Goal: Task Accomplishment & Management: Manage account settings

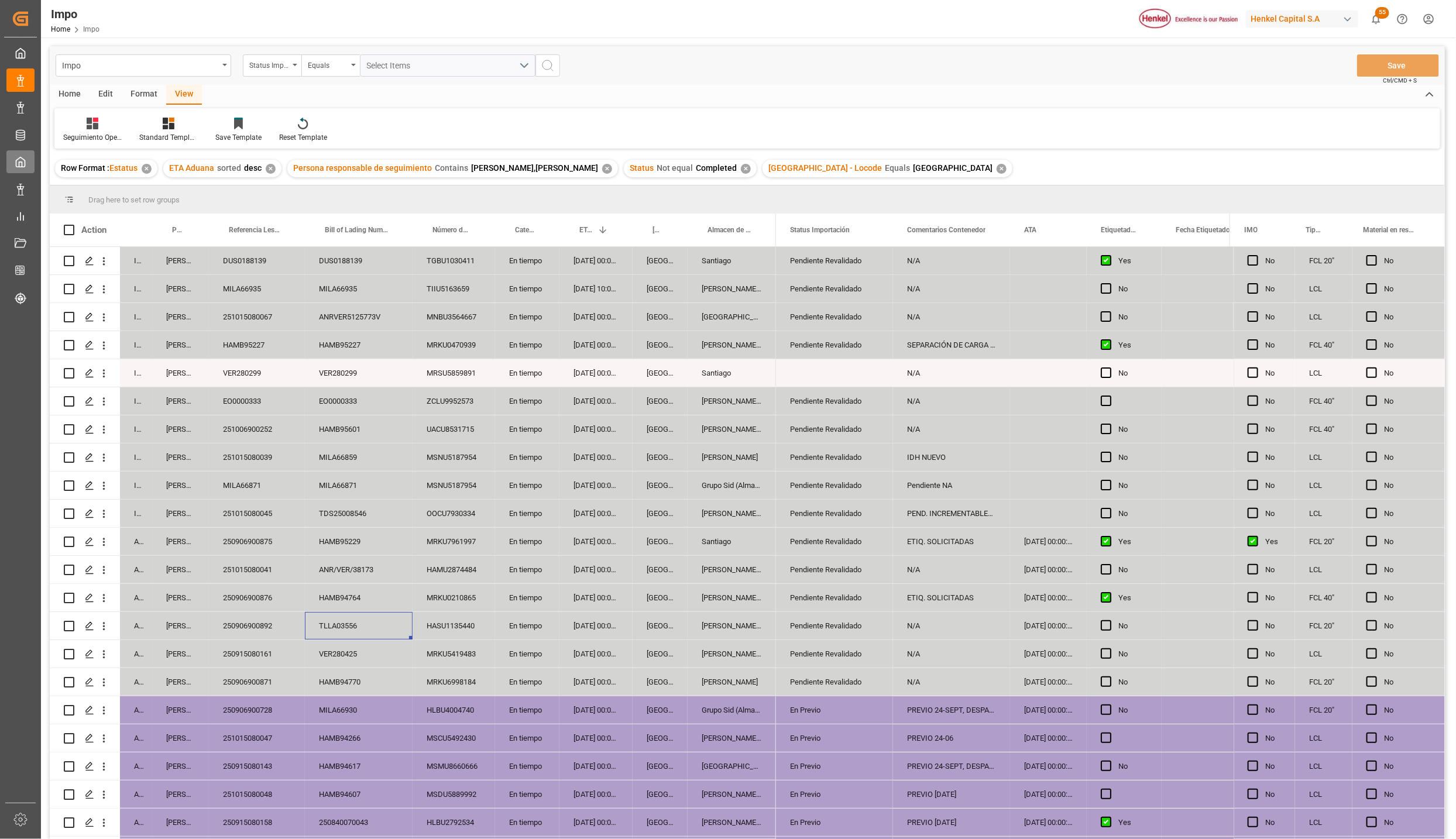
scroll to position [194, 0]
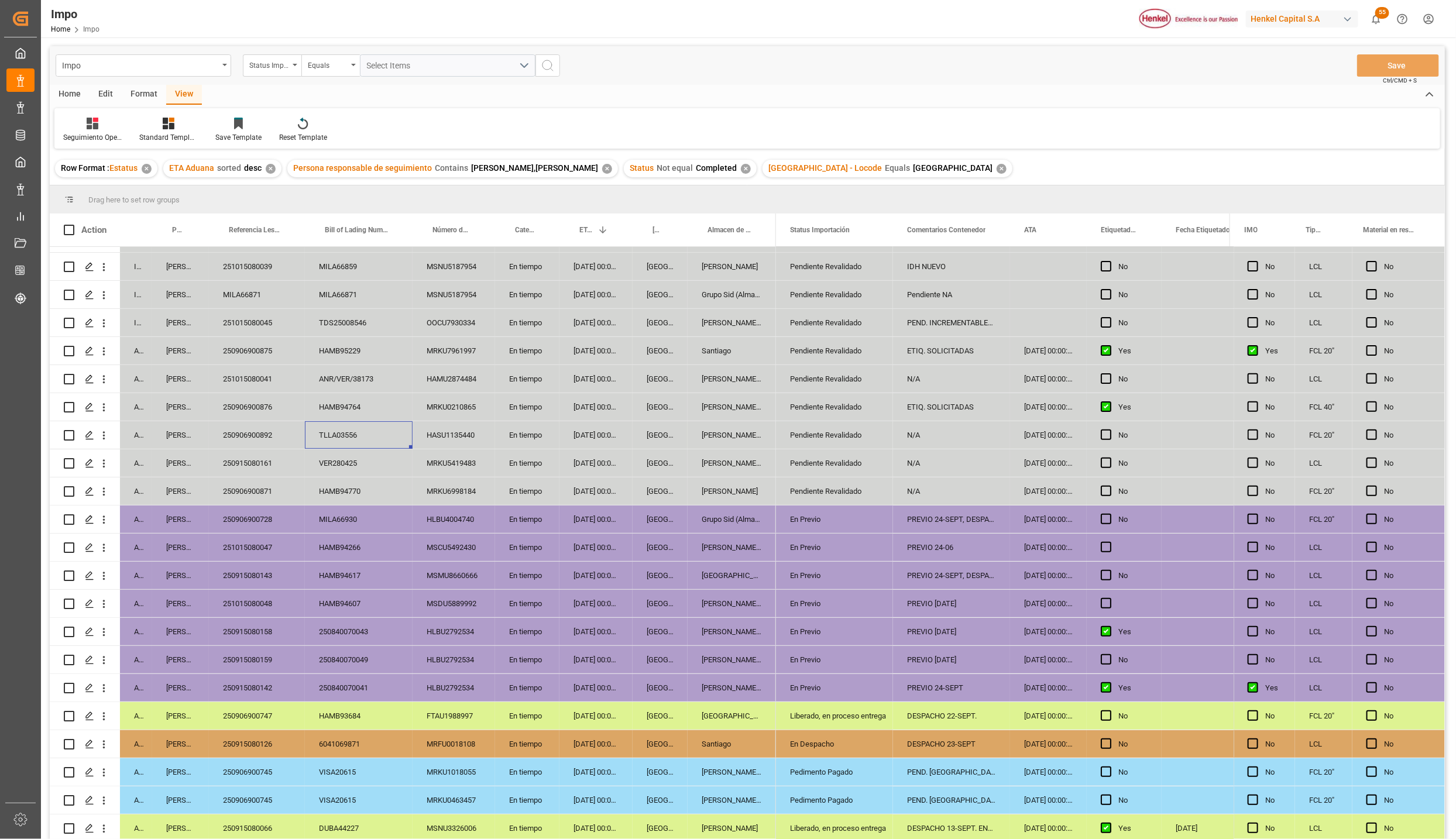
click at [813, 709] on div "Liberado, en proceso entrega" at bounding box center [834, 716] width 89 height 27
click at [816, 739] on div "En Despacho" at bounding box center [834, 744] width 89 height 27
click at [932, 736] on div "DESPACHO 23-SEPT" at bounding box center [951, 744] width 117 height 28
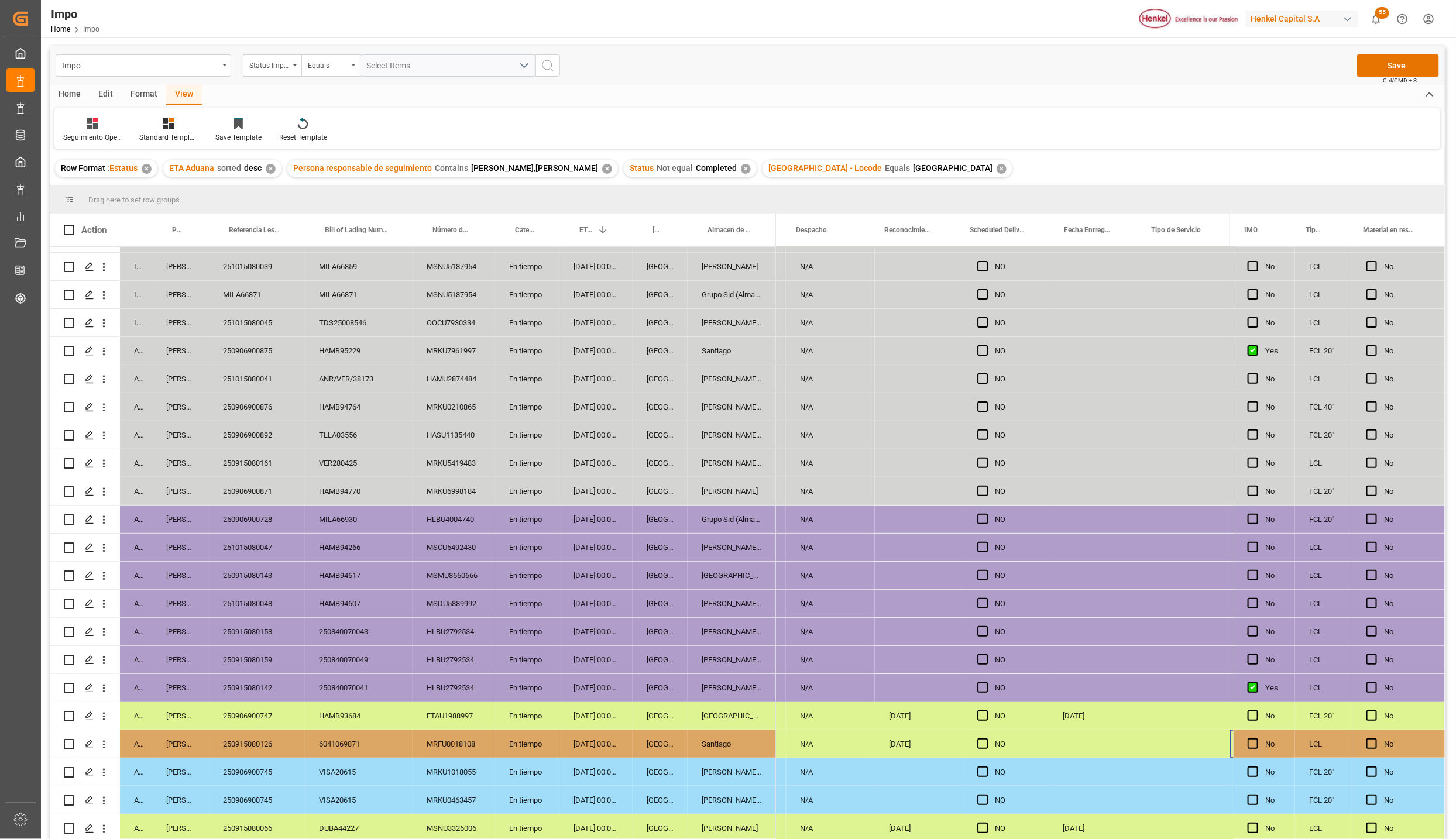
scroll to position [0, 2640]
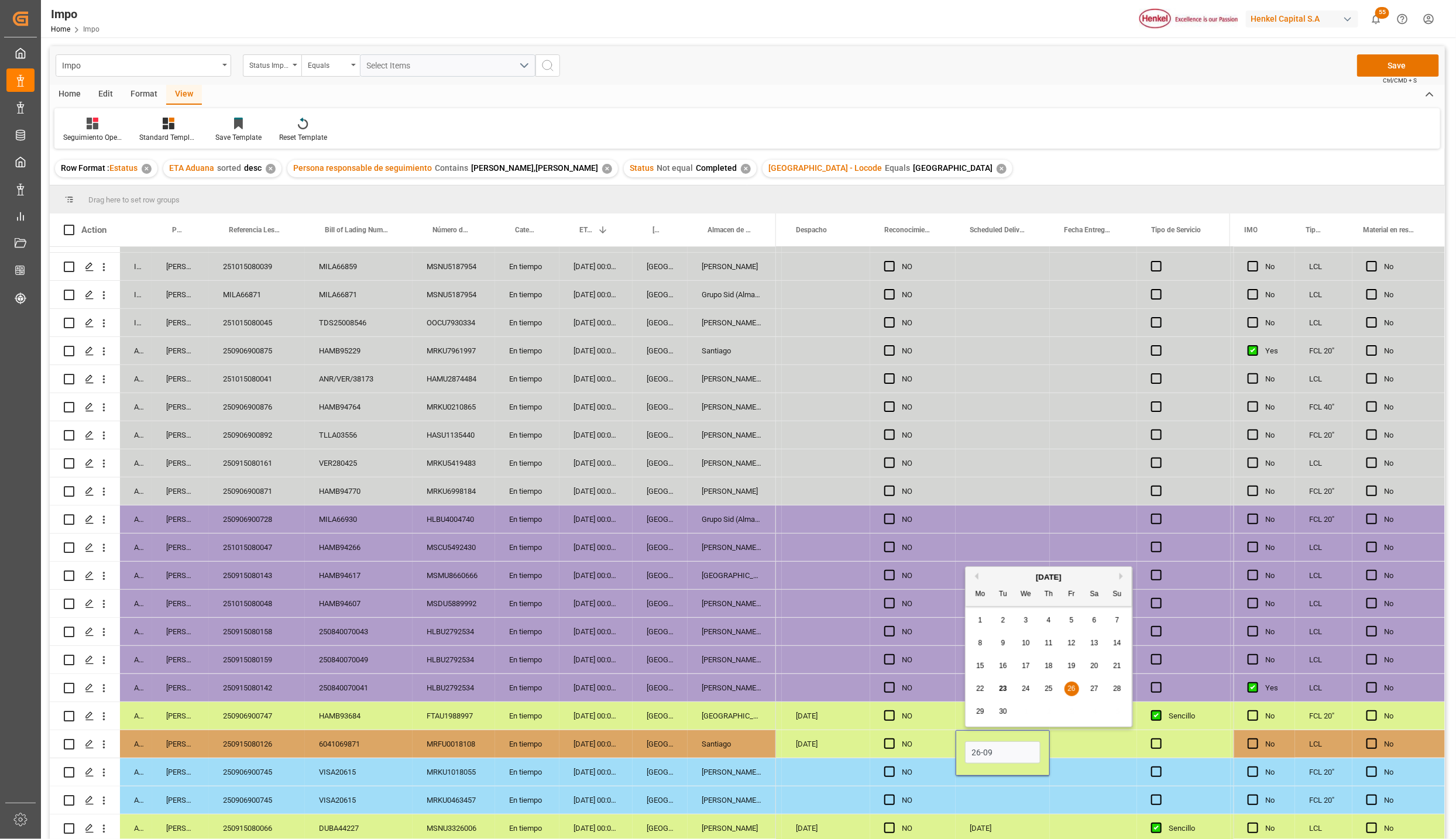
type input "26-09-2025"
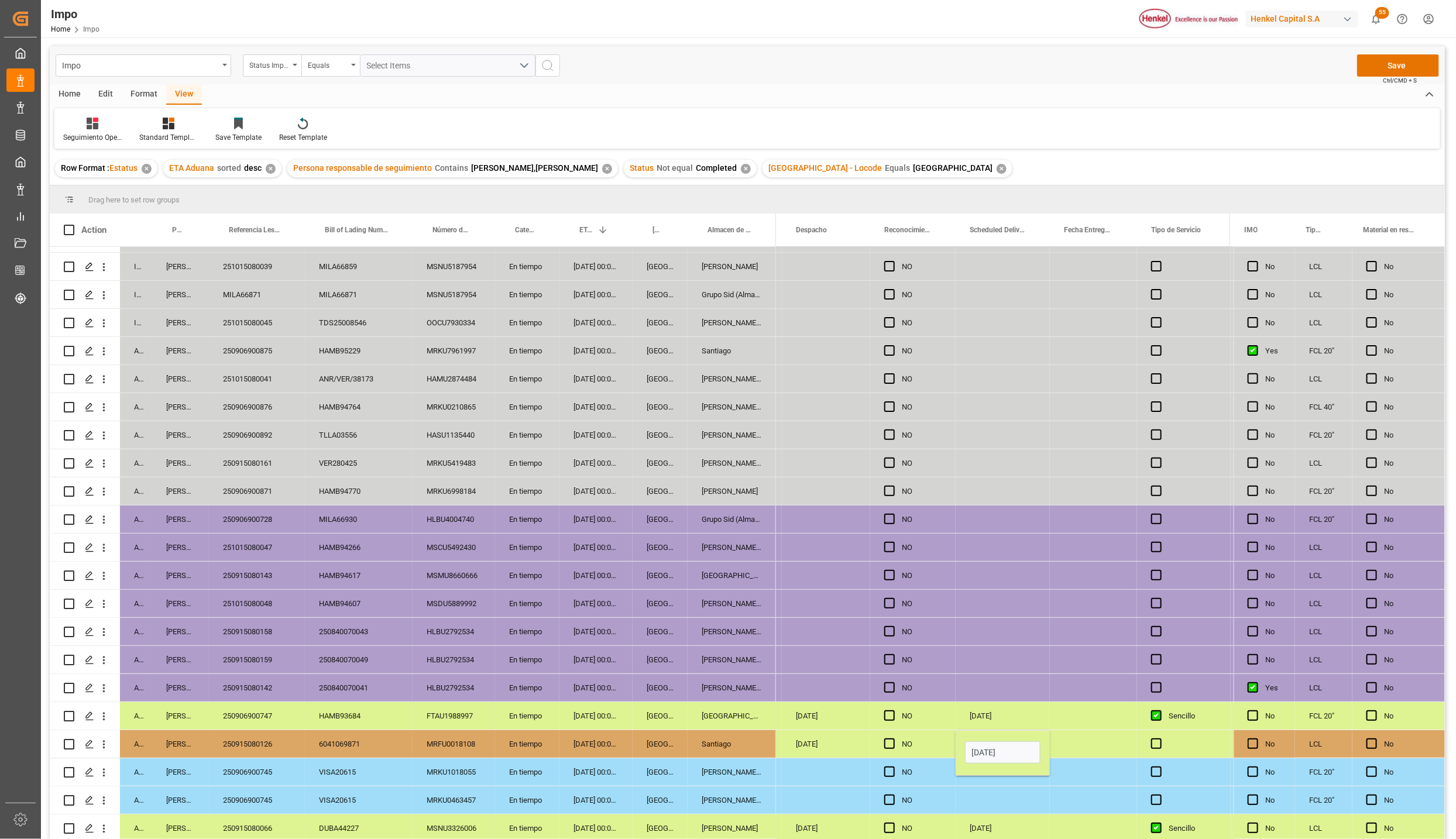
click at [1000, 776] on div "Press SPACE to select this row." at bounding box center [1003, 772] width 94 height 28
click at [1373, 69] on button "Save" at bounding box center [1398, 65] width 82 height 22
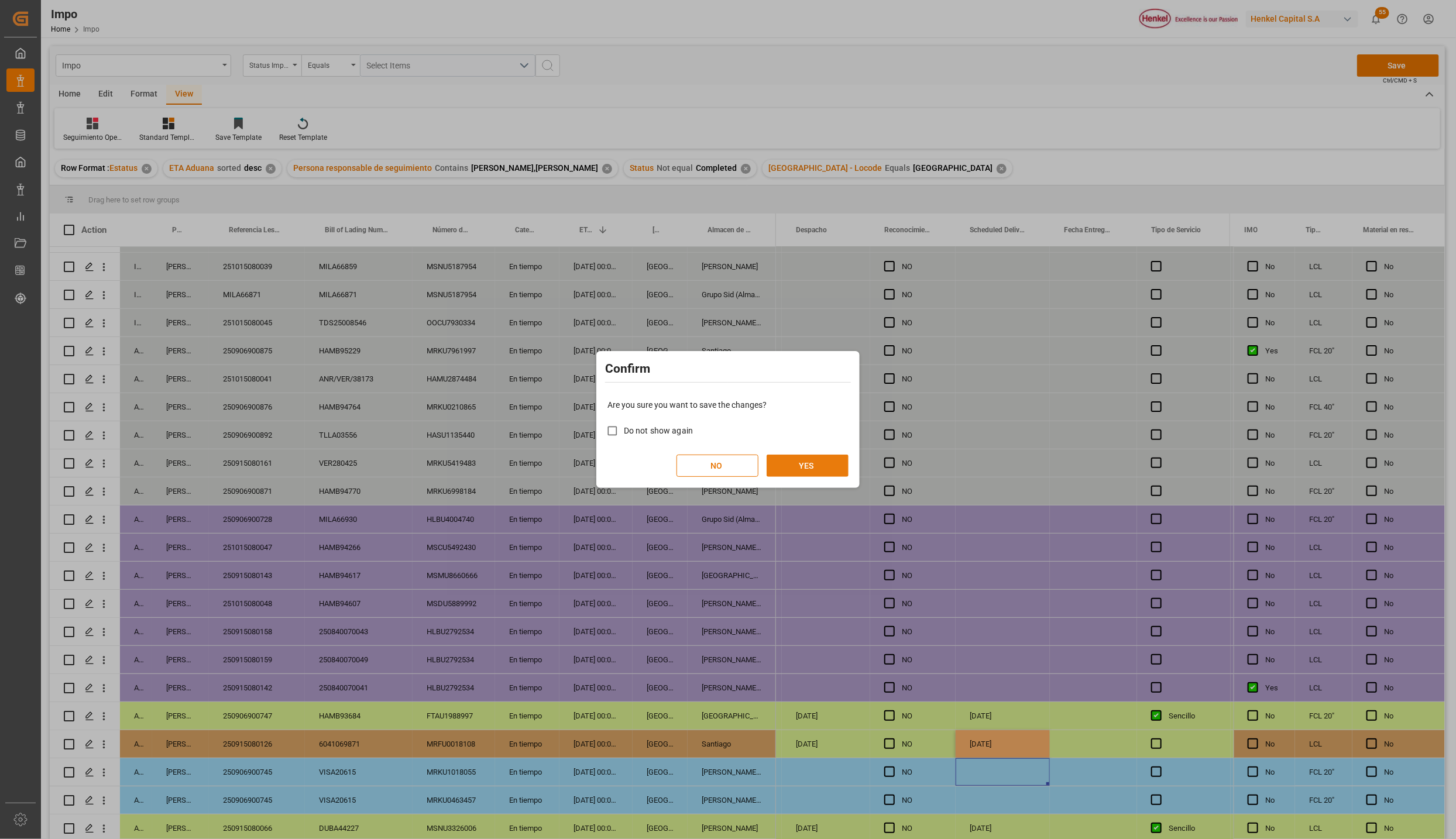
click at [790, 466] on button "YES" at bounding box center [807, 465] width 82 height 22
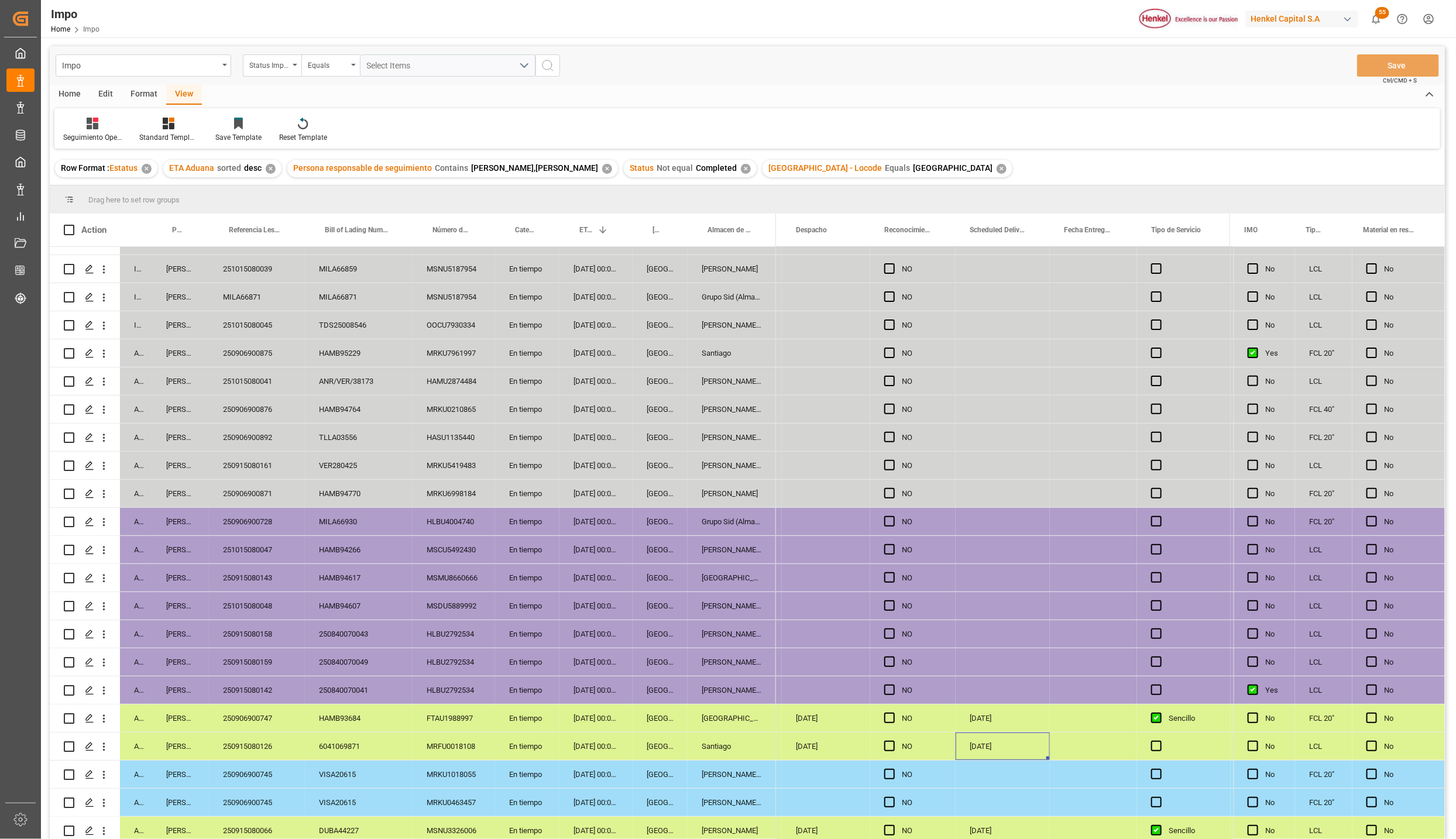
scroll to position [222, 0]
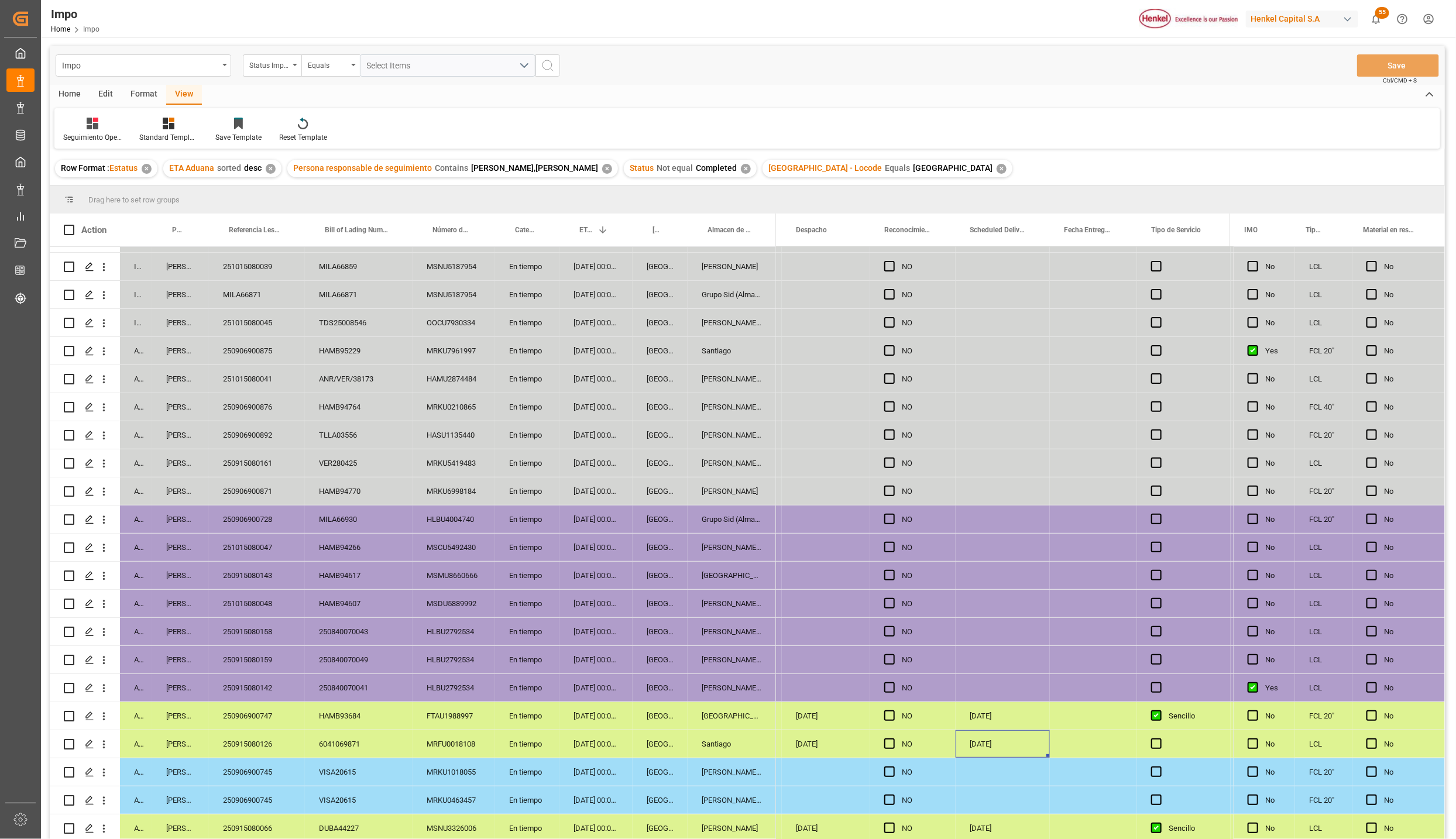
click at [634, 649] on div "[GEOGRAPHIC_DATA]" at bounding box center [660, 660] width 55 height 28
click at [717, 753] on div "Santiago" at bounding box center [732, 744] width 88 height 28
click at [723, 761] on div "[PERSON_NAME] Tlalnepantla" at bounding box center [732, 772] width 88 height 28
click at [267, 771] on div "250906900745" at bounding box center [257, 772] width 96 height 28
click at [716, 775] on div "[PERSON_NAME] Tlalnepantla" at bounding box center [732, 772] width 88 height 28
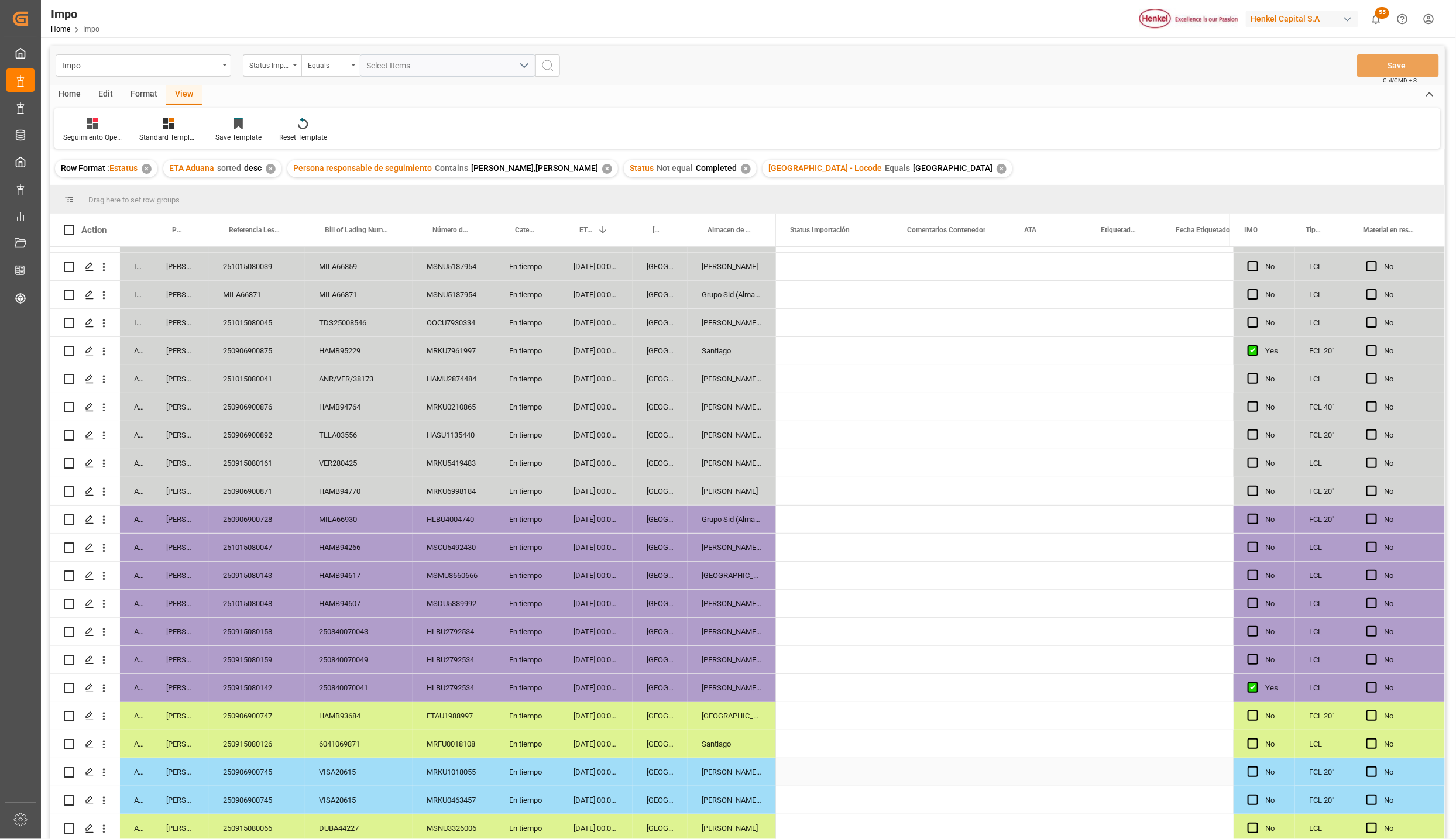
scroll to position [0, 0]
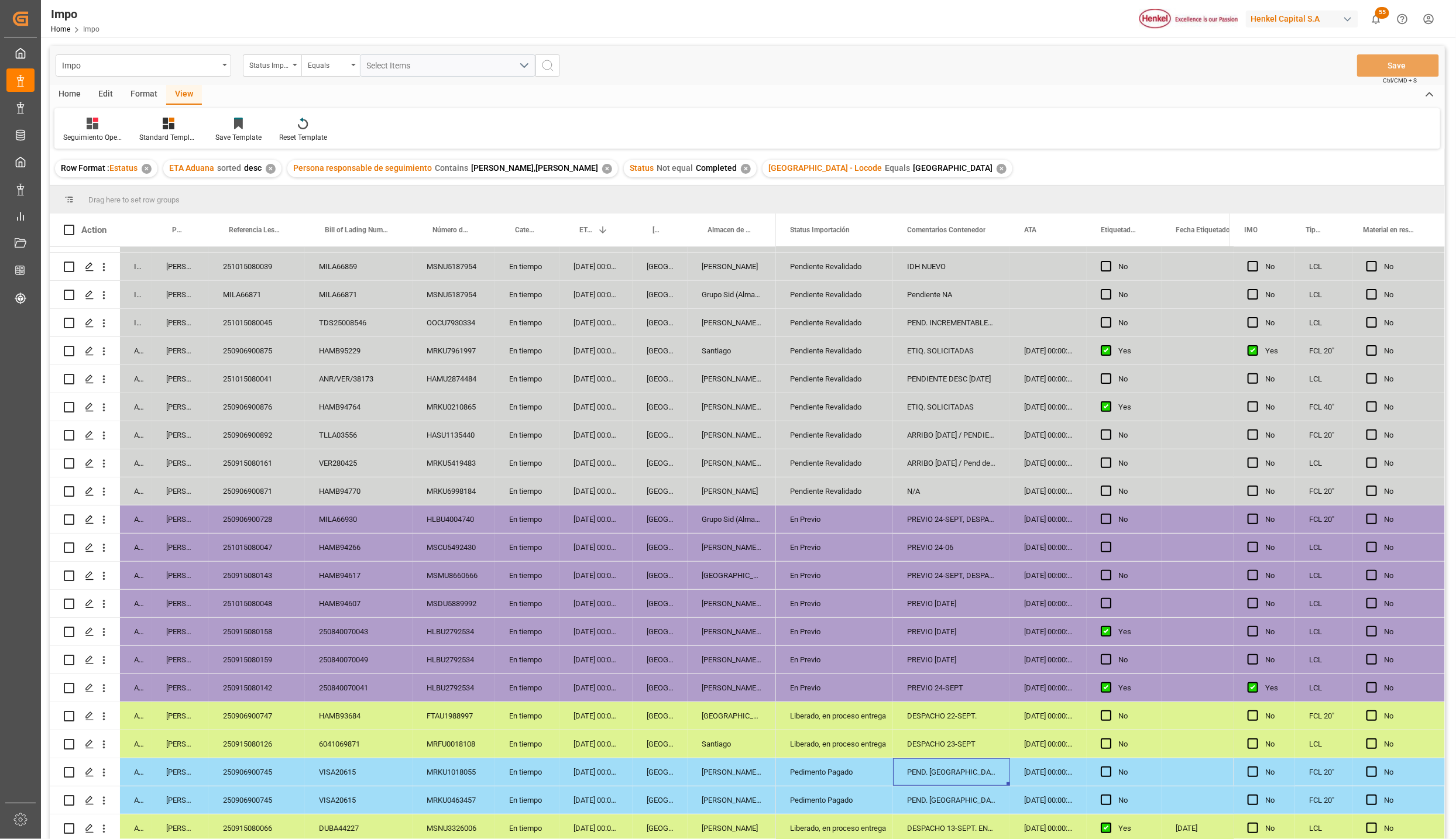
click at [812, 761] on div "Pedimento Pagado" at bounding box center [834, 772] width 89 height 27
click at [871, 778] on polyline "open menu" at bounding box center [871, 780] width 7 height 4
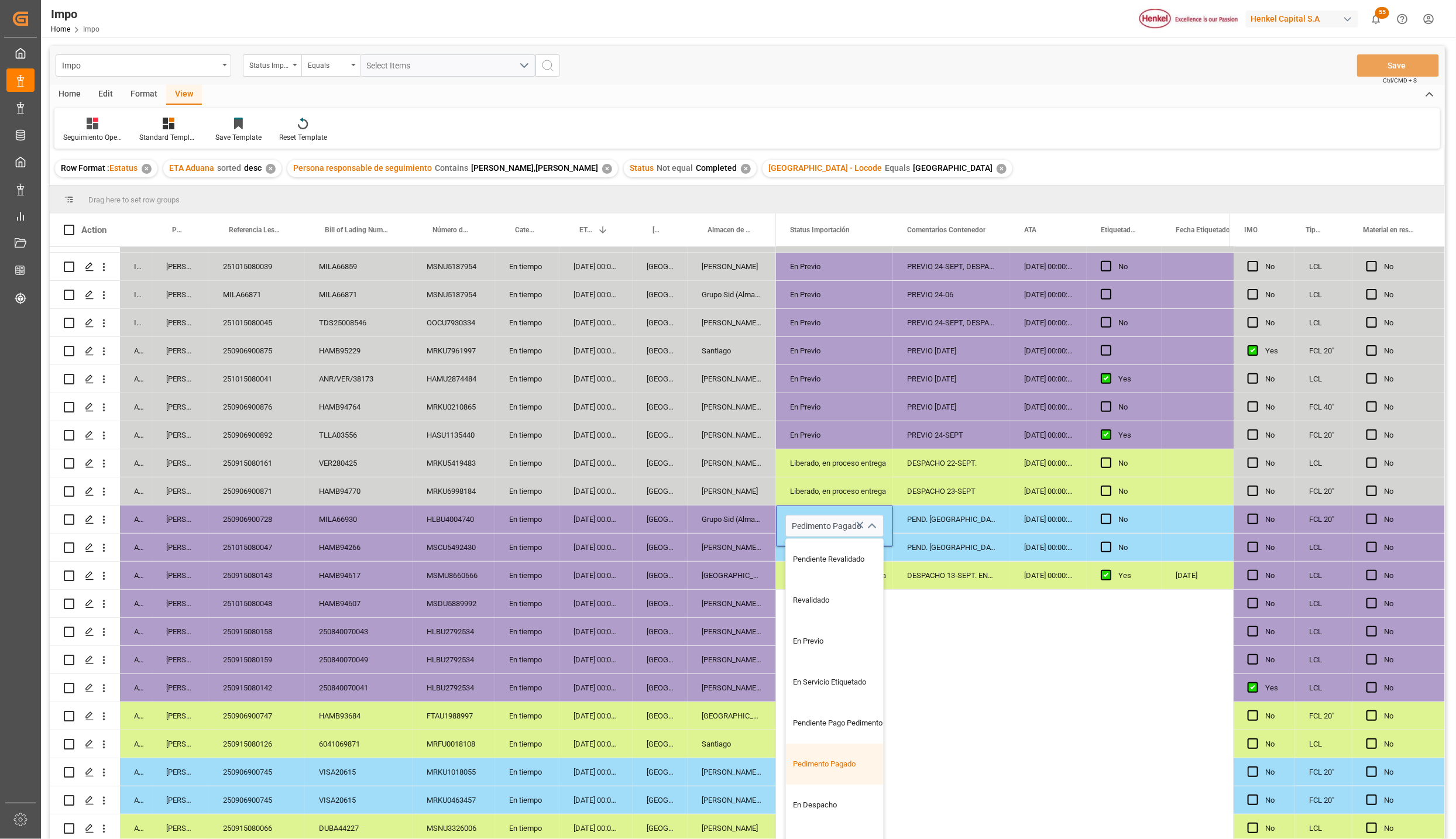
scroll to position [283, 0]
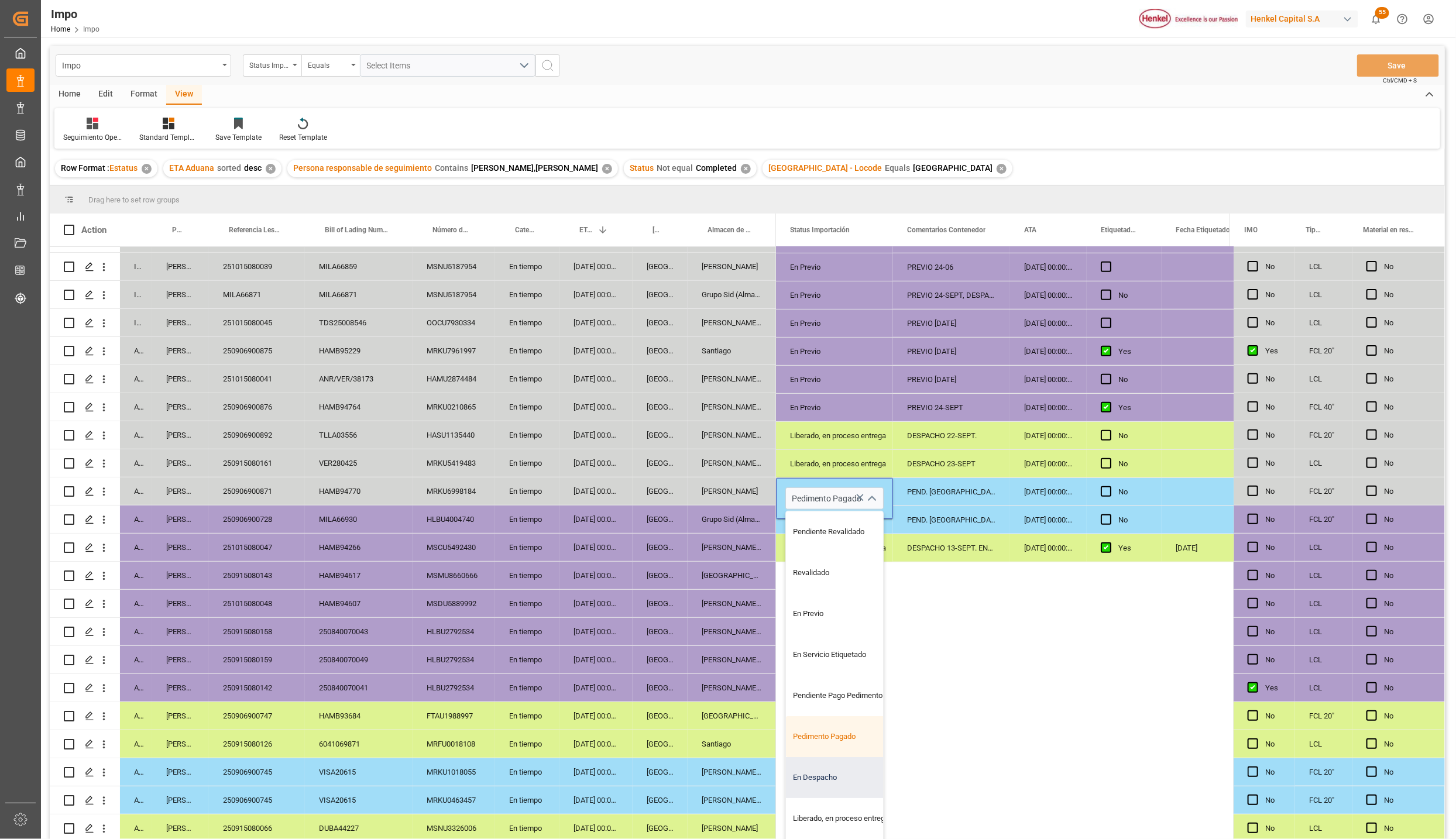
click at [810, 769] on div "En Despacho" at bounding box center [841, 778] width 110 height 41
type input "En Despacho"
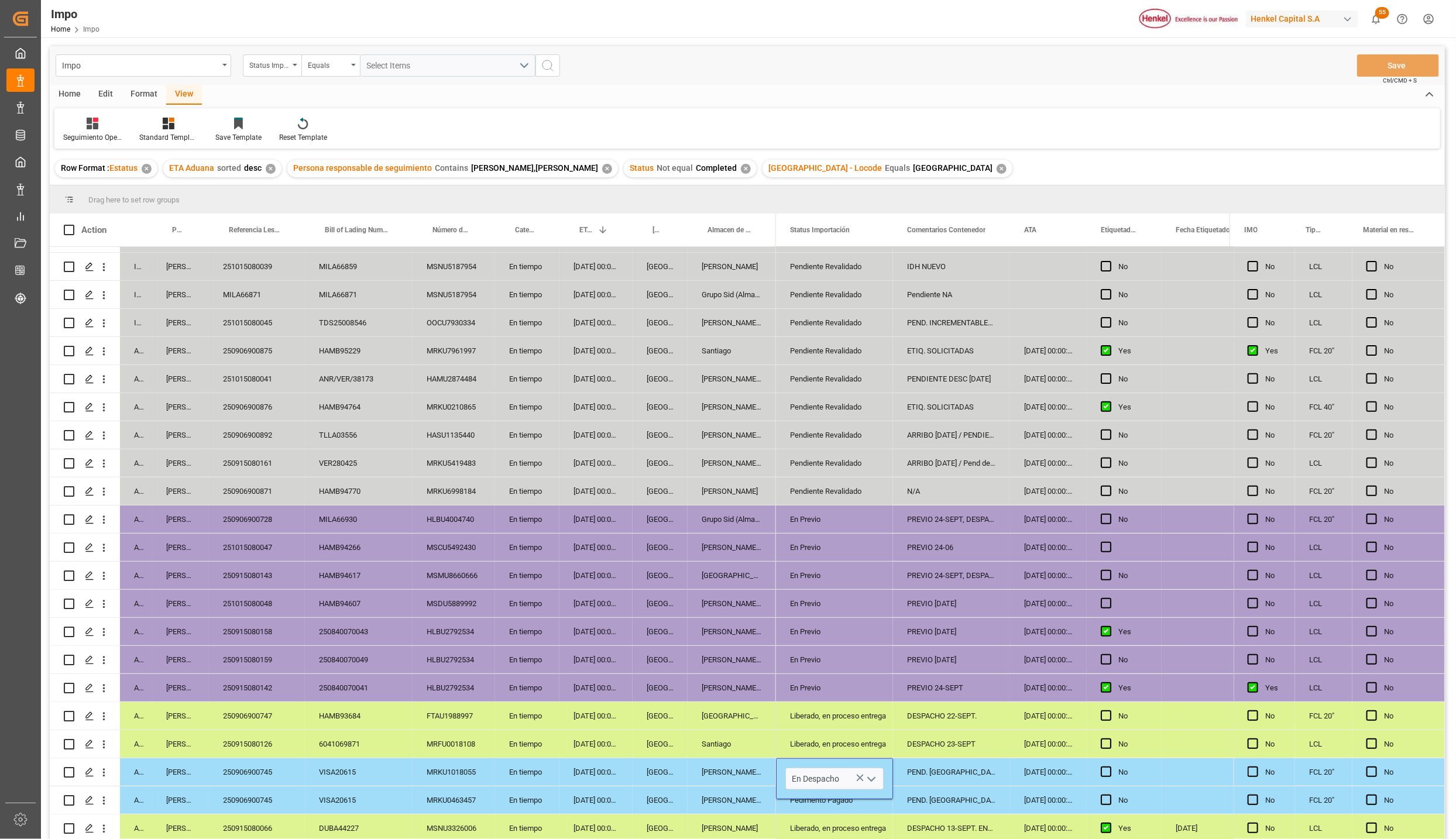
scroll to position [0, 0]
click at [772, 807] on div "[PERSON_NAME] Tlalnepantla" at bounding box center [732, 801] width 88 height 28
click at [816, 775] on div "En Despacho" at bounding box center [834, 772] width 89 height 27
click at [813, 792] on div "Pedimento Pagado" at bounding box center [834, 801] width 89 height 27
click at [900, 793] on div "PEND. [GEOGRAPHIC_DATA]" at bounding box center [951, 801] width 117 height 28
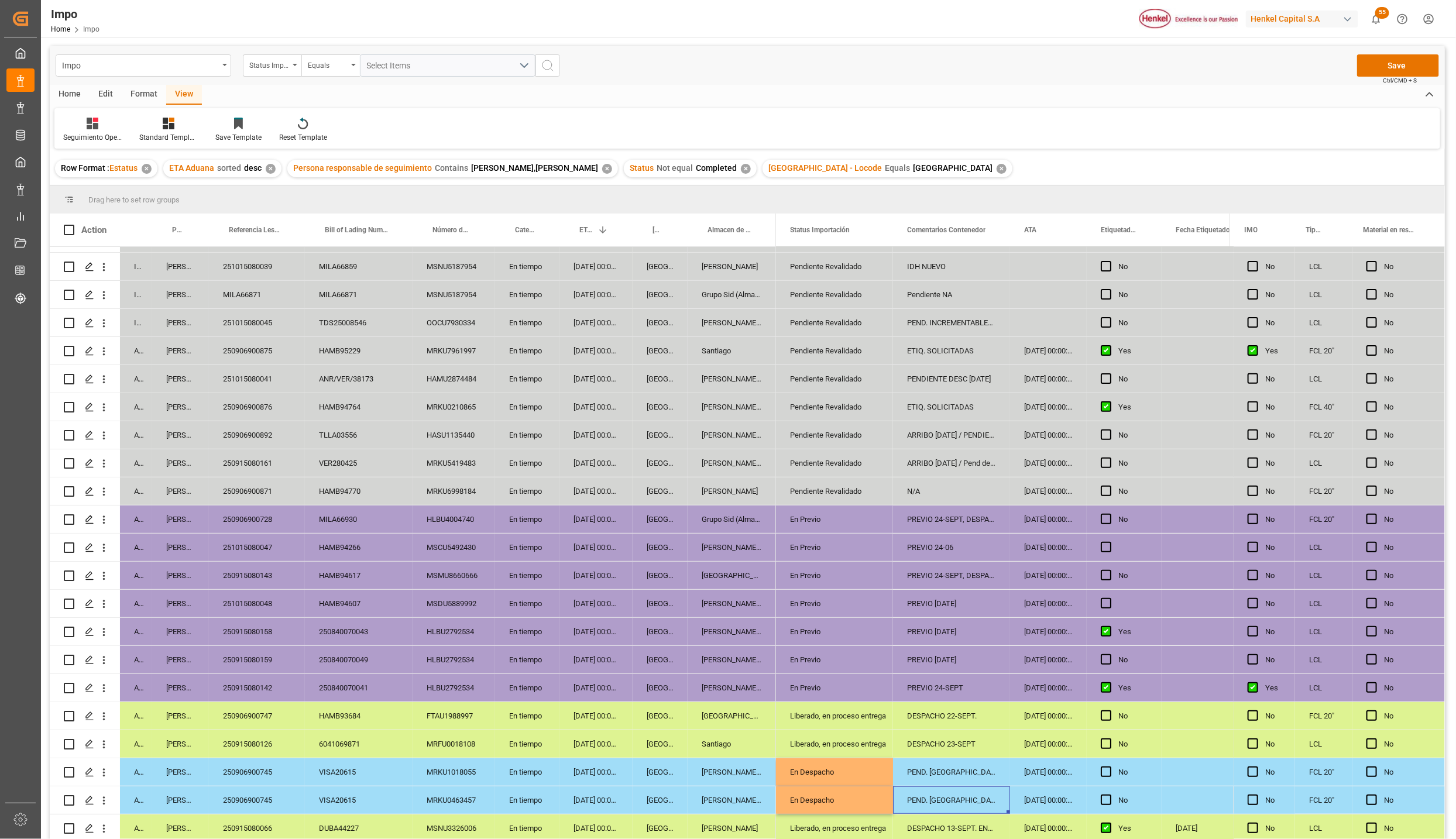
click at [922, 772] on div "PEND. [GEOGRAPHIC_DATA]" at bounding box center [951, 772] width 117 height 28
click at [922, 772] on input "PEND. [GEOGRAPHIC_DATA]" at bounding box center [952, 778] width 98 height 22
type input "DESPACHO 25-SEPT"
click at [1387, 65] on button "Save" at bounding box center [1398, 65] width 82 height 22
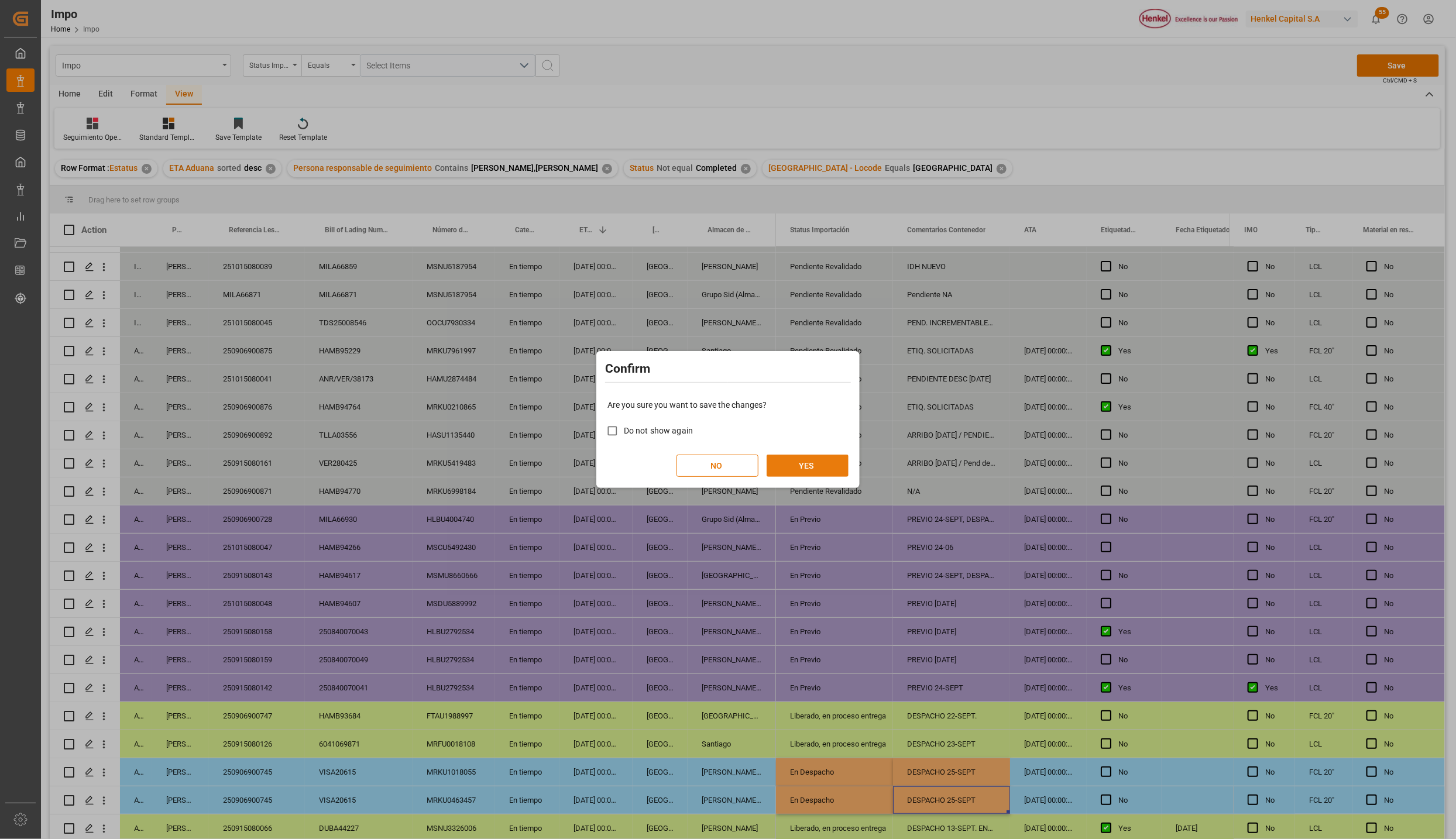
click at [810, 467] on button "YES" at bounding box center [807, 465] width 82 height 22
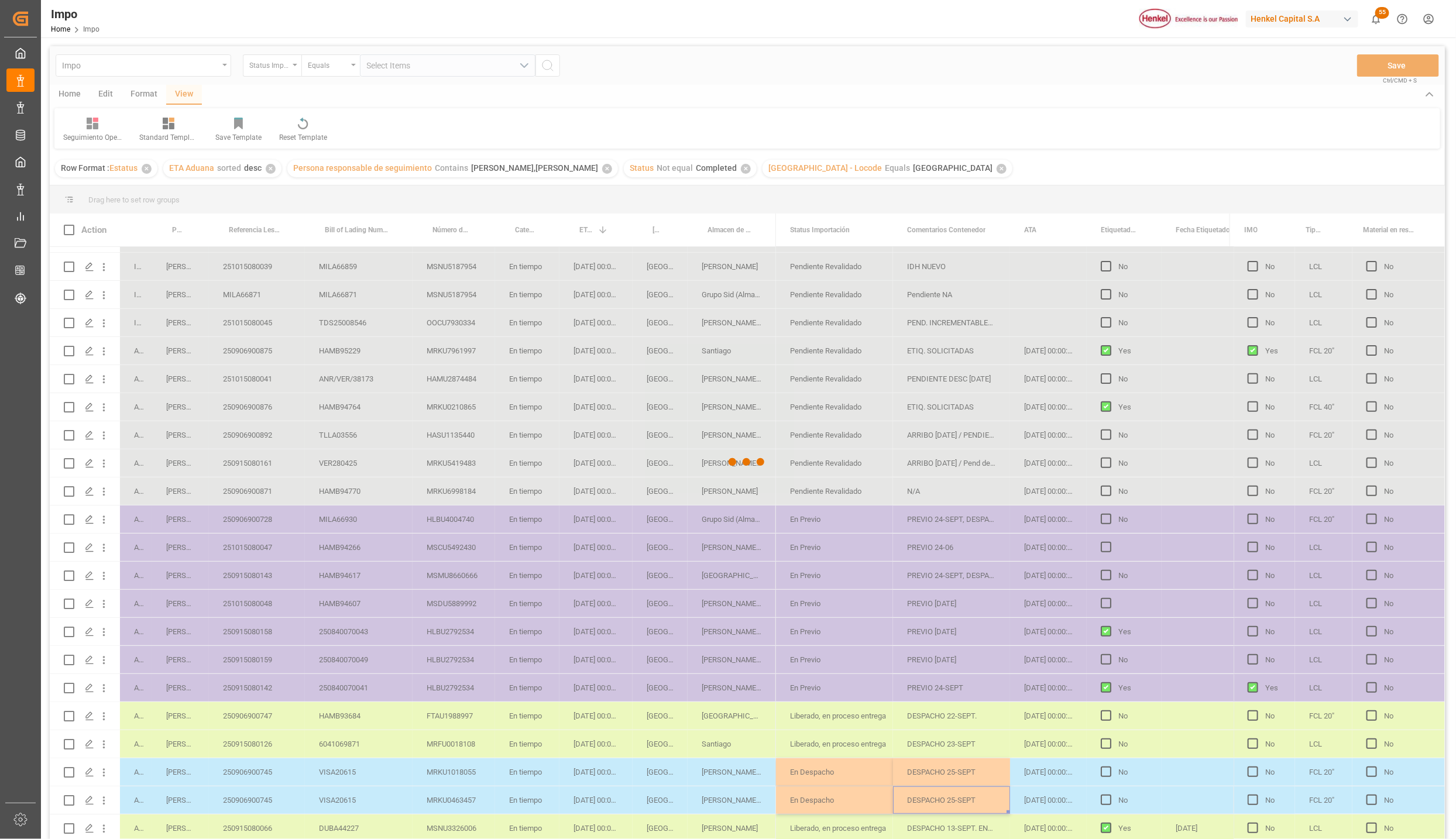
click at [708, 773] on div at bounding box center [747, 462] width 1395 height 832
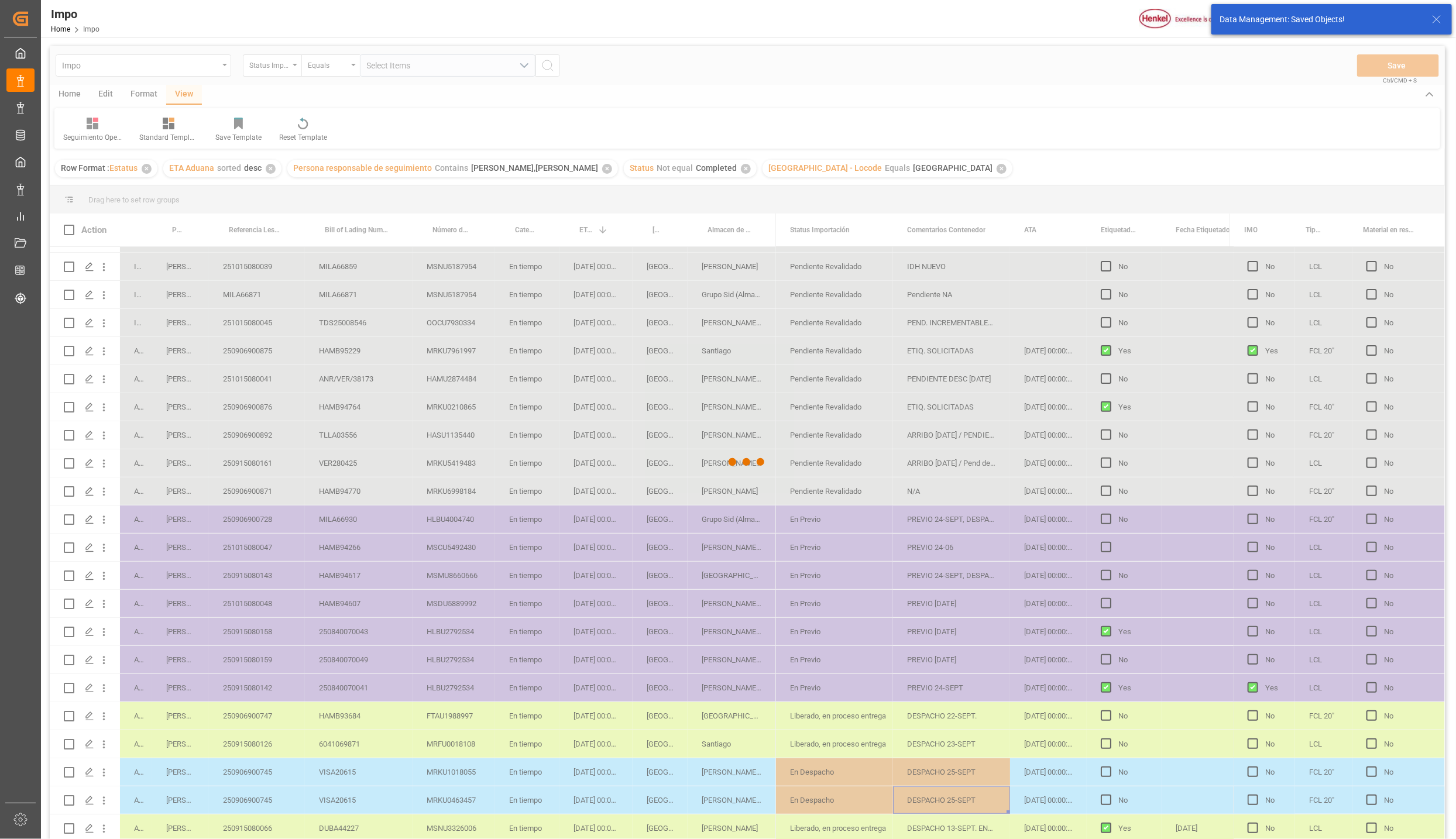
click at [738, 780] on div at bounding box center [747, 462] width 1395 height 832
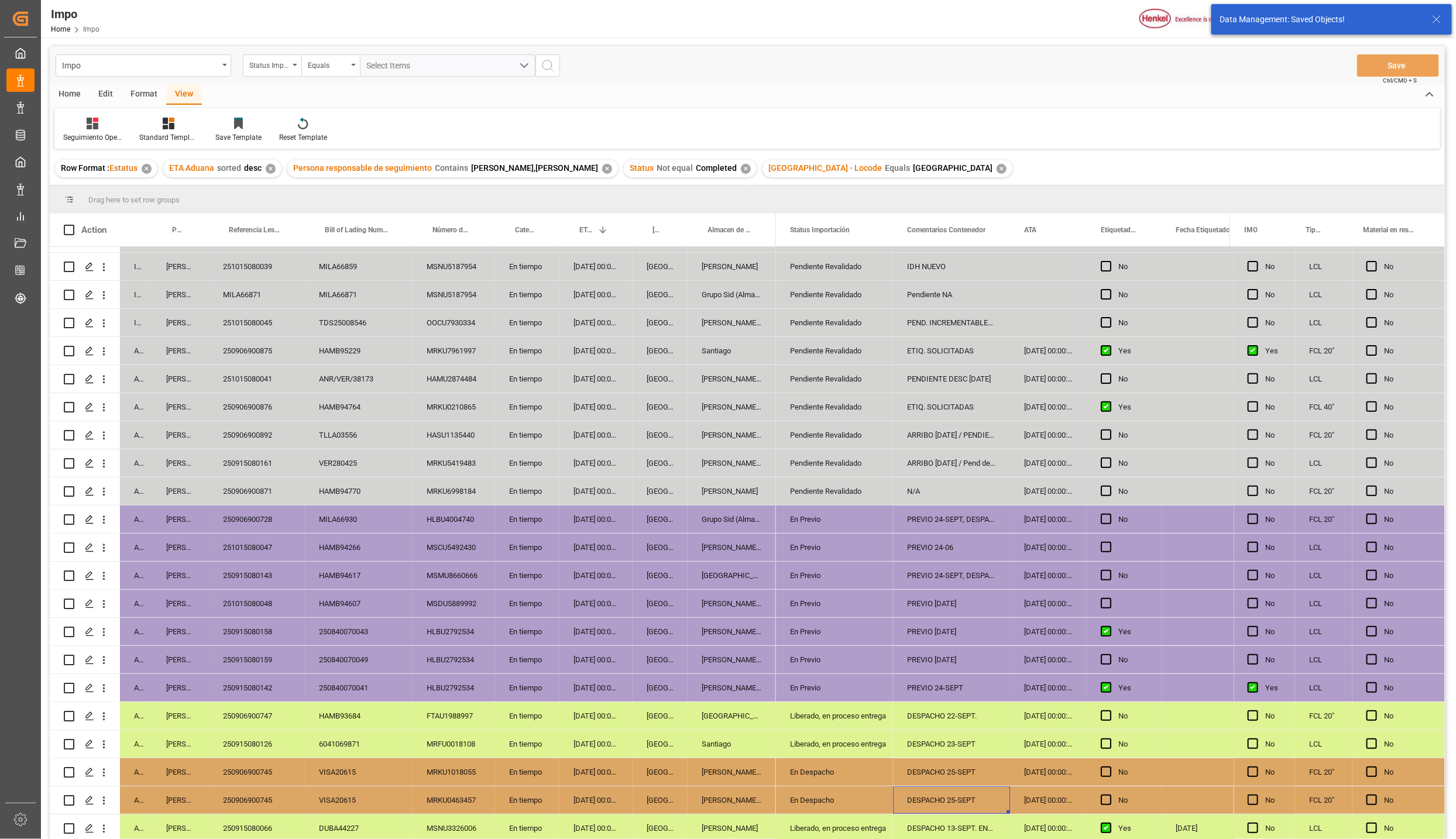
click at [476, 601] on div "MSDU5889992" at bounding box center [454, 604] width 83 height 28
click at [249, 767] on div "250906900745" at bounding box center [257, 772] width 96 height 28
click at [599, 543] on div "18-09-2025 00:00:00" at bounding box center [596, 548] width 73 height 28
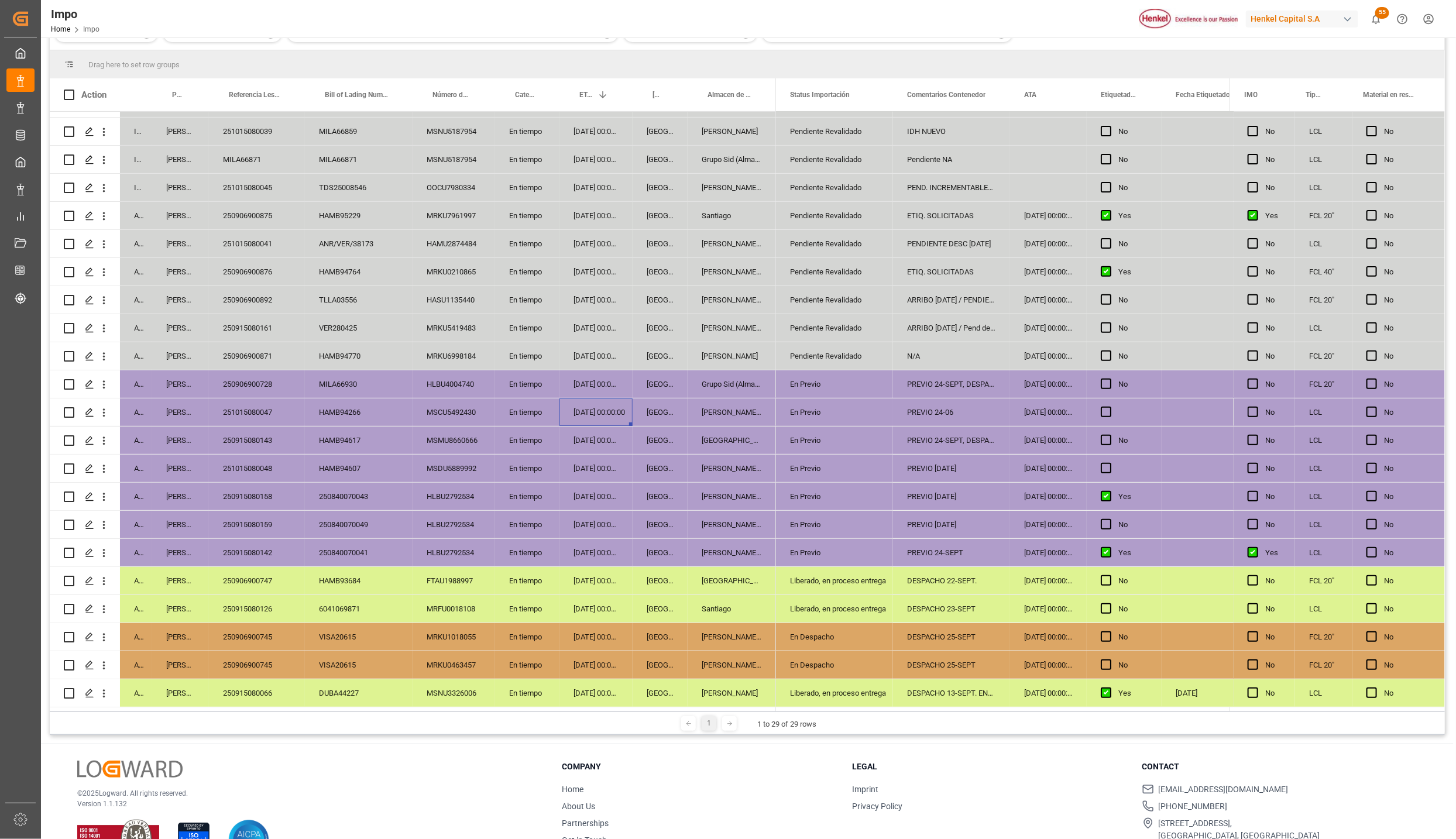
scroll to position [174, 0]
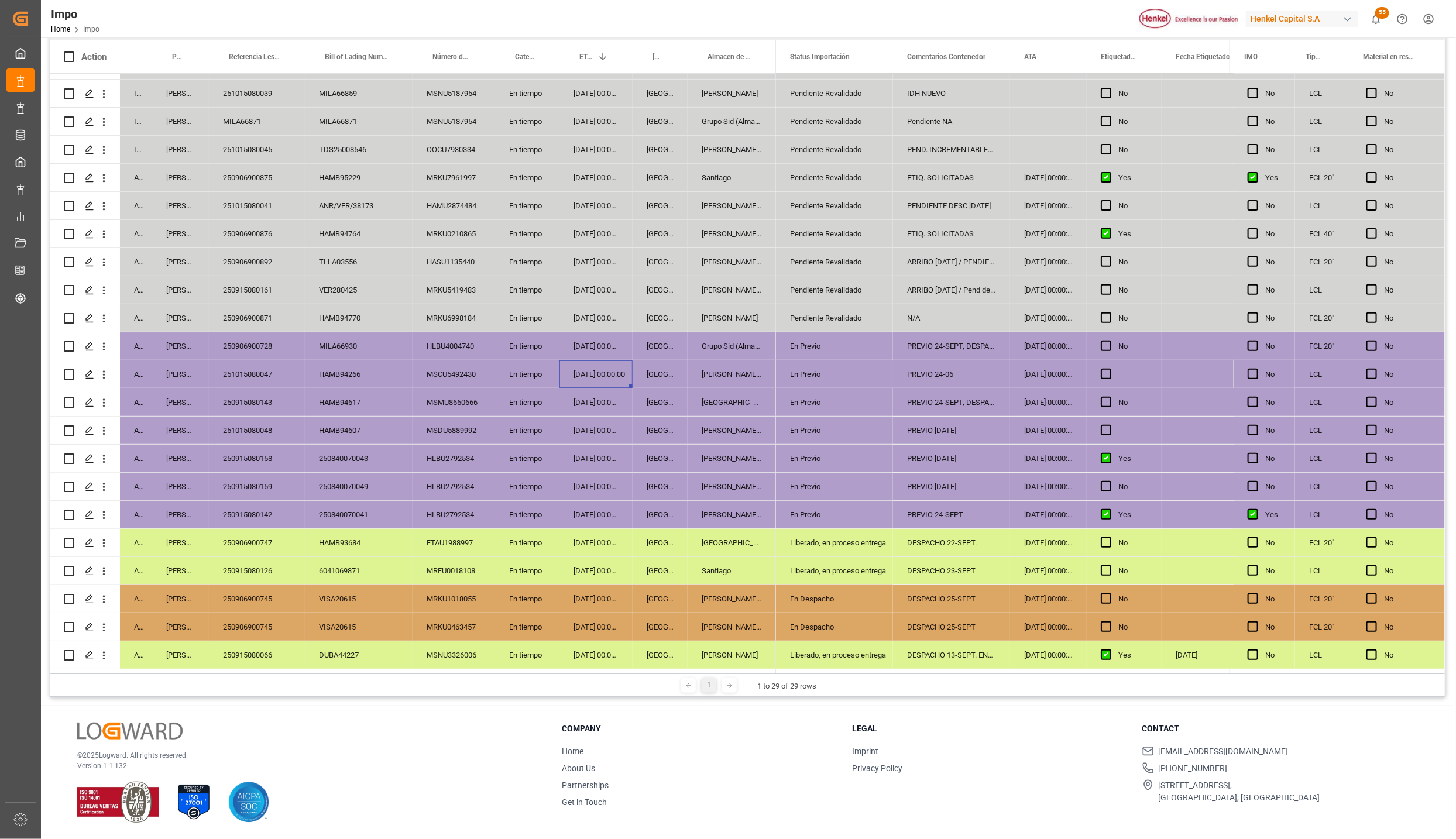
click at [646, 634] on div "[GEOGRAPHIC_DATA]" at bounding box center [660, 627] width 55 height 28
click at [254, 654] on div "250915080066" at bounding box center [257, 655] width 96 height 28
click at [801, 648] on div "Liberado, en proceso entrega" at bounding box center [834, 655] width 89 height 27
click at [875, 642] on icon "open menu" at bounding box center [871, 649] width 14 height 14
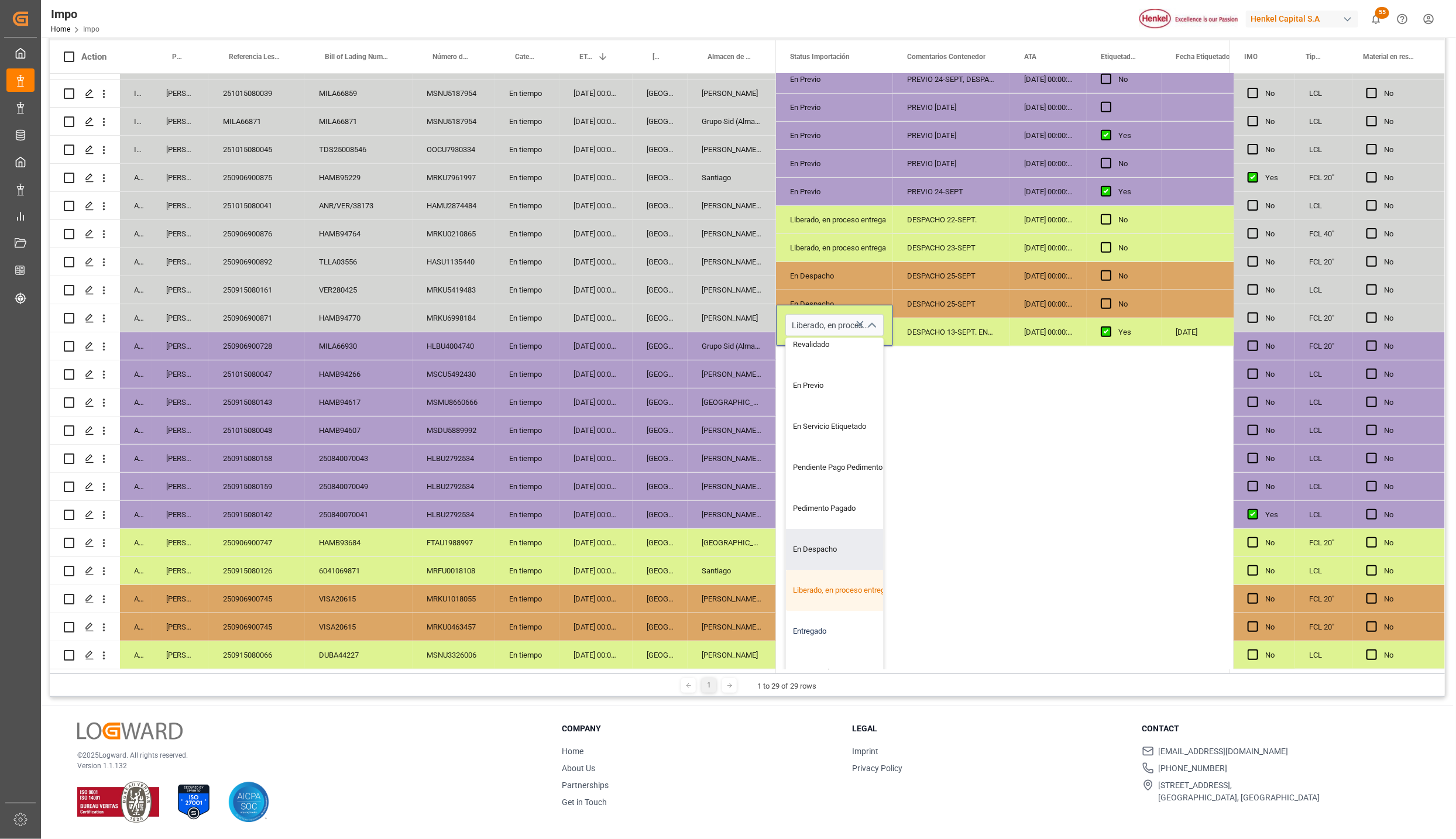
scroll to position [79, 0]
click at [831, 604] on div "Entregado" at bounding box center [841, 612] width 110 height 41
type input "Entregado"
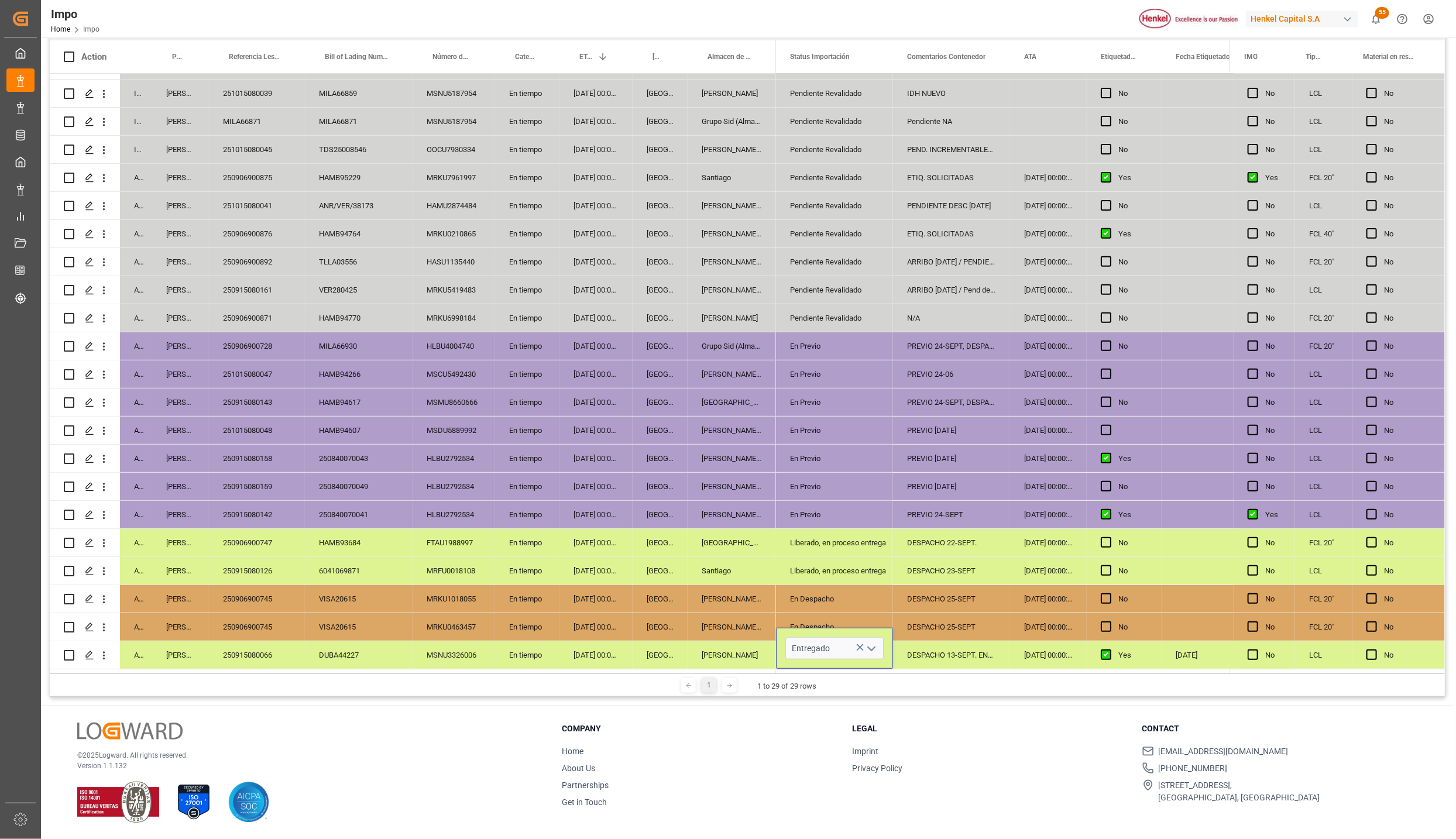
scroll to position [0, 0]
click at [732, 645] on div "[PERSON_NAME]" at bounding box center [732, 655] width 88 height 28
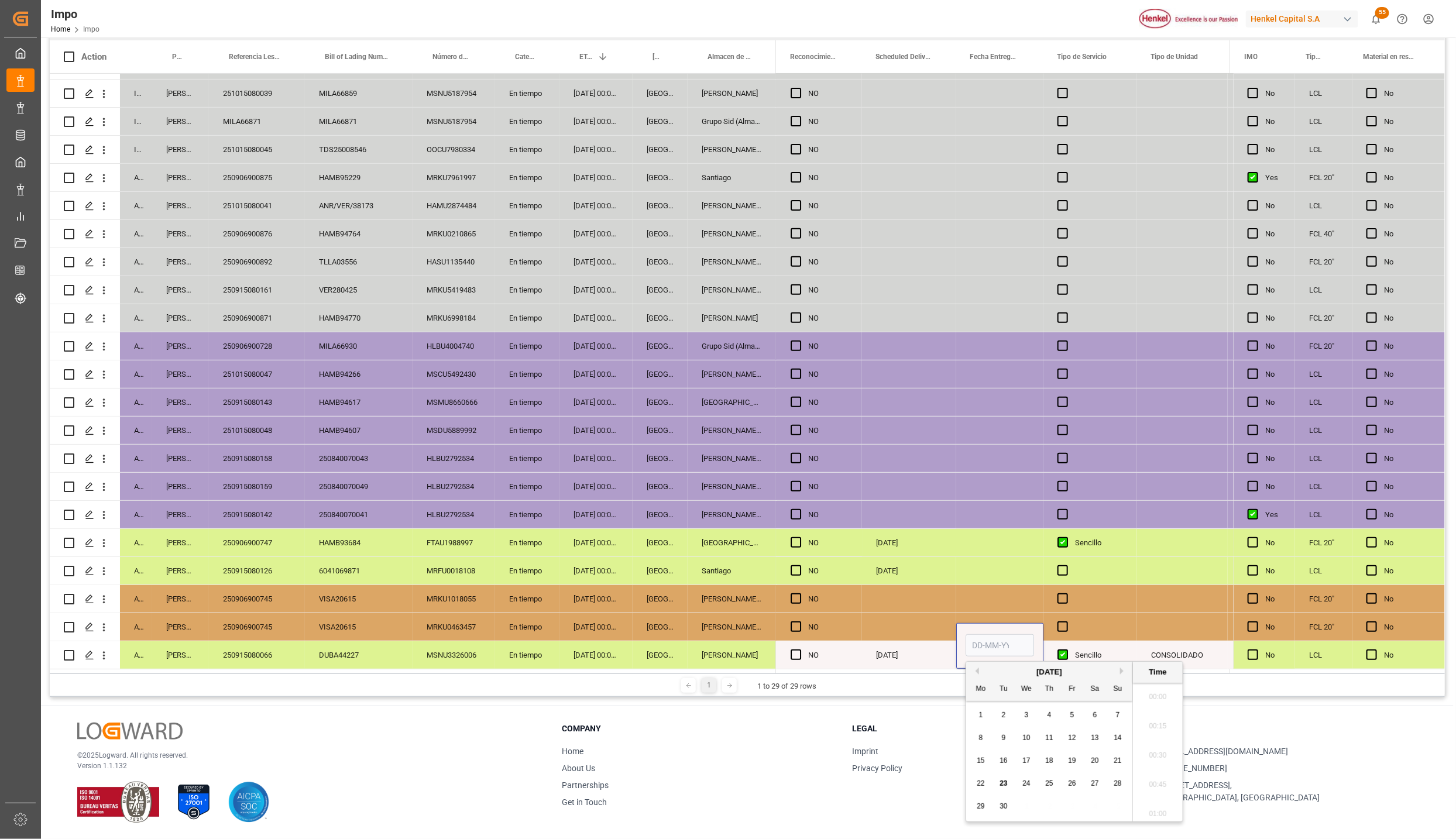
scroll to position [1935, 0]
type input "23-09-2025 00:00"
click at [892, 651] on div "[DATE]" at bounding box center [909, 655] width 94 height 28
click at [1141, 654] on div "CONSOLIDADO" at bounding box center [1182, 655] width 91 height 28
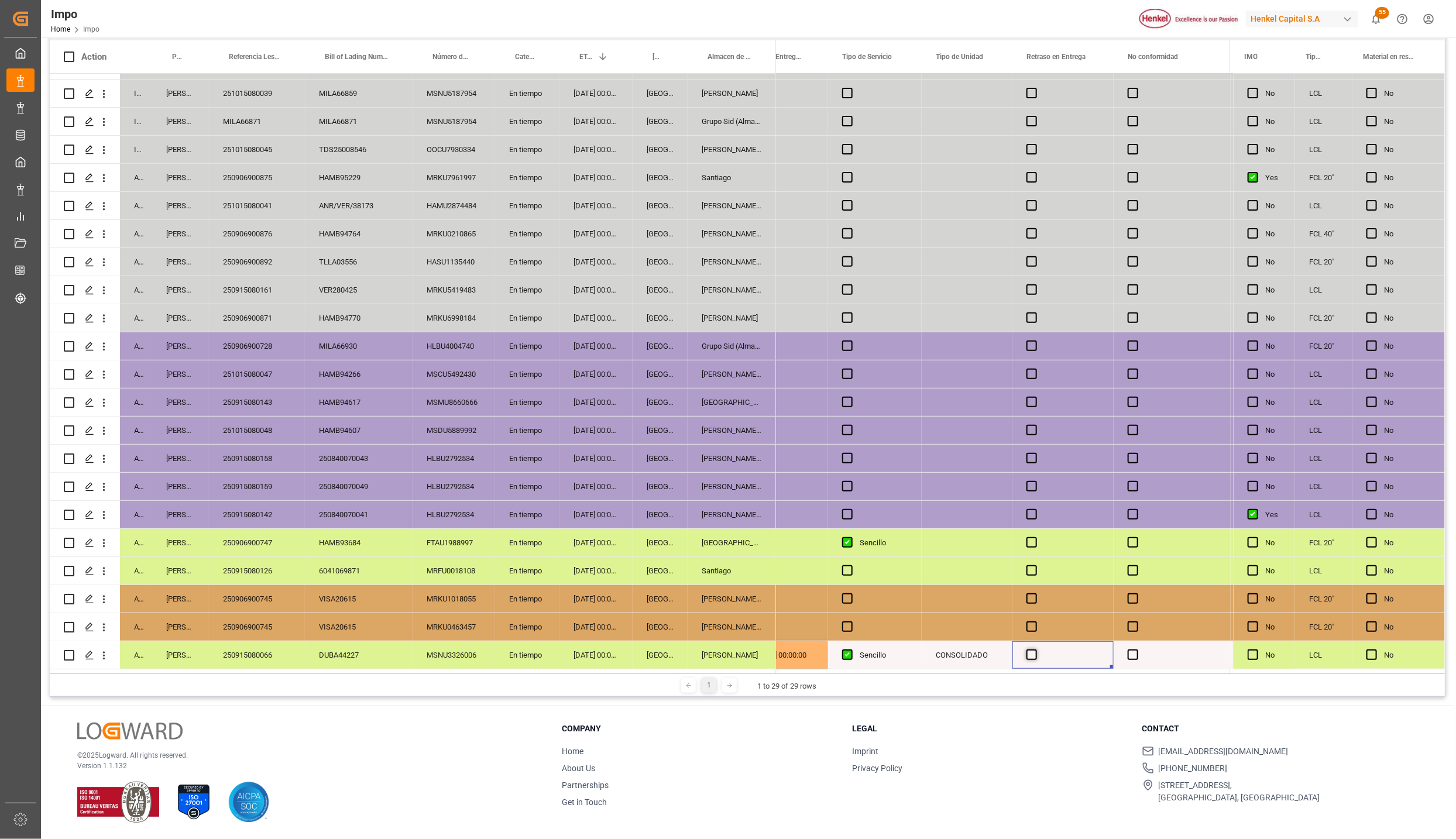
click at [1030, 654] on span "Press SPACE to select this row." at bounding box center [1032, 655] width 11 height 11
click at [1035, 649] on input "Press SPACE to select this row." at bounding box center [1035, 649] width 0 height 0
click at [1030, 658] on div "Press SPACE to select this row." at bounding box center [1035, 655] width 17 height 27
click at [1031, 658] on div "Press SPACE to select this row." at bounding box center [1035, 655] width 17 height 27
click at [1031, 655] on span "Press SPACE to select this row." at bounding box center [1032, 655] width 11 height 11
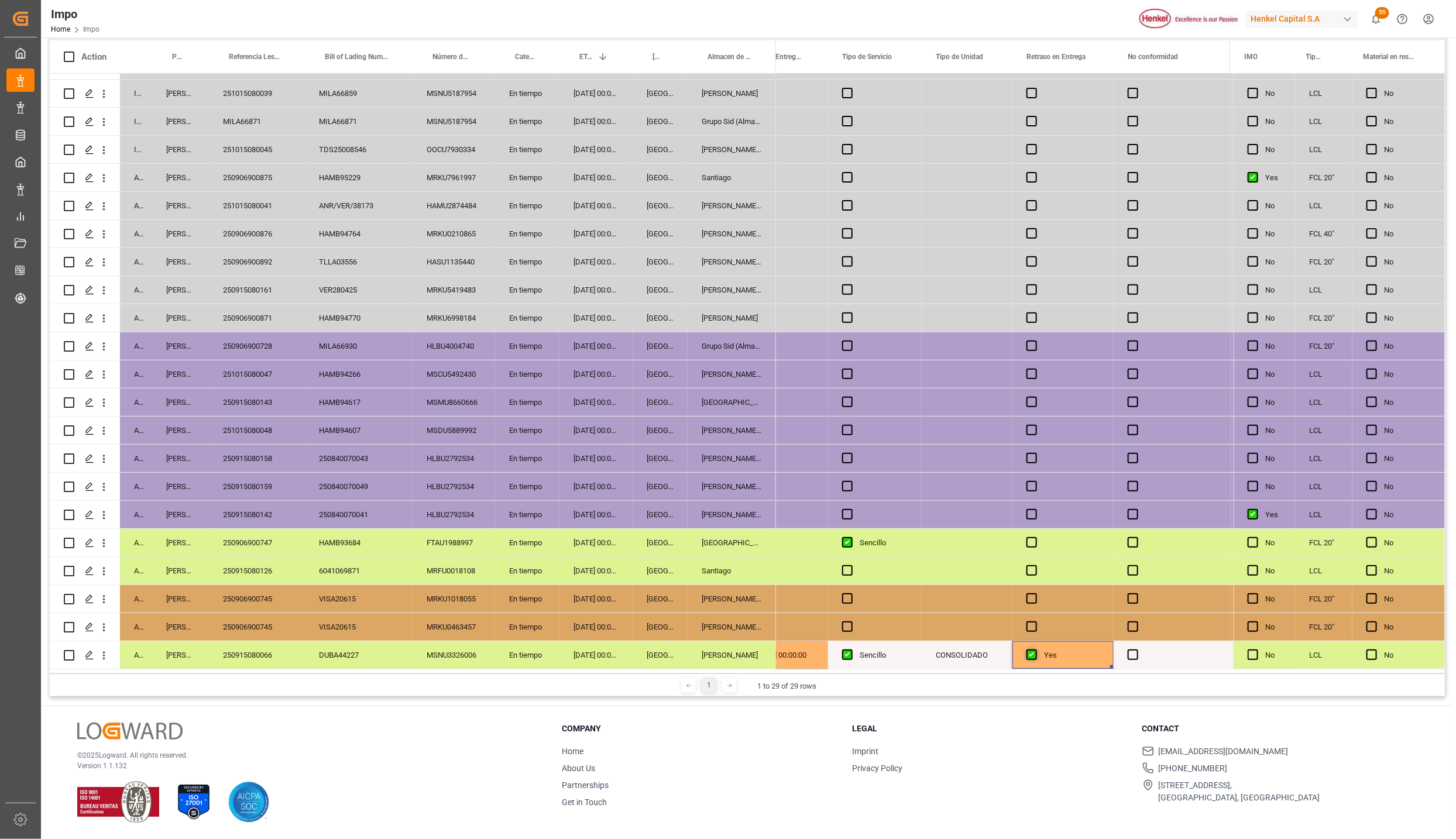
click at [1035, 649] on input "Press SPACE to select this row." at bounding box center [1035, 649] width 0 height 0
click at [1032, 652] on span "Press SPACE to select this row." at bounding box center [1032, 655] width 11 height 11
click at [1035, 649] on input "Press SPACE to select this row." at bounding box center [1035, 649] width 0 height 0
click at [1032, 652] on span "Press SPACE to select this row." at bounding box center [1032, 655] width 11 height 11
click at [1035, 649] on input "Press SPACE to select this row." at bounding box center [1035, 649] width 0 height 0
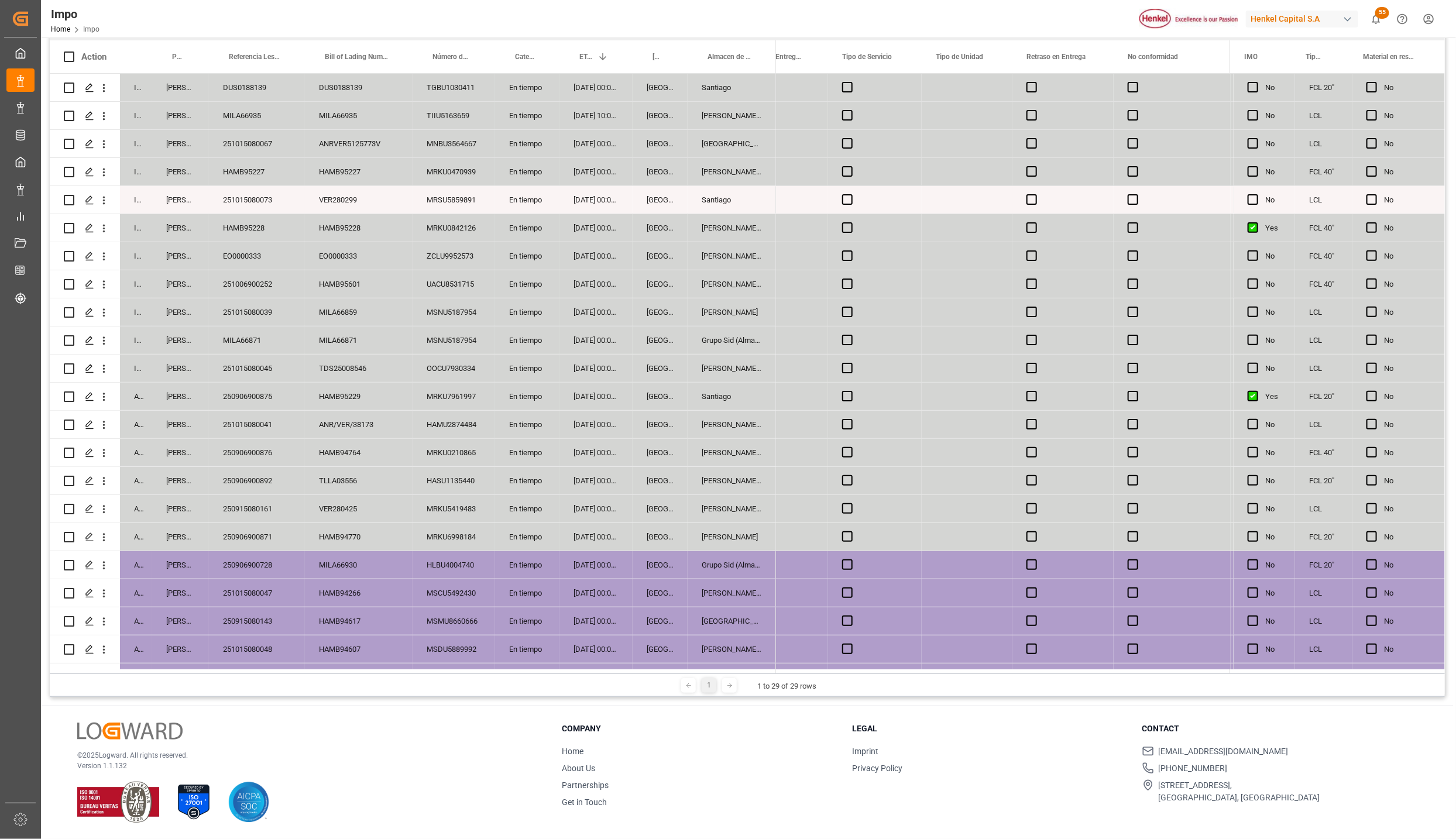
scroll to position [0, 0]
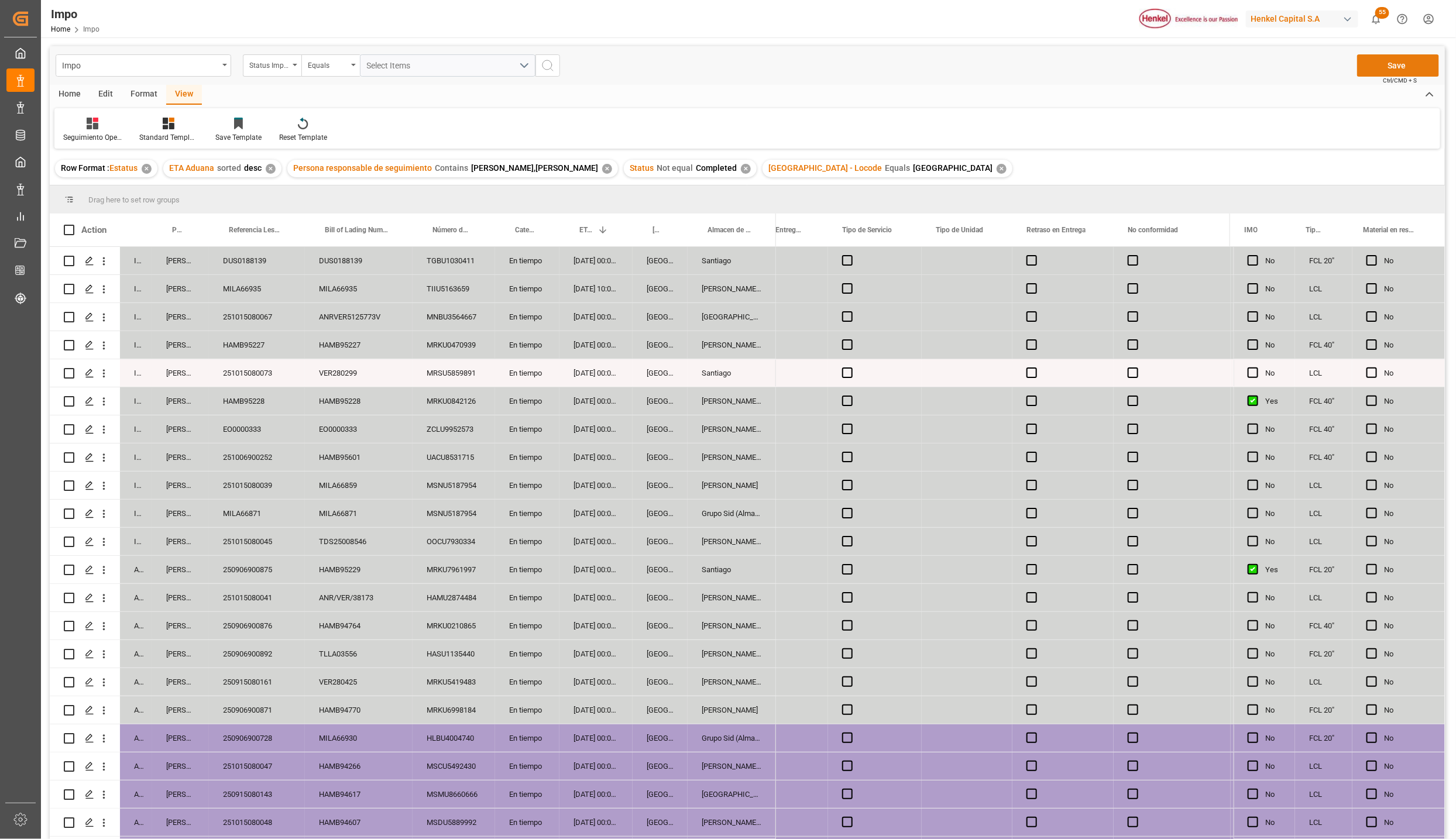
click at [1403, 61] on button "Save" at bounding box center [1398, 65] width 82 height 22
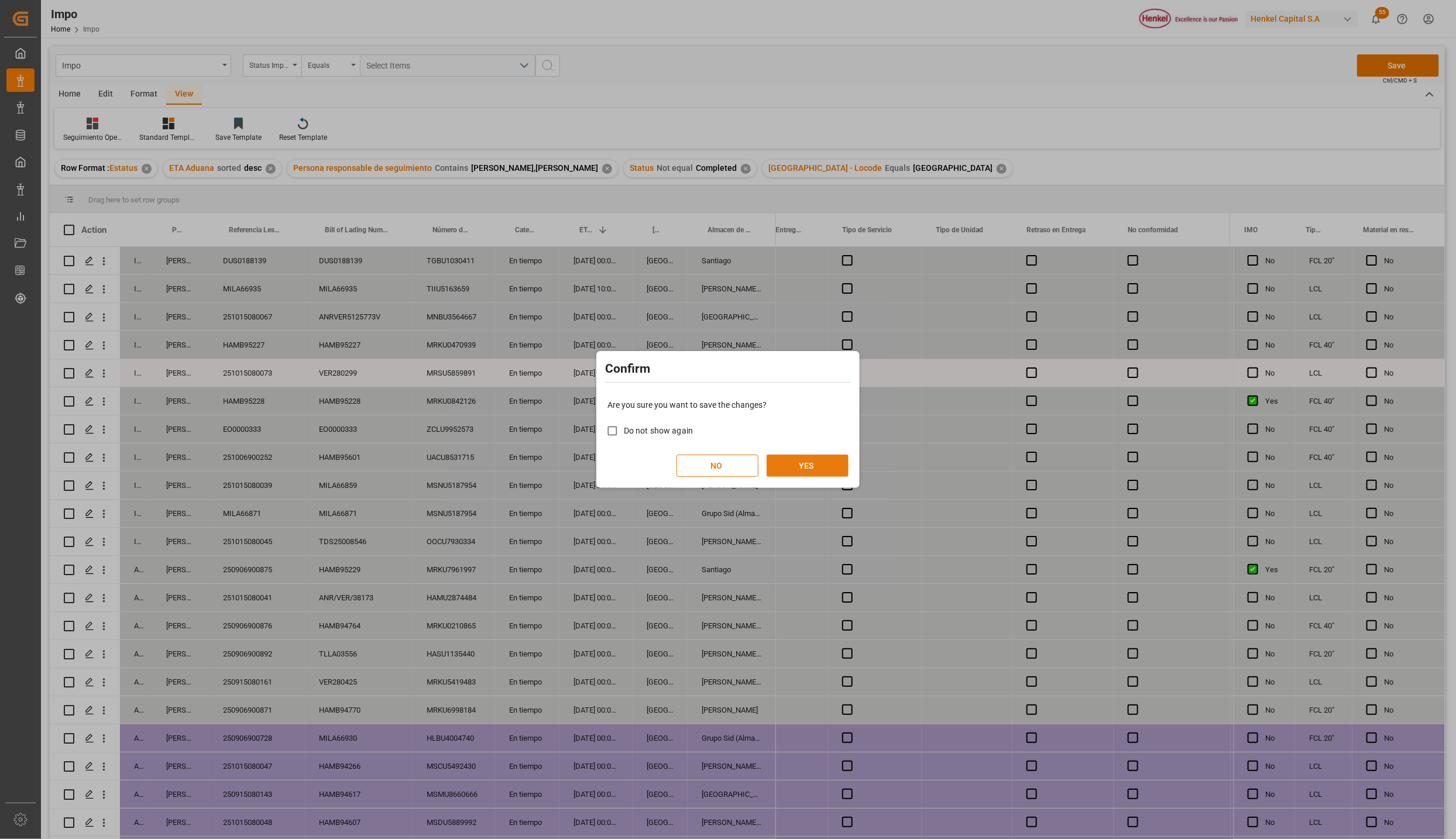
click at [787, 467] on button "YES" at bounding box center [807, 465] width 82 height 22
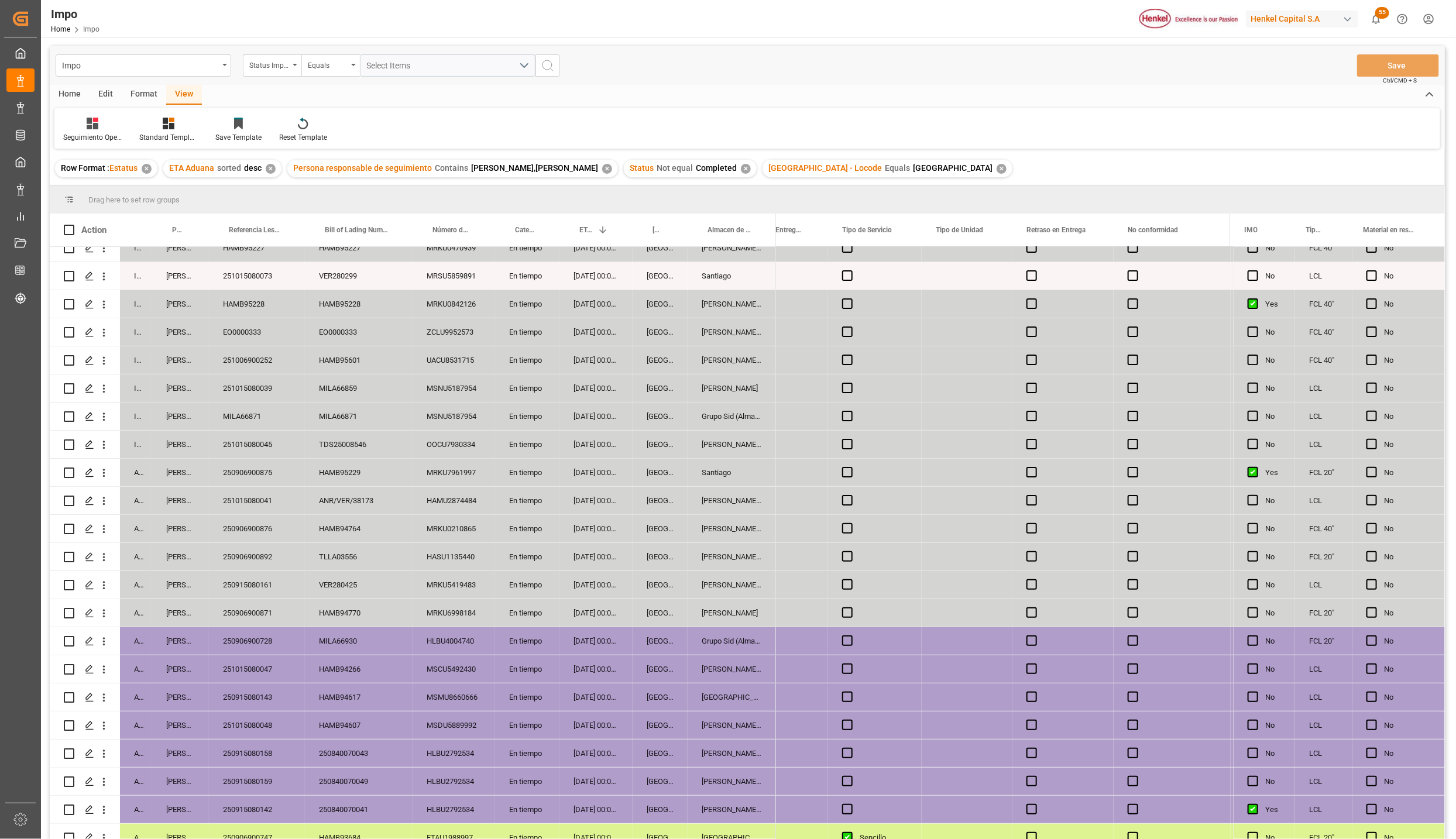
scroll to position [194, 0]
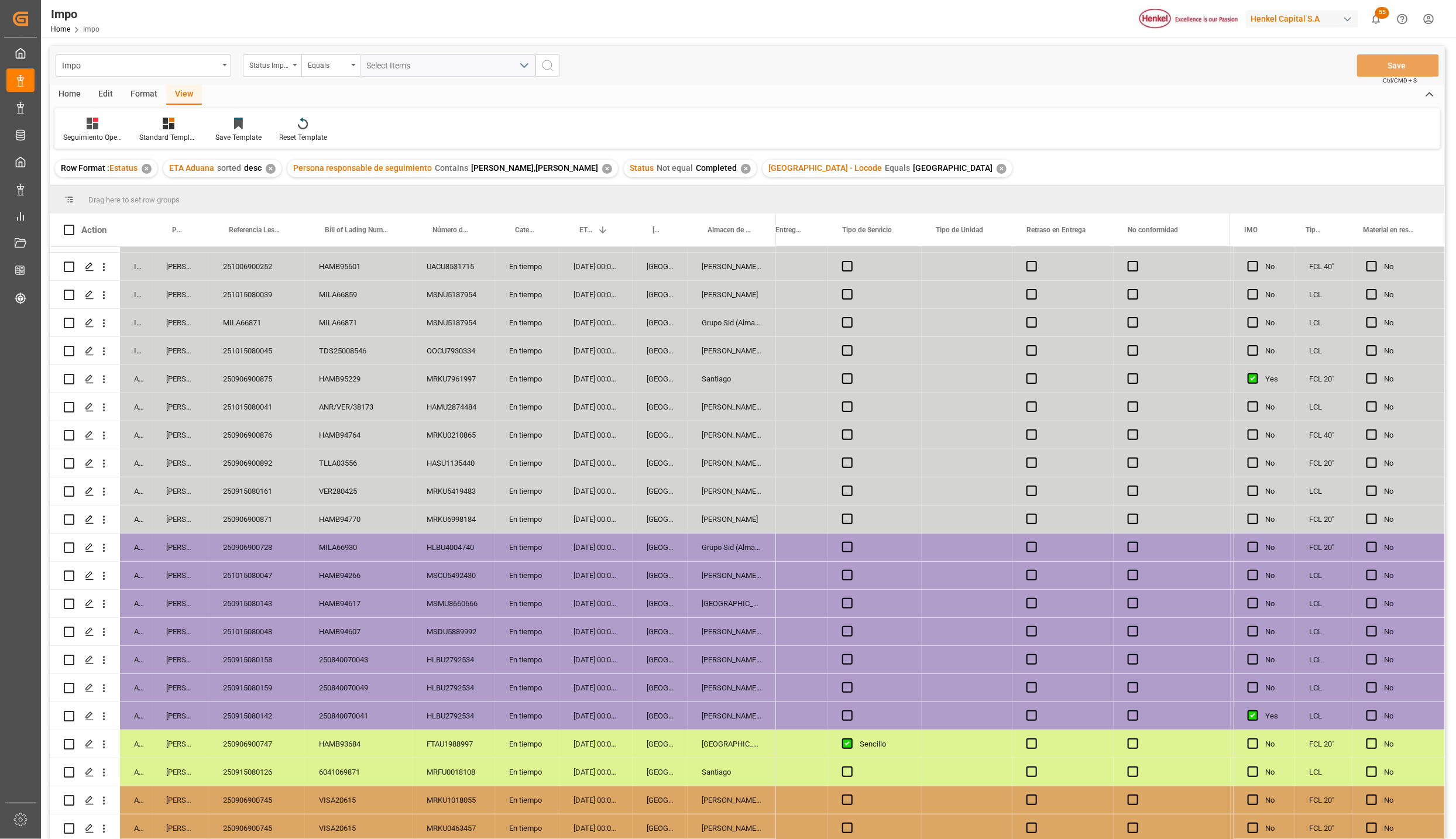
click at [664, 752] on div "[GEOGRAPHIC_DATA]" at bounding box center [660, 744] width 55 height 28
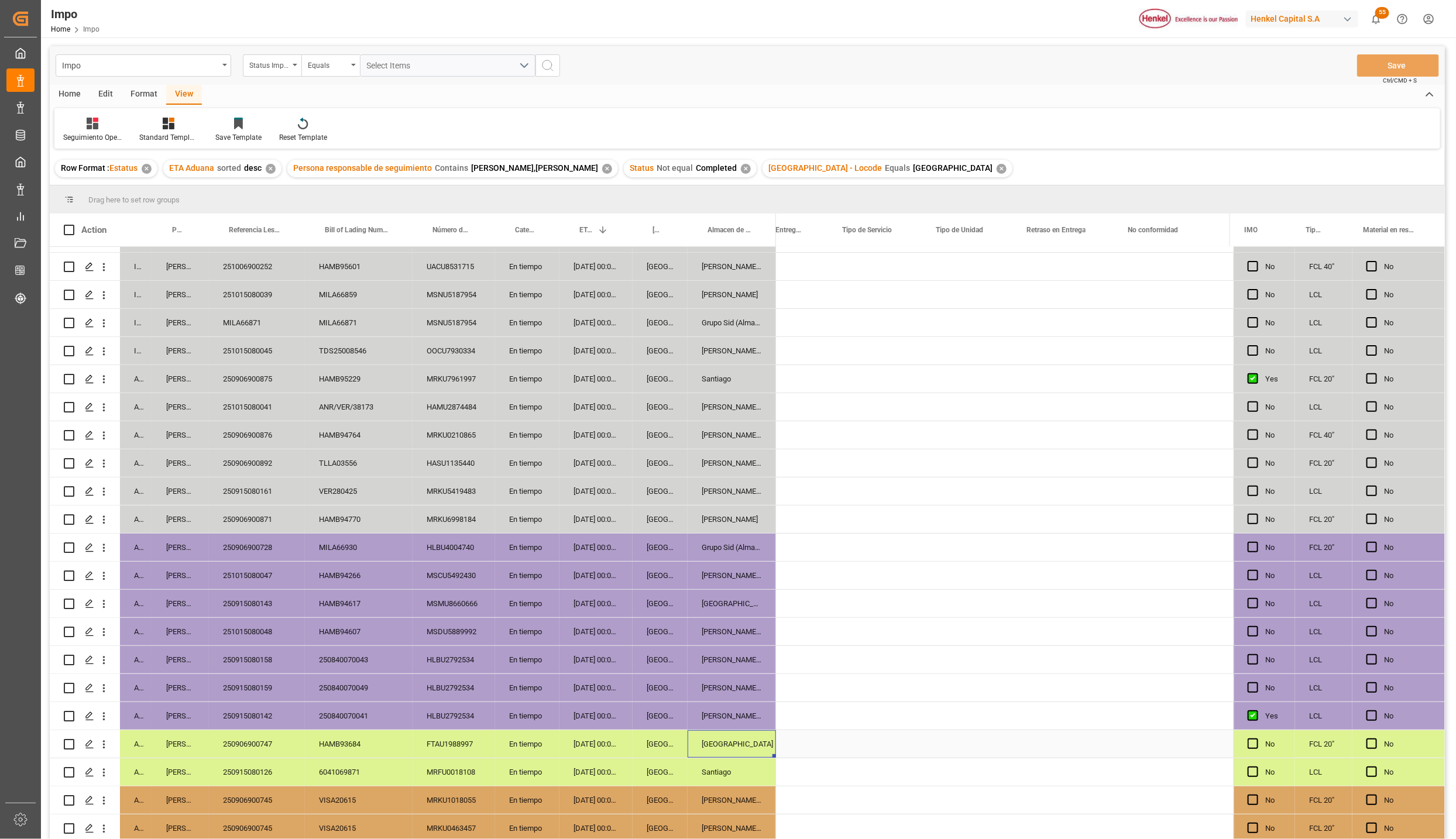
scroll to position [0, 0]
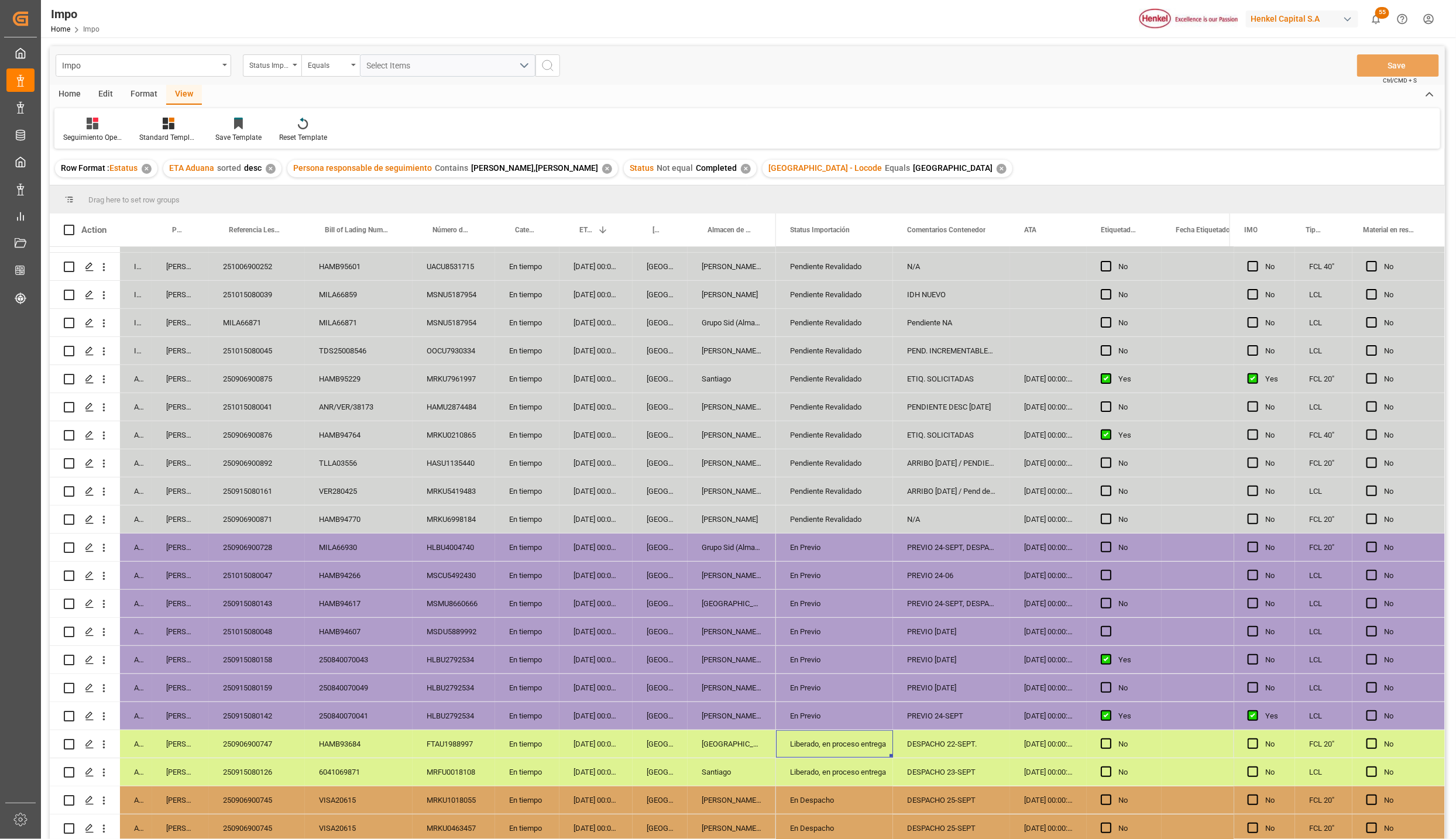
click at [257, 736] on div "250906900747" at bounding box center [257, 744] width 96 height 28
click at [796, 750] on div "Liberado, en proceso entrega" at bounding box center [834, 744] width 89 height 27
click at [871, 750] on polyline "open menu" at bounding box center [871, 751] width 7 height 4
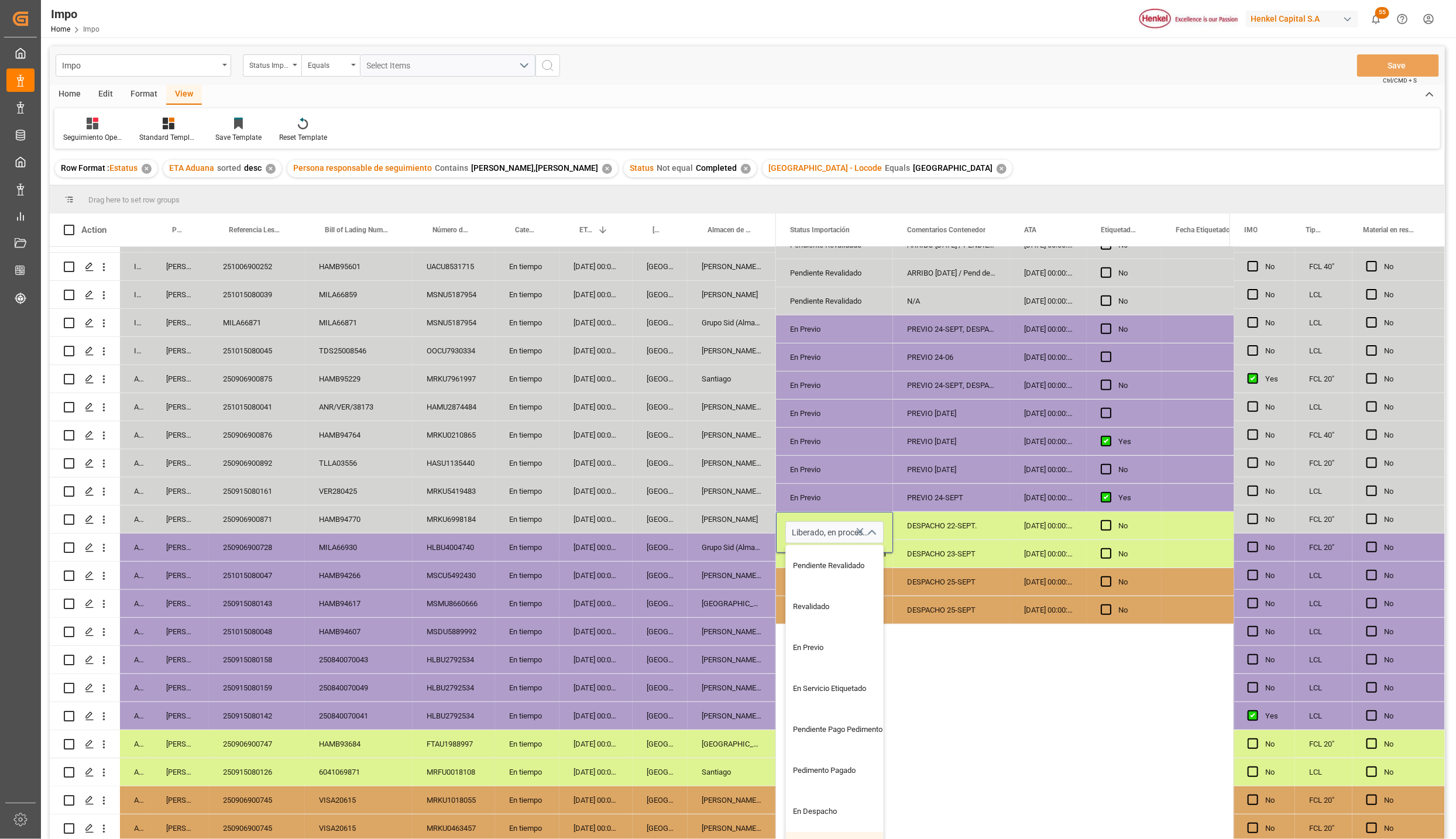
scroll to position [255, 0]
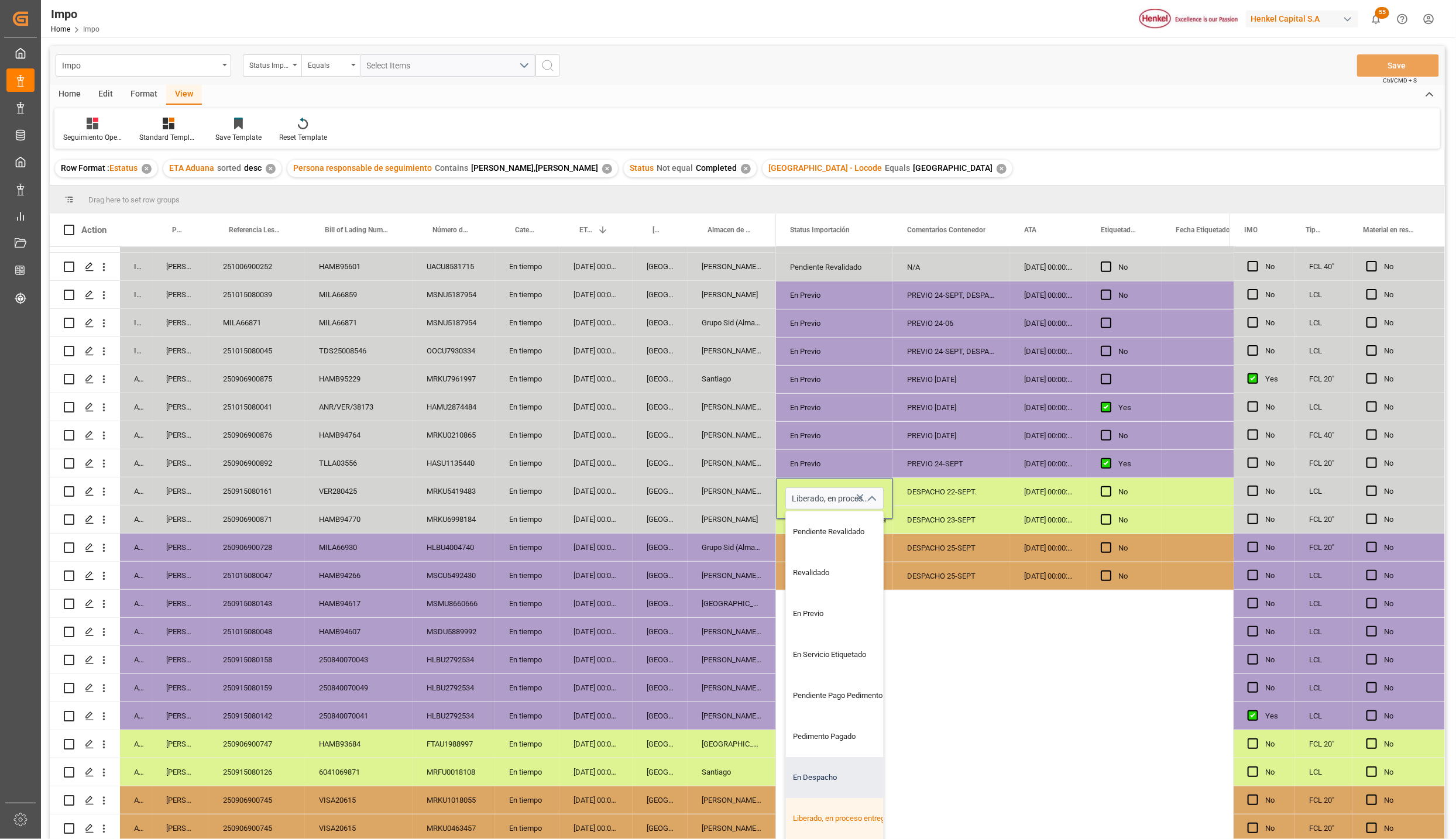
click at [831, 769] on div "En Despacho" at bounding box center [841, 778] width 110 height 41
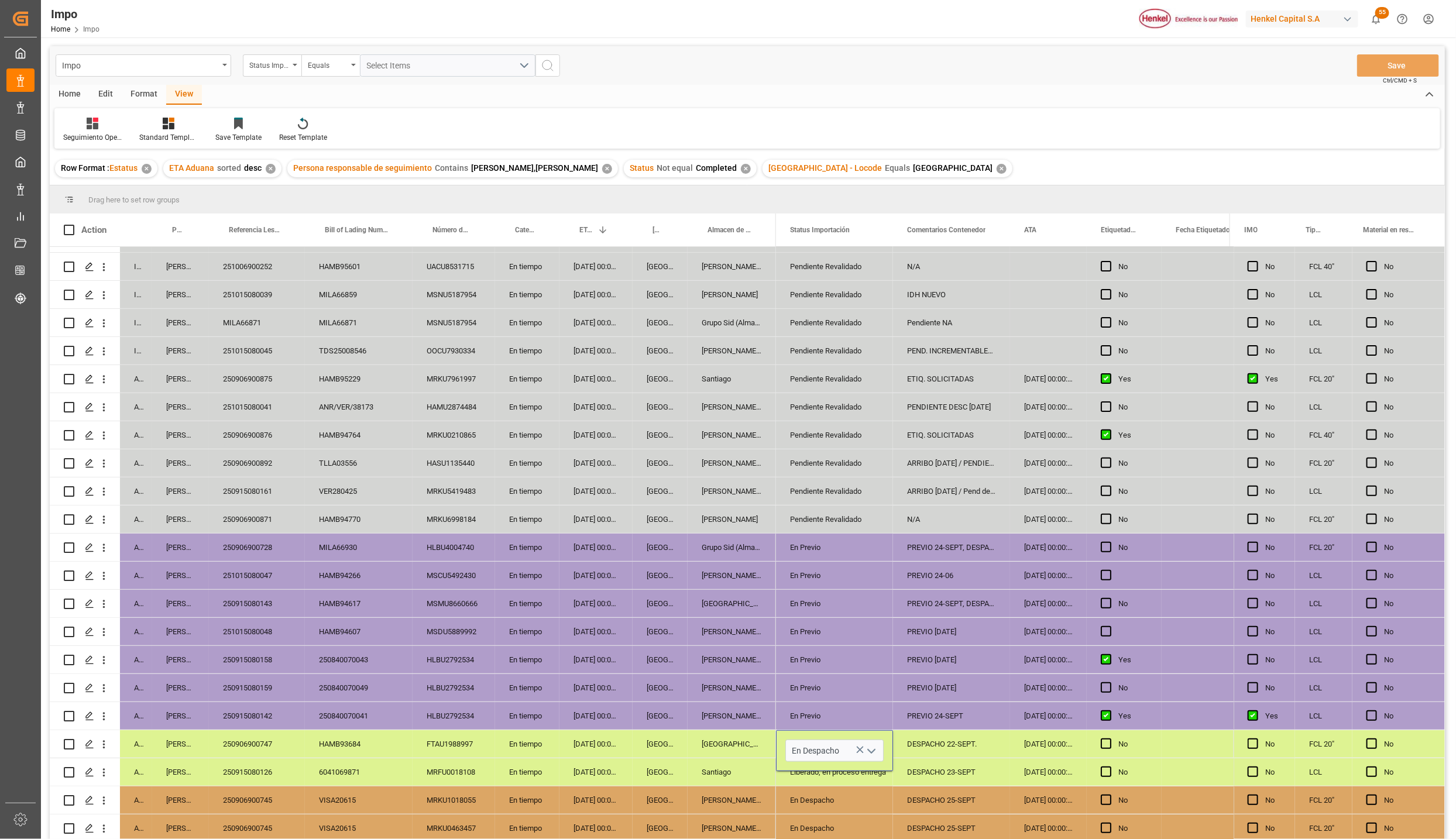
scroll to position [0, 0]
click at [873, 747] on icon "open menu" at bounding box center [871, 751] width 14 height 14
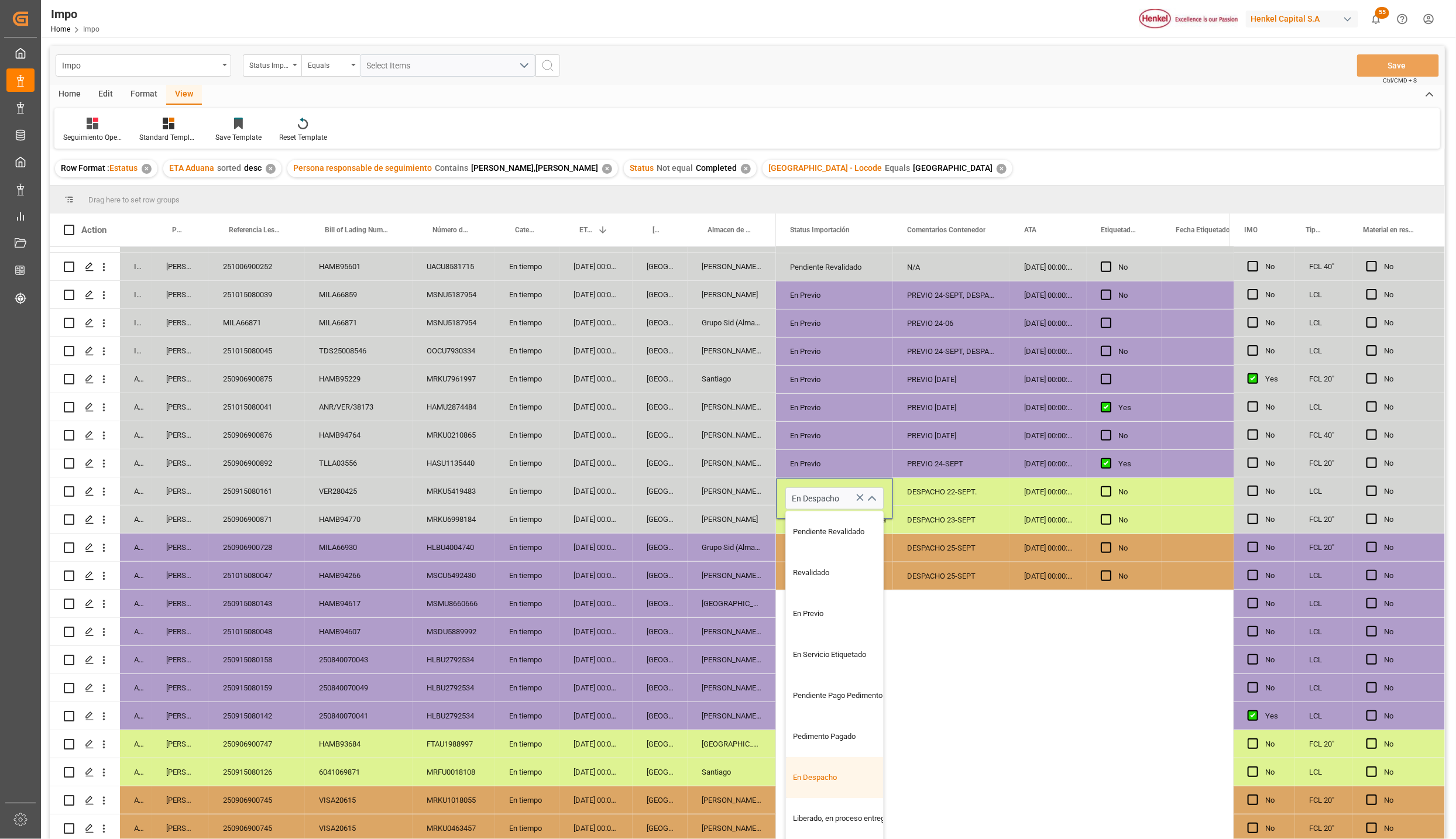
scroll to position [79, 0]
click at [831, 767] on div "Entregado" at bounding box center [841, 784] width 110 height 41
type input "Entregado"
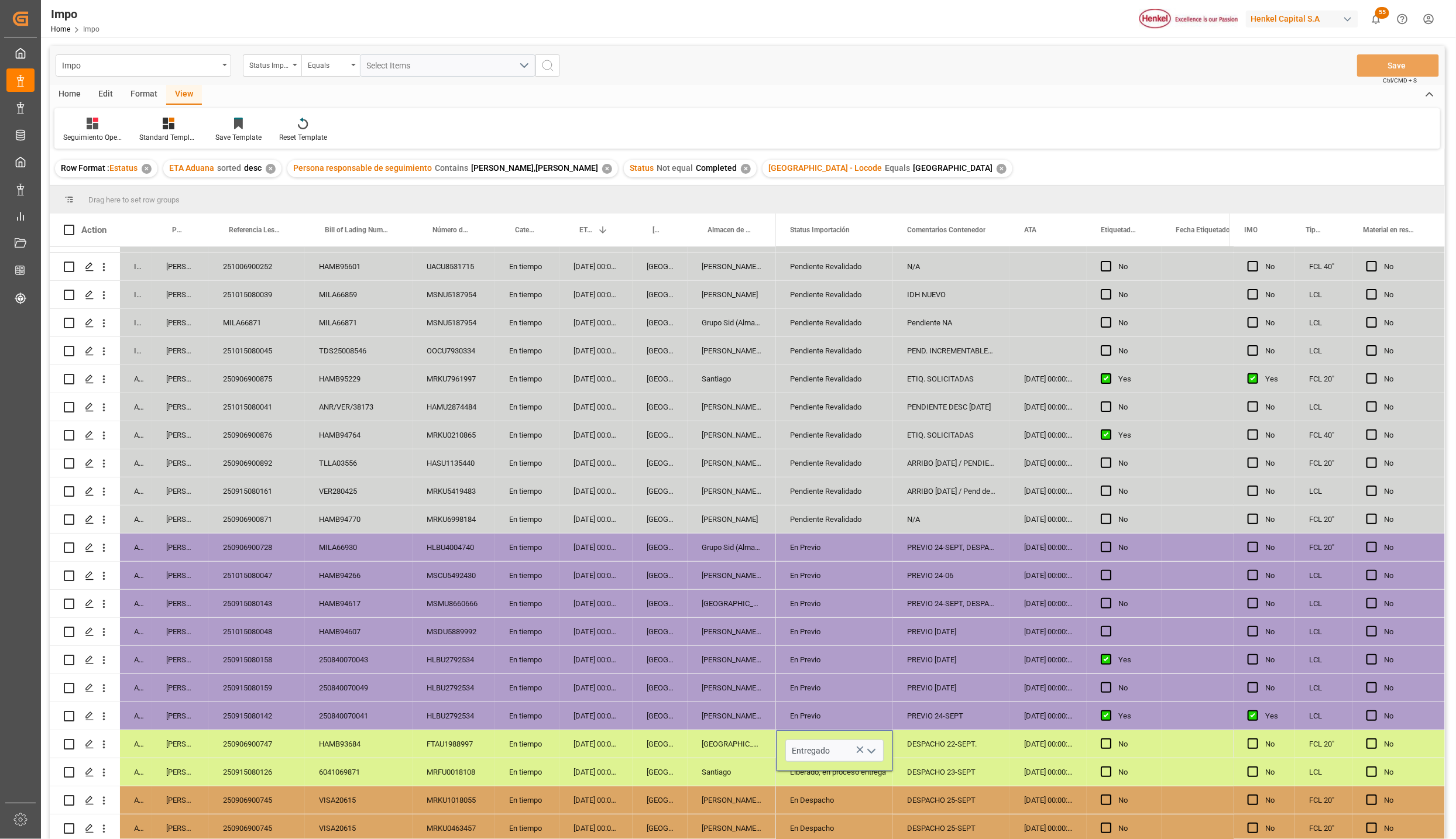
scroll to position [0, 0]
click at [729, 803] on div "Almer Tlalnepantla" at bounding box center [732, 801] width 88 height 28
click at [927, 735] on div "DESPACHO 22-SEPT." at bounding box center [951, 744] width 117 height 28
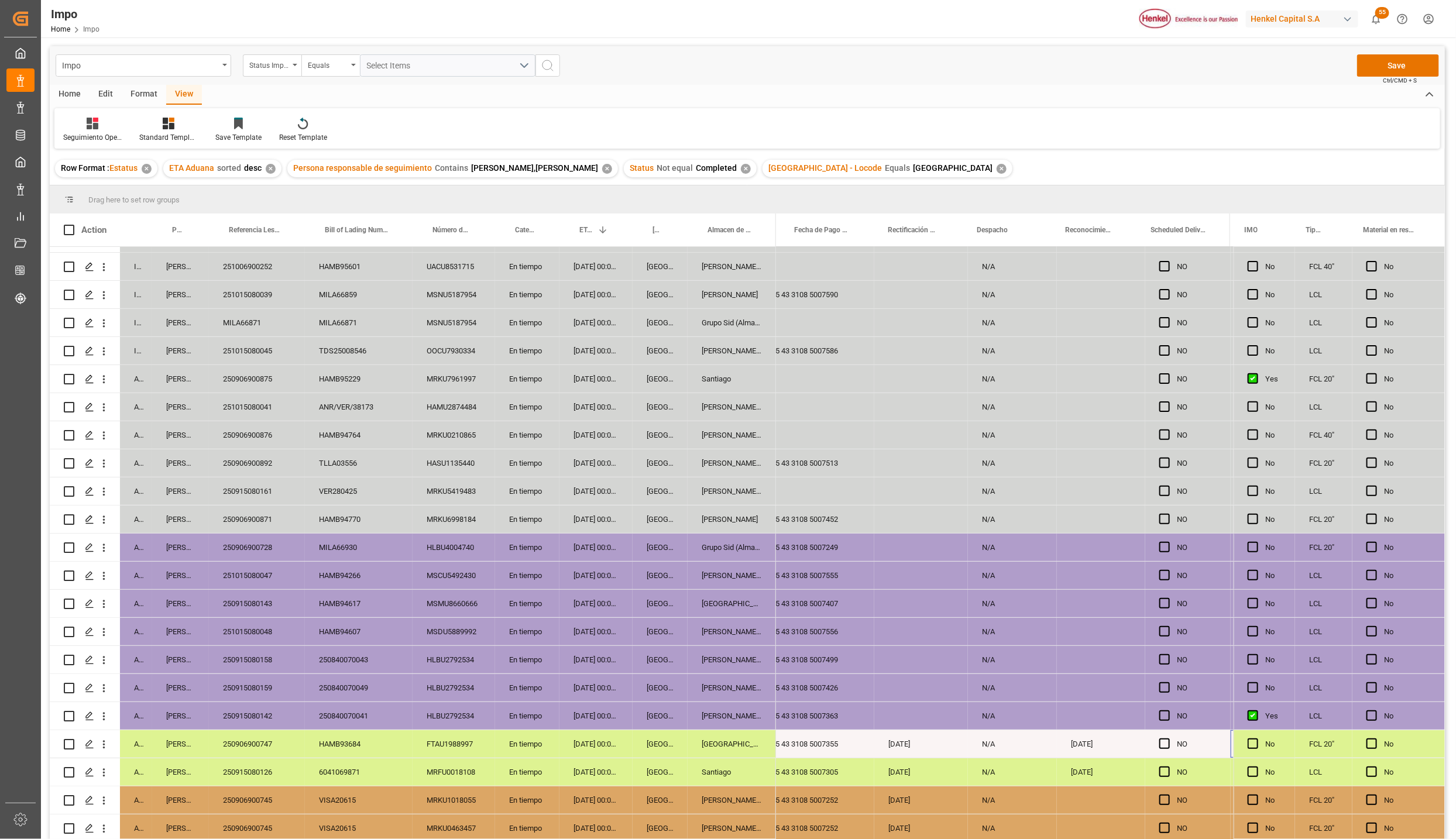
scroll to position [0, 2460]
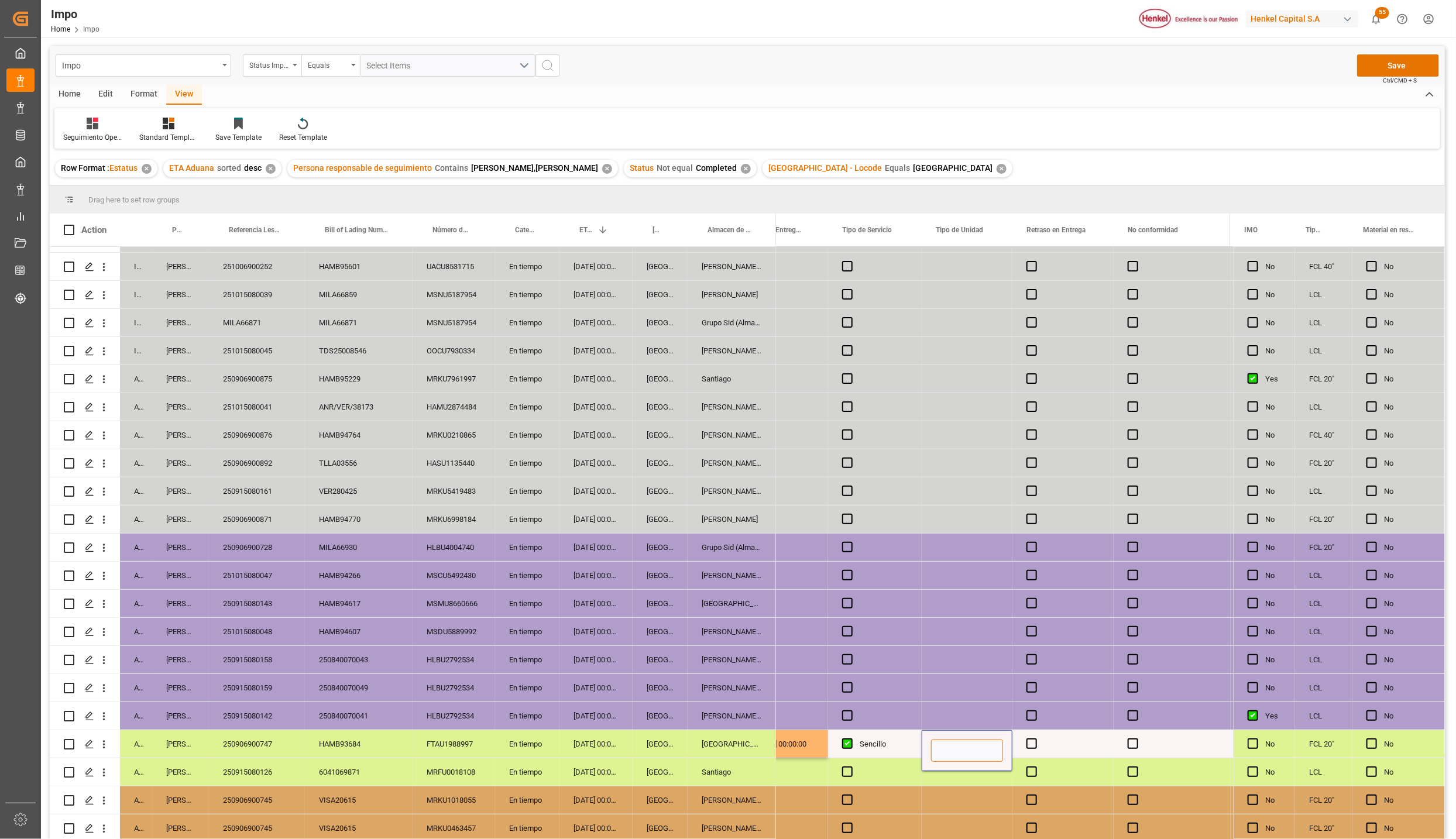
click at [952, 743] on input "Press SPACE to select this row." at bounding box center [967, 751] width 72 height 22
type input "c"
type input "CONTENEDOR"
click at [1024, 731] on div "Press SPACE to select this row." at bounding box center [1063, 744] width 101 height 28
click at [1034, 740] on span "Press SPACE to select this row." at bounding box center [1032, 744] width 11 height 11
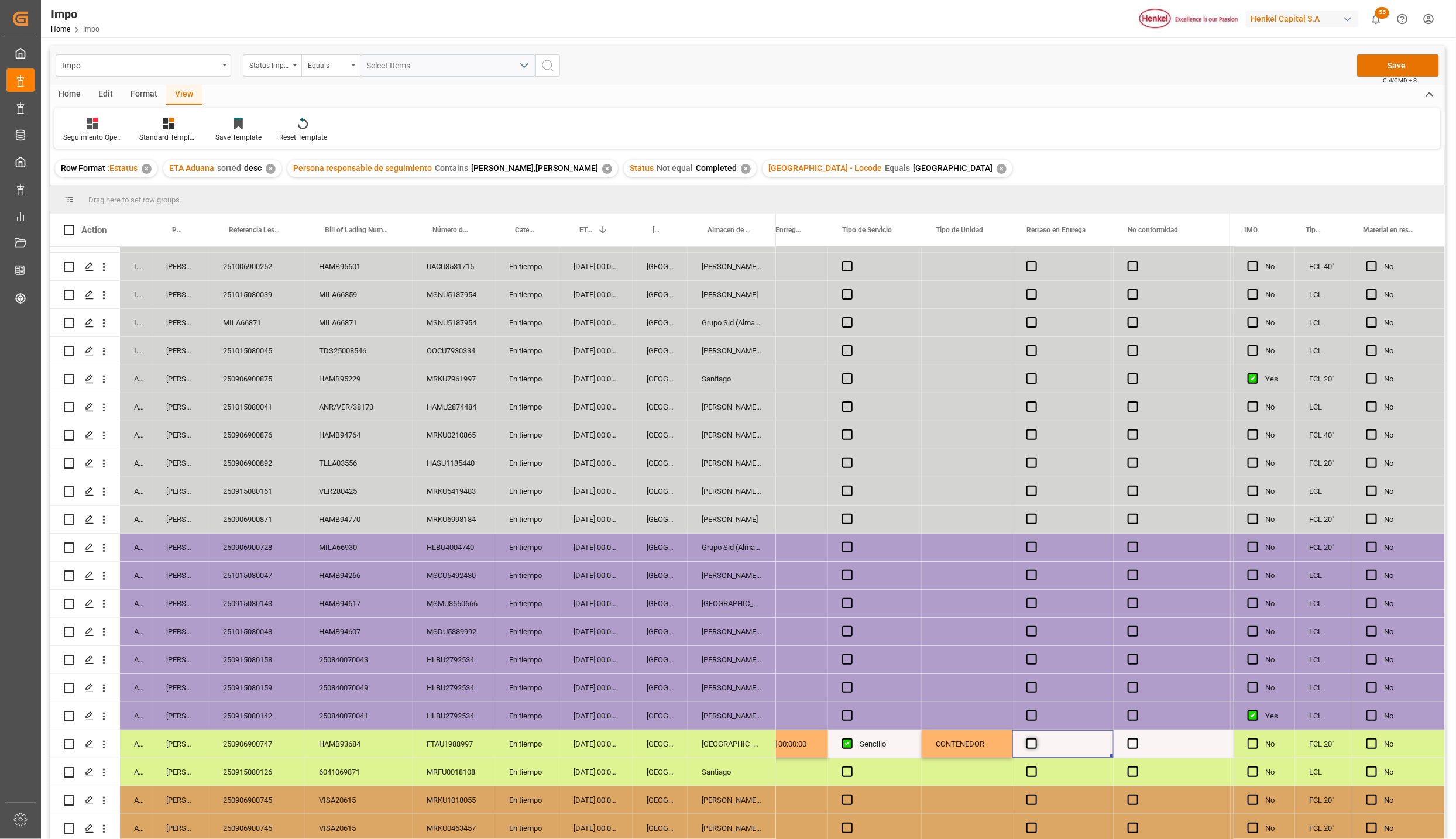
click at [1035, 739] on input "Press SPACE to select this row." at bounding box center [1035, 739] width 0 height 0
click at [1034, 740] on span "Press SPACE to select this row." at bounding box center [1032, 744] width 11 height 11
click at [1035, 739] on input "Press SPACE to select this row." at bounding box center [1035, 739] width 0 height 0
click at [1404, 69] on button "Save" at bounding box center [1398, 65] width 82 height 22
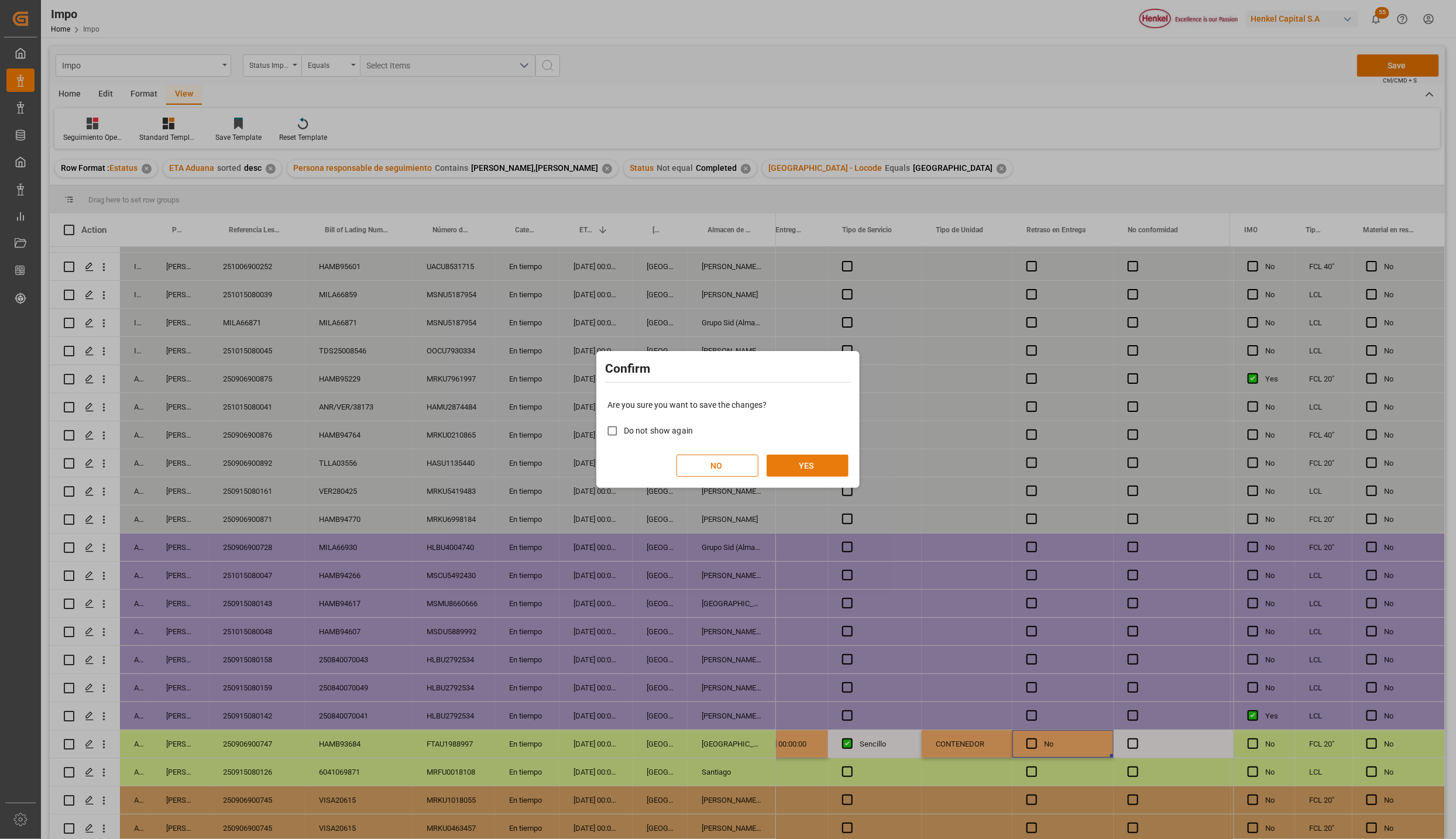
click at [815, 457] on button "YES" at bounding box center [807, 465] width 82 height 22
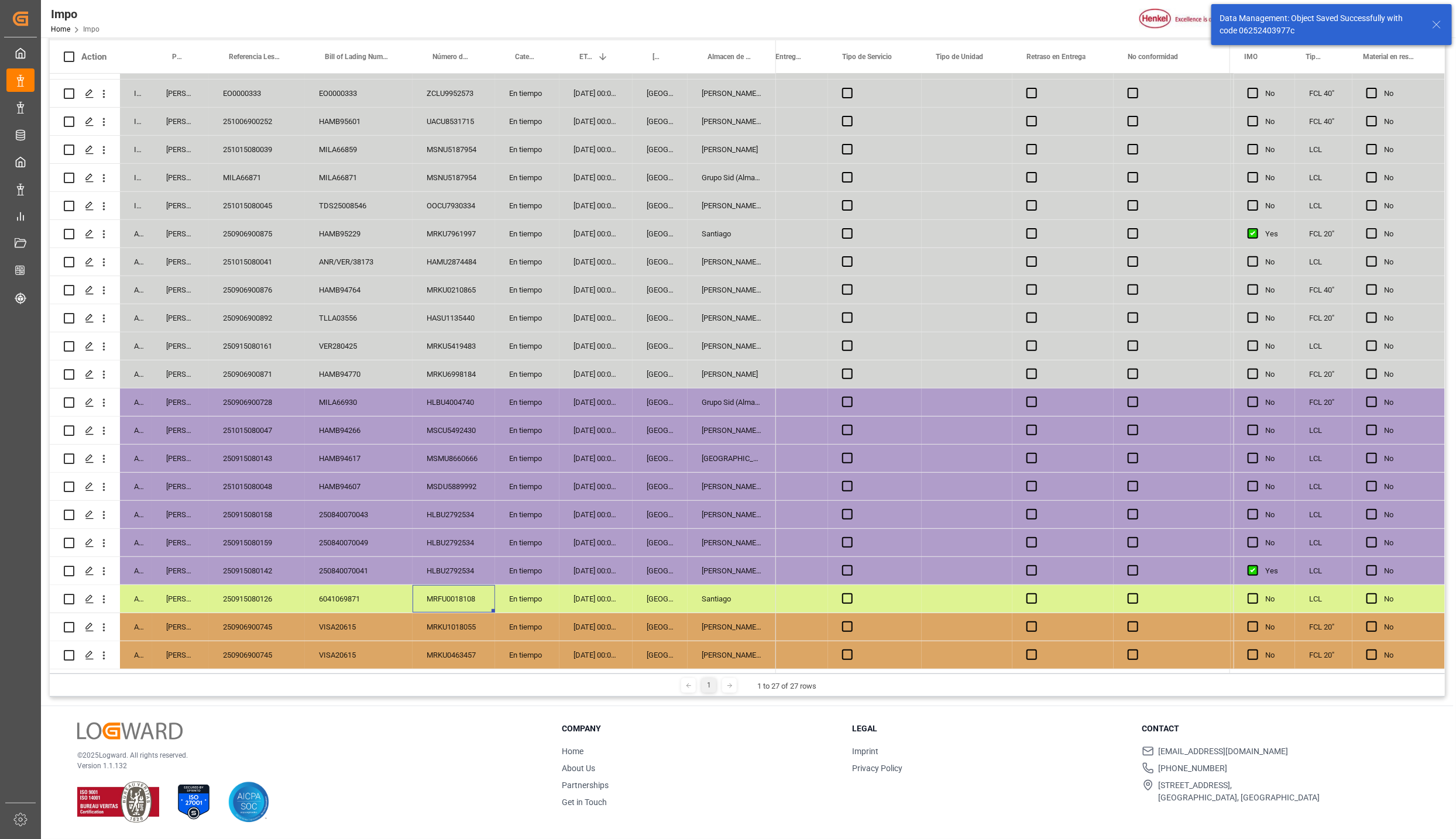
click at [444, 597] on div "MRFU0018108" at bounding box center [454, 599] width 83 height 28
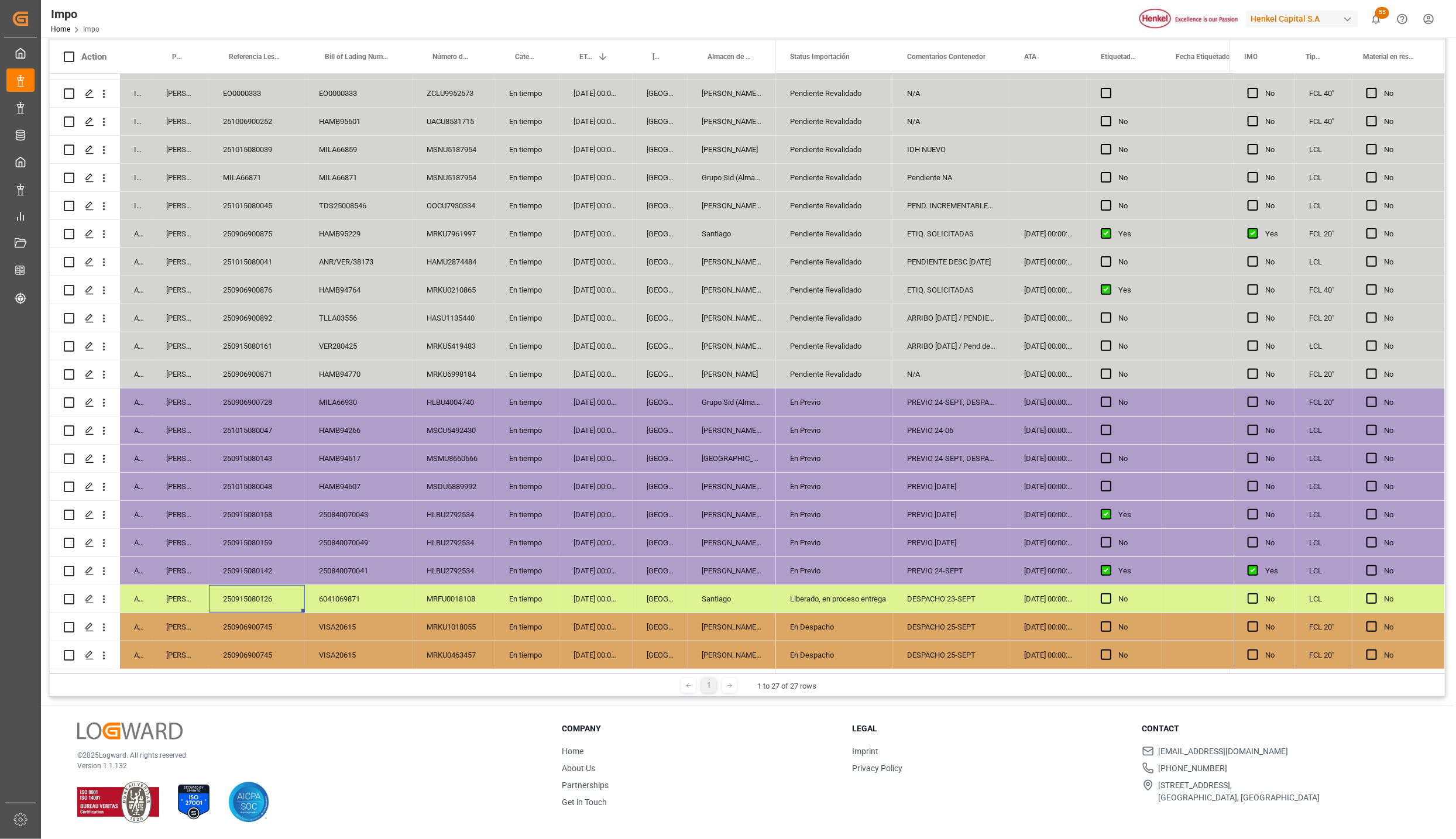
click at [273, 585] on div "250915080126" at bounding box center [257, 599] width 96 height 28
click at [697, 599] on div "Santiago" at bounding box center [732, 599] width 88 height 28
click at [724, 490] on div "Almer Tlalnepantla" at bounding box center [732, 487] width 88 height 28
click at [847, 599] on div "Liberado, en proceso entrega" at bounding box center [834, 599] width 89 height 27
click at [834, 571] on div "En Previo" at bounding box center [834, 571] width 89 height 27
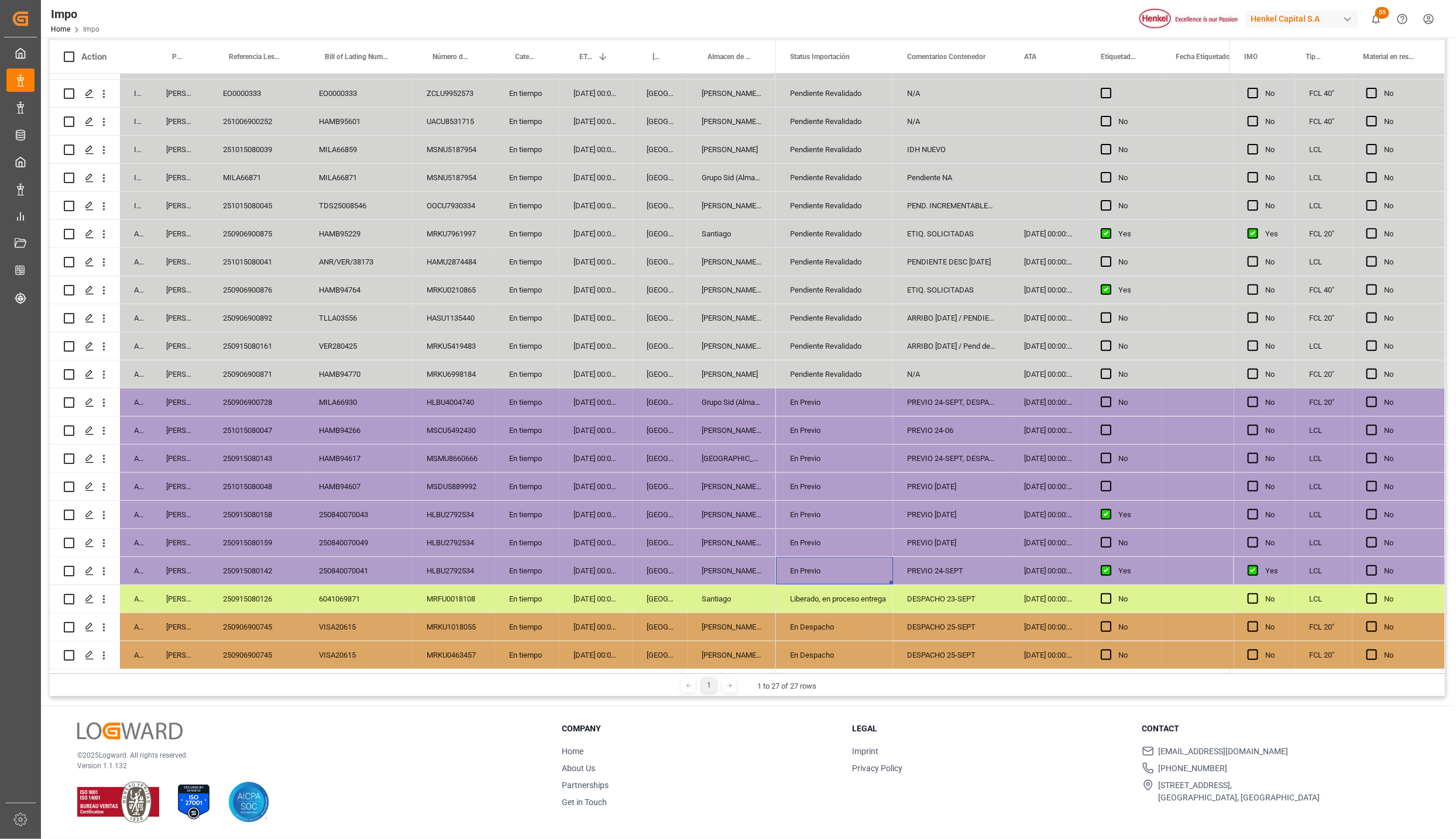
click at [920, 562] on div "PREVIO 24-SEPT" at bounding box center [951, 571] width 117 height 28
click at [933, 523] on div "PREVIO 24 SEP" at bounding box center [951, 515] width 117 height 28
click at [934, 481] on div "PREVIO 25 SEP" at bounding box center [951, 487] width 117 height 28
click at [945, 450] on div "PREVIO 24-SEPT, DESPACHO 25-SEPT." at bounding box center [951, 459] width 117 height 28
click at [940, 411] on div "PREVIO 24-SEPT, DESPACHO 25-SEPT." at bounding box center [951, 402] width 117 height 28
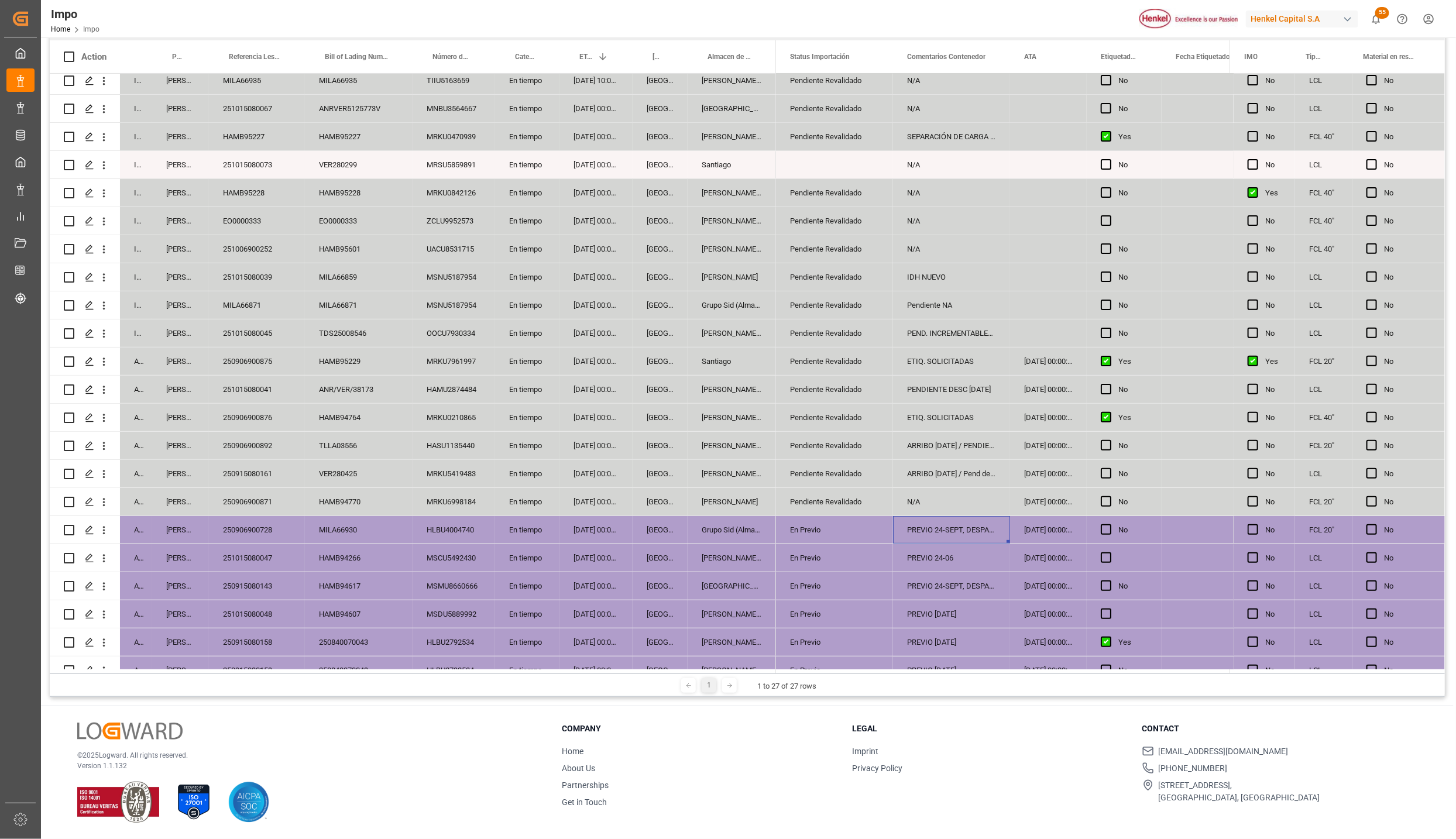
scroll to position [0, 0]
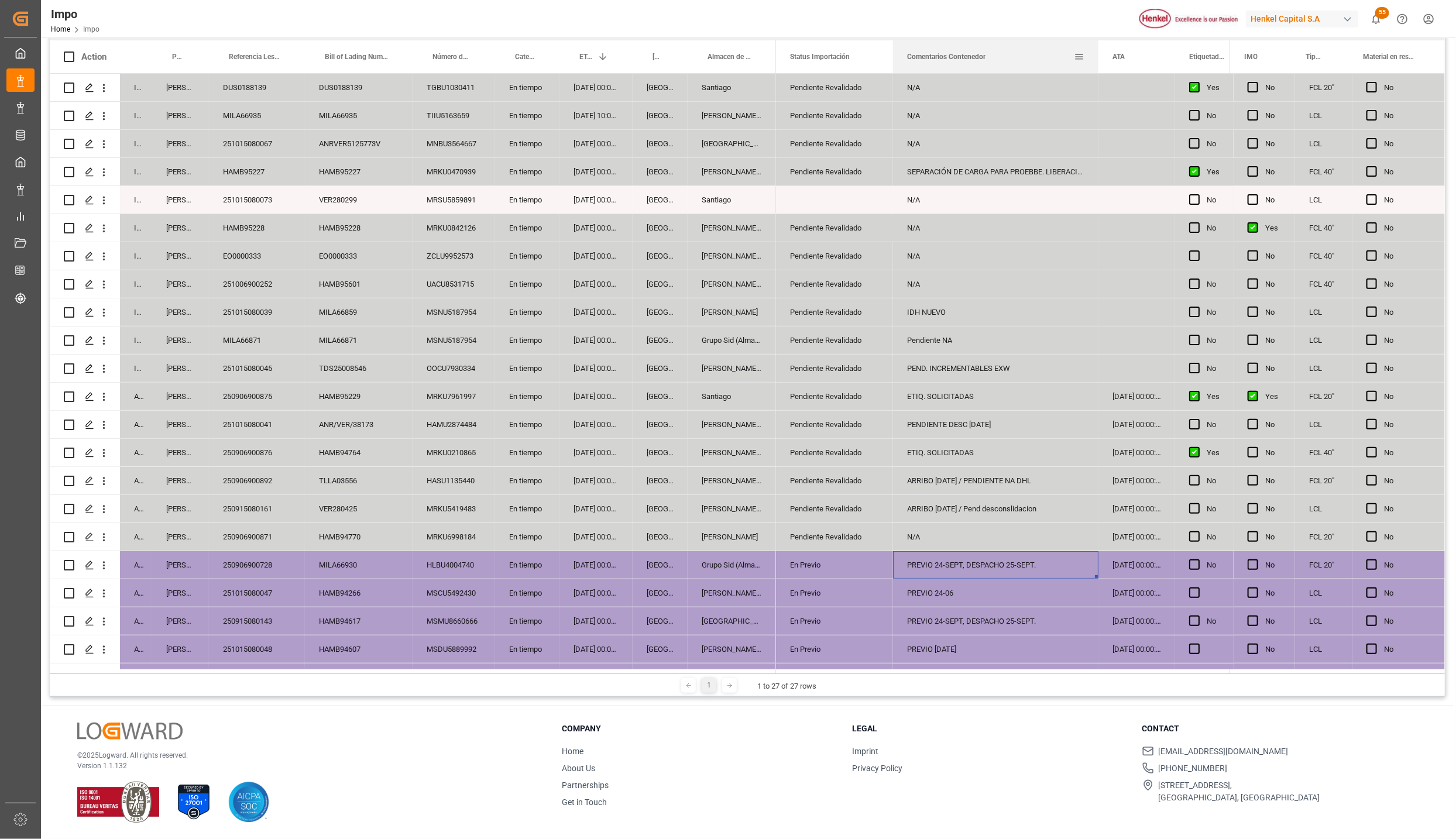
drag, startPoint x: 1007, startPoint y: 46, endPoint x: 1096, endPoint y: 61, distance: 90.3
click at [1096, 61] on div at bounding box center [1099, 56] width 5 height 33
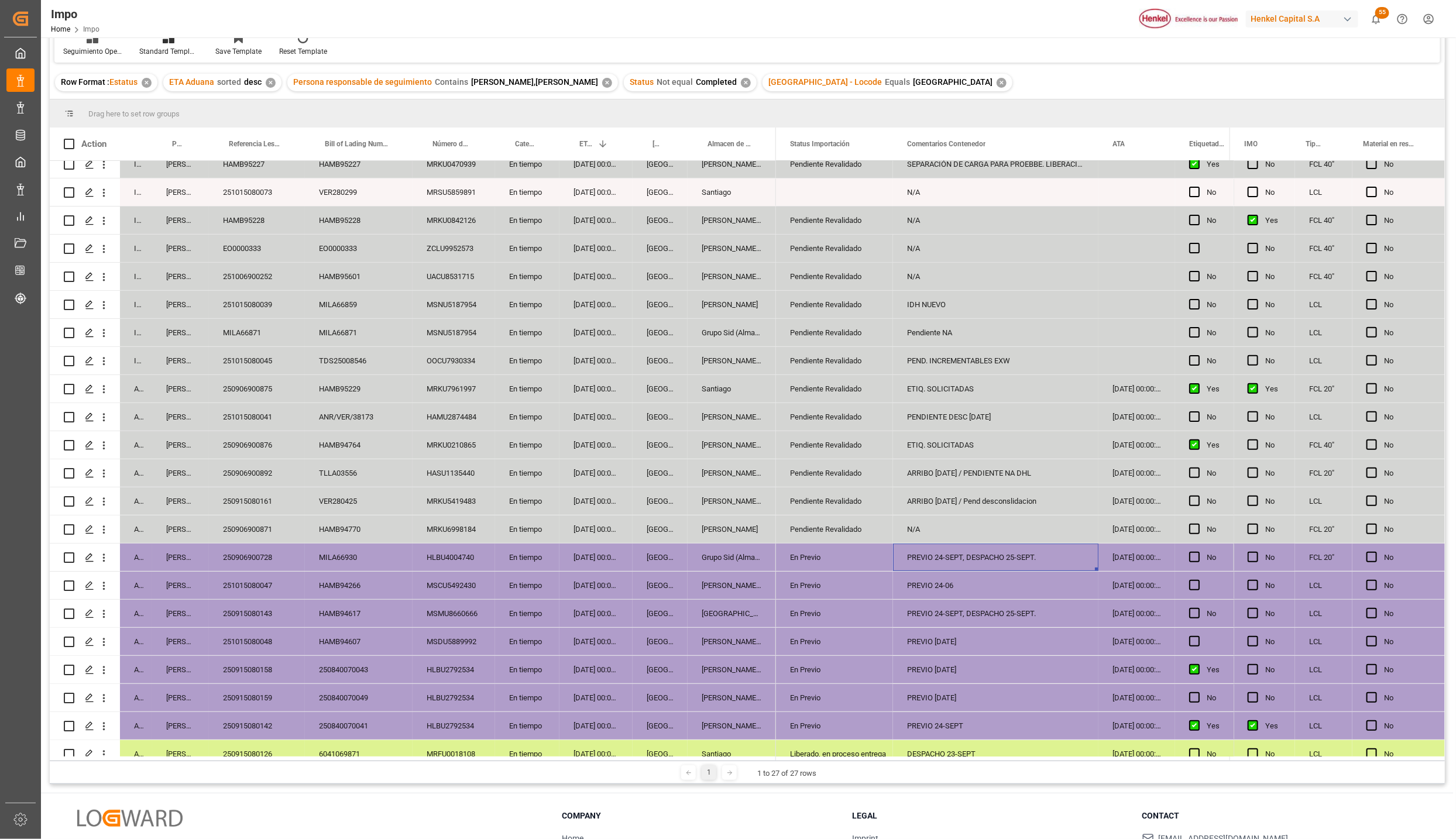
scroll to position [166, 0]
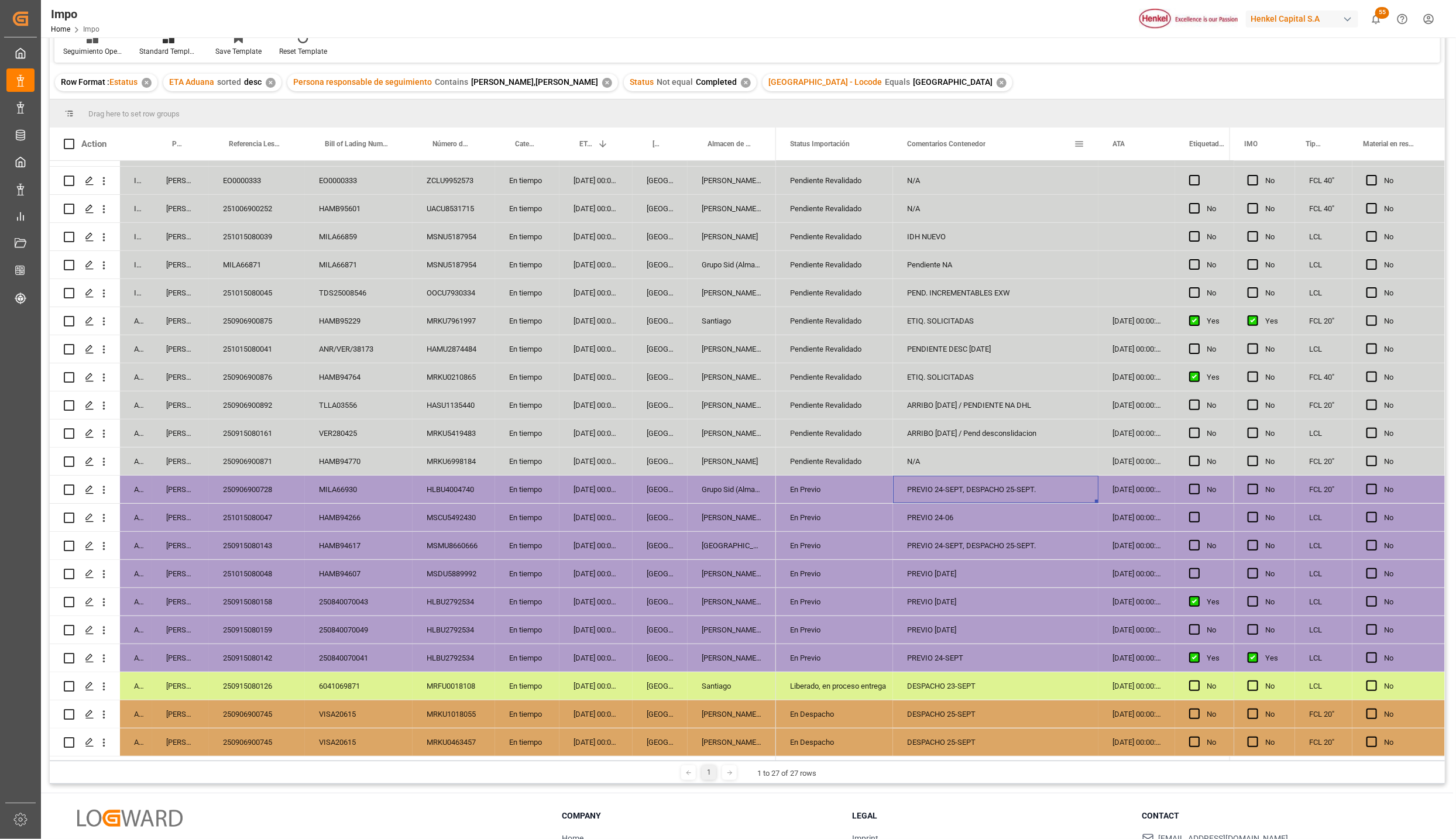
click at [885, 636] on div "En Previo" at bounding box center [834, 630] width 117 height 28
click at [857, 676] on div "Liberado, en proceso entrega" at bounding box center [834, 686] width 89 height 27
click at [366, 676] on div "6041069871" at bounding box center [359, 686] width 108 height 28
click at [722, 691] on div "Santiago" at bounding box center [732, 686] width 88 height 28
click at [720, 718] on div "Almer Tlalnepantla" at bounding box center [732, 714] width 88 height 28
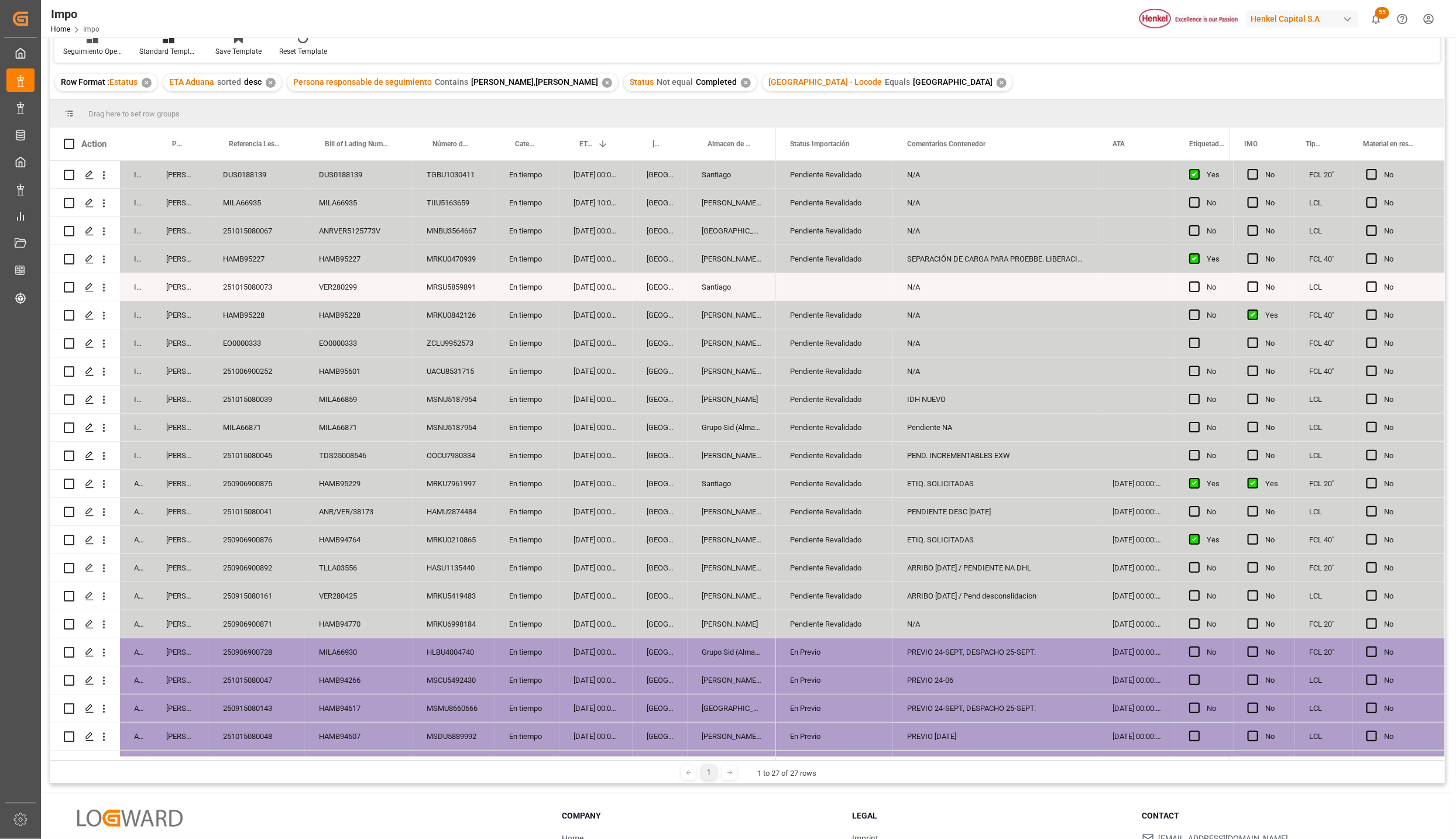
scroll to position [0, 0]
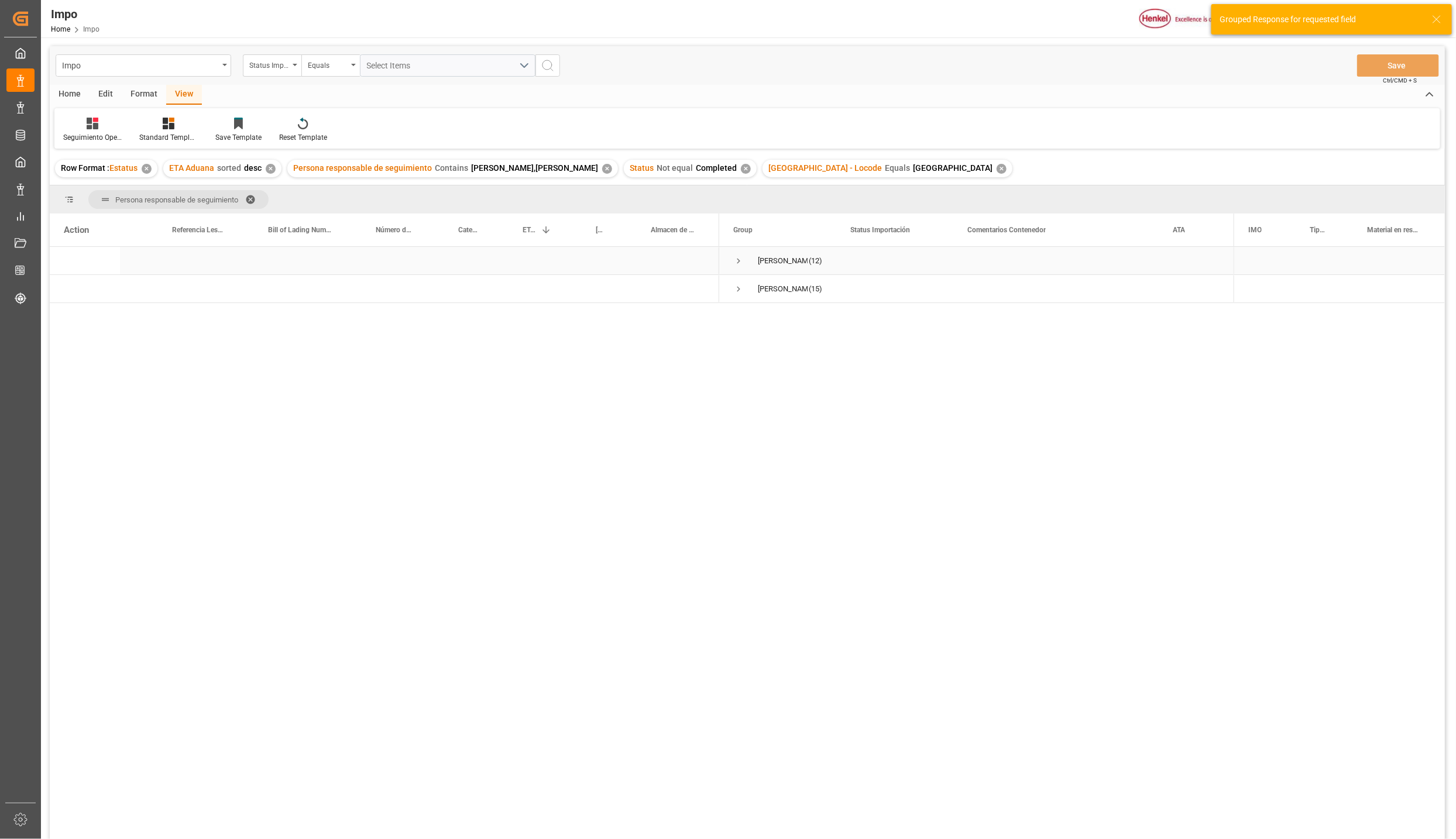
click at [738, 260] on span "Press SPACE to select this row." at bounding box center [739, 261] width 11 height 11
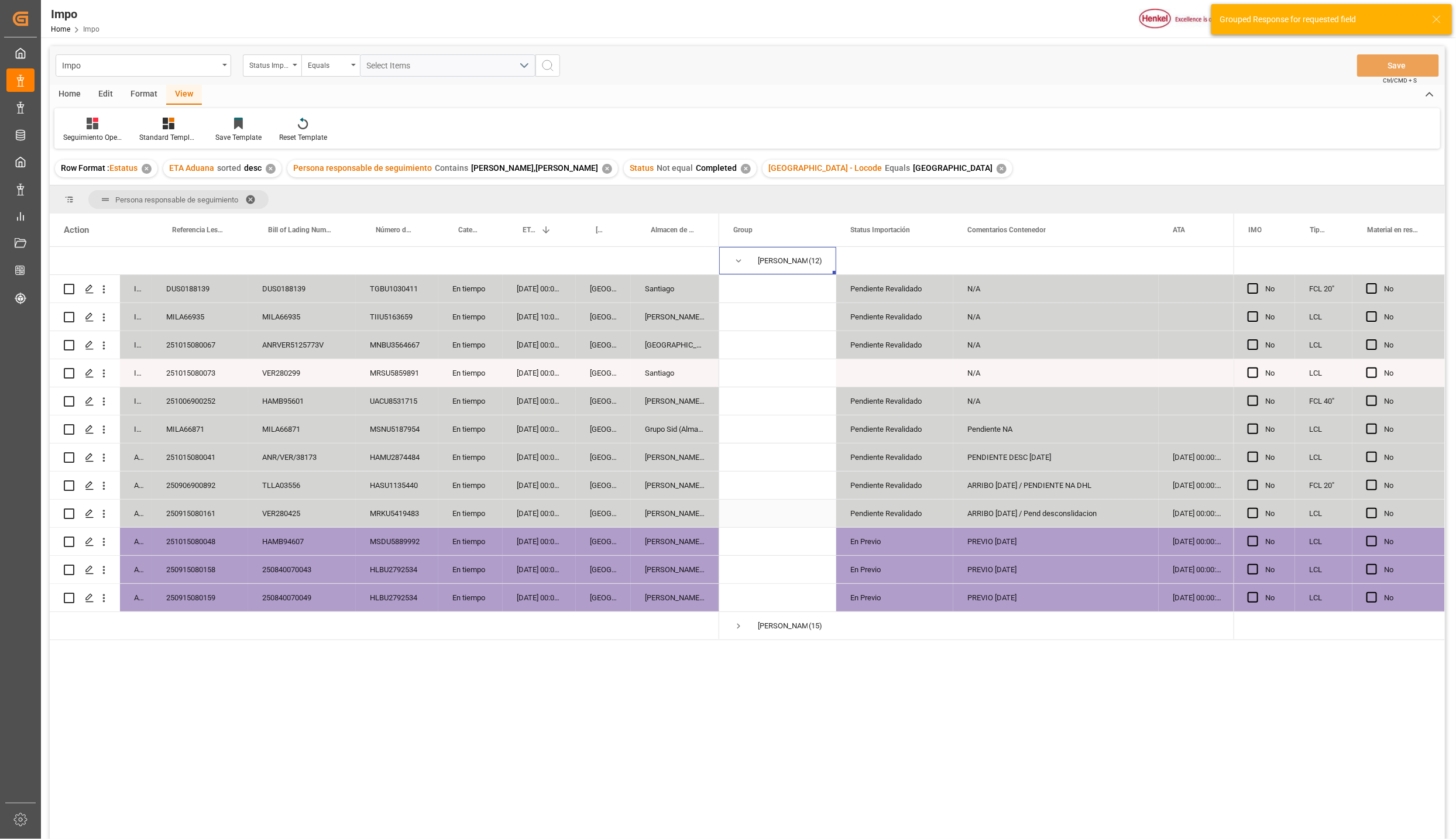
click at [873, 515] on div "Pendiente Revalidado" at bounding box center [895, 513] width 89 height 27
click at [218, 511] on div "250915080161" at bounding box center [200, 513] width 96 height 28
click at [211, 481] on div "250906900892" at bounding box center [200, 486] width 96 height 28
click at [206, 458] on div "251015080041" at bounding box center [200, 458] width 96 height 28
click at [201, 440] on div "MILA66871" at bounding box center [200, 429] width 96 height 28
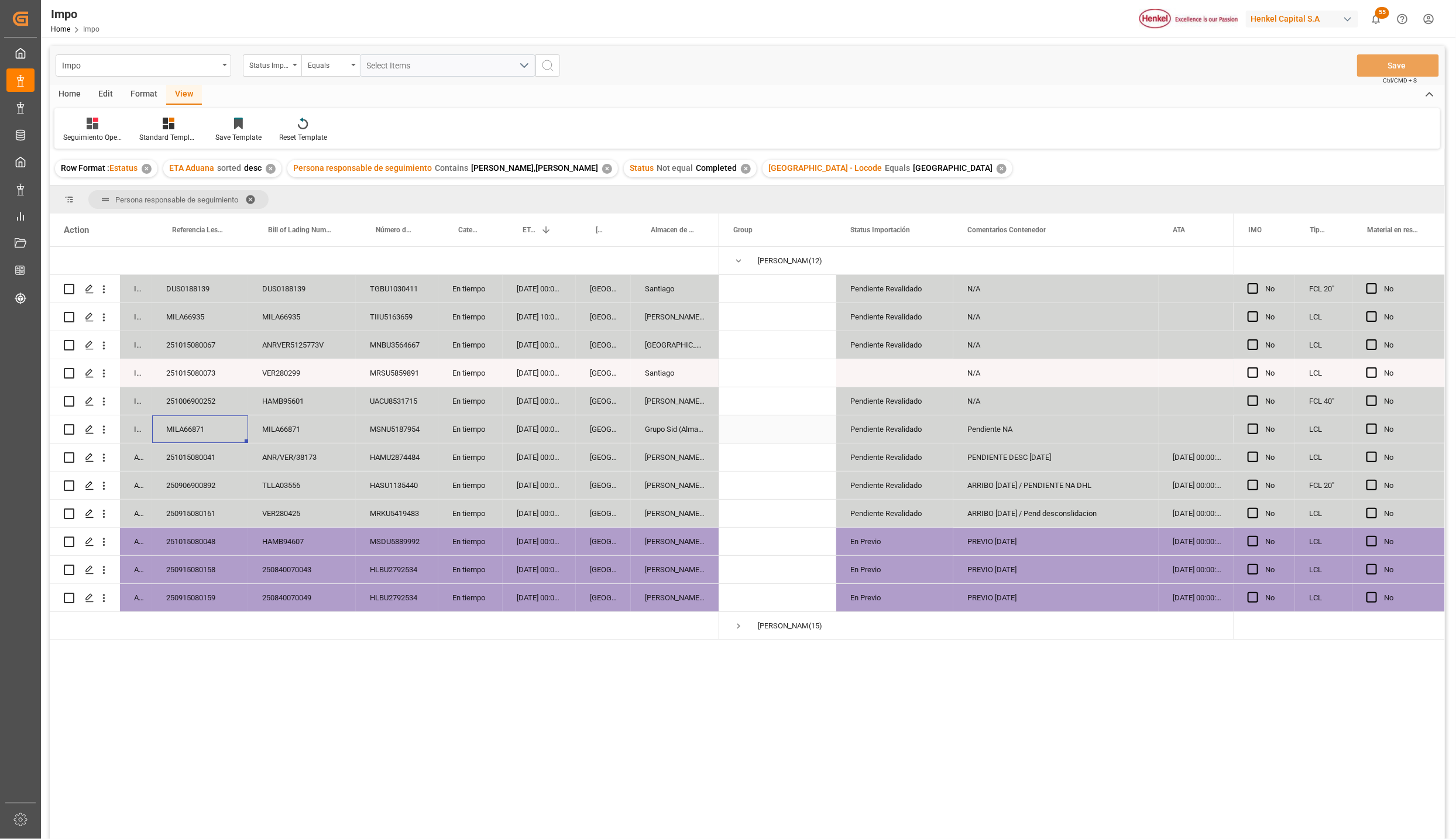
click at [188, 426] on div "MILA66871" at bounding box center [200, 429] width 96 height 28
click at [195, 434] on input "MILA66871" at bounding box center [200, 435] width 77 height 22
paste input "251015080038"
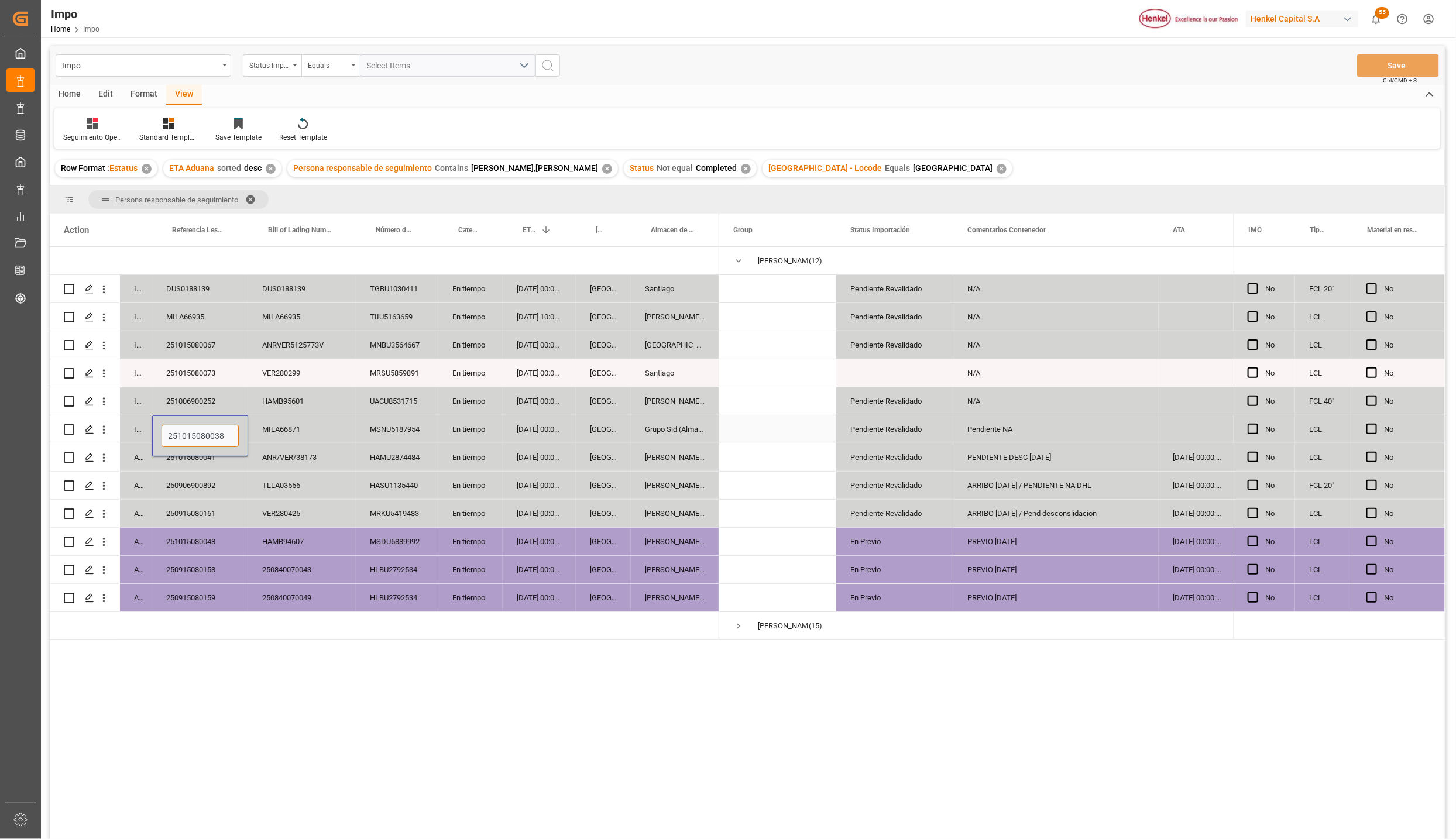
type input "251015080038"
click at [199, 402] on div "251006900252" at bounding box center [200, 401] width 96 height 28
click at [206, 377] on div "251015080073" at bounding box center [200, 373] width 96 height 28
click at [211, 342] on div "251015080067" at bounding box center [200, 345] width 96 height 28
click at [200, 318] on div "MILA66935" at bounding box center [200, 317] width 96 height 28
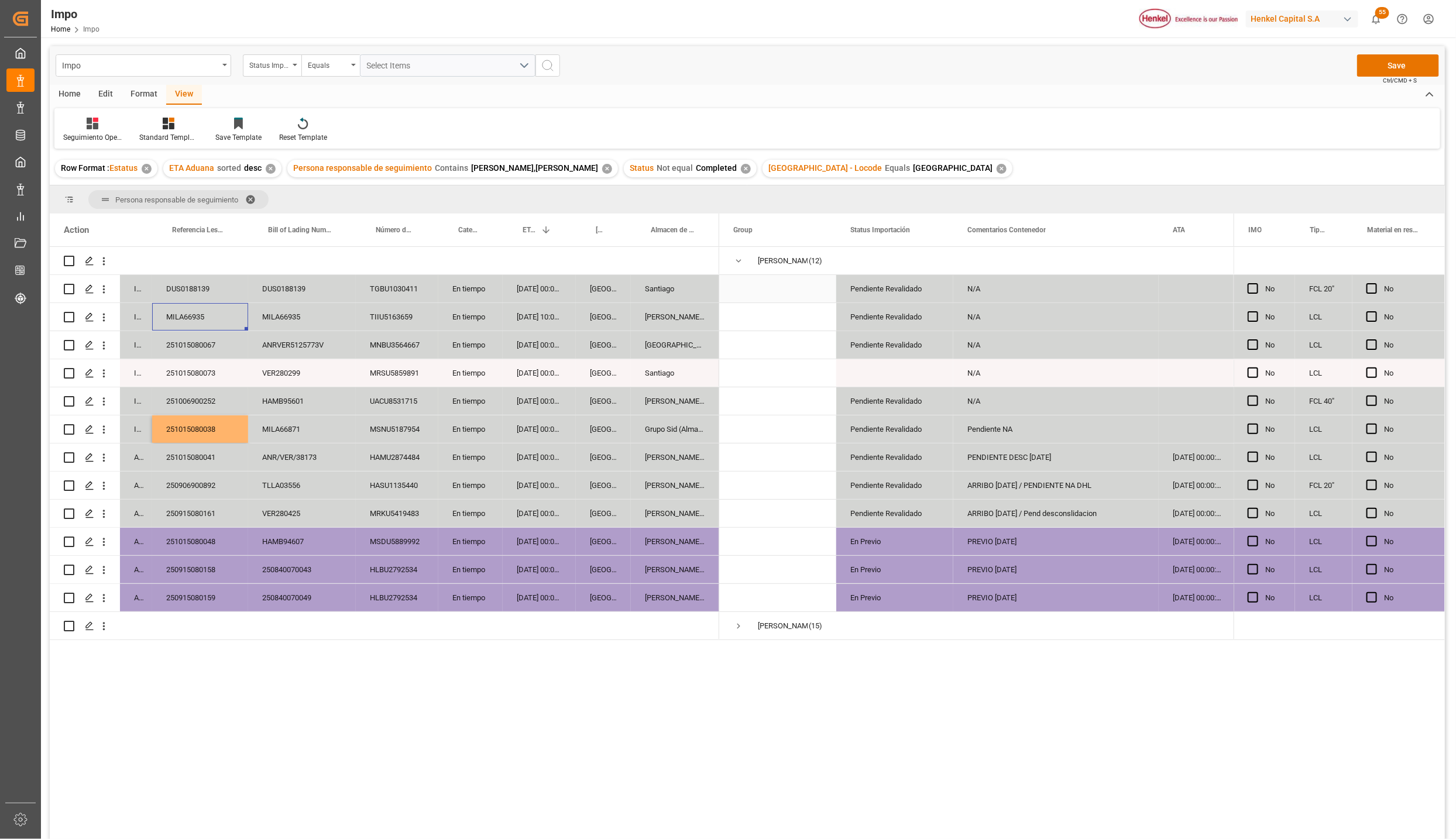
click at [206, 294] on div "DUS0188139" at bounding box center [200, 289] width 96 height 28
click at [736, 626] on span "Press SPACE to select this row." at bounding box center [739, 626] width 11 height 11
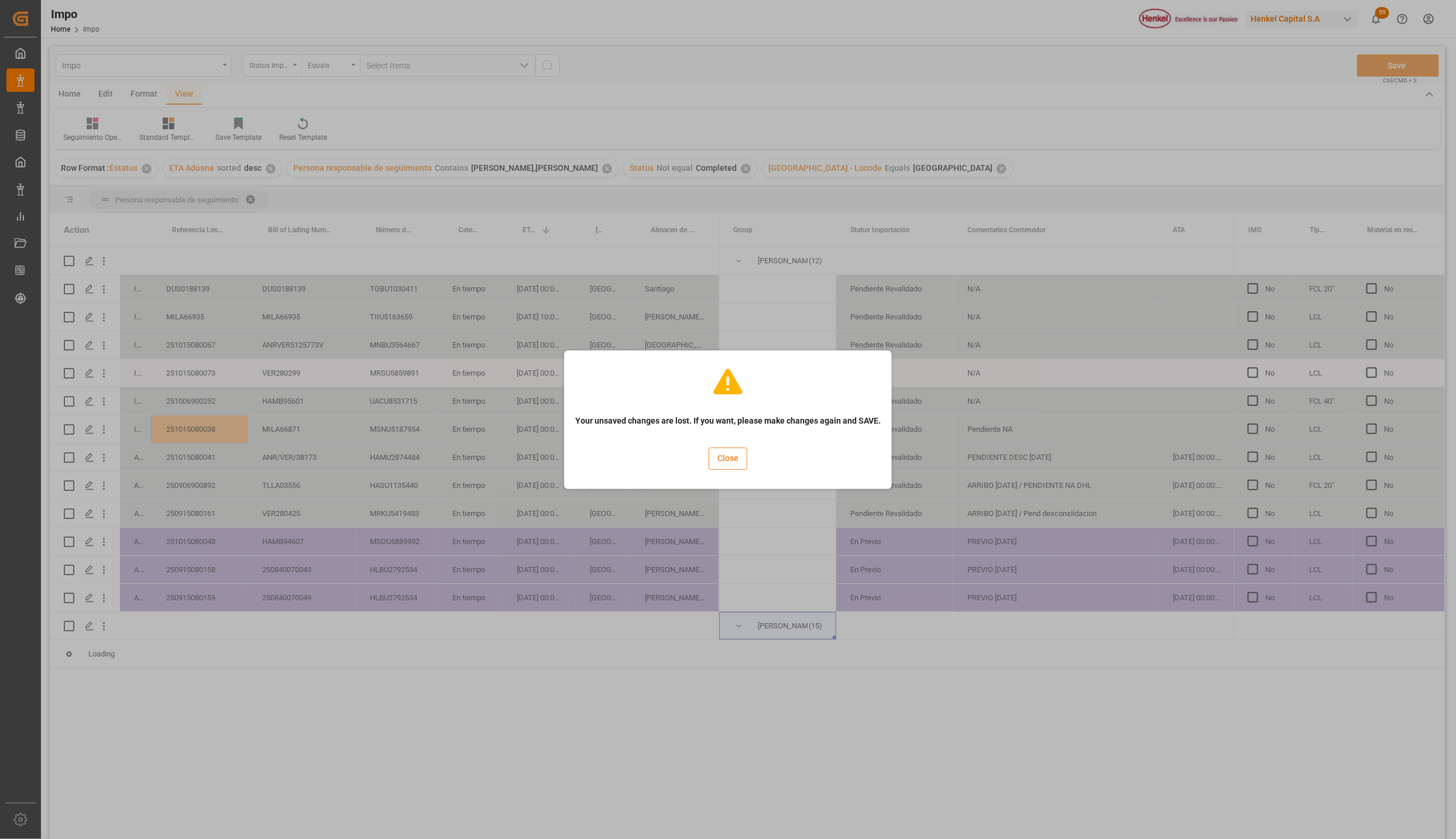
click at [721, 456] on button "Close" at bounding box center [728, 459] width 38 height 22
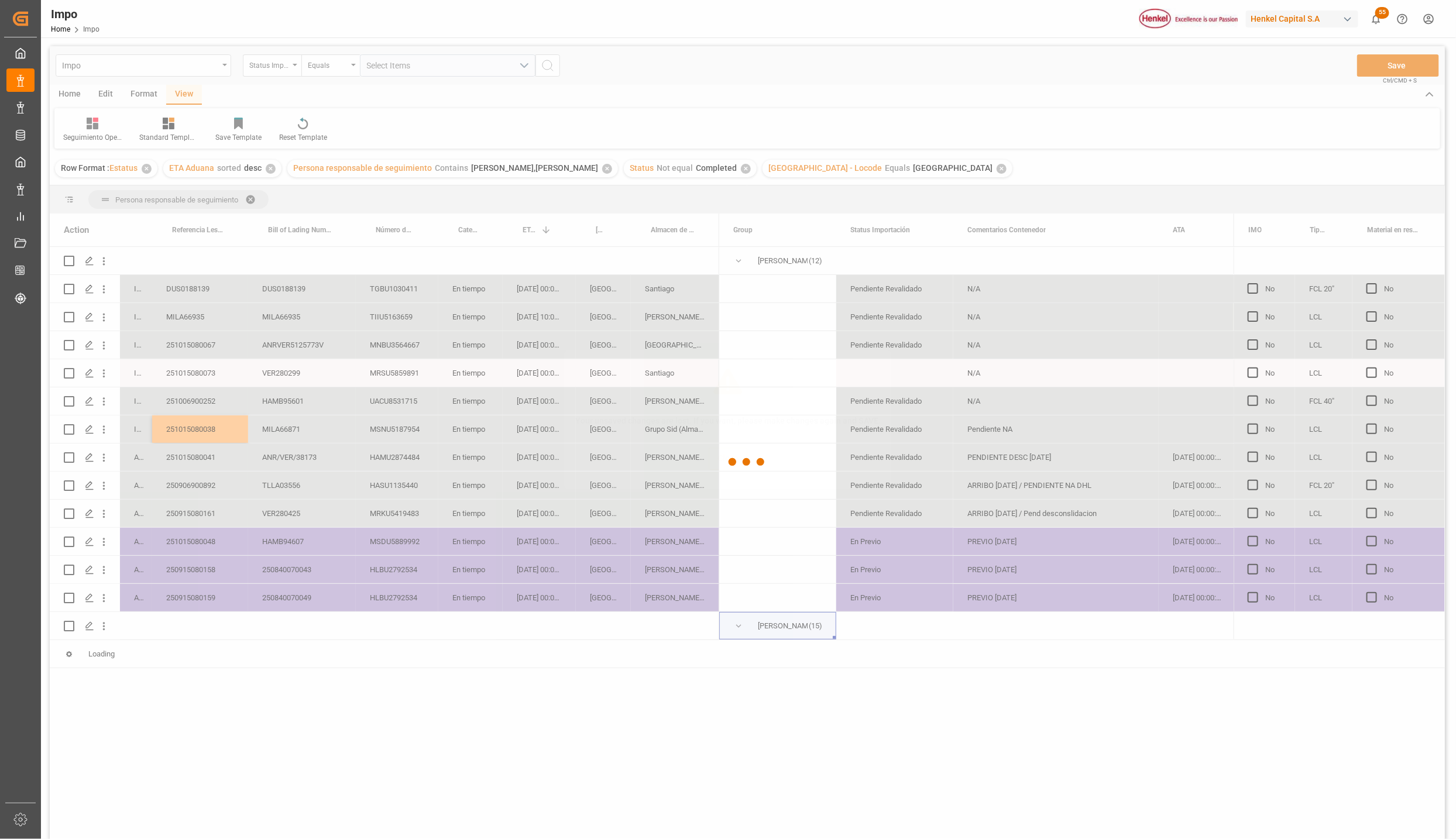
click at [724, 480] on div "Your unsaved changes are lost. If you want, please make changes again and SAVE.…" at bounding box center [728, 420] width 322 height 133
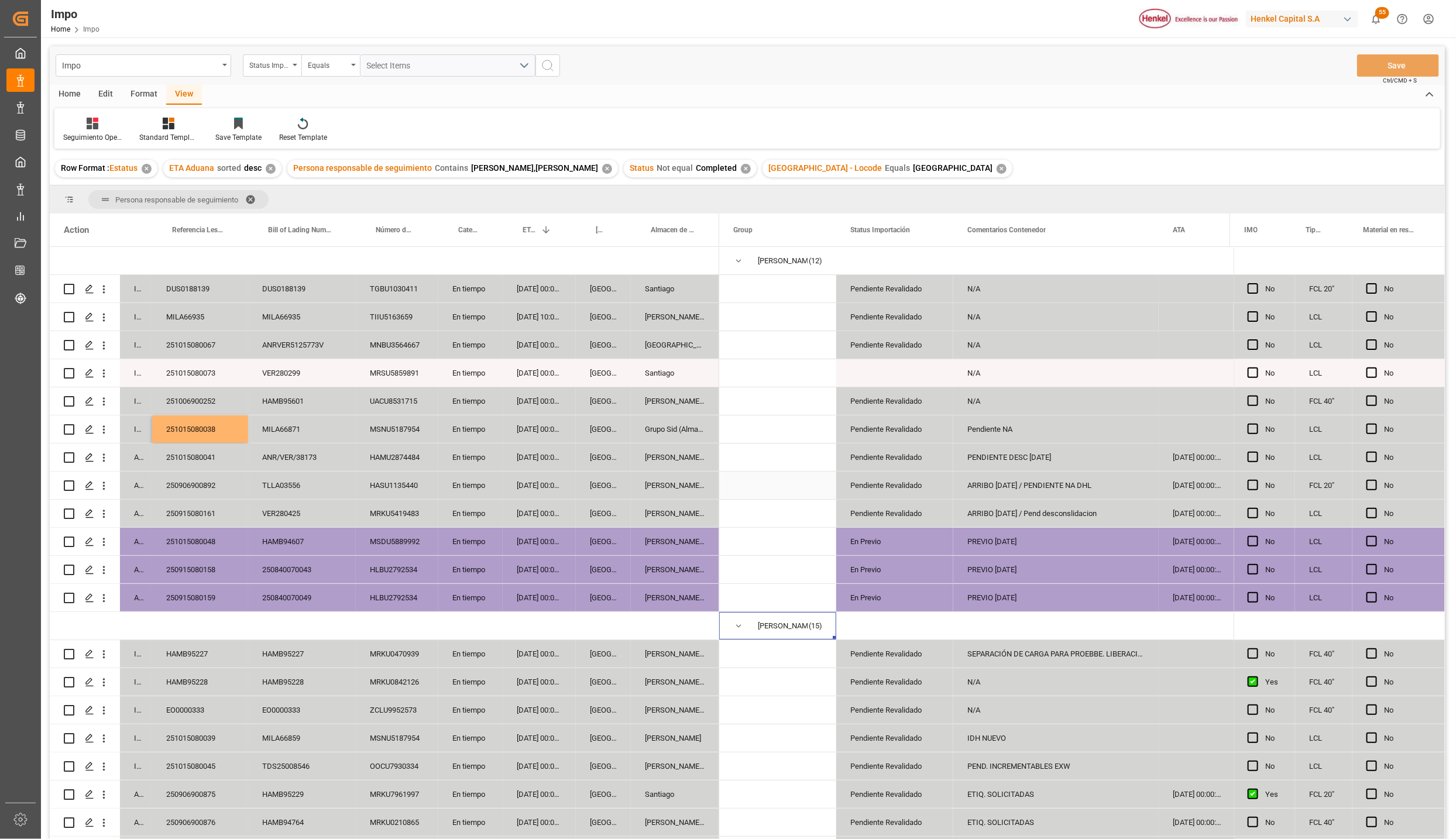
click at [311, 472] on div "TLLA03556" at bounding box center [302, 486] width 108 height 28
click at [578, 447] on div "[GEOGRAPHIC_DATA]" at bounding box center [603, 458] width 55 height 28
click at [581, 456] on div "[GEOGRAPHIC_DATA]" at bounding box center [603, 458] width 55 height 28
click at [578, 525] on div "[GEOGRAPHIC_DATA]" at bounding box center [603, 513] width 55 height 28
click at [438, 457] on div "En tiempo" at bounding box center [470, 458] width 64 height 28
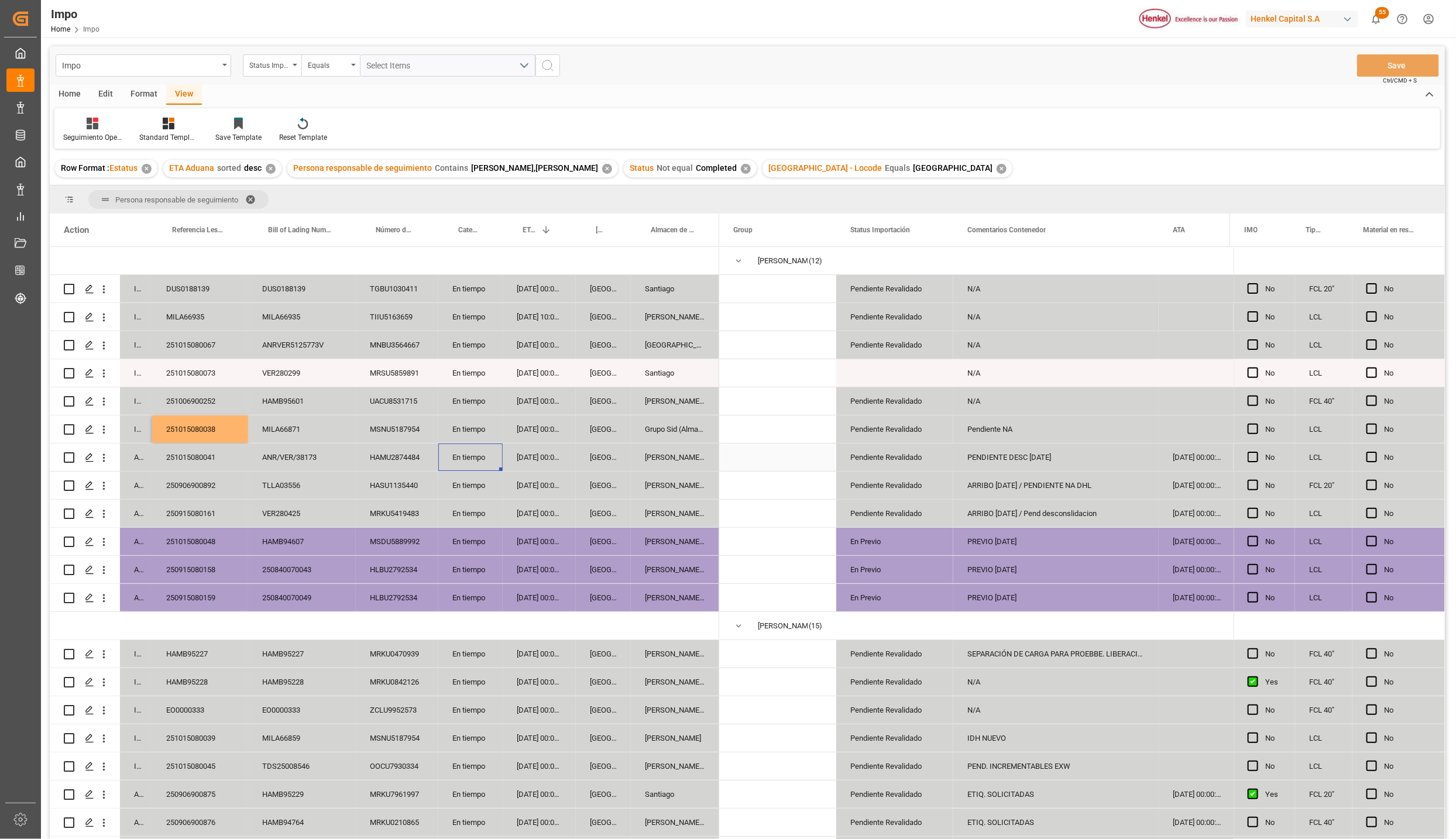
click at [524, 416] on div "24-09-2025 00:00:00" at bounding box center [539, 429] width 73 height 28
click at [545, 404] on div "25-09-2025 00:00:00" at bounding box center [539, 401] width 73 height 28
click at [249, 199] on span at bounding box center [254, 200] width 19 height 11
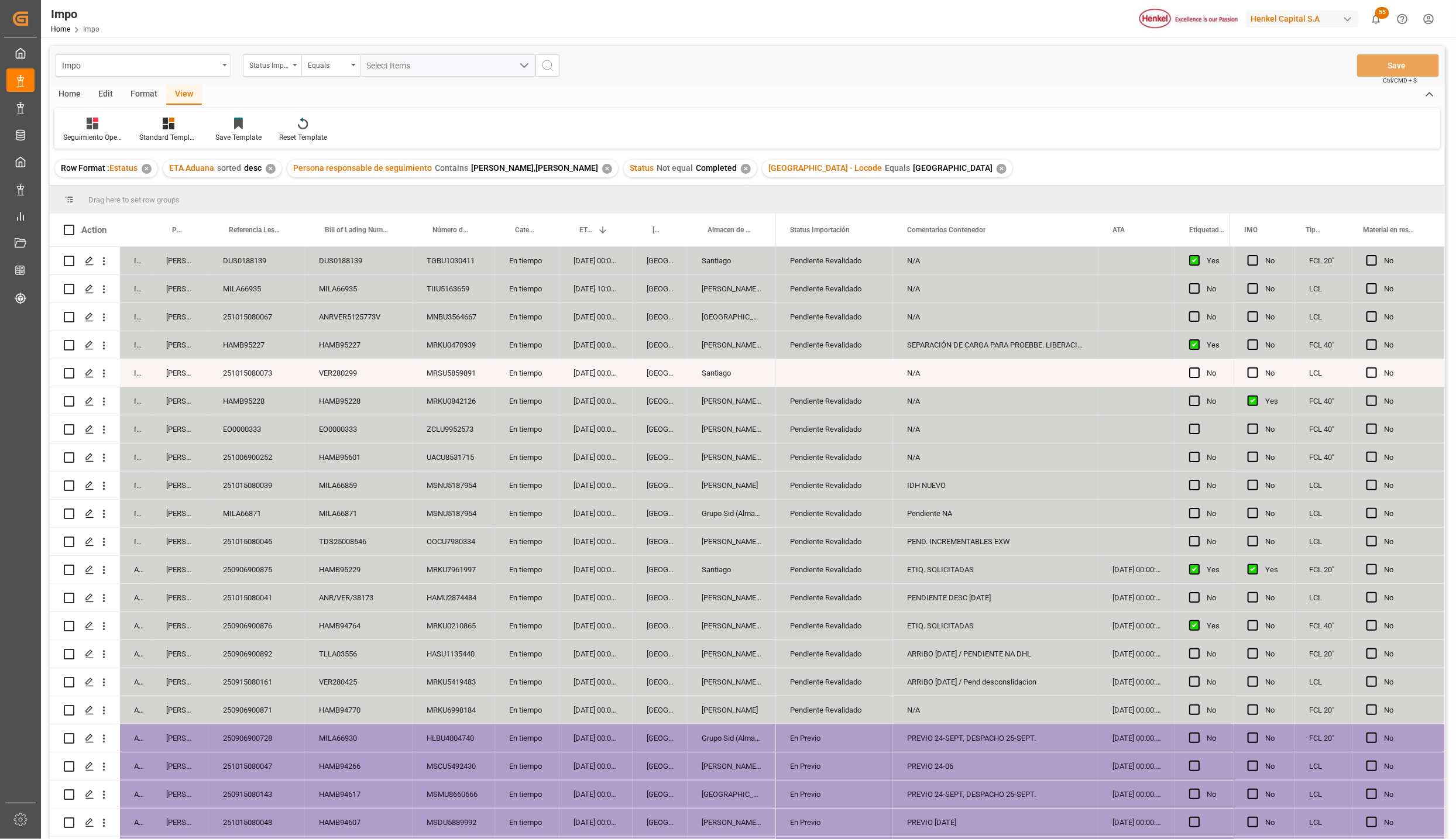
click at [674, 419] on div "[GEOGRAPHIC_DATA]" at bounding box center [660, 429] width 55 height 28
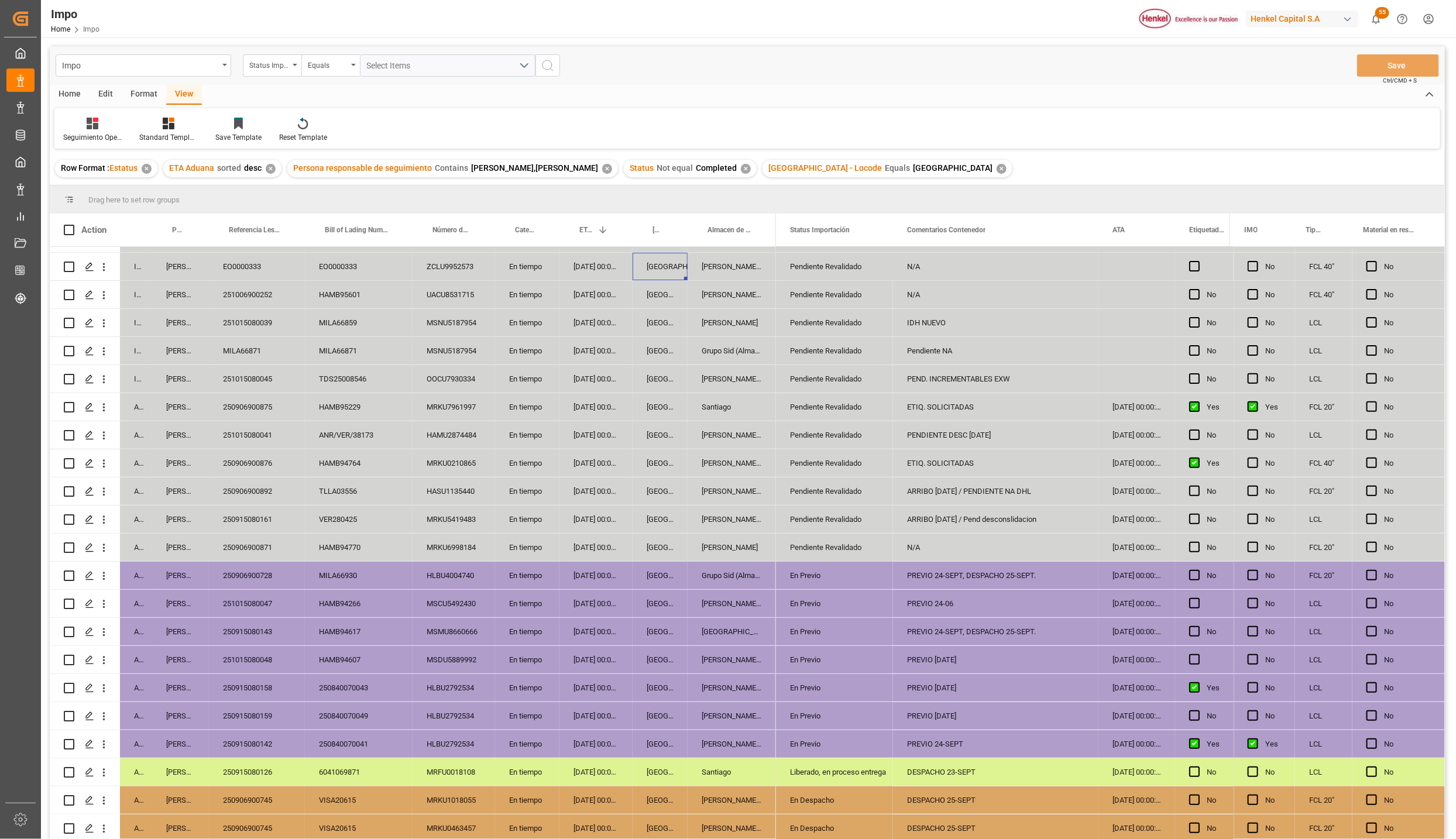
scroll to position [166, 0]
click at [518, 562] on div "En tiempo" at bounding box center [527, 576] width 64 height 28
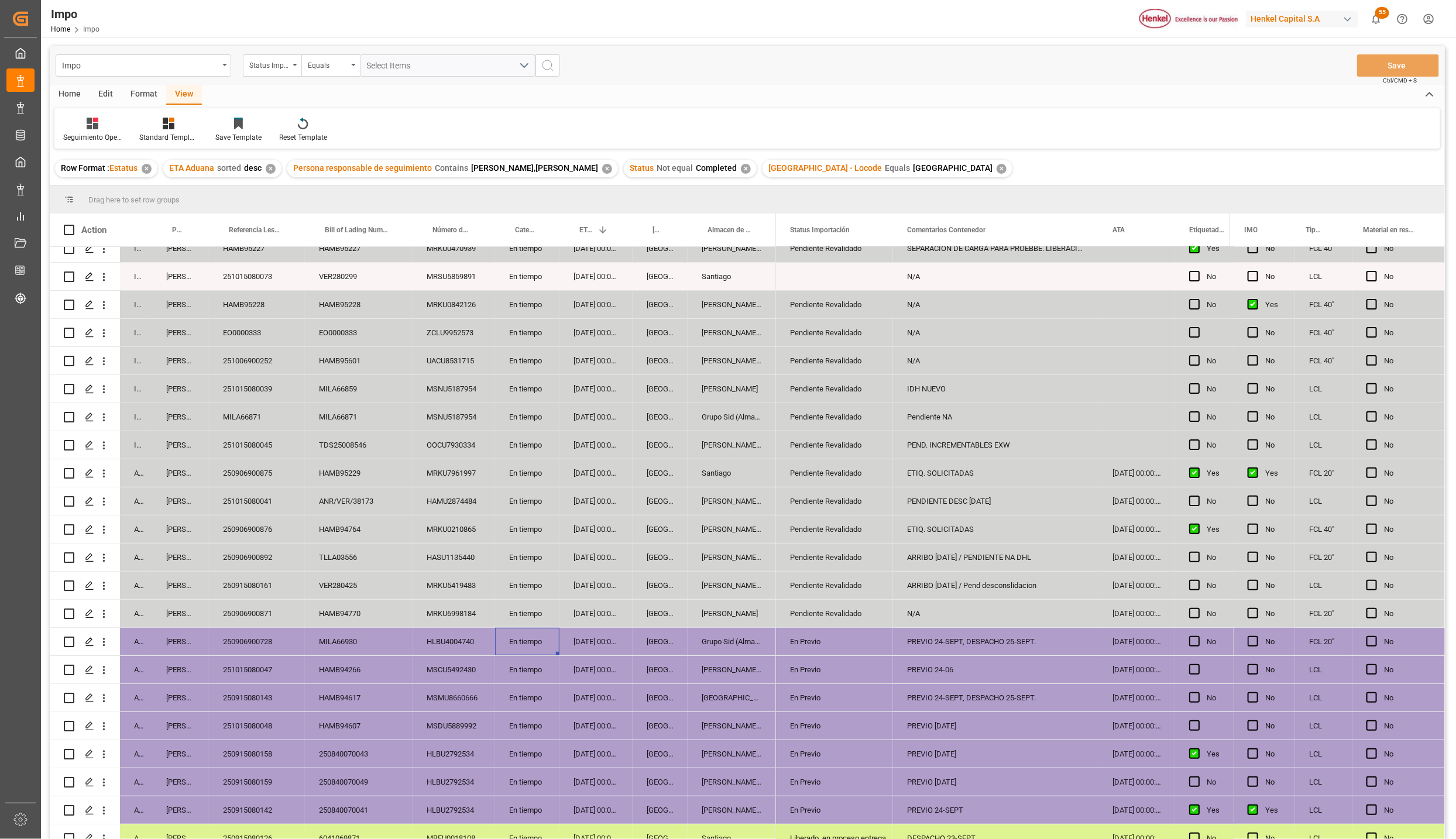
scroll to position [0, 0]
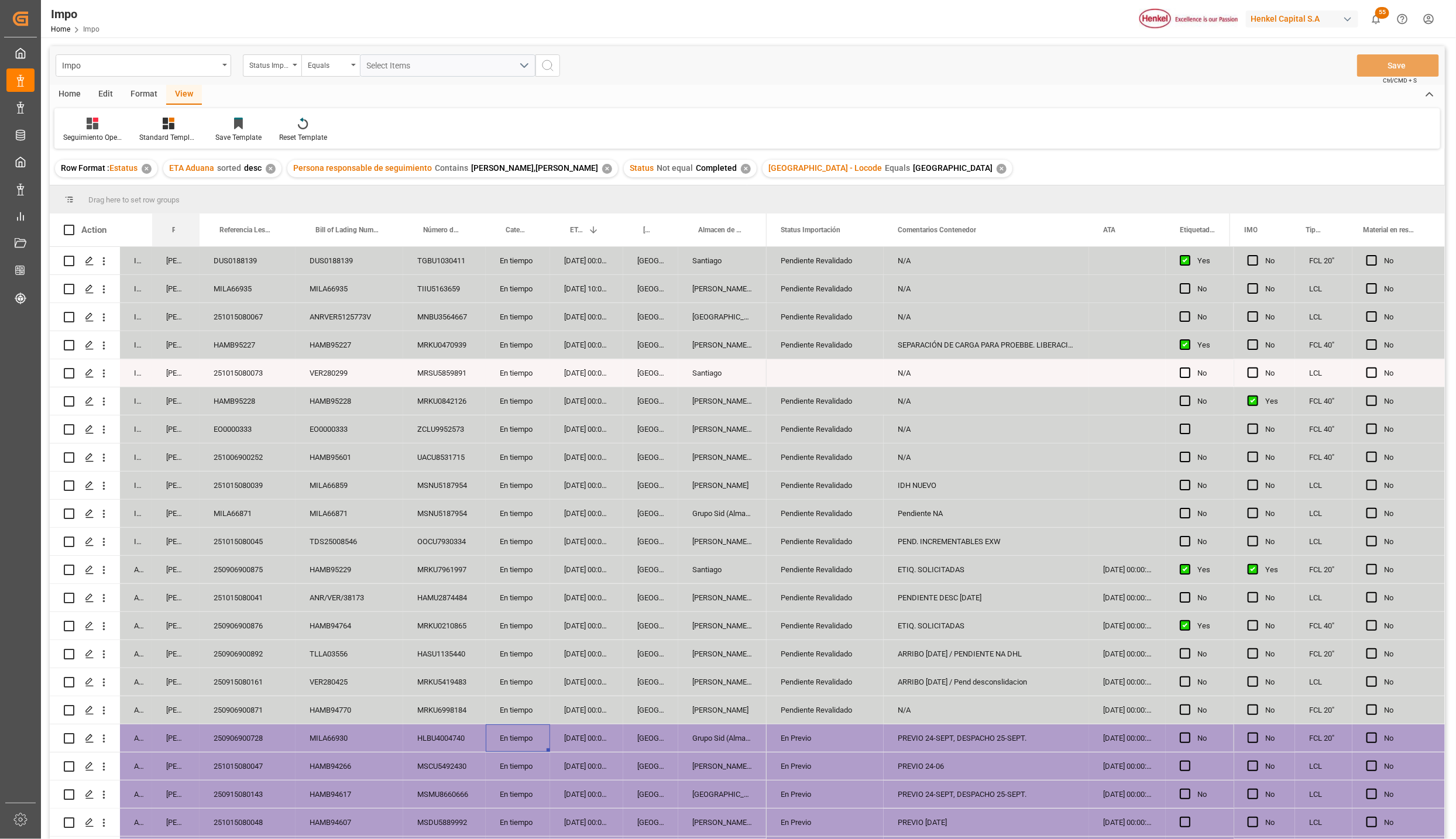
drag, startPoint x: 207, startPoint y: 216, endPoint x: 198, endPoint y: 210, distance: 10.8
click at [198, 210] on div "Drag here to set row groups Drag here to set column labels Action Status Person…" at bounding box center [747, 516] width 1395 height 661
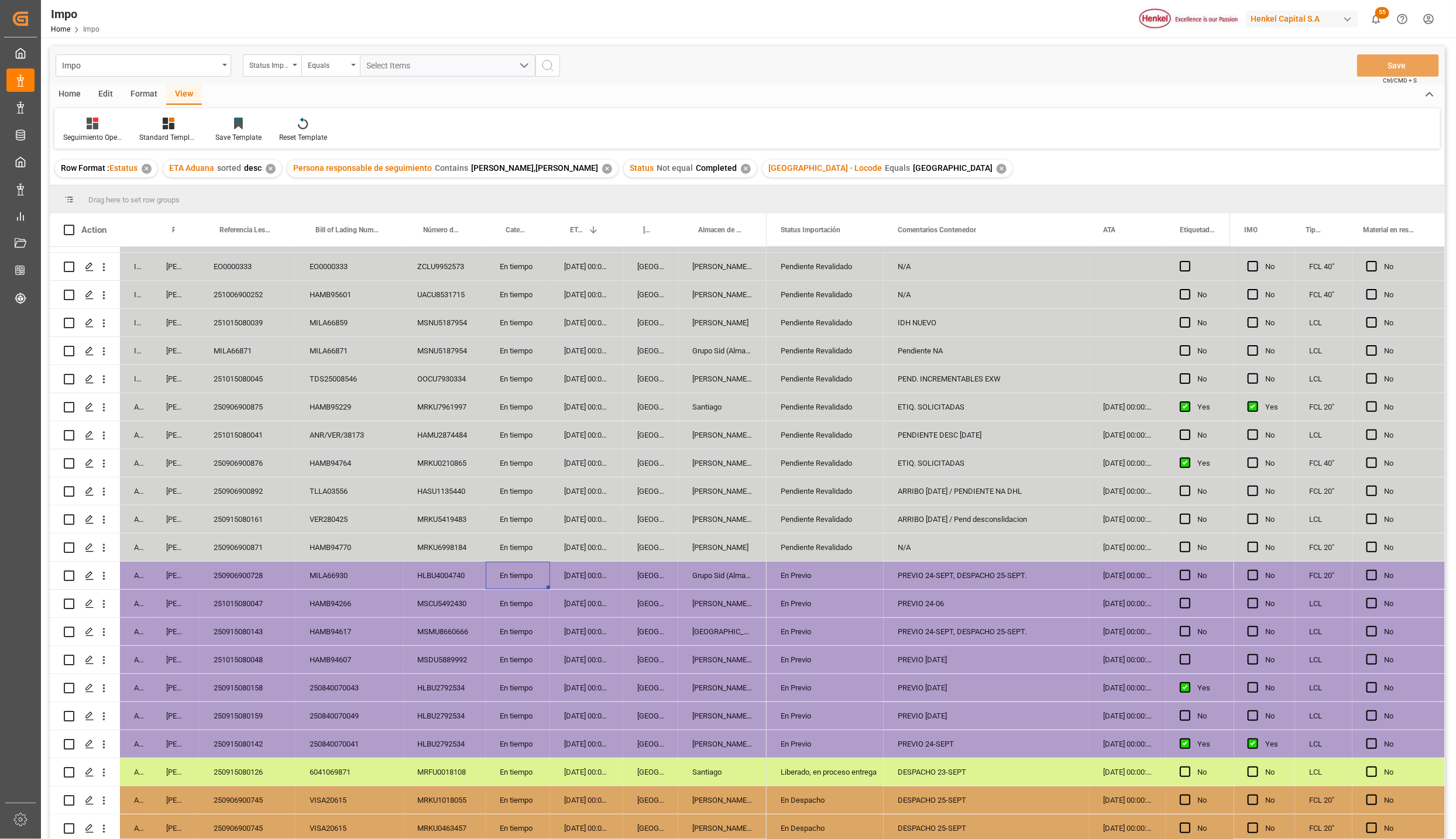
scroll to position [166, 0]
click at [267, 536] on div "250906900871" at bounding box center [248, 548] width 96 height 28
click at [231, 522] on div "250915080161" at bounding box center [248, 519] width 96 height 28
click at [956, 522] on div "ARRIBO 22 sep / Pend desconslidacion" at bounding box center [986, 519] width 206 height 28
click at [954, 496] on div "ARRIBO 22 SEP / PENDIENTE NA DHL" at bounding box center [986, 491] width 206 height 28
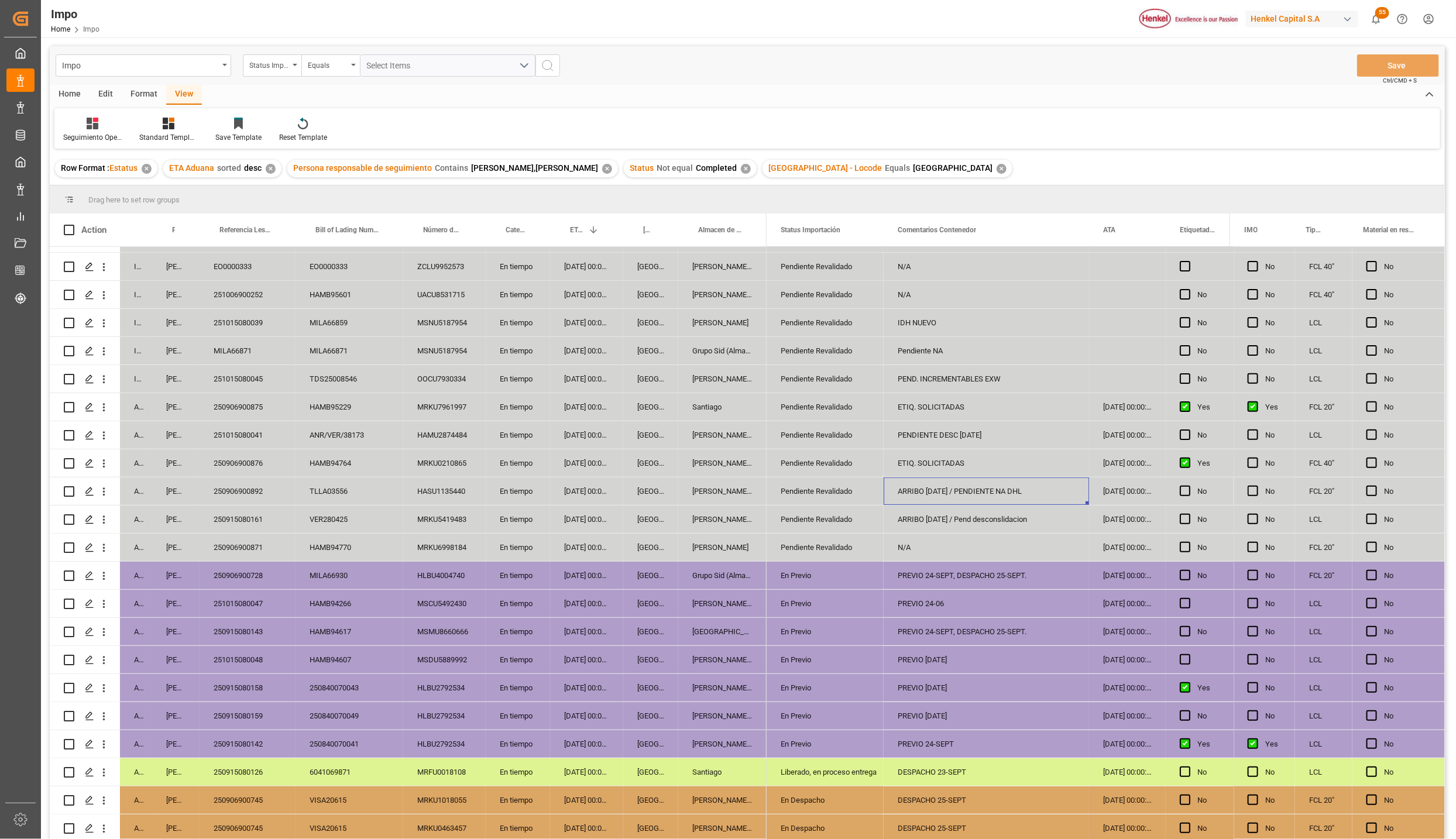
click at [924, 462] on div "ETIQ. SOLICITADAS" at bounding box center [986, 463] width 206 height 28
click at [934, 437] on div "PENDIENTE DESC 24 SEP" at bounding box center [986, 435] width 206 height 28
click at [931, 405] on div "ETIQ. SOLICITADAS" at bounding box center [986, 407] width 206 height 28
click at [922, 368] on div "PEND. INCREMENTABLES EXW" at bounding box center [986, 379] width 206 height 28
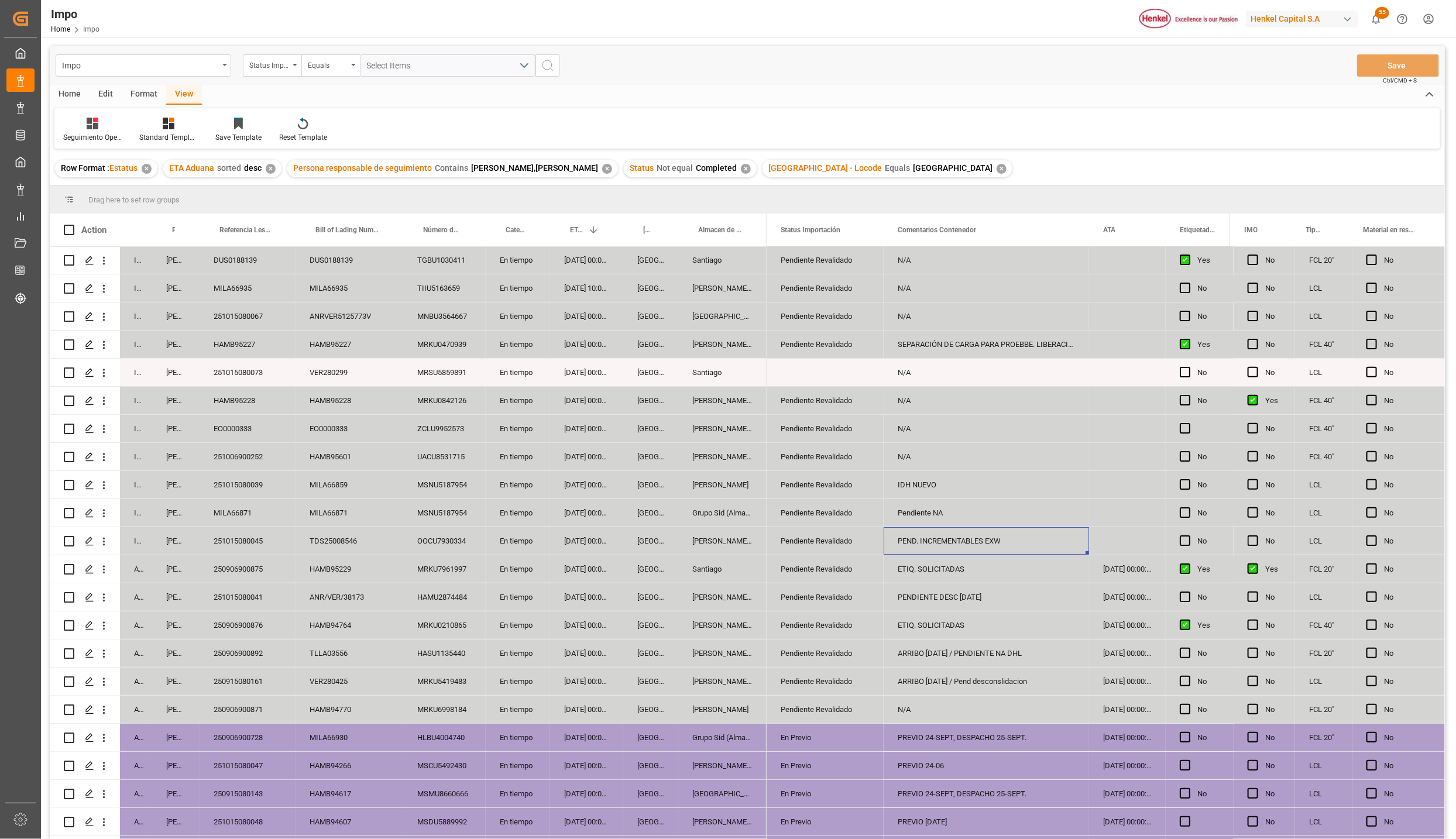
scroll to position [0, 0]
click at [943, 512] on div "Pendiente NA" at bounding box center [986, 513] width 206 height 28
click at [913, 485] on div "IDH NUEVO" at bounding box center [986, 486] width 206 height 28
click at [903, 458] on div "N/A" at bounding box center [986, 458] width 206 height 28
click at [941, 342] on div "SEPARACIÓN DE CARGA PARA PROEBBE. LIBERACIÓN CON UVA" at bounding box center [986, 345] width 206 height 28
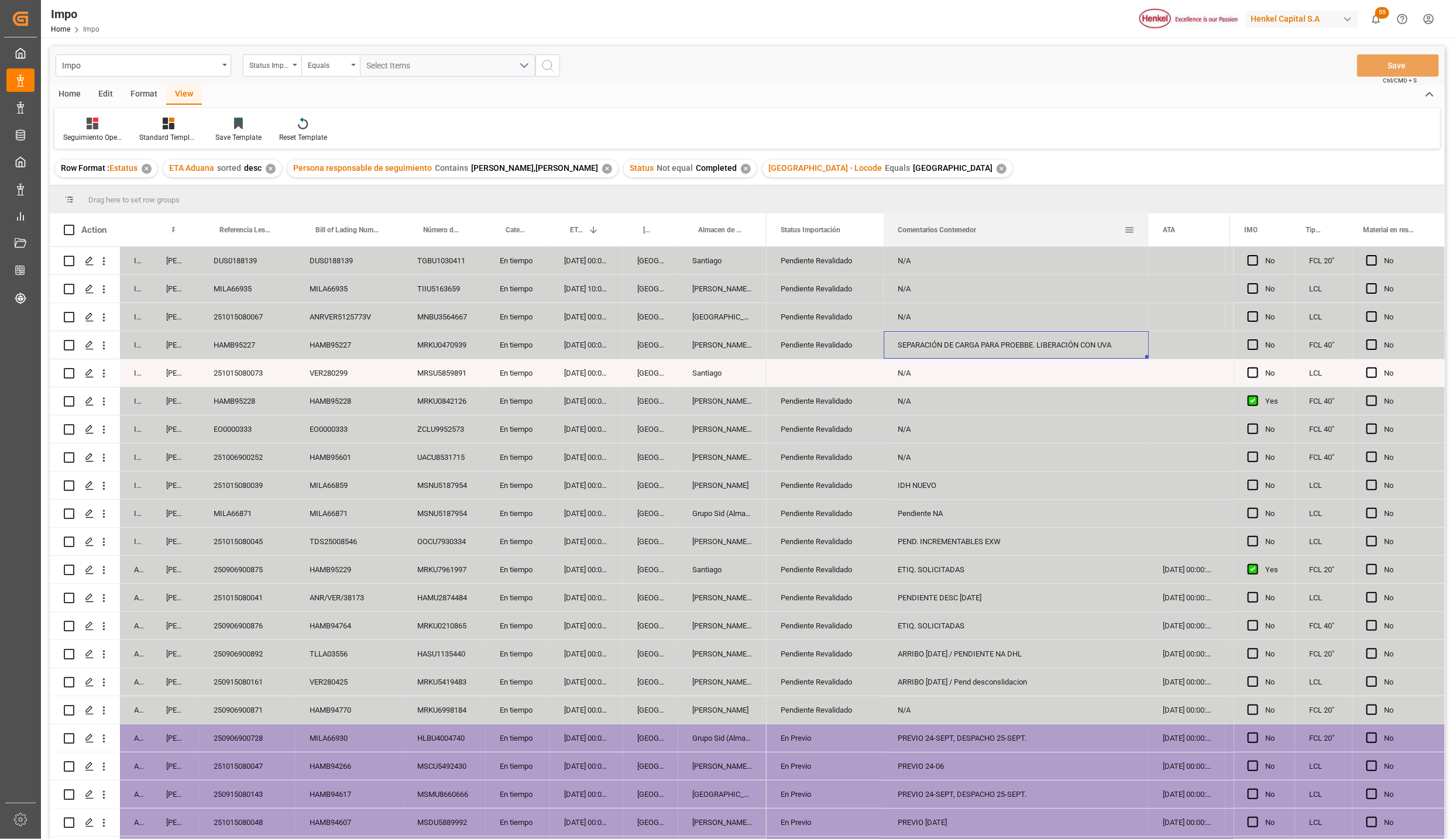
drag, startPoint x: 1093, startPoint y: 221, endPoint x: 1147, endPoint y: 246, distance: 59.5
click at [1147, 246] on div at bounding box center [1149, 230] width 5 height 33
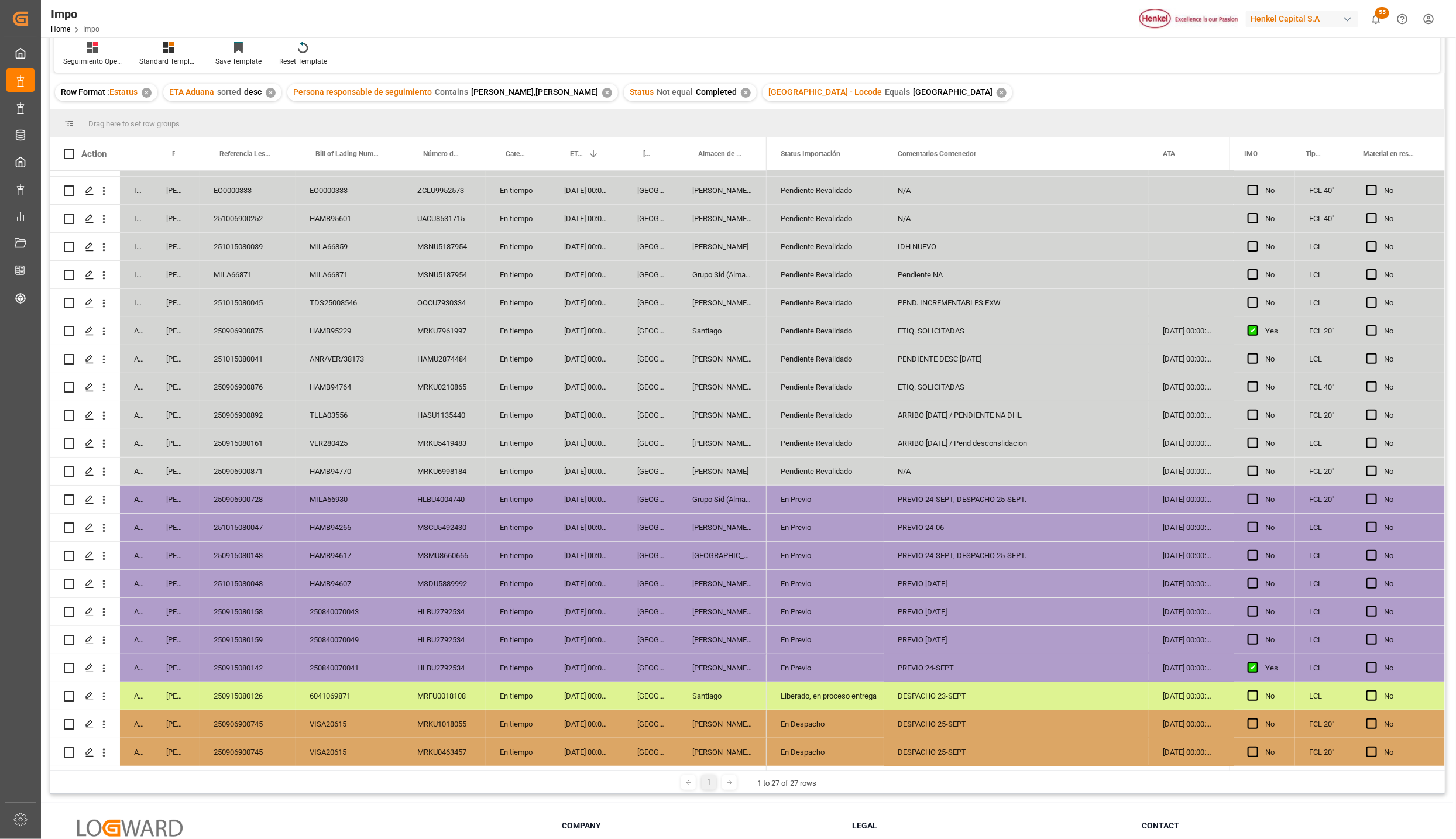
scroll to position [174, 0]
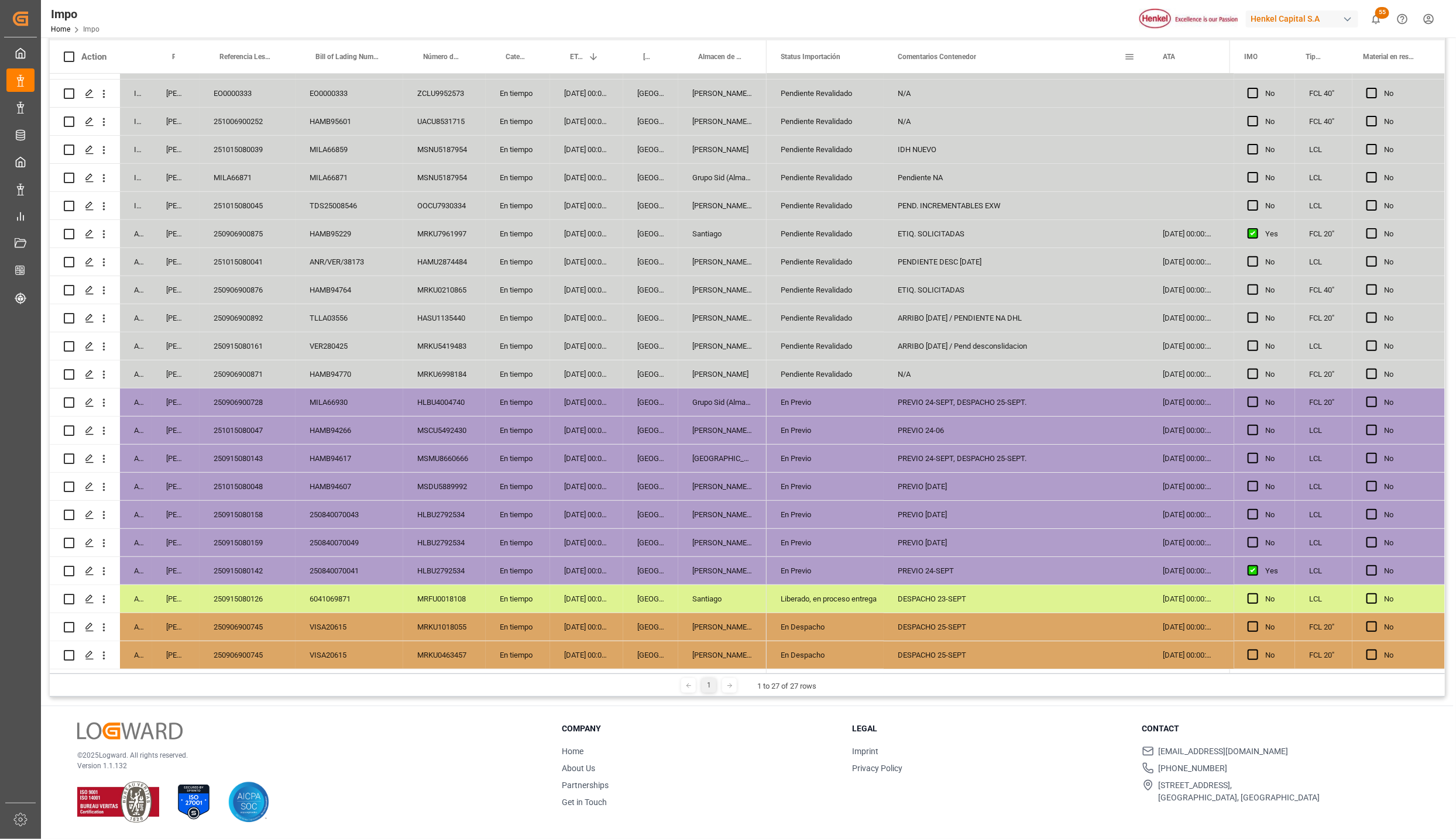
click at [829, 449] on div "En Previo" at bounding box center [825, 459] width 89 height 27
click at [808, 623] on div "En Despacho" at bounding box center [825, 627] width 89 height 27
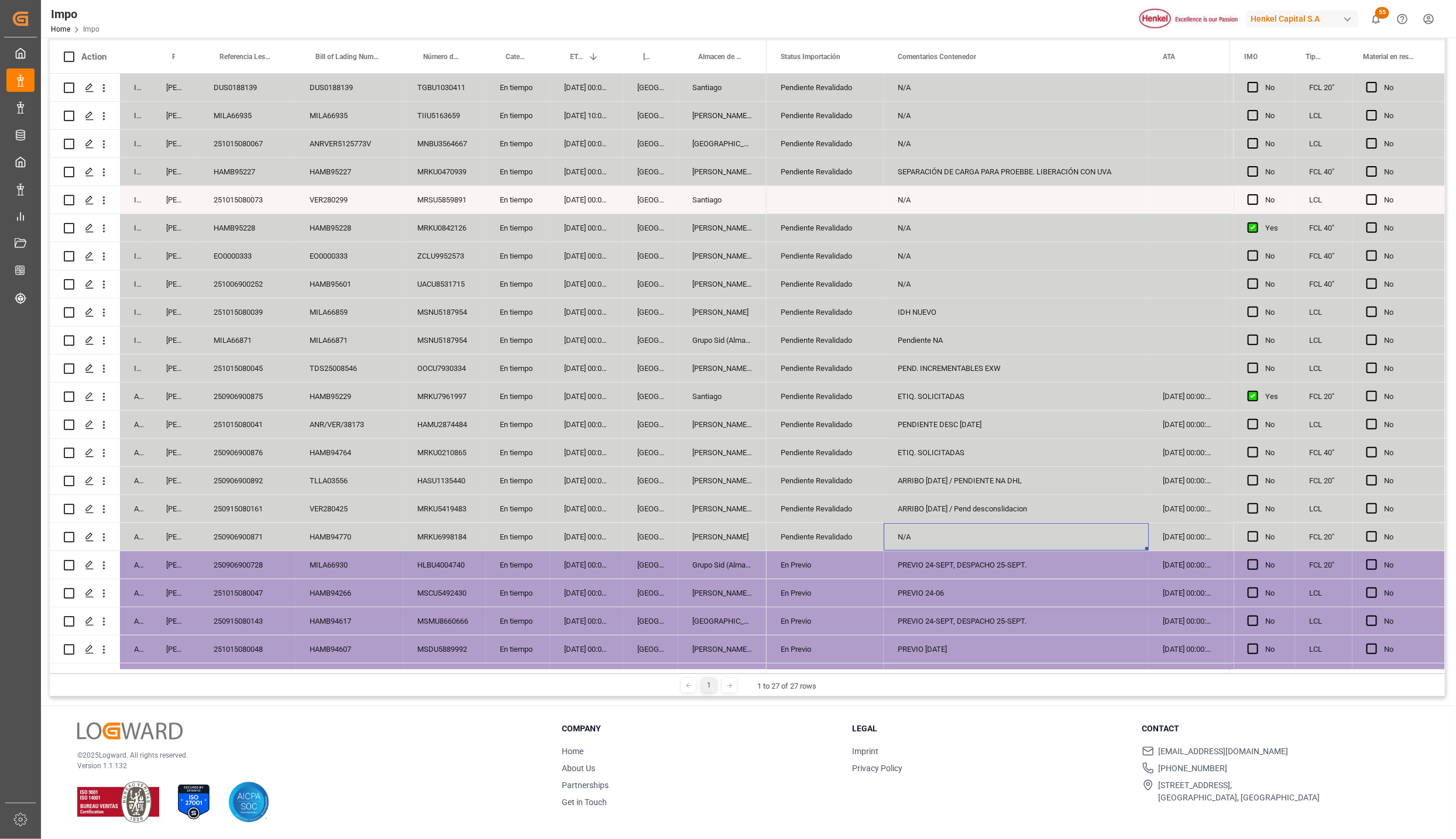
click at [521, 219] on div "En tiempo" at bounding box center [518, 228] width 64 height 28
click at [534, 228] on button "En tiempo" at bounding box center [518, 234] width 46 height 22
click at [521, 308] on div "Urgente" at bounding box center [518, 311] width 32 height 12
click at [583, 334] on div "24-09-2025 00:00:00" at bounding box center [586, 341] width 73 height 28
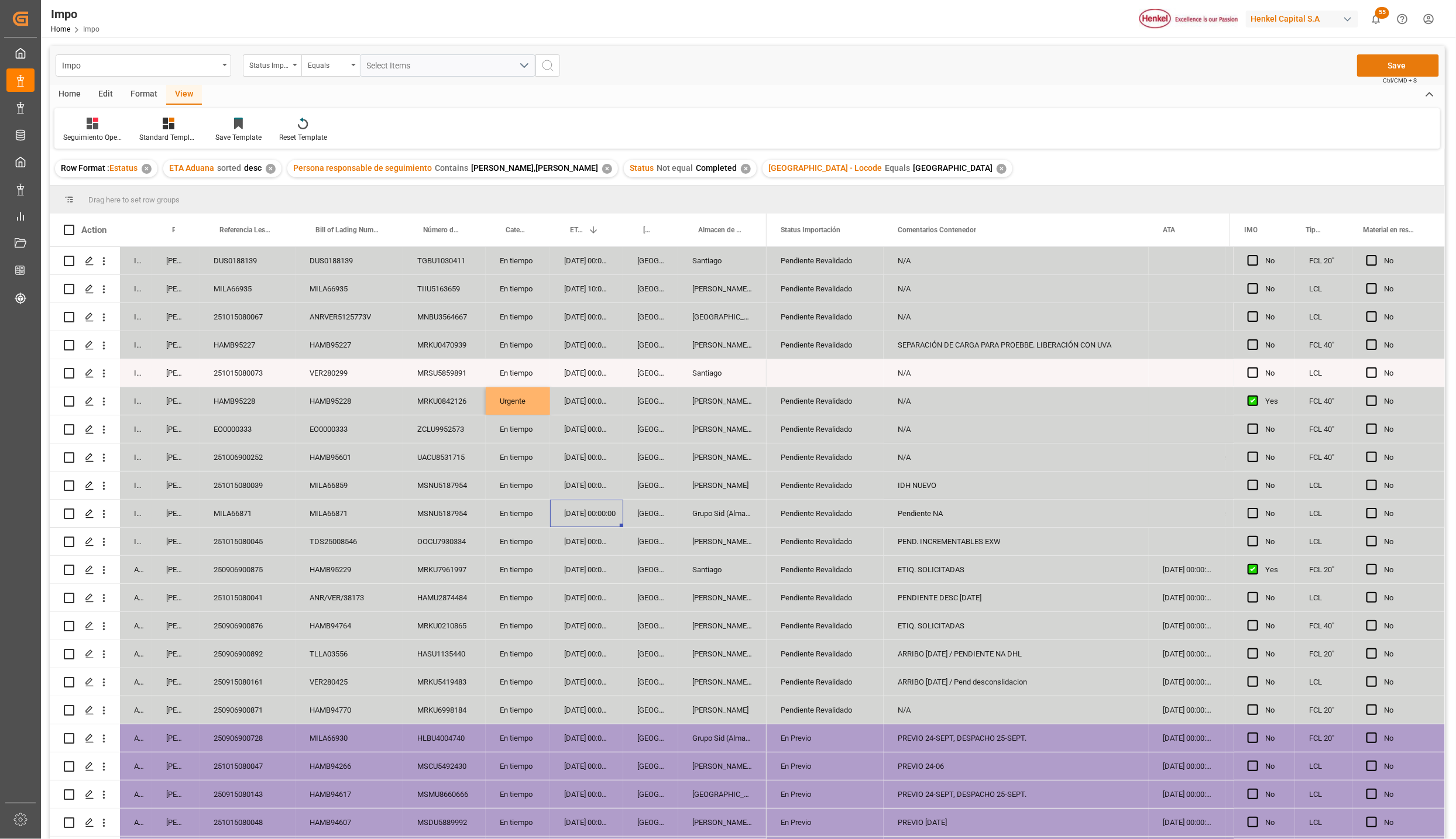
click at [1368, 68] on button "Save" at bounding box center [1398, 65] width 82 height 22
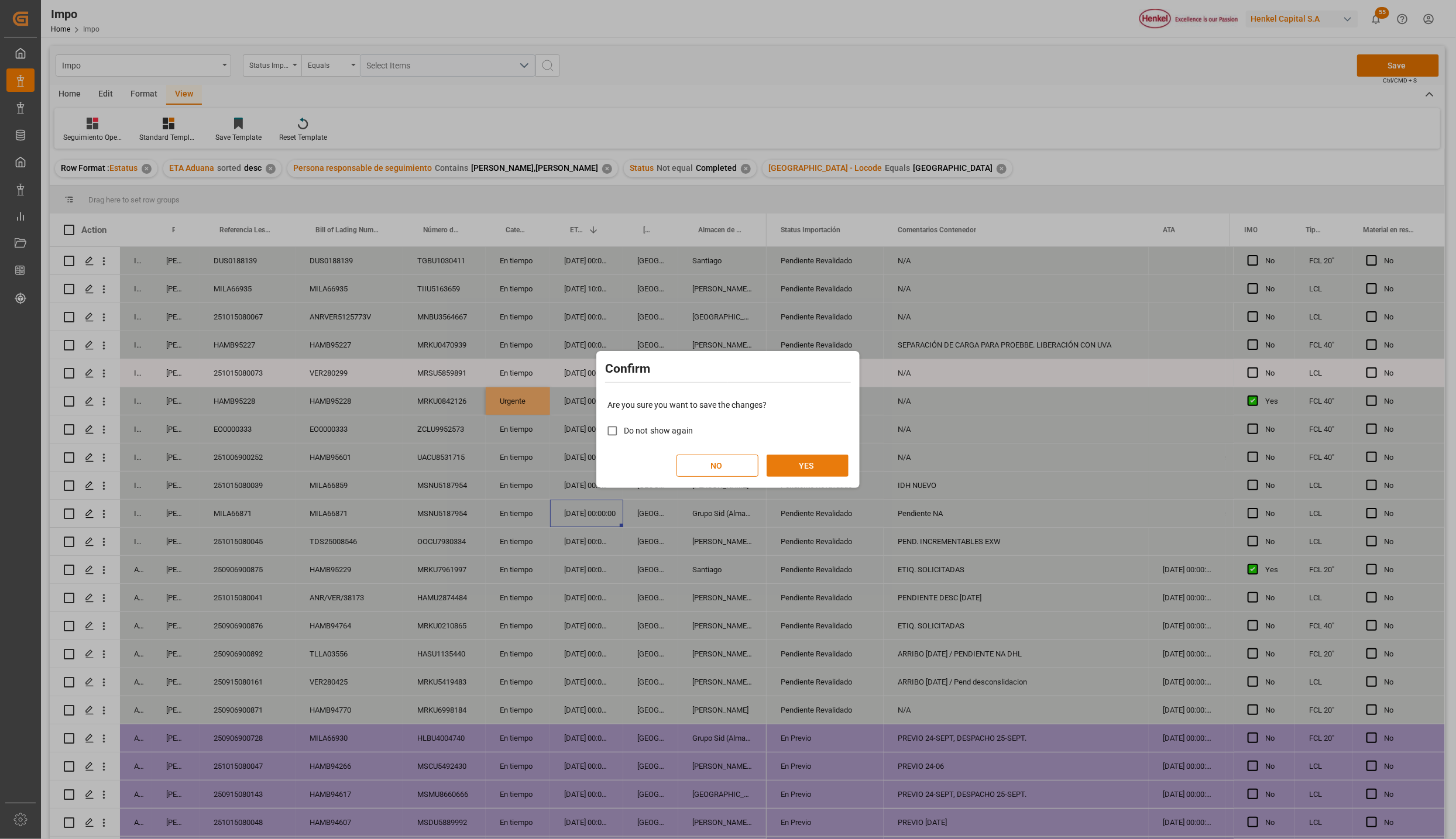
click at [813, 466] on button "YES" at bounding box center [807, 465] width 82 height 22
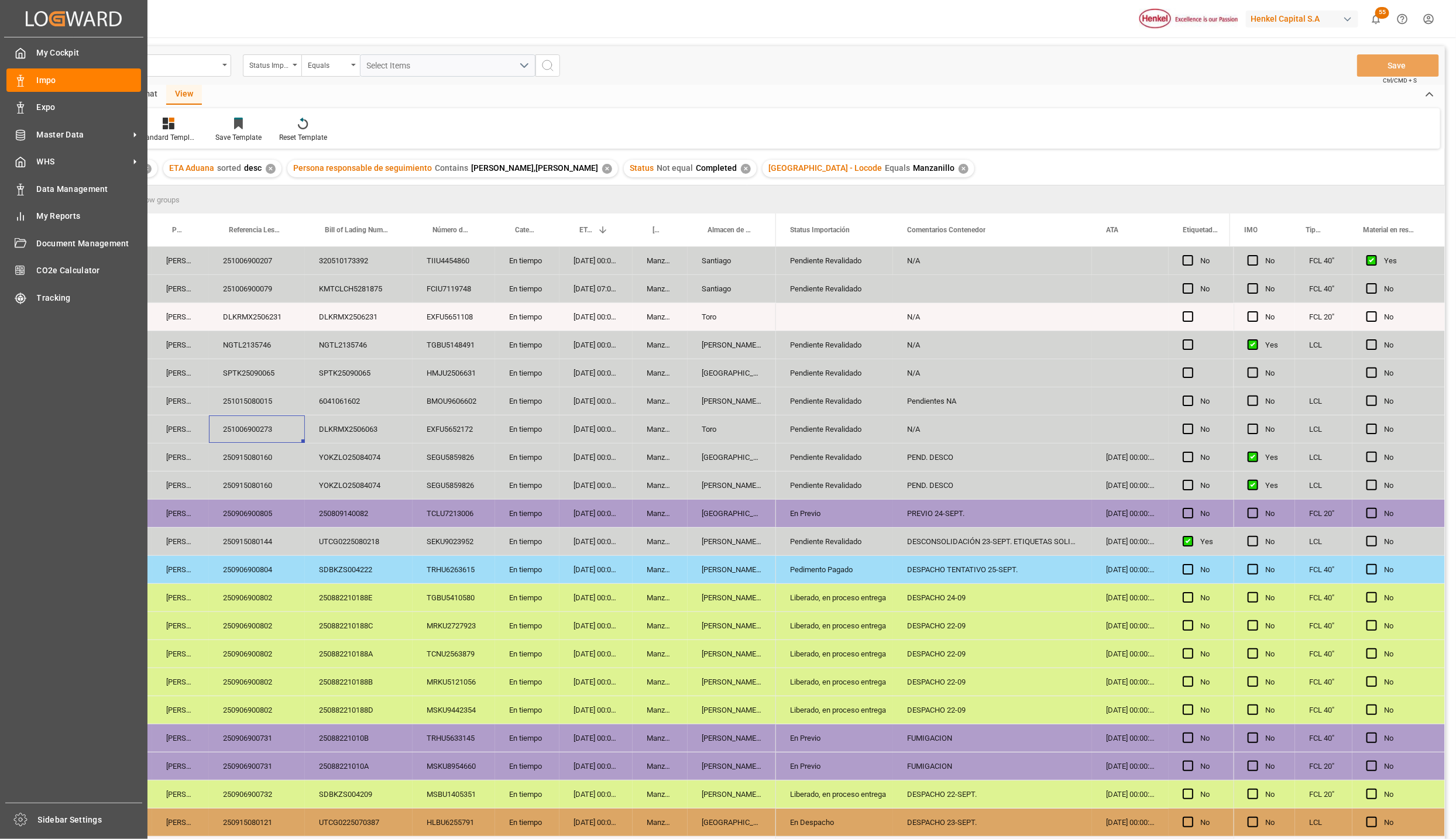
scroll to position [25, 0]
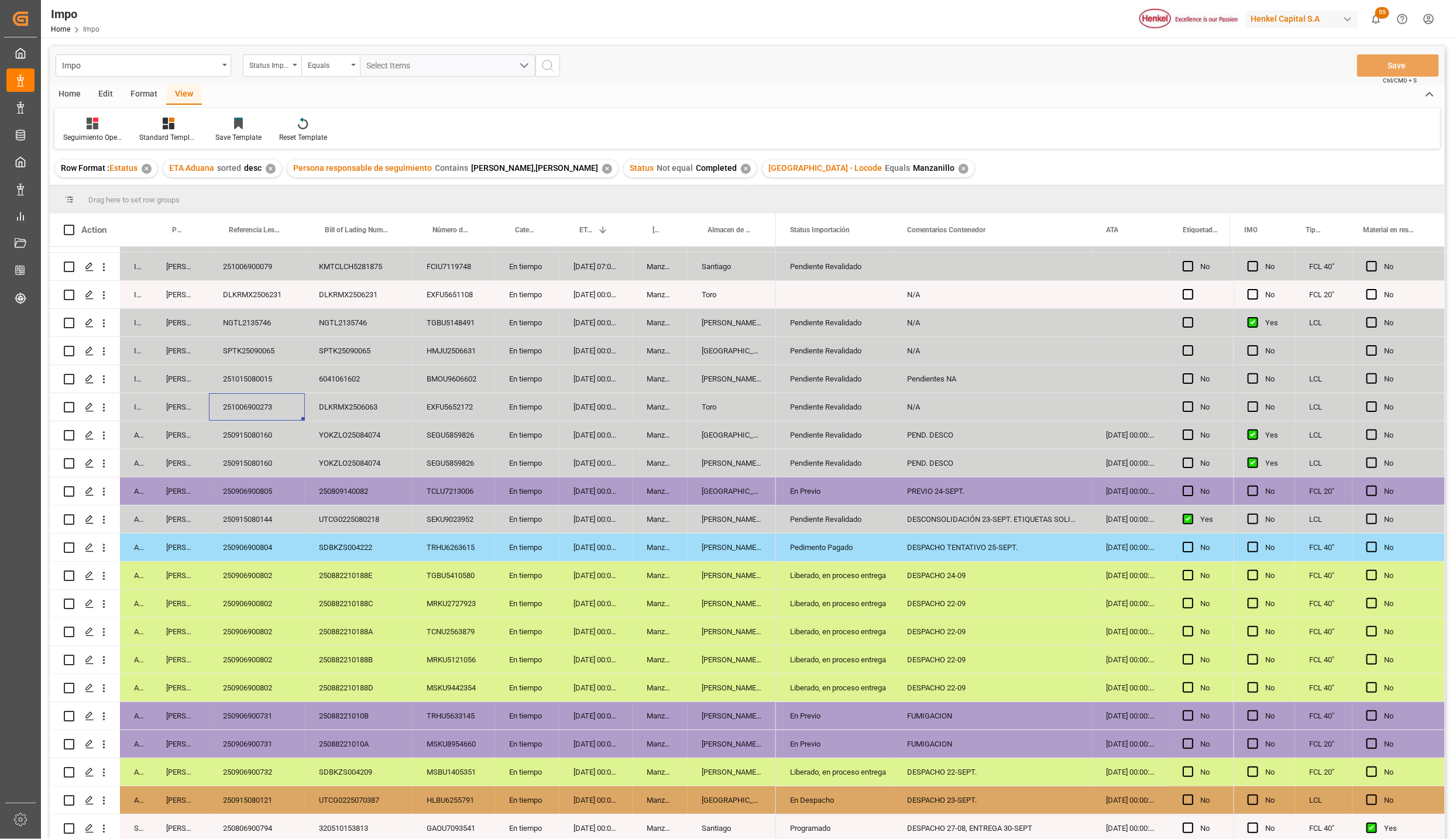
click at [849, 430] on div "Pendiente Revalidado" at bounding box center [834, 435] width 89 height 27
click at [862, 441] on button "open menu" at bounding box center [870, 442] width 17 height 18
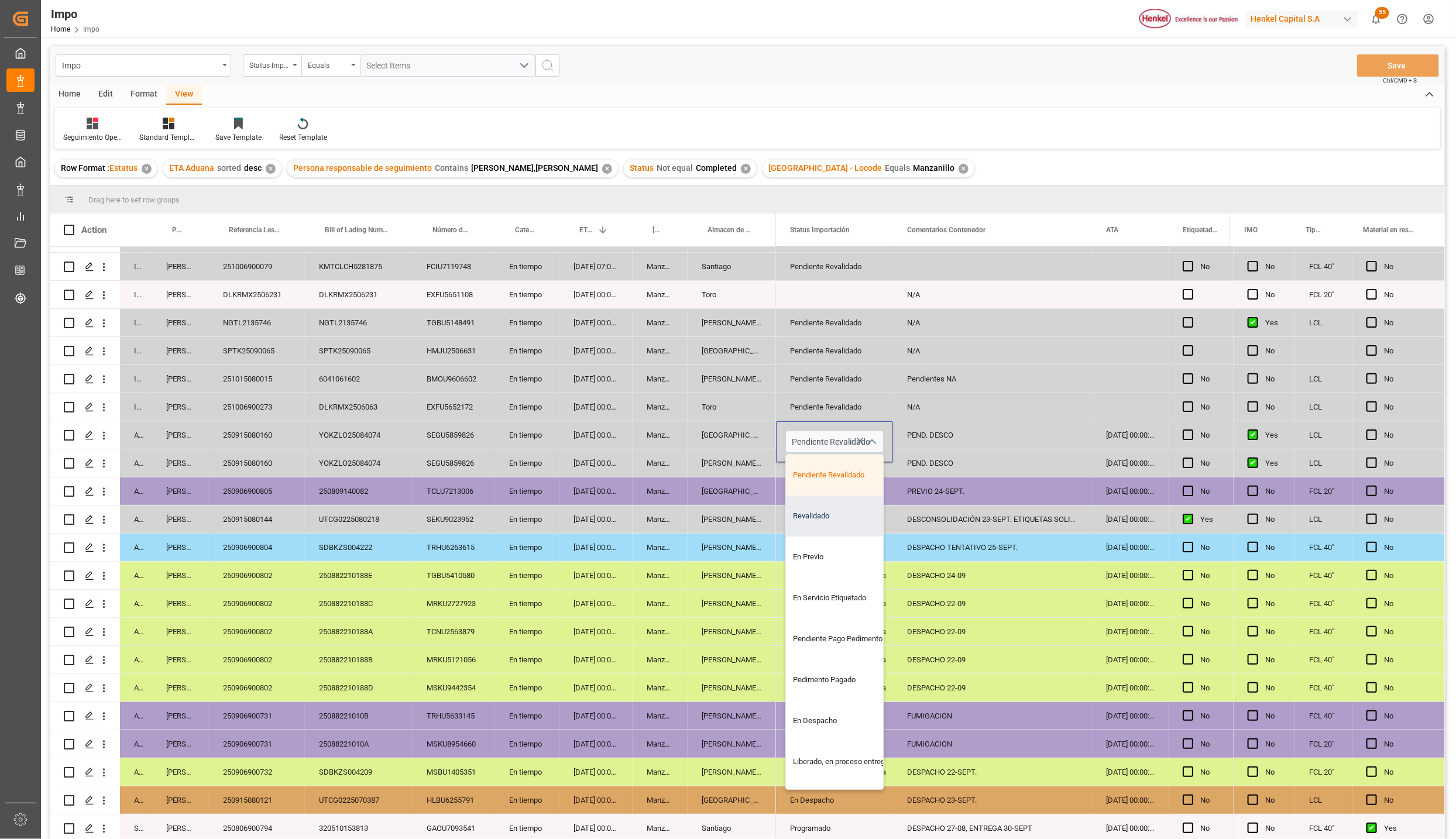
click at [838, 513] on div "Revalidado" at bounding box center [841, 516] width 110 height 41
type input "Revalidado"
click at [905, 551] on div "DESPACHO TENTATIVO 25-SEPT." at bounding box center [992, 548] width 199 height 28
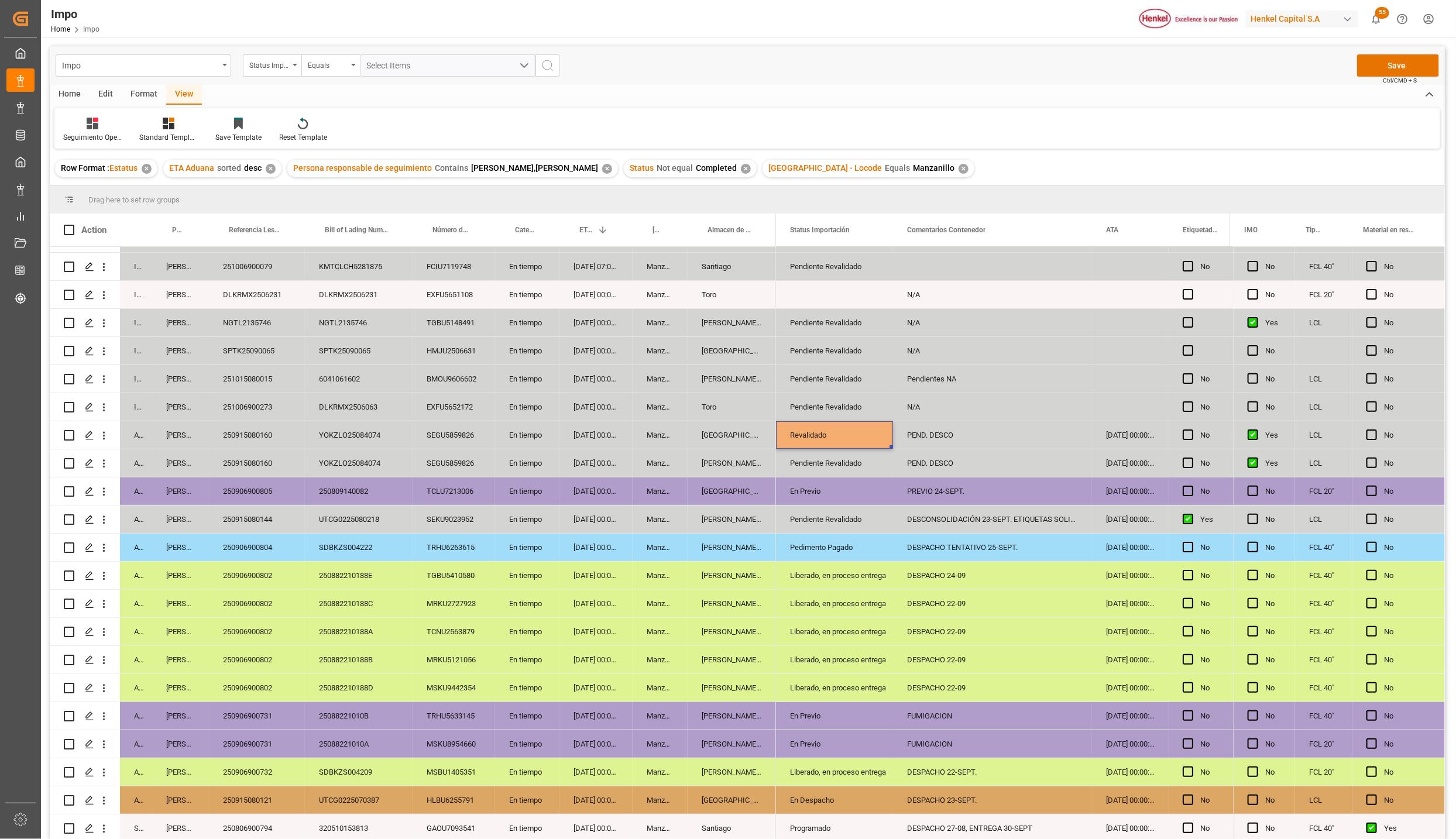
click at [837, 430] on div "Revalidado" at bounding box center [834, 435] width 89 height 27
click at [943, 438] on input "PEND. DESCO" at bounding box center [992, 441] width 181 height 22
type input "PEND. PREVIO"
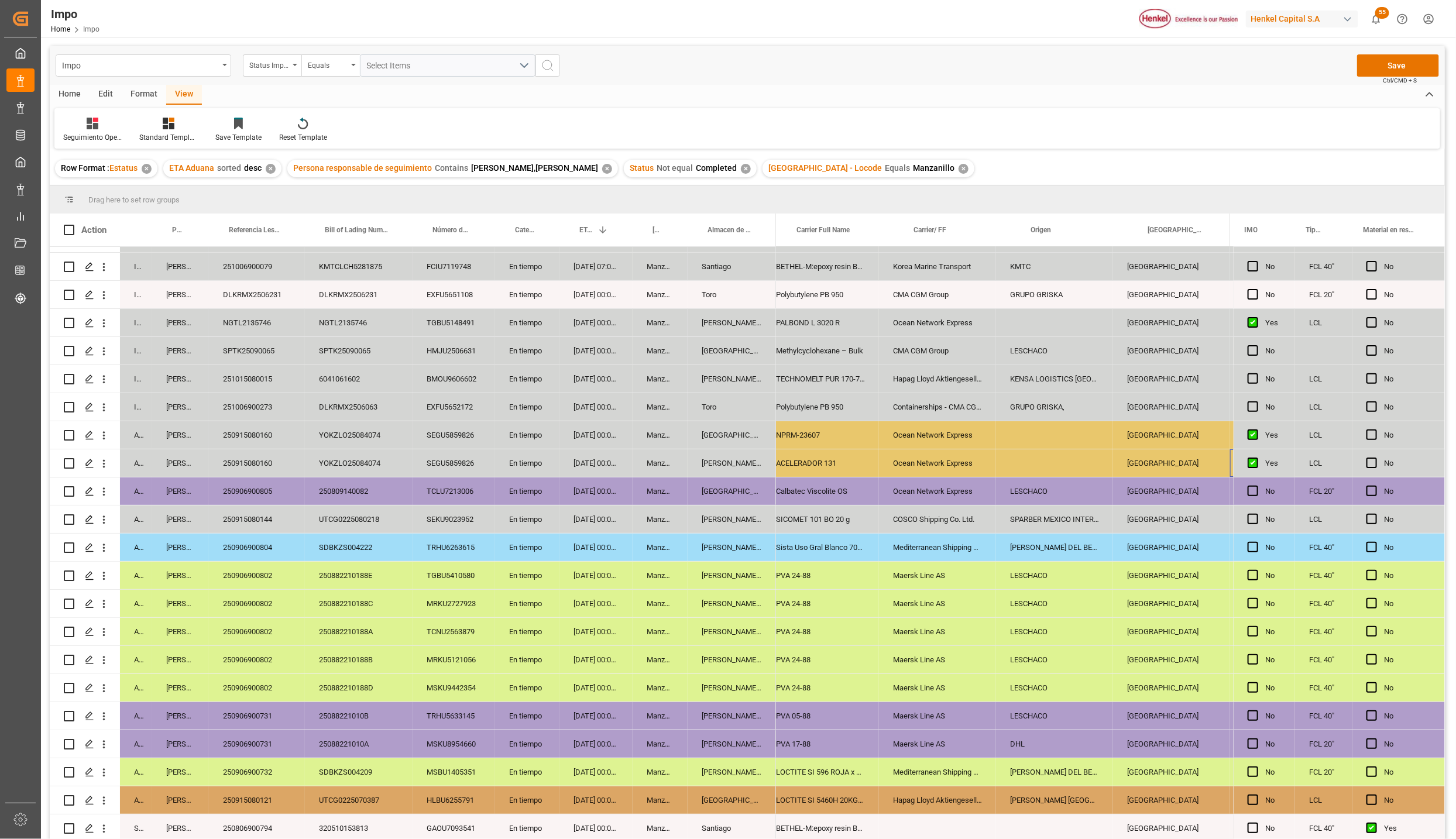
scroll to position [0, 0]
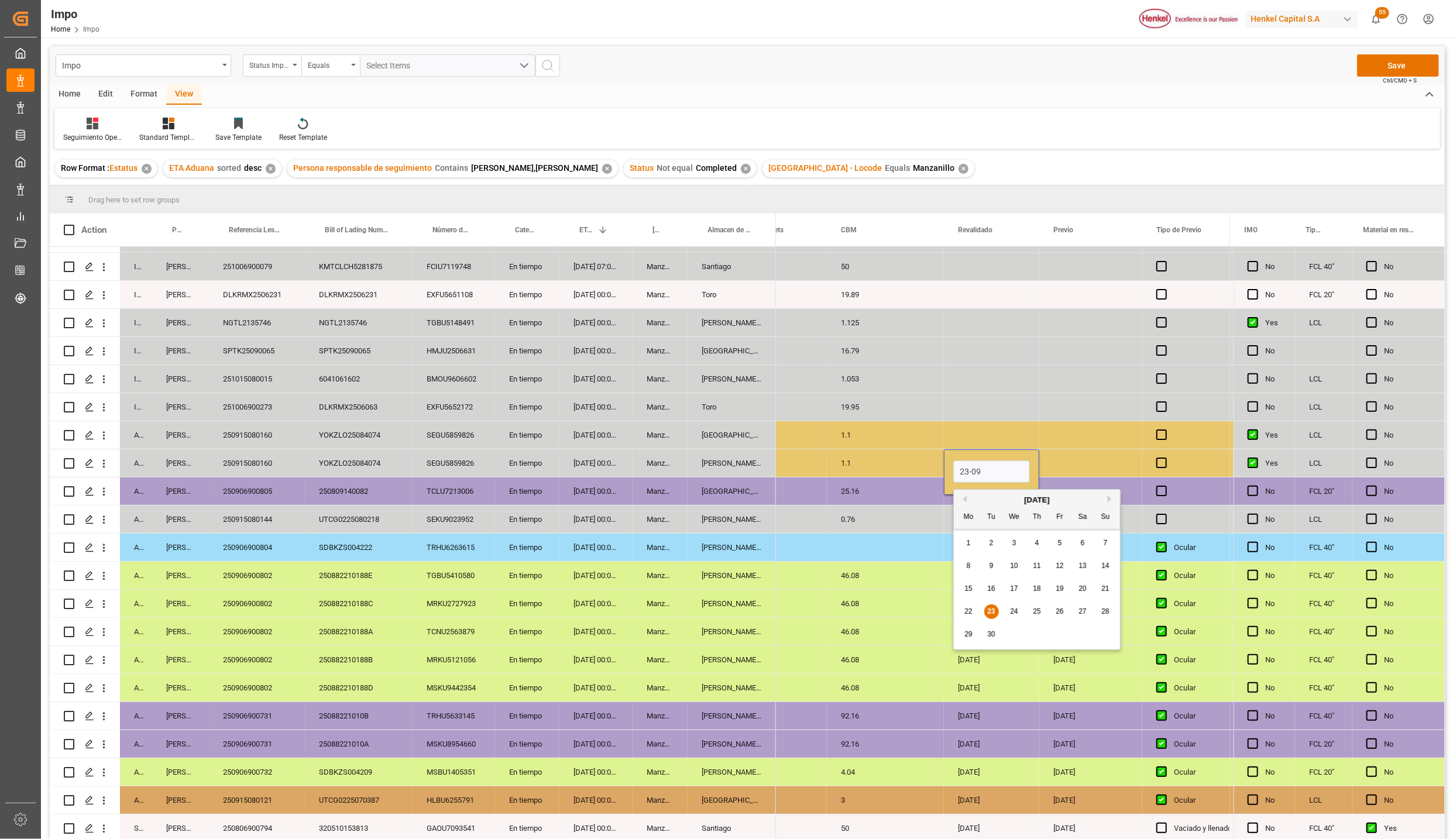
type input "[DATE]"
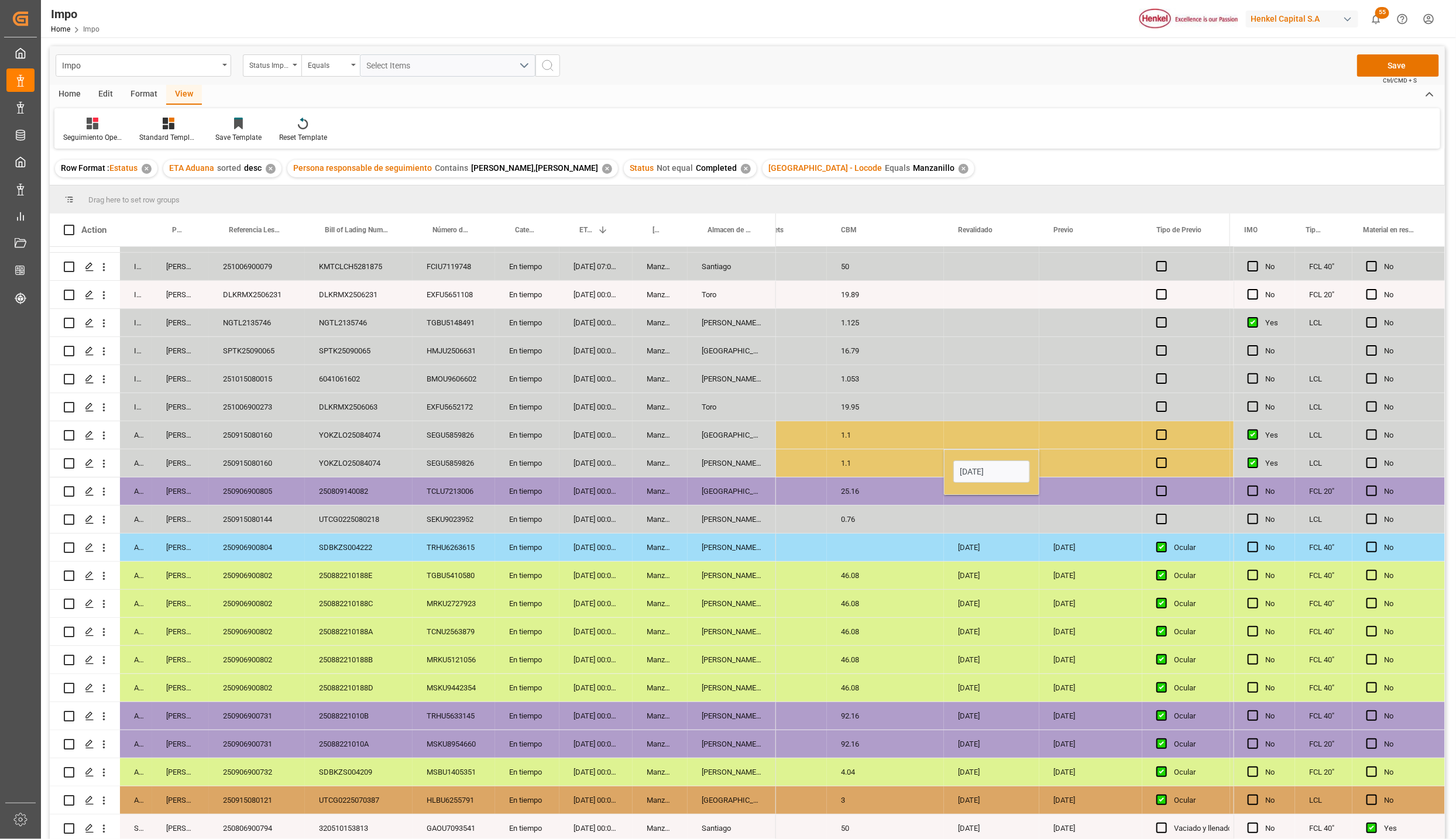
click at [962, 539] on div "[DATE]" at bounding box center [991, 548] width 95 height 28
click at [973, 462] on div "[DATE]" at bounding box center [991, 463] width 95 height 28
click at [975, 429] on div "Press SPACE to select this row." at bounding box center [991, 435] width 95 height 28
click at [974, 471] on div "[DATE]" at bounding box center [991, 463] width 95 height 28
click at [1395, 61] on button "Save" at bounding box center [1398, 65] width 82 height 22
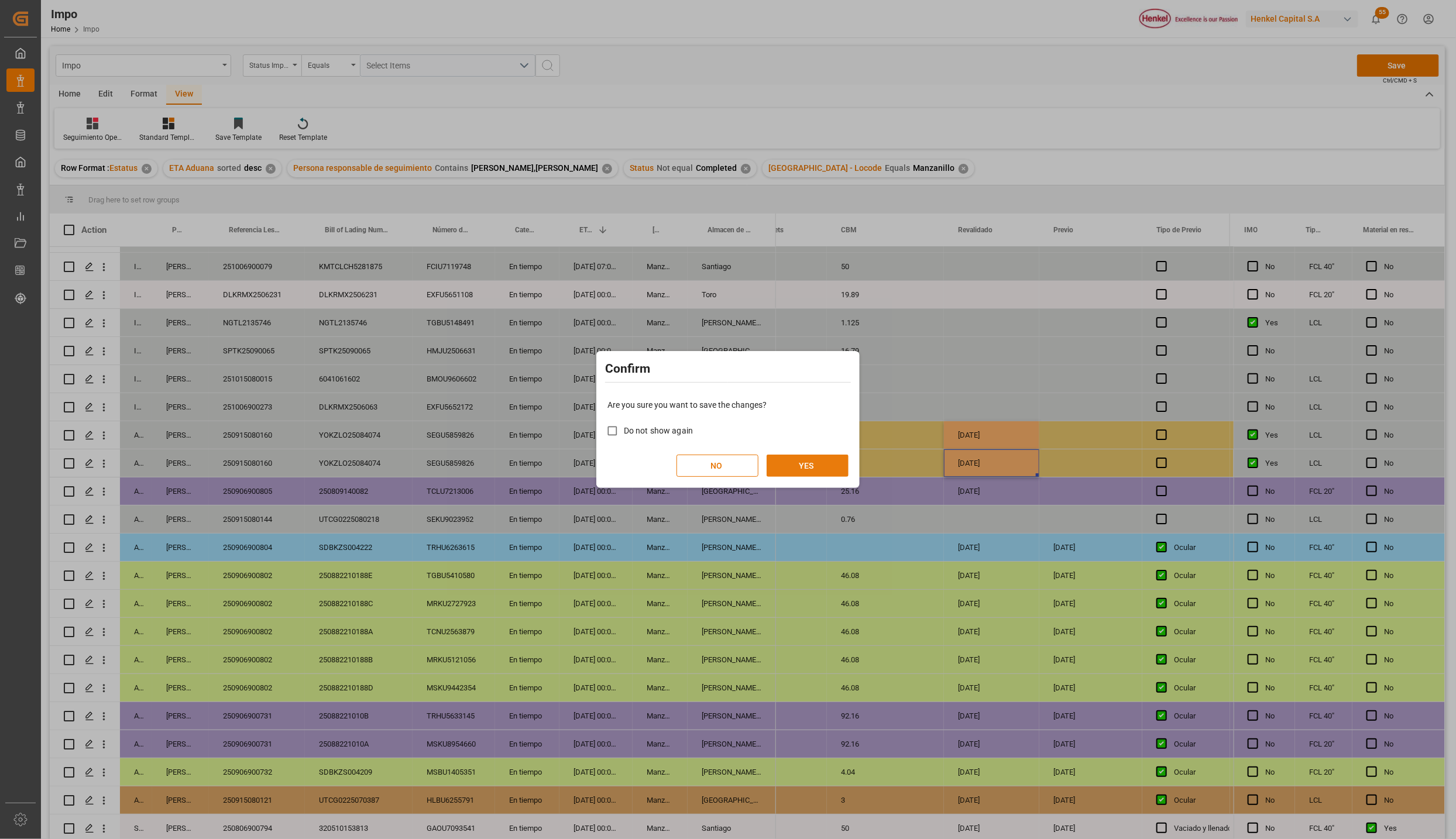
click at [805, 464] on button "YES" at bounding box center [807, 465] width 82 height 22
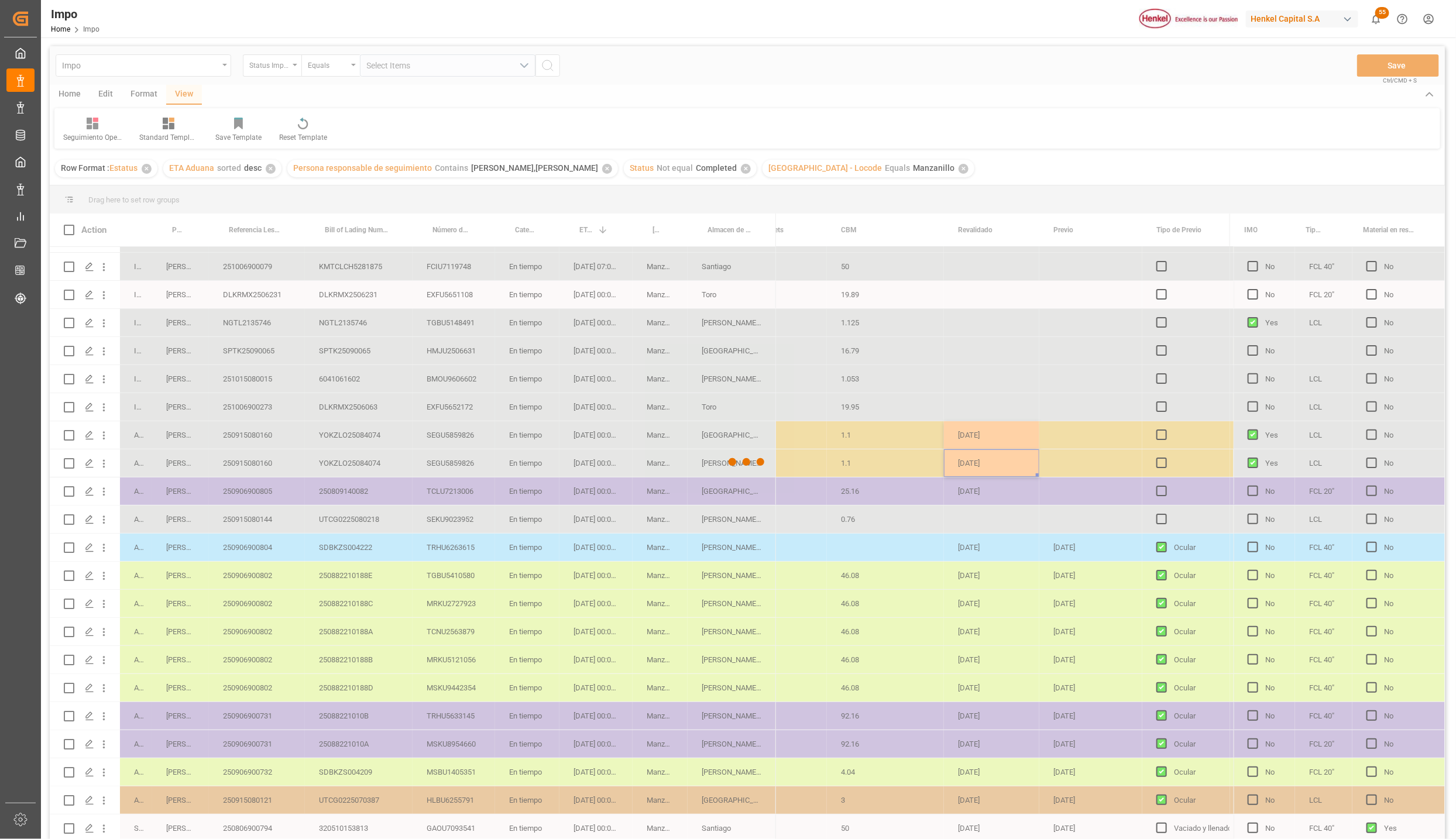
click at [262, 426] on div at bounding box center [747, 462] width 1395 height 832
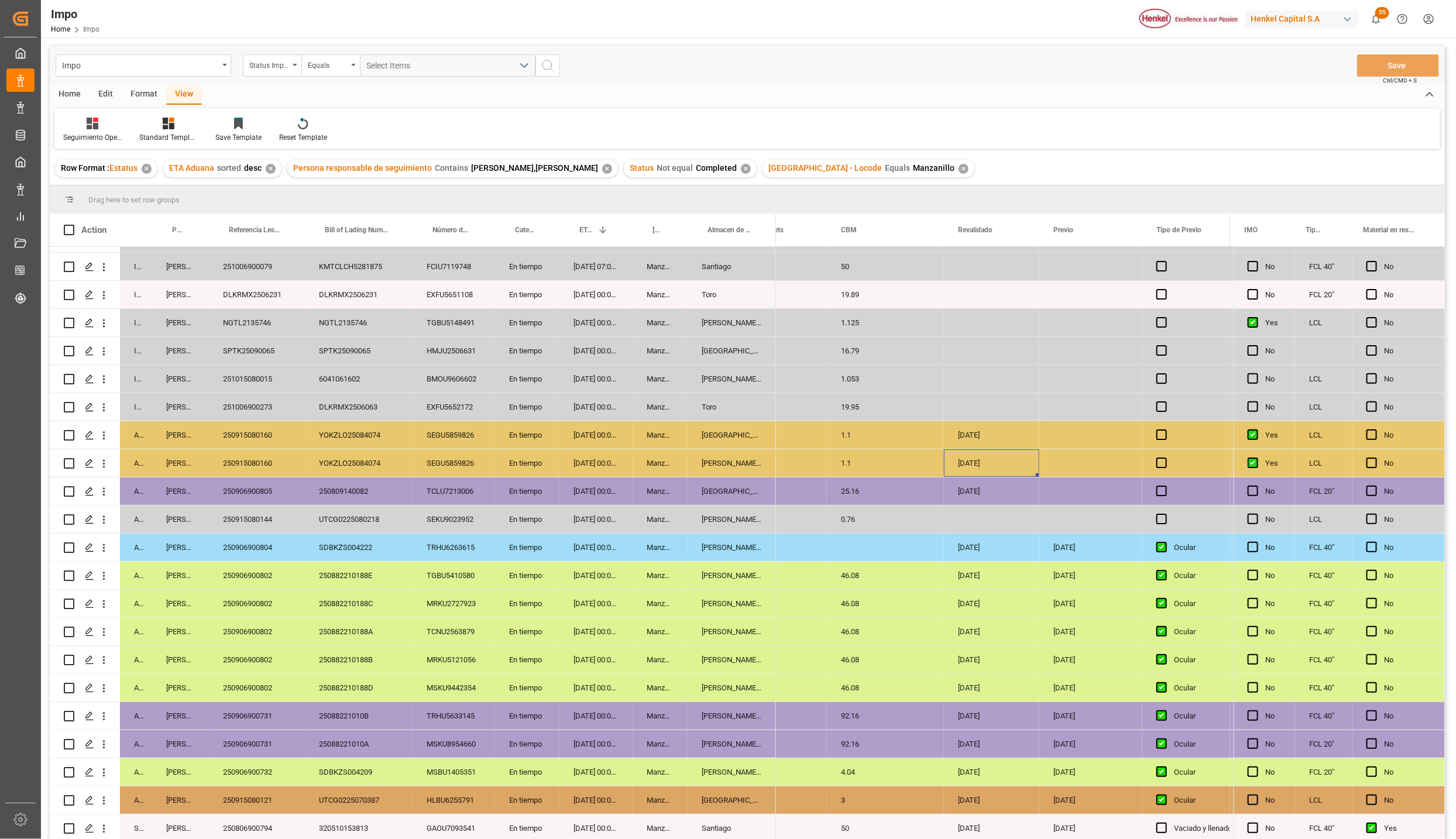
click at [964, 508] on div "Press SPACE to select this row." at bounding box center [991, 519] width 95 height 28
click at [646, 449] on div "Manzanillo" at bounding box center [660, 463] width 55 height 28
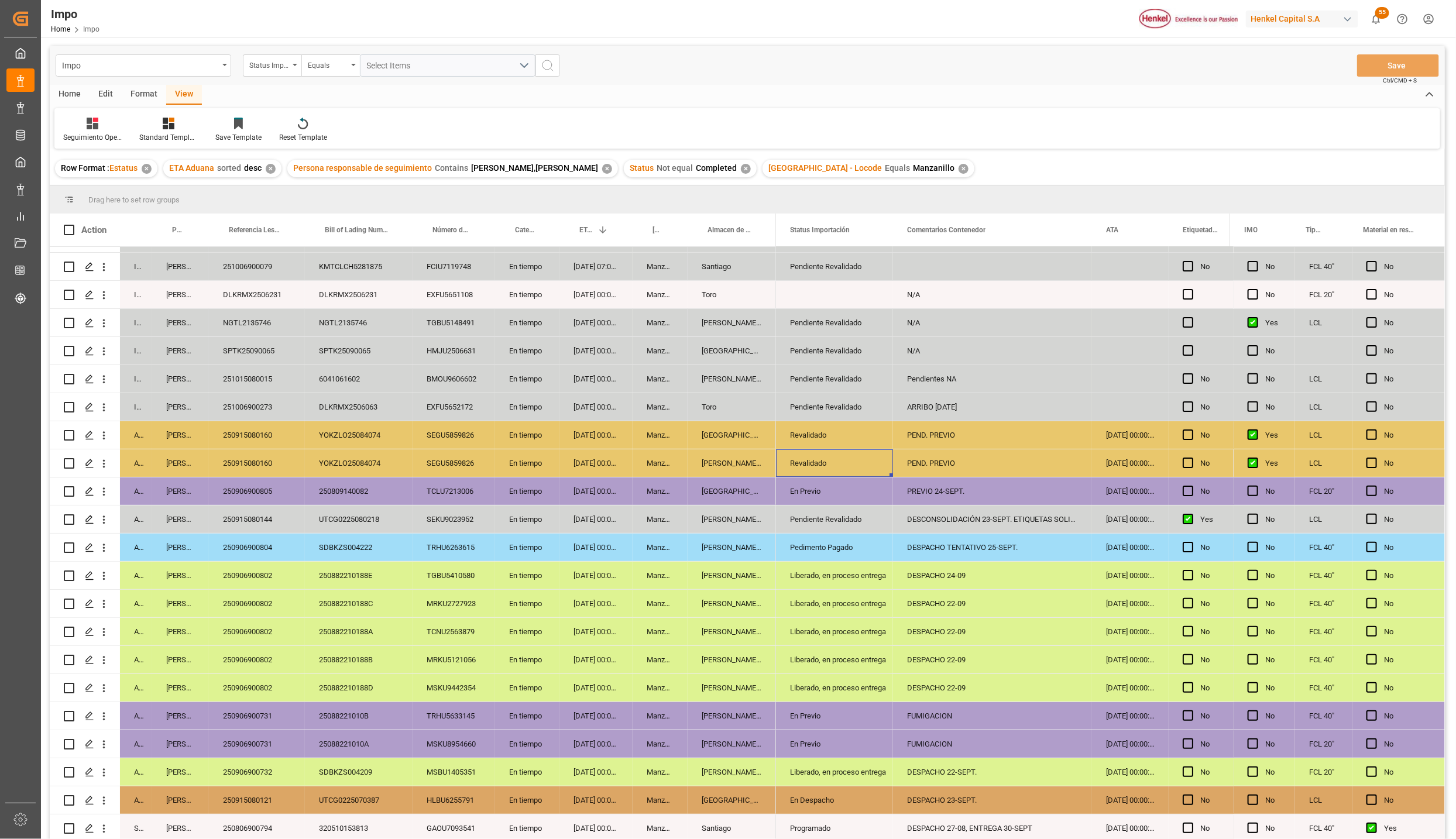
scroll to position [174, 0]
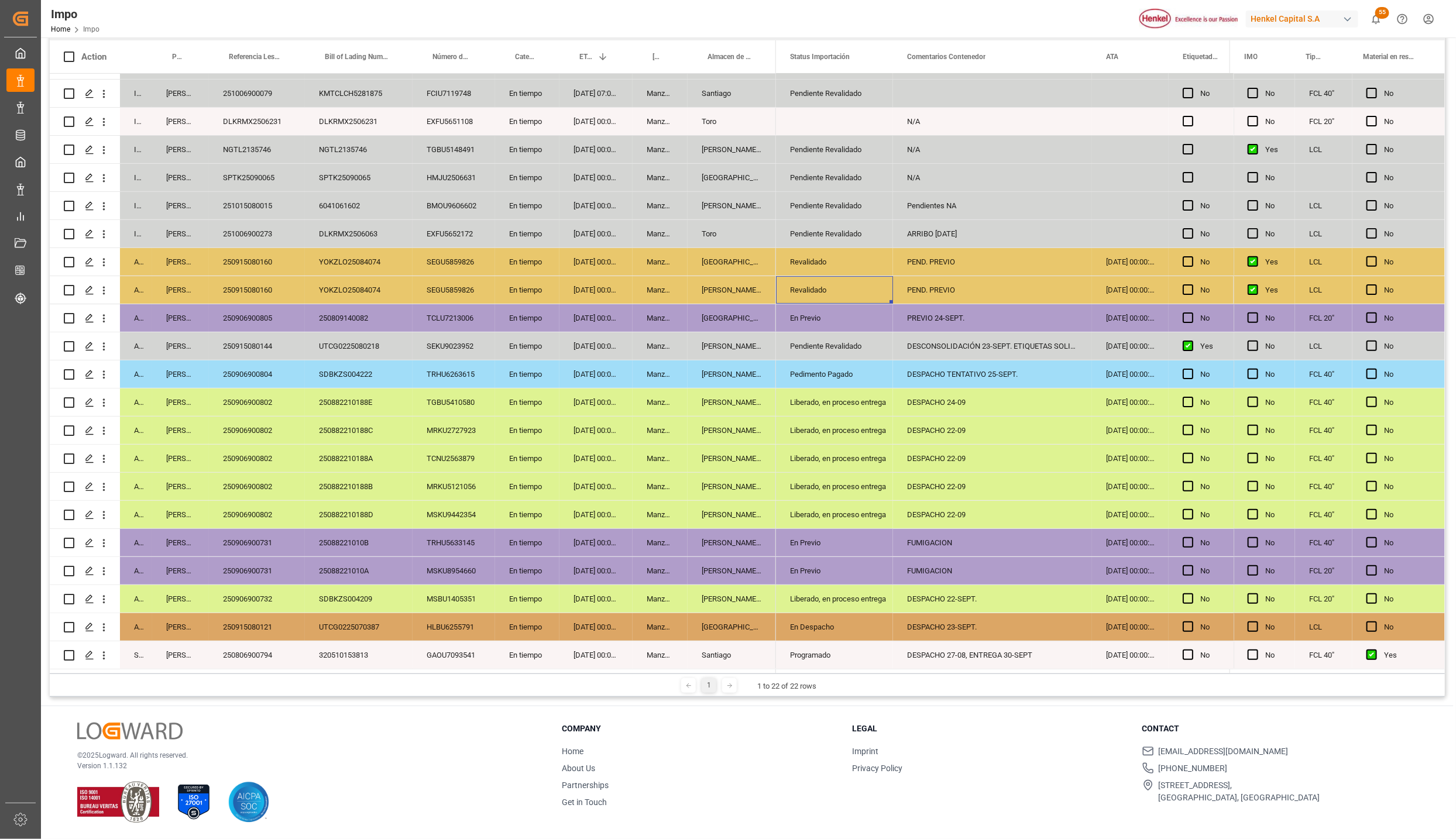
click at [496, 504] on div "En tiempo" at bounding box center [527, 515] width 64 height 28
click at [254, 589] on div "250906900732" at bounding box center [257, 599] width 96 height 28
click at [831, 594] on div "Liberado, en proceso entrega" at bounding box center [834, 599] width 89 height 27
click at [868, 605] on polyline "open menu" at bounding box center [871, 606] width 7 height 4
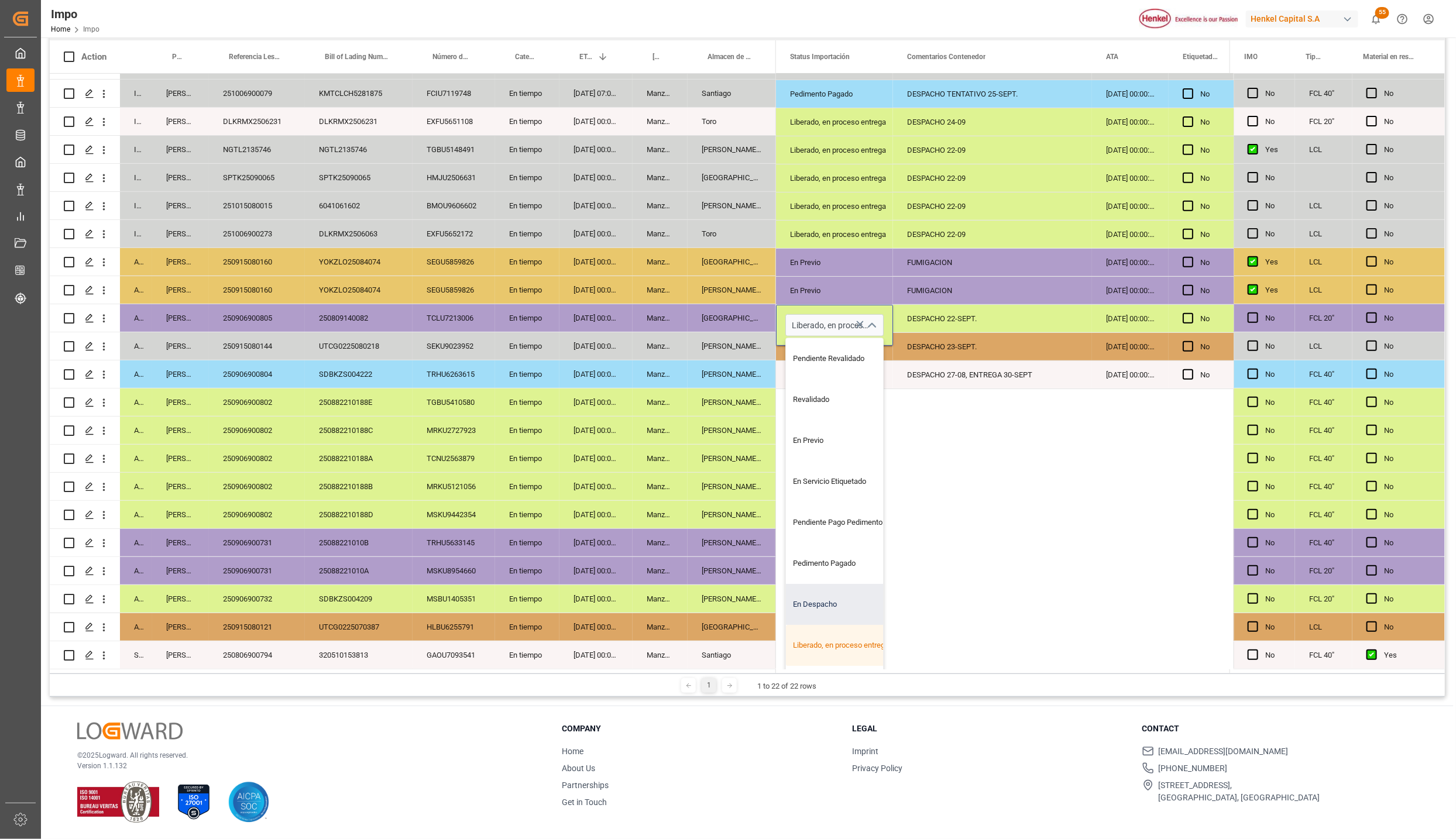
scroll to position [79, 0]
click at [825, 599] on div "Entregado" at bounding box center [841, 612] width 110 height 41
type input "Entregado"
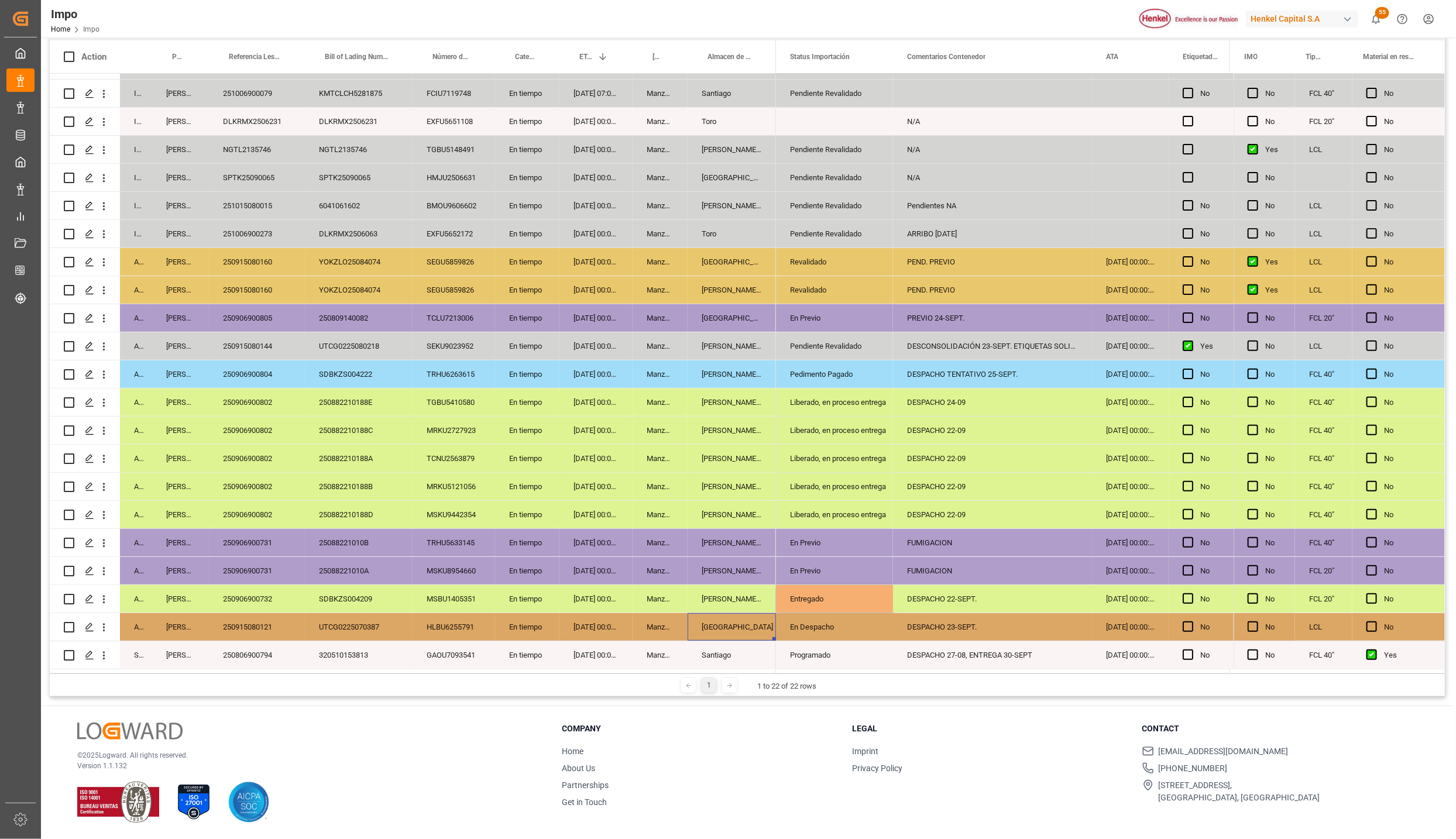
click at [710, 631] on div "[GEOGRAPHIC_DATA]" at bounding box center [732, 627] width 88 height 28
click at [910, 592] on div "DESPACHO 22-SEPT." at bounding box center [992, 599] width 199 height 28
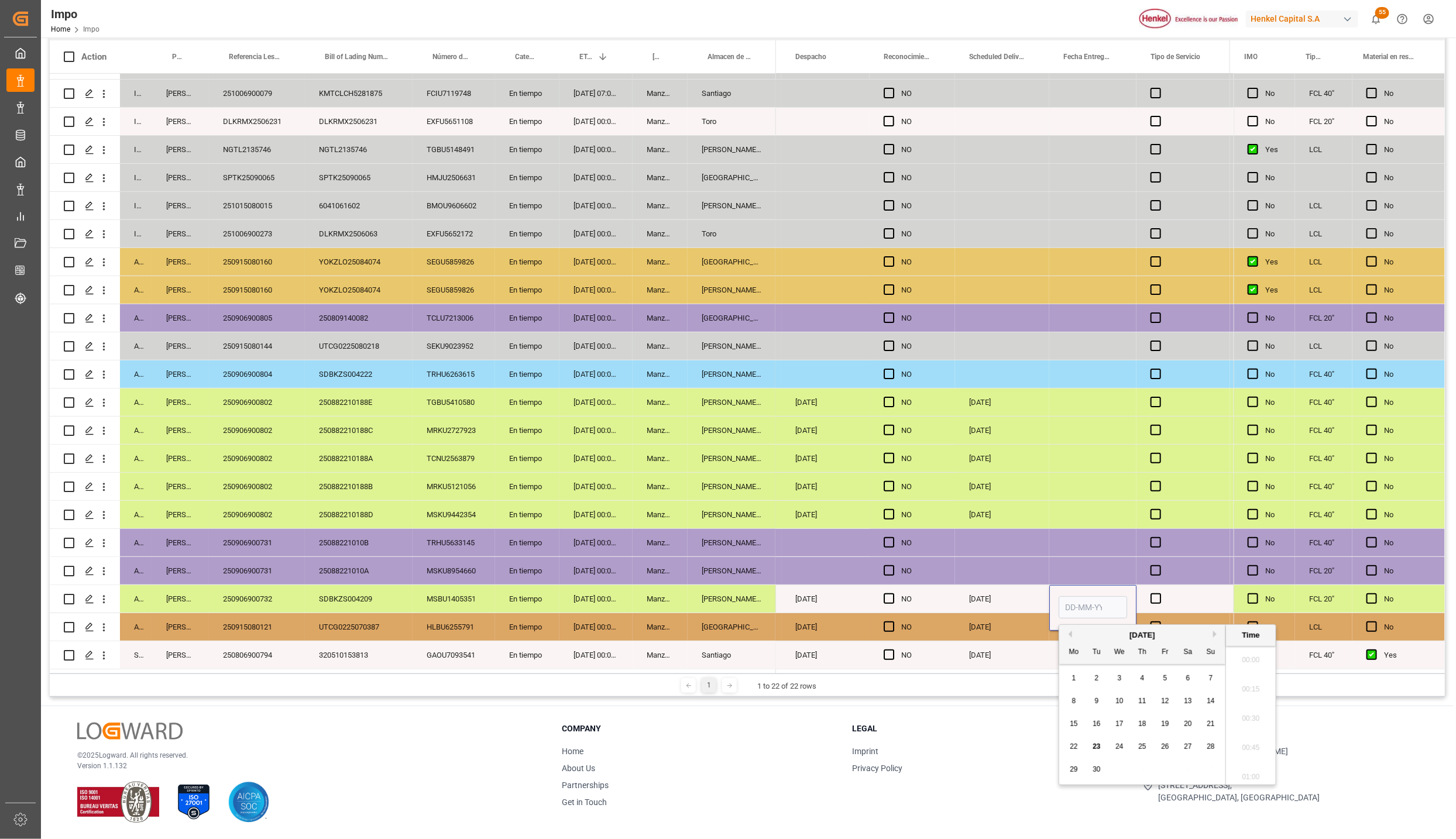
scroll to position [1935, 0]
type input "23-09-2025 00:00"
drag, startPoint x: 966, startPoint y: 624, endPoint x: 1055, endPoint y: 633, distance: 89.5
click at [967, 624] on div "30-09-2025" at bounding box center [1002, 627] width 94 height 28
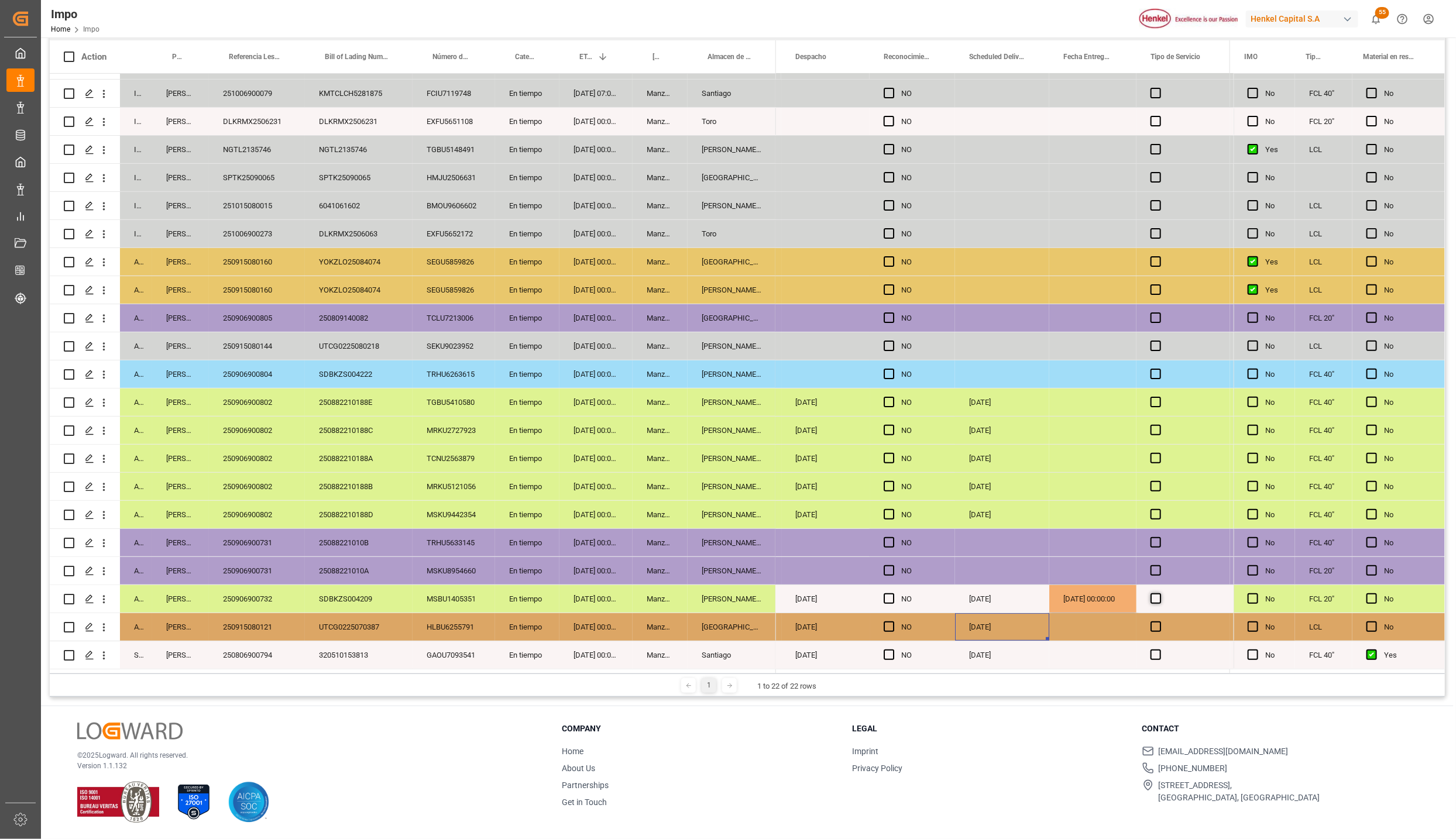
click at [1151, 595] on span "Press SPACE to select this row." at bounding box center [1156, 599] width 11 height 11
click at [1159, 594] on input "Press SPACE to select this row." at bounding box center [1159, 594] width 0 height 0
click at [1100, 597] on div "23-09-2025 00:00:00" at bounding box center [1093, 599] width 87 height 28
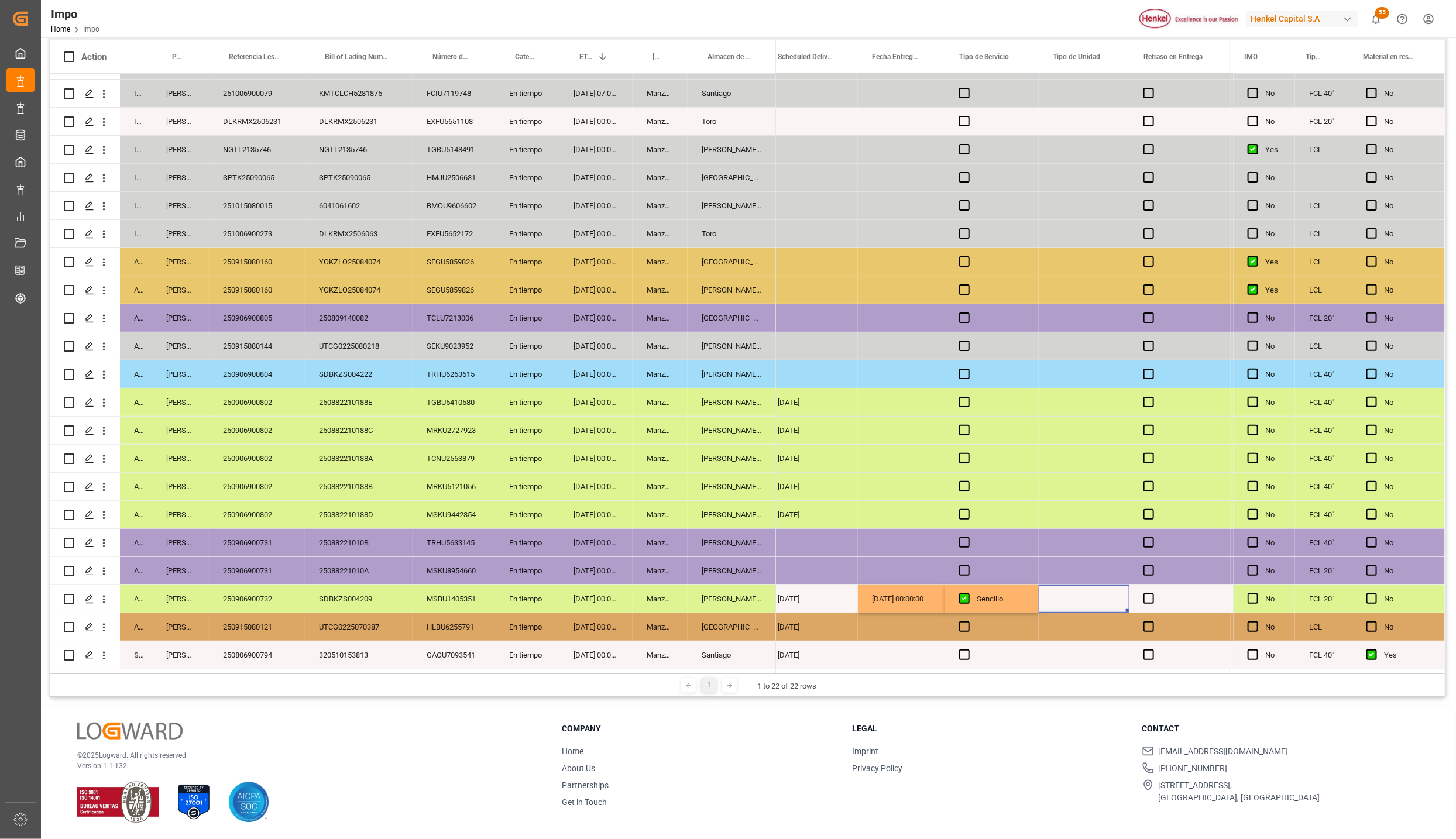
click at [1100, 597] on div "Press SPACE to select this row." at bounding box center [1084, 599] width 91 height 28
click at [1087, 606] on input "Press SPACE to select this row." at bounding box center [1084, 605] width 72 height 22
type input "CONTENEDOR"
click at [1156, 597] on div "Press SPACE to select this row." at bounding box center [1180, 599] width 101 height 28
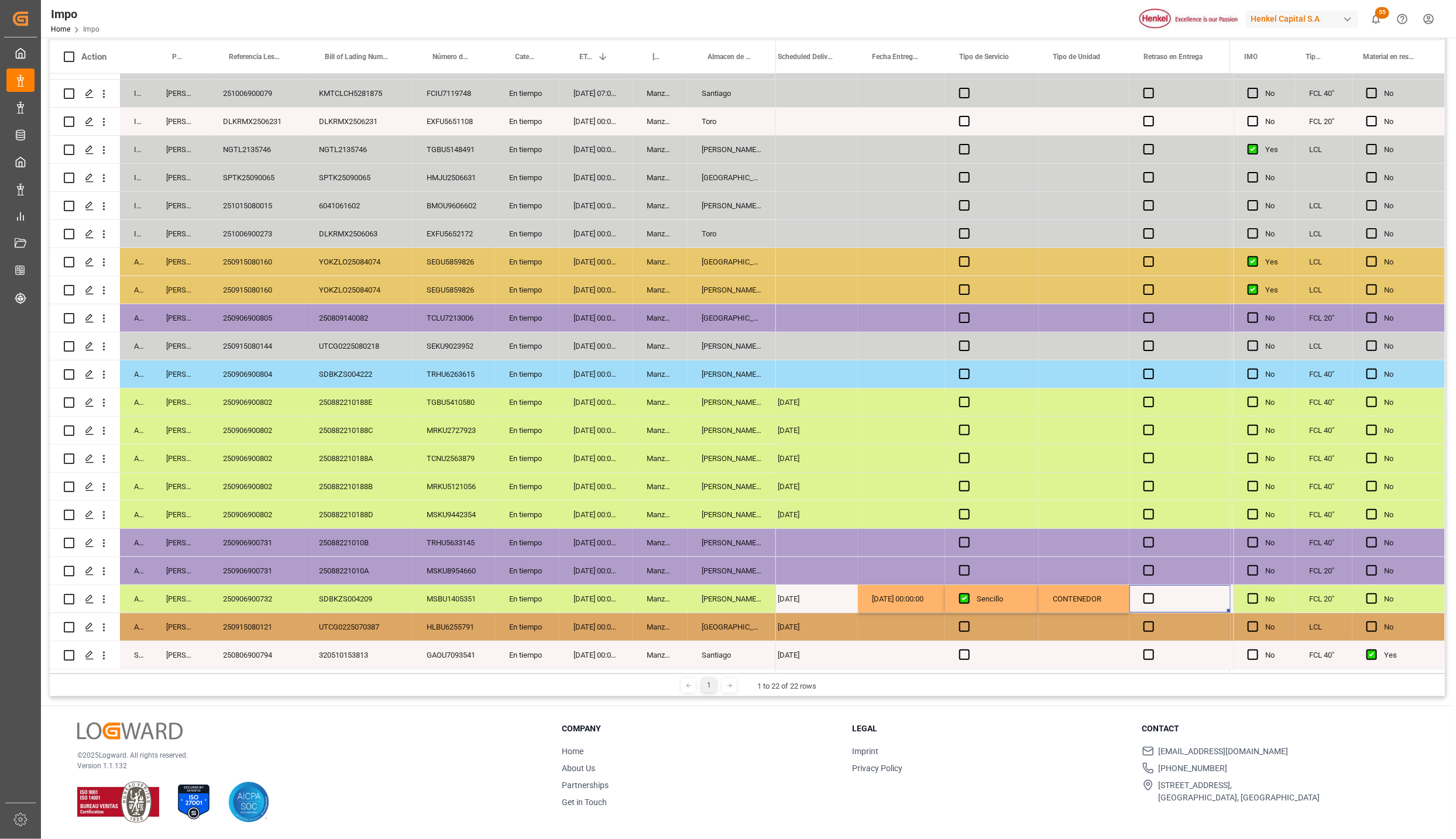
click at [1156, 597] on div "Press SPACE to select this row." at bounding box center [1180, 599] width 101 height 28
click at [1152, 597] on input "Input Editor" at bounding box center [1180, 606] width 83 height 23
click at [1013, 615] on div "Press SPACE to select this row." at bounding box center [992, 627] width 94 height 28
click at [1149, 594] on span "Press SPACE to select this row." at bounding box center [1149, 599] width 11 height 11
click at [1152, 594] on input "Press SPACE to select this row." at bounding box center [1152, 594] width 0 height 0
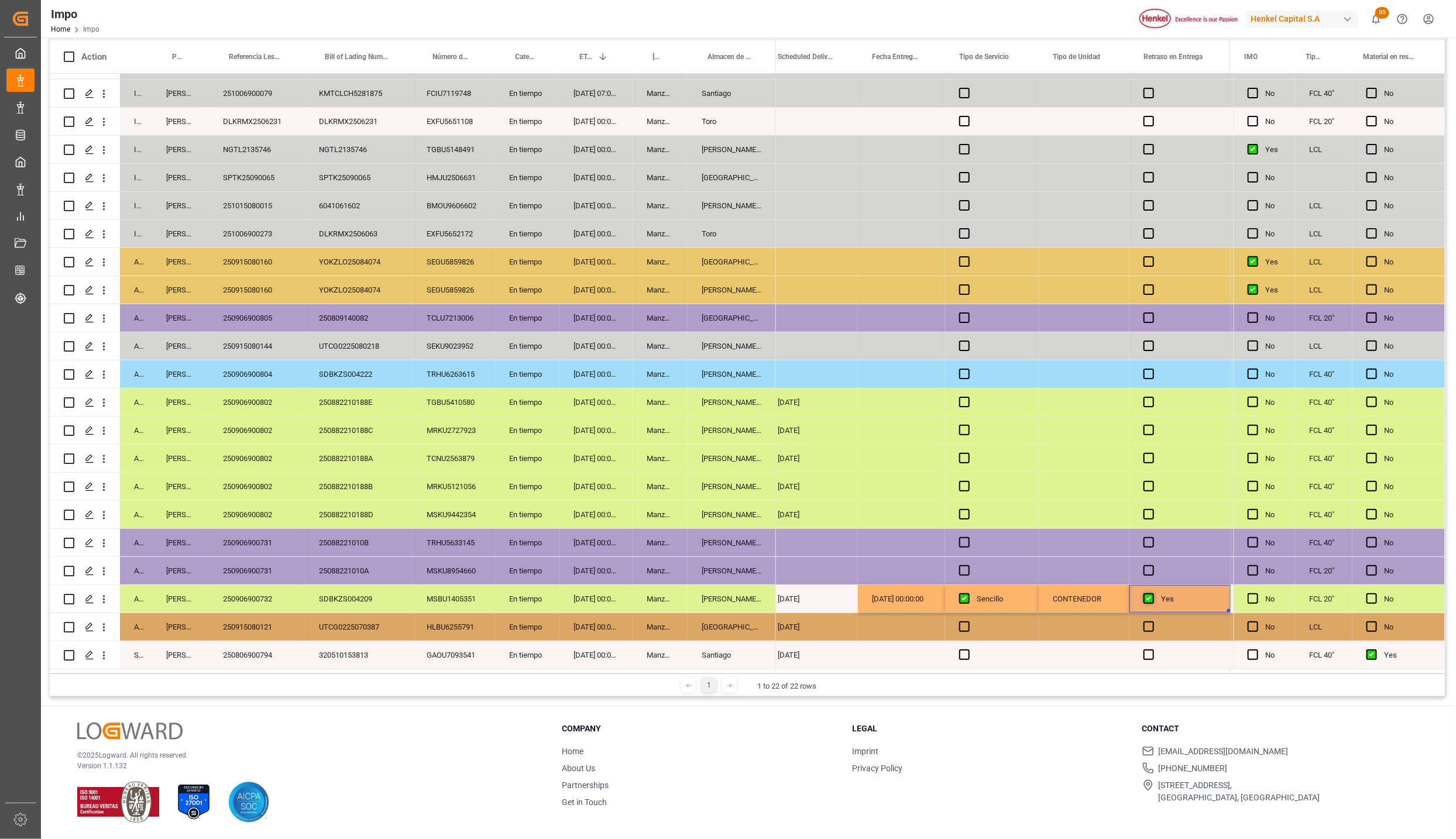
click at [1149, 594] on span "Press SPACE to select this row." at bounding box center [1149, 599] width 11 height 11
click at [1152, 594] on input "Press SPACE to select this row." at bounding box center [1152, 594] width 0 height 0
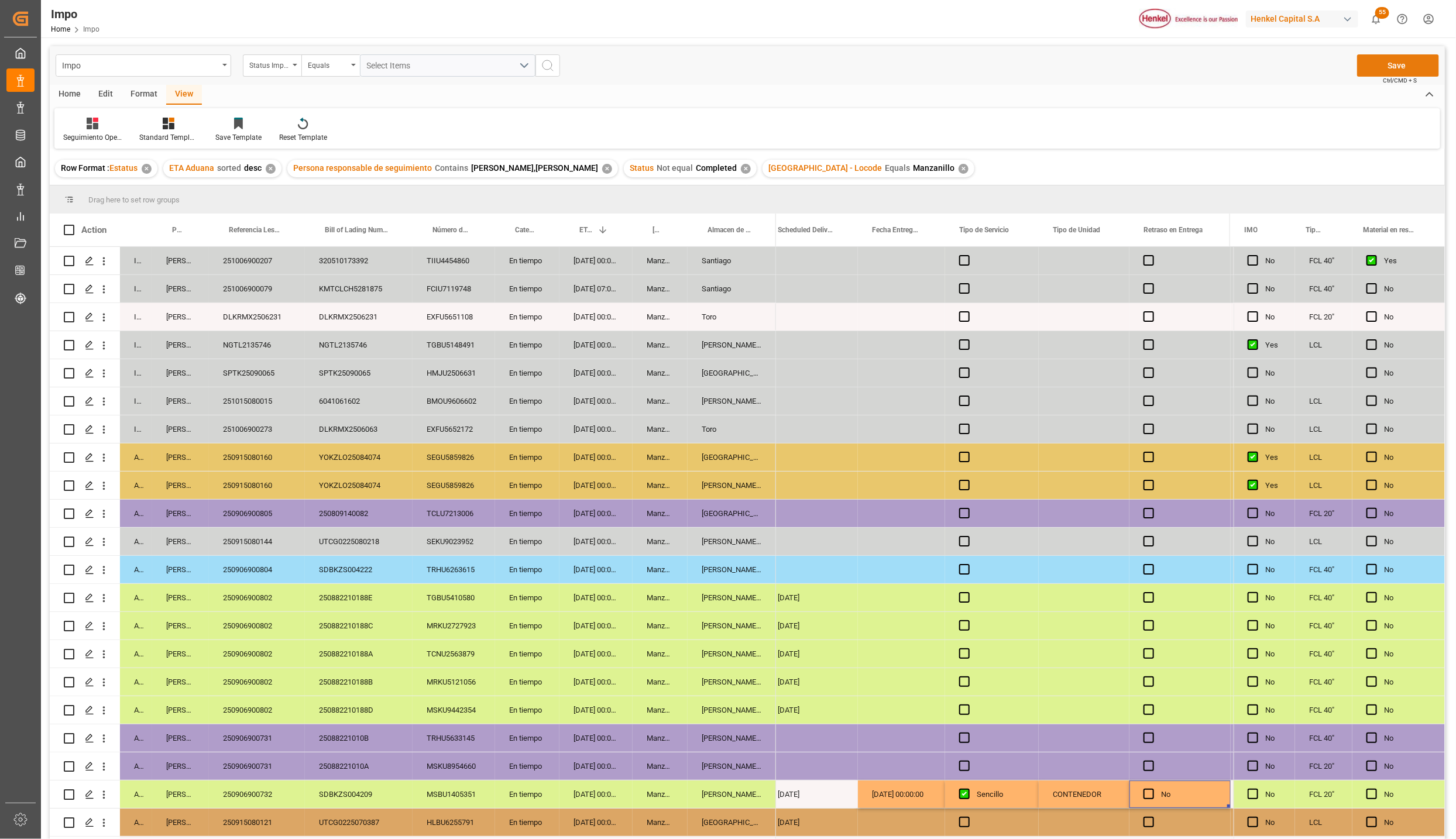
click at [1404, 67] on button "Save" at bounding box center [1398, 65] width 82 height 22
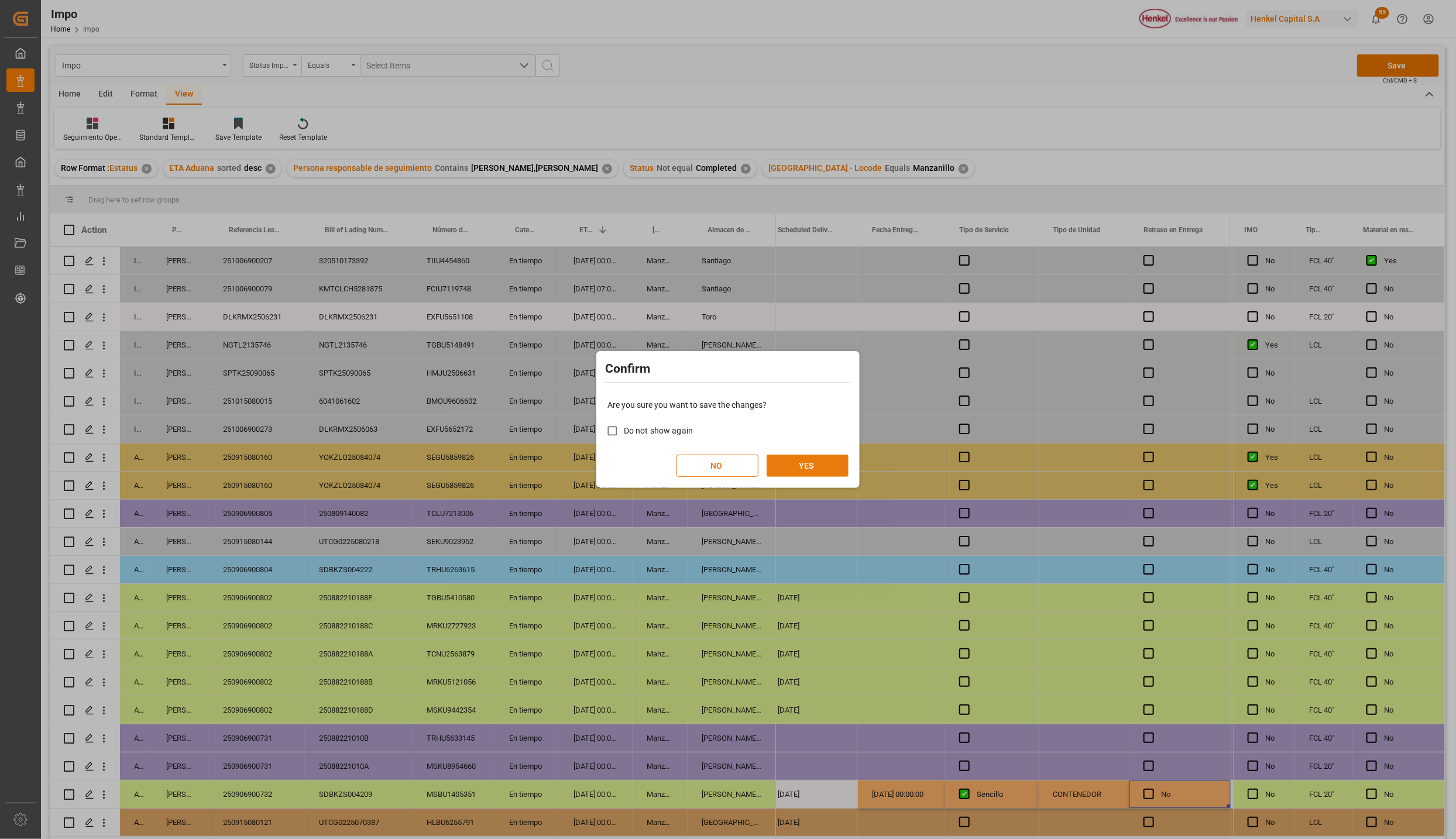
click at [790, 474] on button "YES" at bounding box center [807, 465] width 82 height 22
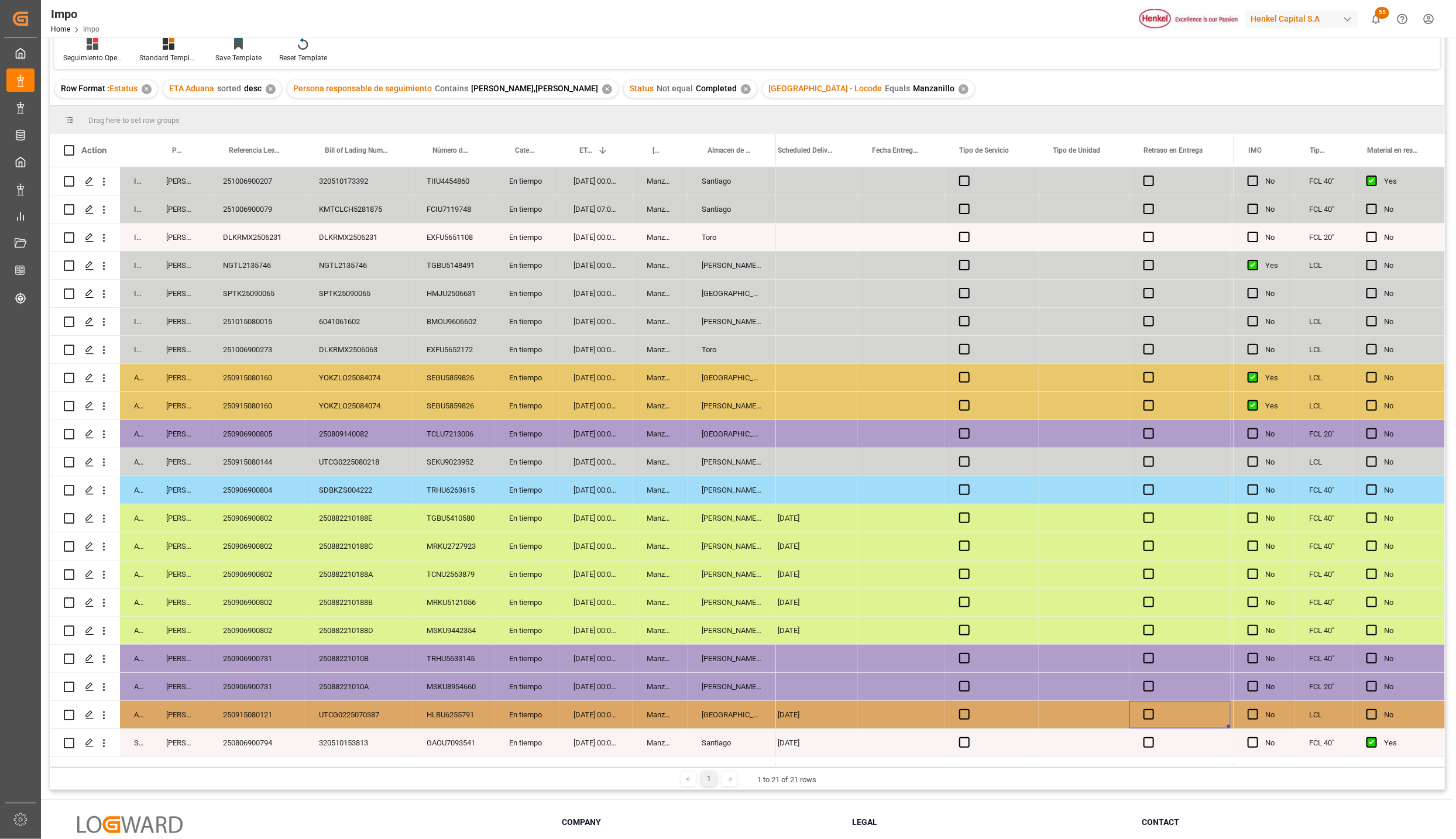
scroll to position [174, 0]
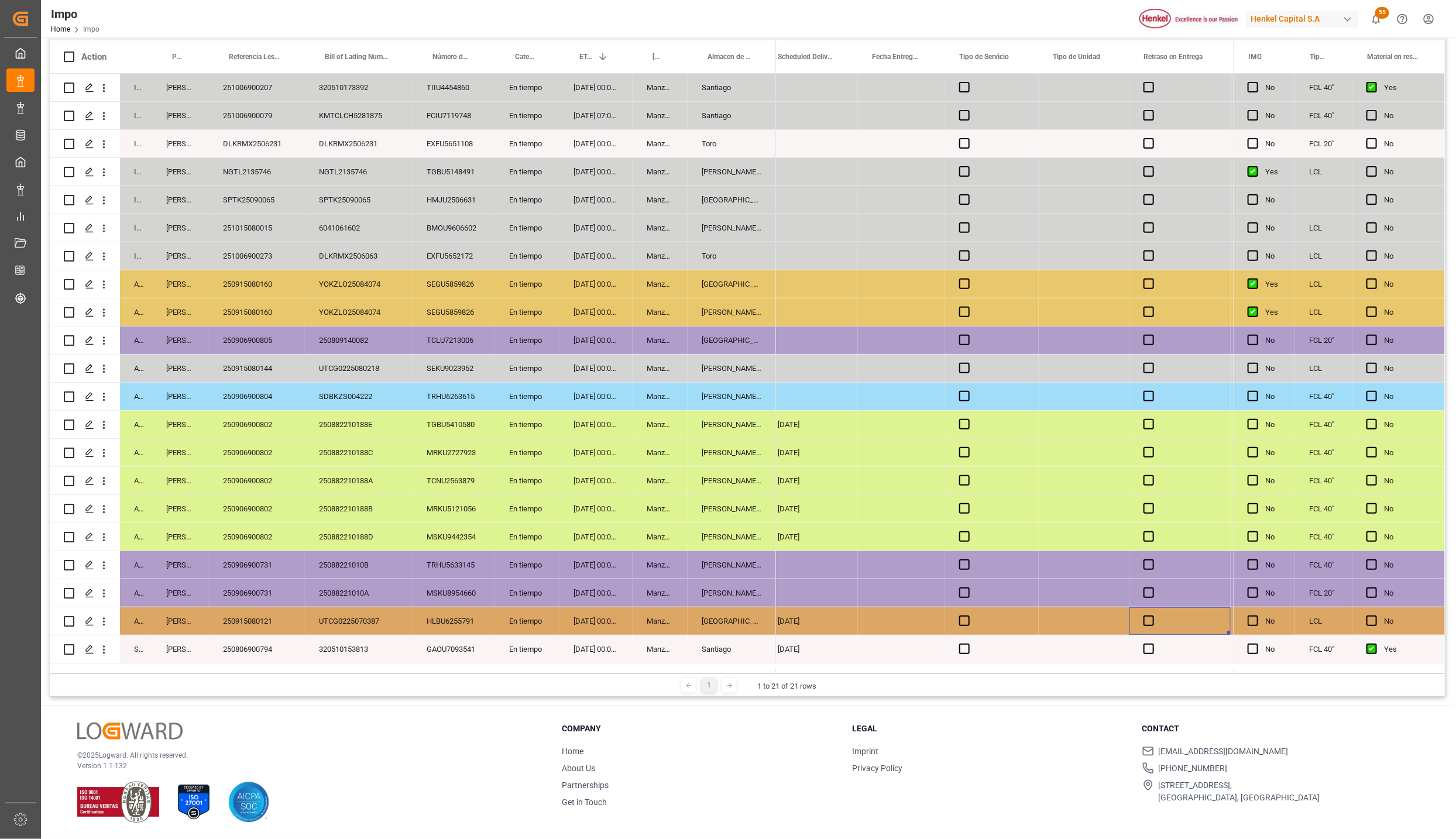
click at [721, 521] on div "Almer Tlalnepantla" at bounding box center [732, 509] width 88 height 28
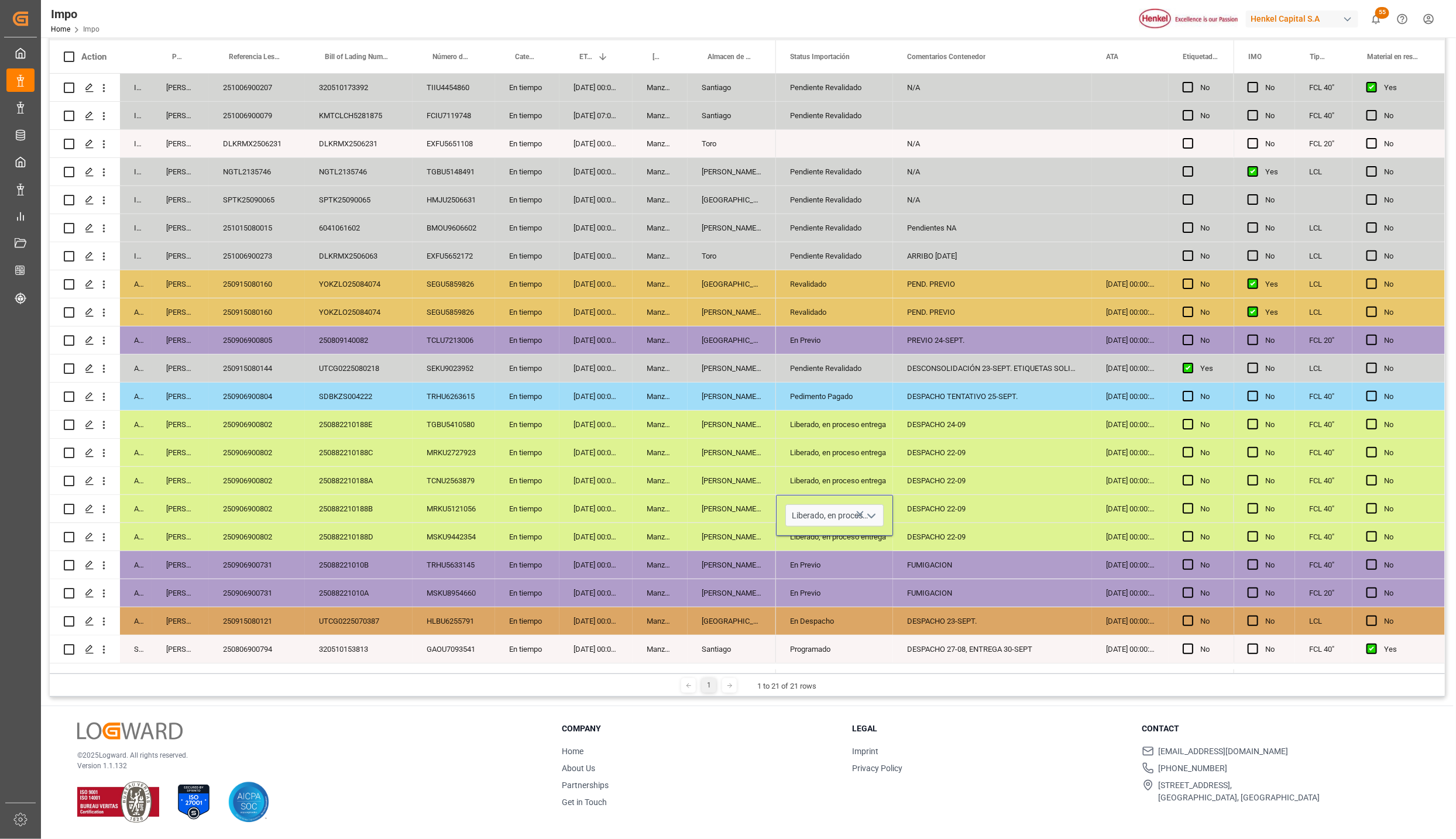
click at [873, 513] on icon "open menu" at bounding box center [871, 516] width 14 height 14
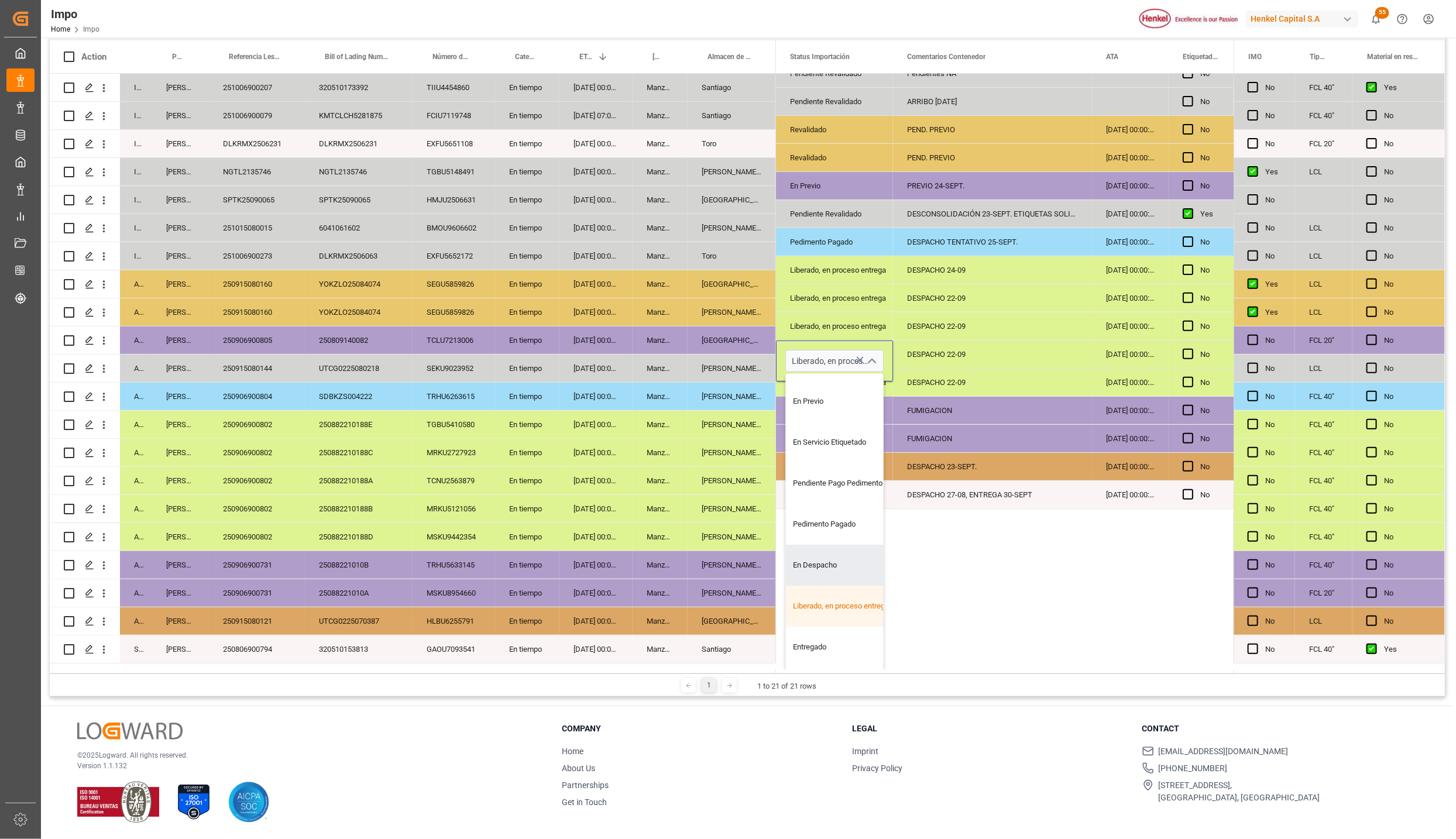
scroll to position [197, 0]
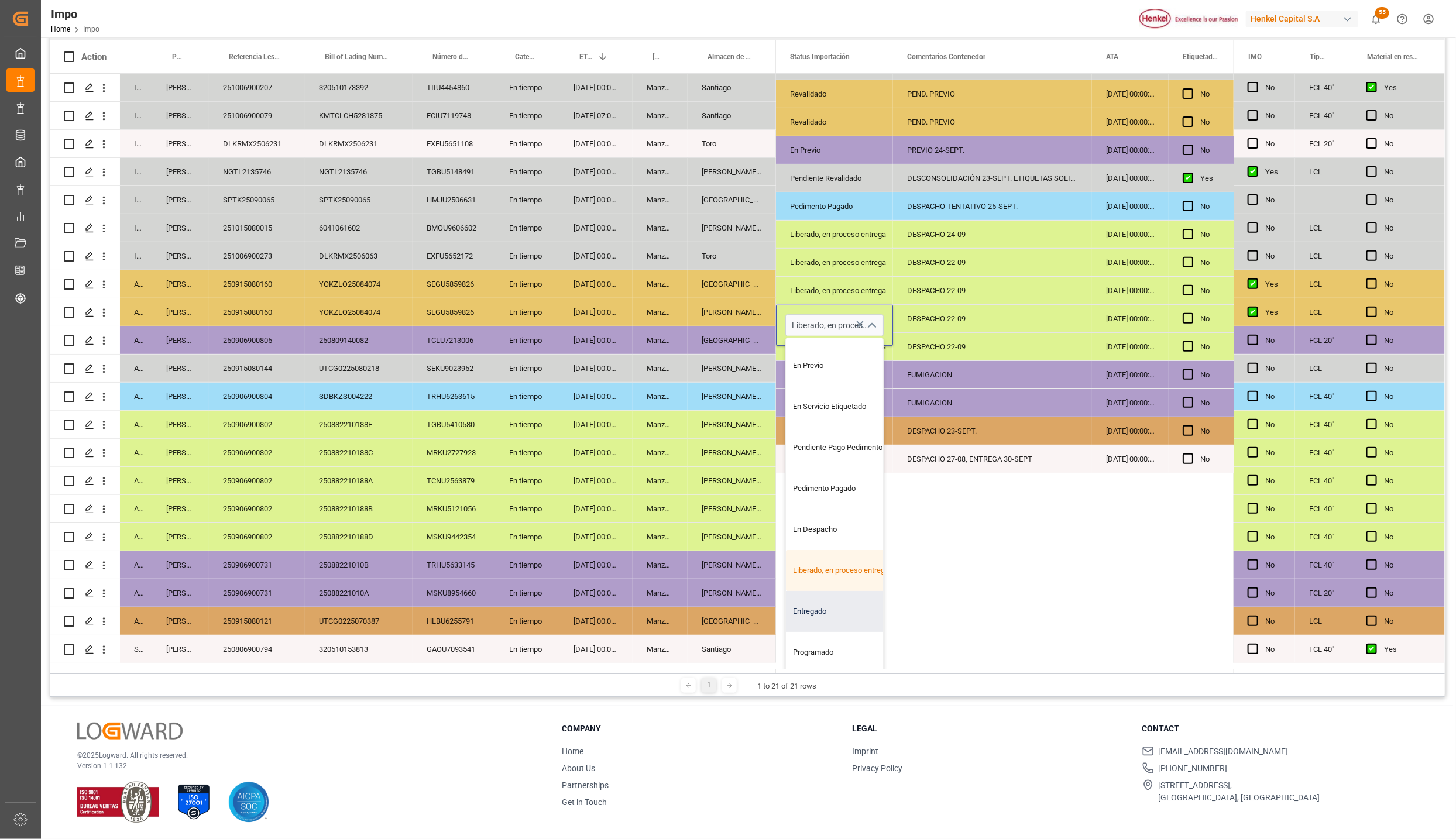
click at [828, 601] on div "Entregado" at bounding box center [841, 612] width 110 height 41
type input "Entregado"
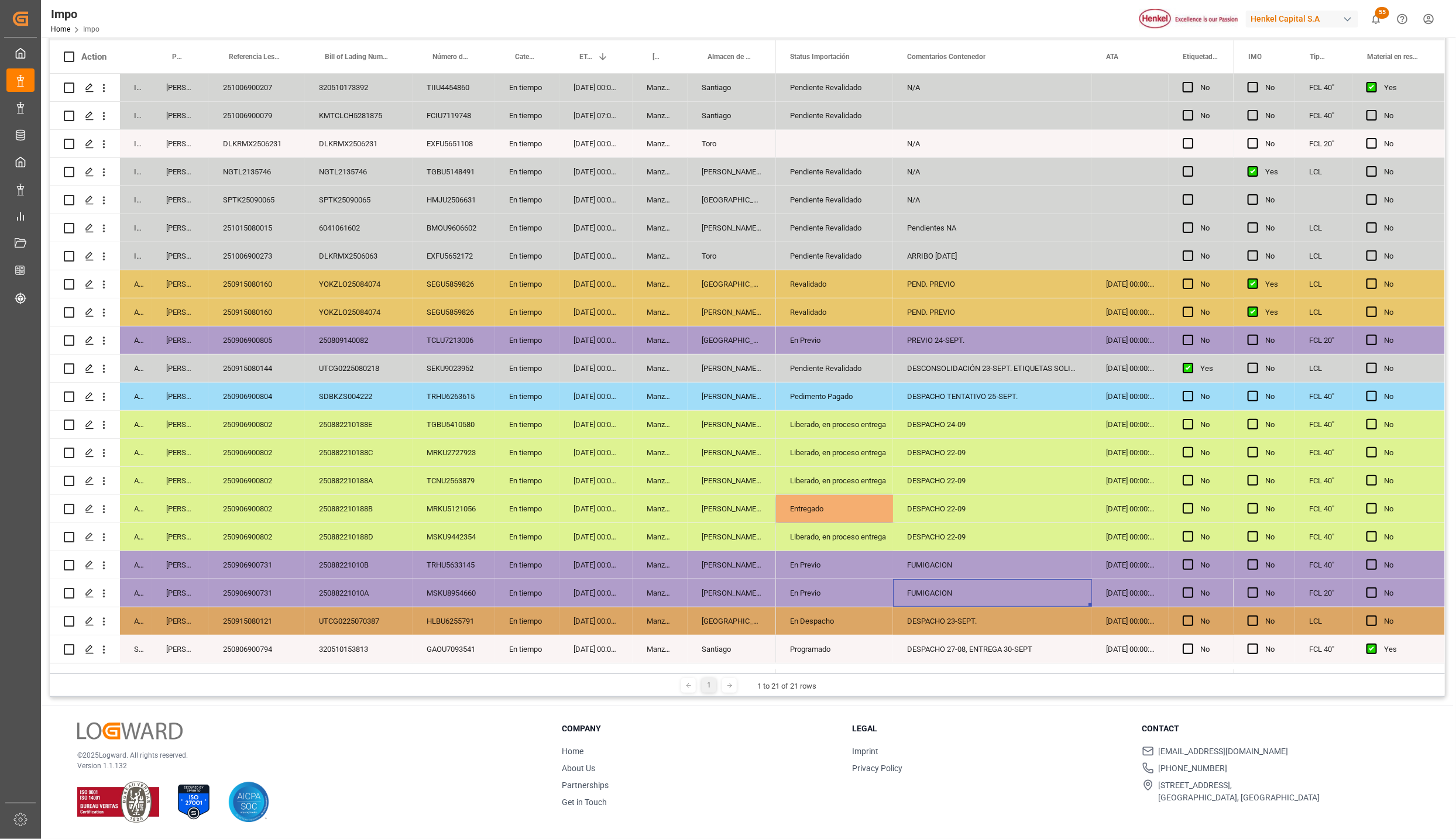
click at [965, 595] on div "FUMIGACION" at bounding box center [992, 593] width 199 height 28
click at [835, 515] on div "Entregado" at bounding box center [834, 509] width 89 height 27
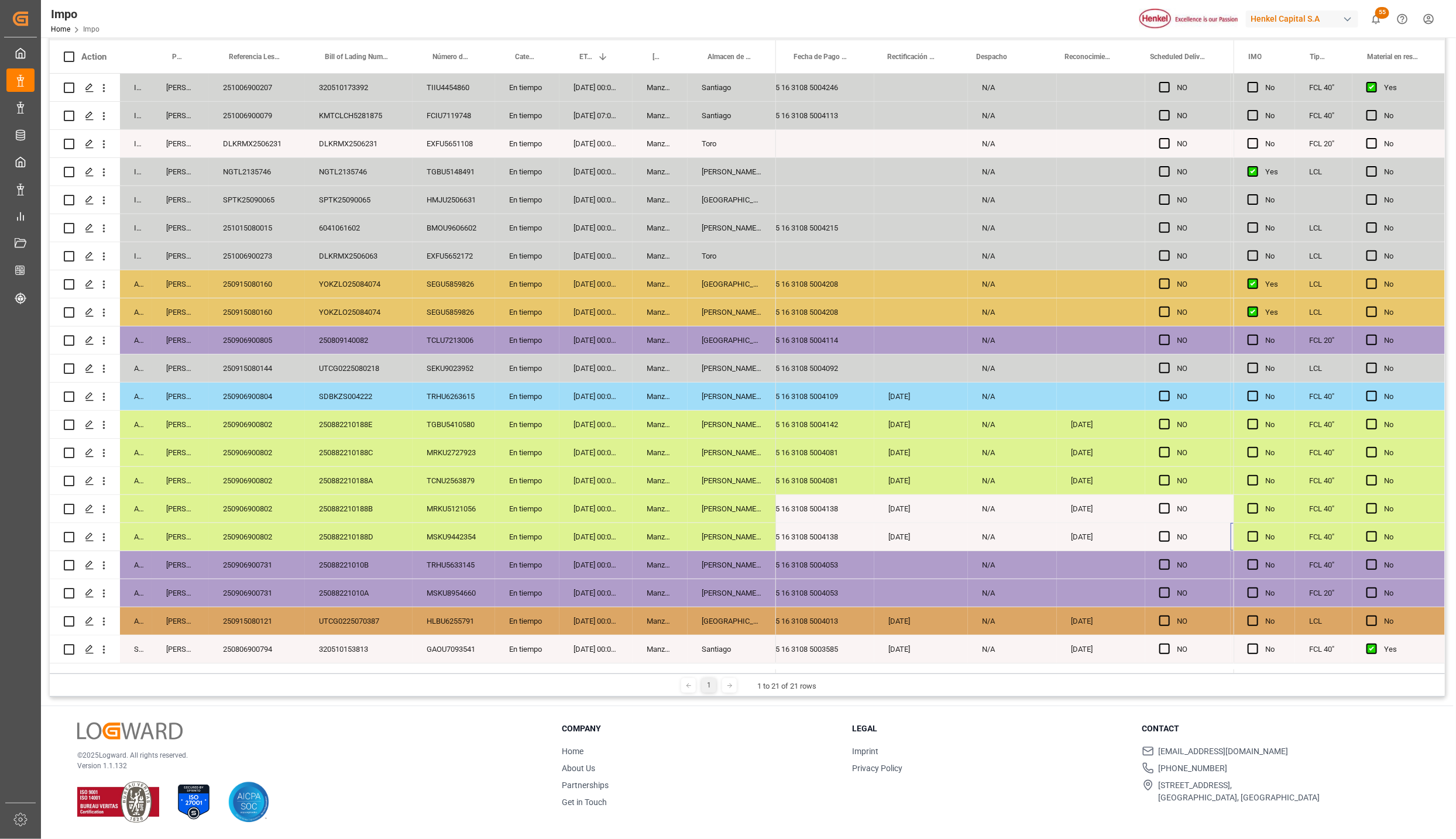
scroll to position [0, 2542]
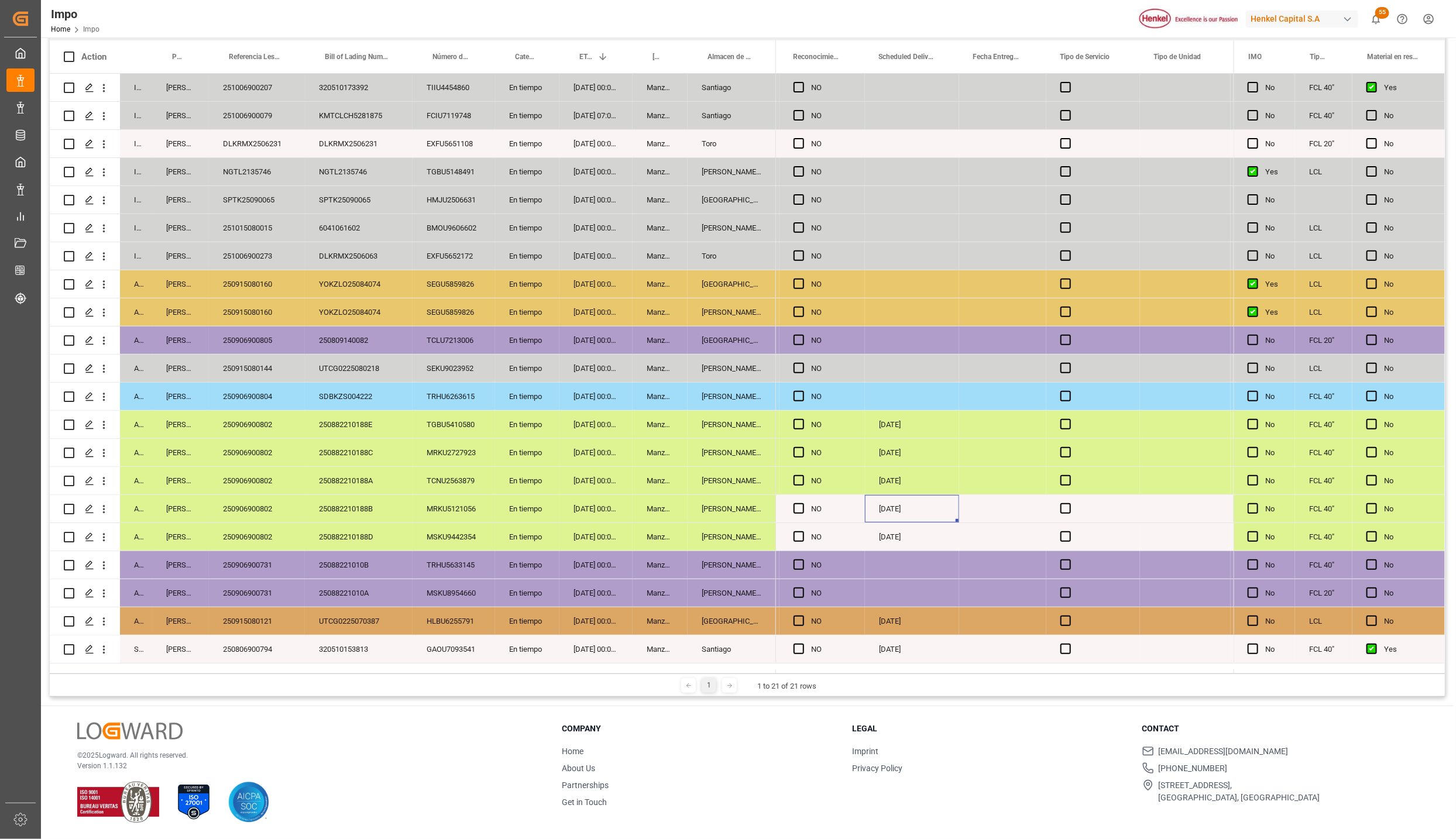
click at [892, 503] on div "[DATE]" at bounding box center [911, 509] width 94 height 28
drag, startPoint x: 985, startPoint y: 504, endPoint x: 987, endPoint y: 529, distance: 25.1
click at [1064, 509] on span "Press SPACE to select this row." at bounding box center [1066, 509] width 11 height 11
click at [1069, 503] on input "Press SPACE to select this row." at bounding box center [1069, 503] width 0 height 0
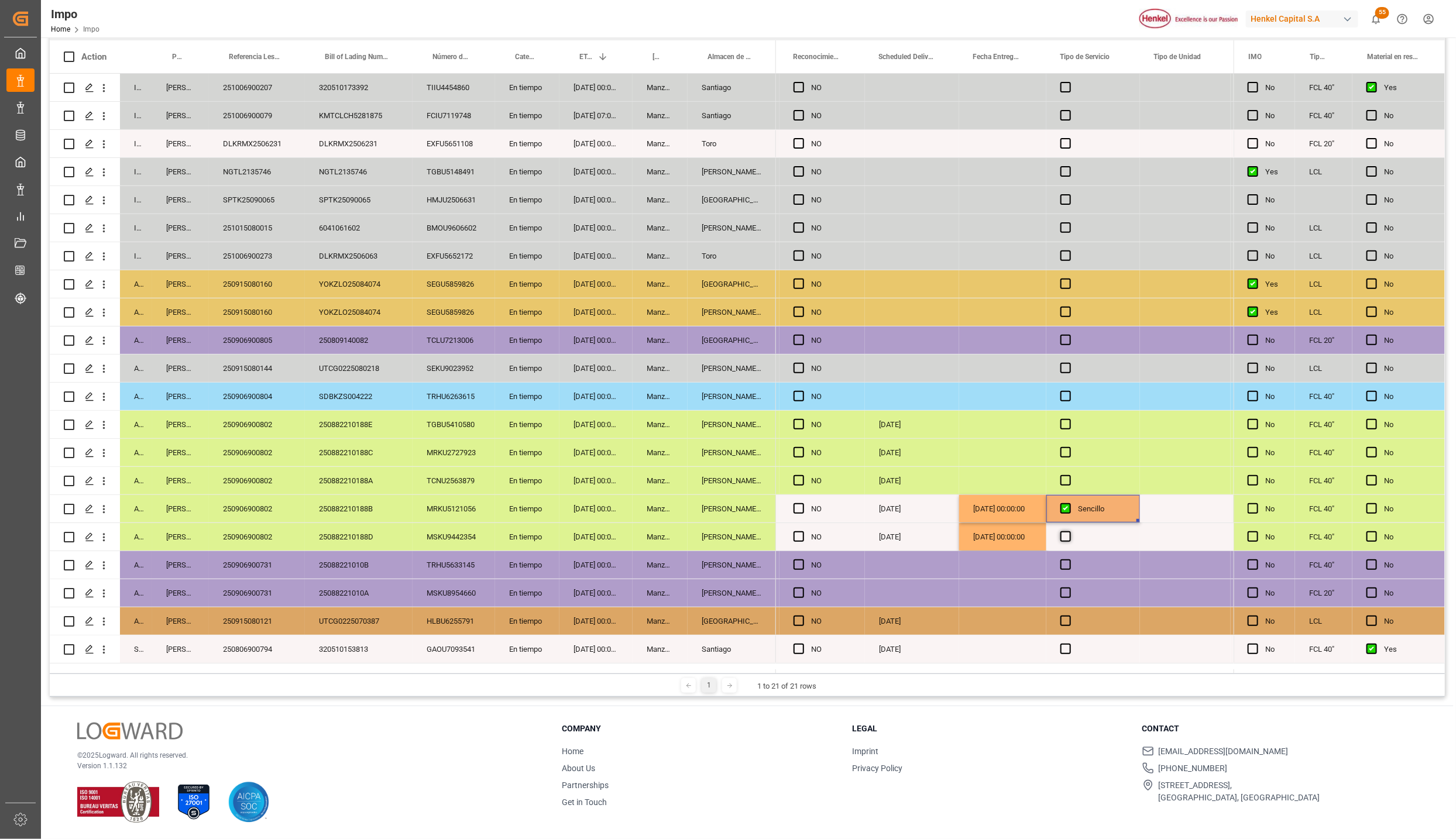
click at [1068, 538] on span "Press SPACE to select this row." at bounding box center [1066, 537] width 11 height 11
click at [1069, 531] on input "Press SPACE to select this row." at bounding box center [1069, 531] width 0 height 0
click at [1069, 509] on span "Press SPACE to select this row." at bounding box center [1066, 509] width 11 height 11
click at [1069, 503] on input "Press SPACE to select this row." at bounding box center [1069, 503] width 0 height 0
click at [1070, 529] on div "Press SPACE to select this row." at bounding box center [1069, 537] width 17 height 27
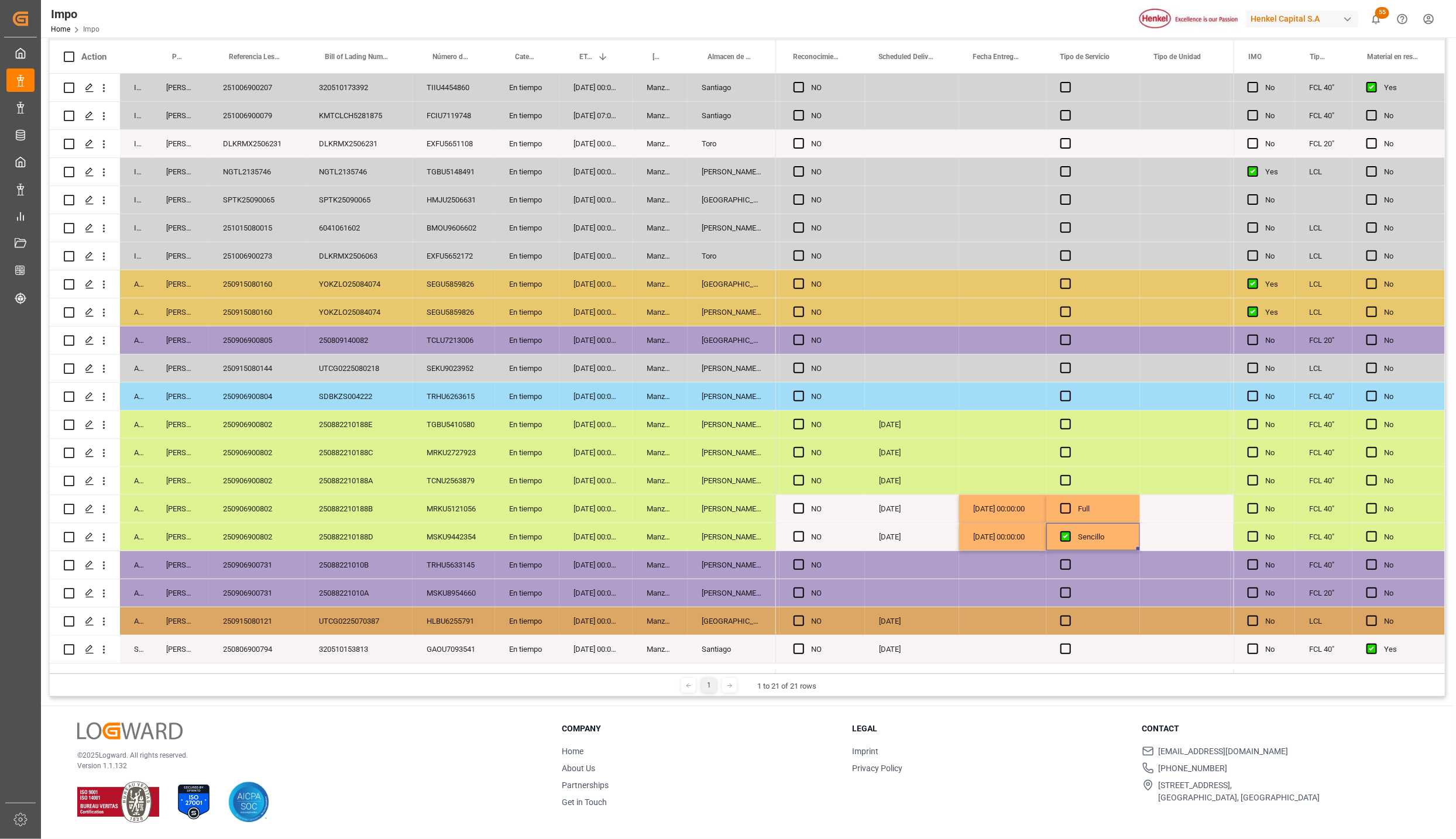
click at [1071, 539] on div "Press SPACE to select this row." at bounding box center [1069, 537] width 17 height 27
click at [1067, 538] on span "Press SPACE to select this row." at bounding box center [1066, 537] width 11 height 11
click at [1069, 531] on input "Press SPACE to select this row." at bounding box center [1069, 531] width 0 height 0
click at [1102, 539] on div "Full" at bounding box center [1102, 537] width 48 height 27
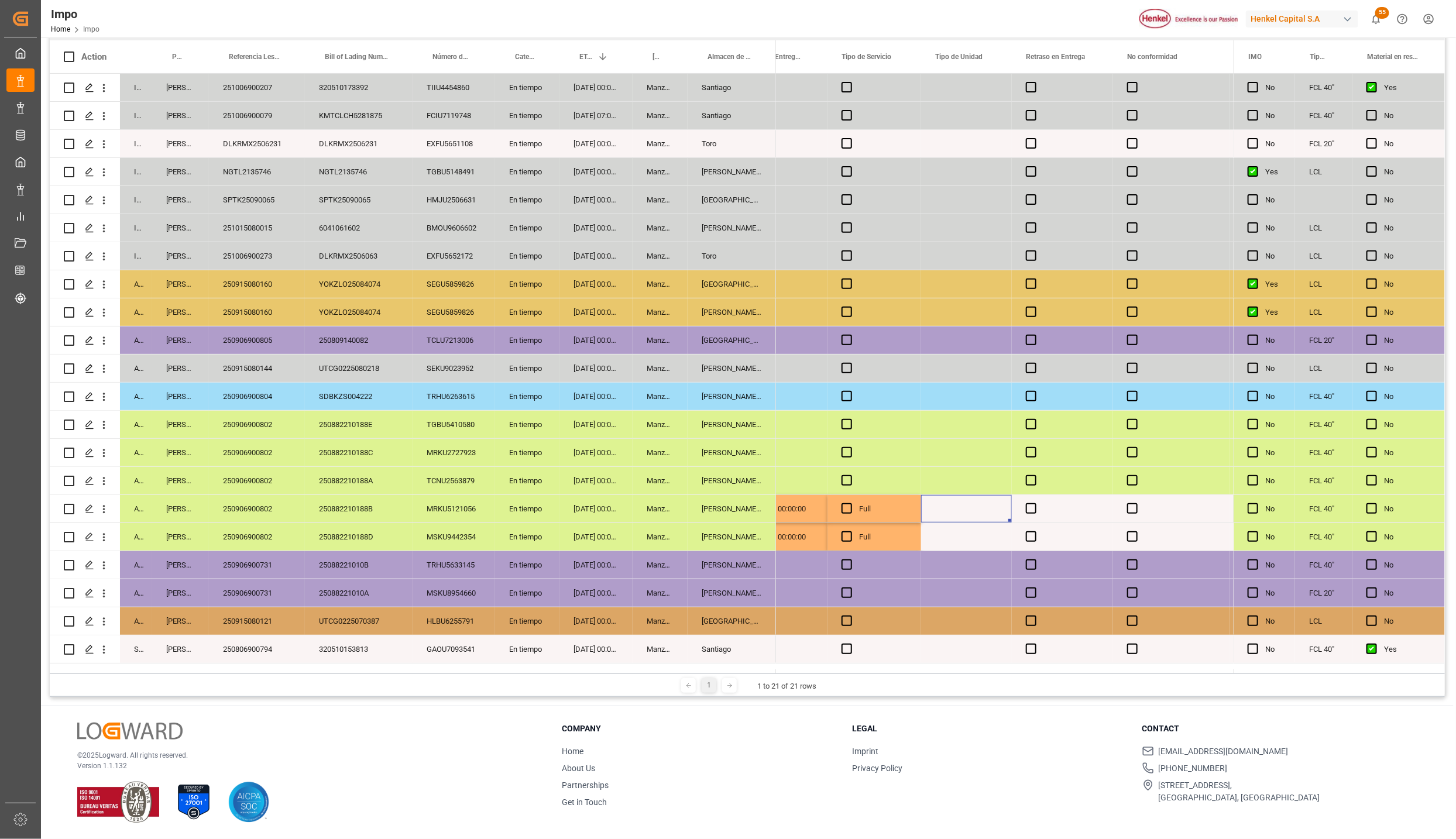
click at [973, 509] on div "Press SPACE to select this row." at bounding box center [966, 509] width 91 height 28
click at [970, 519] on input "Press SPACE to select this row." at bounding box center [967, 515] width 72 height 22
type input "c"
type input "CONTENEDOR"
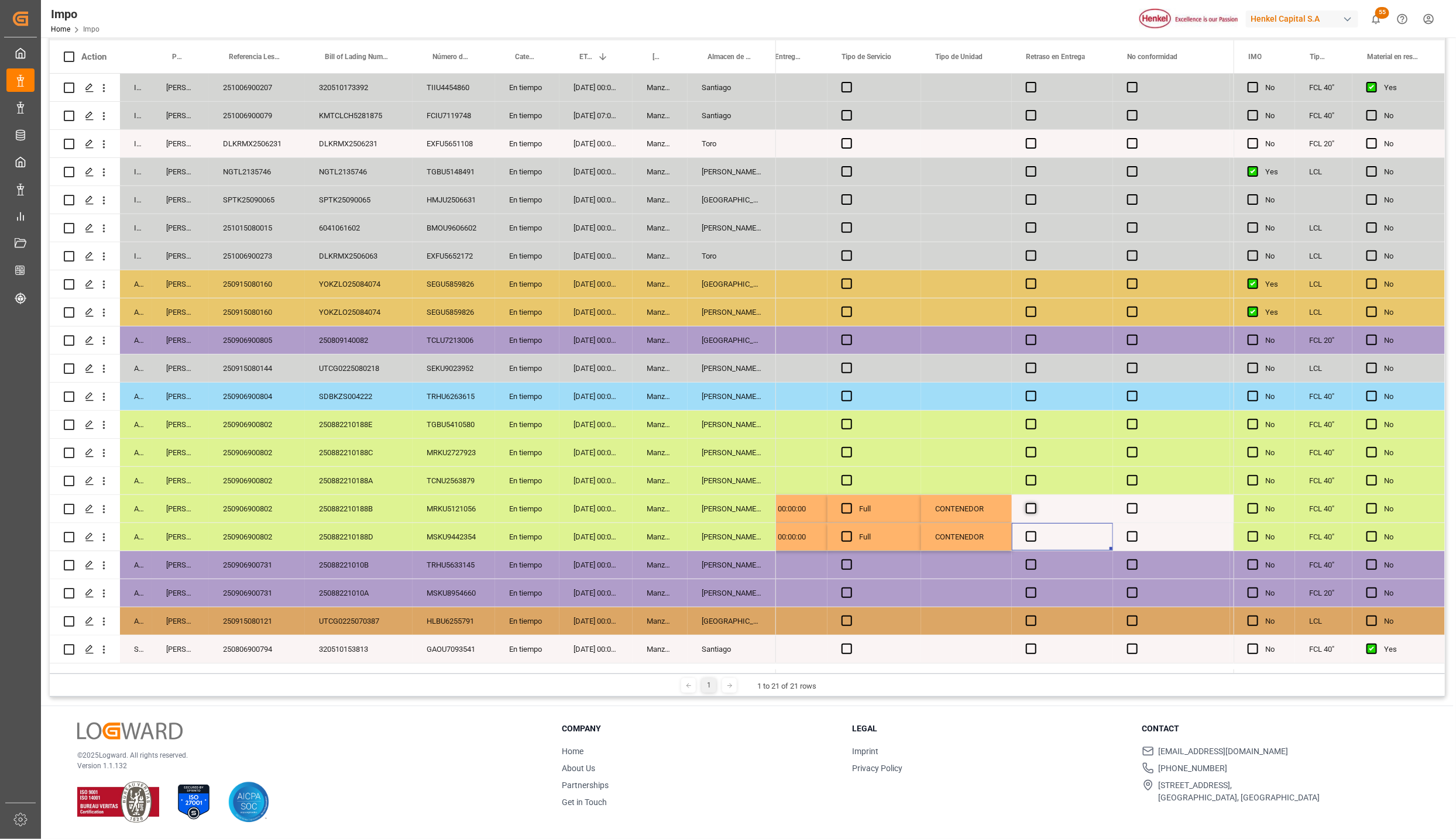
click at [1032, 506] on span "Press SPACE to select this row." at bounding box center [1031, 509] width 11 height 11
click at [1034, 503] on input "Press SPACE to select this row." at bounding box center [1034, 503] width 0 height 0
click at [1032, 538] on span "Press SPACE to select this row." at bounding box center [1031, 537] width 11 height 11
click at [1034, 531] on input "Press SPACE to select this row." at bounding box center [1034, 531] width 0 height 0
click at [1028, 508] on span "Press SPACE to select this row." at bounding box center [1031, 509] width 11 height 11
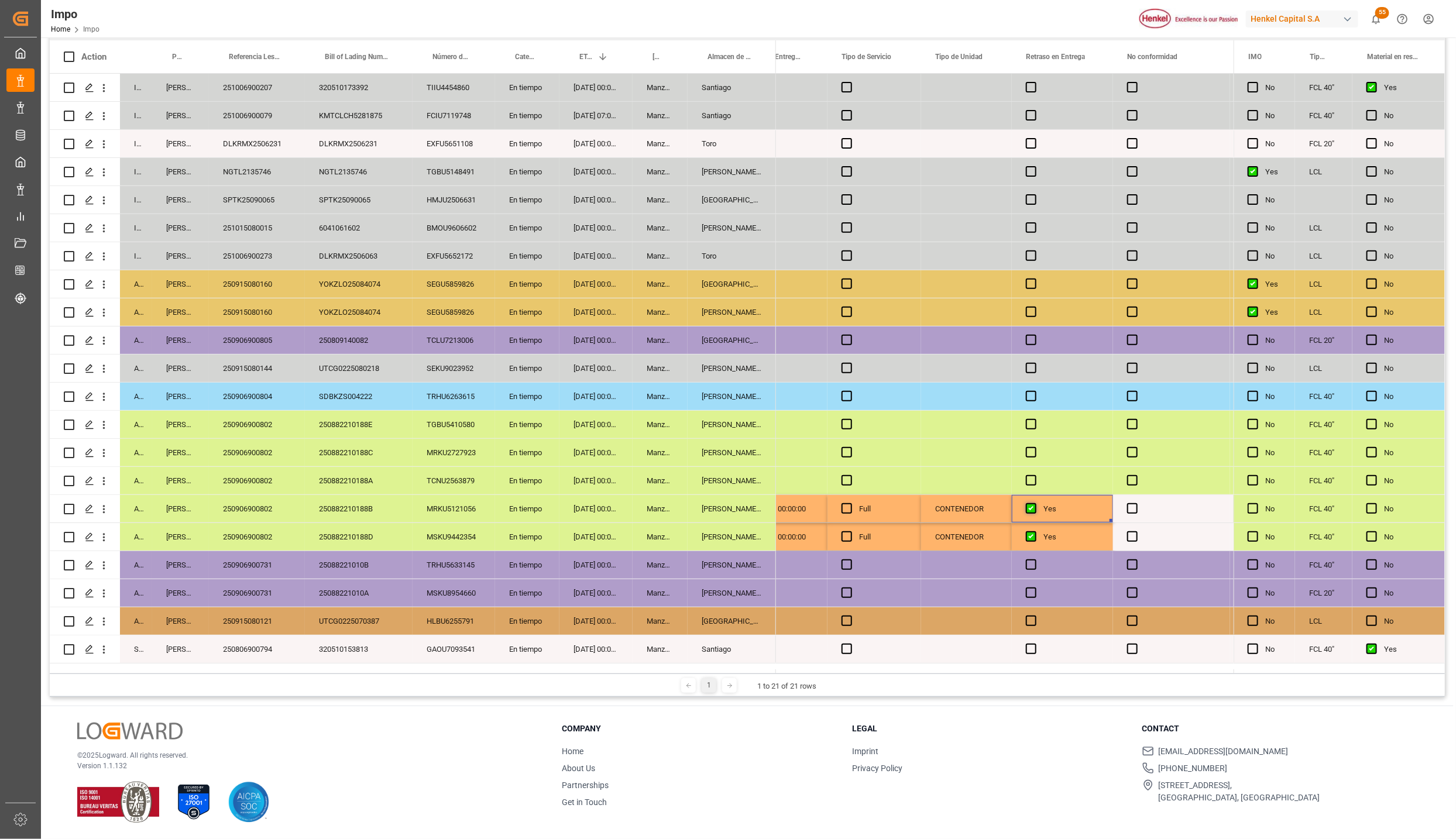
click at [1034, 503] on input "Press SPACE to select this row." at bounding box center [1034, 503] width 0 height 0
click at [1032, 532] on span "Press SPACE to select this row." at bounding box center [1031, 537] width 11 height 11
click at [1034, 531] on input "Press SPACE to select this row." at bounding box center [1034, 531] width 0 height 0
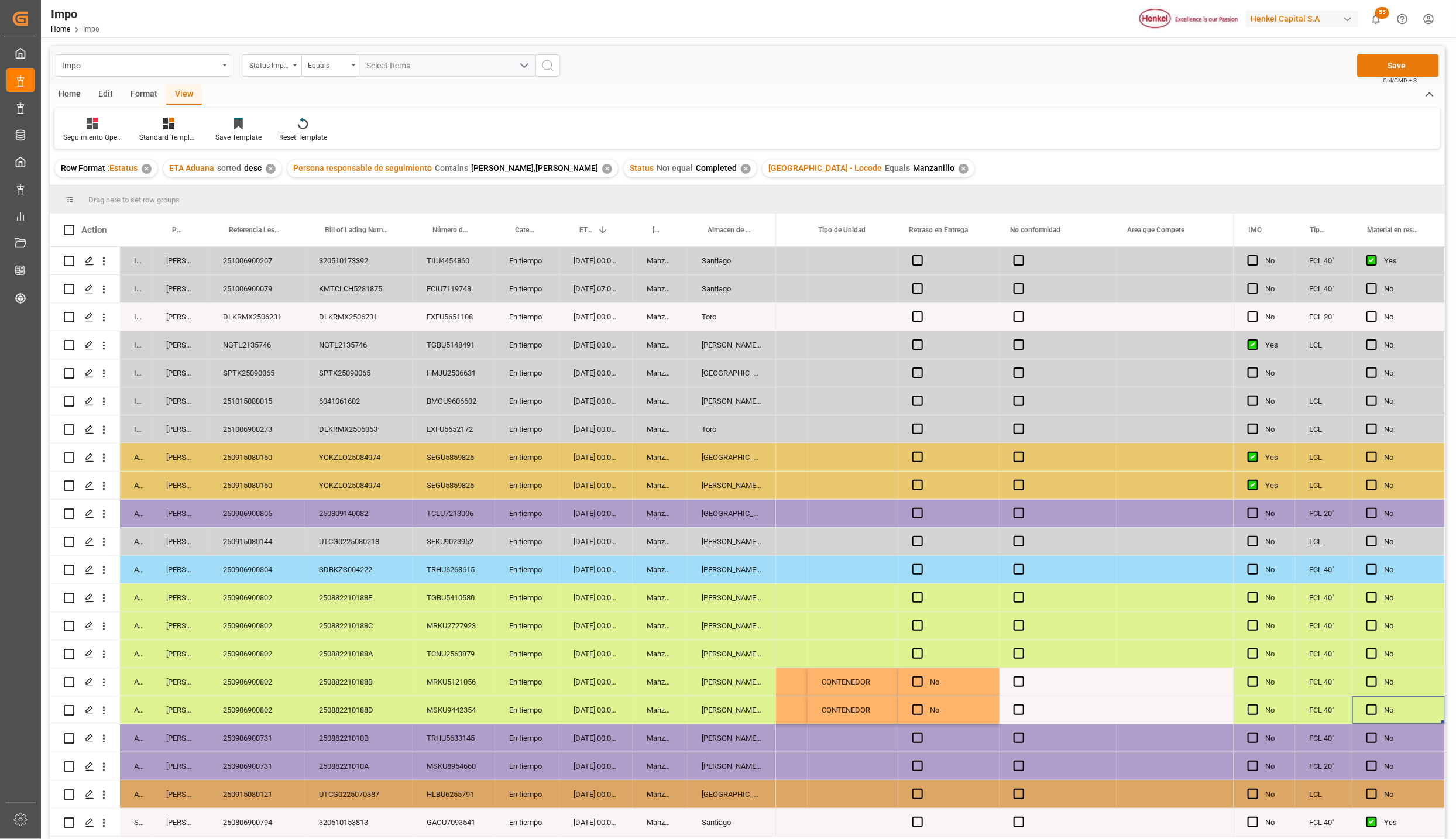
click at [1415, 64] on button "Save" at bounding box center [1398, 65] width 82 height 22
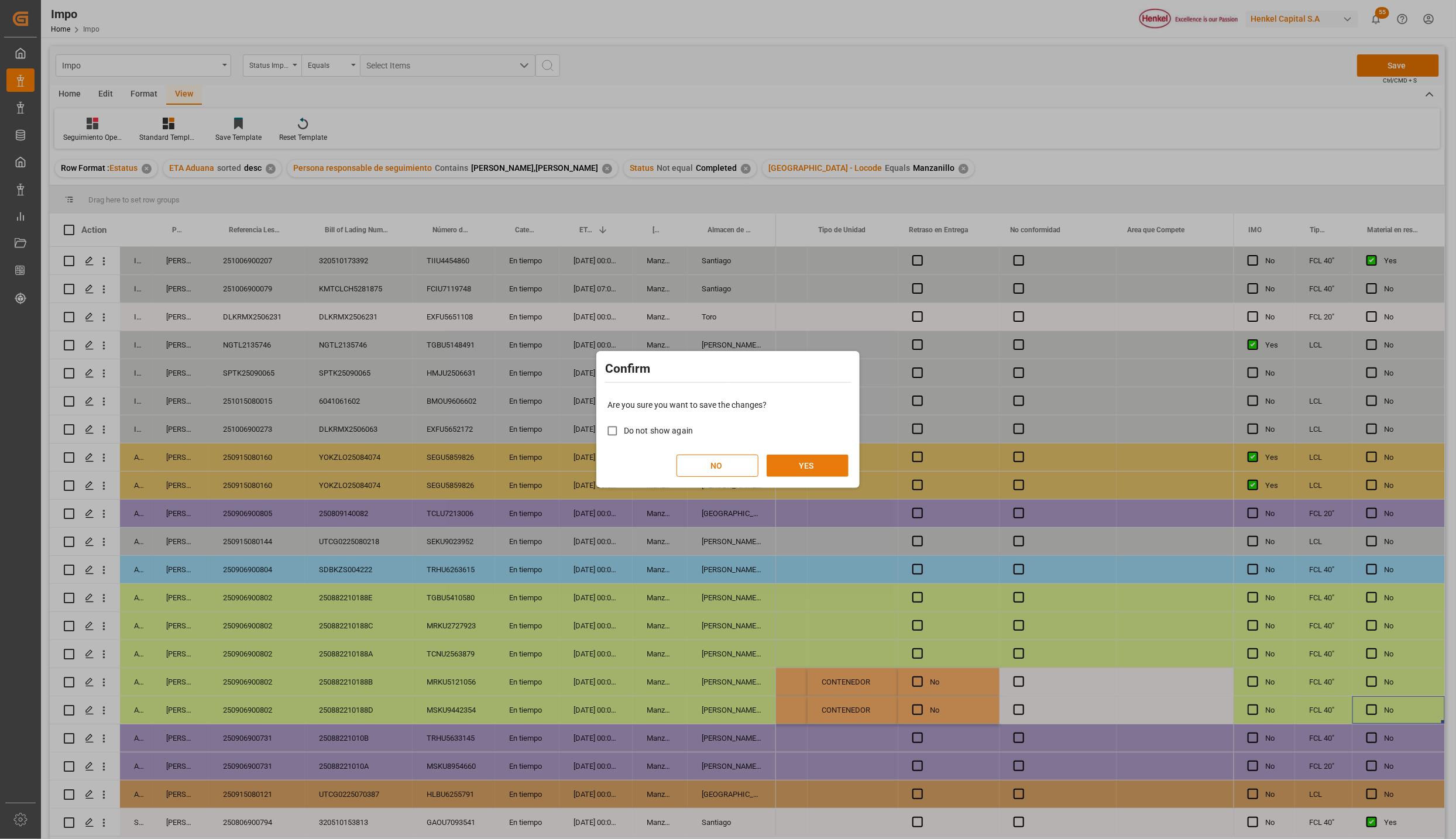
click at [795, 465] on button "YES" at bounding box center [807, 465] width 82 height 22
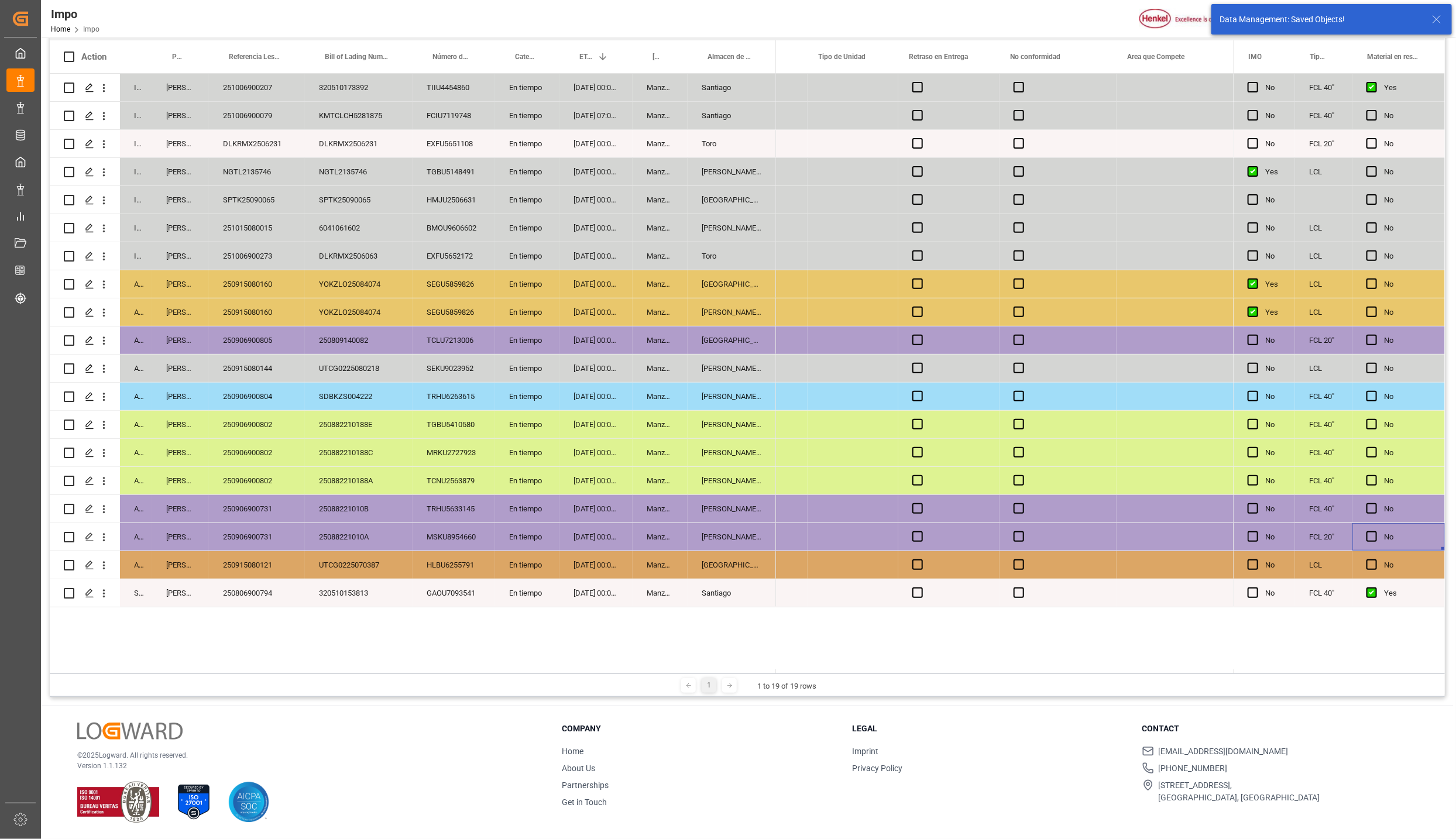
click at [534, 590] on div "En tiempo" at bounding box center [527, 593] width 64 height 28
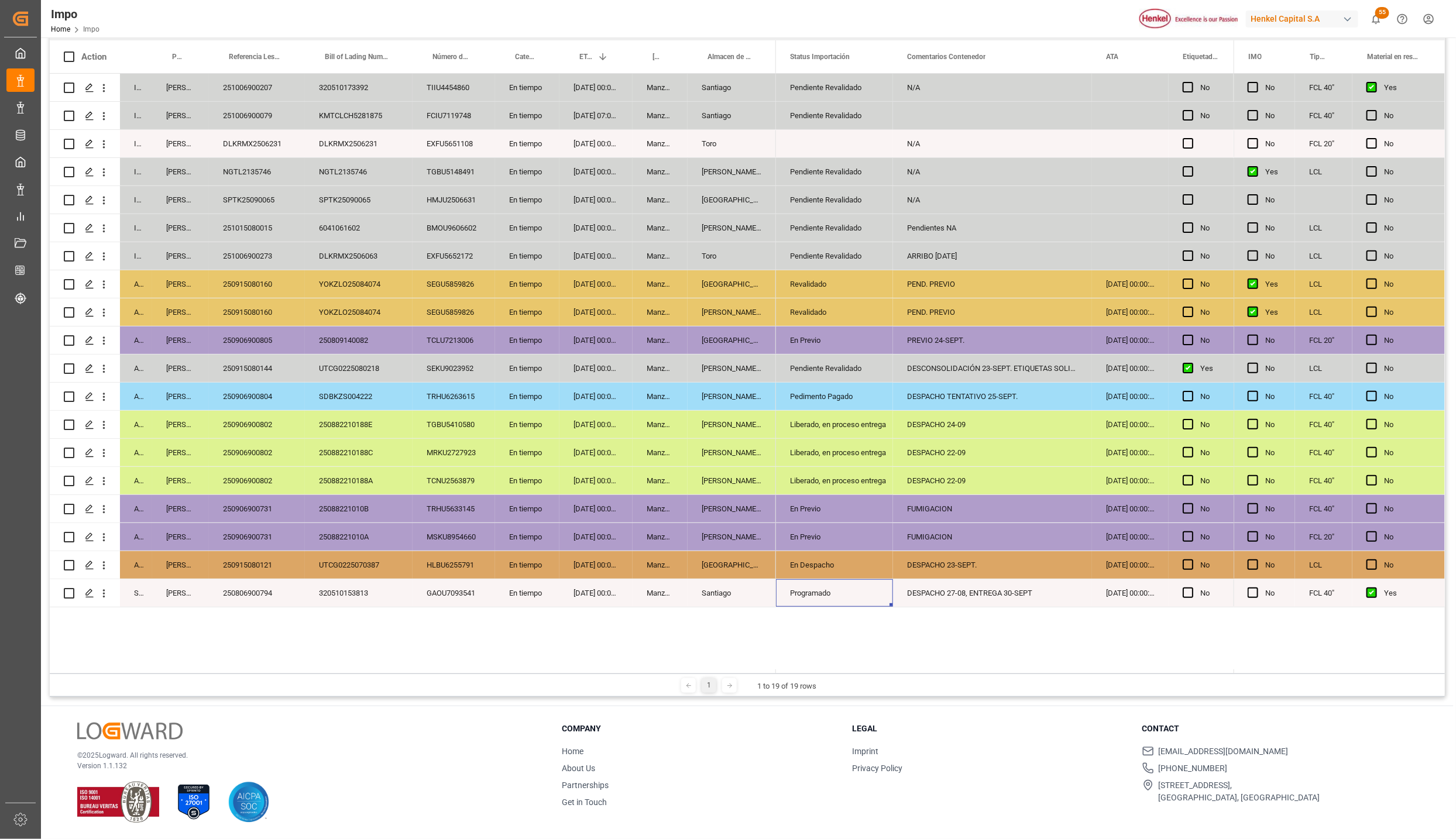
click at [927, 557] on div "DESPACHO 23-SEPT." at bounding box center [992, 565] width 199 height 28
click at [269, 564] on div "250915080121" at bounding box center [257, 565] width 96 height 28
click at [859, 478] on div "Liberado, en proceso entrega" at bounding box center [834, 481] width 89 height 27
click at [813, 562] on div "En Despacho" at bounding box center [834, 565] width 89 height 27
click at [820, 576] on div "Liberado, en proceso entrega" at bounding box center [834, 565] width 89 height 27
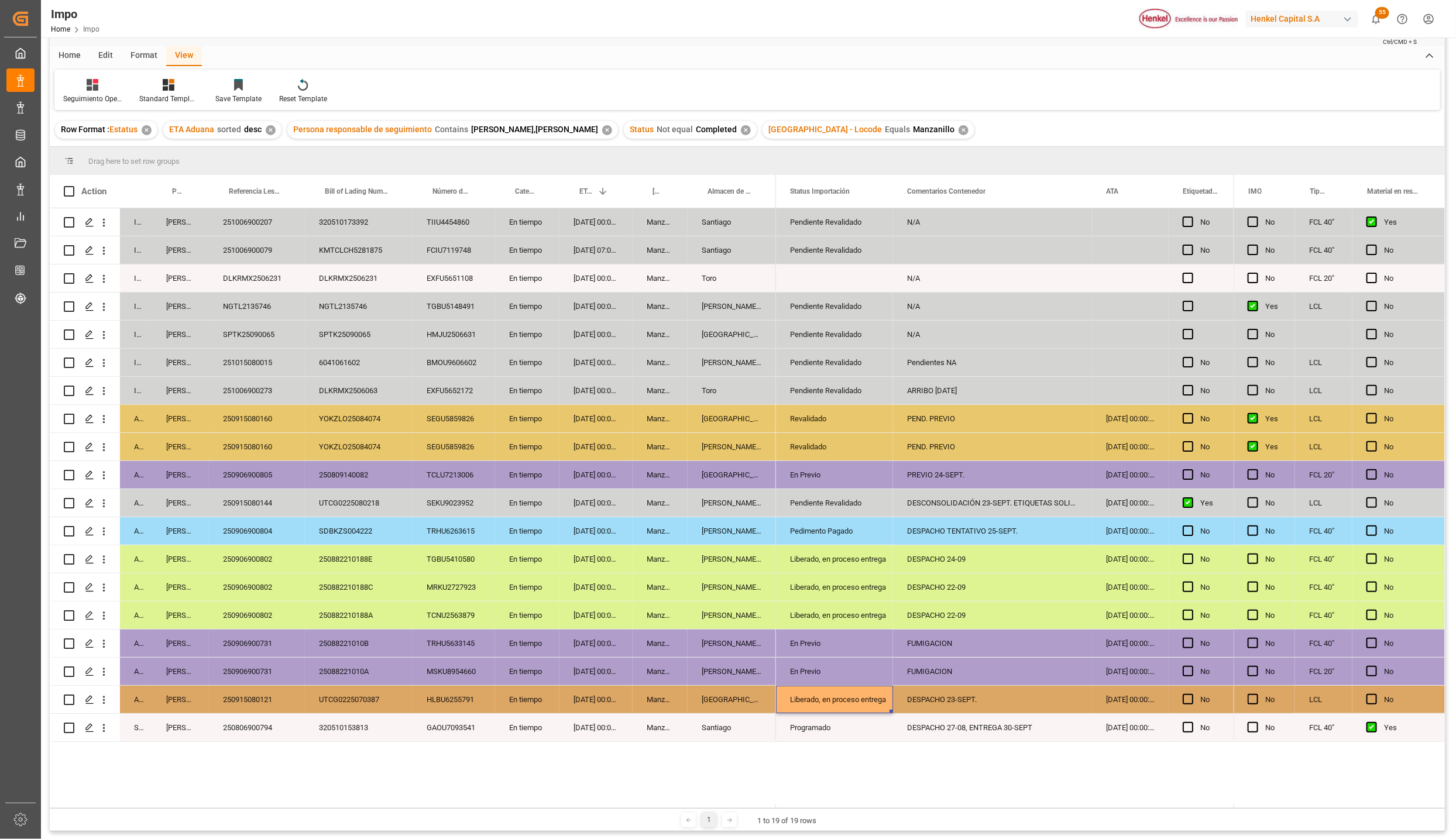
scroll to position [0, 0]
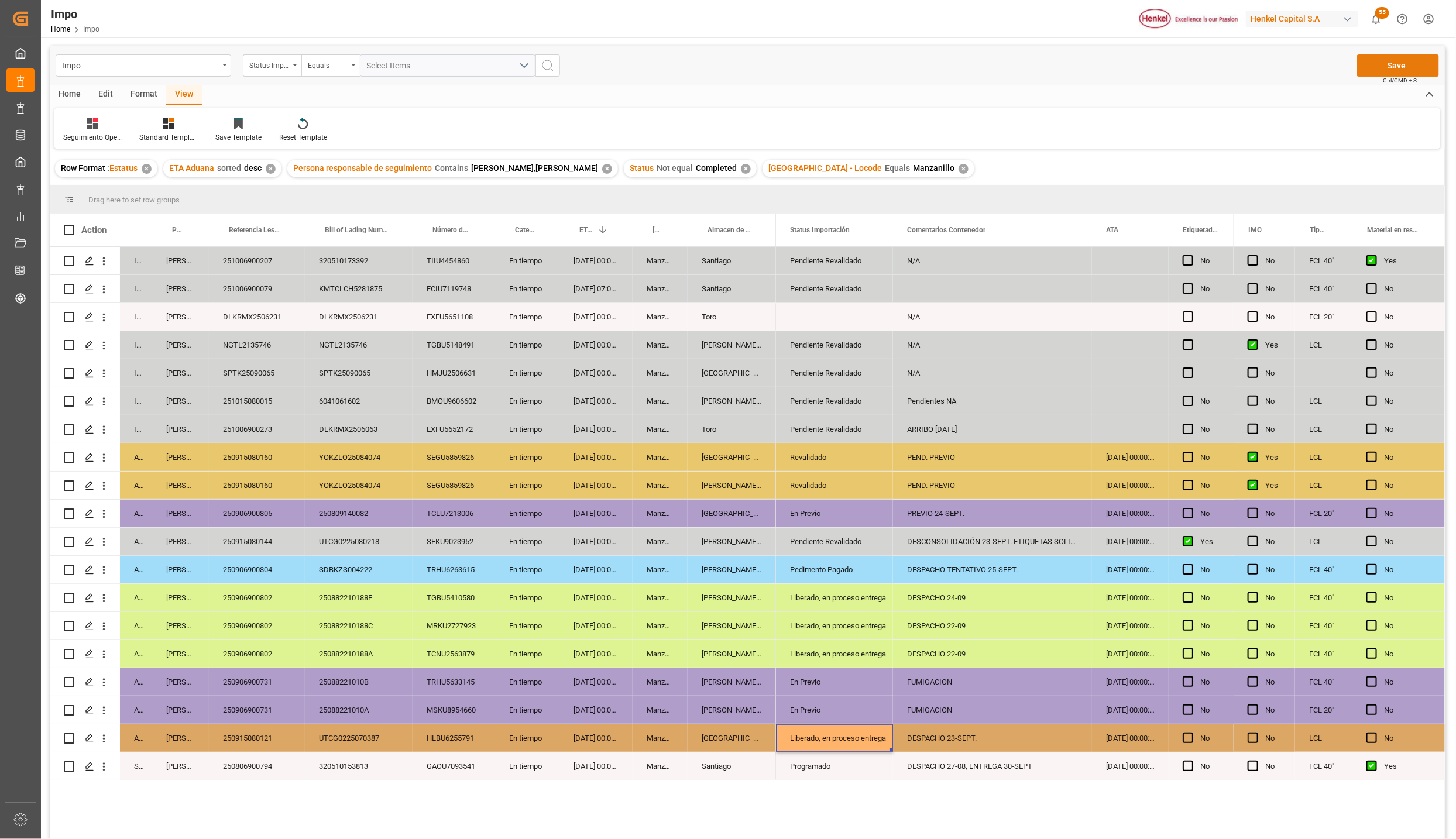
click at [1371, 74] on button "Save" at bounding box center [1398, 65] width 82 height 22
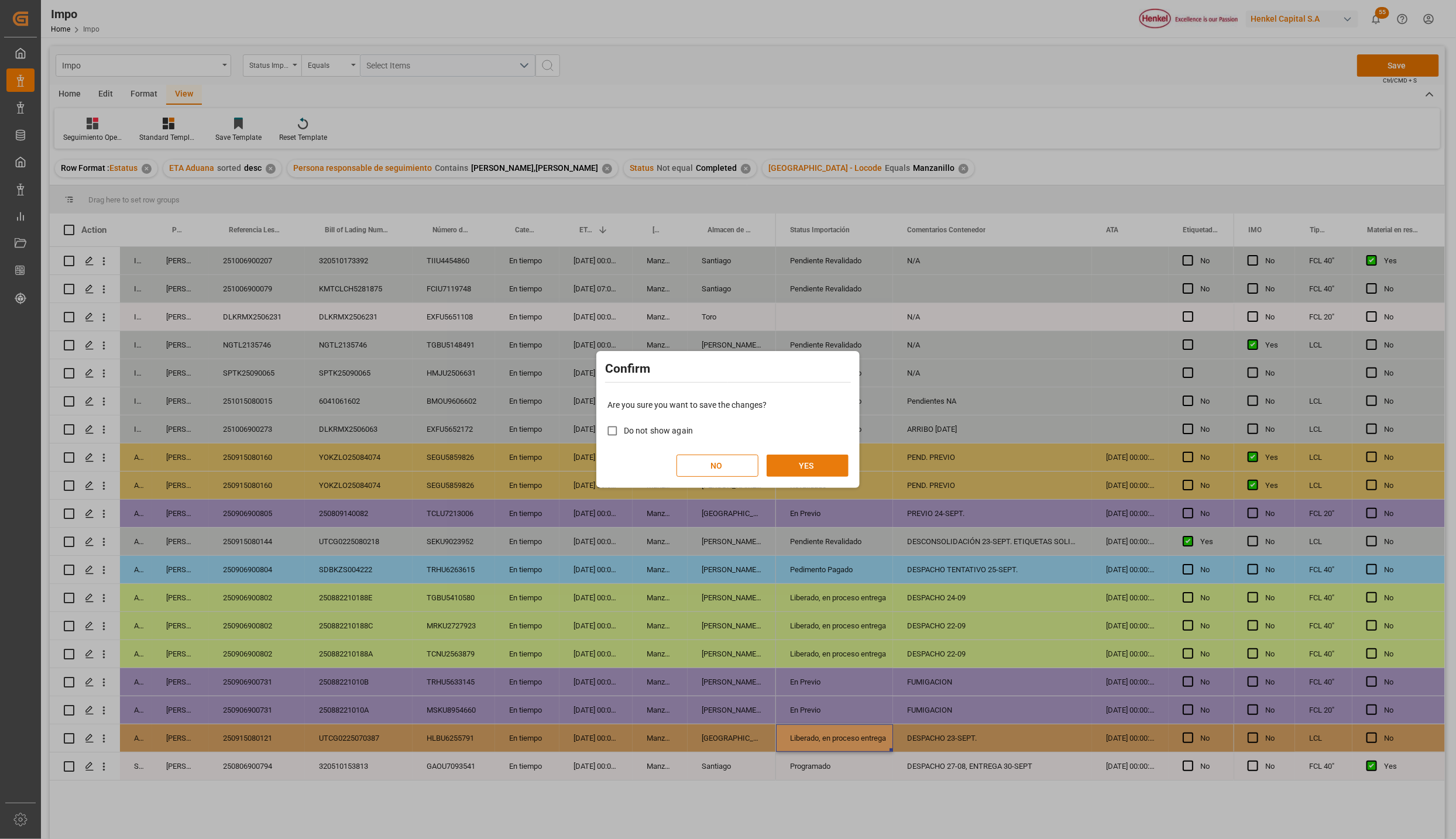
click at [814, 476] on div "NO YES" at bounding box center [728, 465] width 241 height 22
click at [808, 465] on button "YES" at bounding box center [807, 465] width 82 height 22
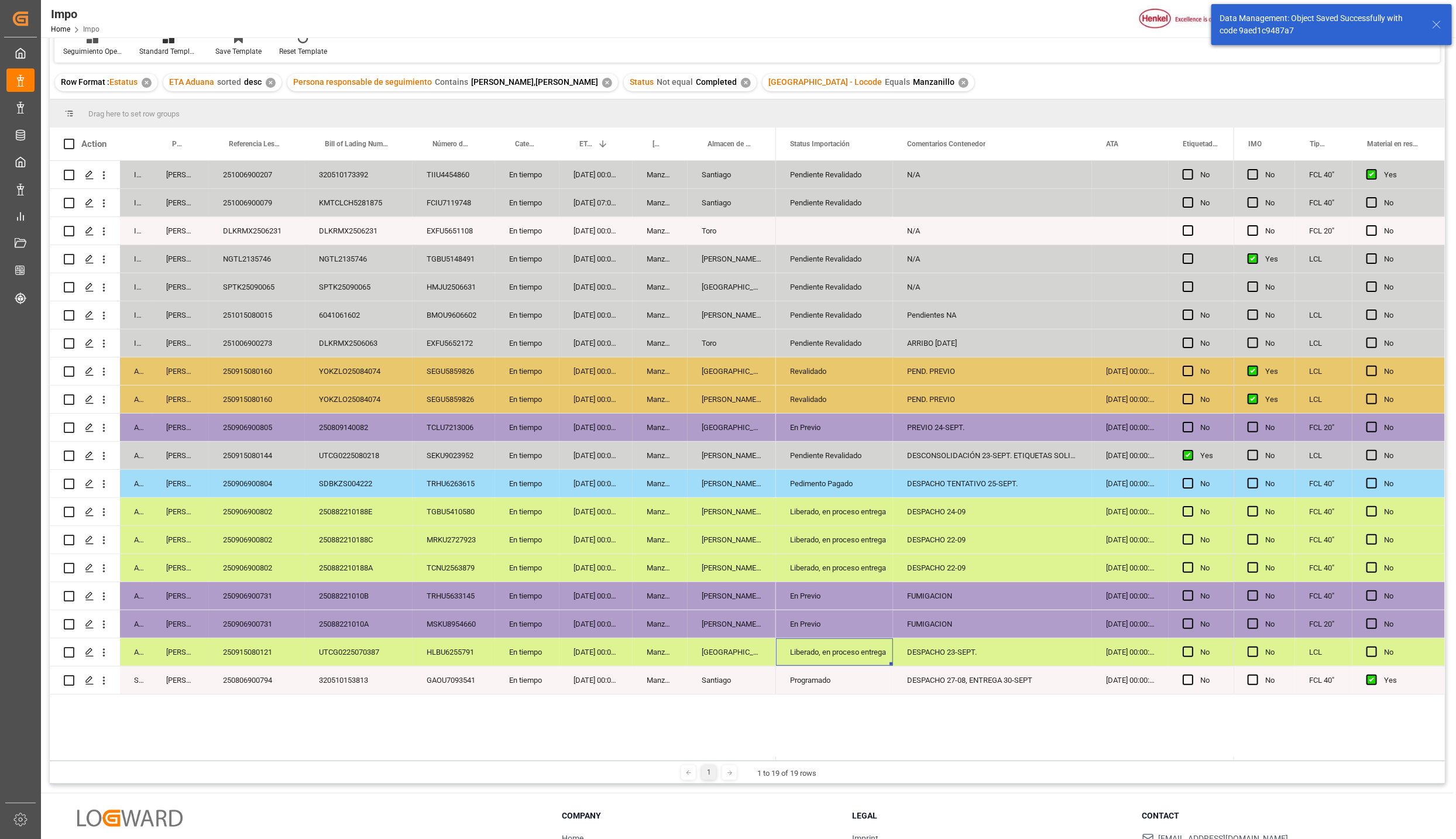
scroll to position [174, 0]
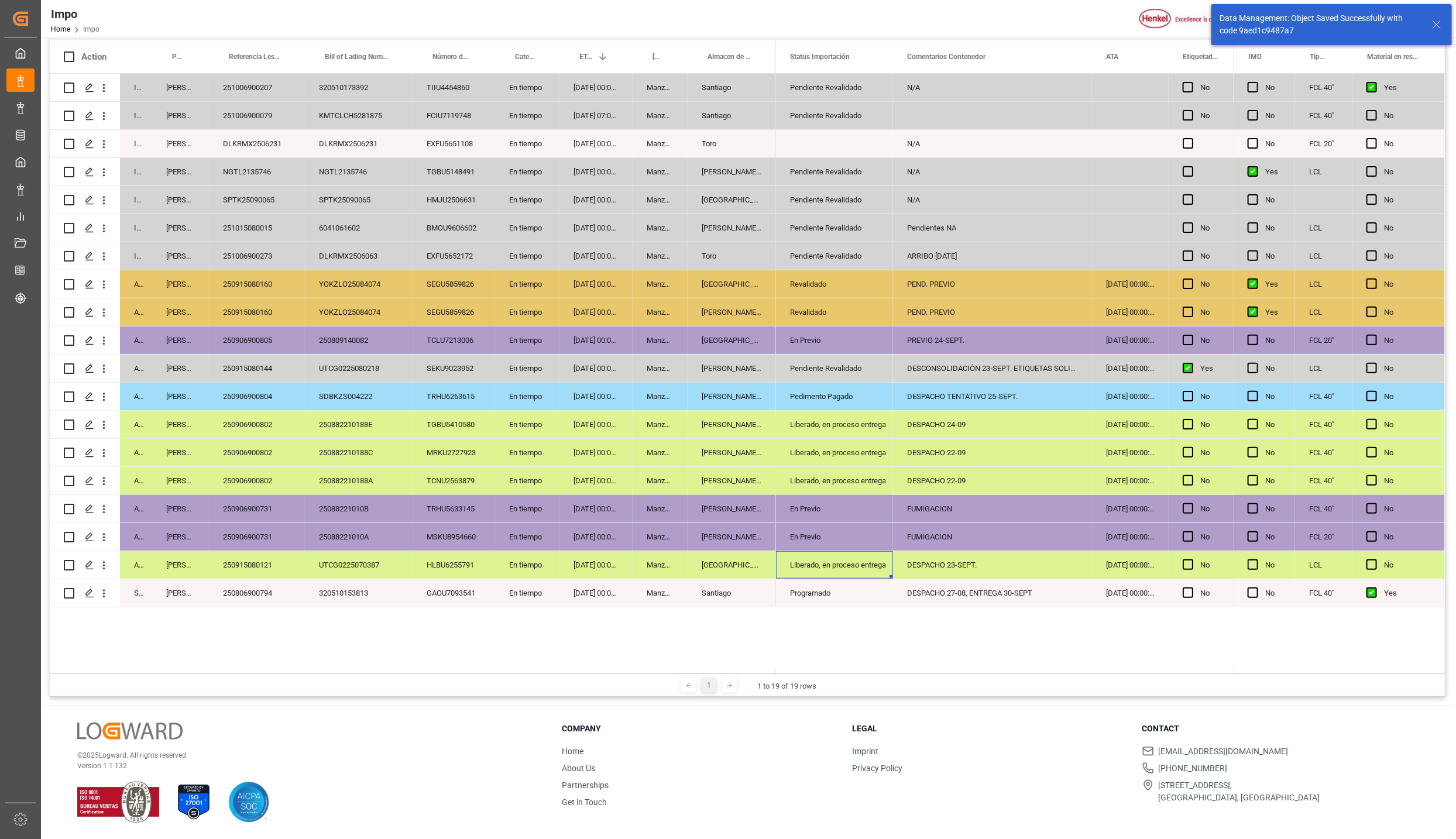
click at [808, 518] on div "En Previo" at bounding box center [834, 509] width 89 height 27
click at [271, 500] on div "250906900731" at bounding box center [257, 509] width 96 height 28
click at [425, 495] on div "TRHU5633145" at bounding box center [454, 509] width 83 height 28
click at [273, 504] on div "250906900731" at bounding box center [257, 509] width 96 height 28
click at [810, 501] on div "En Previo" at bounding box center [834, 509] width 89 height 27
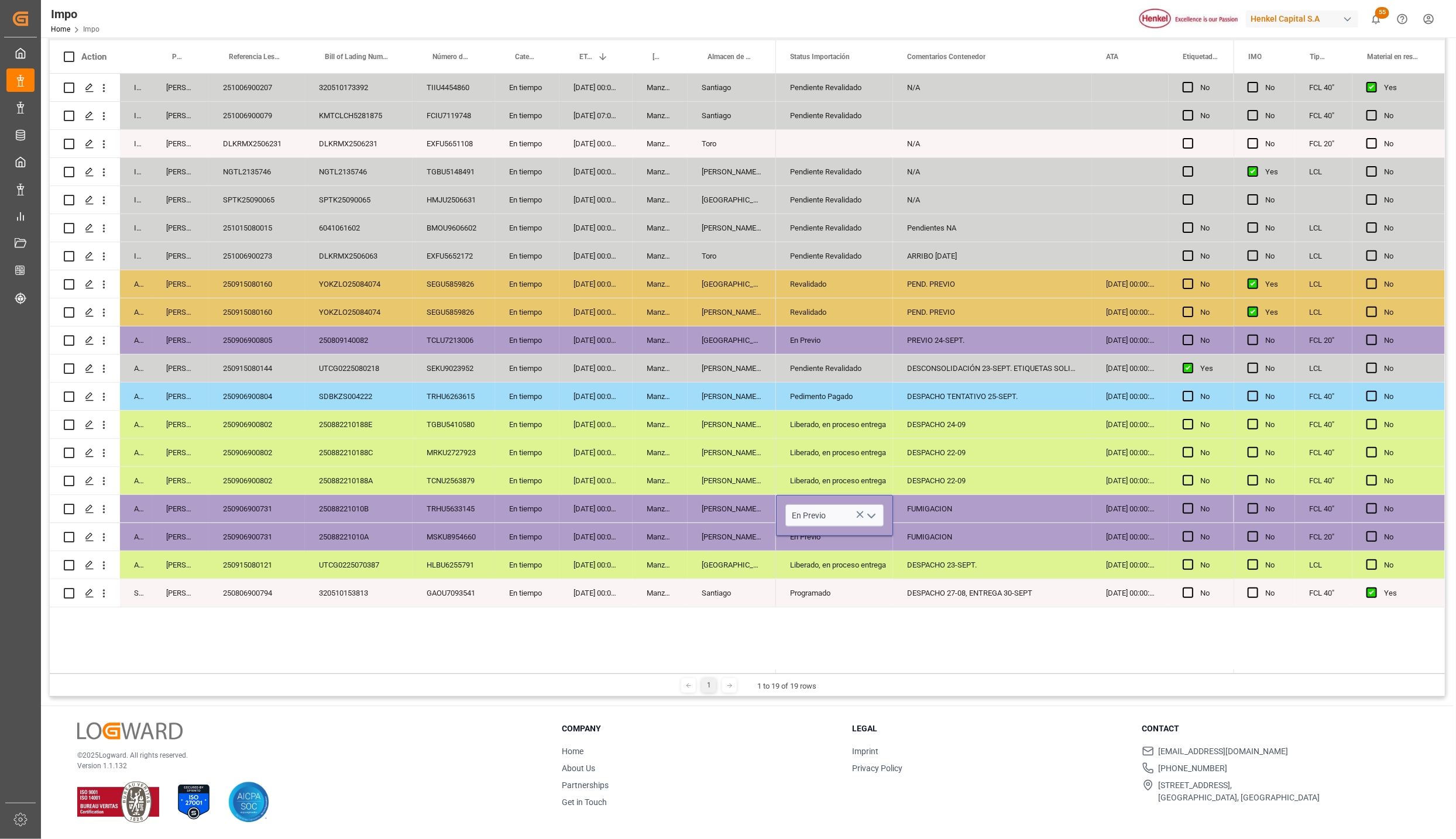
click at [869, 513] on icon "open menu" at bounding box center [871, 516] width 14 height 14
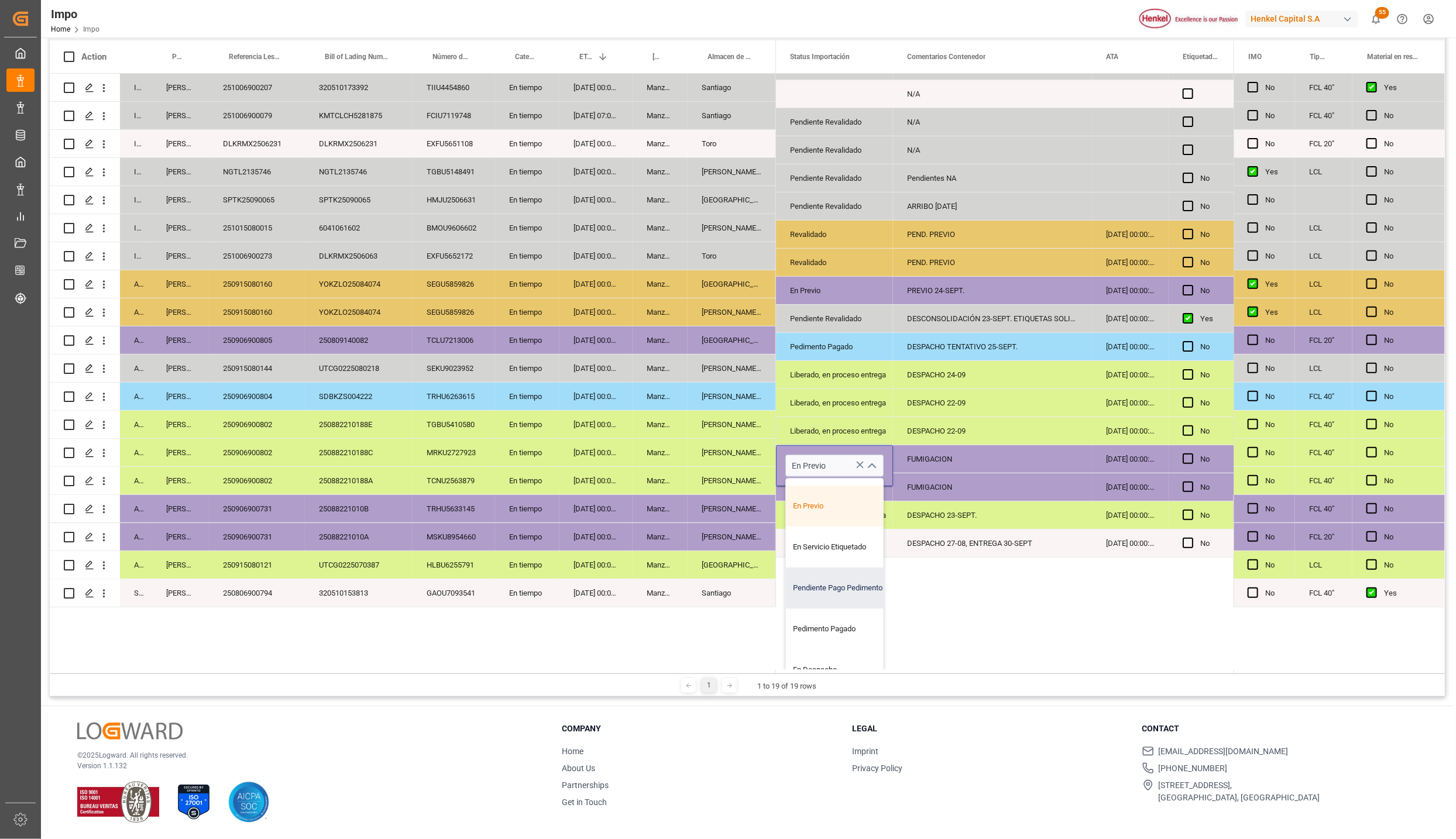
scroll to position [88, 0]
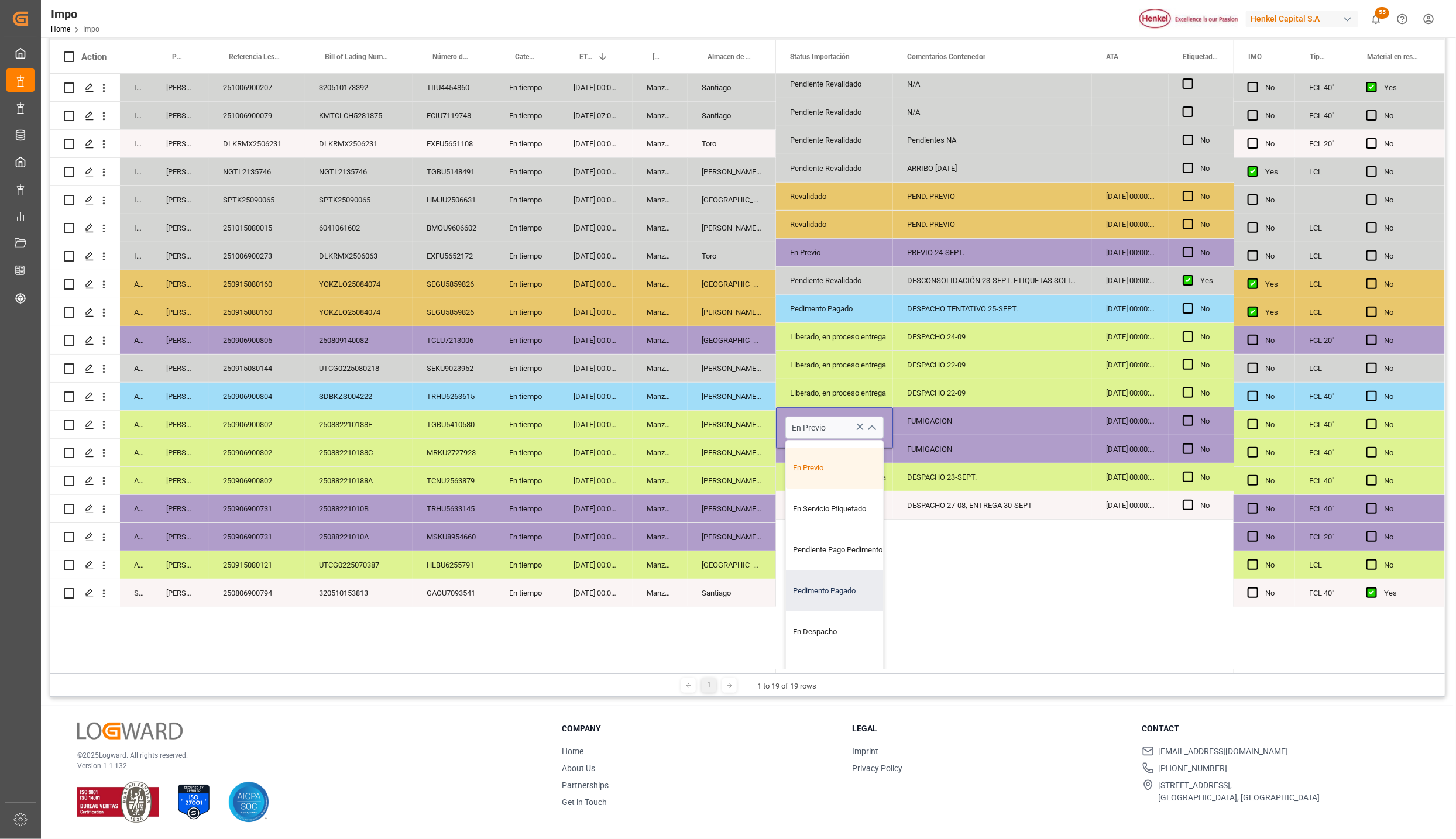
click at [815, 587] on div "Pedimento Pagado" at bounding box center [841, 591] width 110 height 41
type input "Pedimento Pagado"
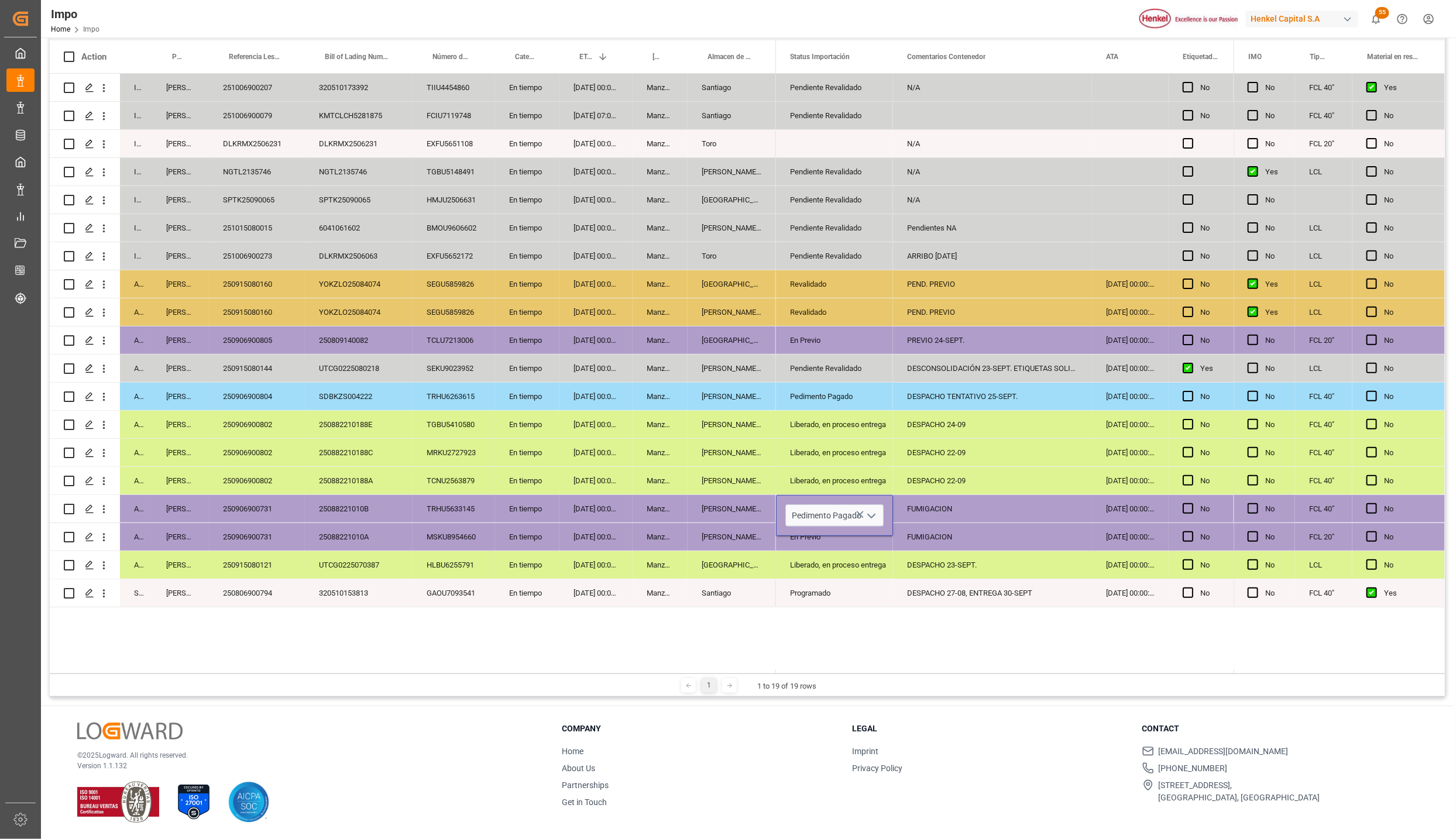
click at [969, 613] on div "Pendiente Revalidado N/A No Pendiente Revalidado No N/A Pendiente Revalidado N/…" at bounding box center [1004, 374] width 458 height 600
click at [906, 559] on div "DESPACHO 23-SEPT." at bounding box center [992, 565] width 199 height 28
click at [861, 510] on div "Pedimento Pagado" at bounding box center [834, 509] width 89 height 27
click at [840, 541] on div "En Previo" at bounding box center [834, 537] width 89 height 27
click at [929, 545] on div "FUMIGACION" at bounding box center [992, 537] width 199 height 28
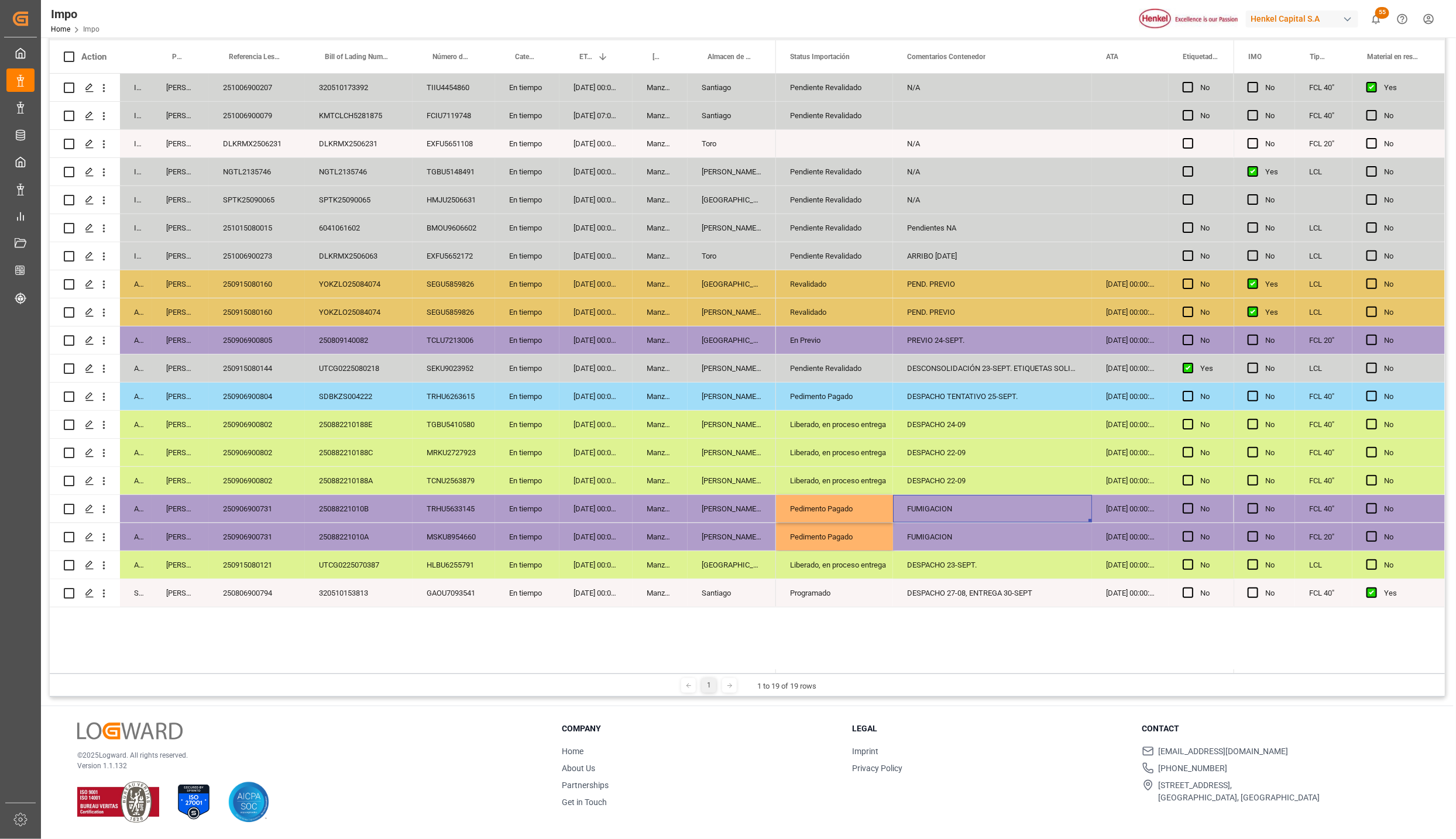
click at [937, 507] on div "FUMIGACION" at bounding box center [992, 509] width 199 height 28
click at [937, 507] on input "FUMIGACION" at bounding box center [992, 515] width 181 height 22
type input "PEND. DESPACHO"
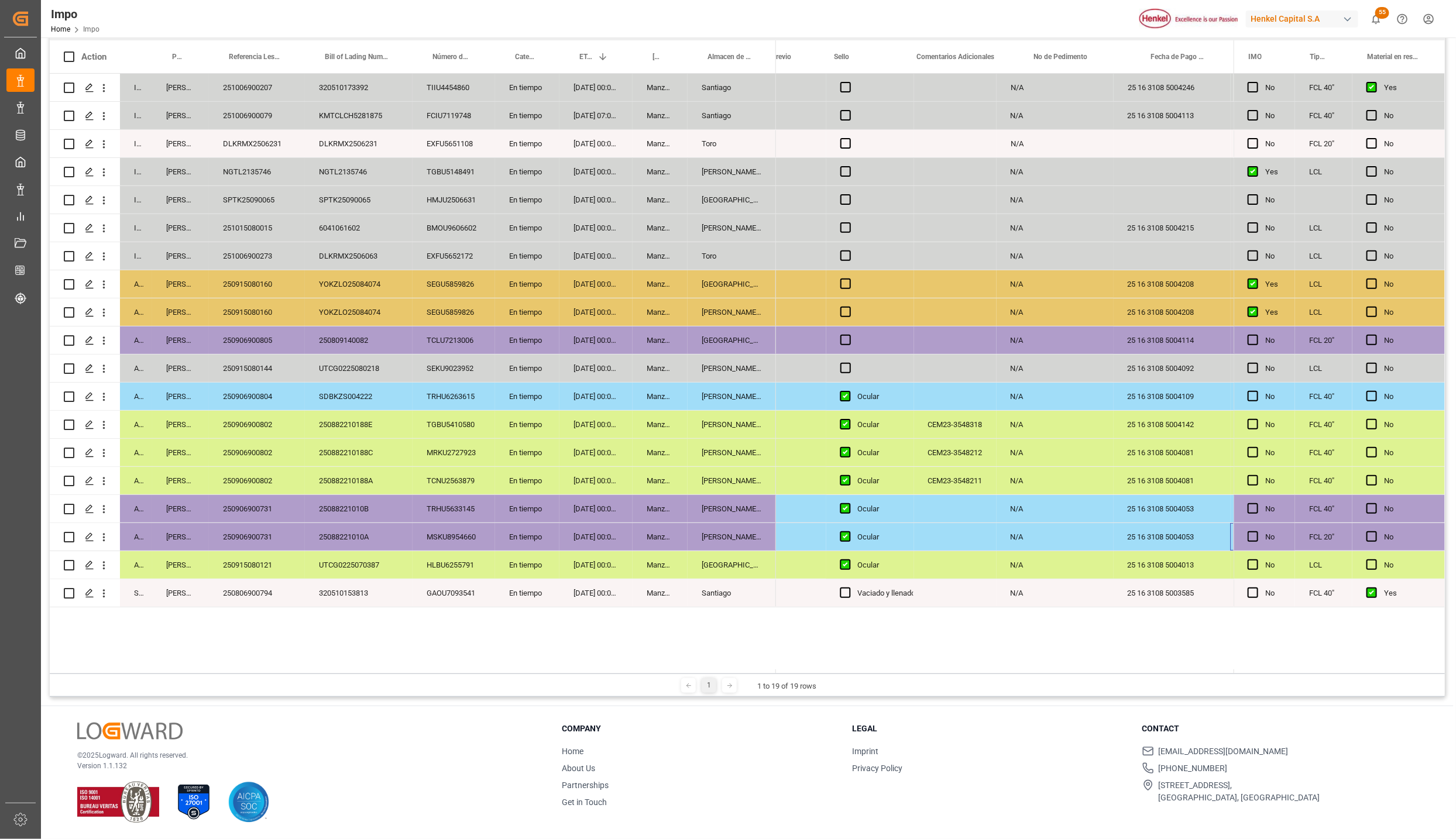
scroll to position [0, 2185]
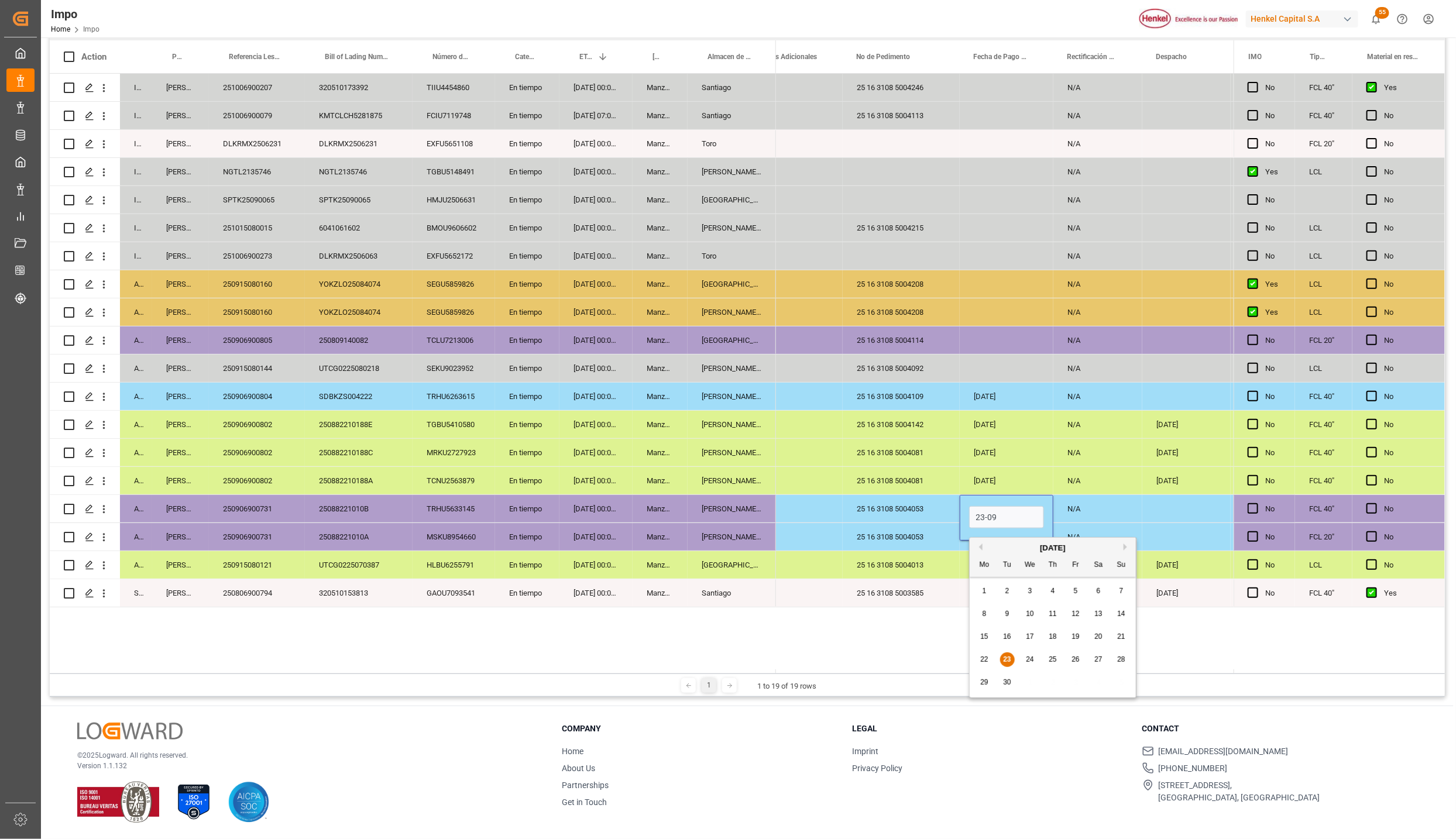
type input "[DATE]"
click at [892, 548] on div "25 16 3108 5004053" at bounding box center [901, 537] width 117 height 28
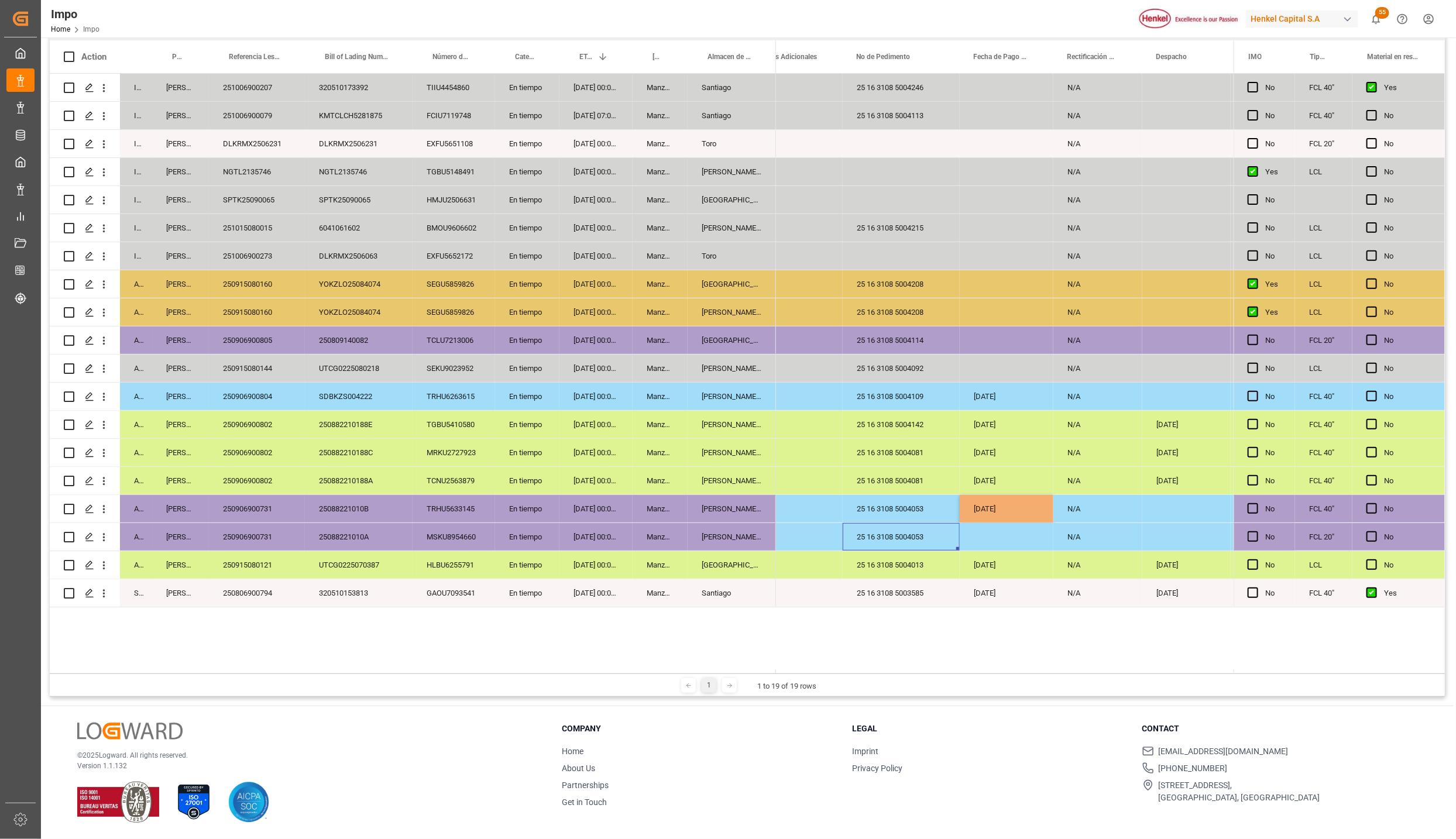
click at [1027, 516] on div "[DATE]" at bounding box center [1006, 509] width 94 height 28
click at [992, 540] on div "Press SPACE to select this row." at bounding box center [1006, 537] width 94 height 28
click at [992, 558] on div "[DATE]" at bounding box center [1006, 565] width 94 height 28
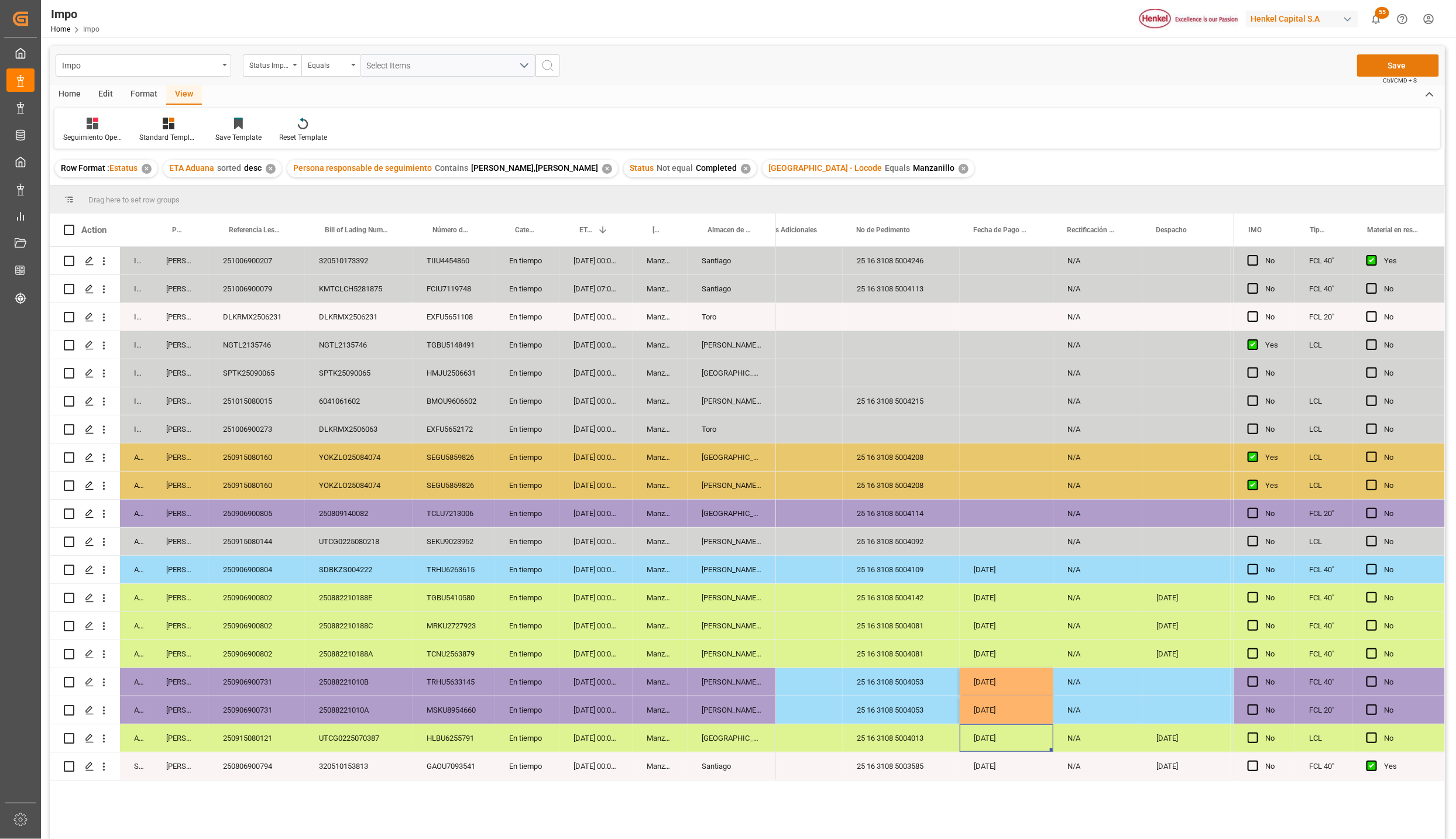
click at [1380, 59] on button "Save" at bounding box center [1398, 65] width 82 height 22
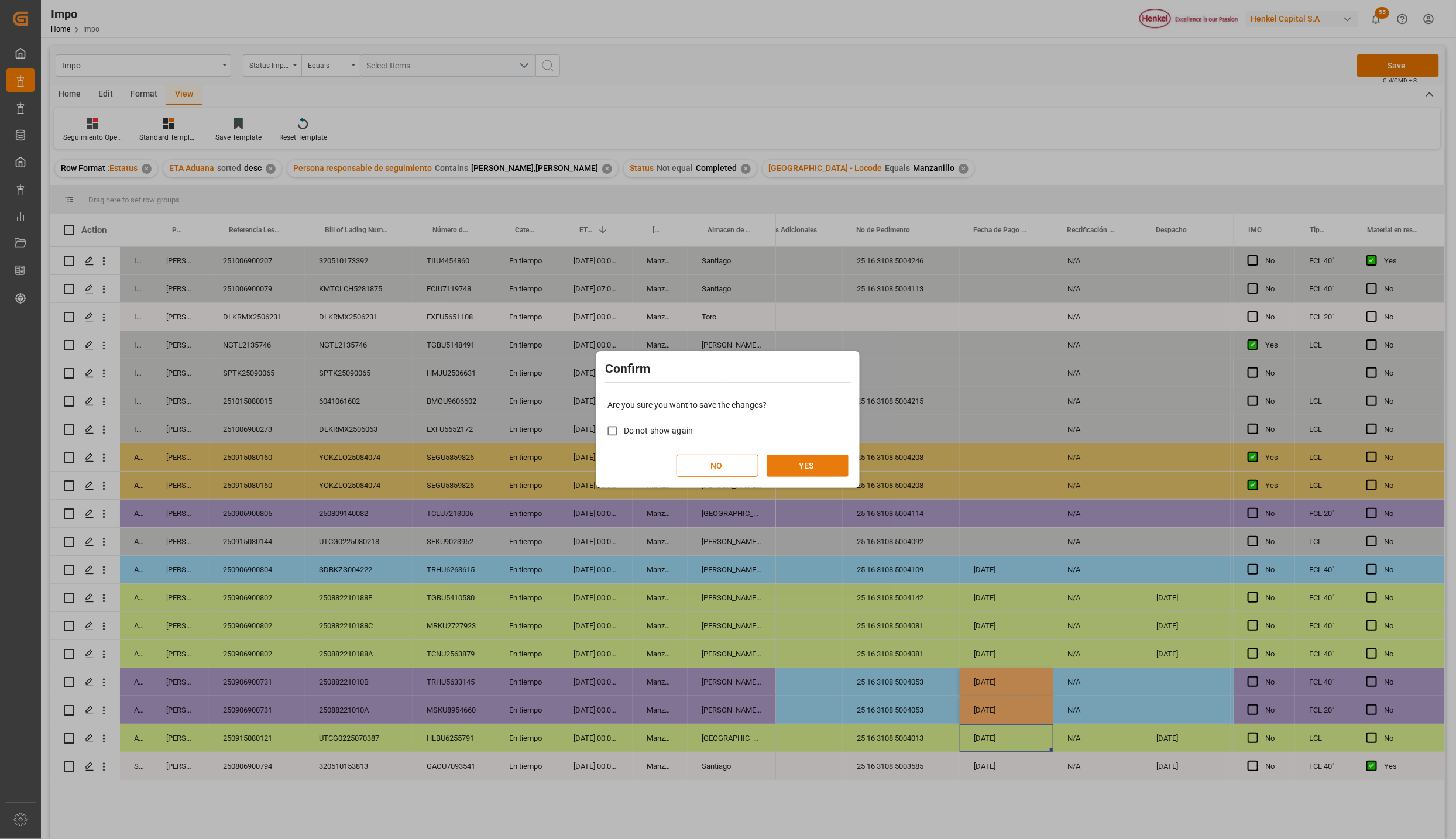
click at [813, 455] on button "YES" at bounding box center [807, 465] width 82 height 22
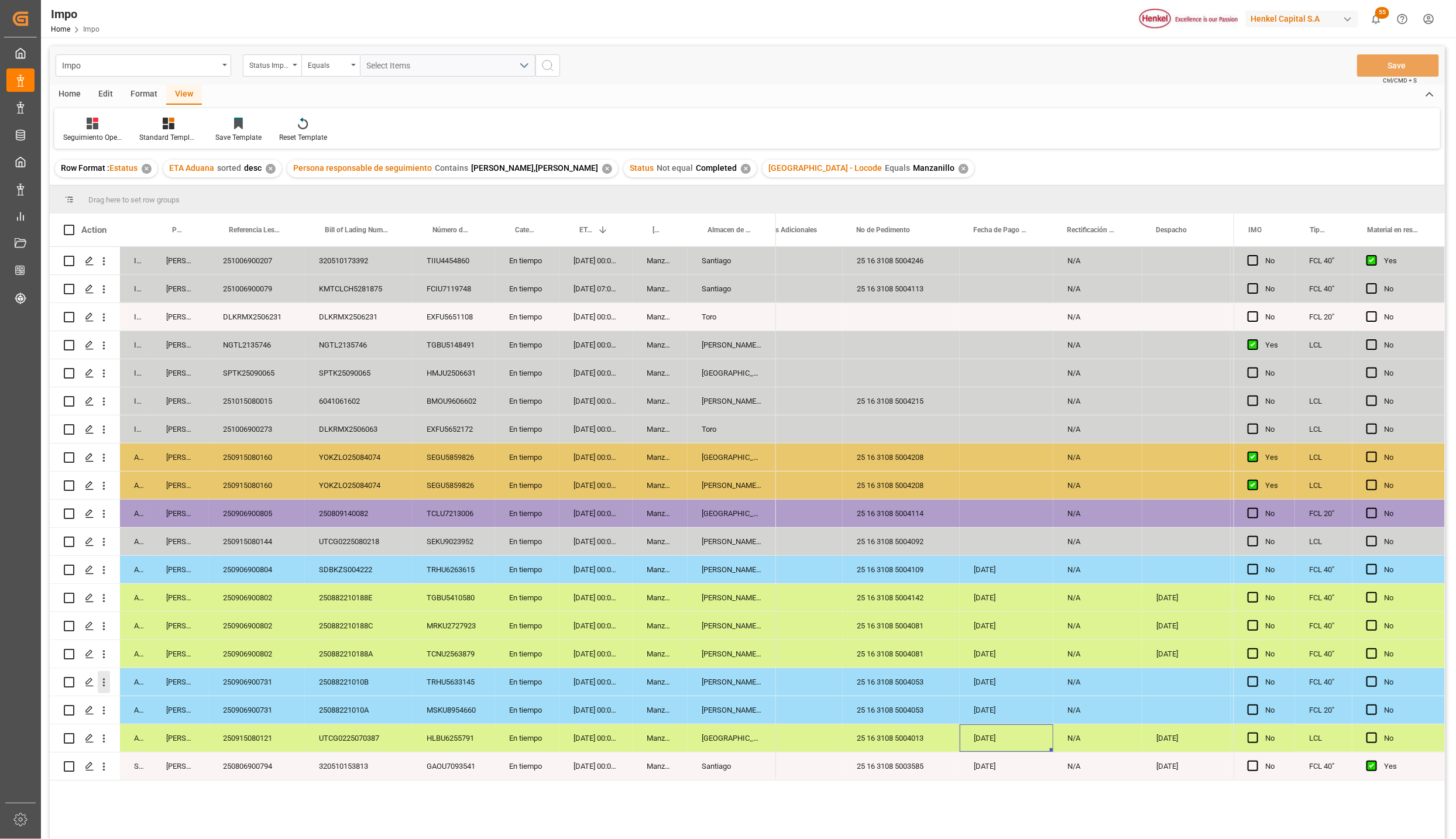
click at [107, 682] on icon "open menu" at bounding box center [104, 682] width 12 height 12
click at [118, 704] on icon "Press SPACE to select this row." at bounding box center [113, 707] width 12 height 12
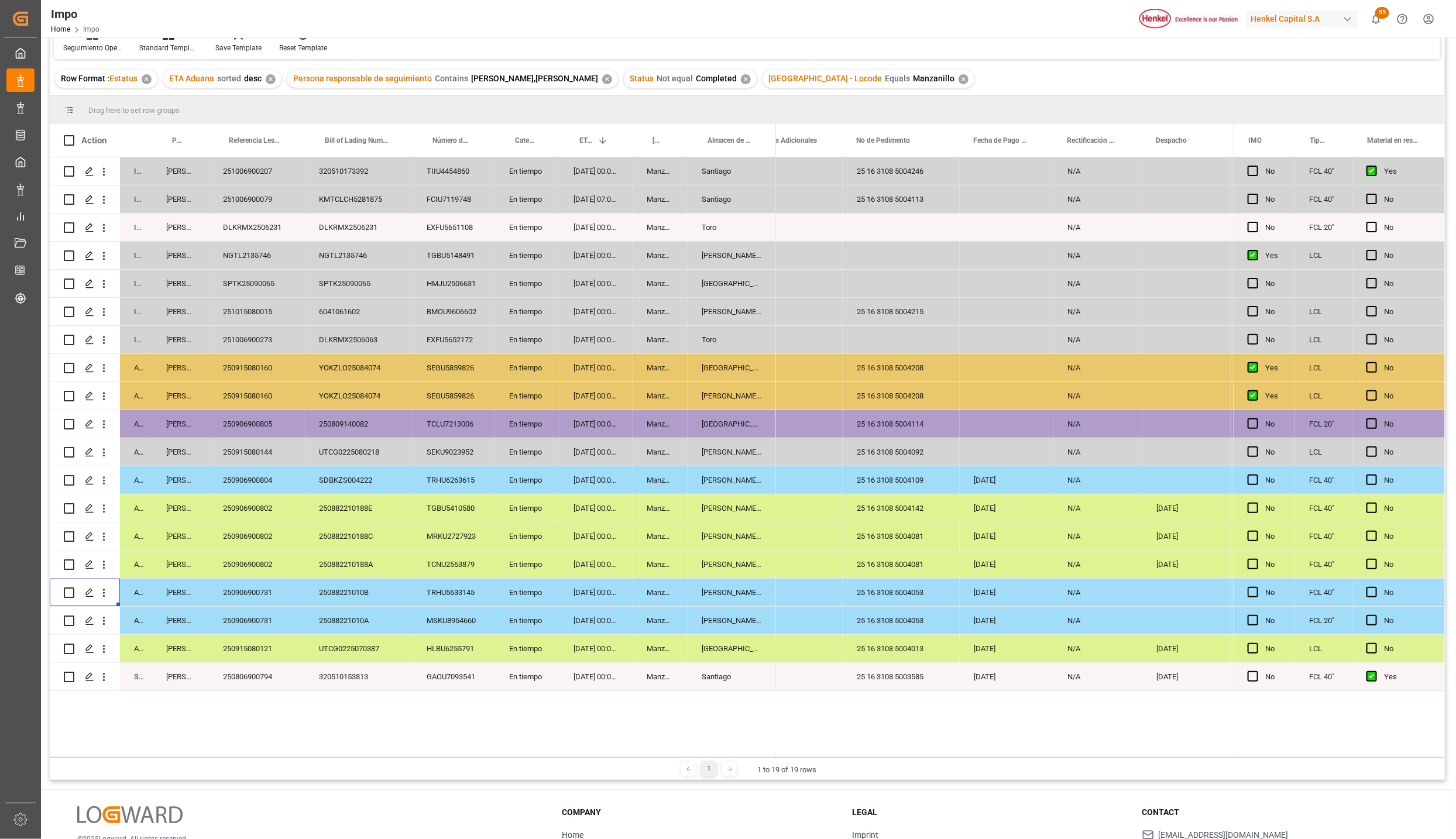
scroll to position [174, 0]
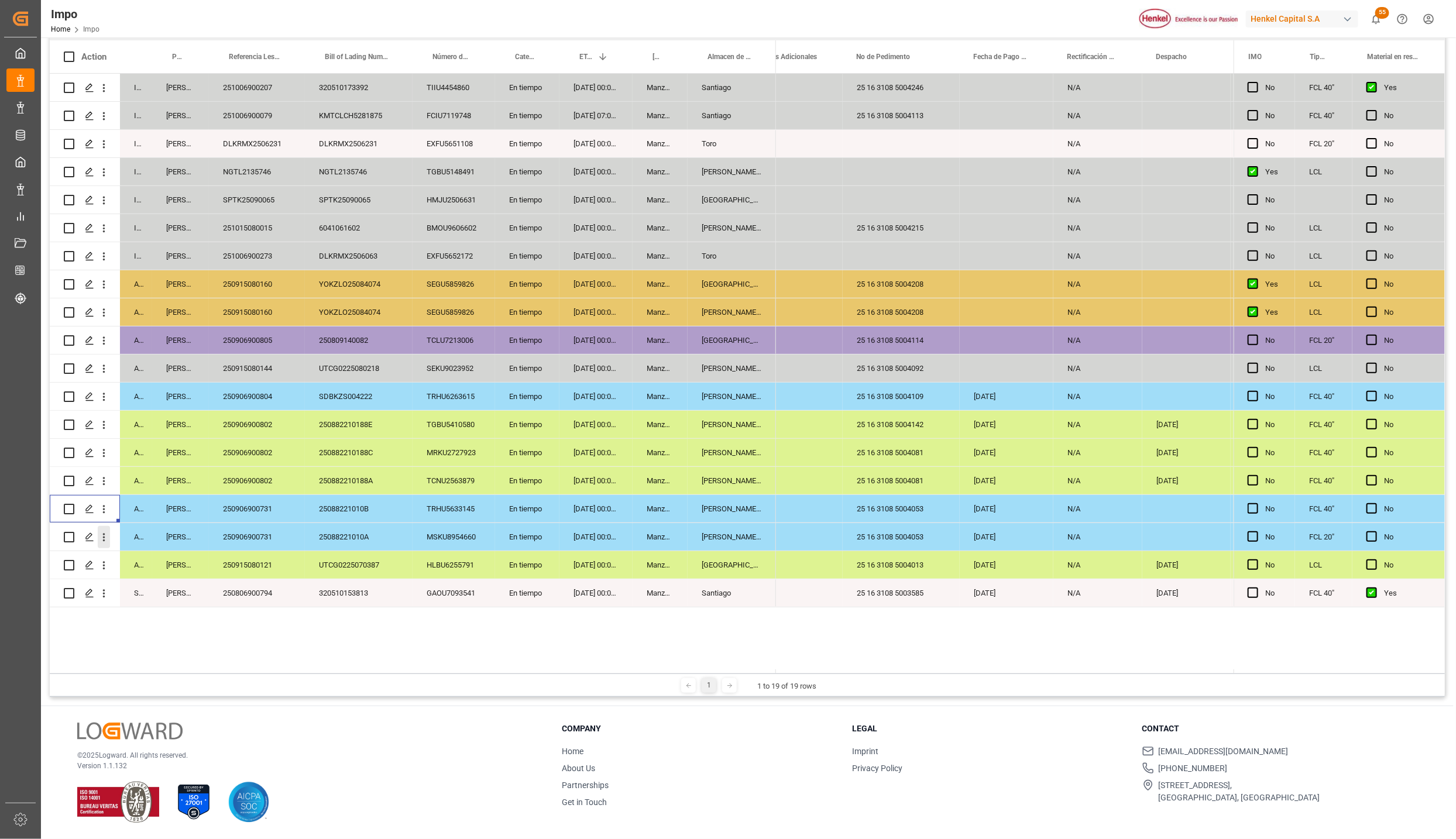
drag, startPoint x: 102, startPoint y: 531, endPoint x: 106, endPoint y: 536, distance: 6.4
click at [102, 531] on icon "open menu" at bounding box center [104, 537] width 12 height 12
click at [123, 556] on span "Press SPACE to select this row." at bounding box center [118, 562] width 20 height 12
click at [610, 548] on div "13-09-2025 00:00:00" at bounding box center [596, 537] width 73 height 28
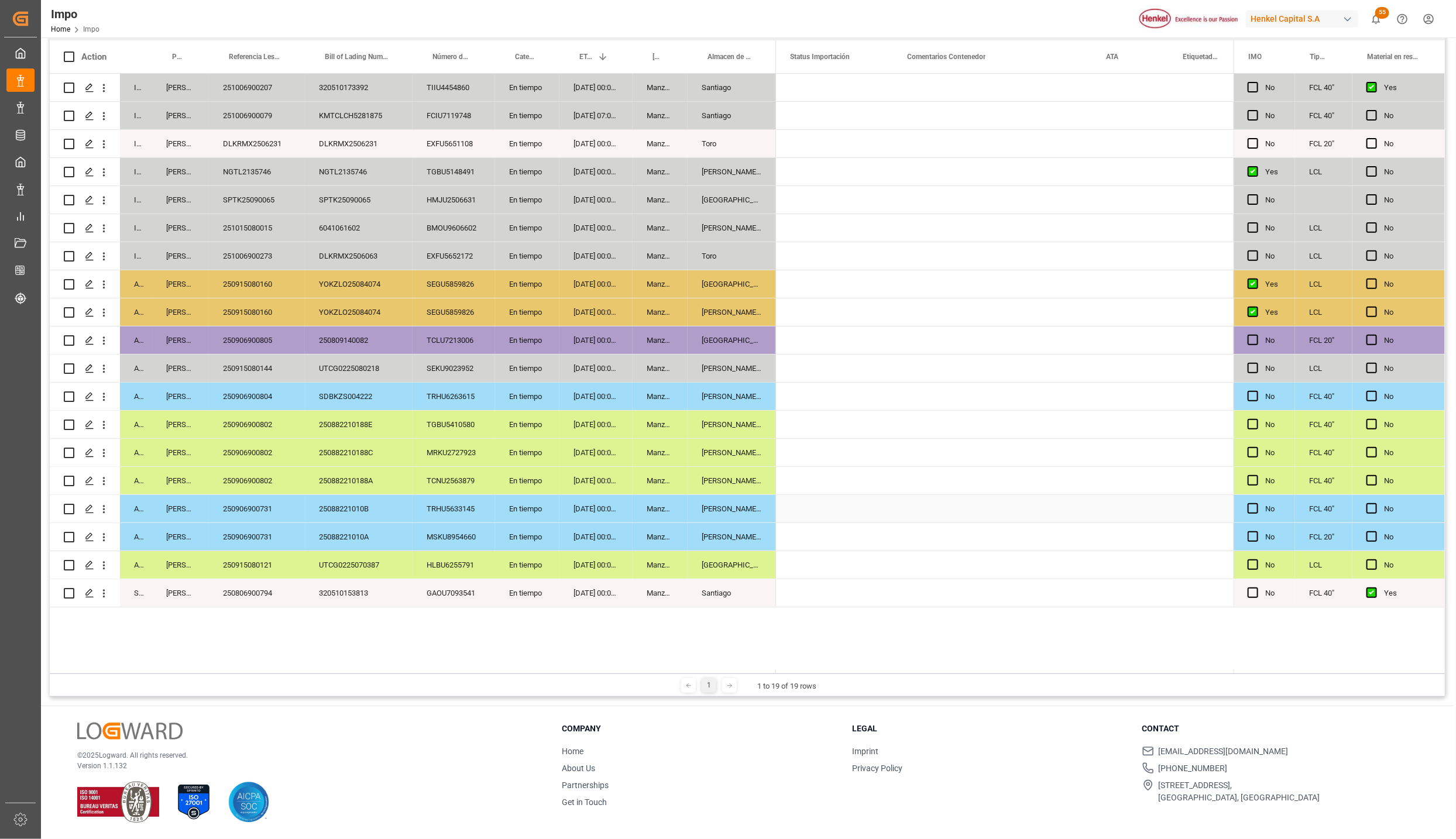
scroll to position [0, 0]
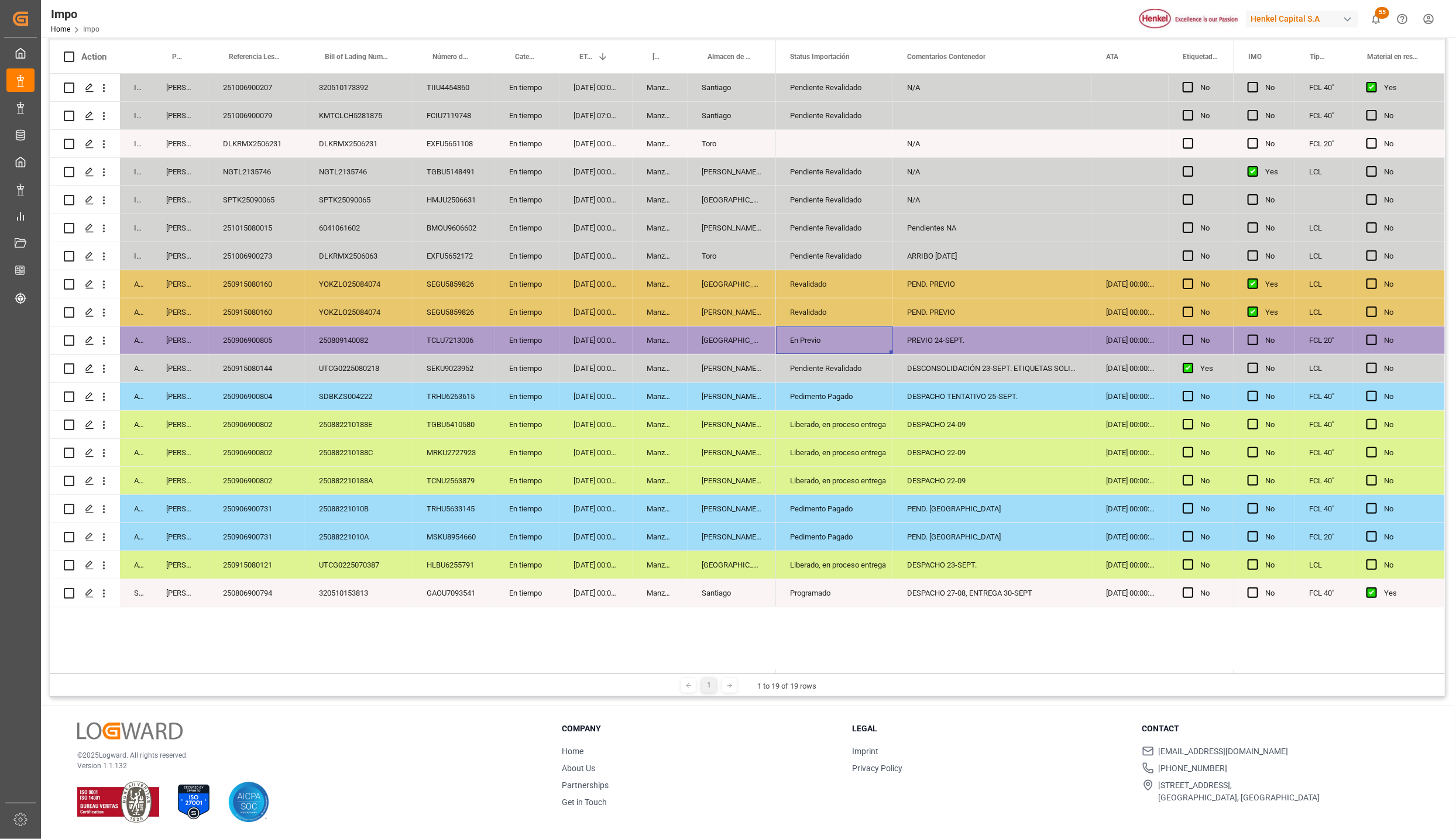
click at [260, 274] on div "250915080160" at bounding box center [257, 284] width 96 height 28
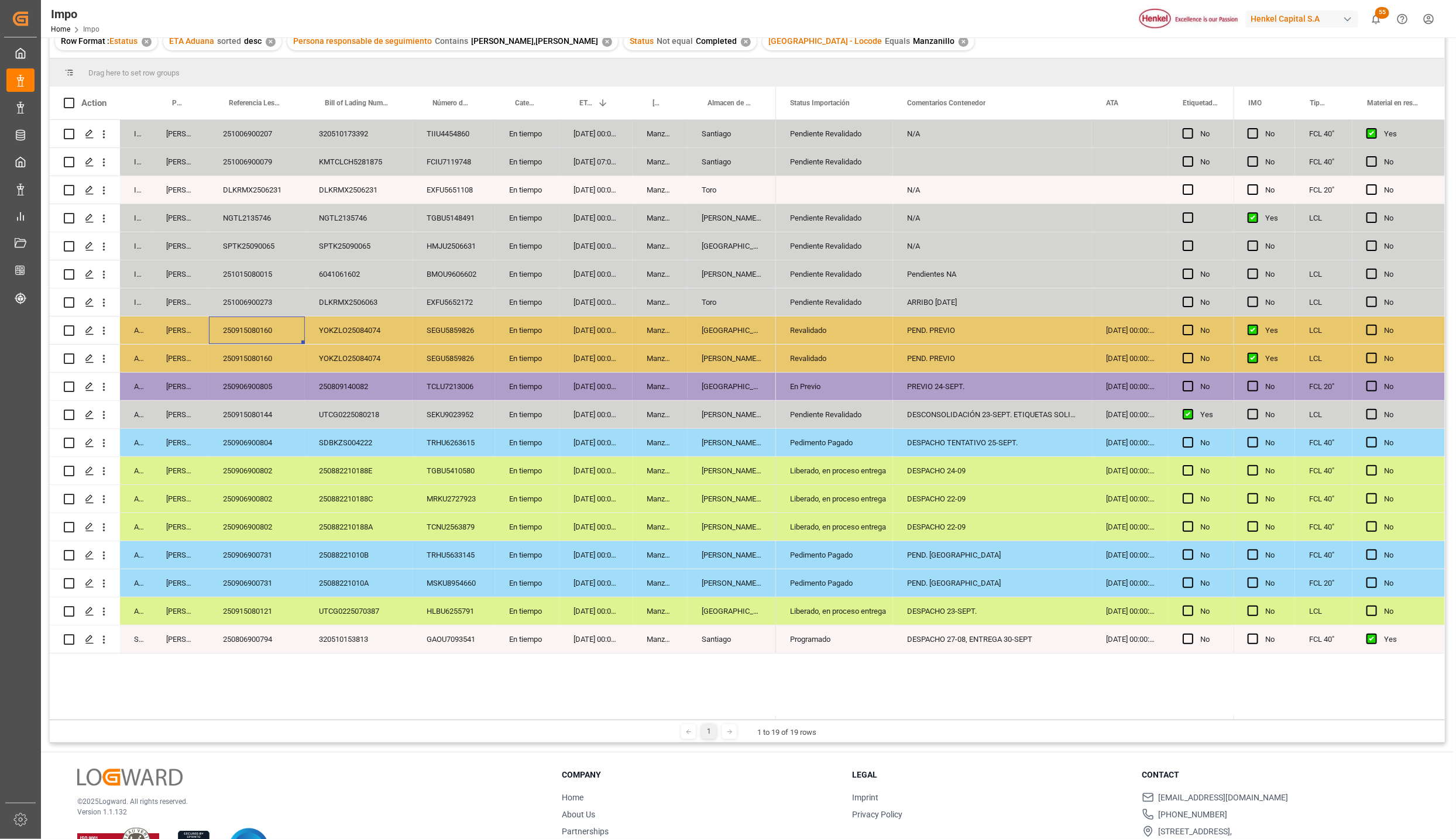
scroll to position [86, 0]
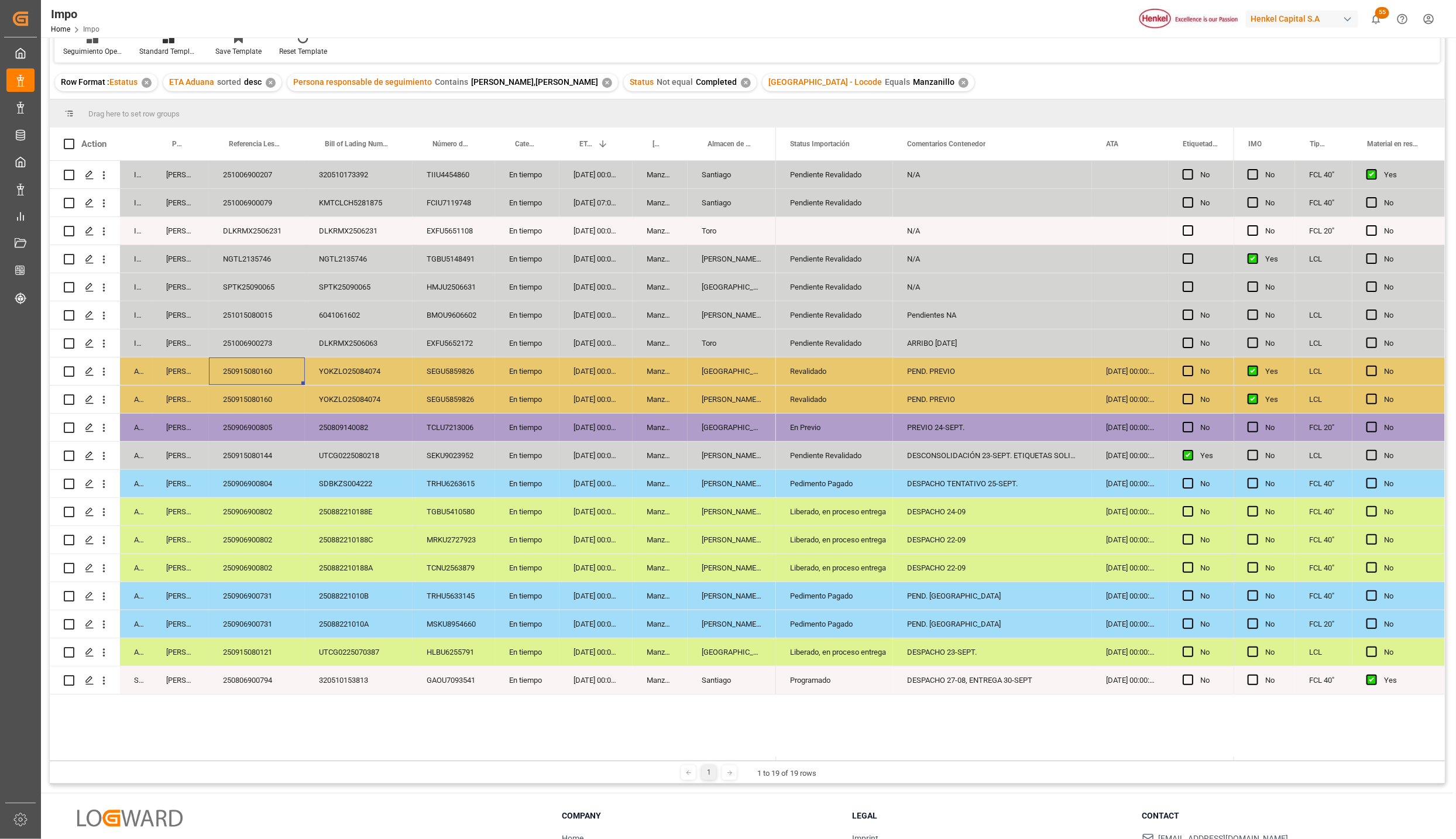
click at [477, 430] on div "TCLU7213006" at bounding box center [454, 428] width 83 height 28
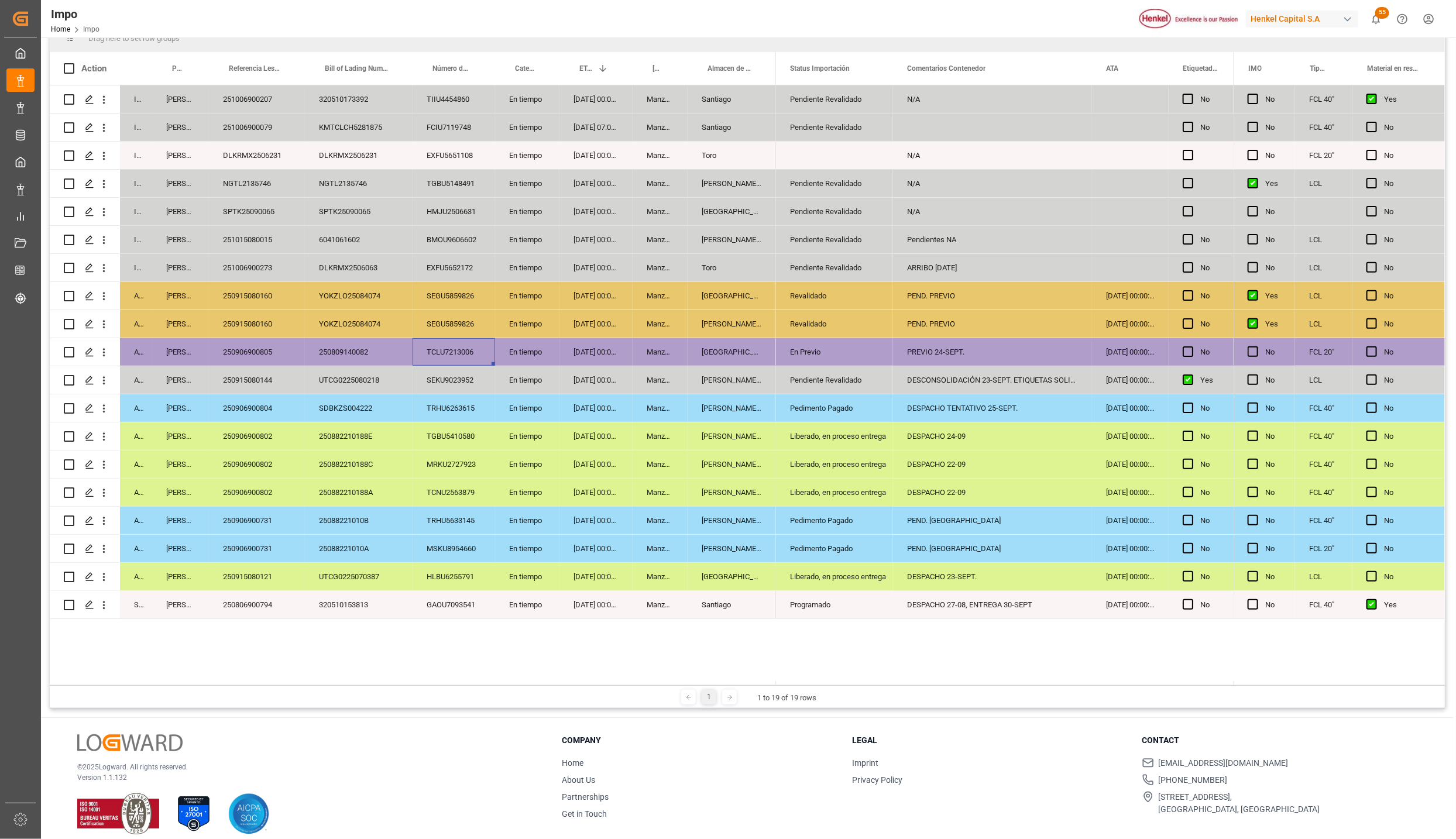
scroll to position [174, 0]
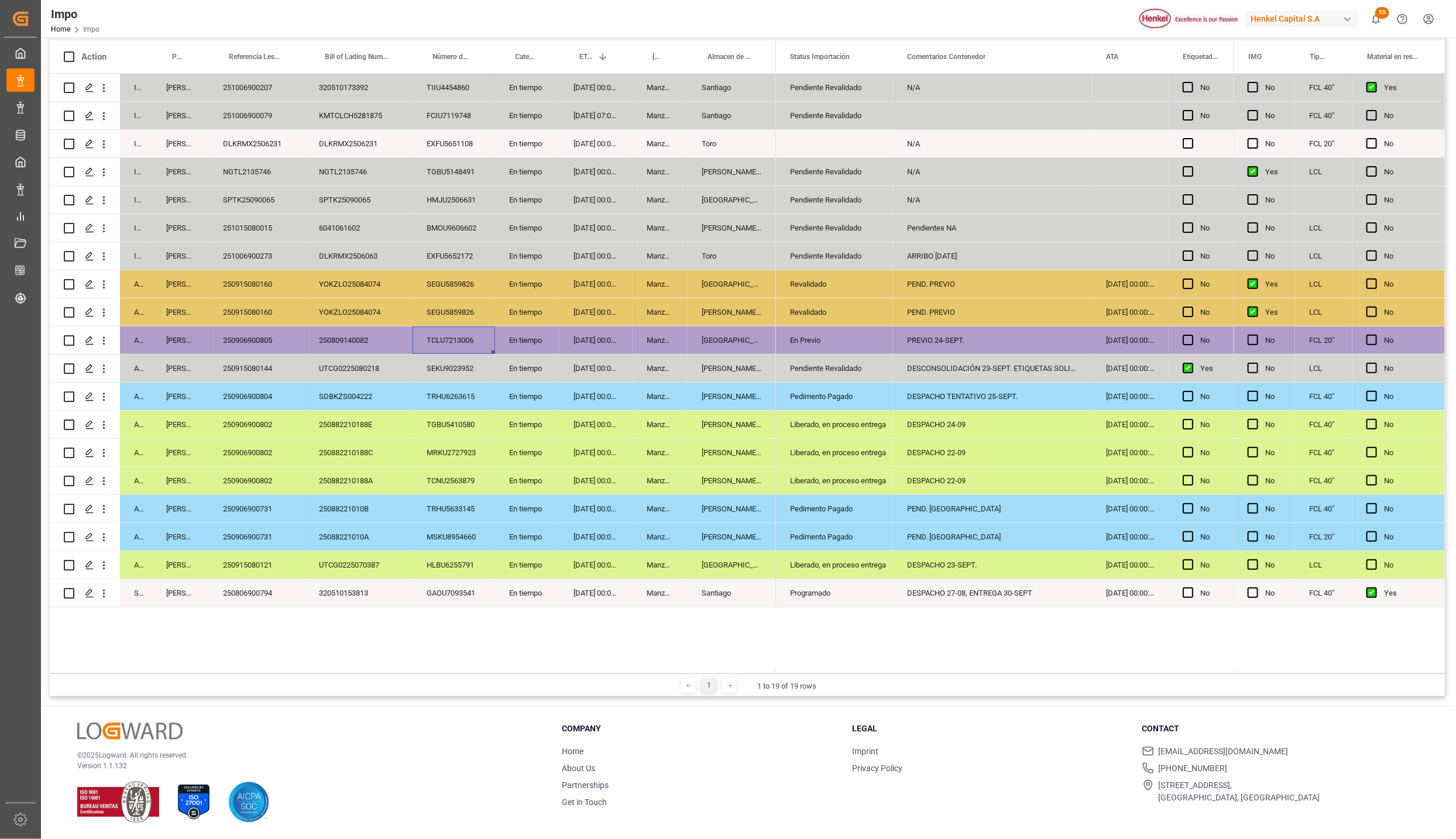
click at [812, 573] on div "Liberado, en proceso entrega" at bounding box center [834, 565] width 89 height 27
click at [1006, 567] on div "DESPACHO 23-SEPT." at bounding box center [992, 565] width 199 height 28
click at [999, 536] on div "PEND. DESPACHO" at bounding box center [992, 537] width 199 height 28
click at [991, 508] on div "PEND. DESPACHO" at bounding box center [992, 509] width 199 height 28
click at [256, 501] on div "250906900731" at bounding box center [257, 509] width 96 height 28
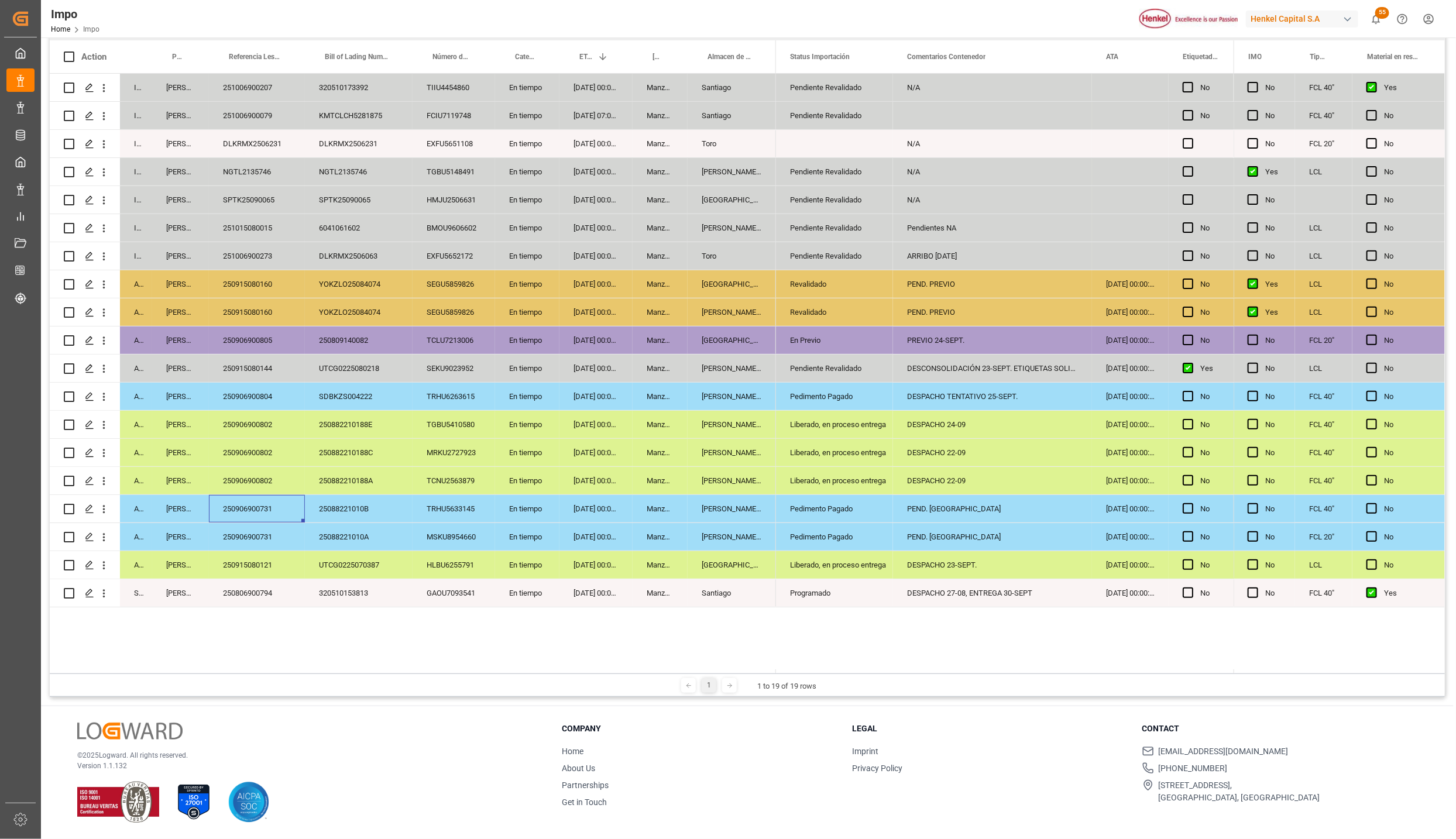
click at [841, 483] on div "Liberado, en proceso entrega" at bounding box center [834, 481] width 89 height 27
click at [891, 456] on div "Liberado, en proceso entrega" at bounding box center [834, 453] width 117 height 28
click at [865, 425] on div "Liberado, en proceso entrega" at bounding box center [834, 425] width 89 height 27
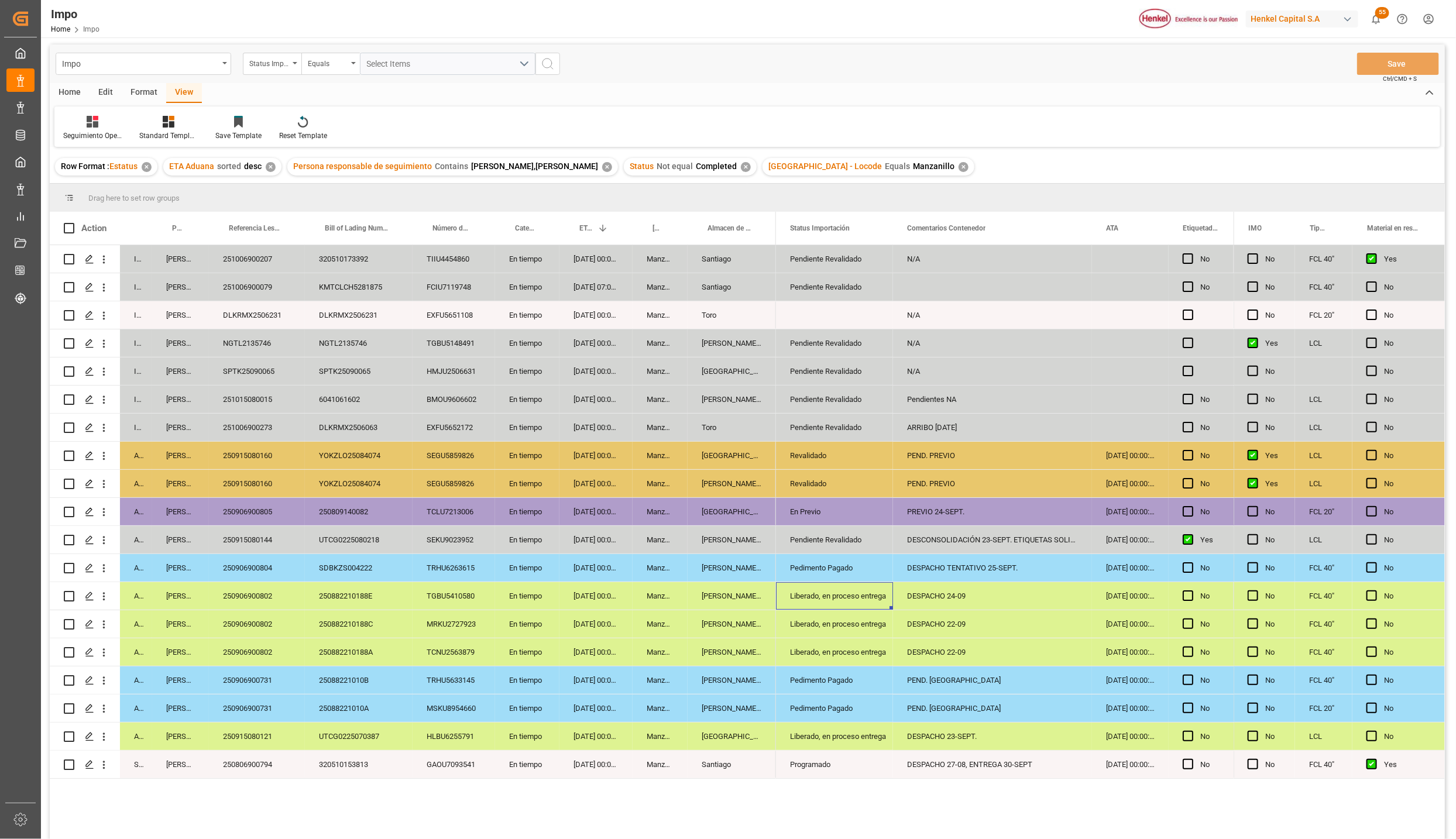
scroll to position [0, 0]
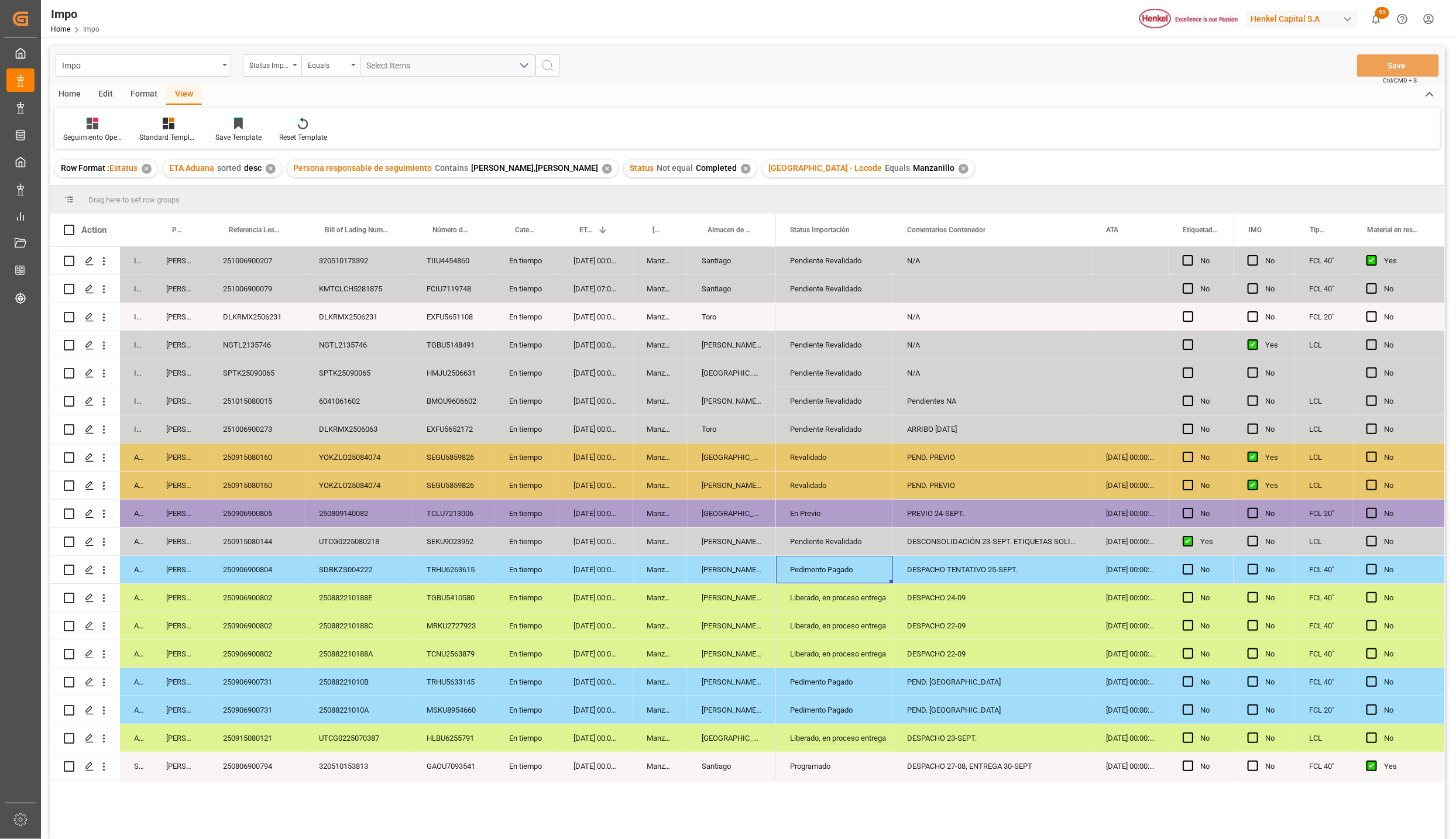
click at [837, 569] on div "Pedimento Pagado" at bounding box center [834, 570] width 89 height 27
click at [820, 543] on div "Pendiente Revalidado" at bounding box center [834, 542] width 89 height 27
click at [824, 516] on div "En Previo" at bounding box center [834, 513] width 89 height 27
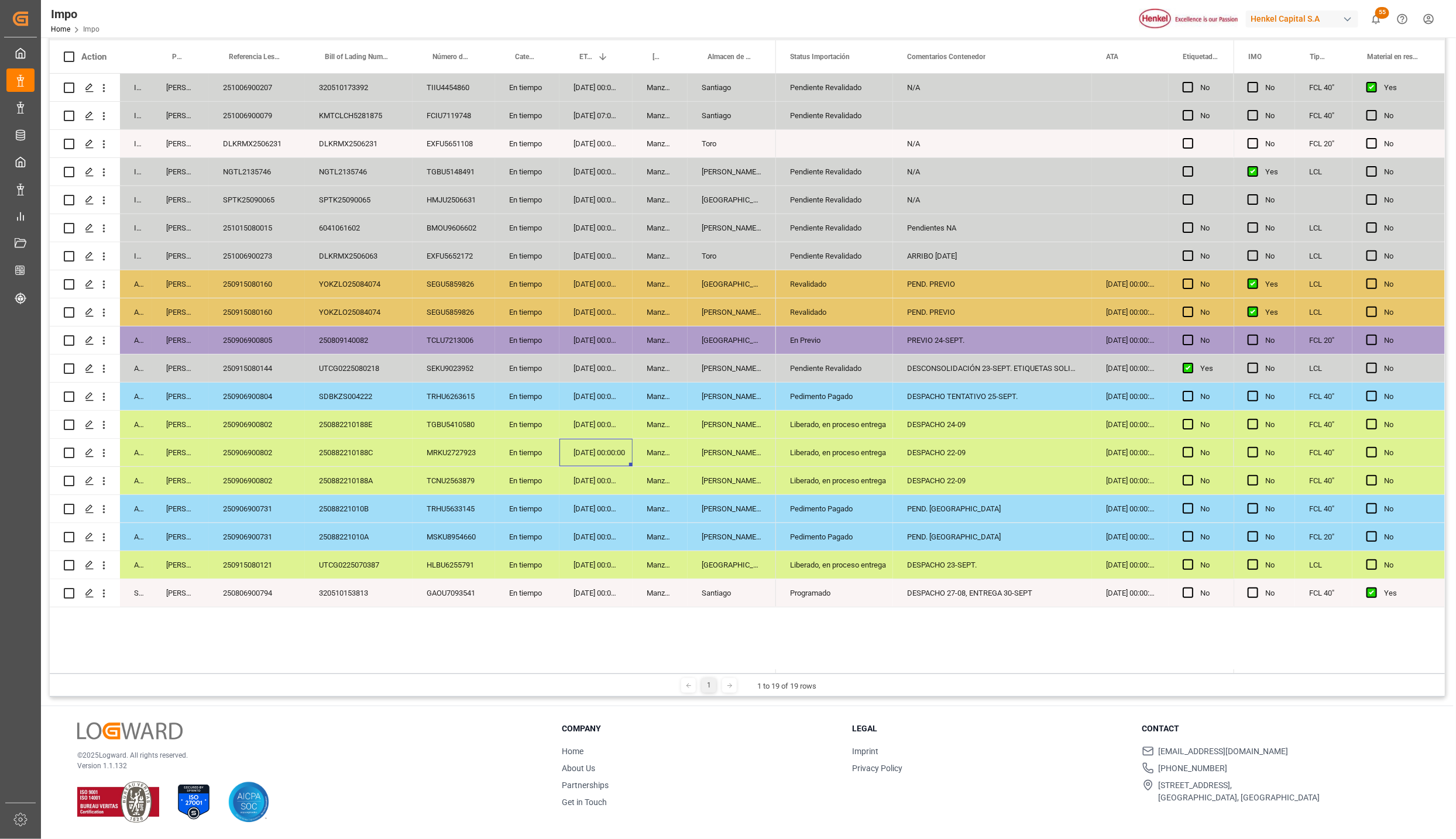
click at [619, 455] on div "15-09-2025 00:00:00" at bounding box center [596, 453] width 73 height 28
click at [616, 497] on div "13-09-2025 00:00:00" at bounding box center [596, 509] width 73 height 28
click at [633, 51] on div at bounding box center [635, 56] width 5 height 33
drag, startPoint x: 282, startPoint y: 585, endPoint x: 339, endPoint y: 572, distance: 58.5
click at [282, 585] on div "250806900794" at bounding box center [257, 593] width 96 height 28
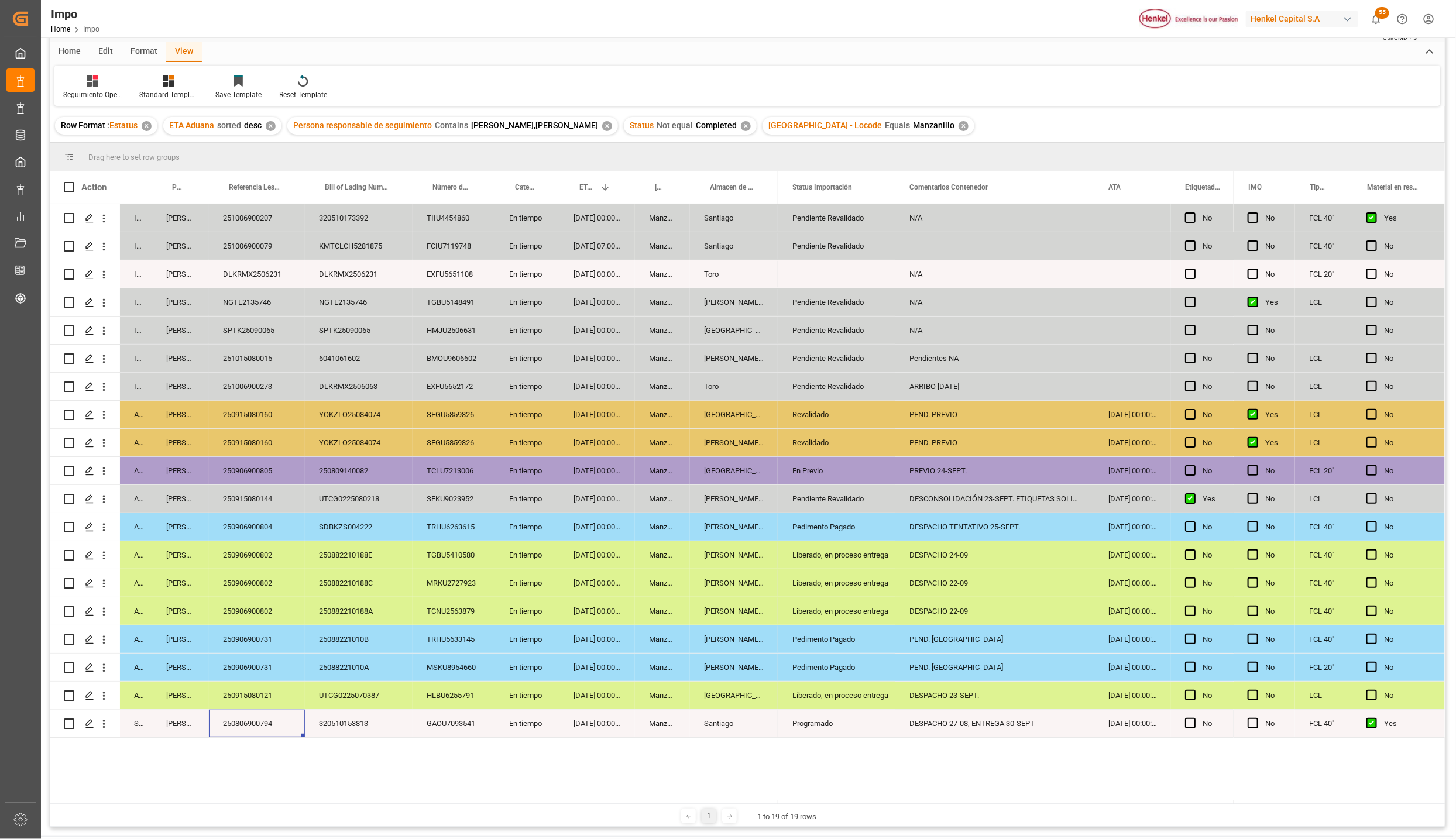
scroll to position [0, 0]
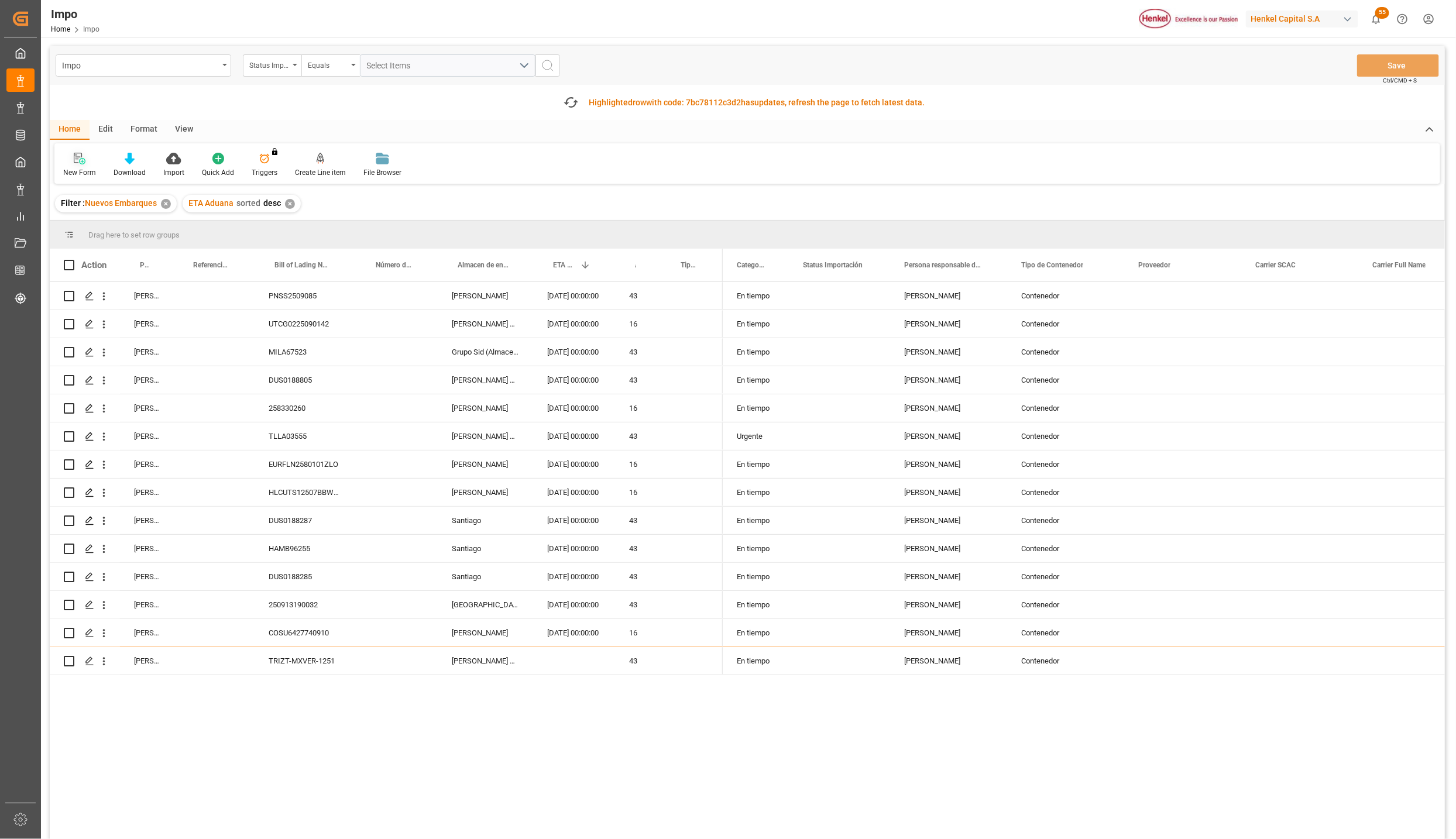
click at [77, 160] on icon at bounding box center [80, 159] width 12 height 12
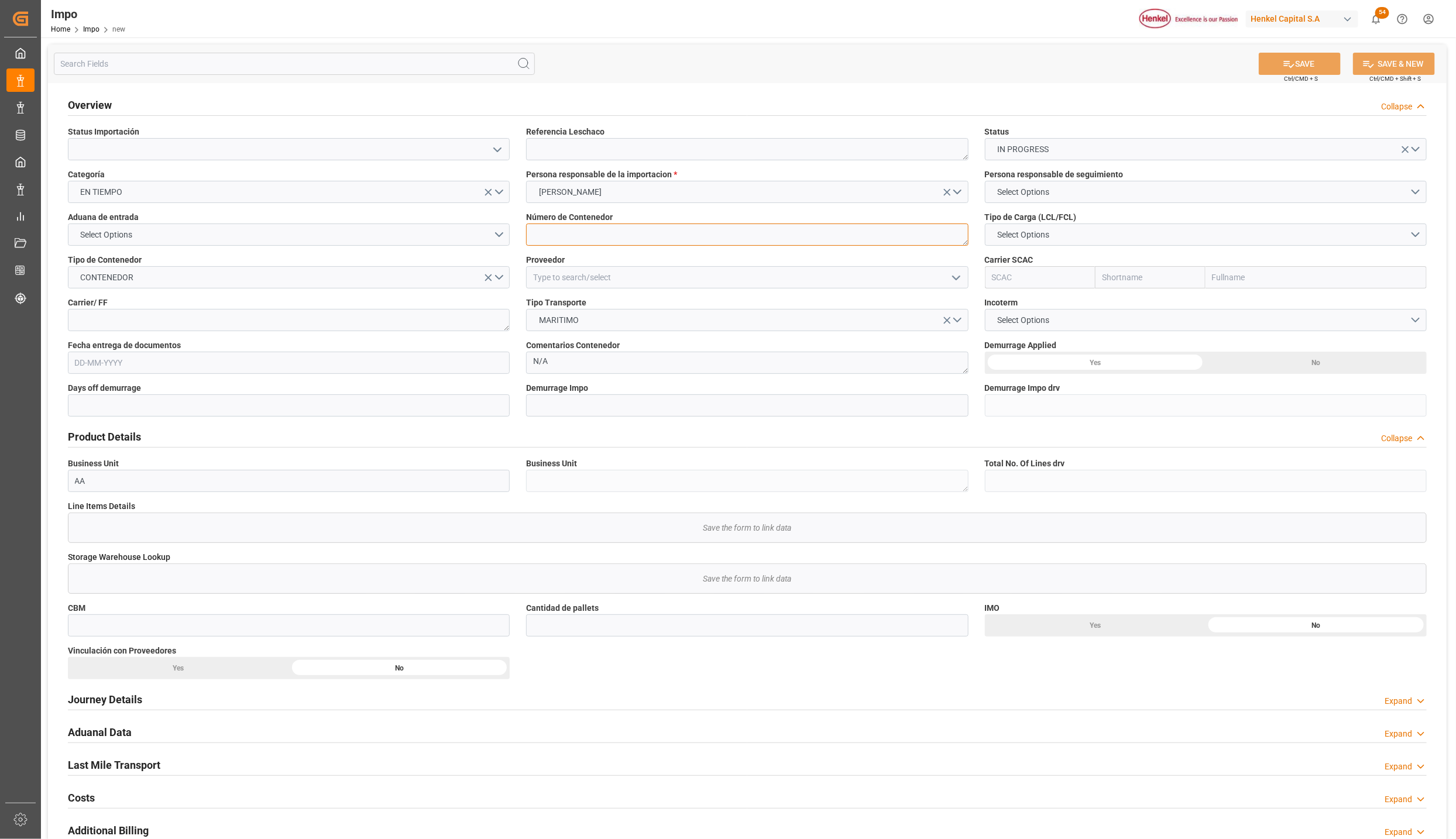
click at [534, 236] on textarea at bounding box center [747, 234] width 442 height 22
type textarea "BOMO"
click at [582, 272] on input at bounding box center [747, 277] width 442 height 22
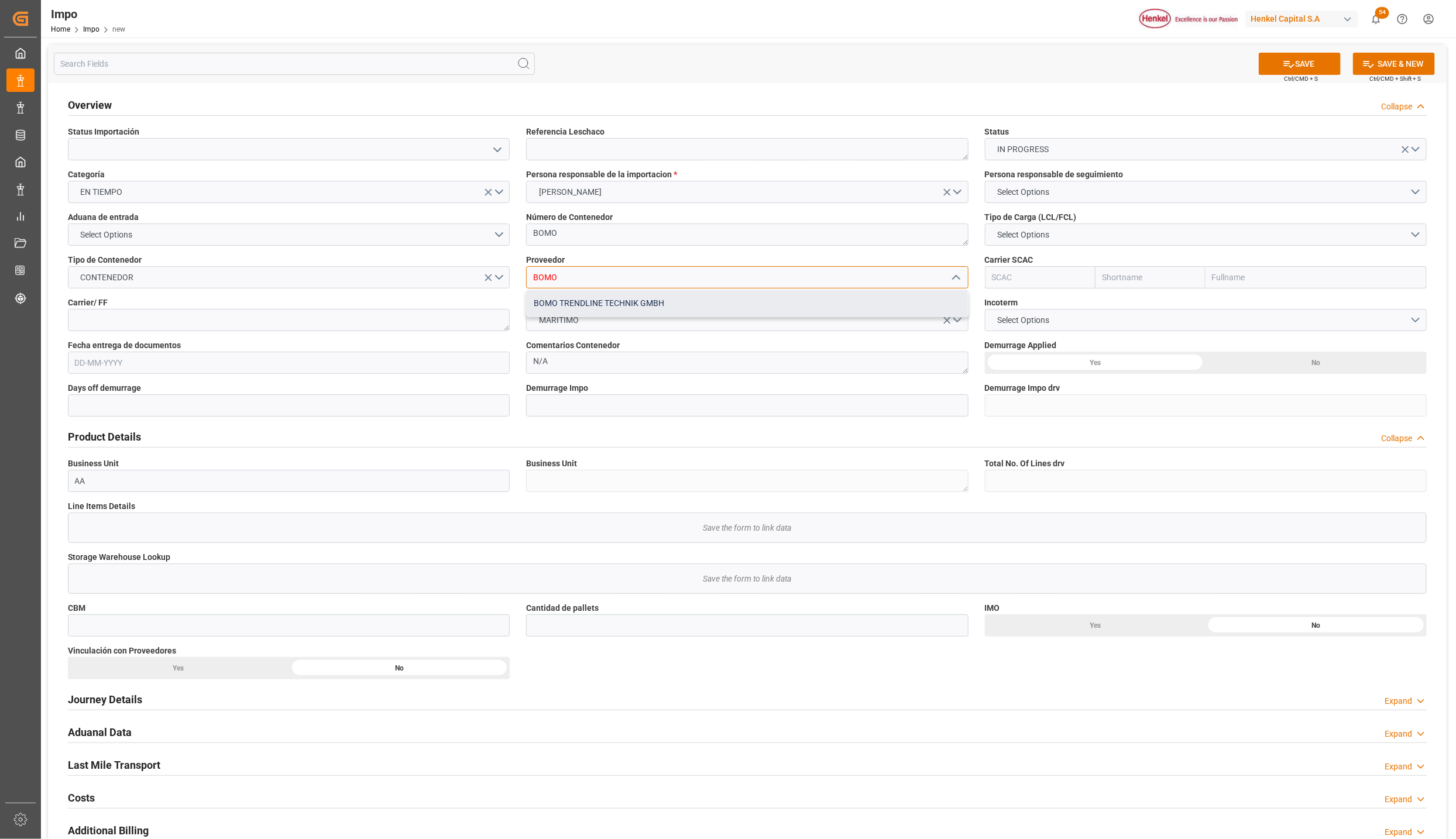
click at [601, 301] on div "BOMO TRENDLINE TECHNIK GMBH" at bounding box center [747, 303] width 441 height 26
type input "BOMO TRENDLINE TECHNIK GMBH"
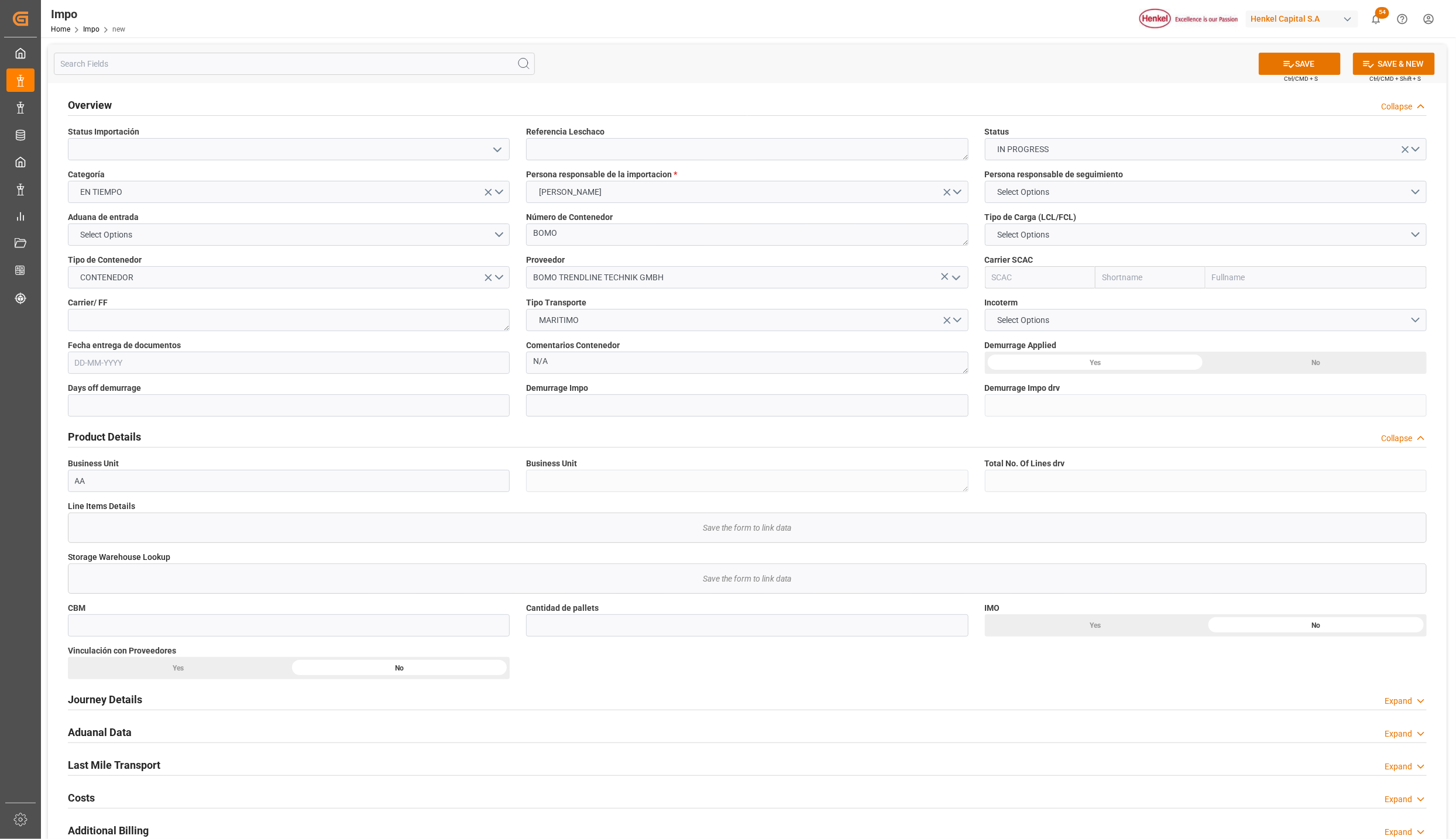
click at [958, 273] on icon "open menu" at bounding box center [956, 278] width 14 height 14
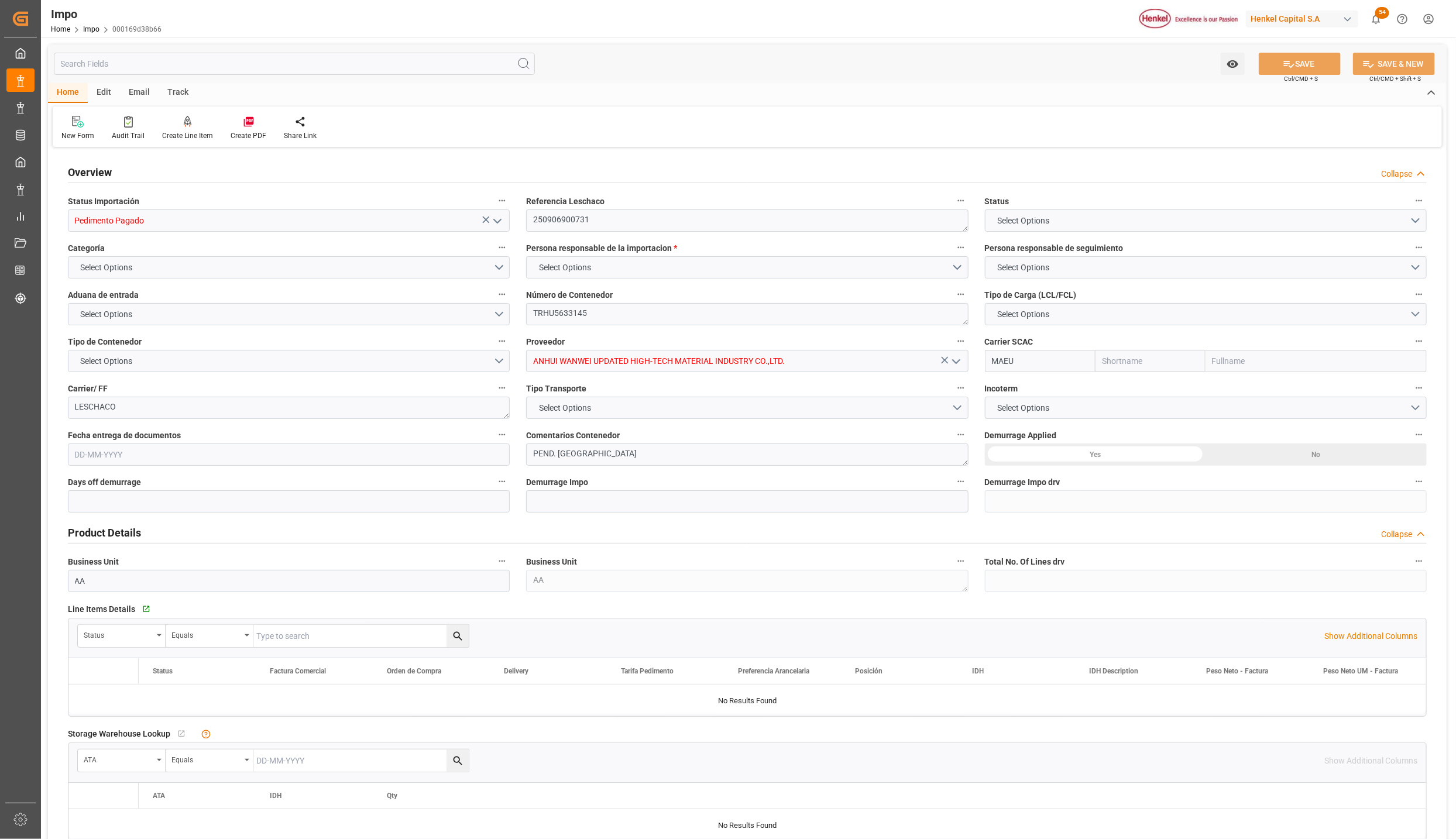
type input "Maersk"
type input "Maersk Line AS"
type input "21"
type input "-11"
type input "1"
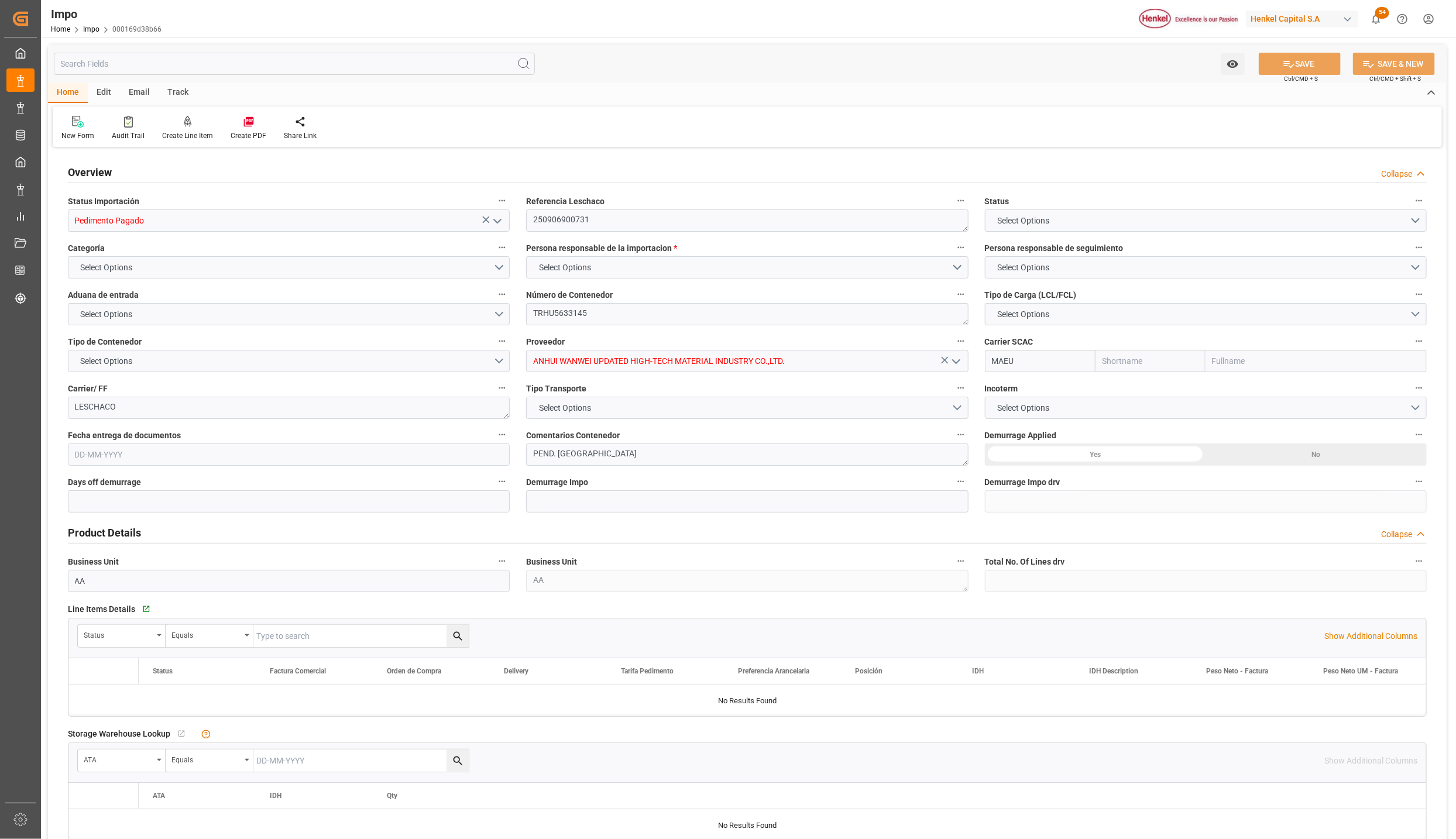
type input "92.16"
type input "20"
type input "[DATE]"
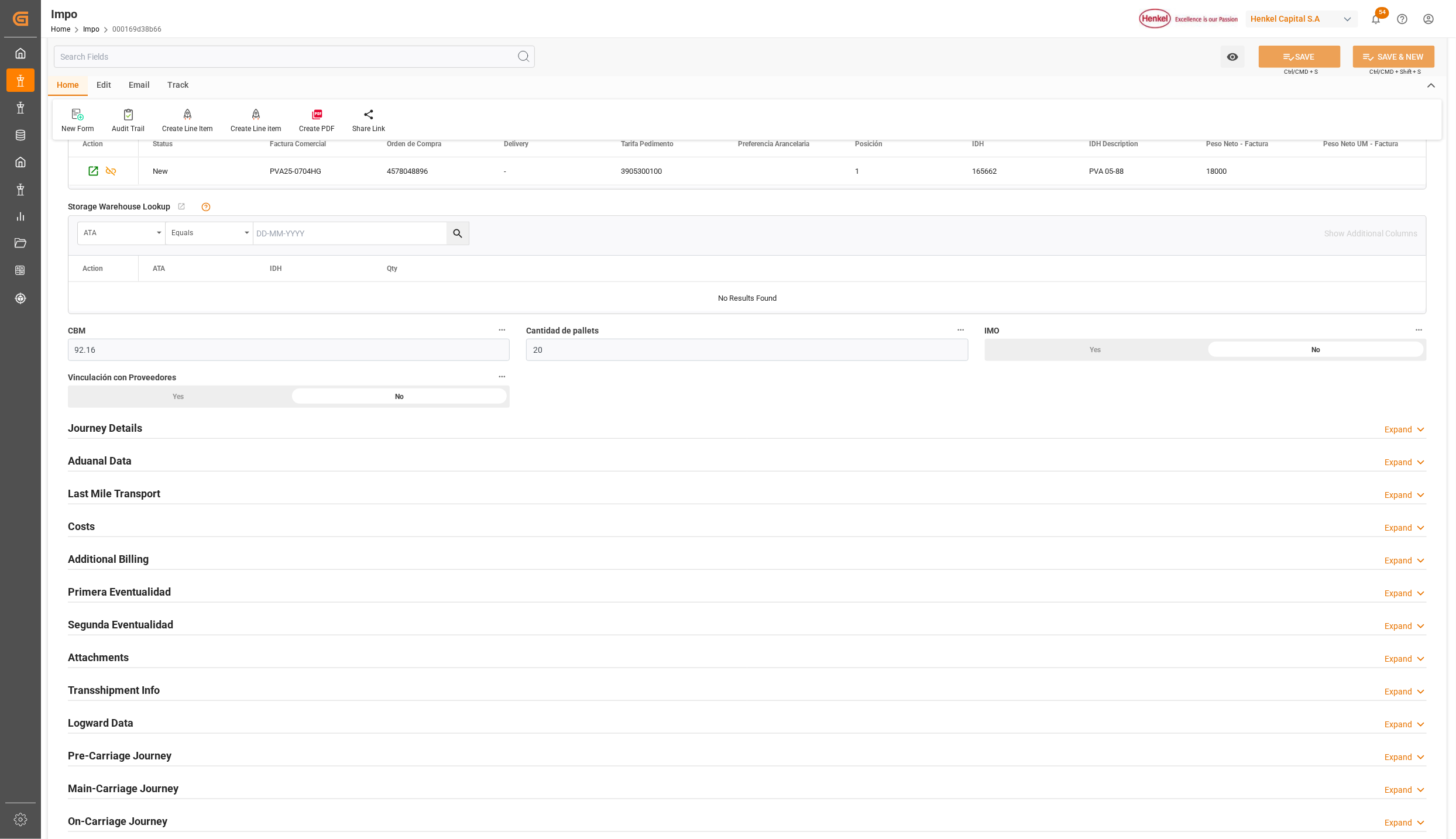
scroll to position [615, 0]
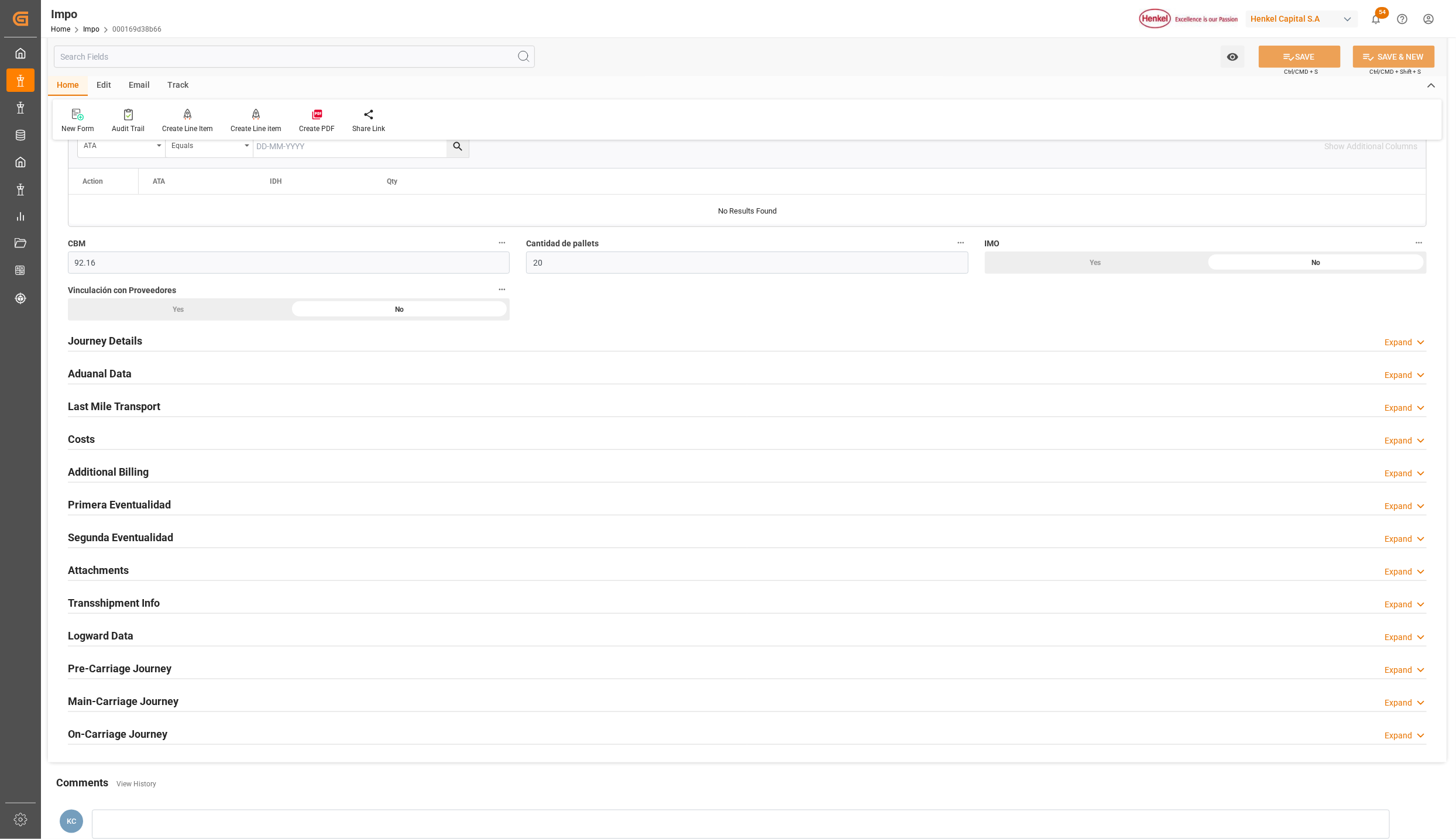
click at [108, 568] on h2 "Attachments" at bounding box center [98, 570] width 61 height 16
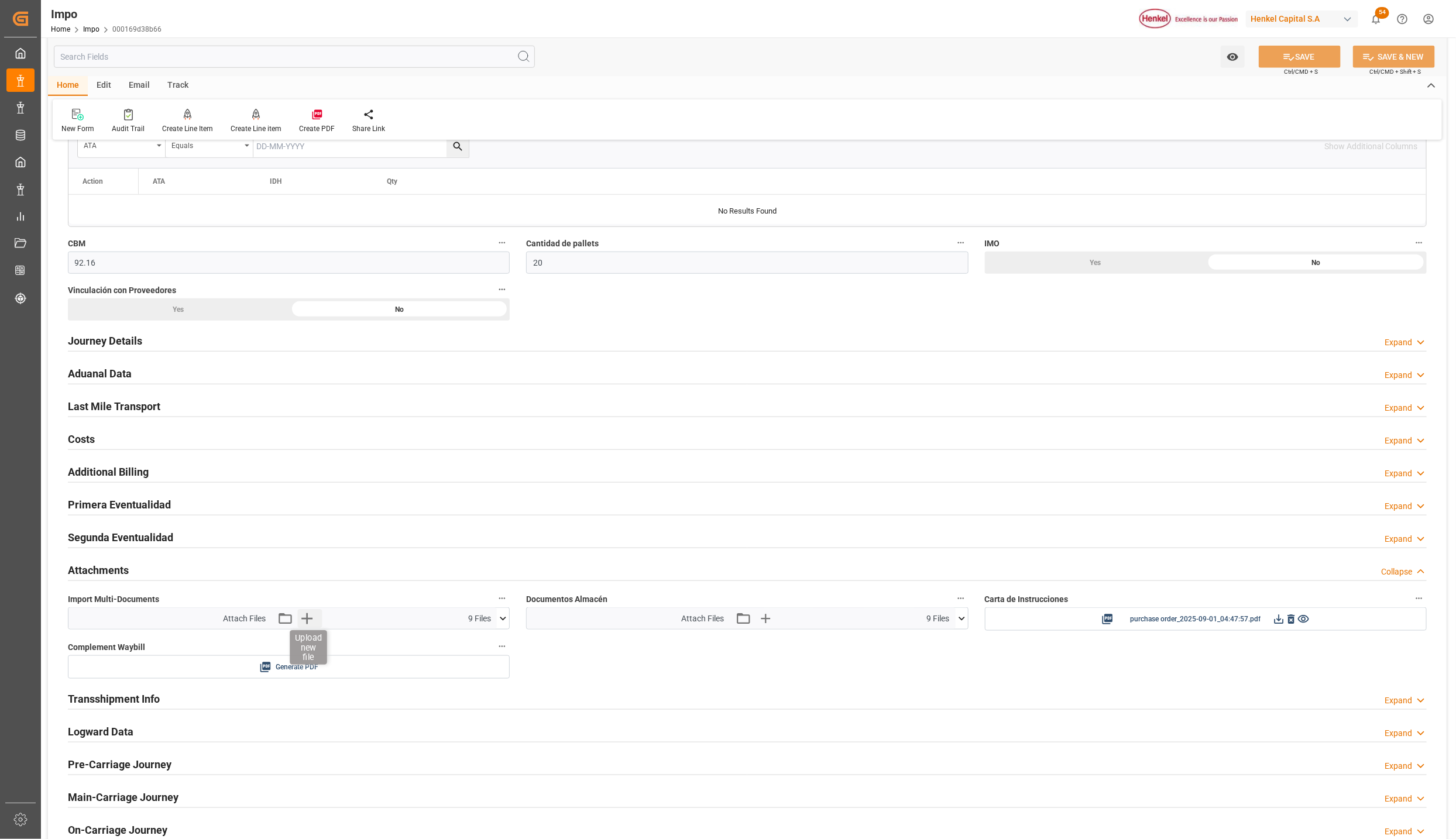
click at [307, 624] on icon "button" at bounding box center [307, 619] width 11 height 11
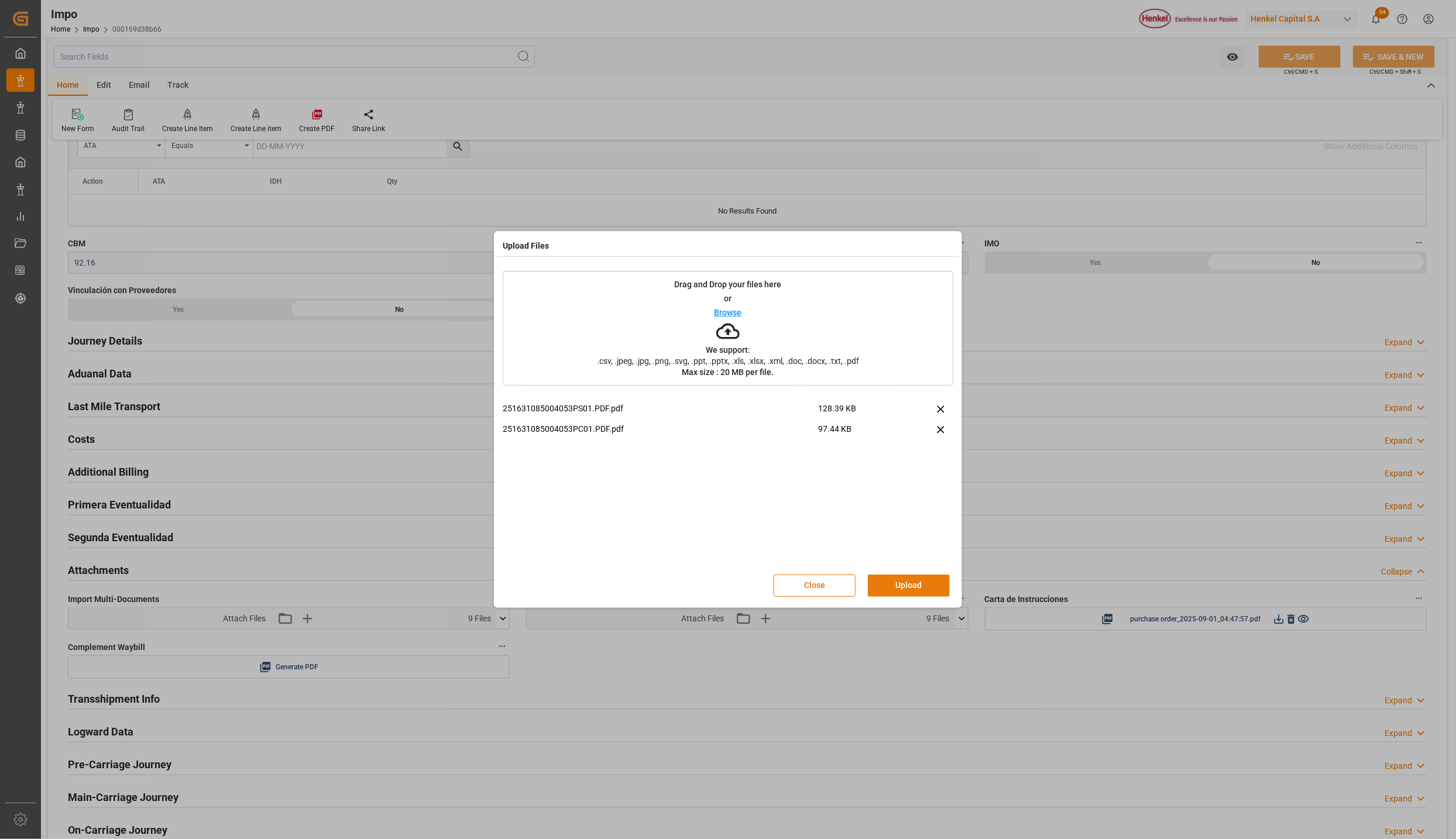
click at [922, 576] on button "Upload" at bounding box center [909, 585] width 82 height 22
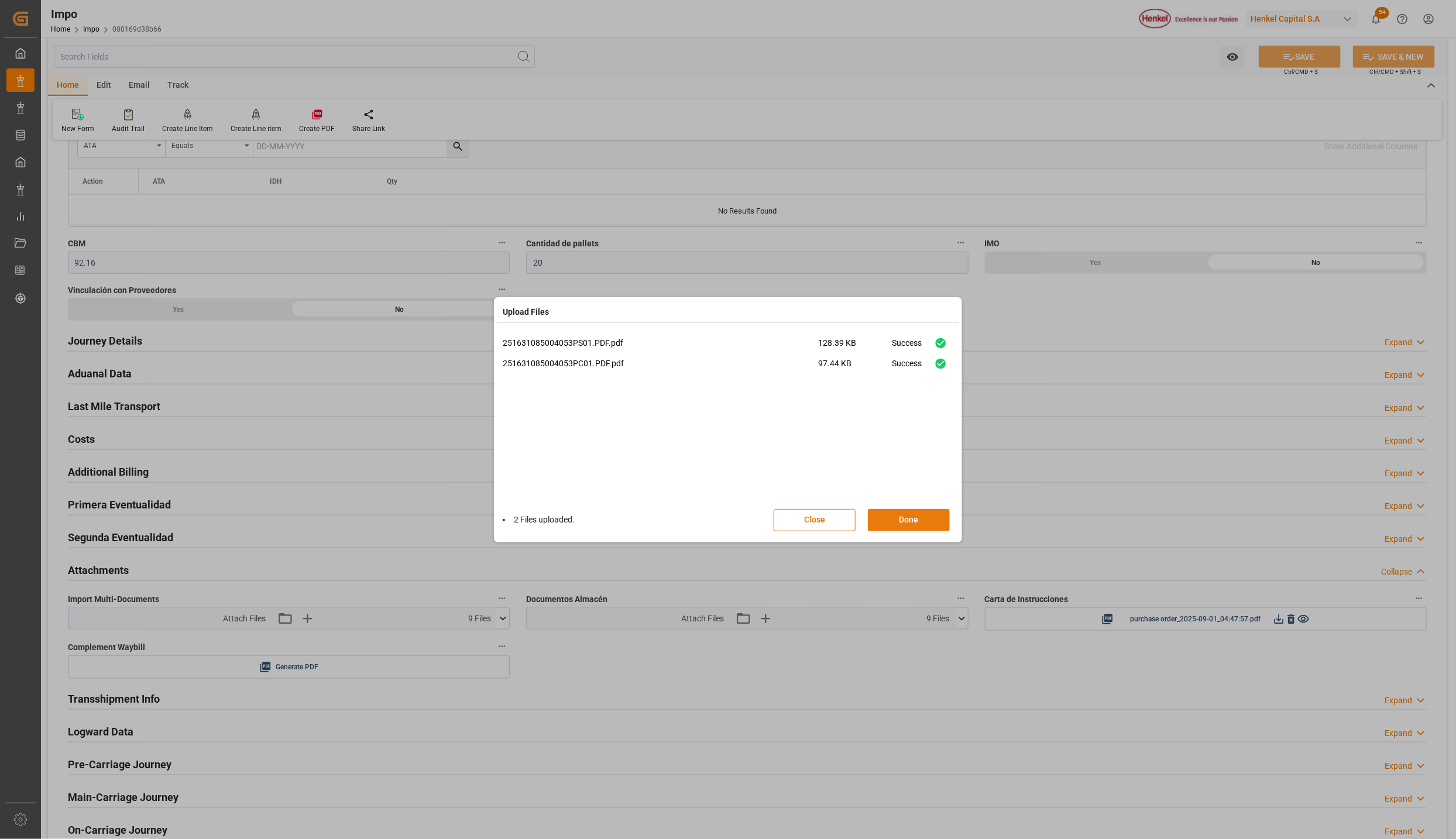
click at [925, 525] on button "Done" at bounding box center [909, 520] width 82 height 22
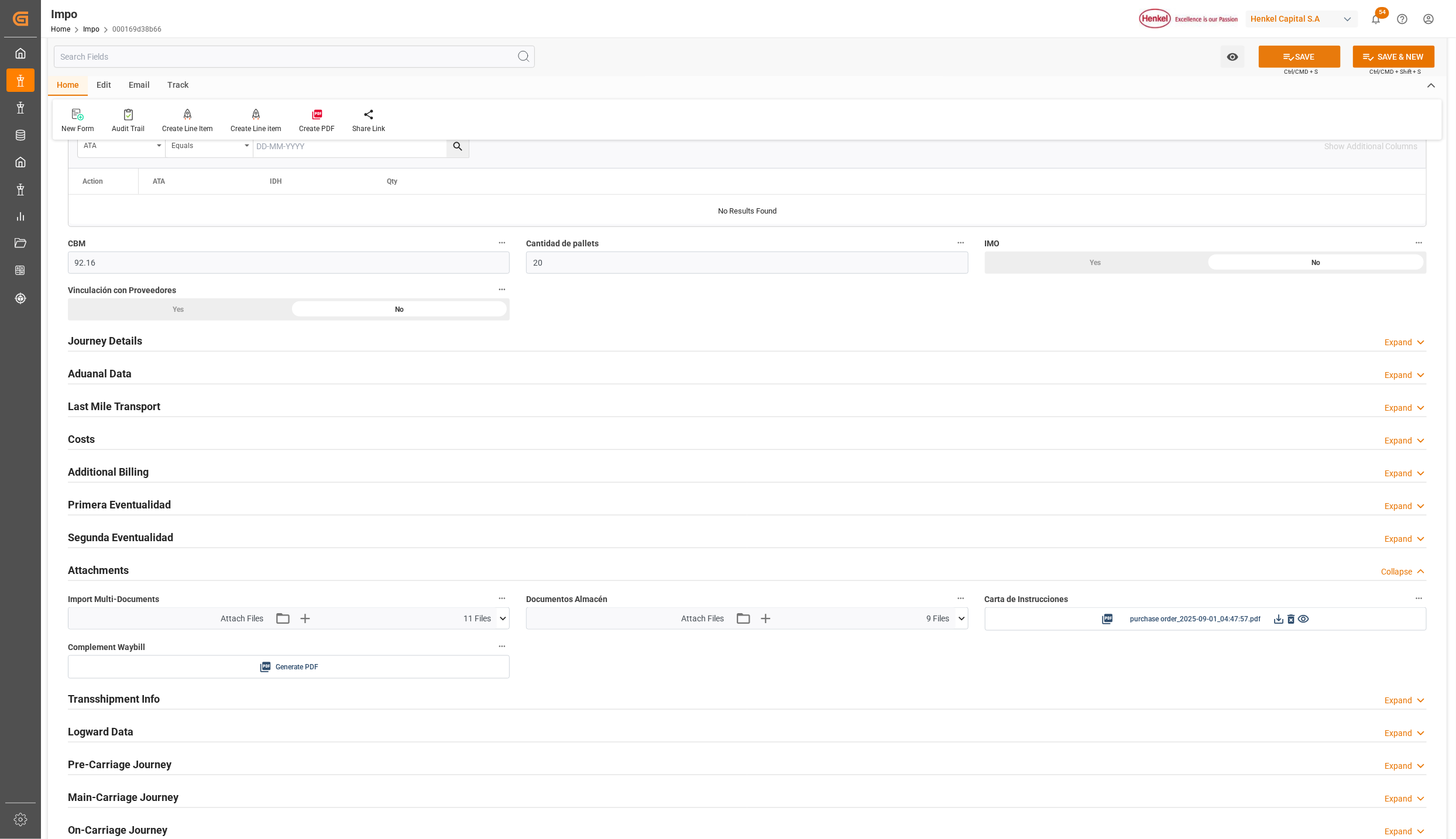
click at [1280, 56] on button "SAVE" at bounding box center [1299, 56] width 82 height 22
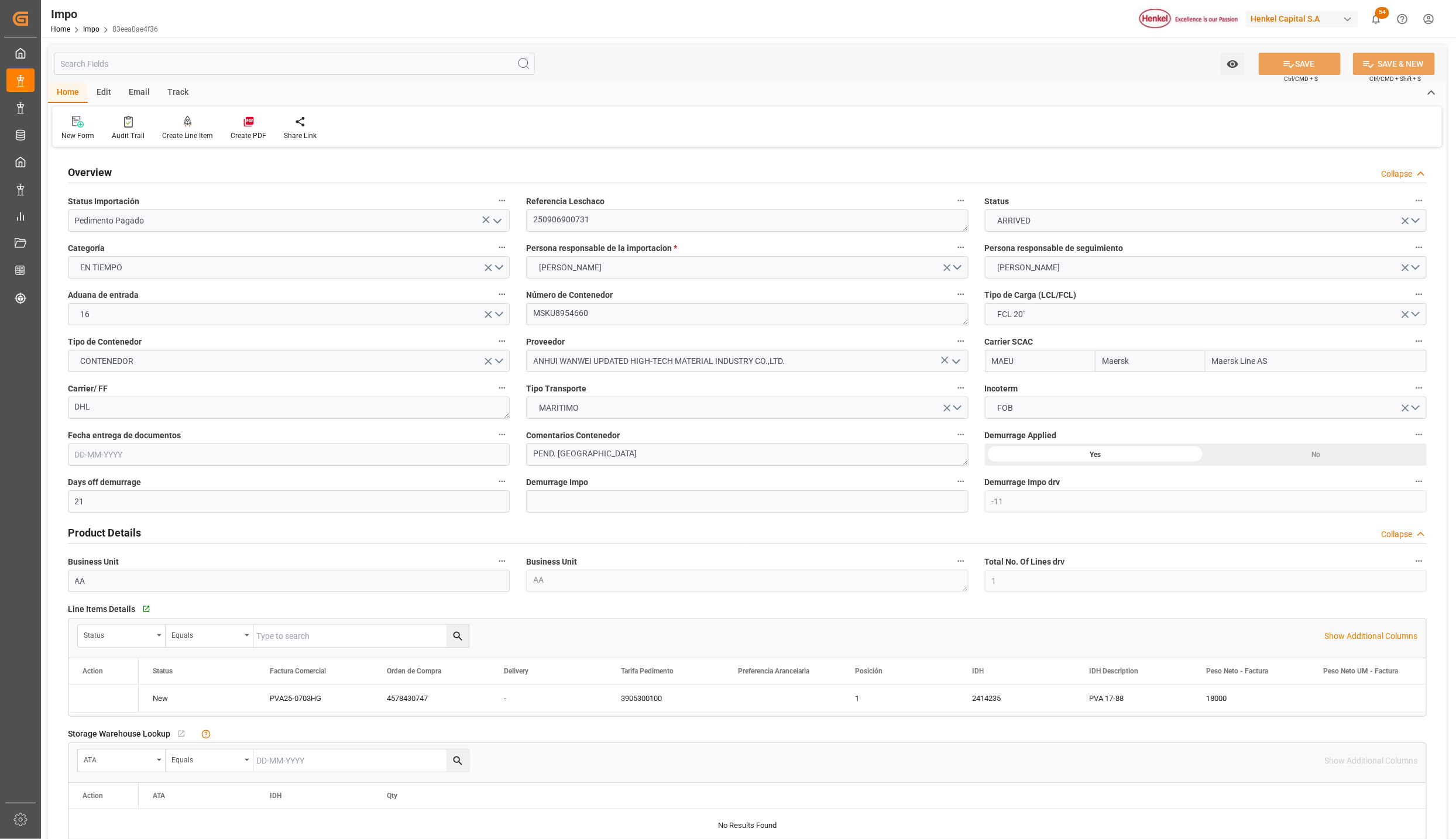
type input "Maersk"
type input "Maersk Line AS"
type input "21"
type input "-11"
type input "1"
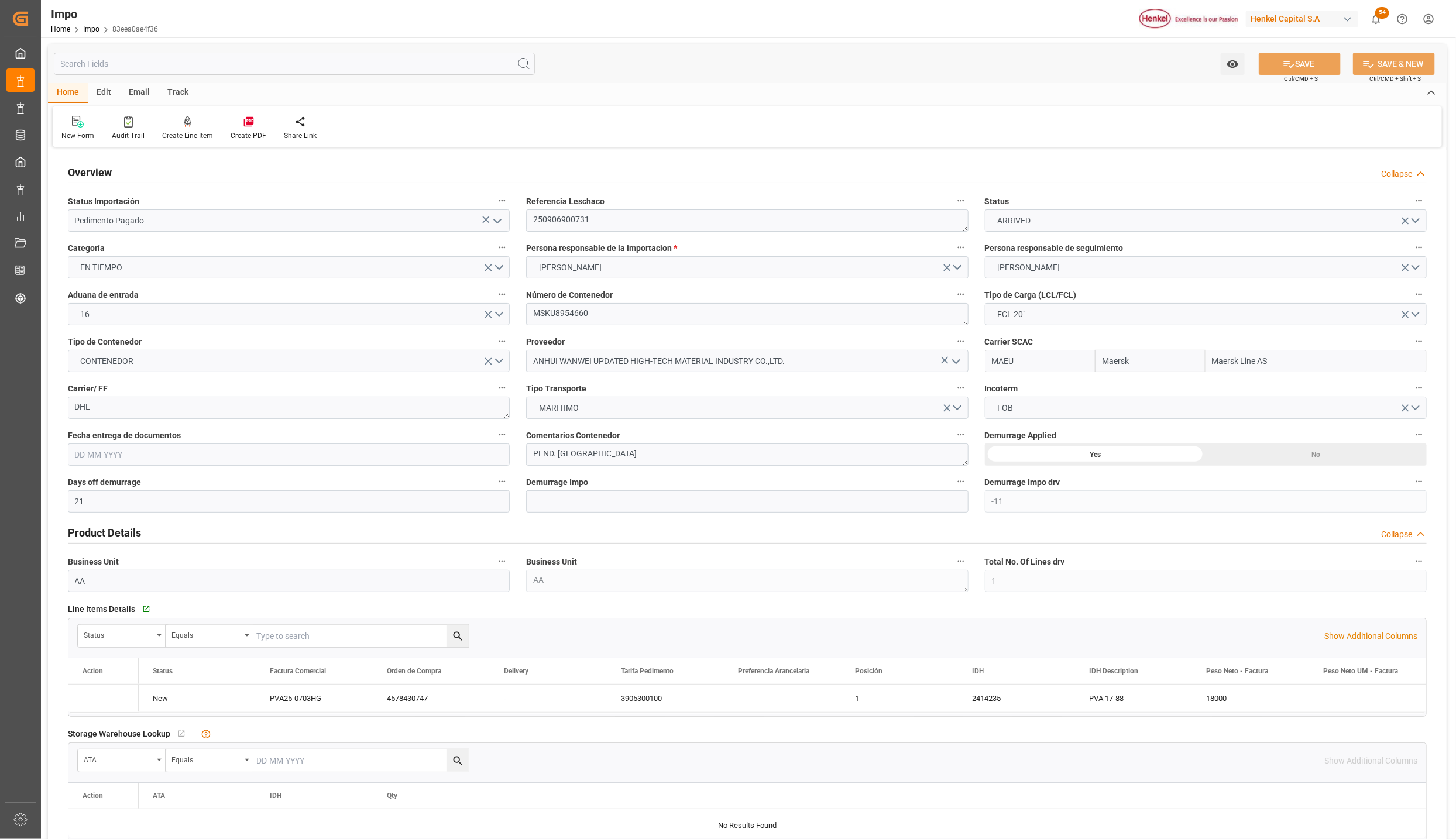
type input "92.16"
type input "20"
click at [559, 303] on textarea "MSKU8954660" at bounding box center [747, 314] width 442 height 22
type input "[DATE]"
click at [558, 211] on textarea "250906900731" at bounding box center [747, 220] width 442 height 22
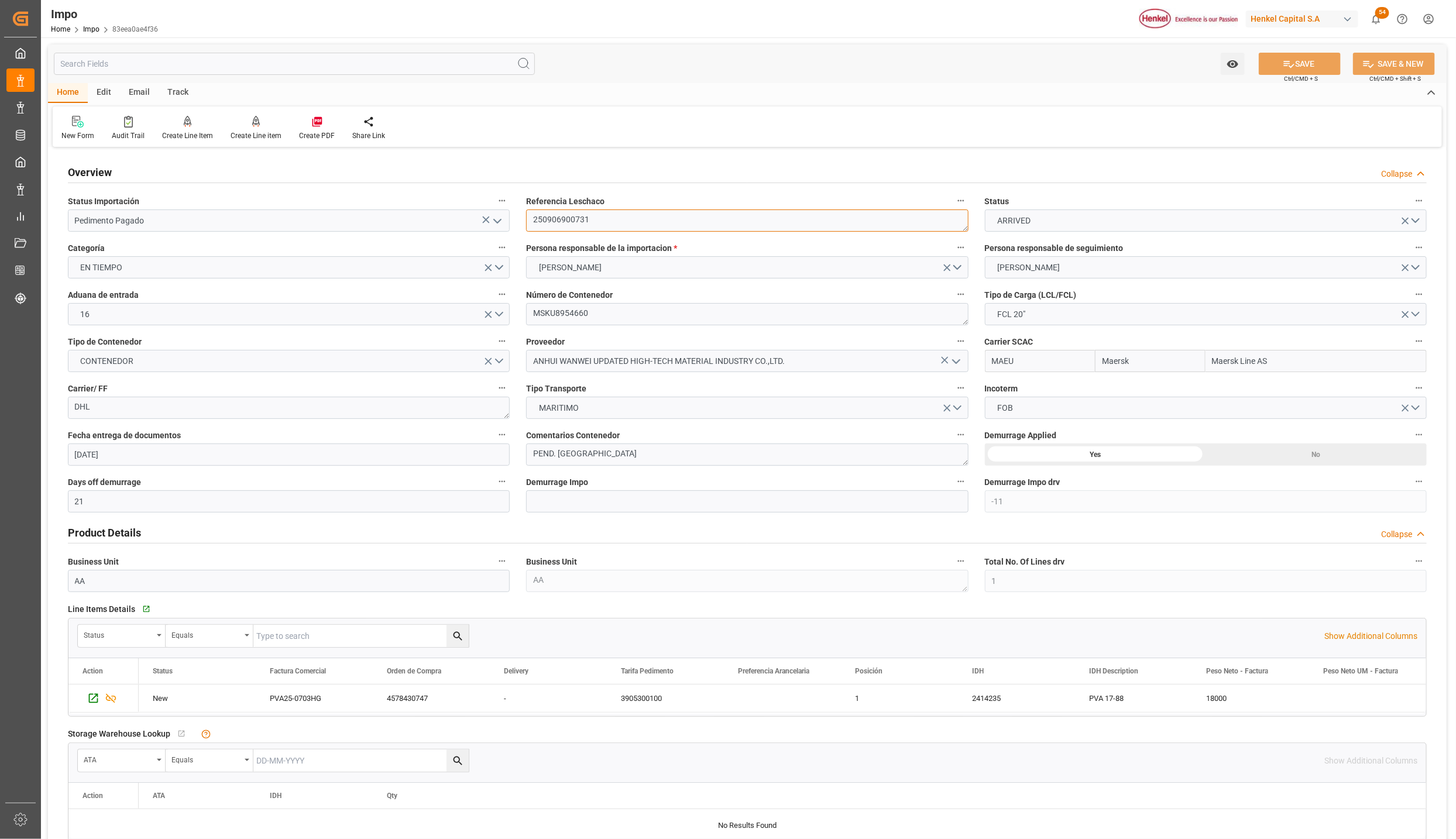
click at [559, 211] on textarea "250906900731" at bounding box center [747, 220] width 442 height 22
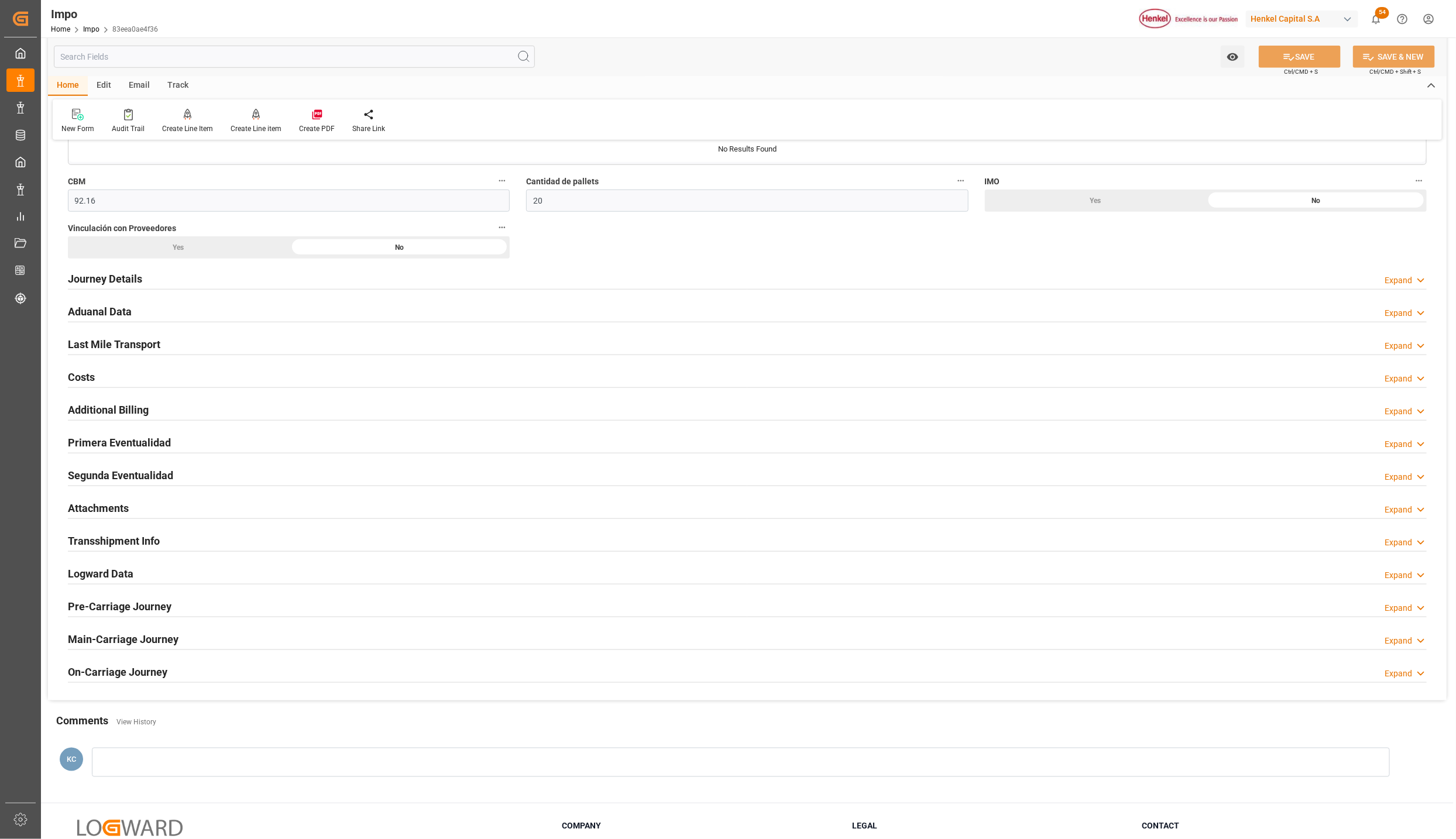
scroll to position [780, 0]
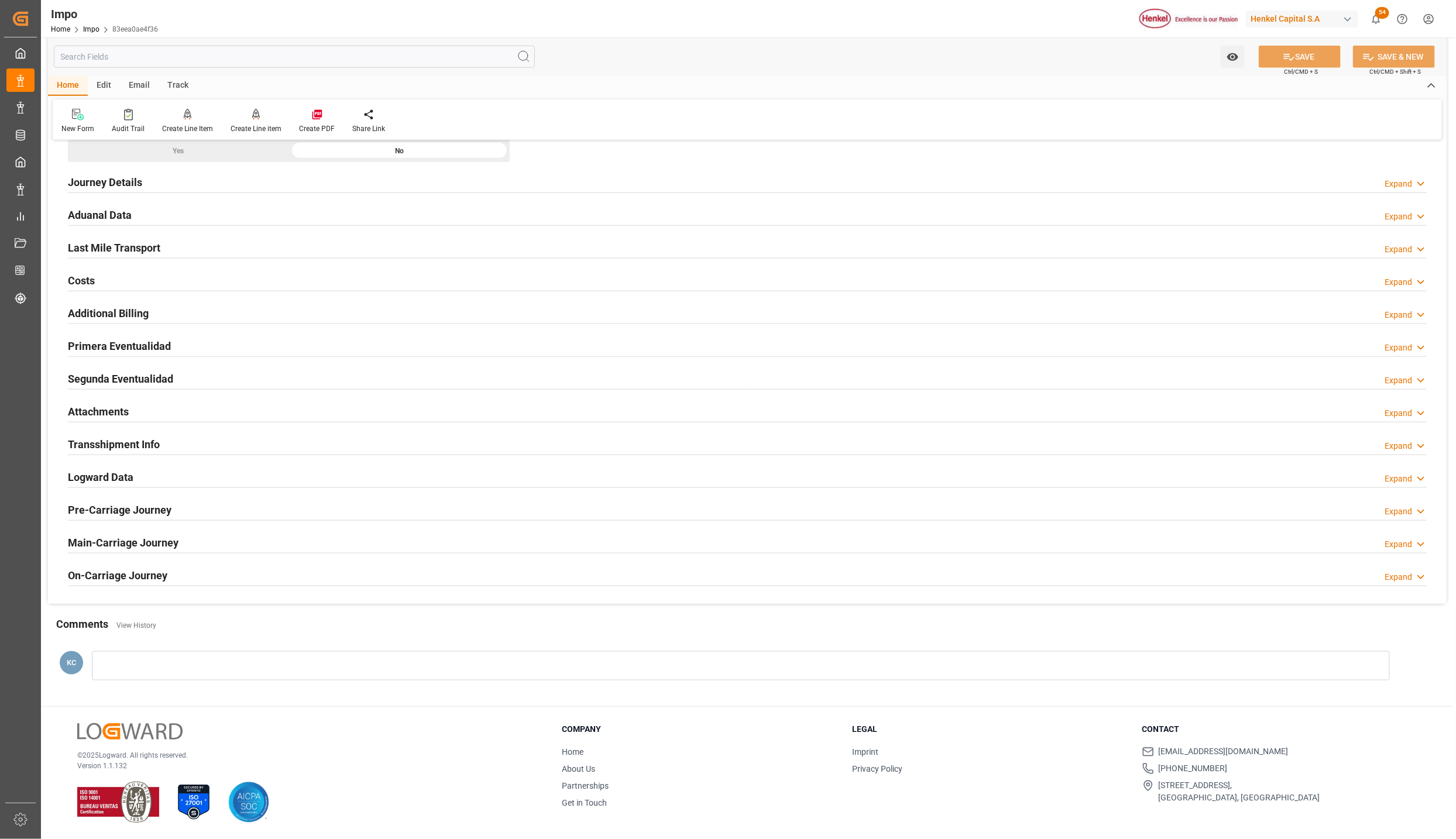
click at [95, 408] on h2 "Attachments" at bounding box center [98, 411] width 61 height 16
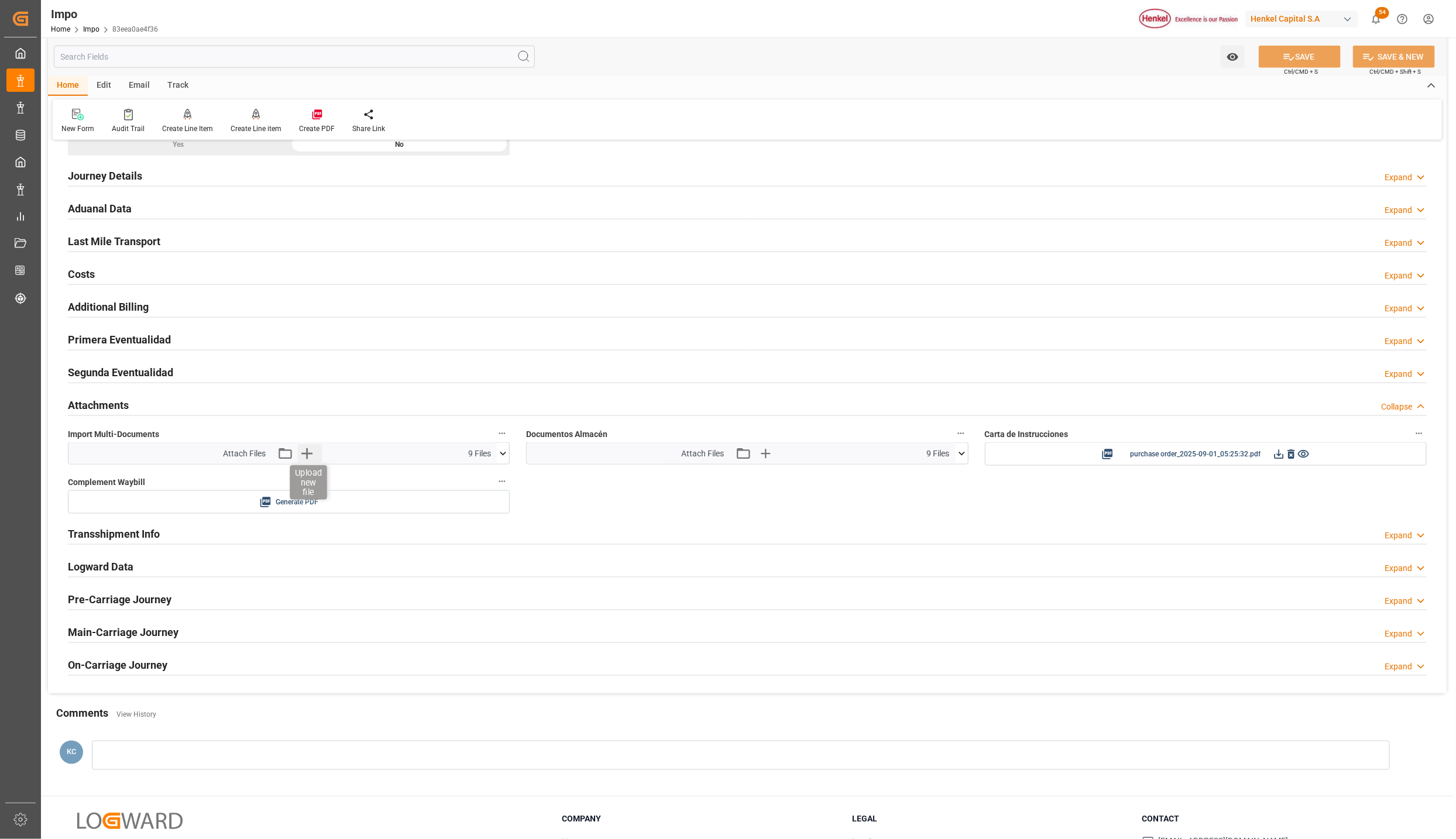
click at [307, 453] on icon "button" at bounding box center [307, 454] width 11 height 11
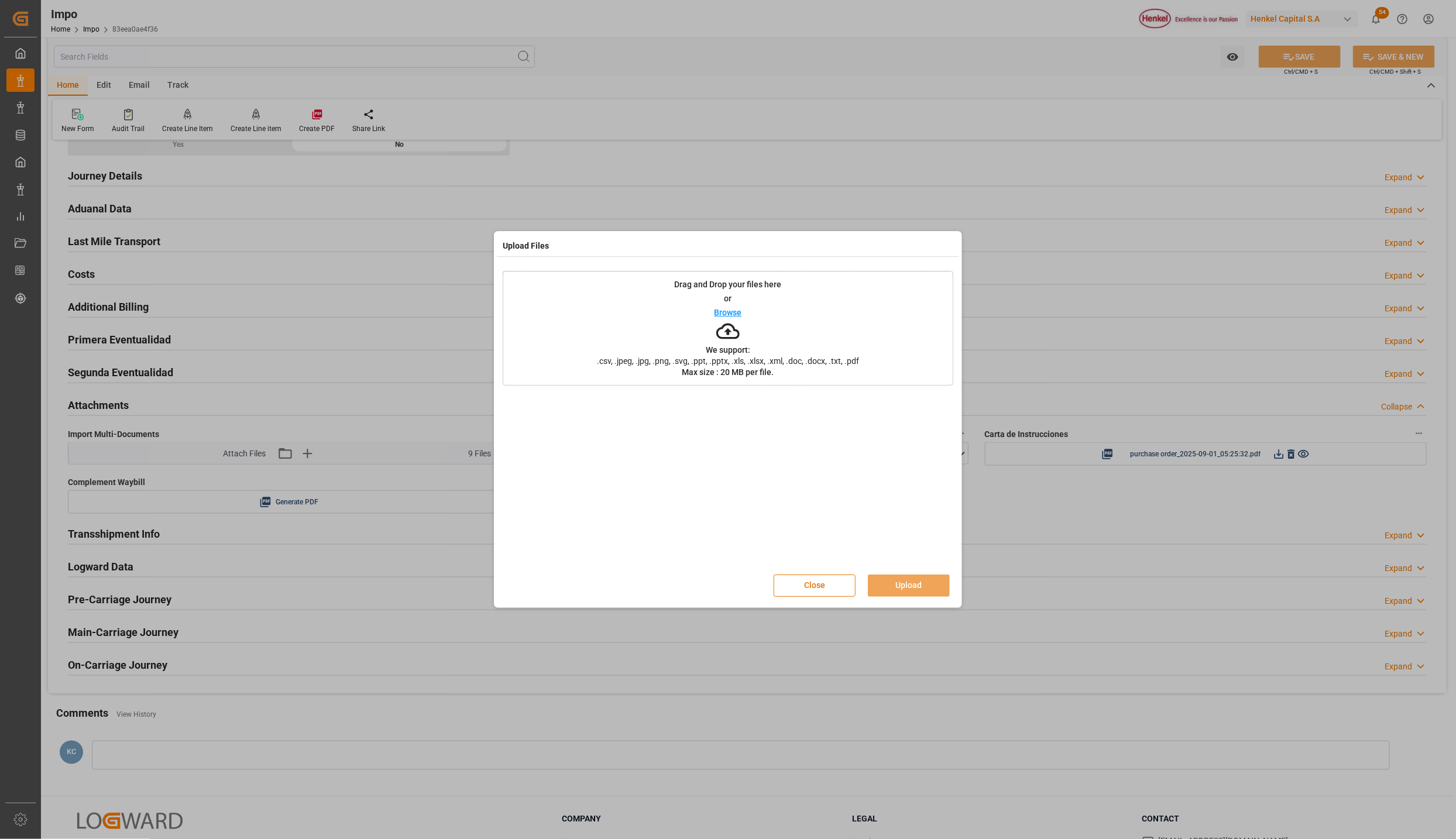
click at [829, 597] on div "Close Upload" at bounding box center [727, 586] width 450 height 38
click at [815, 575] on div "Close Upload" at bounding box center [868, 585] width 188 height 22
click at [286, 455] on div "Upload Files Drag and Drop your files here or Browse We support: .csv, .jpeg, .…" at bounding box center [728, 419] width 1456 height 839
click at [828, 595] on button "Close" at bounding box center [814, 585] width 82 height 22
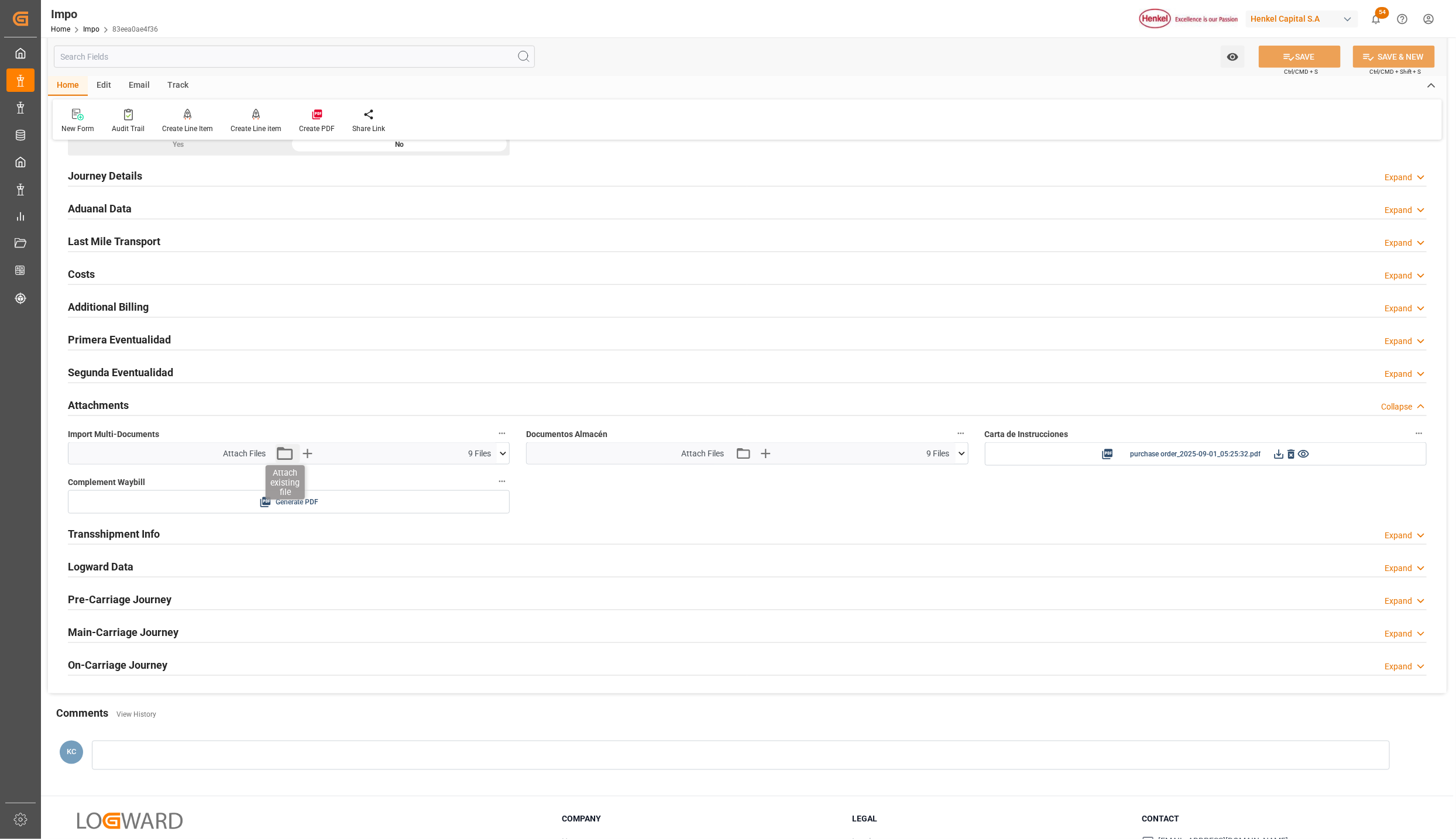
click at [283, 458] on icon "button" at bounding box center [284, 453] width 19 height 19
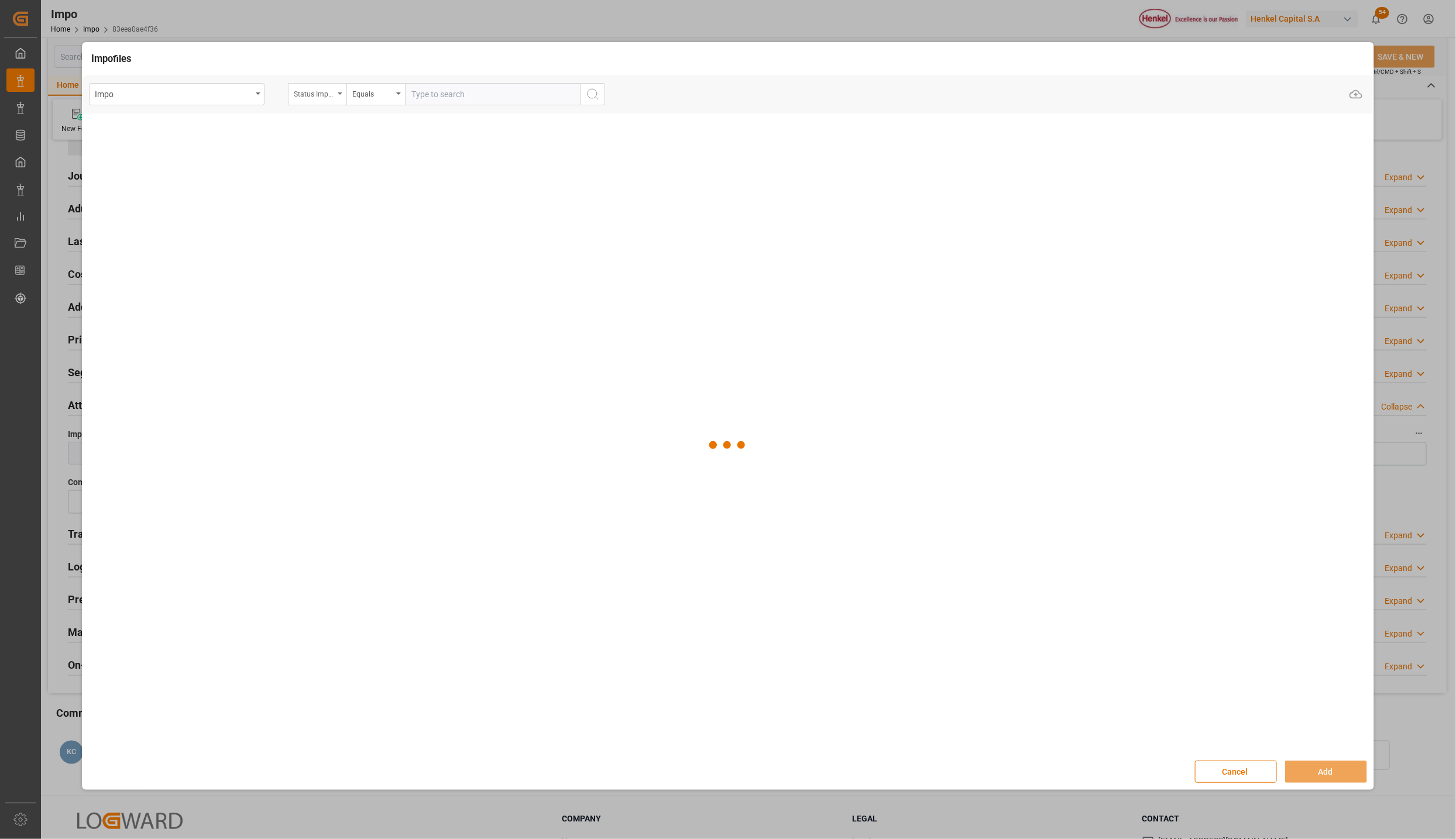
click at [341, 89] on div "Status Importación" at bounding box center [317, 94] width 59 height 22
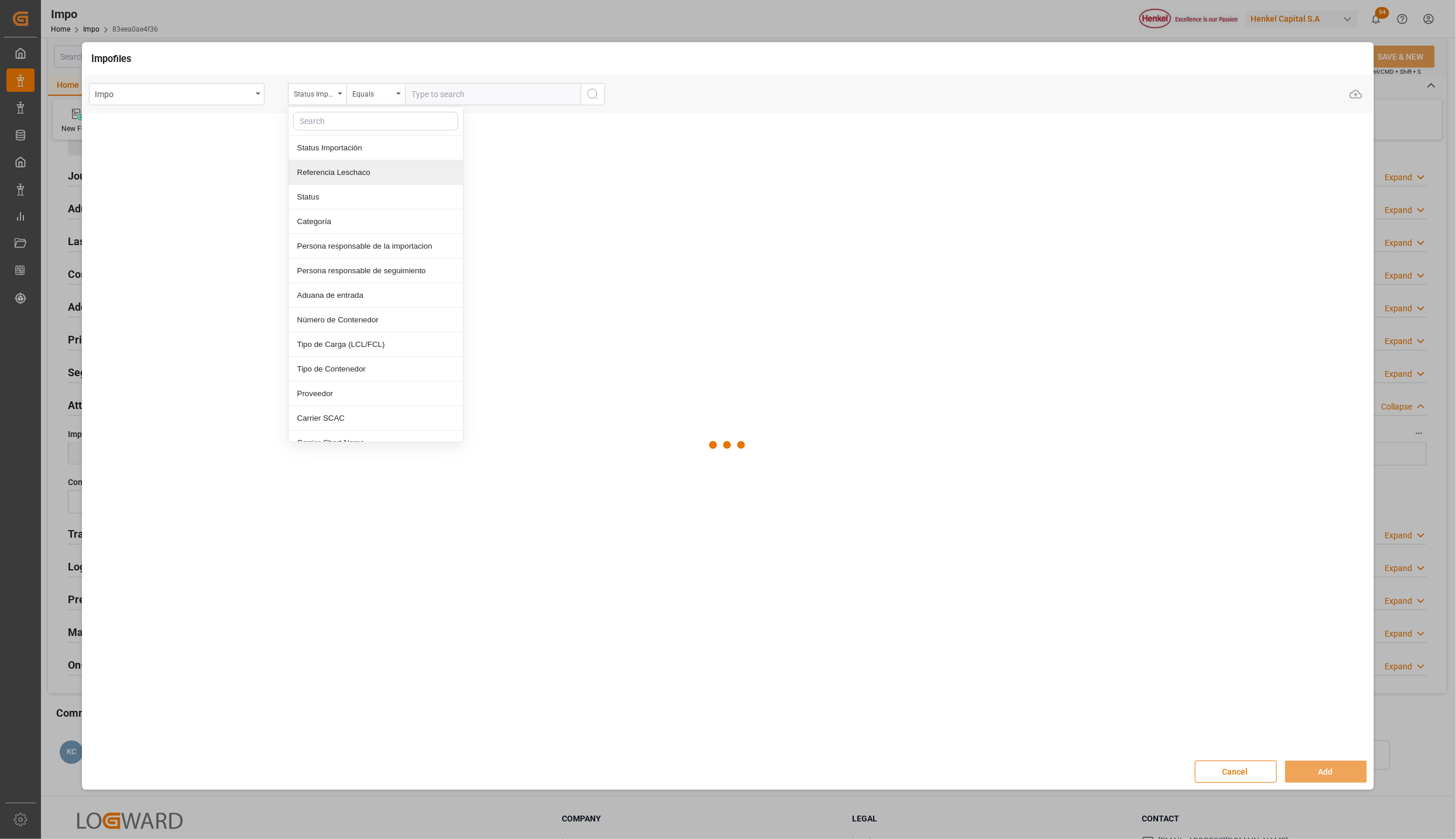
click at [347, 175] on div "Referencia Leschaco" at bounding box center [375, 172] width 175 height 25
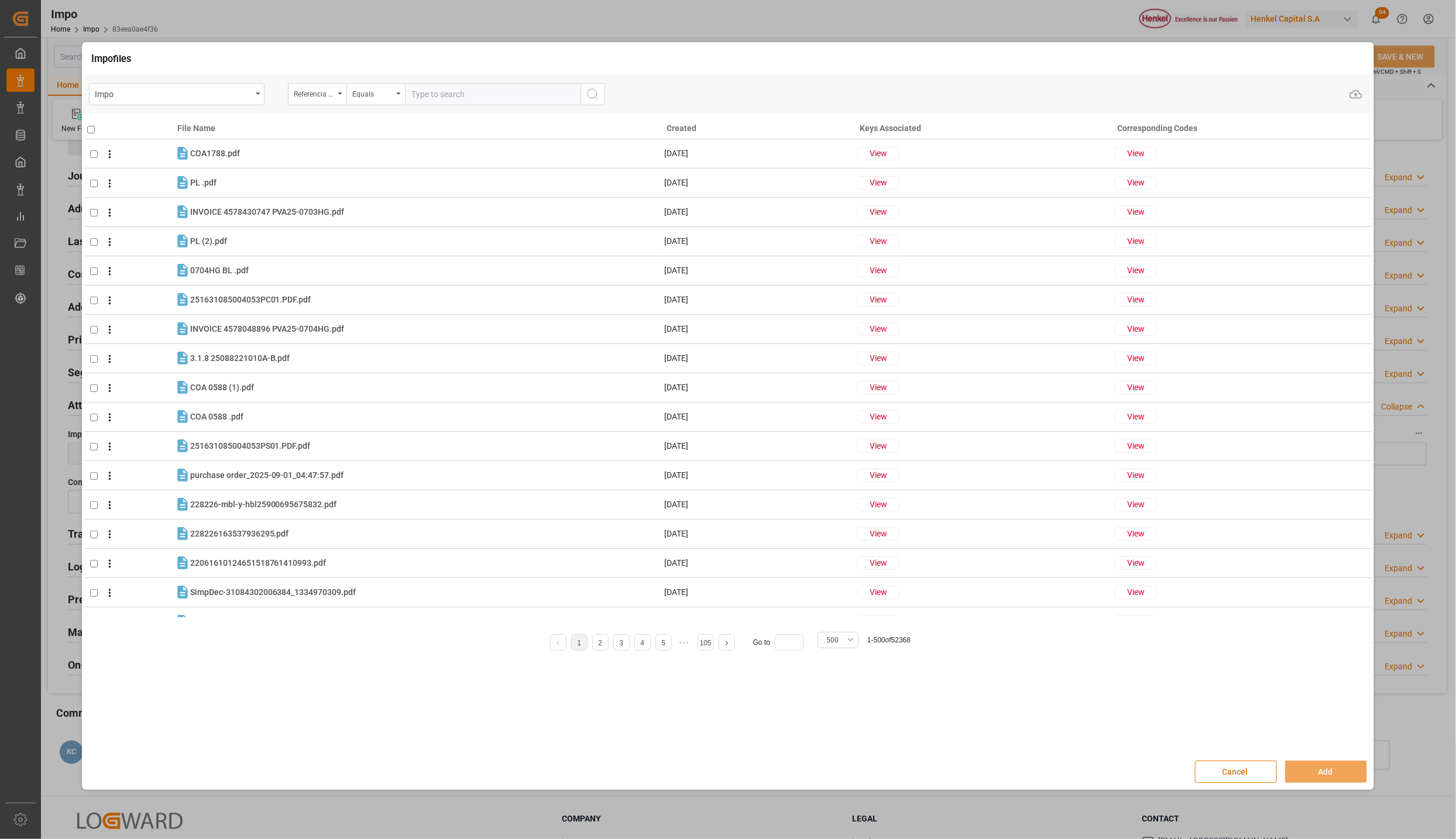
click at [452, 92] on input "text" at bounding box center [492, 94] width 176 height 22
paste input "250906900731"
type input "250906900731"
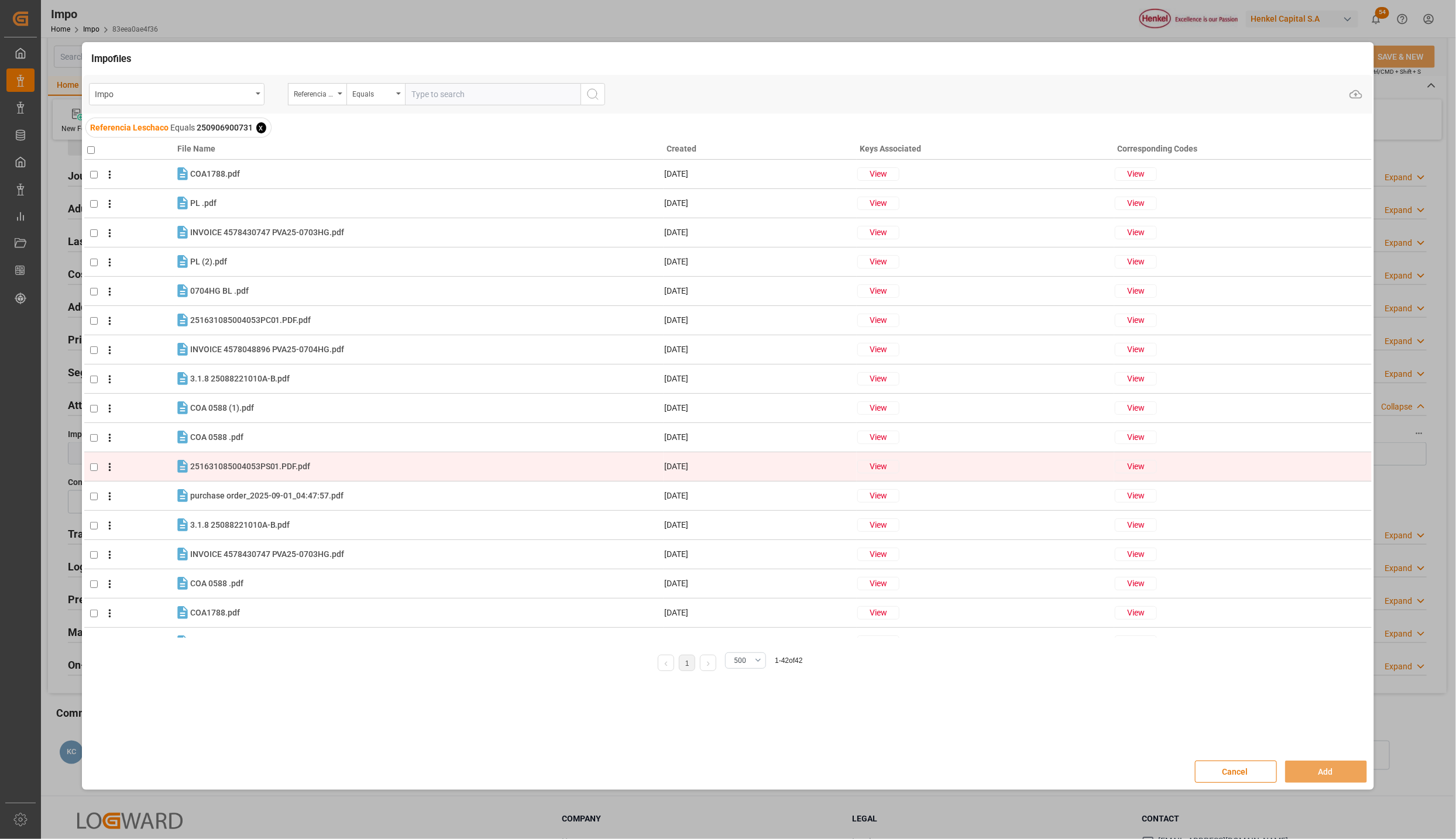
click at [93, 470] on input "checkbox" at bounding box center [94, 467] width 8 height 8
checkbox input "true"
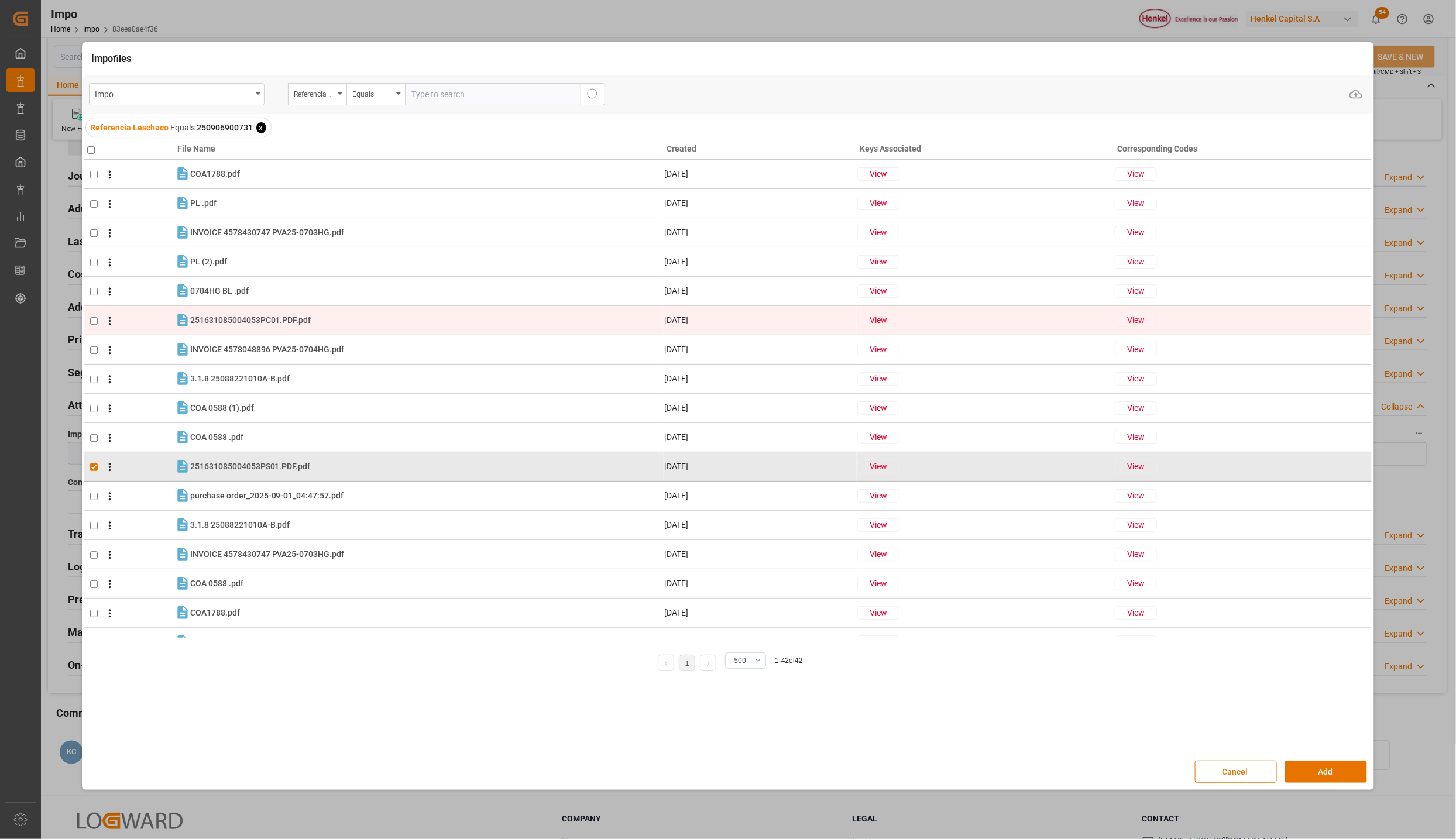
click at [95, 320] on input "checkbox" at bounding box center [94, 321] width 8 height 8
checkbox input "true"
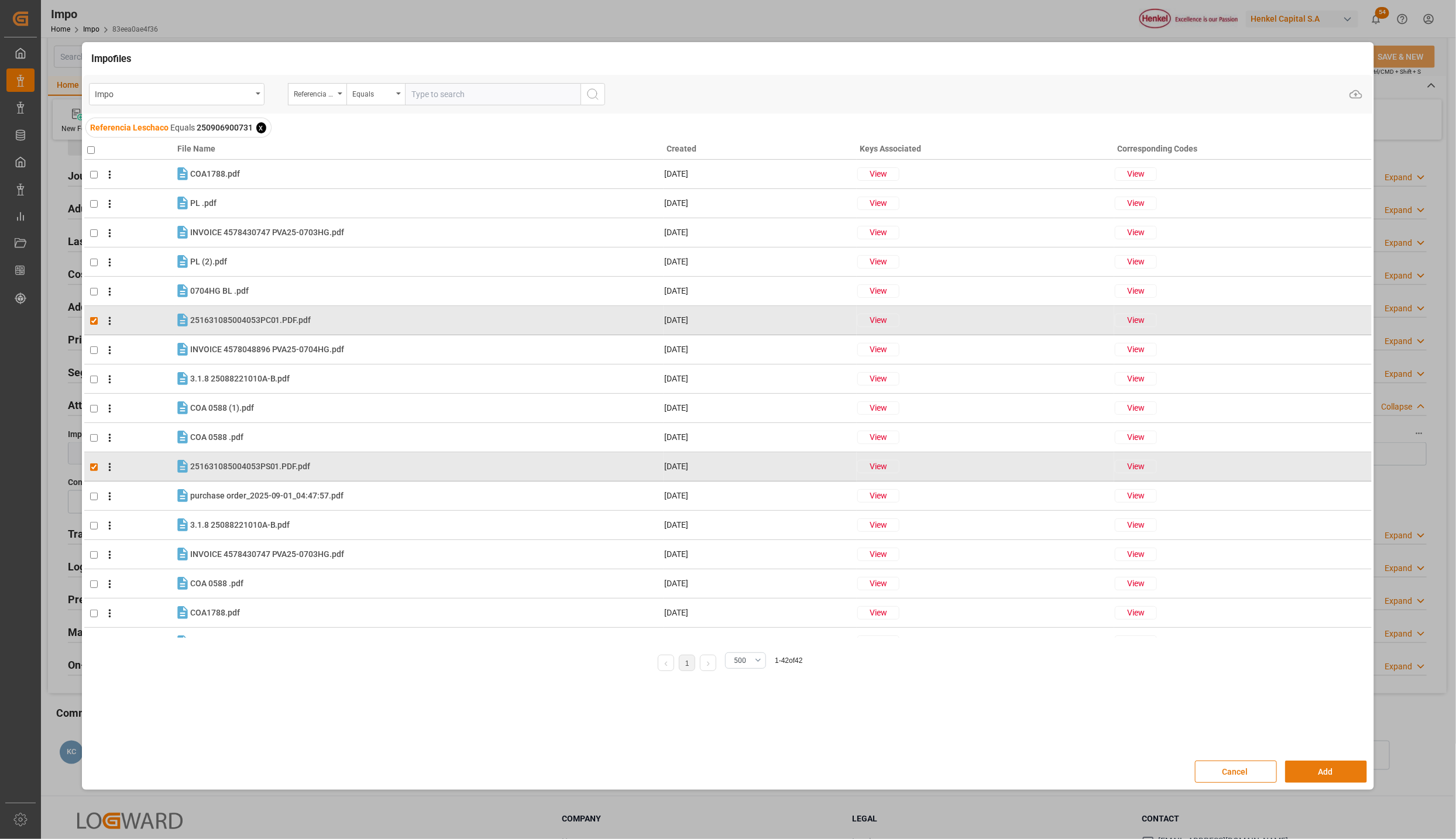
click at [1301, 764] on button "Add" at bounding box center [1326, 772] width 82 height 22
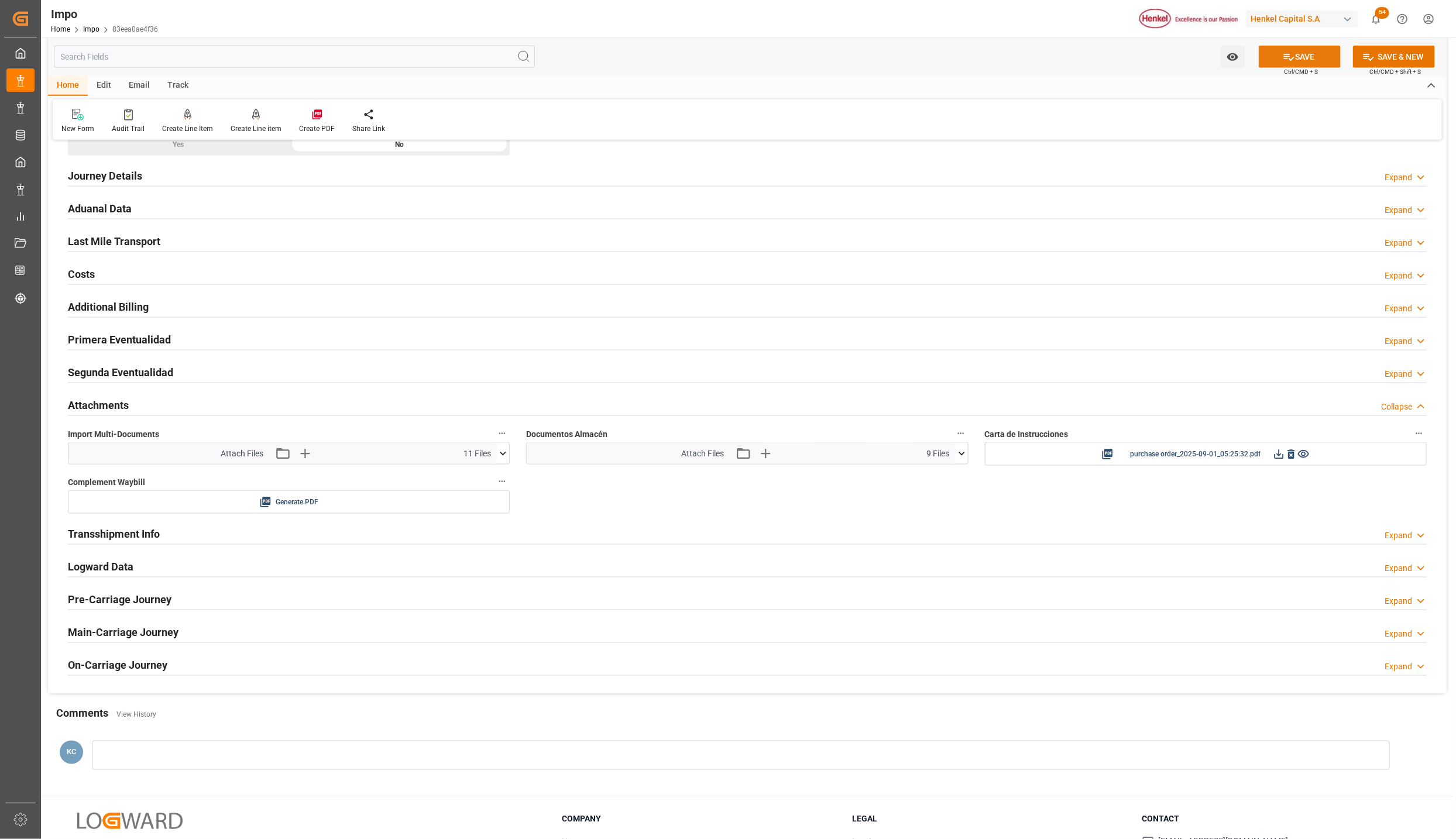
click at [1310, 51] on button "SAVE" at bounding box center [1299, 56] width 82 height 22
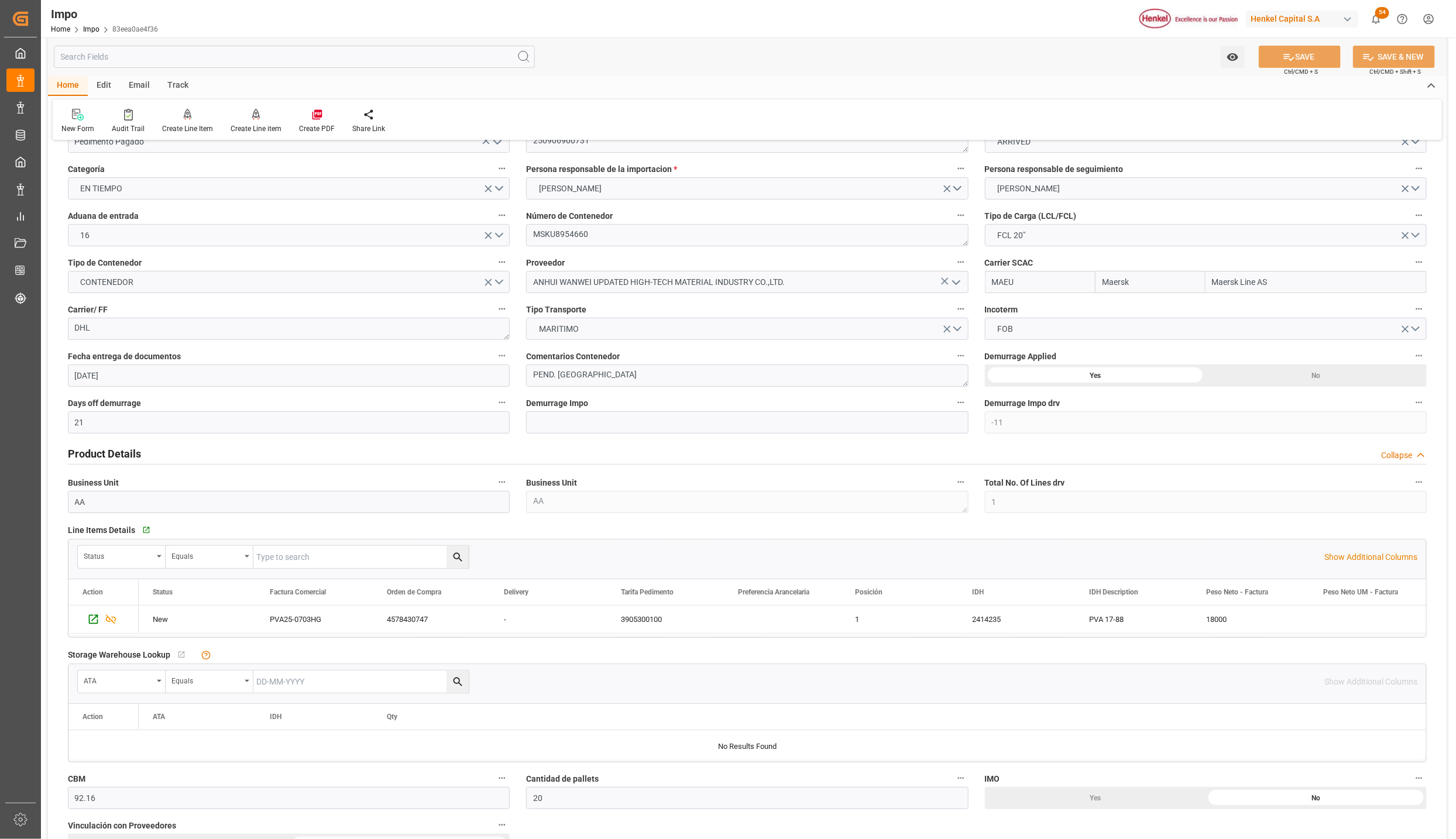
scroll to position [0, 0]
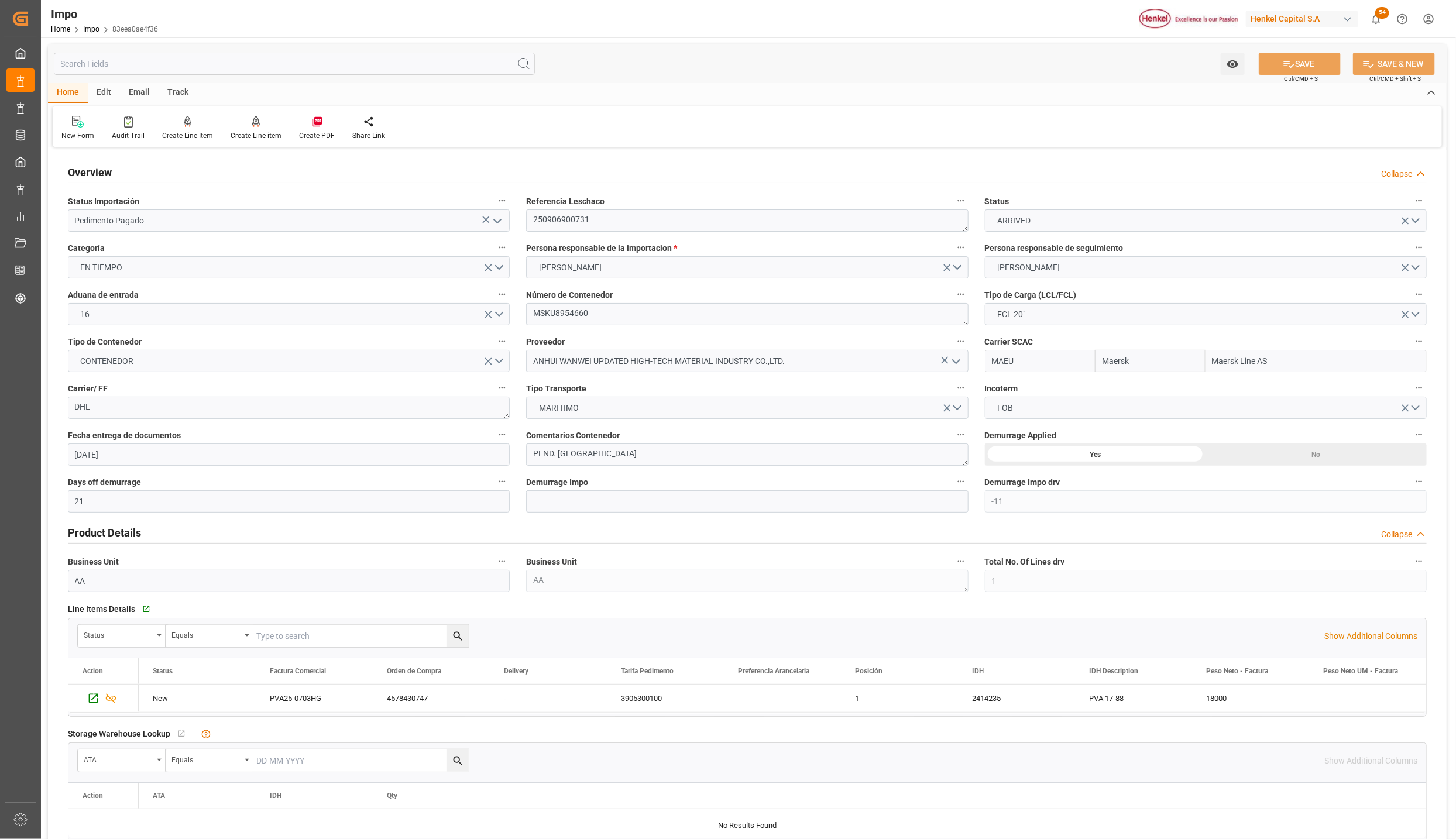
click at [137, 85] on div "Email" at bounding box center [139, 93] width 38 height 20
click at [70, 88] on div "Home" at bounding box center [68, 93] width 40 height 20
click at [89, 27] on link "Impo" at bounding box center [91, 29] width 16 height 8
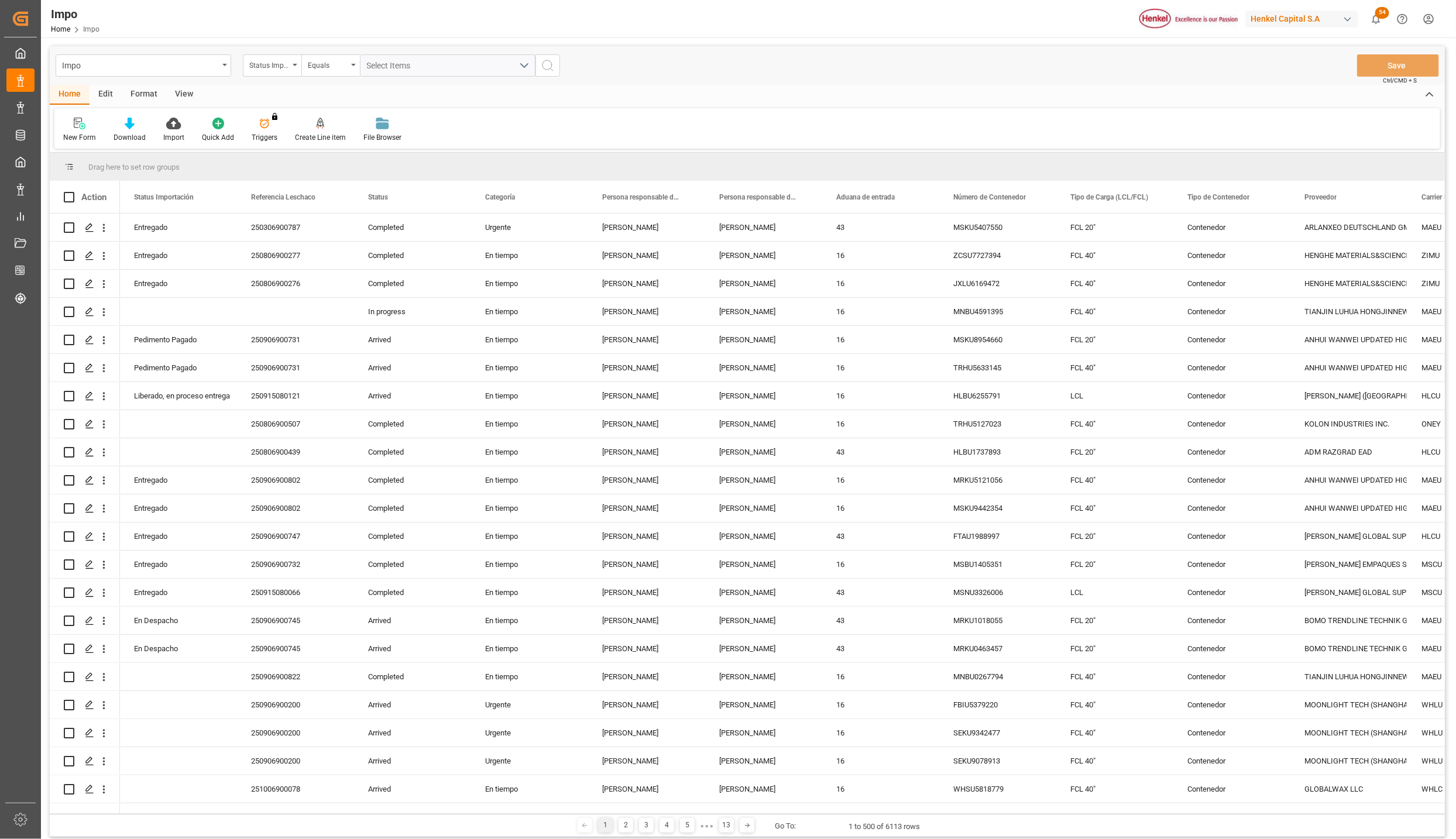
click at [137, 93] on div "Format" at bounding box center [144, 95] width 44 height 20
click at [85, 118] on icon at bounding box center [80, 118] width 11 height 2
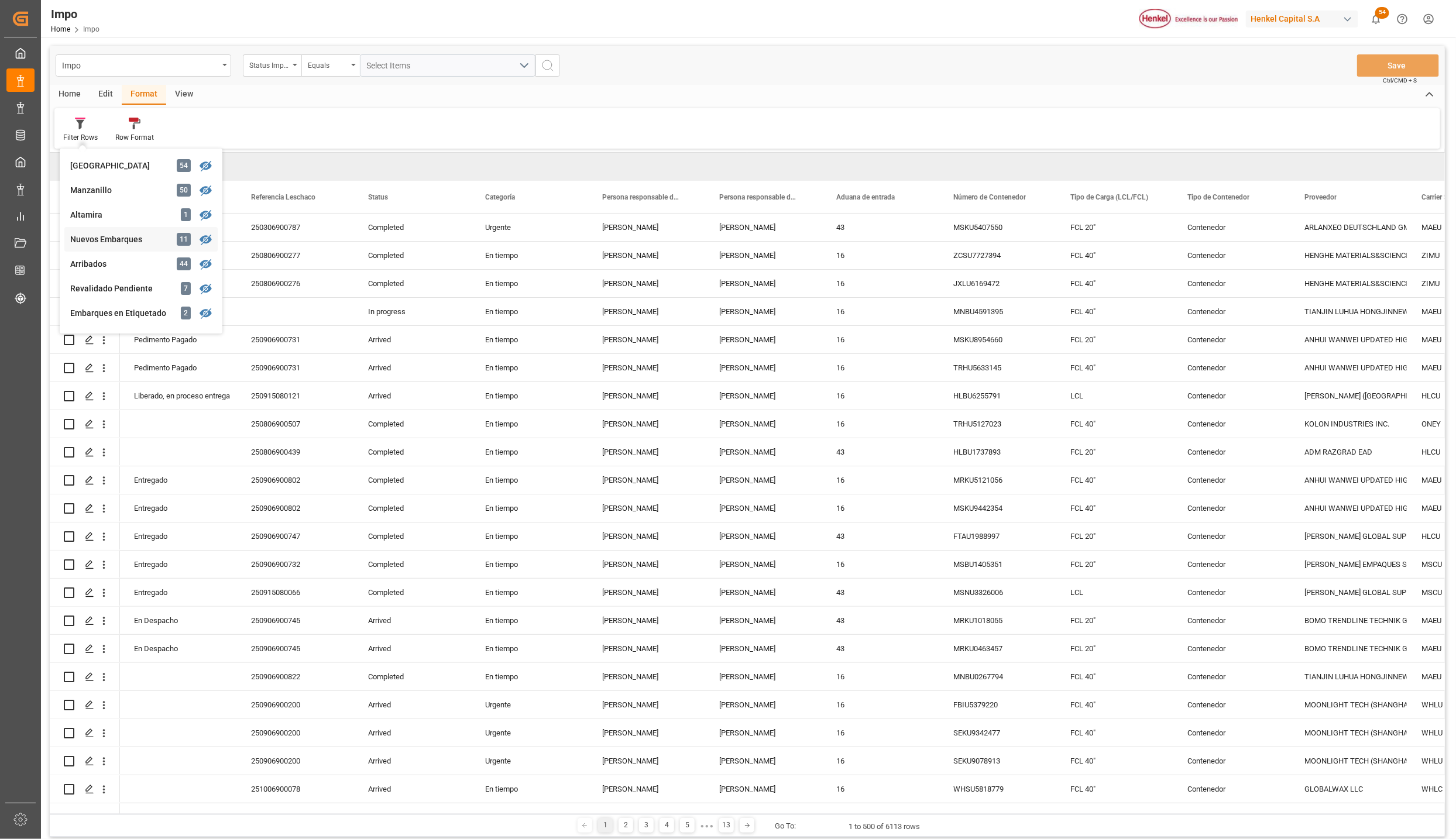
click at [114, 239] on div "Nuevos Embarques" at bounding box center [121, 239] width 103 height 12
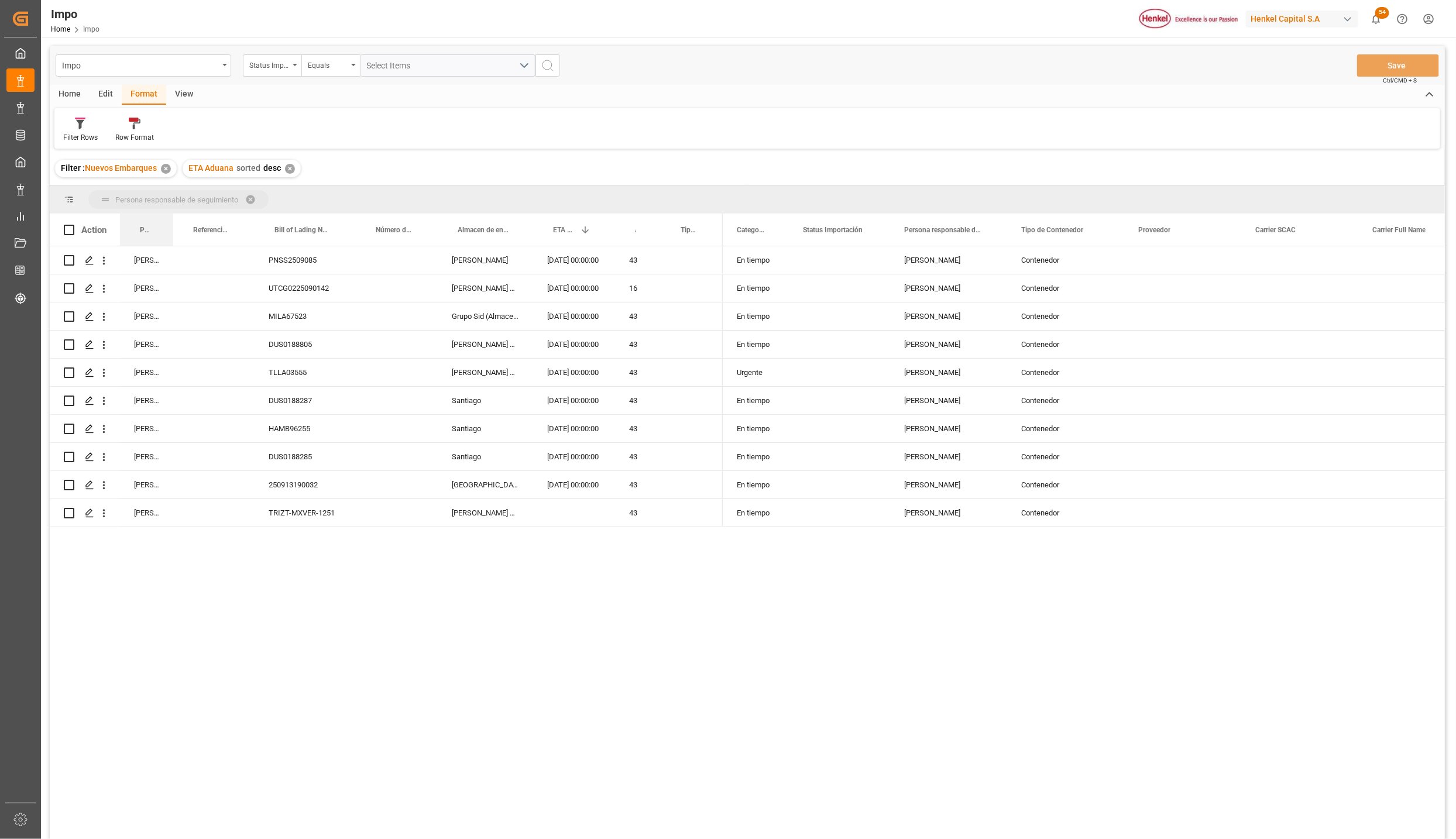
drag, startPoint x: 150, startPoint y: 227, endPoint x: 152, endPoint y: 203, distance: 24.1
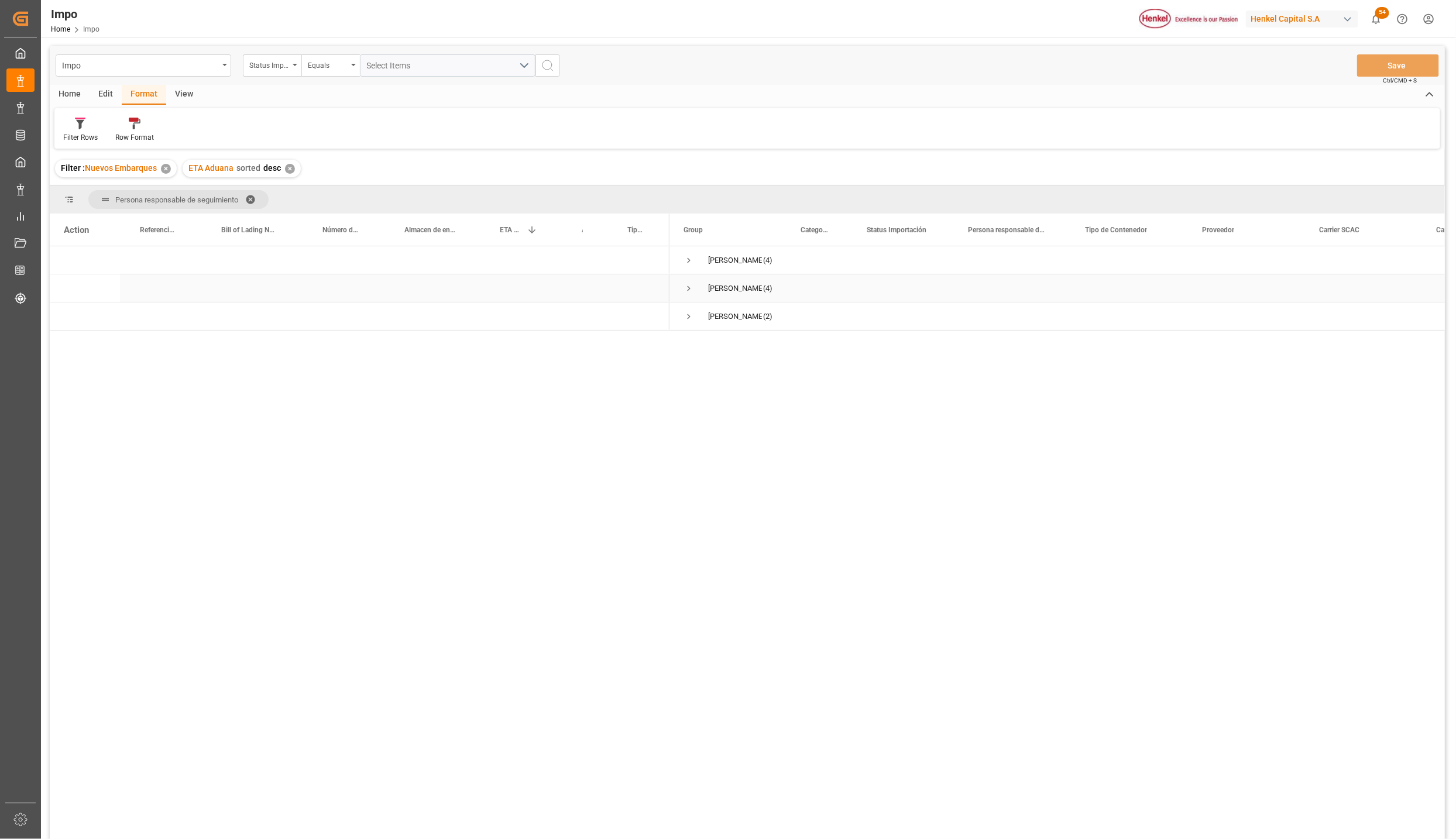
click at [688, 283] on span "Press SPACE to select this row." at bounding box center [689, 288] width 11 height 11
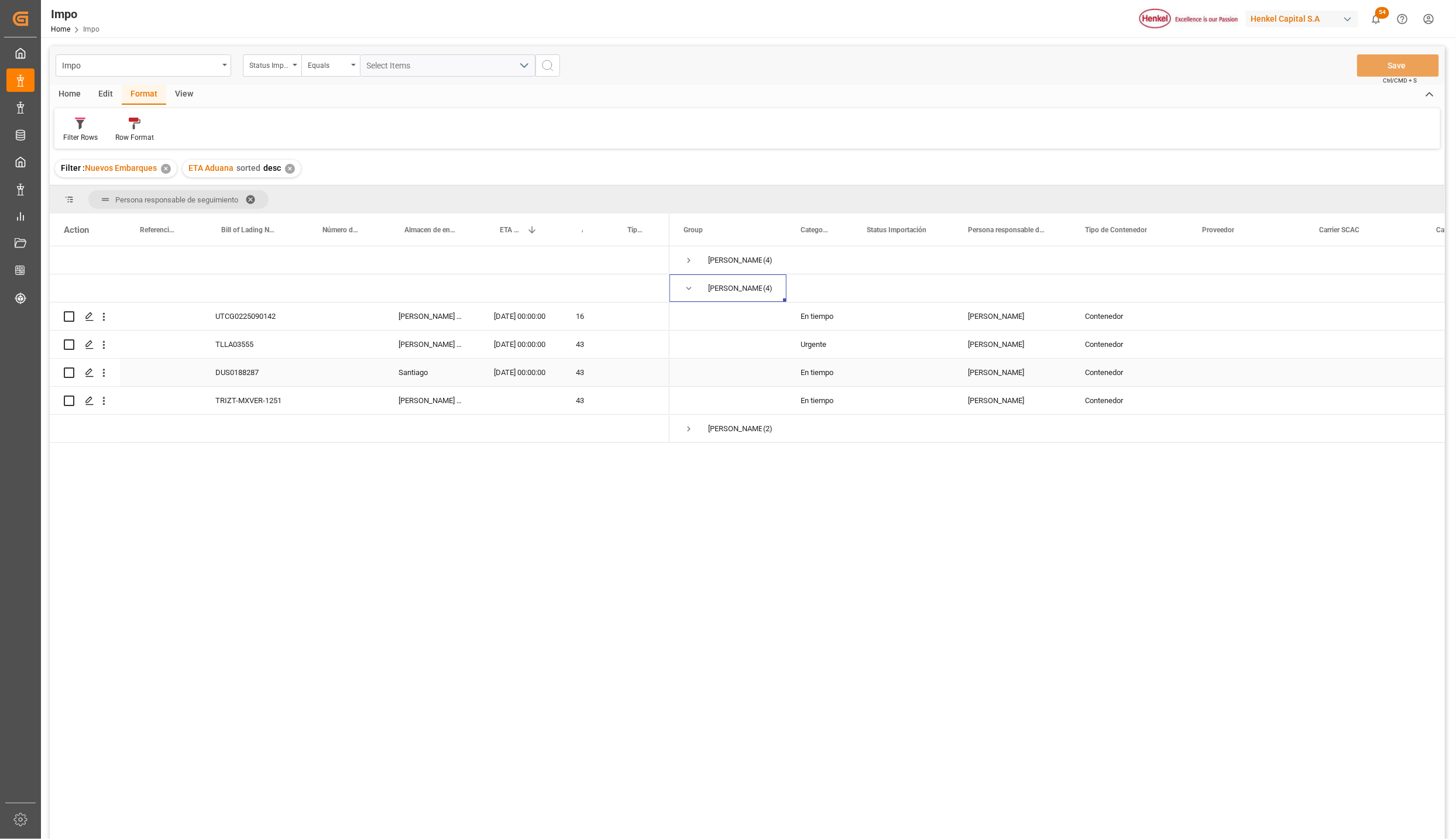
click at [507, 369] on div "[DATE] 00:00:00" at bounding box center [521, 372] width 82 height 28
click at [234, 373] on div "DUS0188287" at bounding box center [252, 372] width 101 height 28
click at [278, 540] on div "UTCG0225090142 [PERSON_NAME] Tlalnepantla [DATE] 00:00:00 16 TLLA03555 [PERSON_…" at bounding box center [747, 545] width 1395 height 597
click at [255, 375] on div "DUS0188287" at bounding box center [252, 372] width 101 height 28
click at [334, 554] on div "UTCG0225090142 [PERSON_NAME] Tlalnepantla [DATE] 00:00:00 16 TLLA03555 [PERSON_…" at bounding box center [747, 545] width 1395 height 597
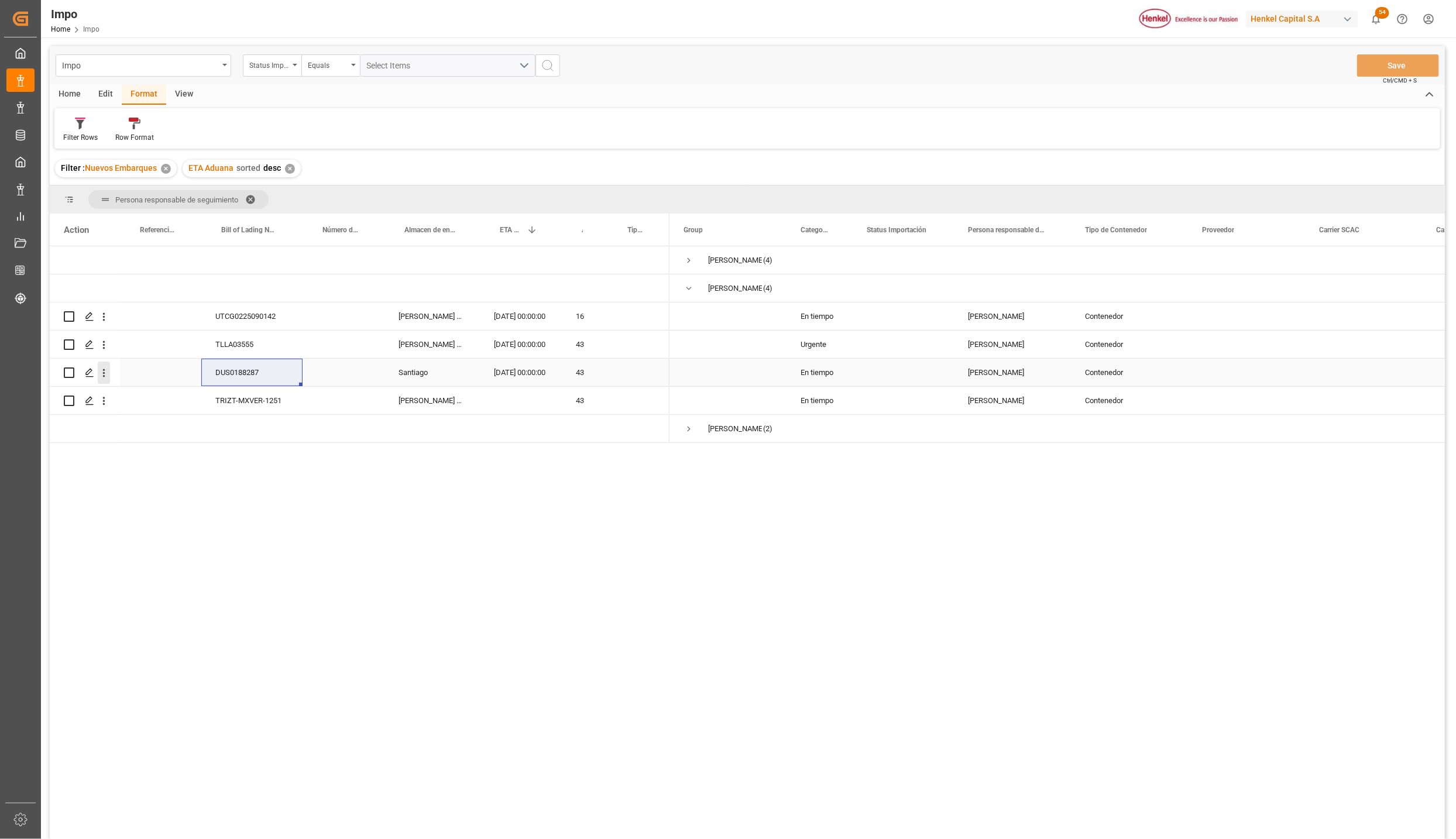
click at [106, 371] on icon "open menu" at bounding box center [104, 373] width 12 height 12
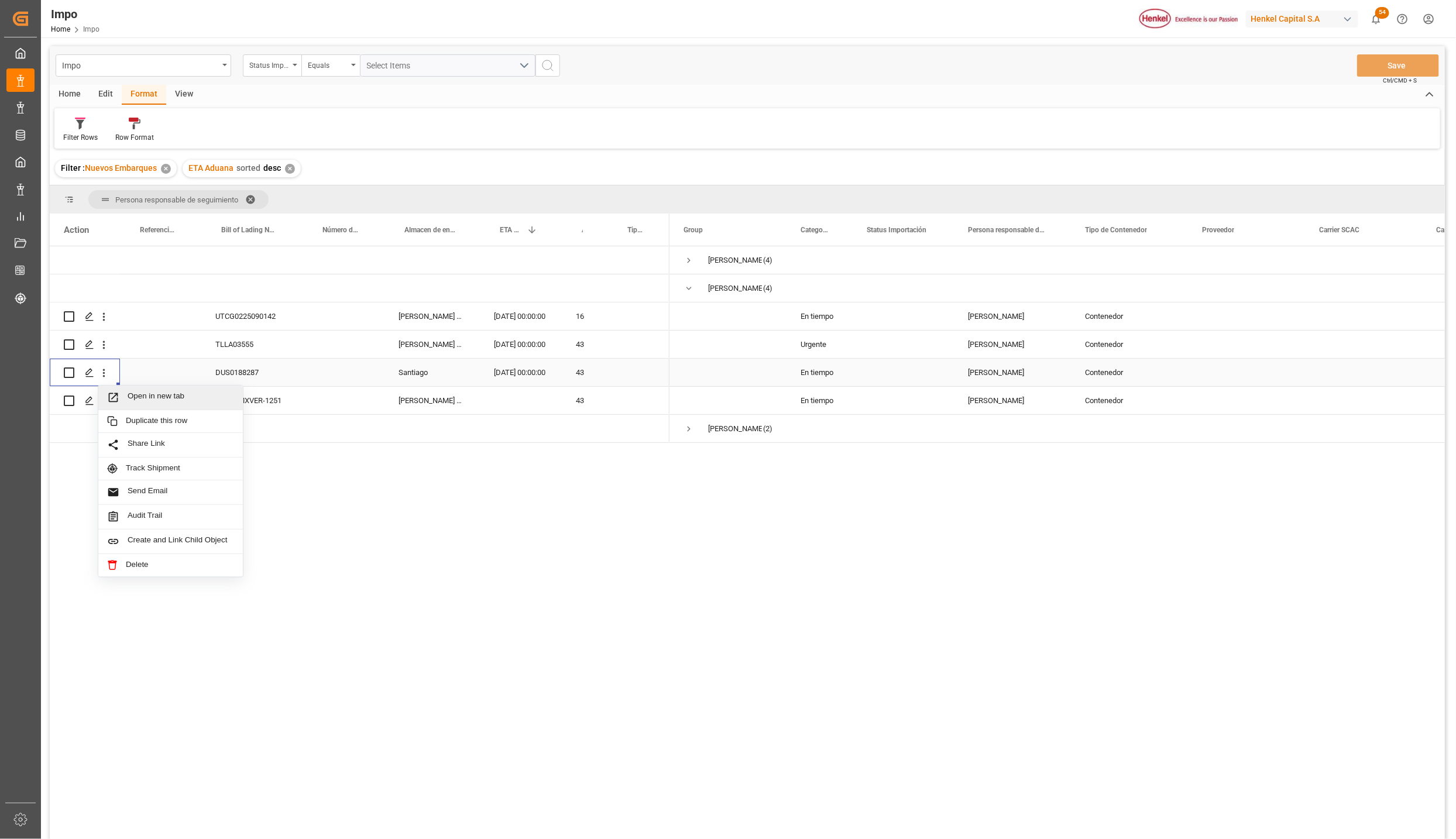
click at [155, 396] on span "Open in new tab" at bounding box center [181, 398] width 107 height 12
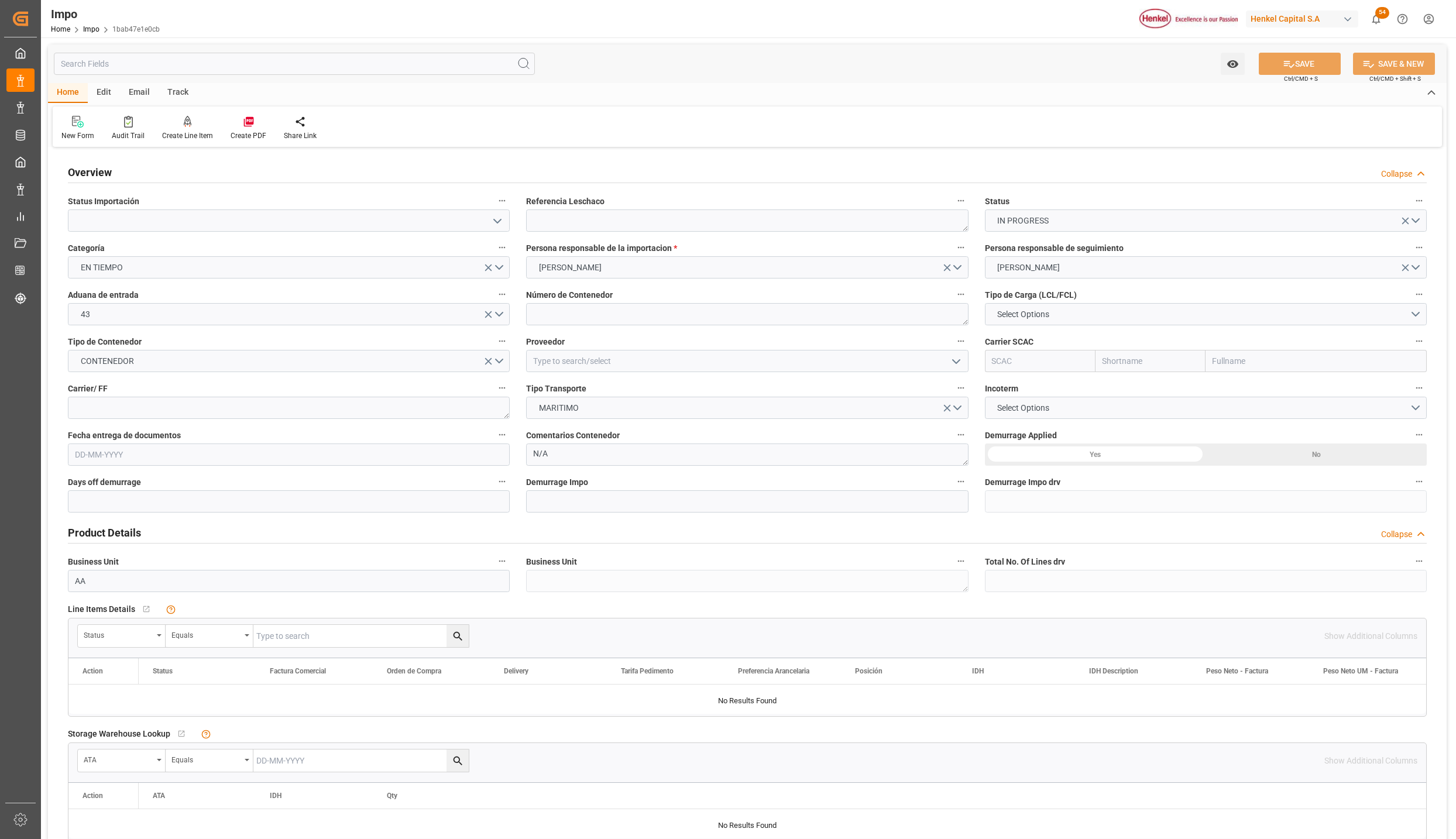
type input "[DATE]"
click at [497, 215] on icon "open menu" at bounding box center [497, 221] width 14 height 14
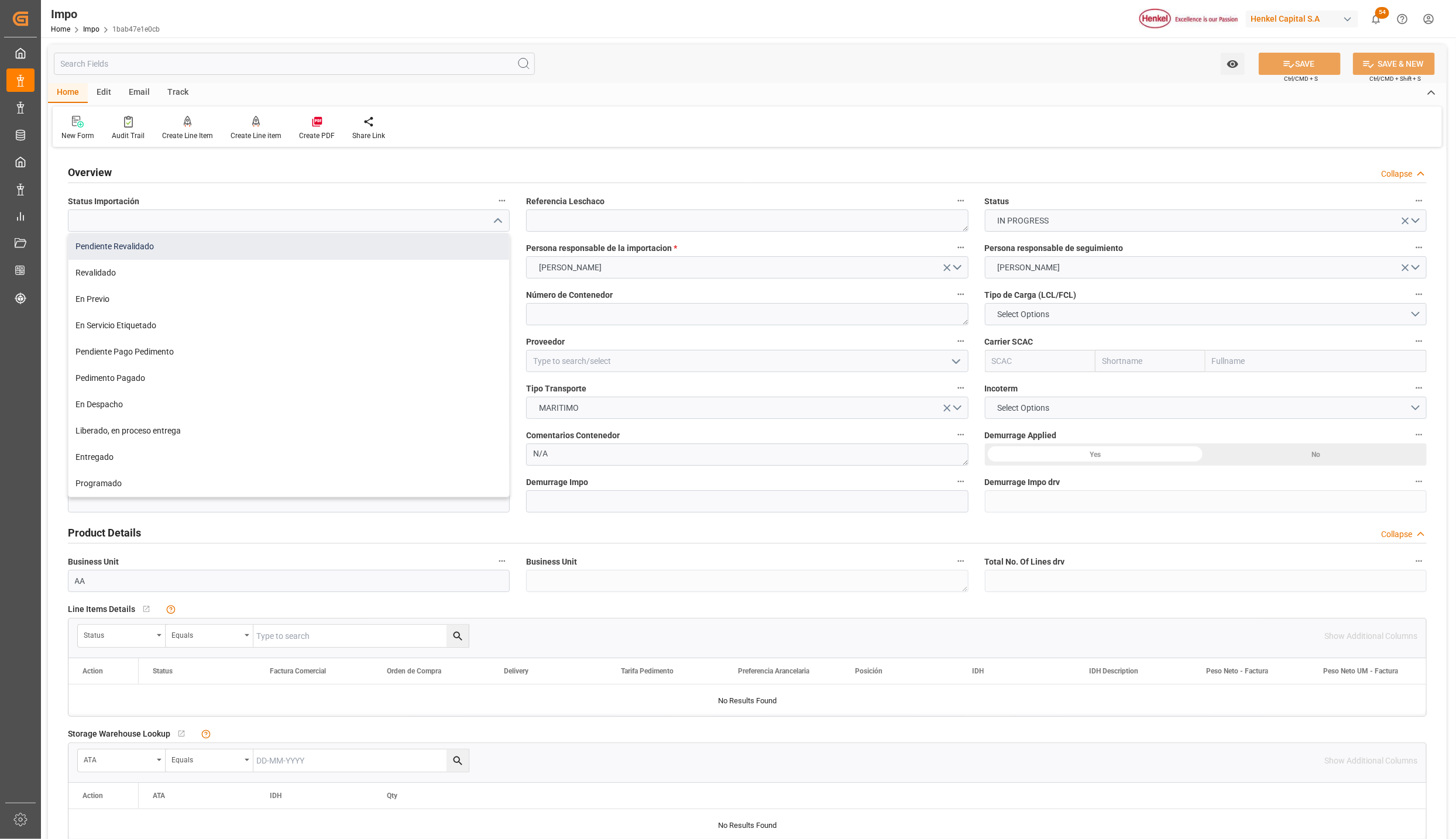
click at [107, 249] on div "Pendiente Revalidado" at bounding box center [288, 246] width 441 height 26
type input "Pendiente Revalidado"
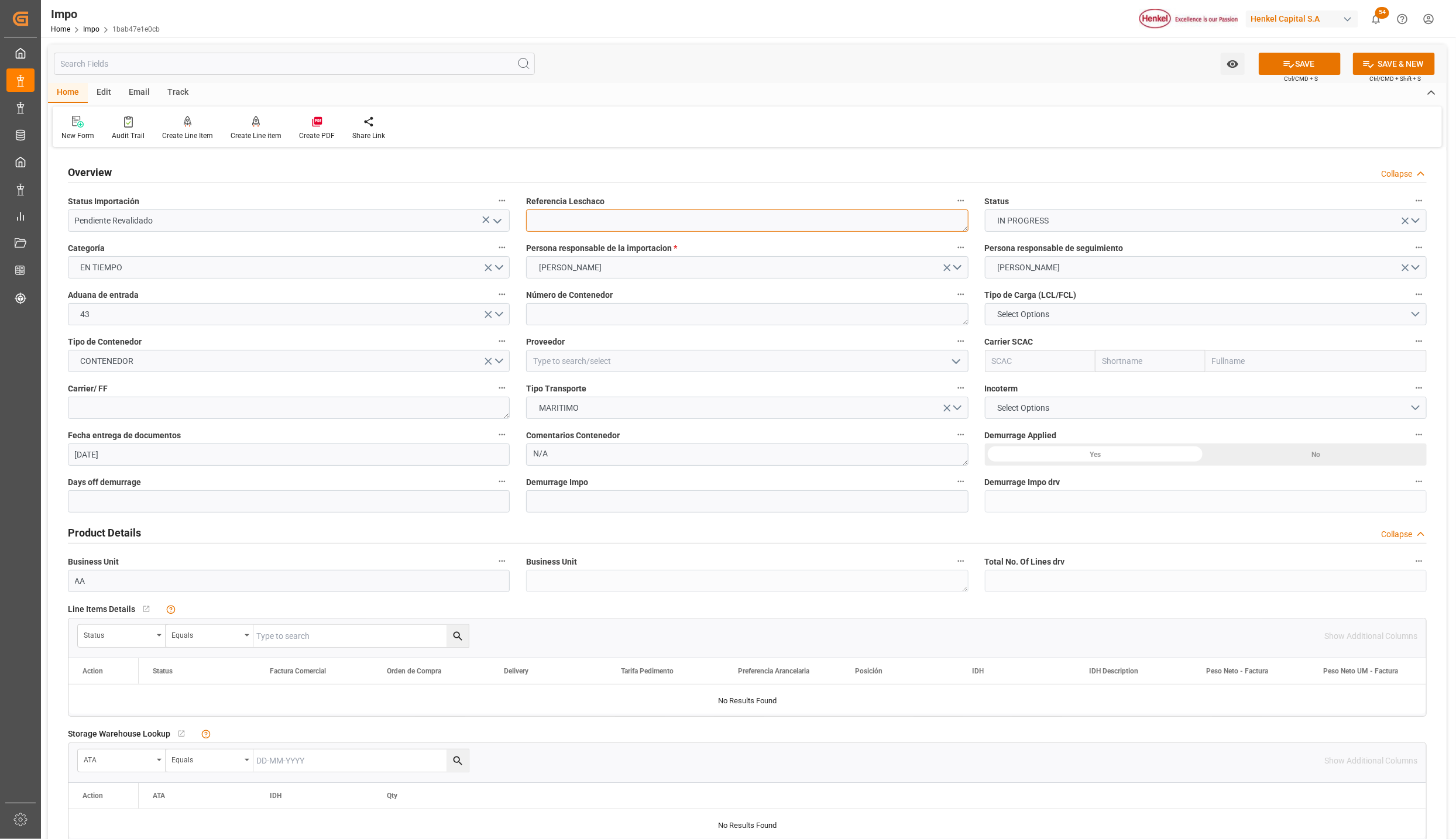
click at [564, 227] on textarea at bounding box center [747, 220] width 442 height 22
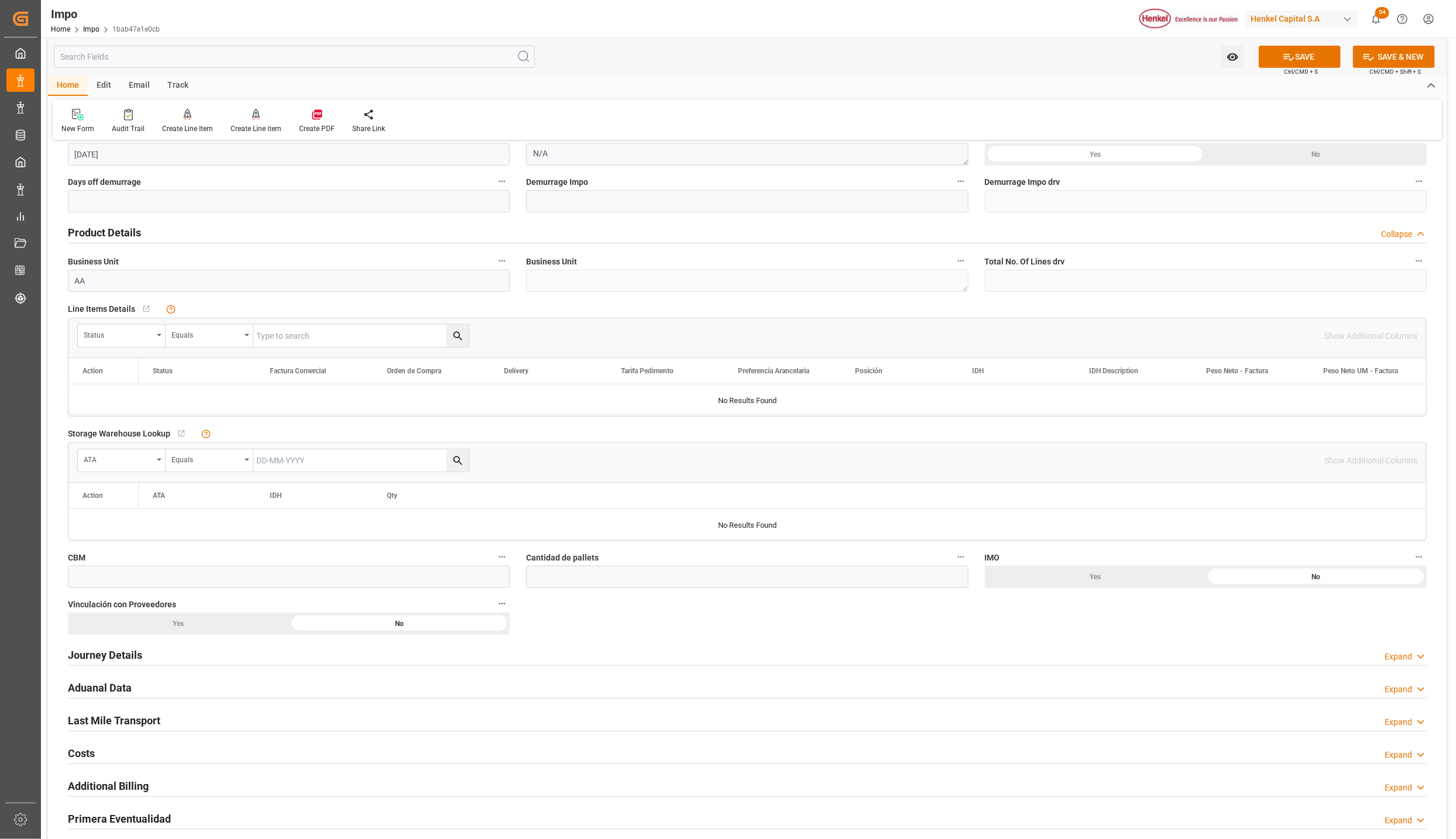
scroll to position [351, 0]
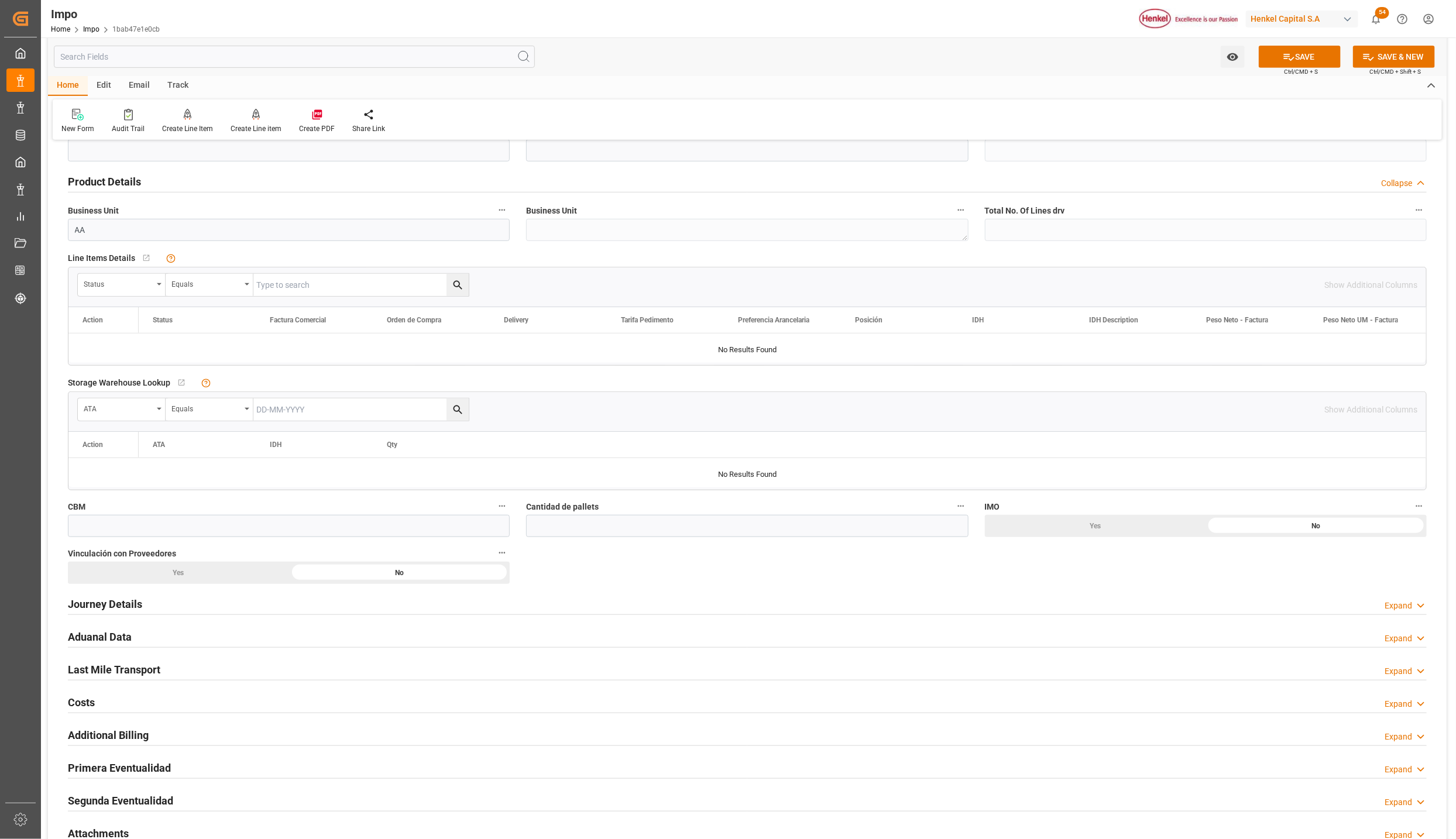
click at [88, 597] on div "Journey Details" at bounding box center [105, 603] width 74 height 22
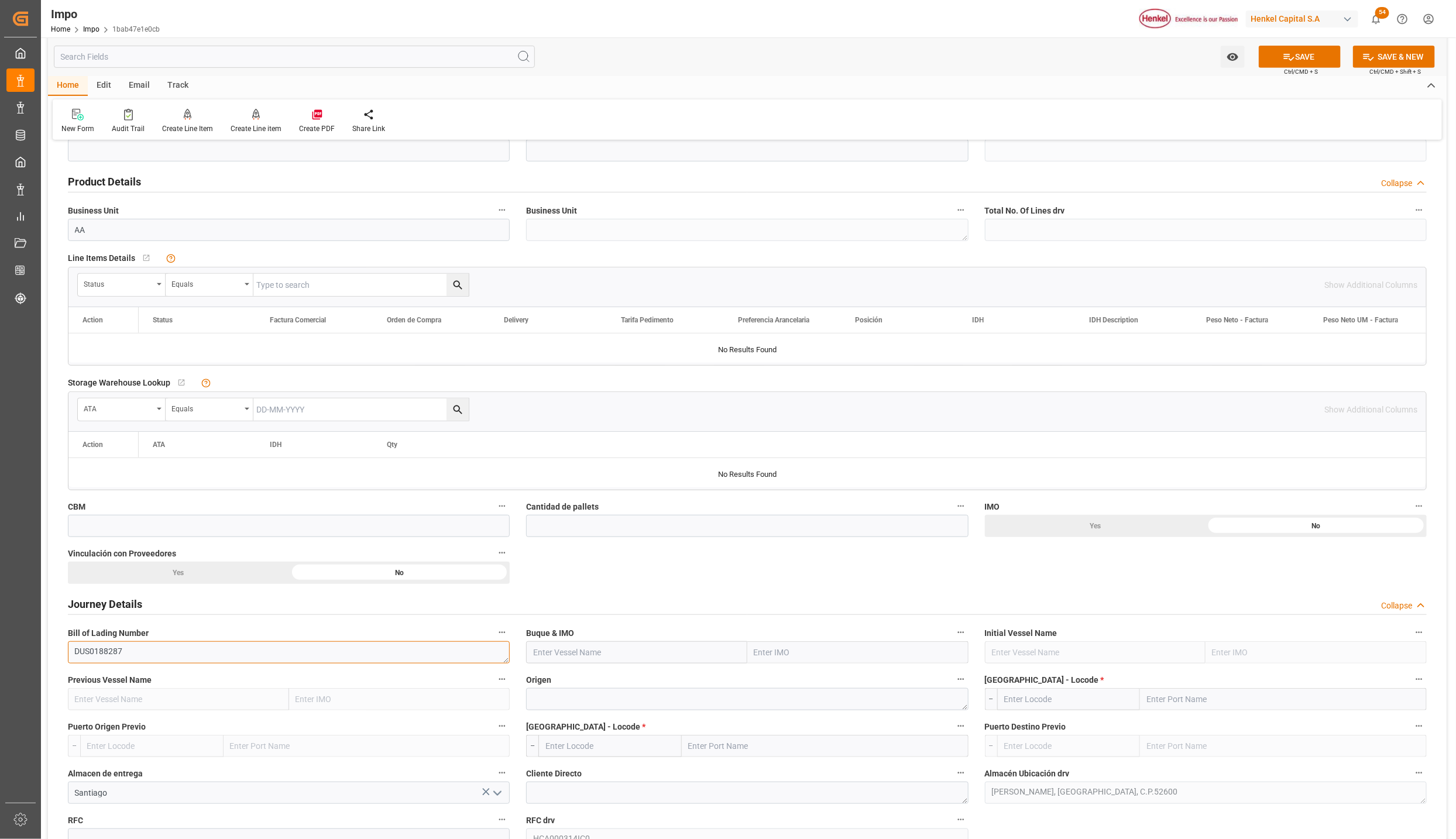
drag, startPoint x: 137, startPoint y: 649, endPoint x: 59, endPoint y: 644, distance: 78.2
click at [60, 644] on div "Bill of Lading Number DUS0188287" at bounding box center [289, 644] width 458 height 47
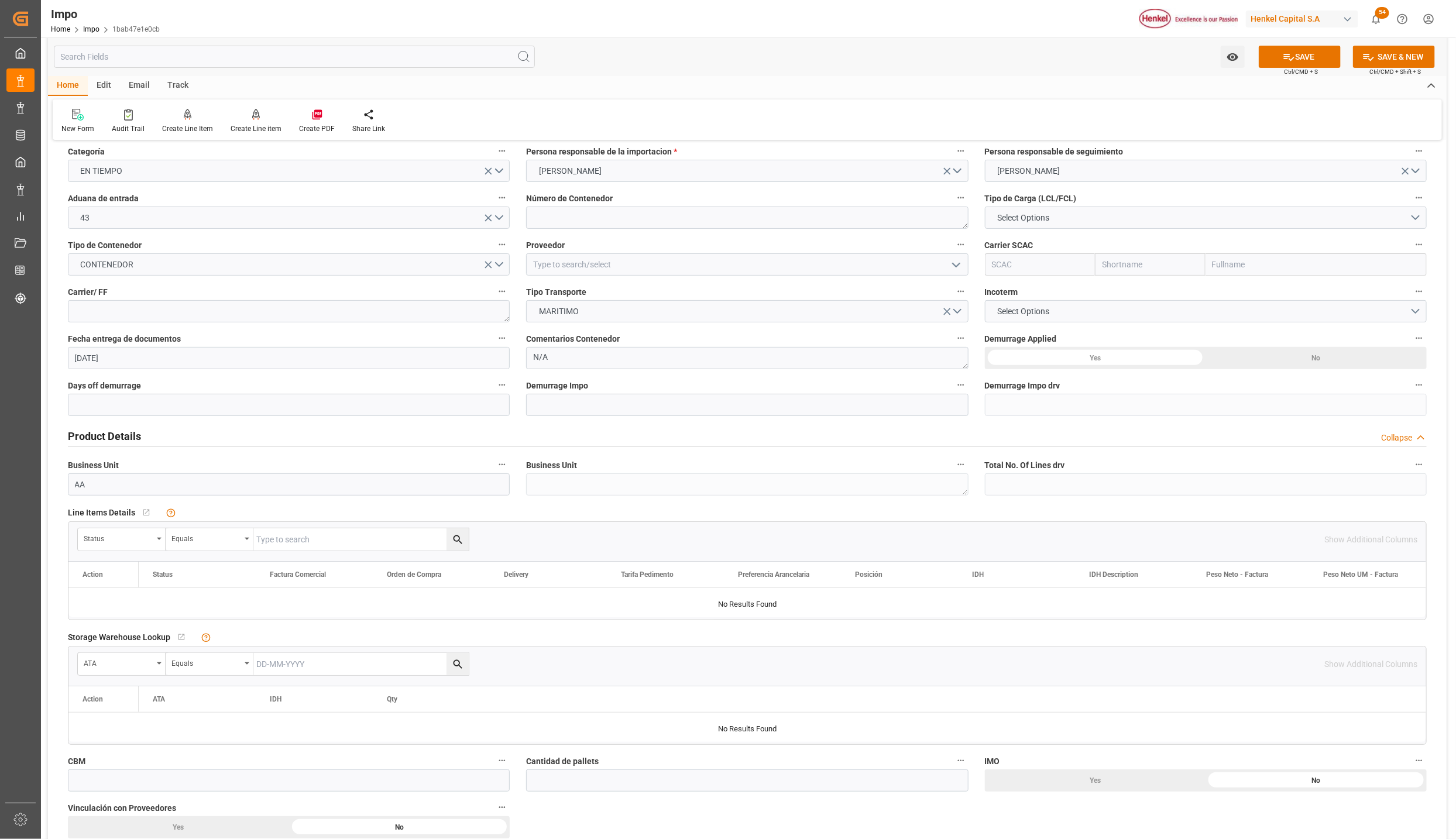
scroll to position [0, 0]
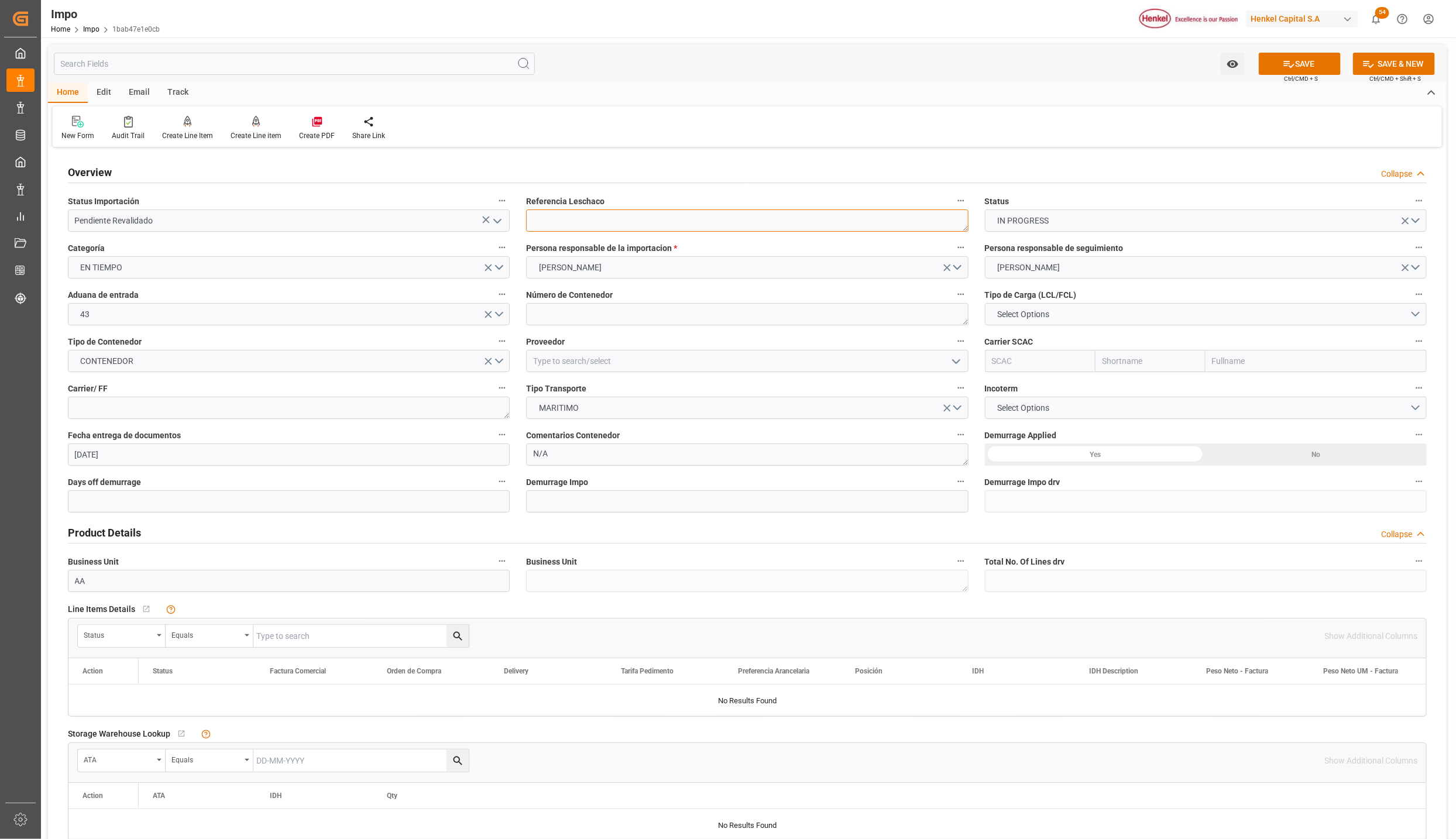
click at [557, 221] on textarea at bounding box center [747, 220] width 442 height 22
paste textarea "DUS0188287"
type textarea "DUS0188287"
click at [685, 320] on textarea at bounding box center [747, 314] width 442 height 22
drag, startPoint x: 562, startPoint y: 318, endPoint x: 640, endPoint y: 335, distance: 79.8
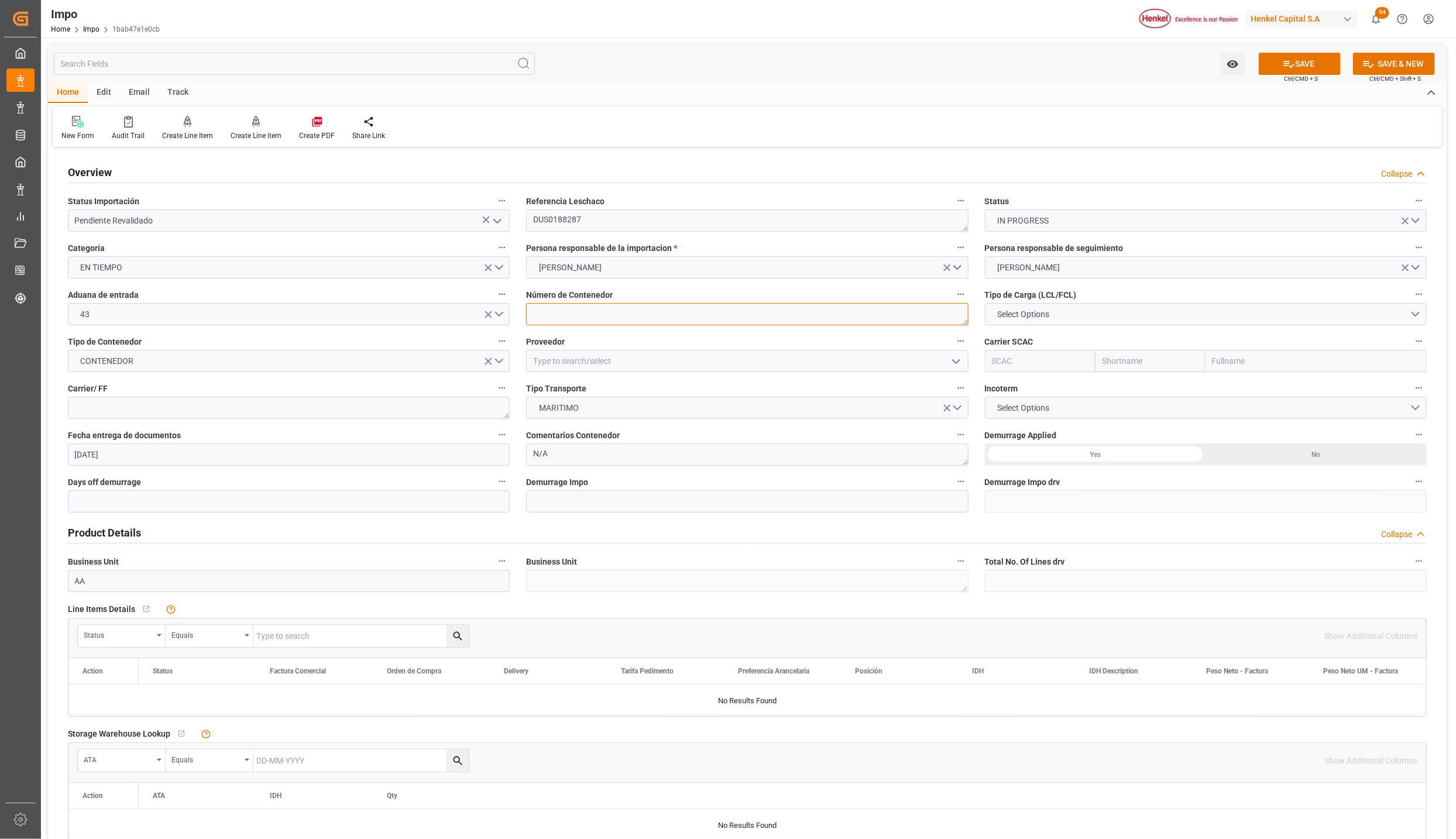
click at [562, 318] on textarea at bounding box center [747, 314] width 442 height 22
paste textarea "MSMU2575459"
type textarea "MSMU2575459"
click at [1039, 311] on span "Select Options" at bounding box center [1023, 314] width 64 height 12
click at [1028, 339] on div "FCL 20"" at bounding box center [1205, 341] width 441 height 25
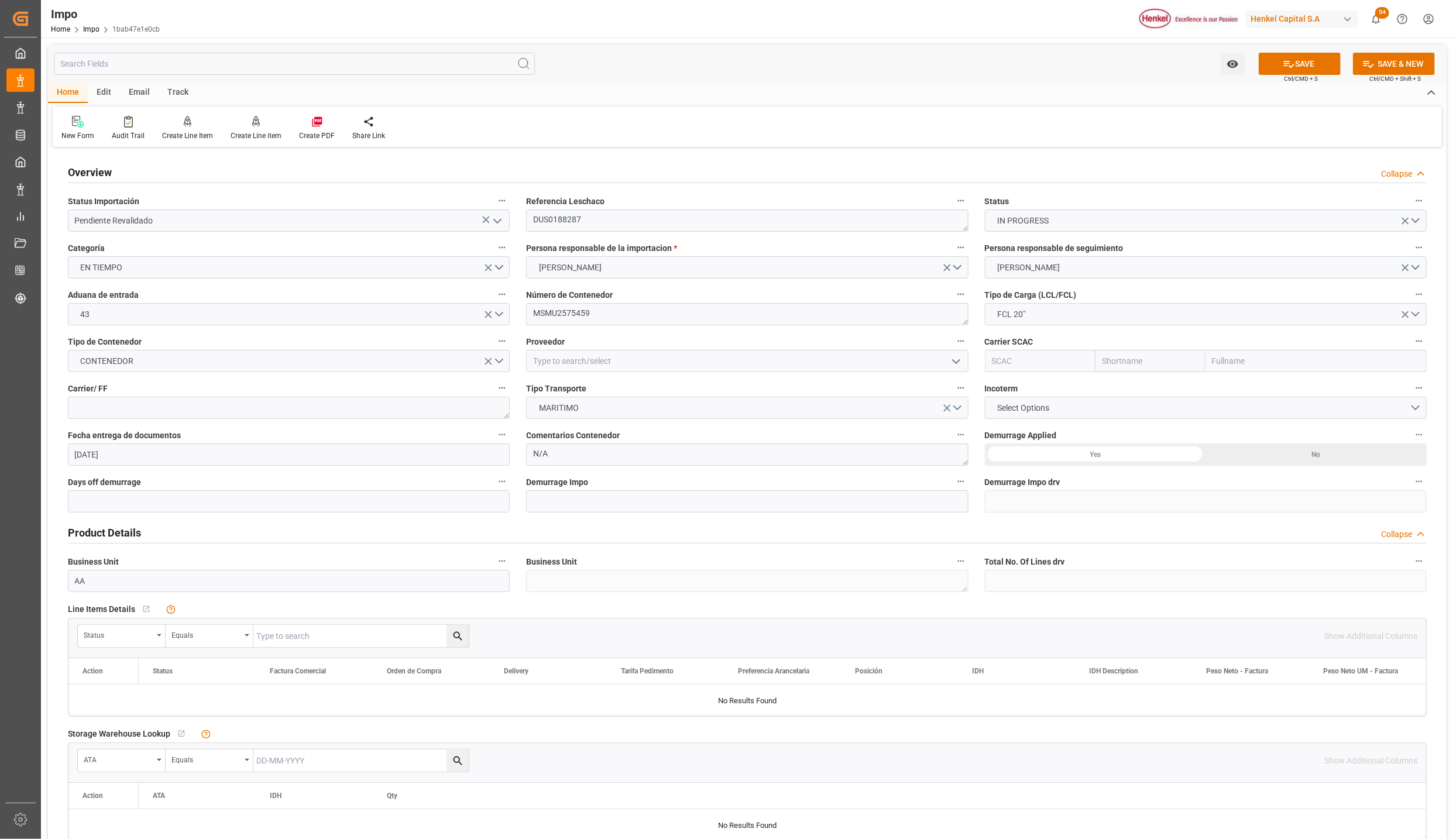
click at [1211, 362] on input "text" at bounding box center [1316, 361] width 221 height 22
type input "MSC"
click at [1228, 383] on b "Mediterranean Shipping Company" at bounding box center [1277, 387] width 128 height 10
type input "MSCU"
type input "MSC"
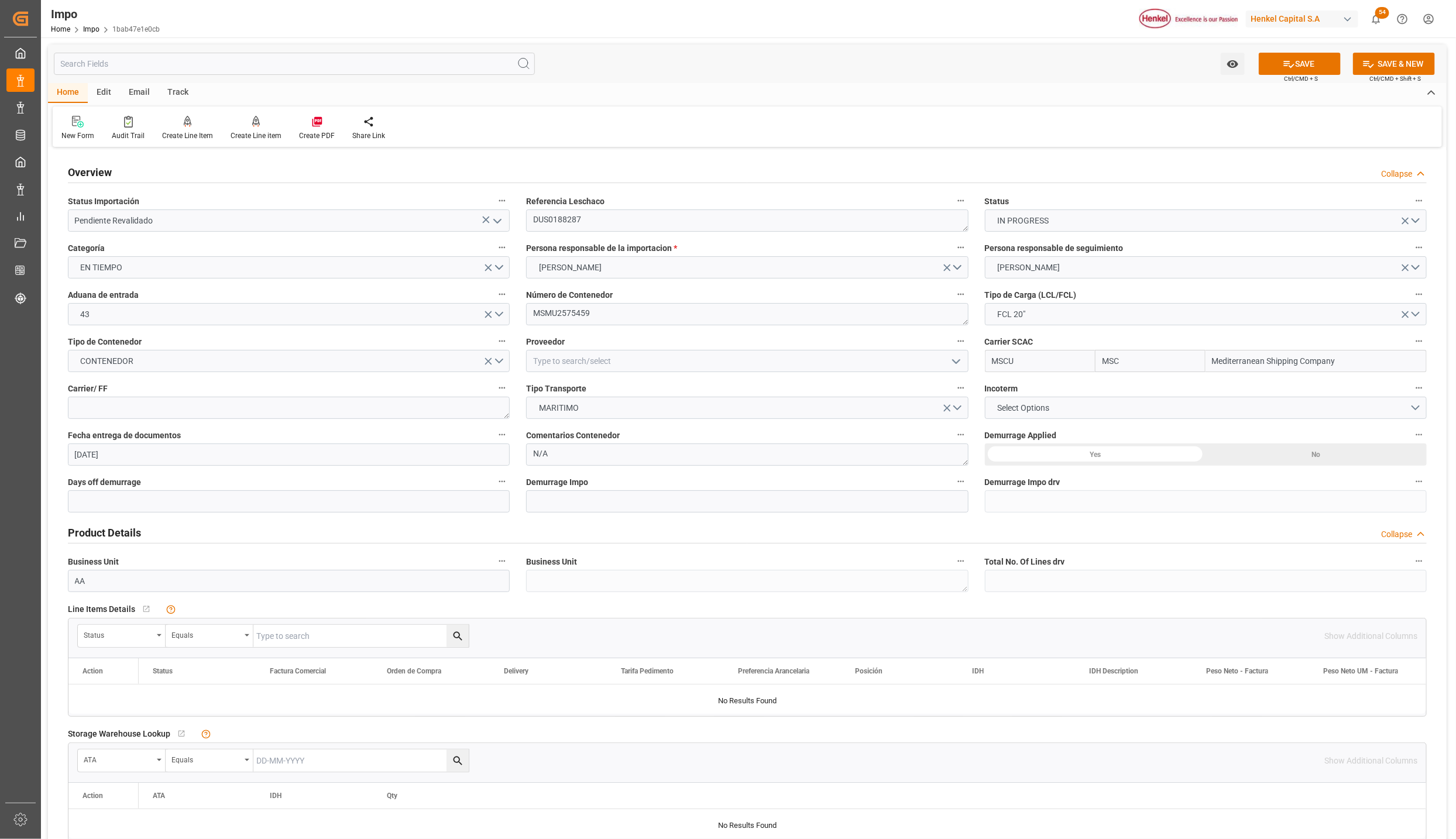
type input "Mediterranean Shipping Company"
click at [146, 404] on textarea at bounding box center [288, 408] width 442 height 22
type textarea "DSV"
click at [1031, 405] on span "Select Options" at bounding box center [1023, 408] width 64 height 12
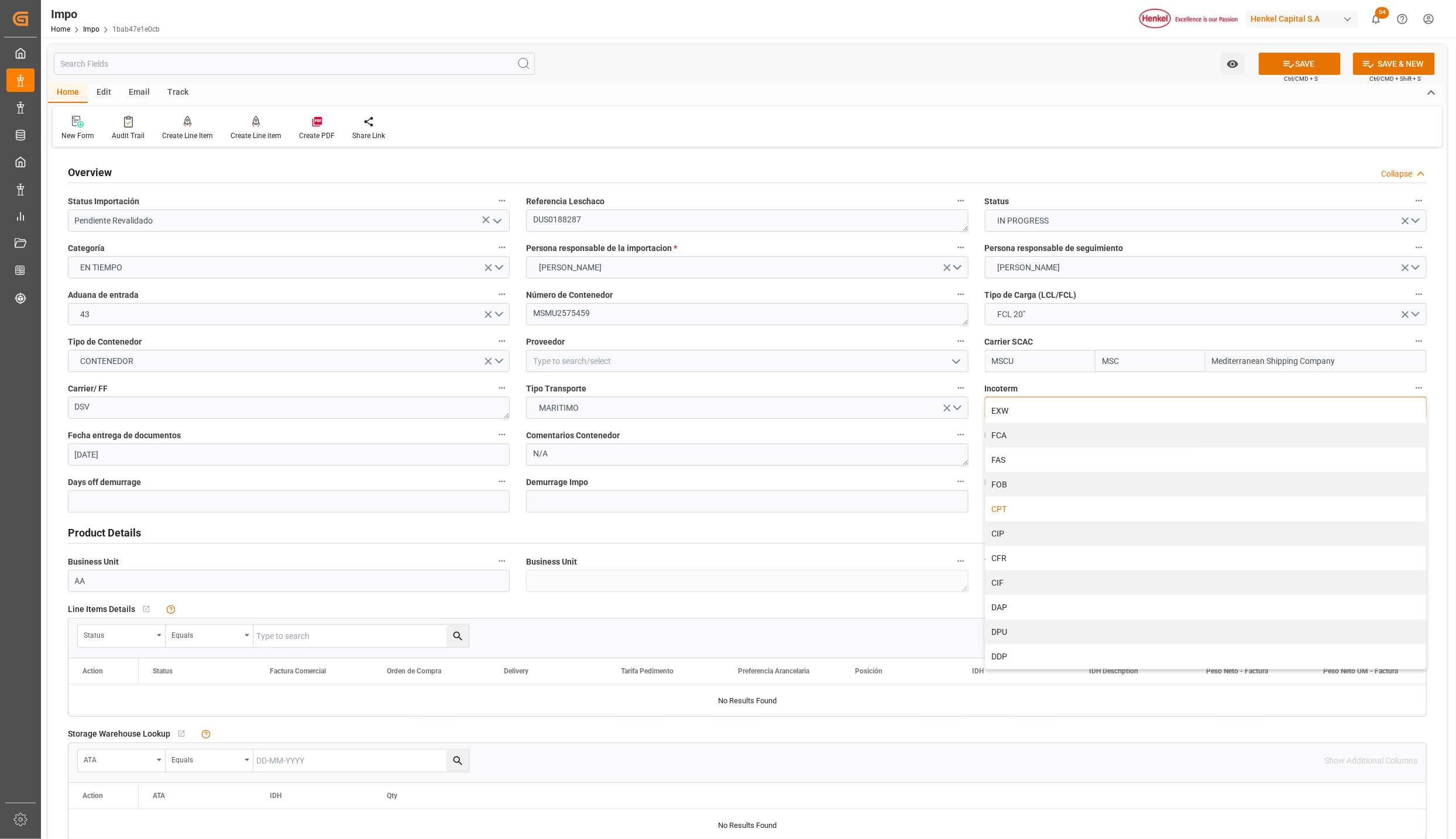
click at [1013, 502] on div "CPT" at bounding box center [1205, 509] width 441 height 25
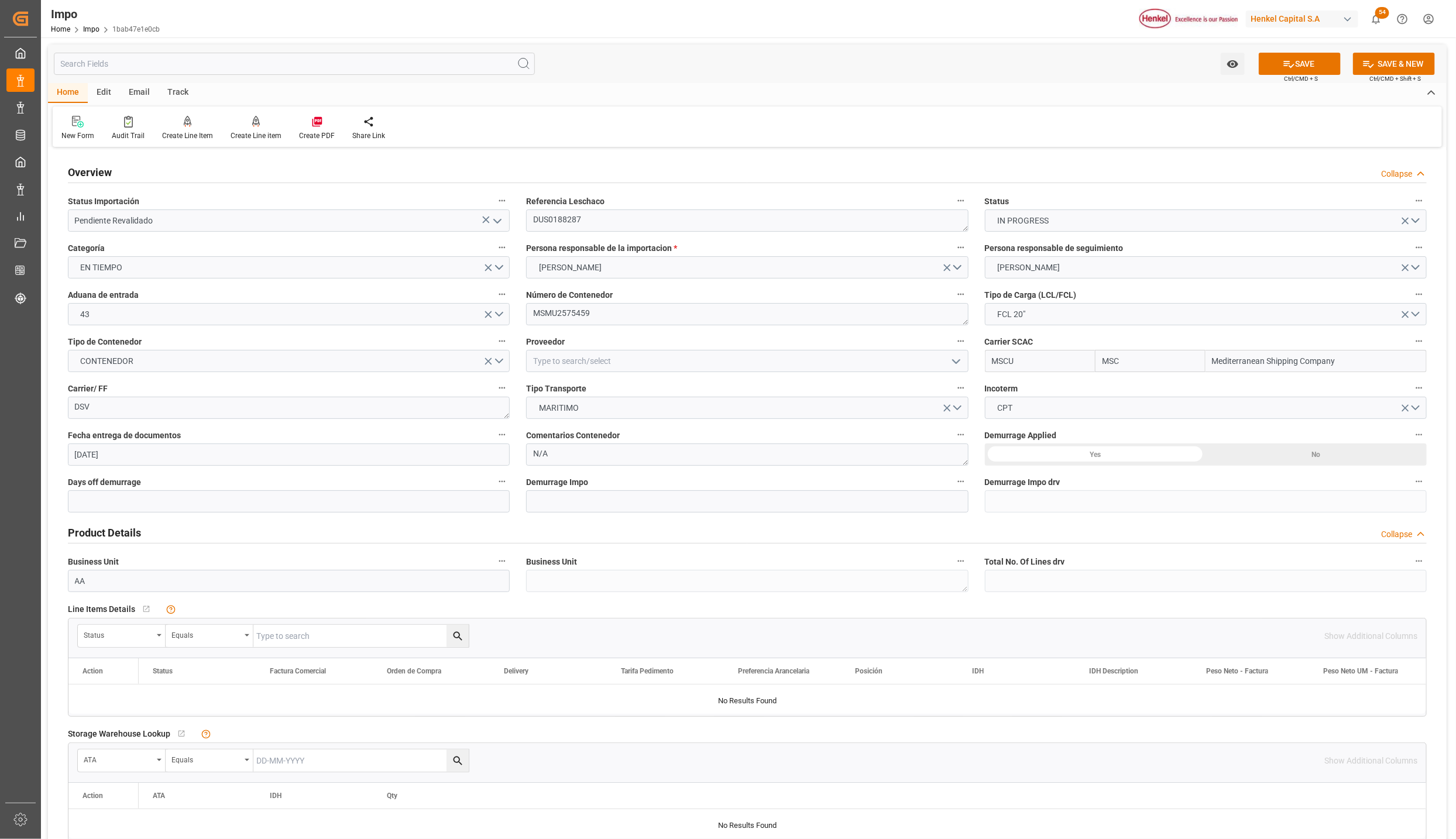
click at [1016, 452] on div "Yes" at bounding box center [1095, 455] width 221 height 22
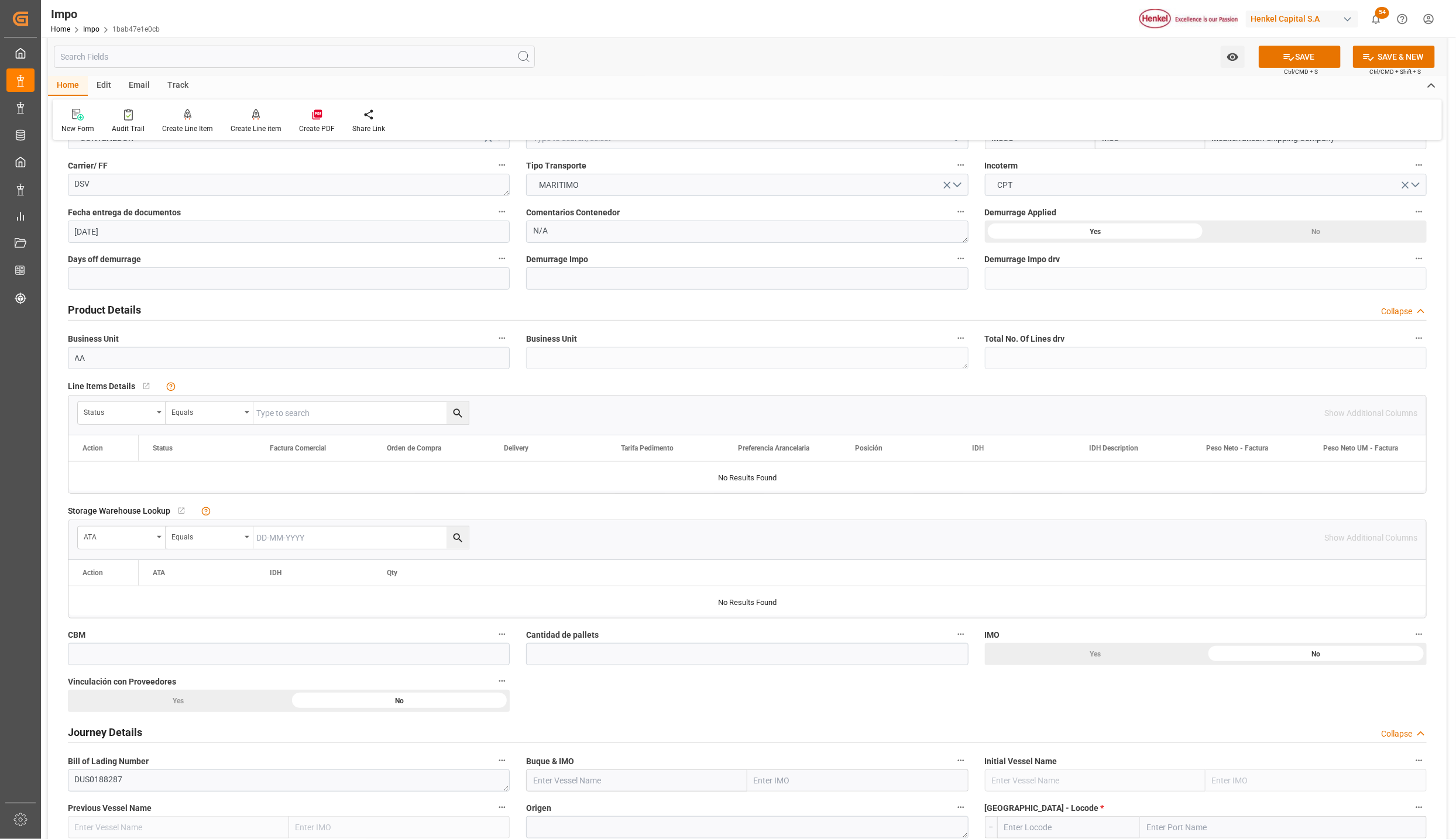
scroll to position [263, 0]
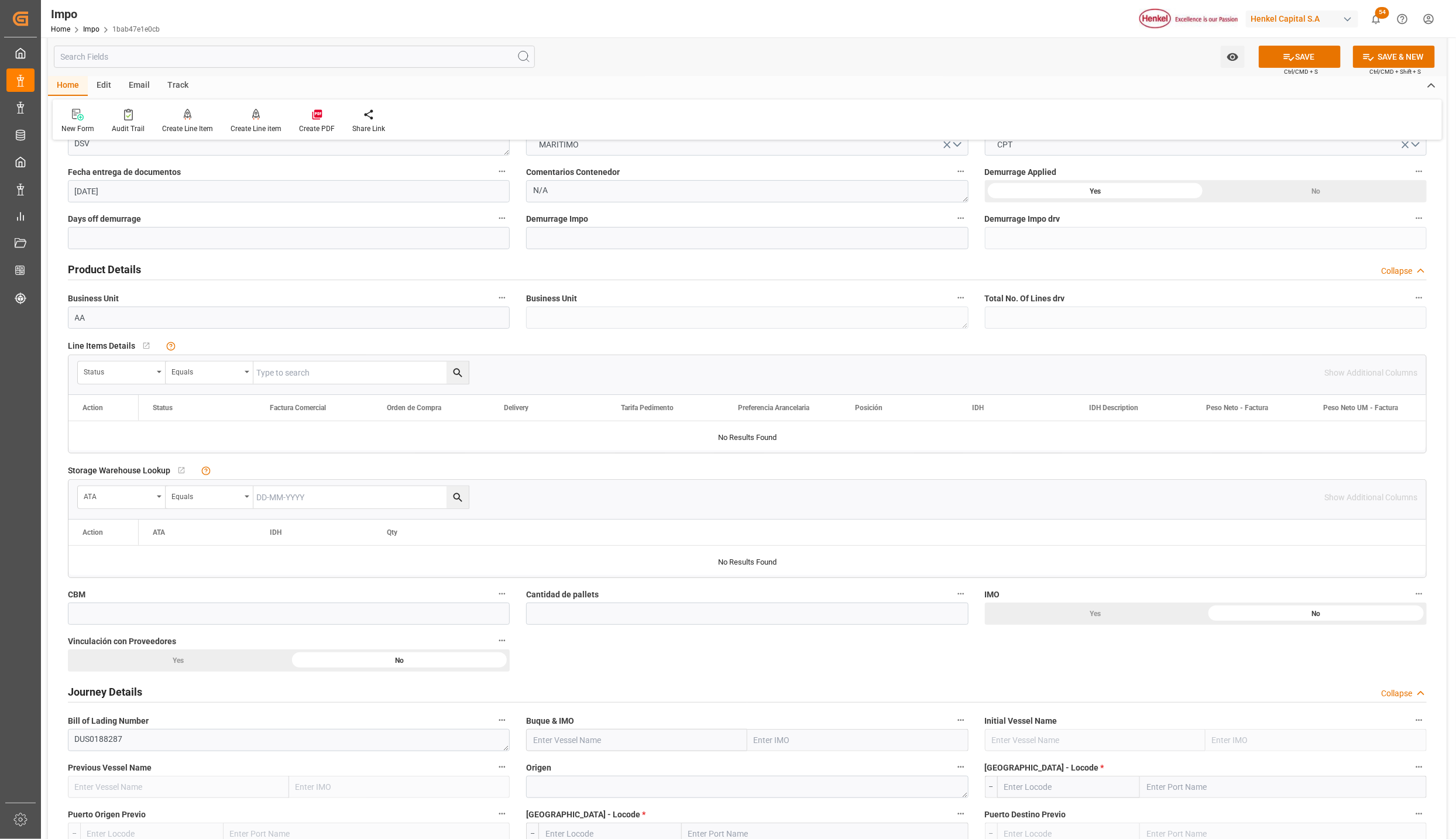
click at [160, 371] on div "Status" at bounding box center [122, 372] width 88 height 22
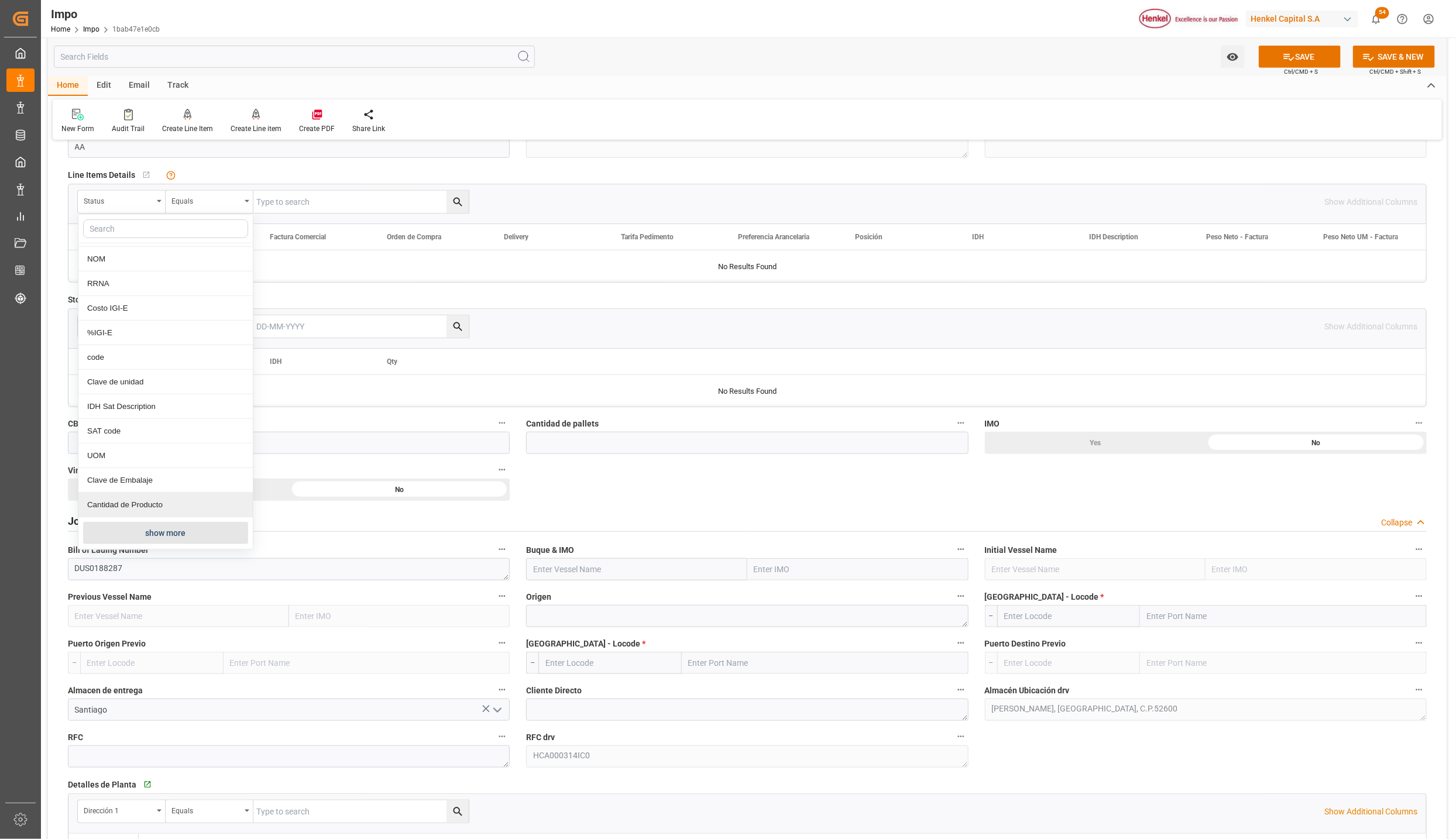
scroll to position [439, 0]
click at [149, 534] on button "show more" at bounding box center [166, 528] width 165 height 22
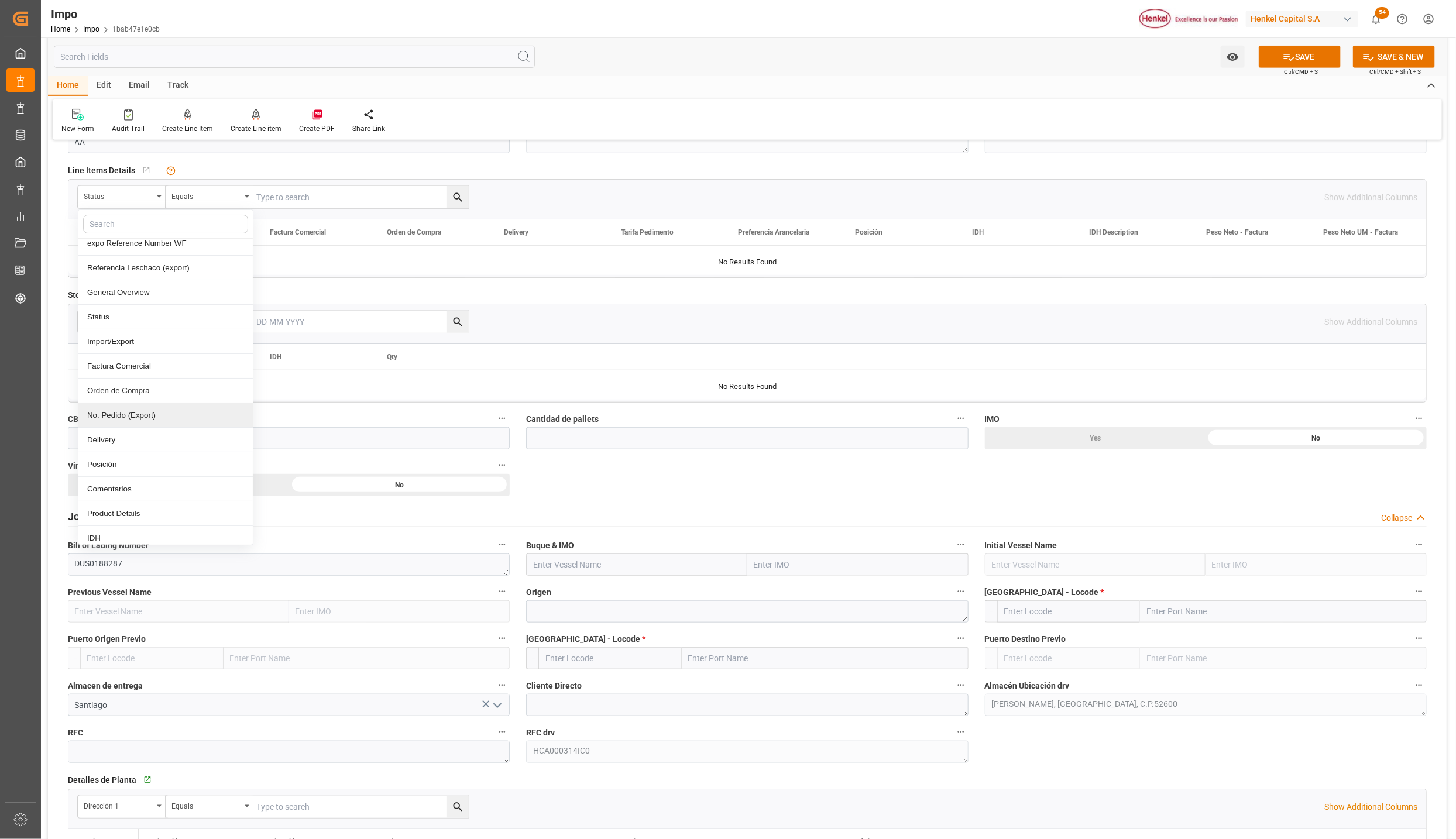
scroll to position [88, 0]
click at [120, 464] on div "Comentarios" at bounding box center [166, 458] width 175 height 25
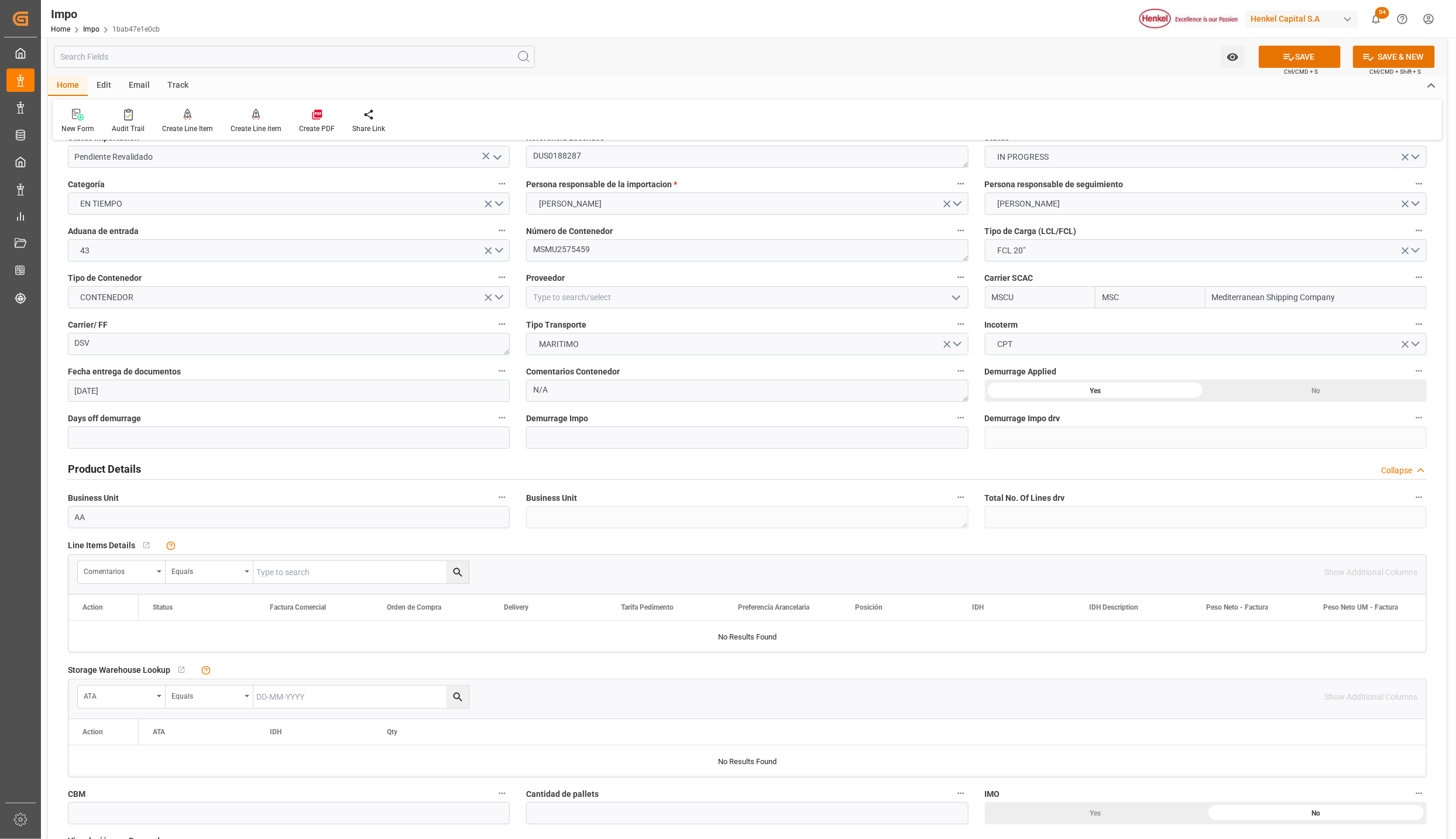
scroll to position [0, 0]
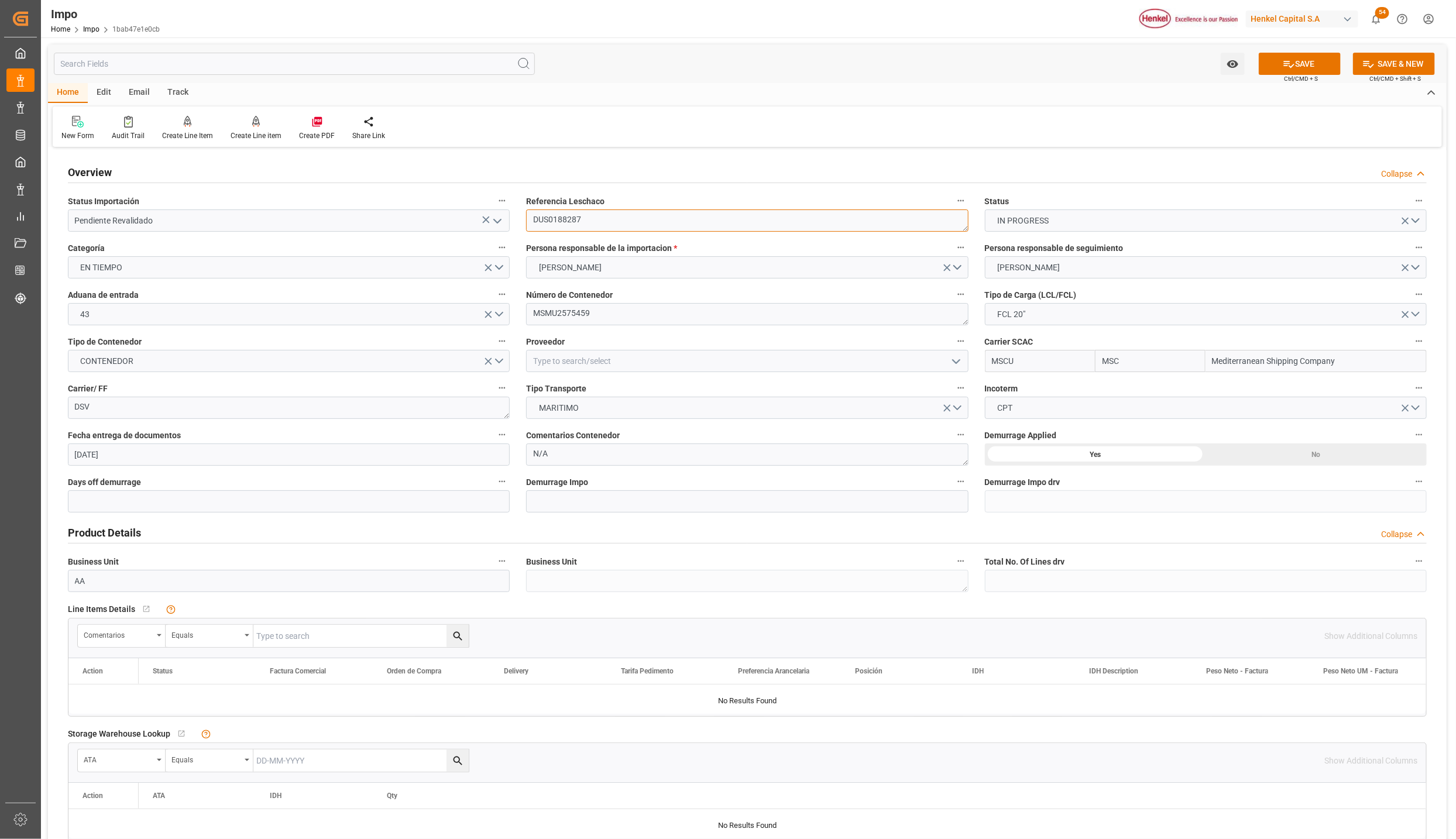
click at [555, 222] on textarea "DUS0188287" at bounding box center [747, 220] width 442 height 22
click at [333, 642] on input "text" at bounding box center [361, 636] width 215 height 22
paste input "DUS0188287"
type input "DUS0188287"
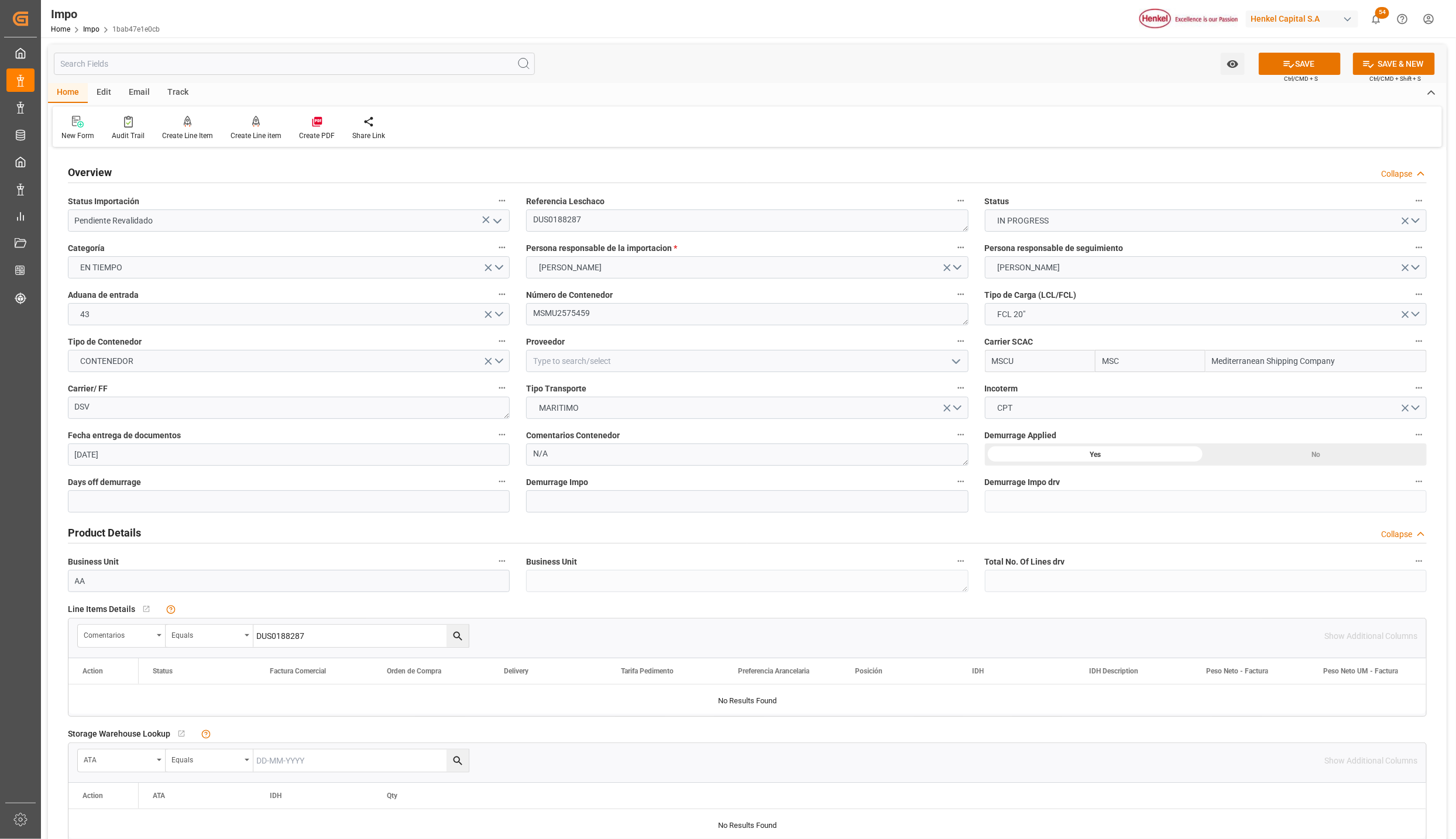
click at [453, 636] on icon "search button" at bounding box center [458, 636] width 12 height 12
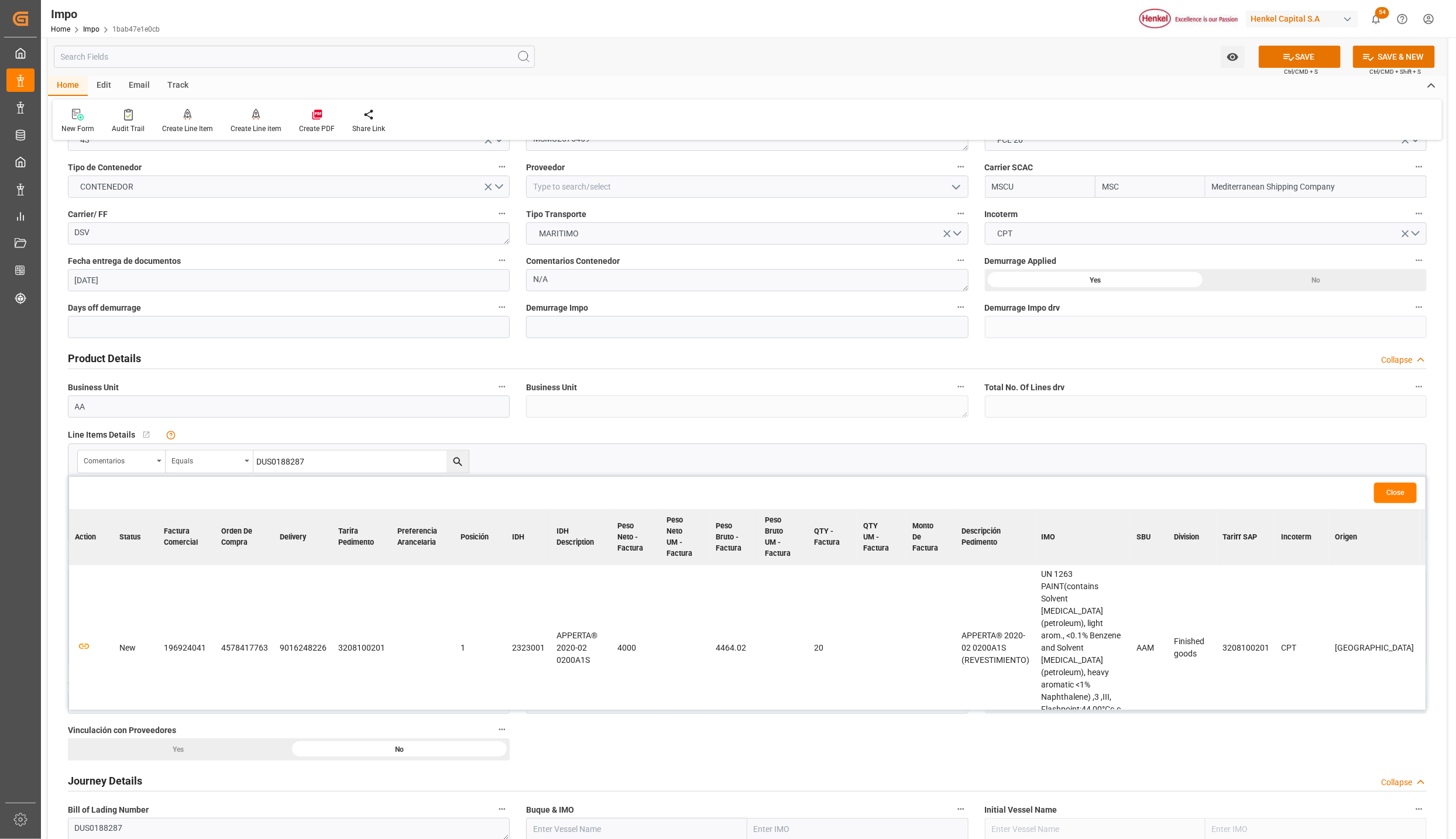
scroll to position [176, 0]
click at [79, 638] on icon "button" at bounding box center [84, 645] width 14 height 14
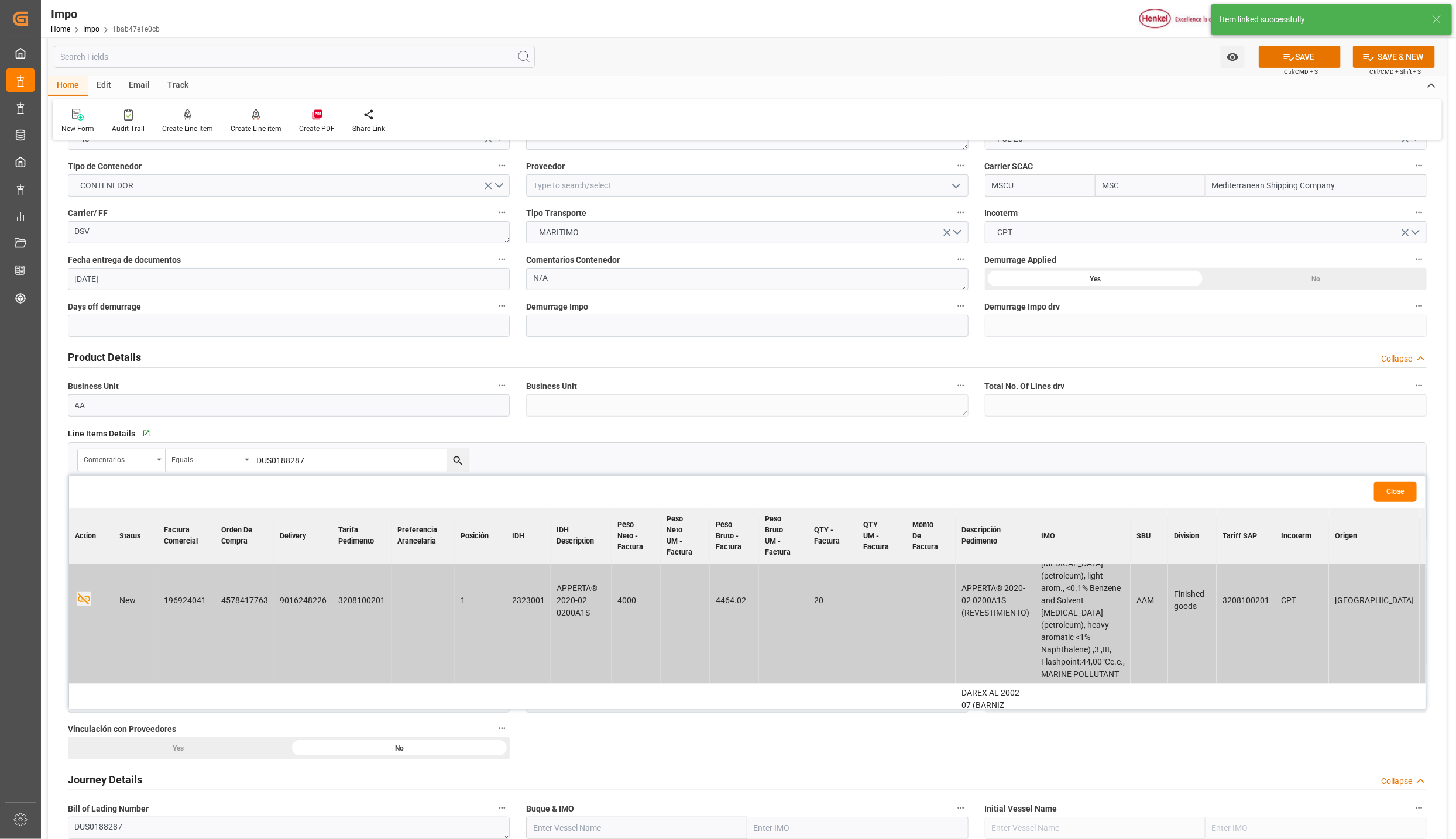
scroll to position [88, 0]
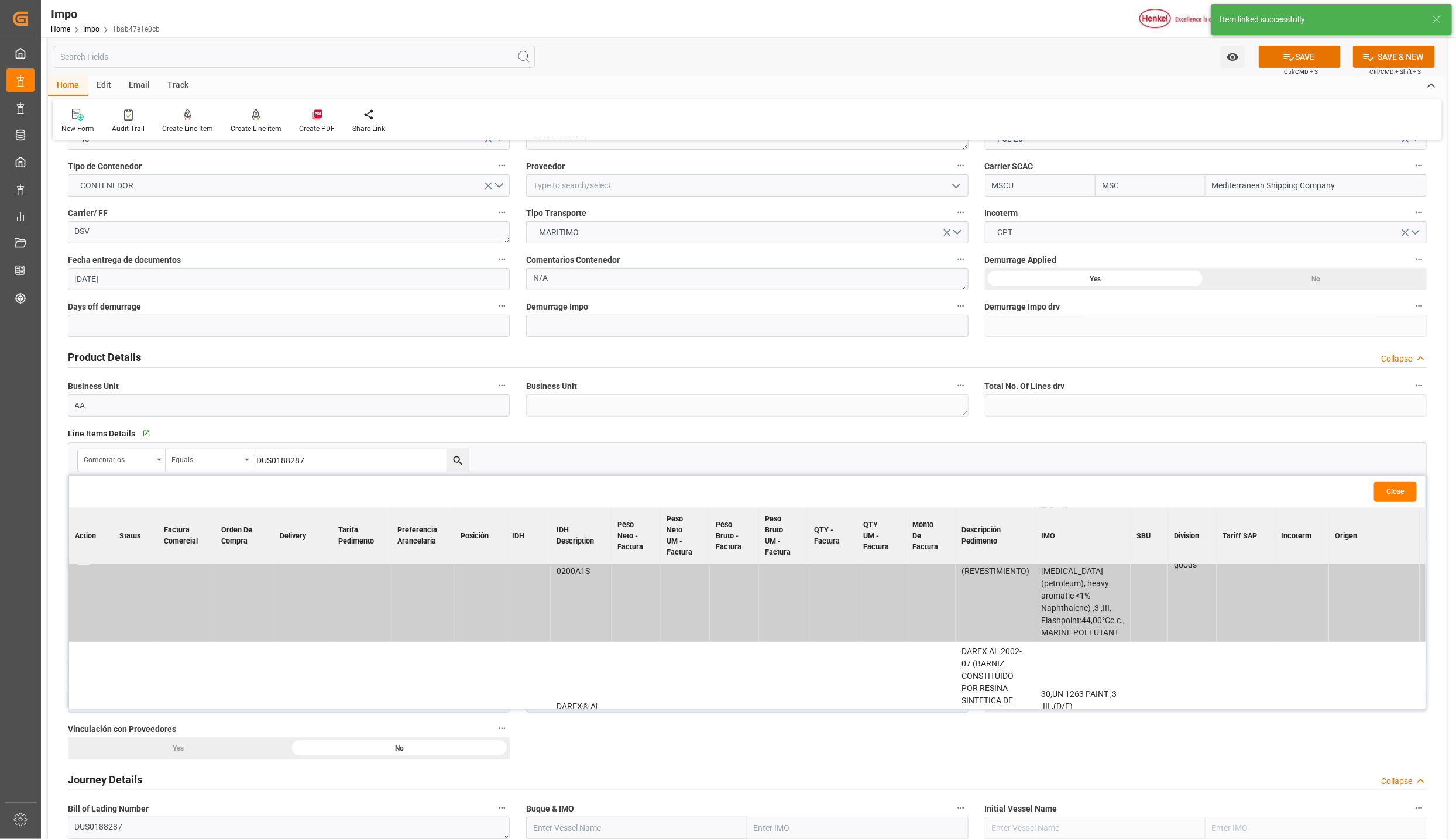
click at [82, 710] on icon "button" at bounding box center [84, 717] width 14 height 14
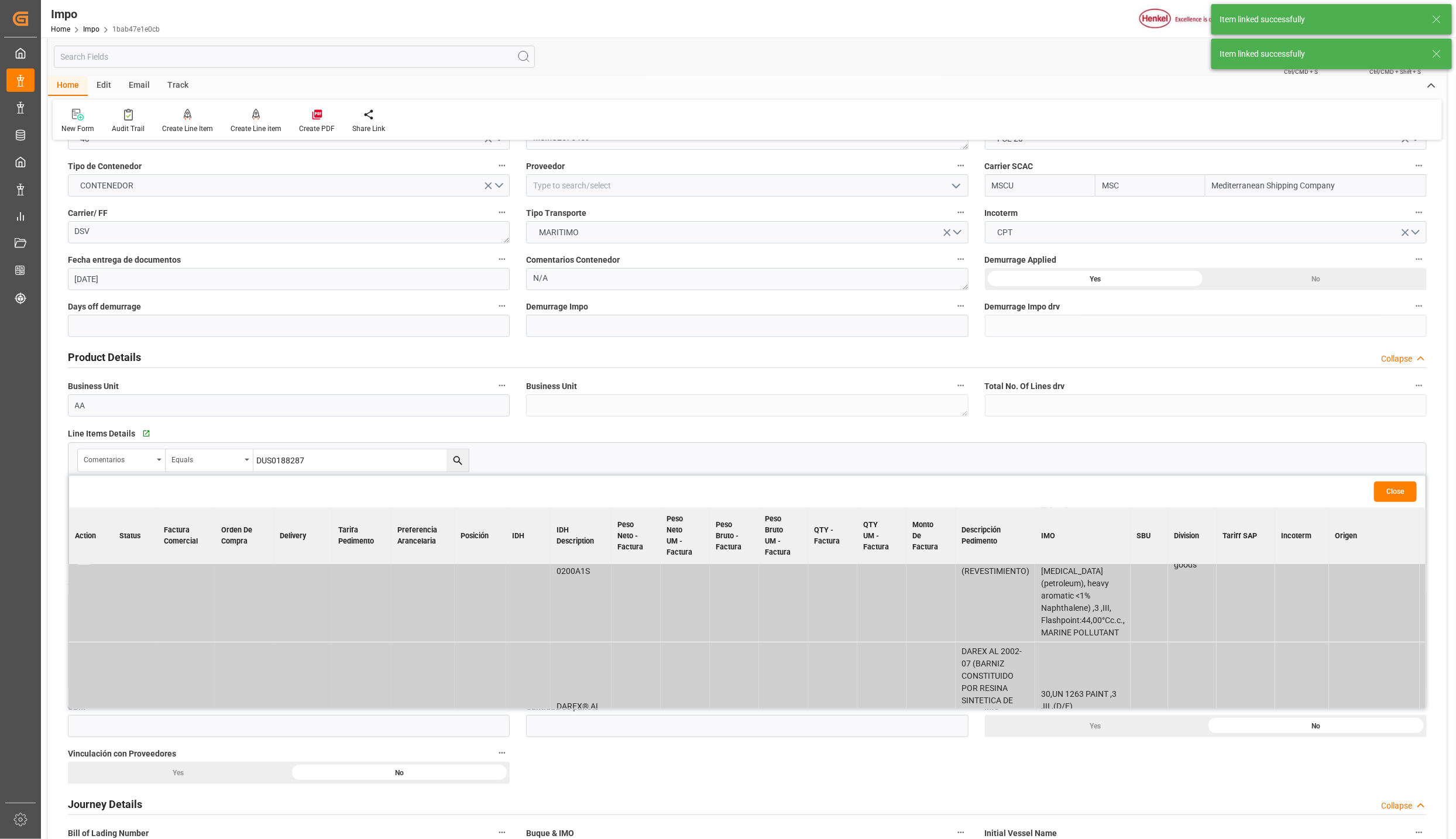
click at [1382, 492] on button "Close" at bounding box center [1395, 492] width 43 height 20
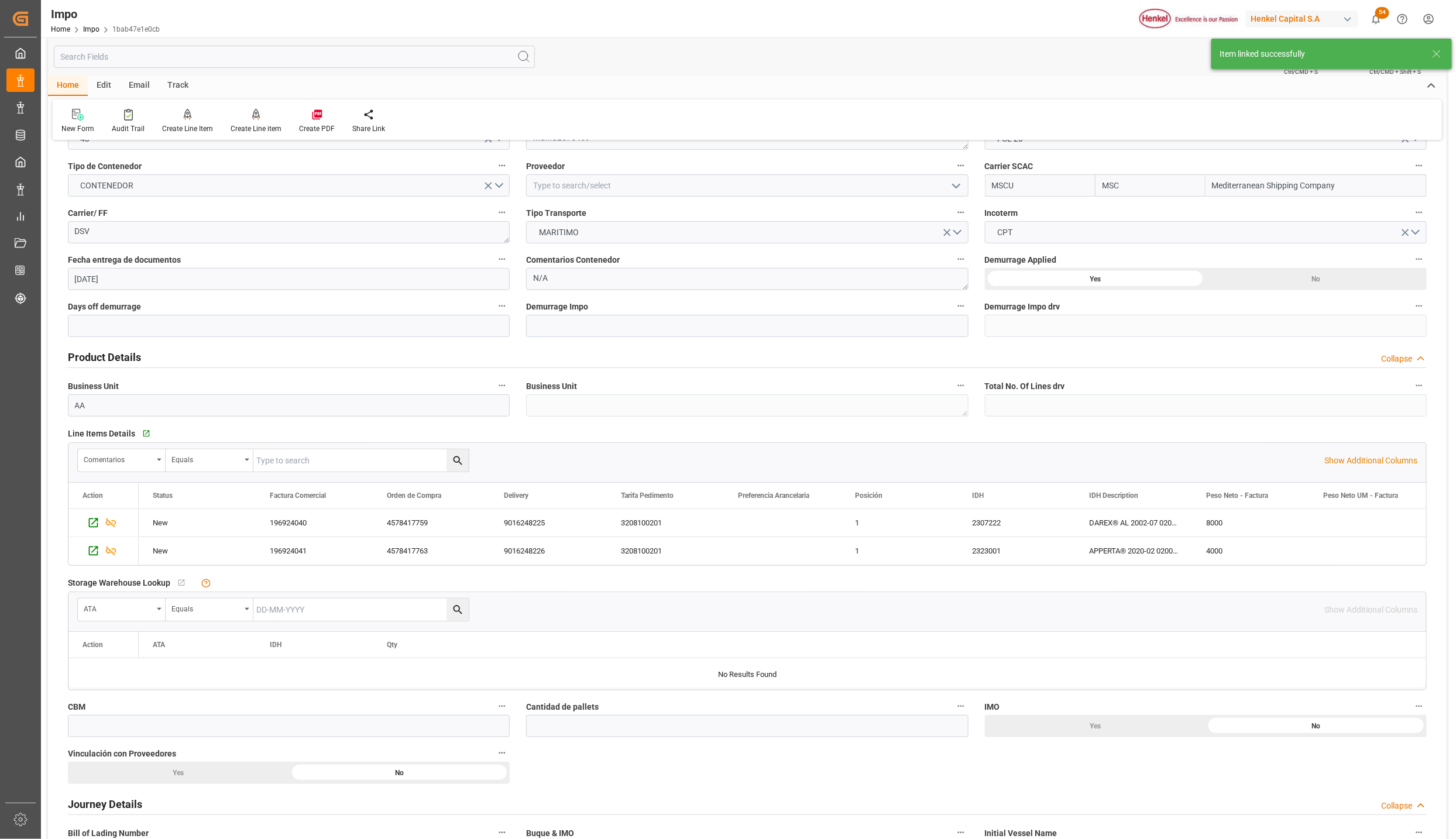
scroll to position [351, 0]
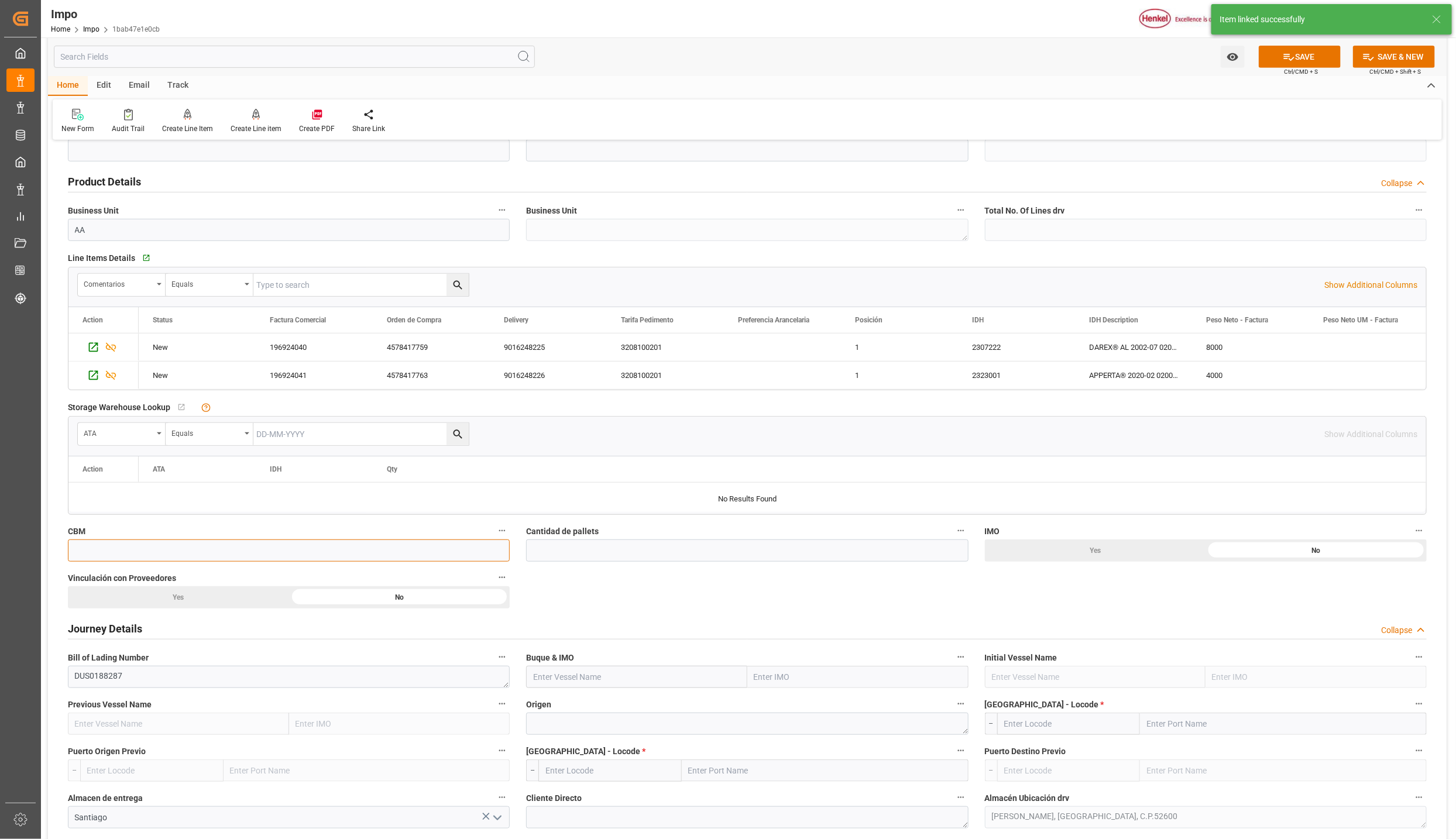
click at [132, 562] on input "text" at bounding box center [288, 551] width 442 height 22
type input "20"
click at [577, 534] on span "Cantidad de pallets" at bounding box center [562, 531] width 73 height 12
click at [953, 534] on button "Cantidad de pallets" at bounding box center [961, 530] width 15 height 15
click at [572, 549] on div at bounding box center [728, 419] width 1456 height 839
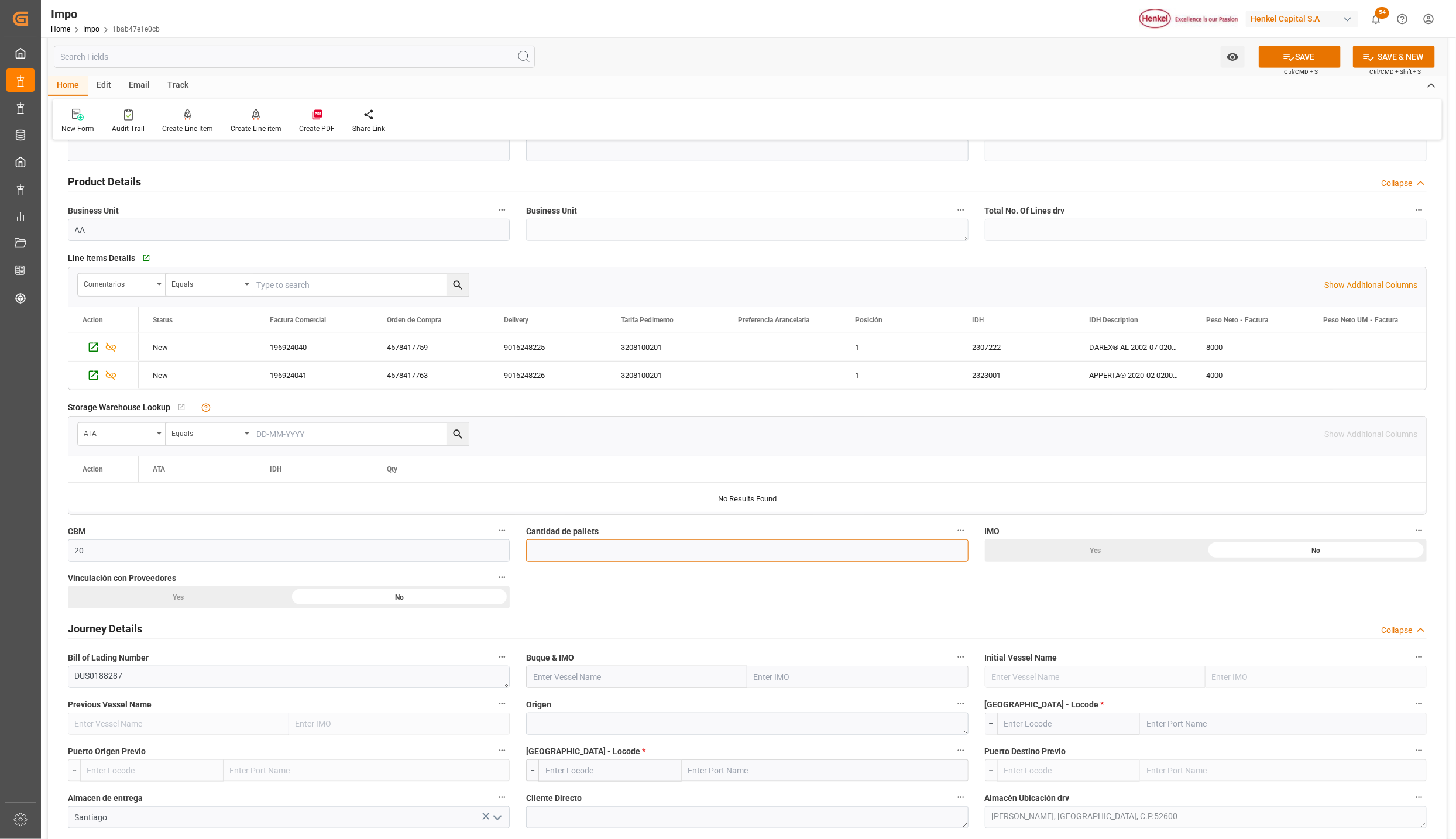
click at [570, 557] on input "text" at bounding box center [747, 551] width 442 height 22
type input "20"
click at [1084, 557] on div "Yes" at bounding box center [1095, 551] width 221 height 22
click at [225, 594] on div "Yes" at bounding box center [178, 597] width 221 height 22
click at [751, 678] on input "text" at bounding box center [858, 677] width 221 height 22
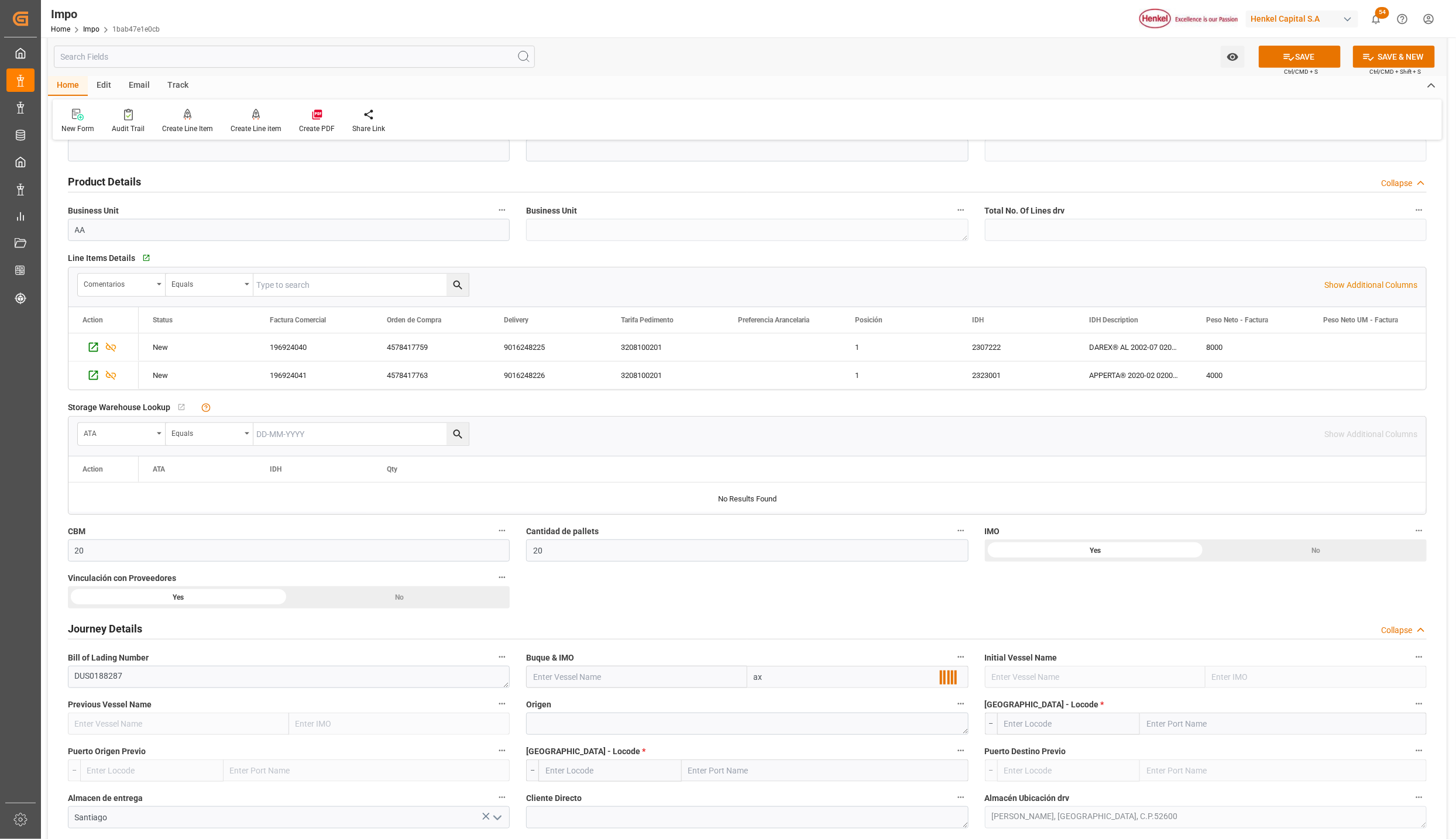
type input "a"
click at [813, 684] on input "text" at bounding box center [858, 677] width 221 height 22
drag, startPoint x: 796, startPoint y: 681, endPoint x: 767, endPoint y: 679, distance: 29.1
click at [767, 679] on input "text" at bounding box center [858, 677] width 221 height 22
type input "SCI [GEOGRAPHIC_DATA]"
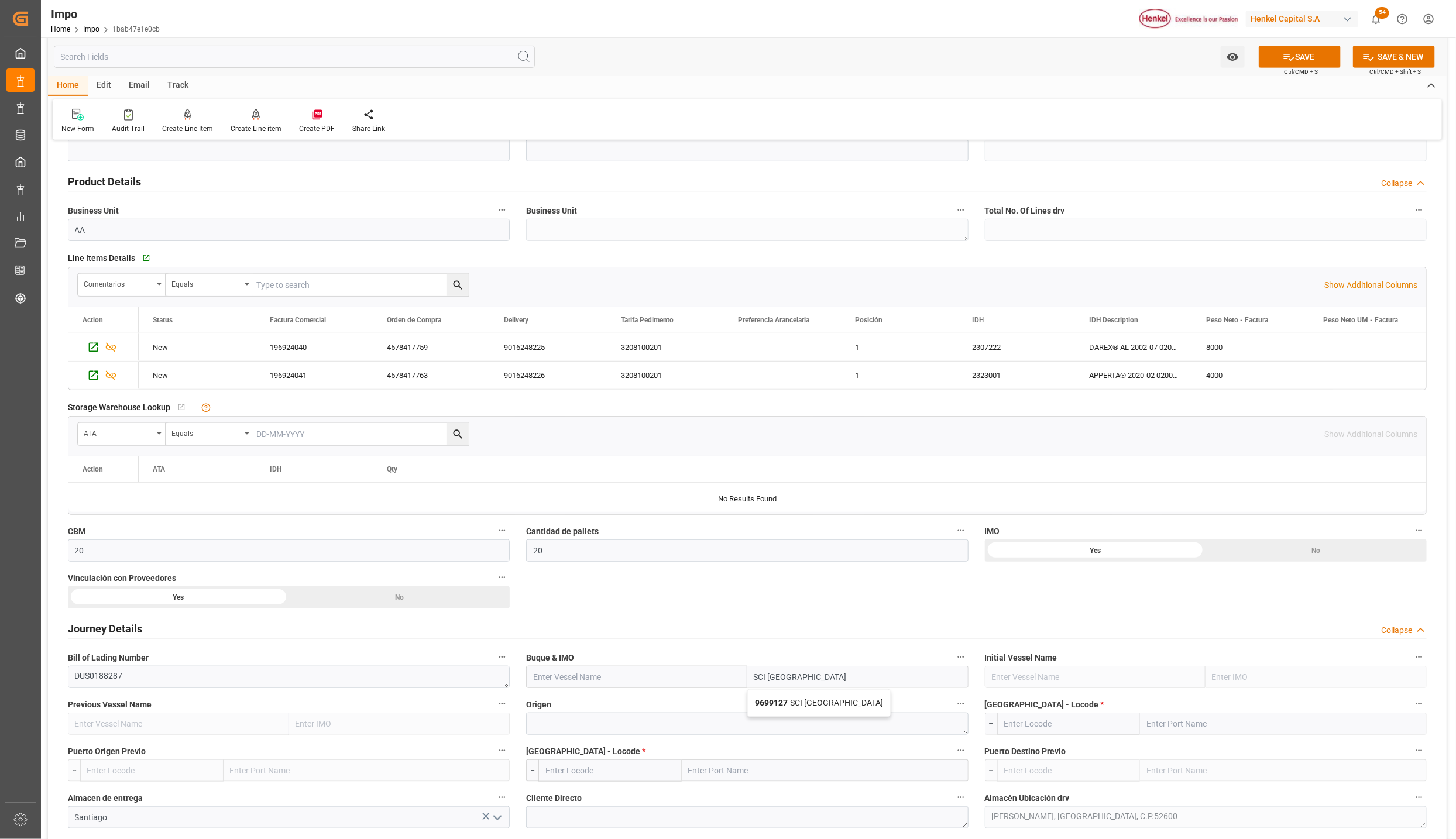
click at [801, 708] on span "9699127 - SCI DELHI" at bounding box center [819, 703] width 128 height 10
type input "SCI [GEOGRAPHIC_DATA]"
type input "9699127"
click at [666, 727] on textarea at bounding box center [747, 724] width 442 height 22
type textarea "[GEOGRAPHIC_DATA]"
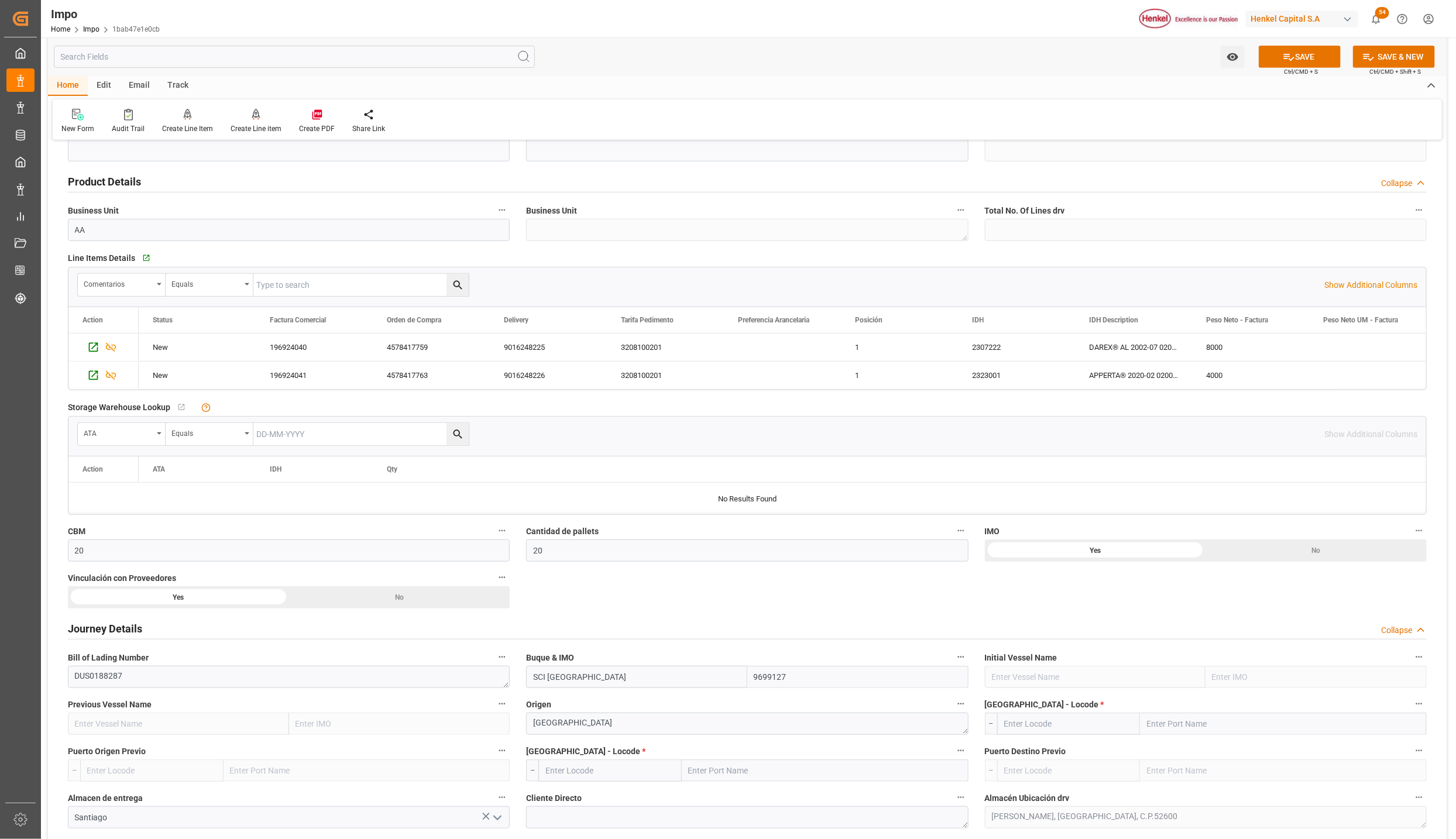
click at [1178, 727] on input "text" at bounding box center [1283, 724] width 287 height 22
type input "HAMBURG"
click at [1183, 750] on span "Hamburg - DEHAM" at bounding box center [1202, 750] width 110 height 10
type input "DEHAM"
type input "[GEOGRAPHIC_DATA]"
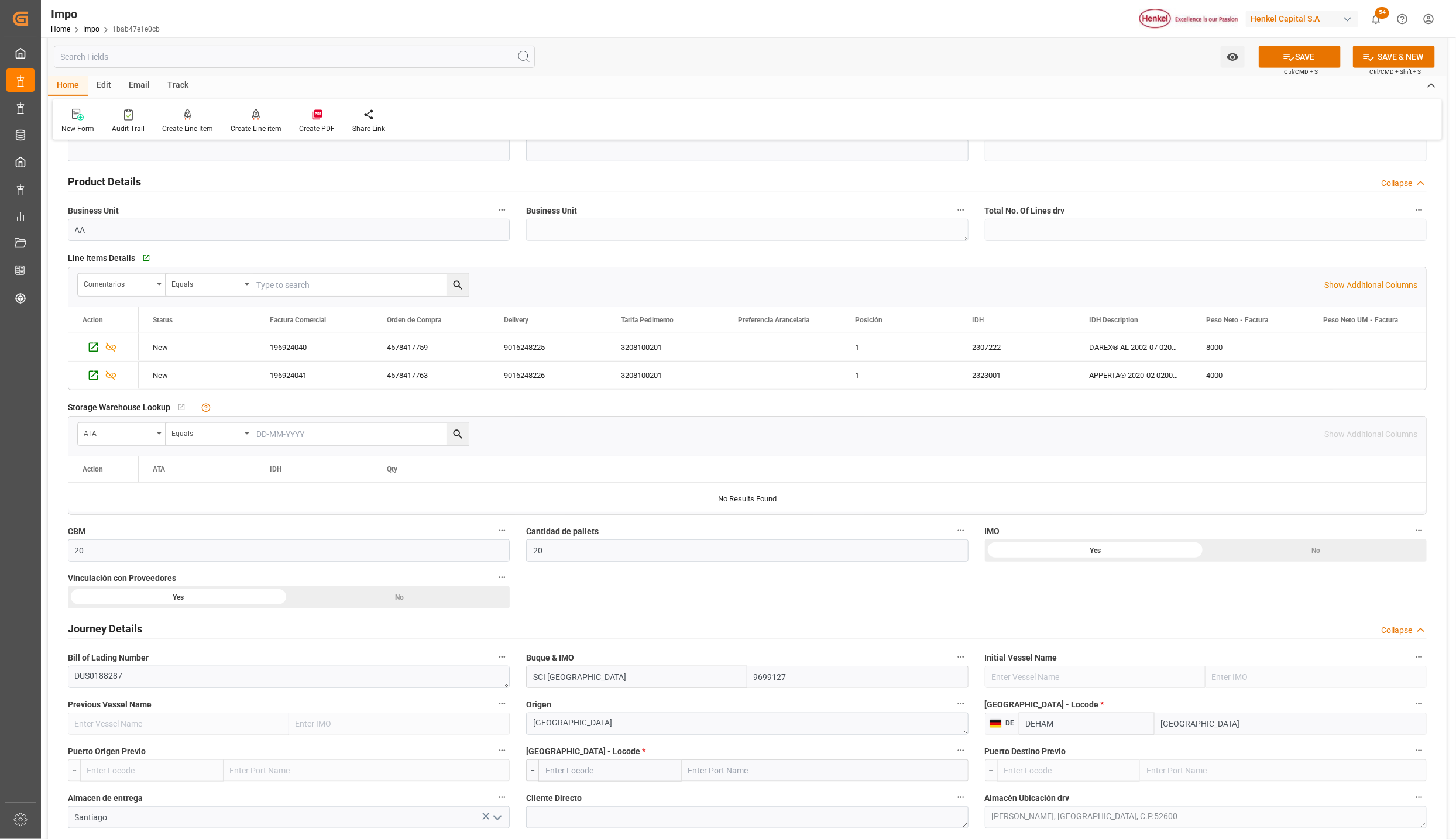
click at [795, 777] on input "text" at bounding box center [825, 771] width 287 height 22
type input "[GEOGRAPHIC_DATA]"
click at [731, 793] on div "Veracruz - MXVER" at bounding box center [744, 797] width 124 height 26
type input "MXVER"
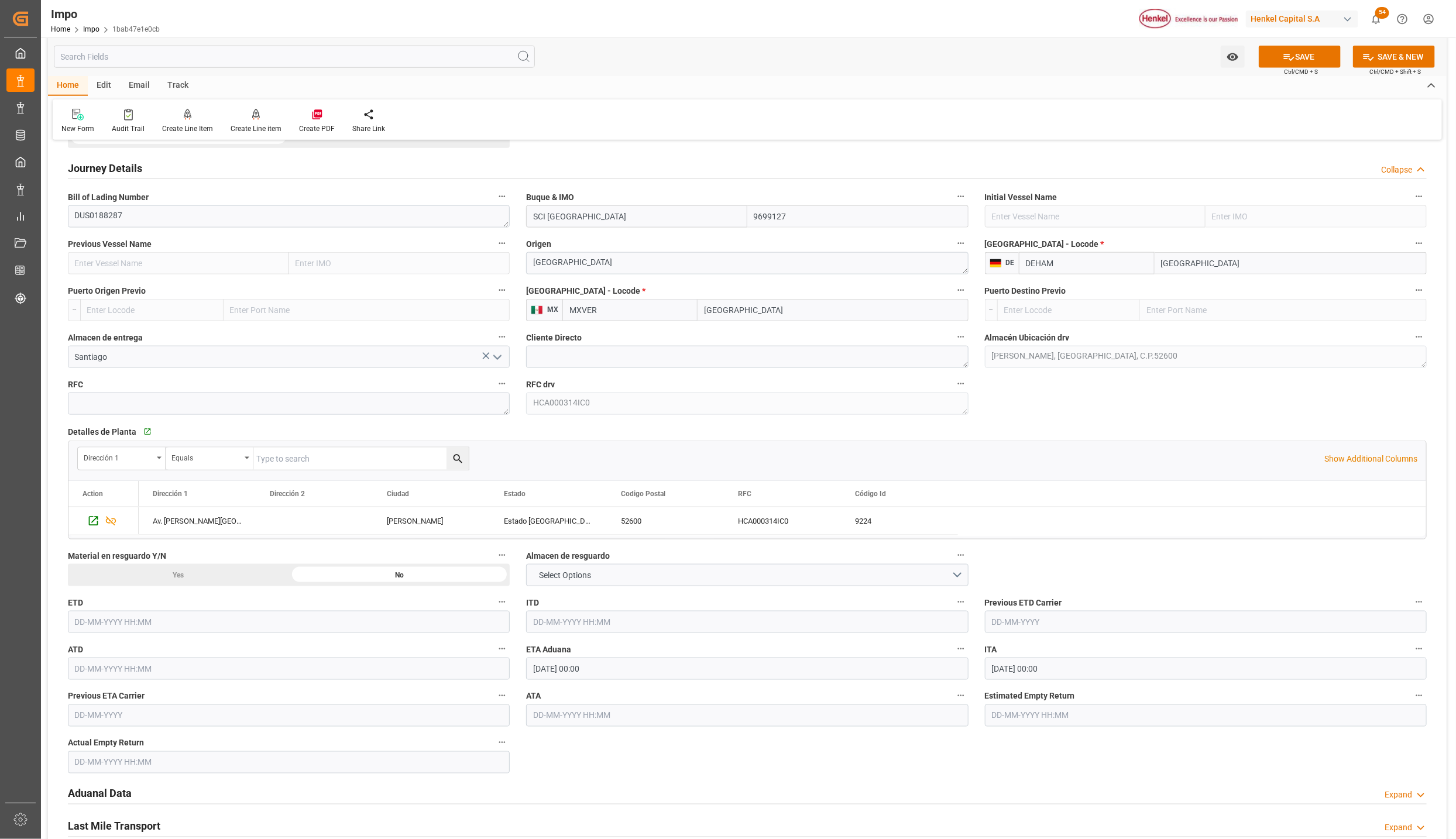
scroll to position [878, 0]
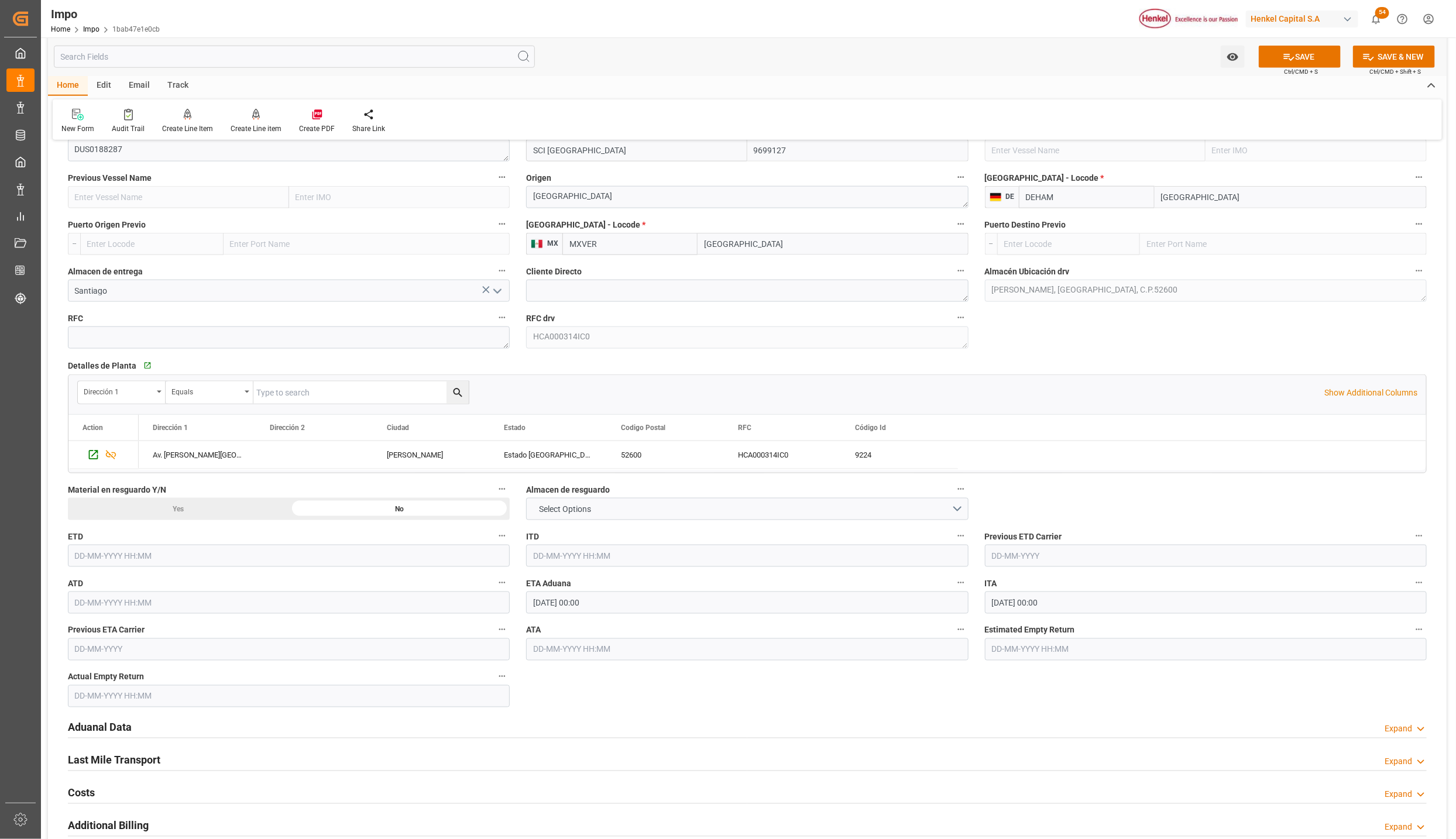
type input "[GEOGRAPHIC_DATA]"
click at [109, 730] on h2 "Aduanal Data" at bounding box center [100, 727] width 64 height 16
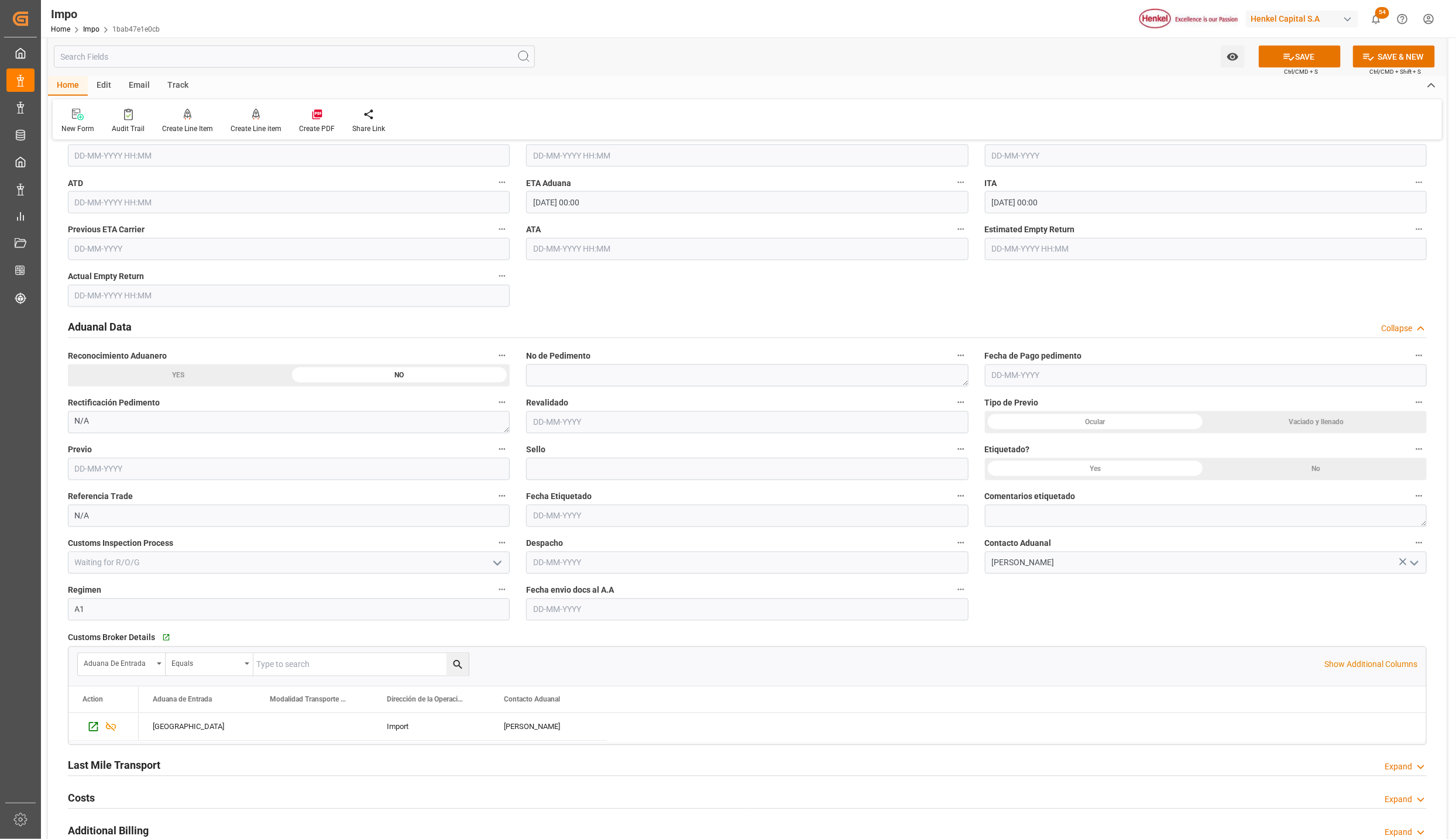
scroll to position [1317, 0]
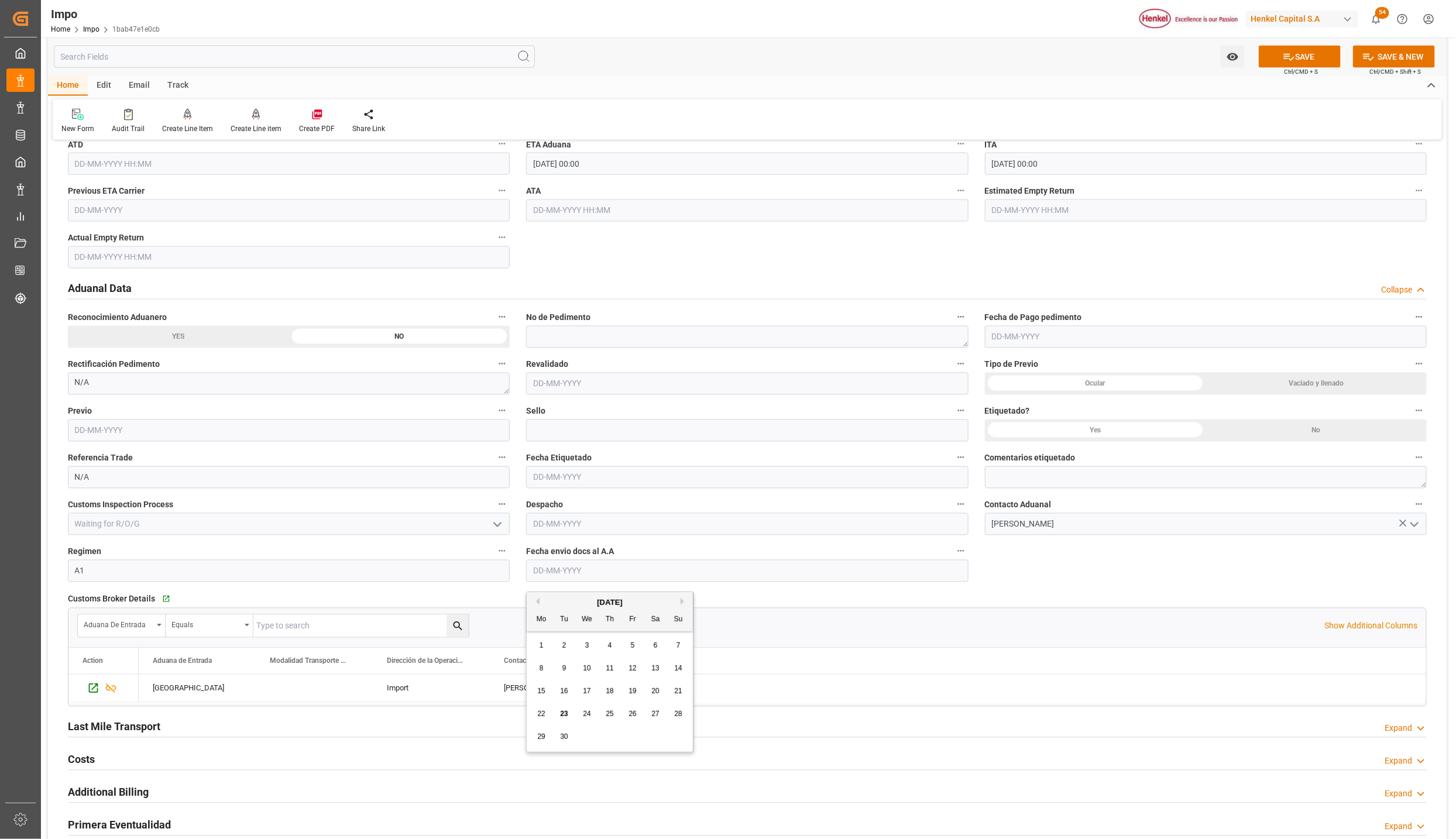
click at [552, 579] on input "text" at bounding box center [747, 571] width 442 height 22
type input "[DATE]"
click at [1302, 60] on button "SAVE" at bounding box center [1299, 56] width 82 height 22
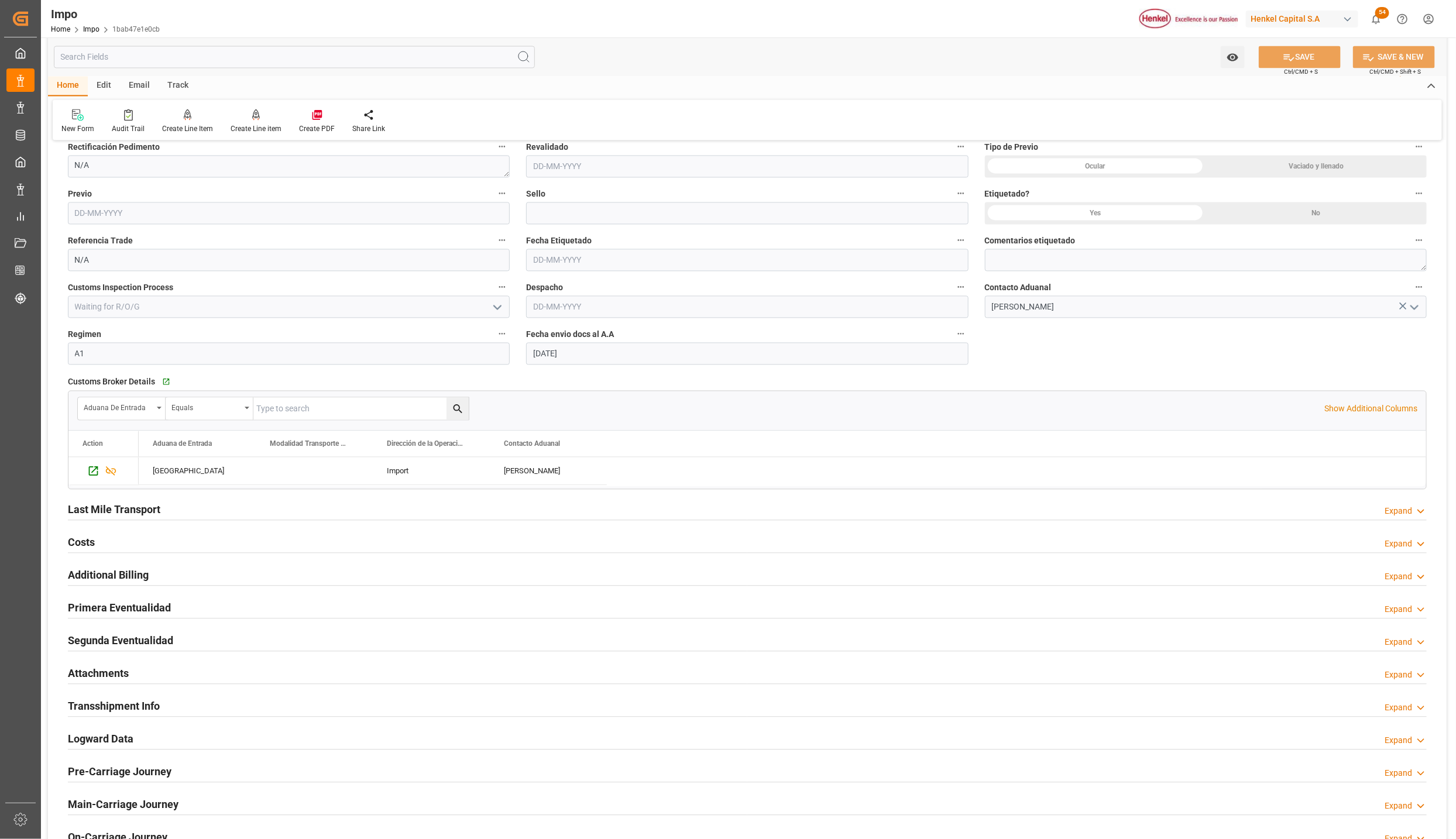
scroll to position [1580, 0]
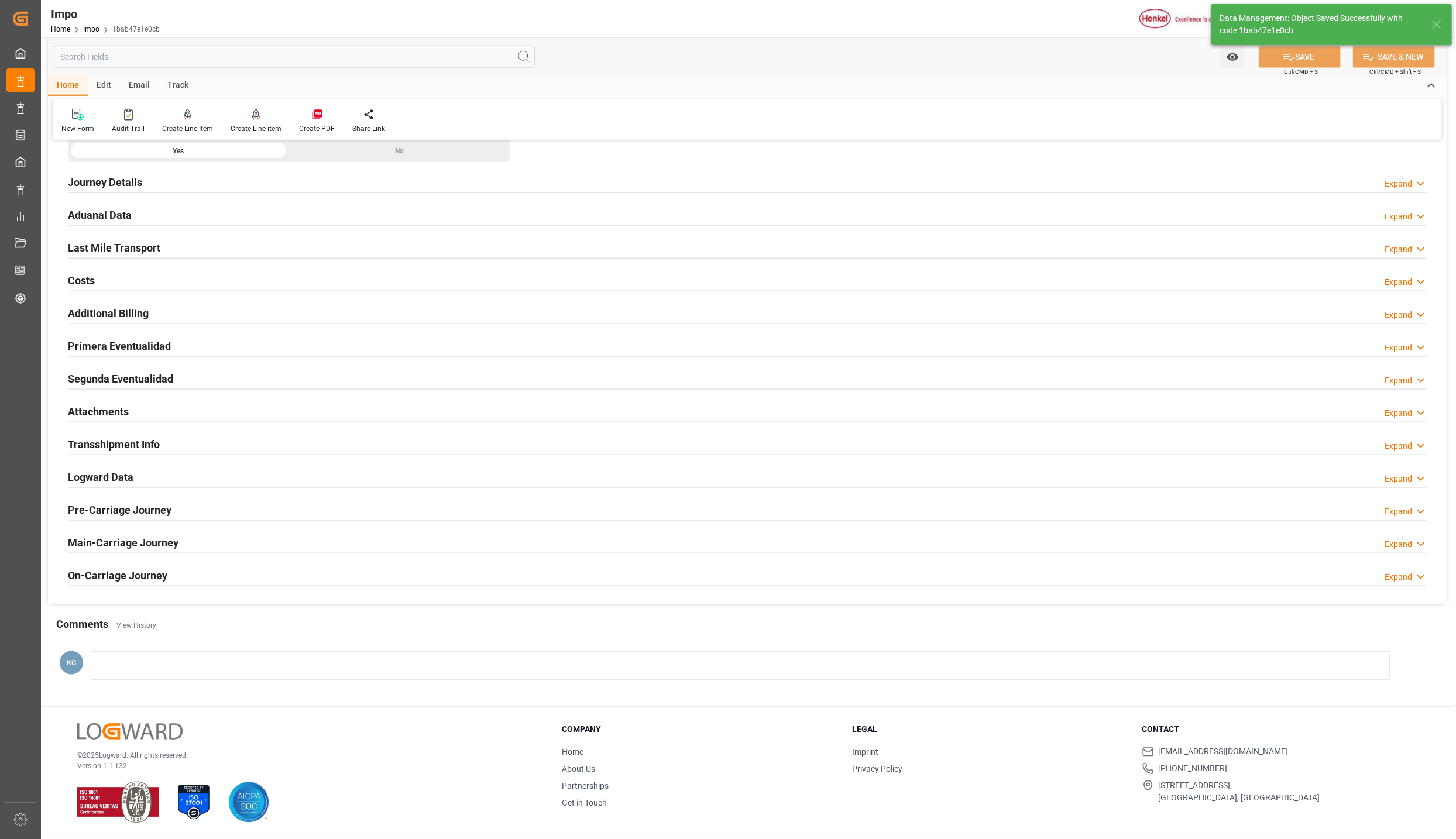
type textarea "AA"
type input "2"
click at [101, 409] on h2 "Attachments" at bounding box center [98, 411] width 61 height 16
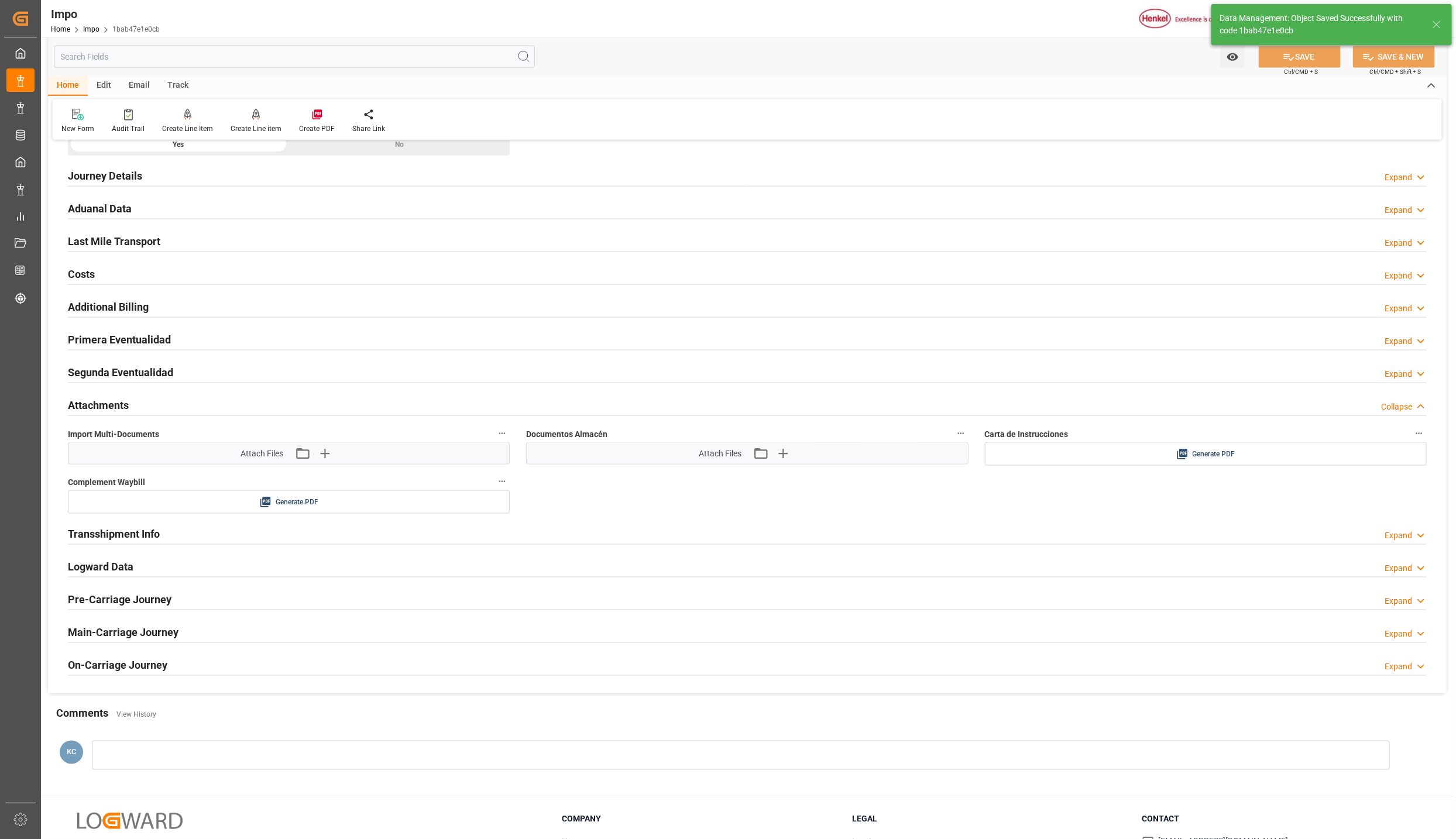
scroll to position [901, 0]
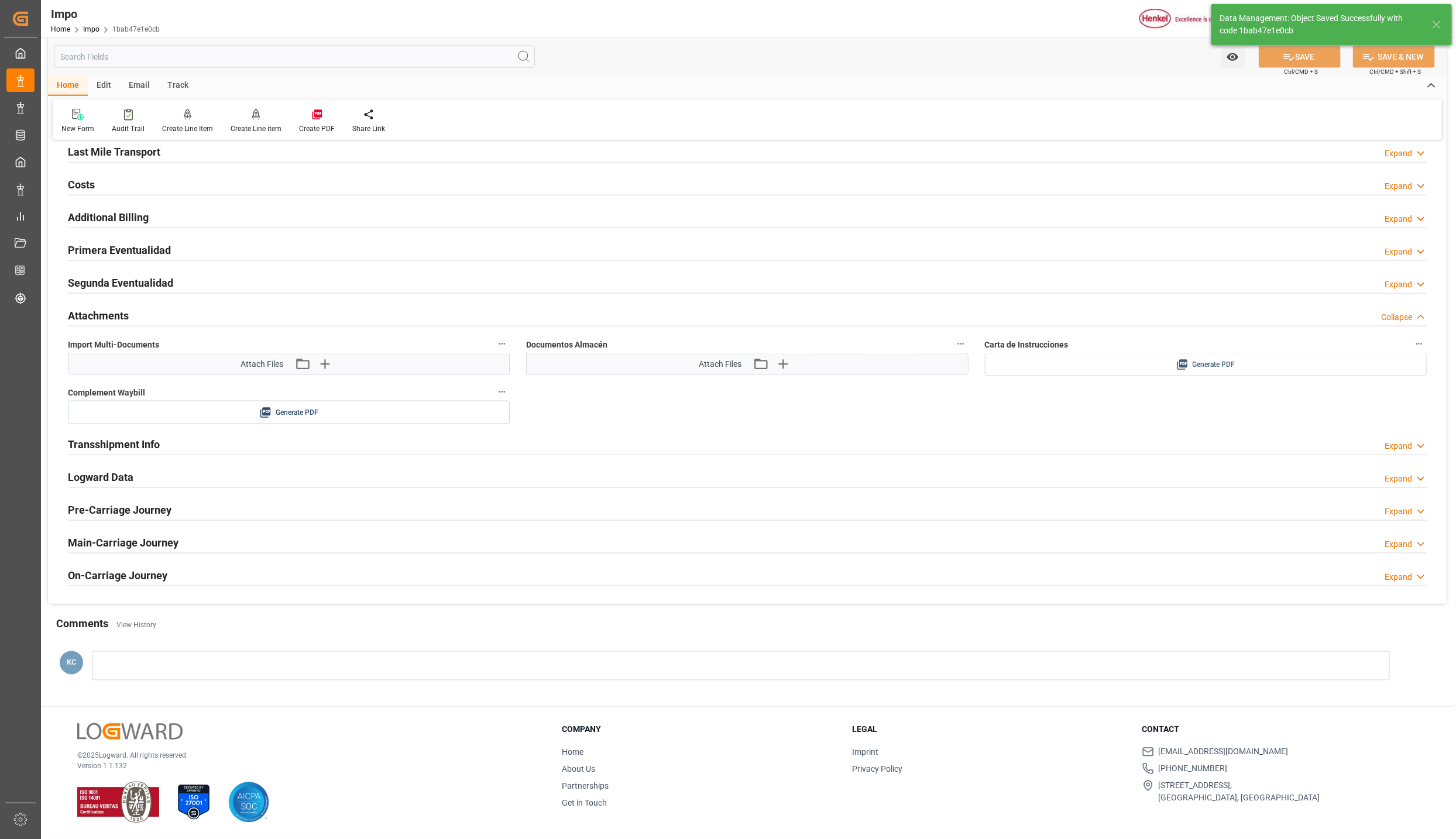
click at [1144, 358] on div "Generate PDF" at bounding box center [1206, 365] width 425 height 14
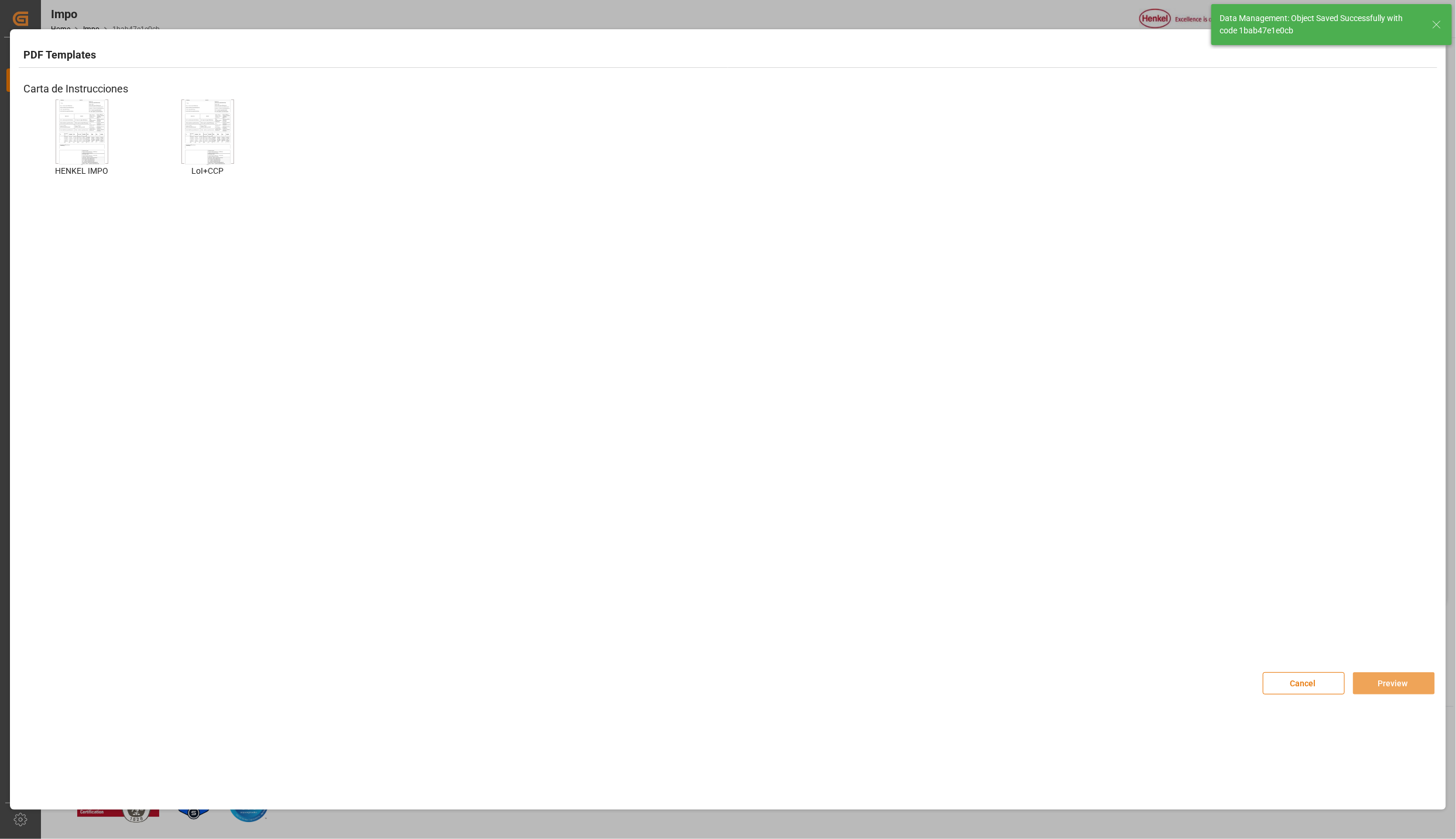
click at [116, 136] on div "HENKEL IMPO HENKEL IMPO" at bounding box center [82, 147] width 117 height 95
click at [110, 142] on div "HENKEL IMPO HENKEL IMPO" at bounding box center [82, 147] width 117 height 95
click at [92, 136] on img at bounding box center [82, 132] width 47 height 66
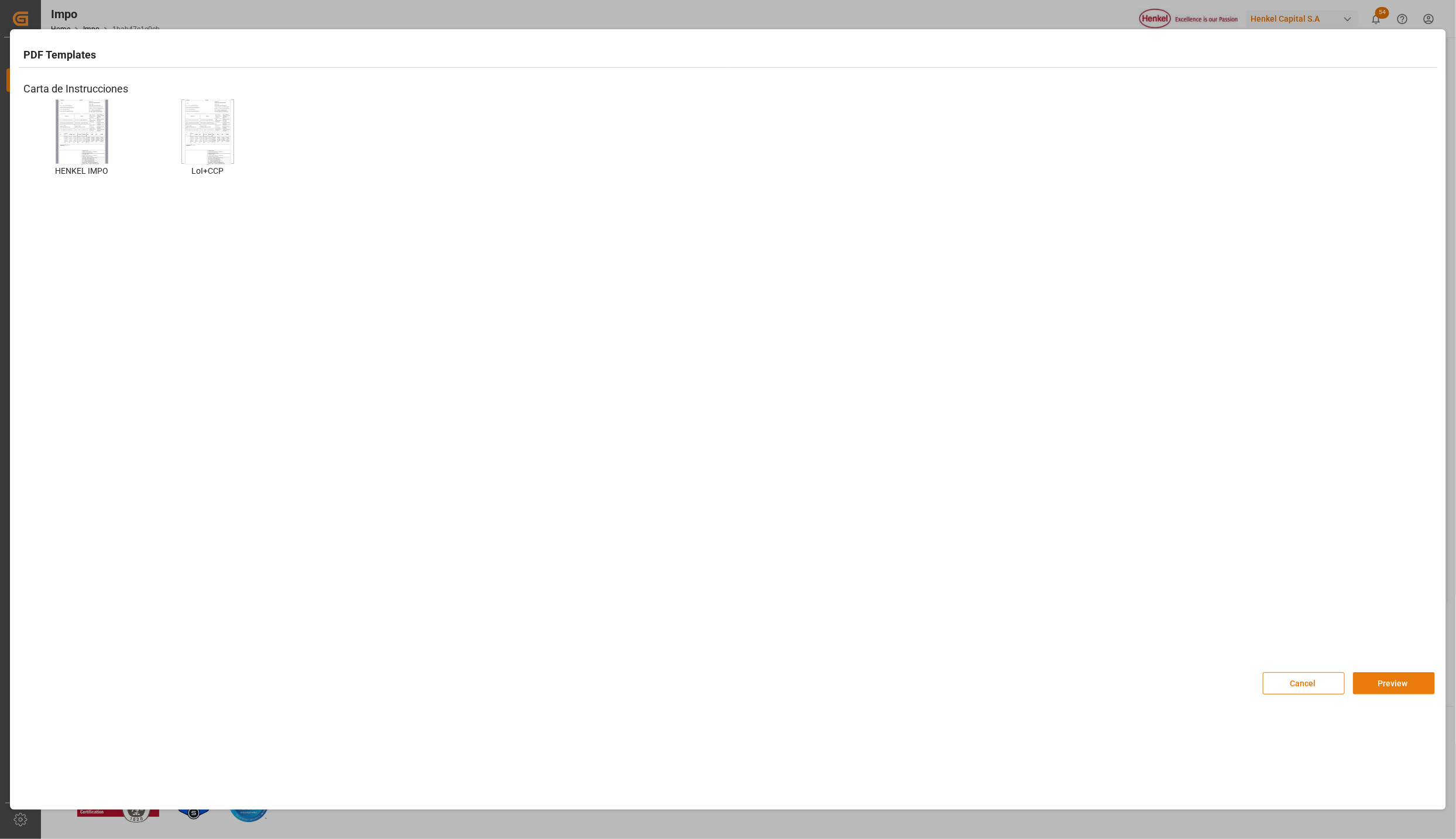
click at [1398, 679] on button "Preview" at bounding box center [1394, 683] width 82 height 22
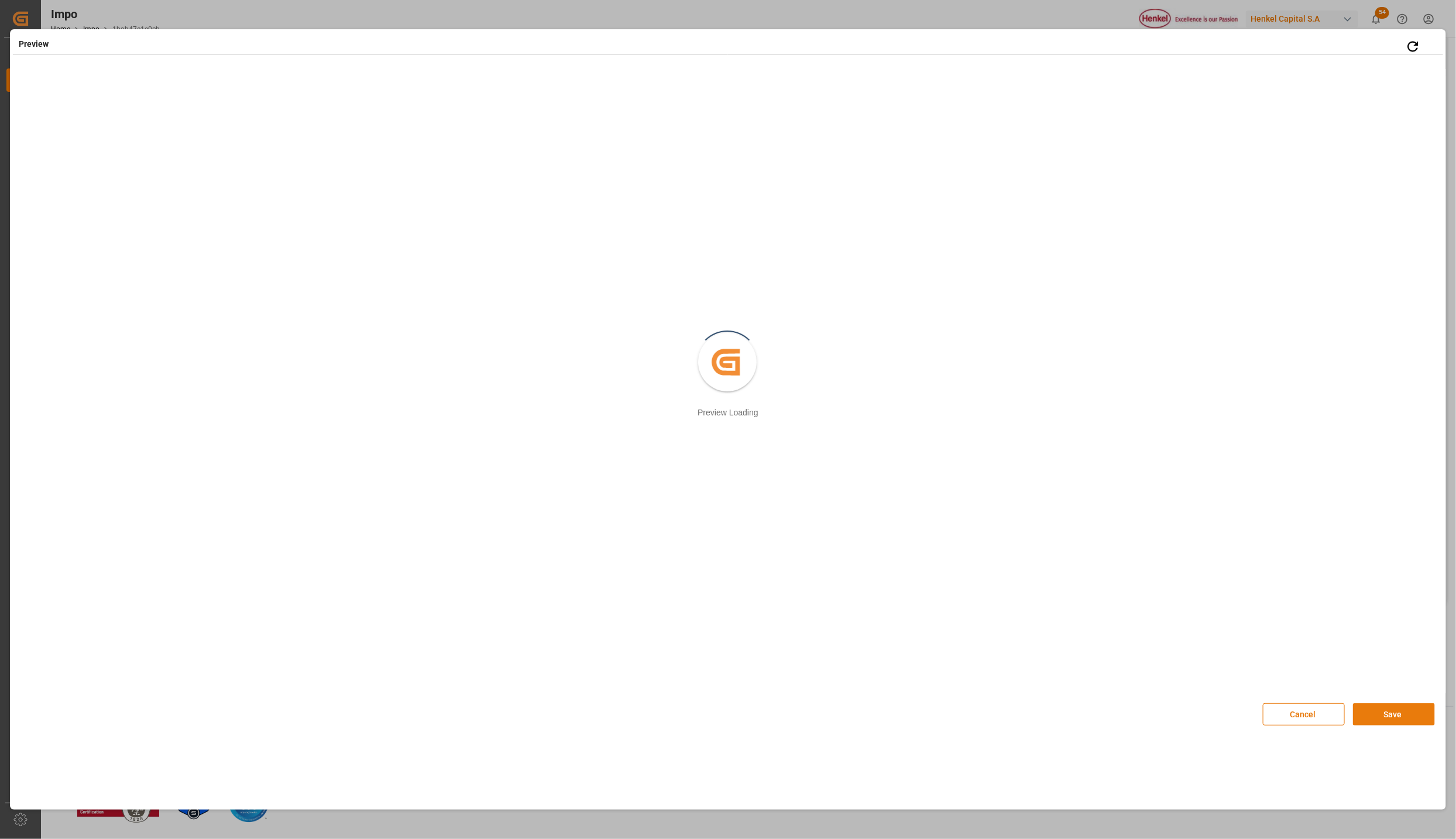
click at [1370, 708] on button "Save" at bounding box center [1394, 714] width 82 height 22
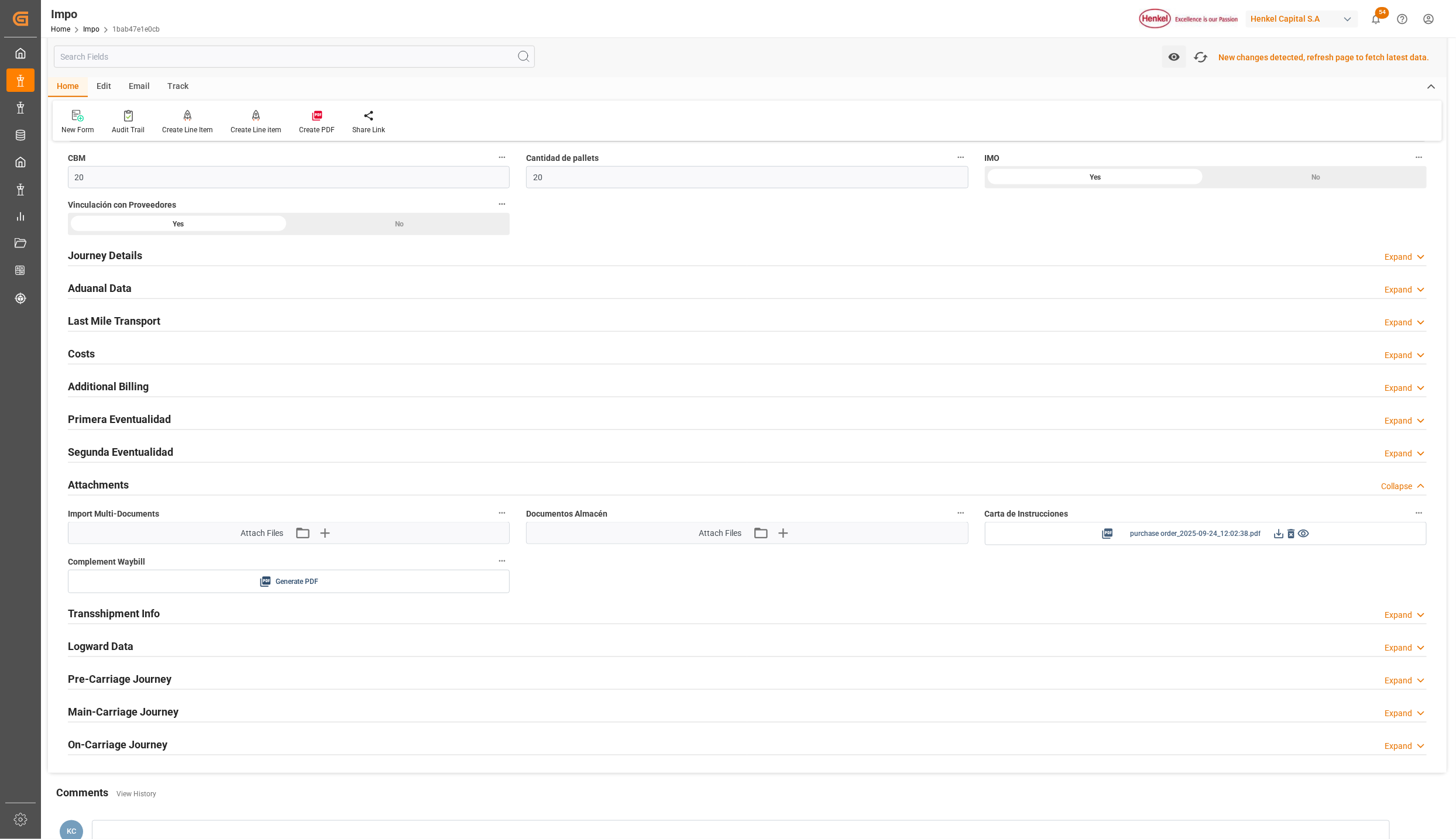
scroll to position [727, 0]
click at [1277, 538] on icon at bounding box center [1279, 532] width 12 height 12
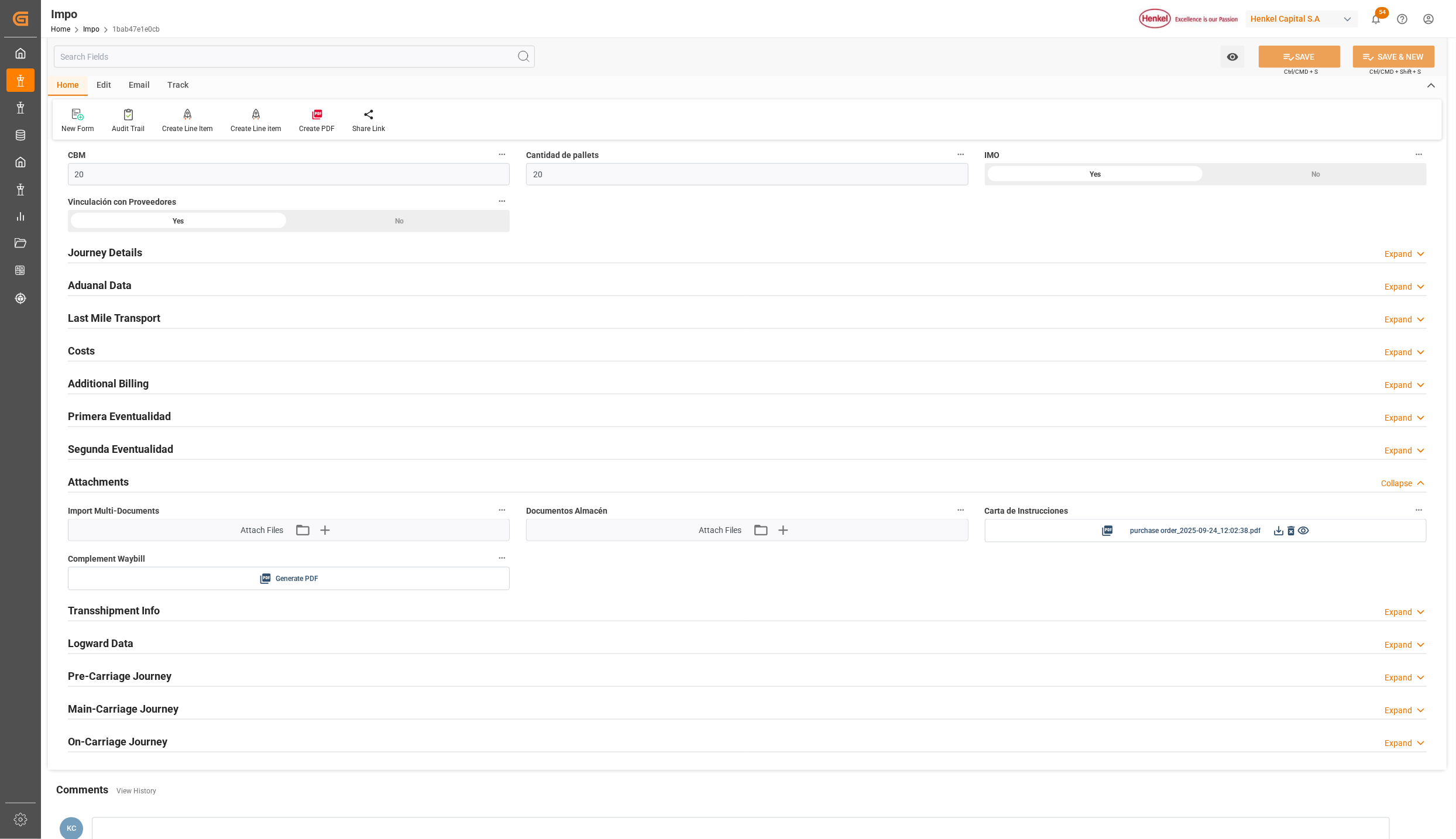
scroll to position [726, 0]
click at [322, 536] on icon "button" at bounding box center [324, 532] width 11 height 11
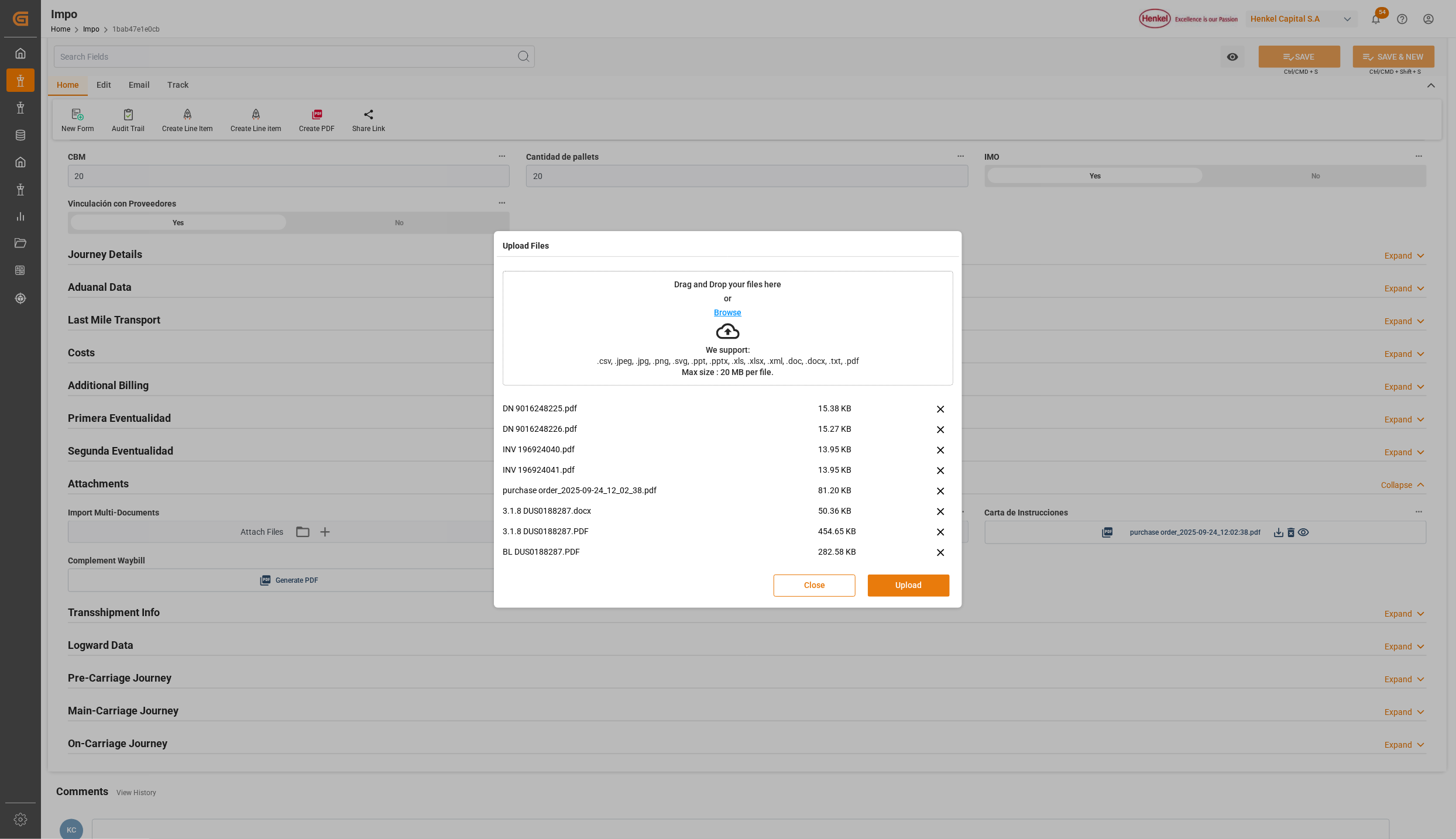
click at [931, 585] on button "Upload" at bounding box center [909, 585] width 82 height 22
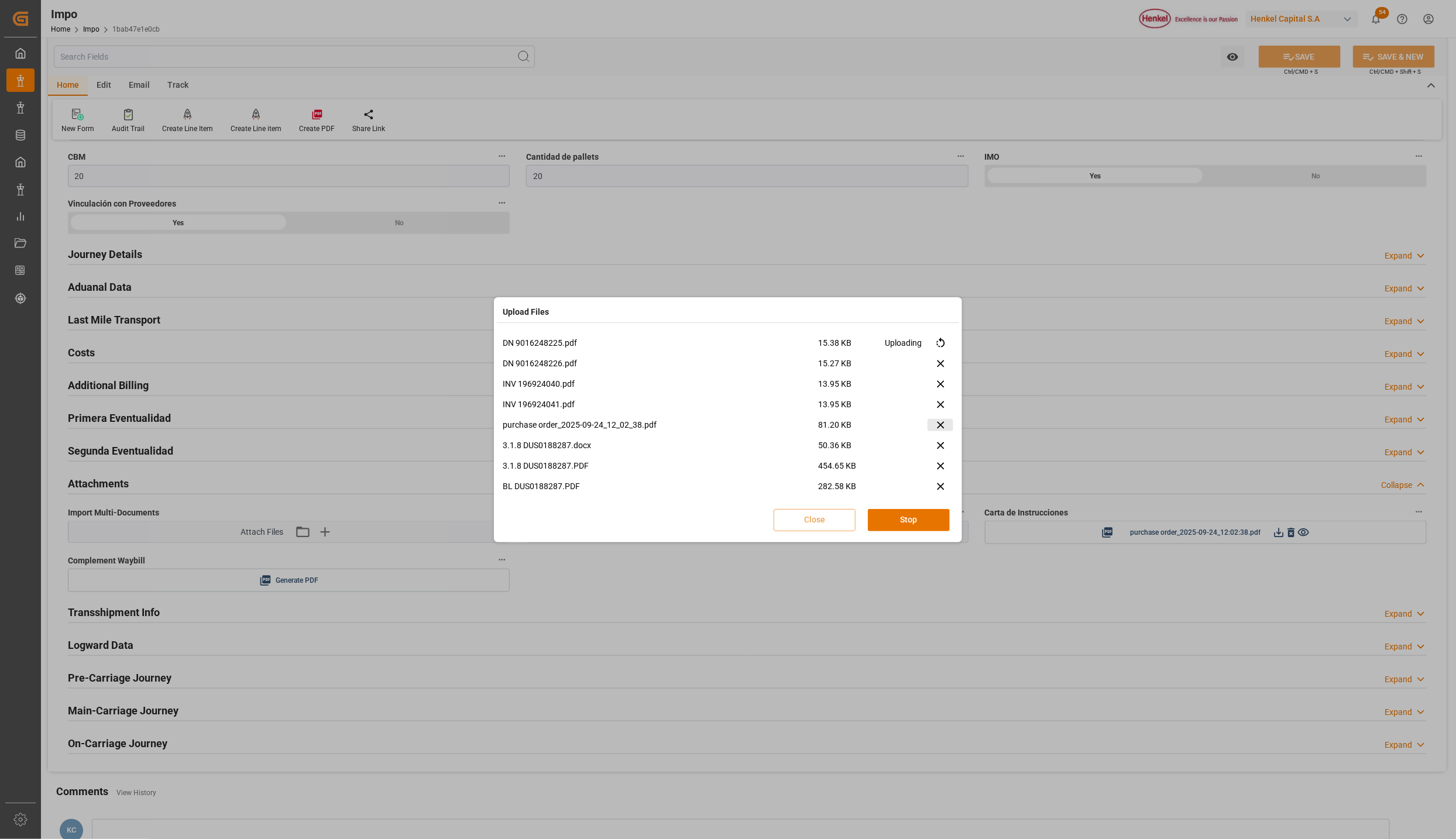
click at [935, 425] on icon at bounding box center [940, 425] width 12 height 12
click at [911, 517] on button "Retry All" at bounding box center [909, 520] width 82 height 22
click at [898, 519] on button "Stop" at bounding box center [909, 520] width 82 height 22
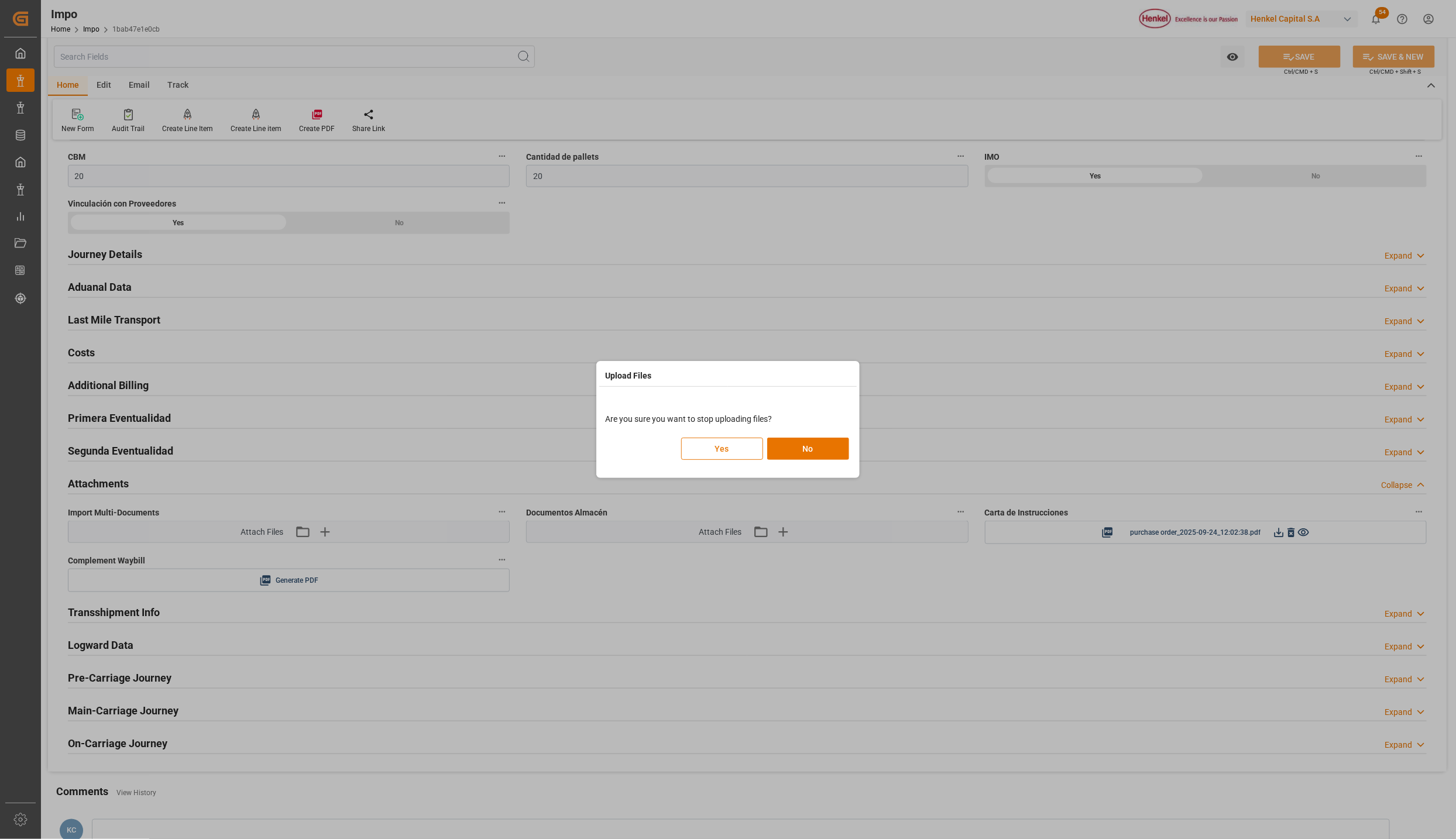
click at [739, 452] on button "Yes" at bounding box center [722, 449] width 82 height 22
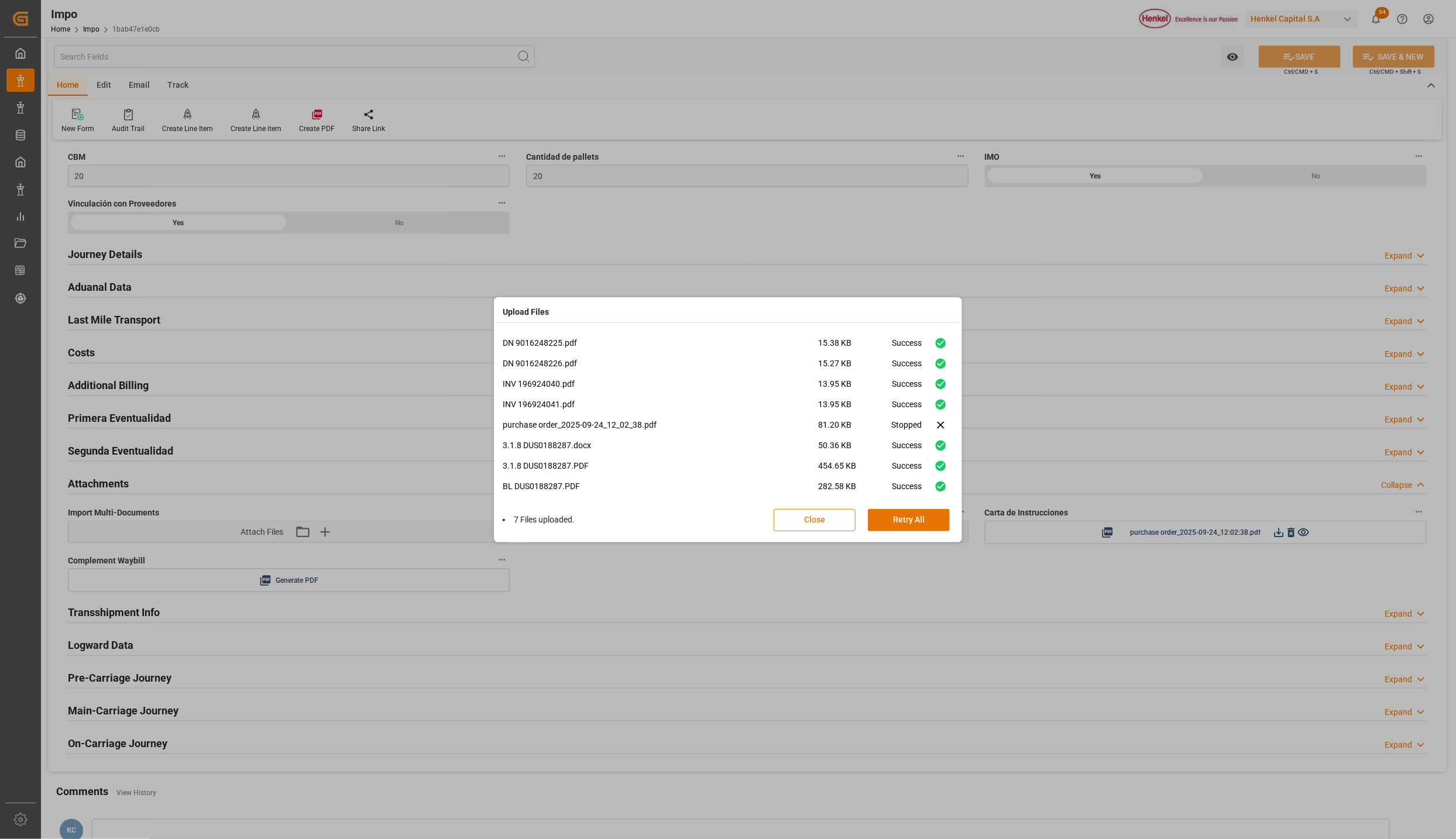
click at [817, 521] on button "Close" at bounding box center [814, 520] width 82 height 22
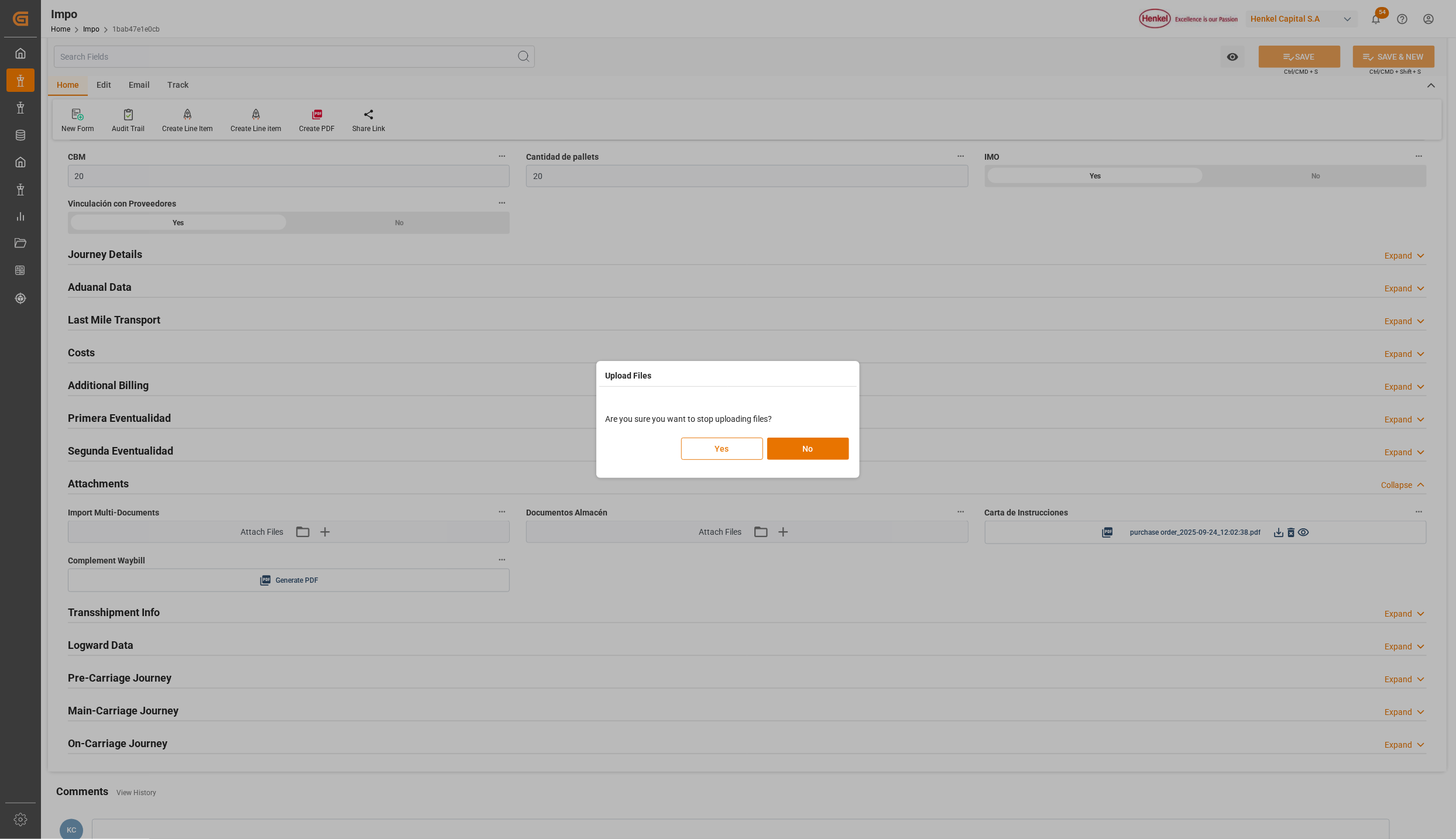
click at [744, 447] on button "Yes" at bounding box center [722, 449] width 82 height 22
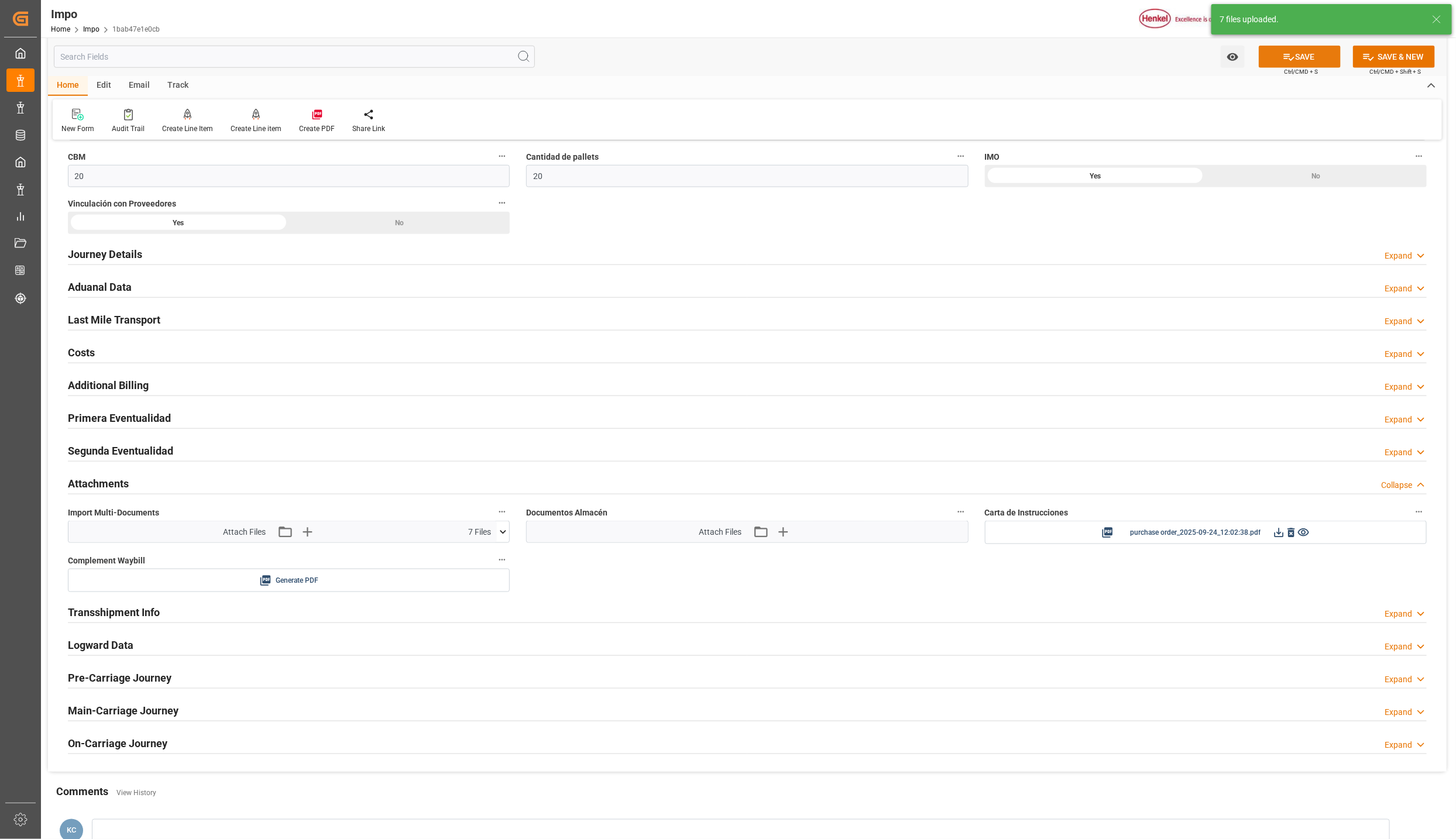
click at [1287, 55] on icon at bounding box center [1289, 58] width 11 height 7
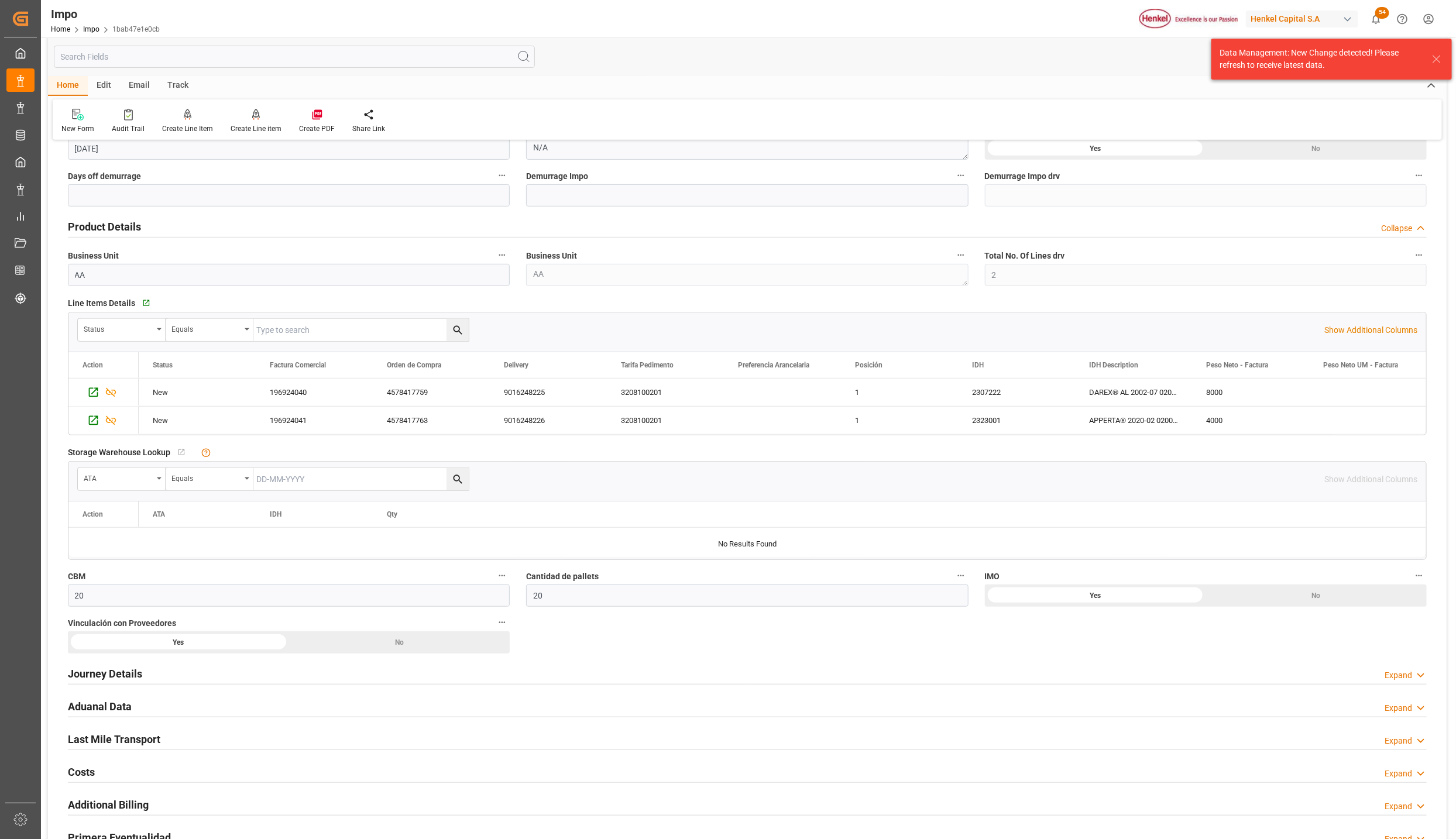
scroll to position [462, 0]
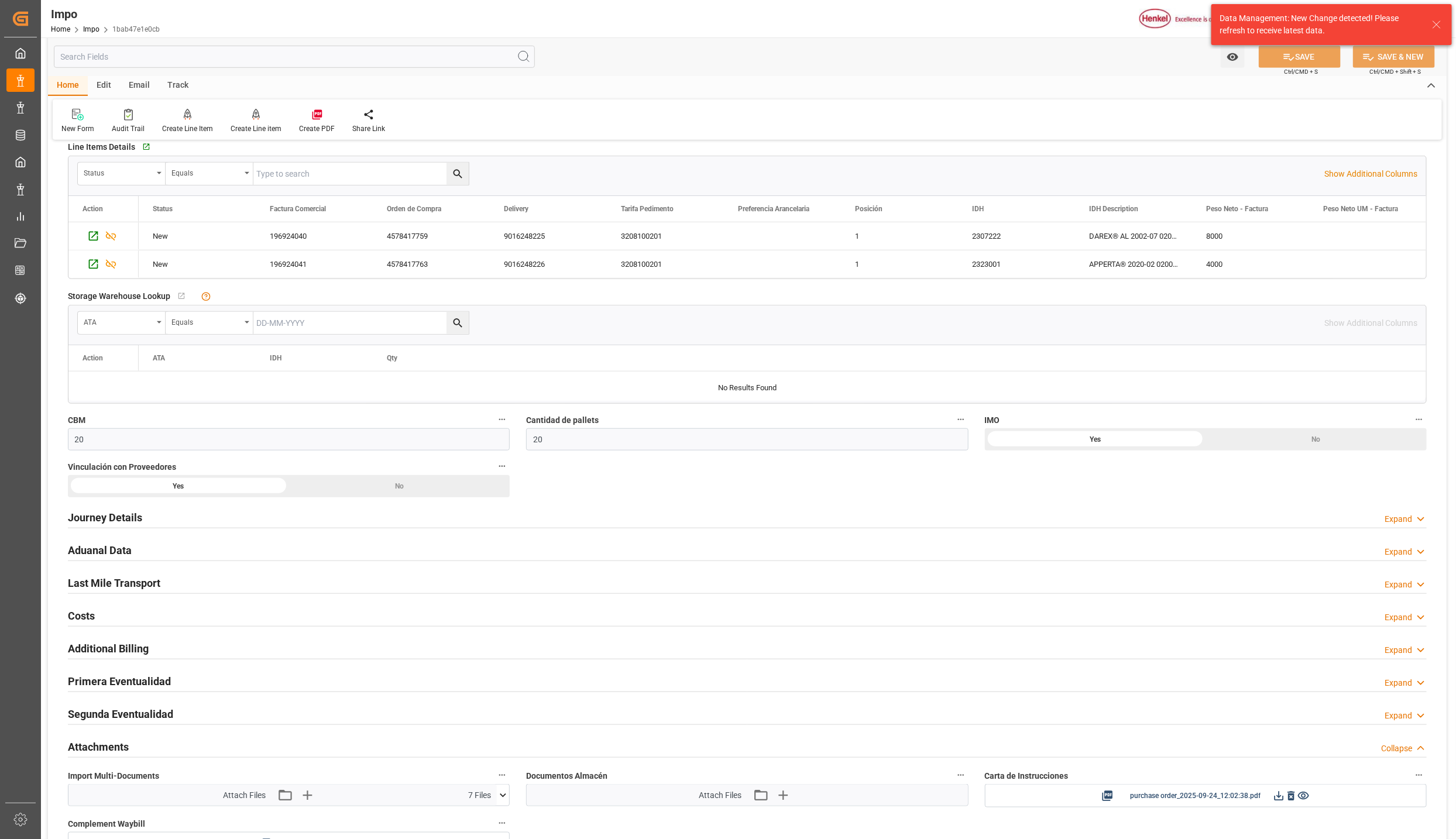
click at [86, 550] on h2 "Aduanal Data" at bounding box center [100, 551] width 64 height 16
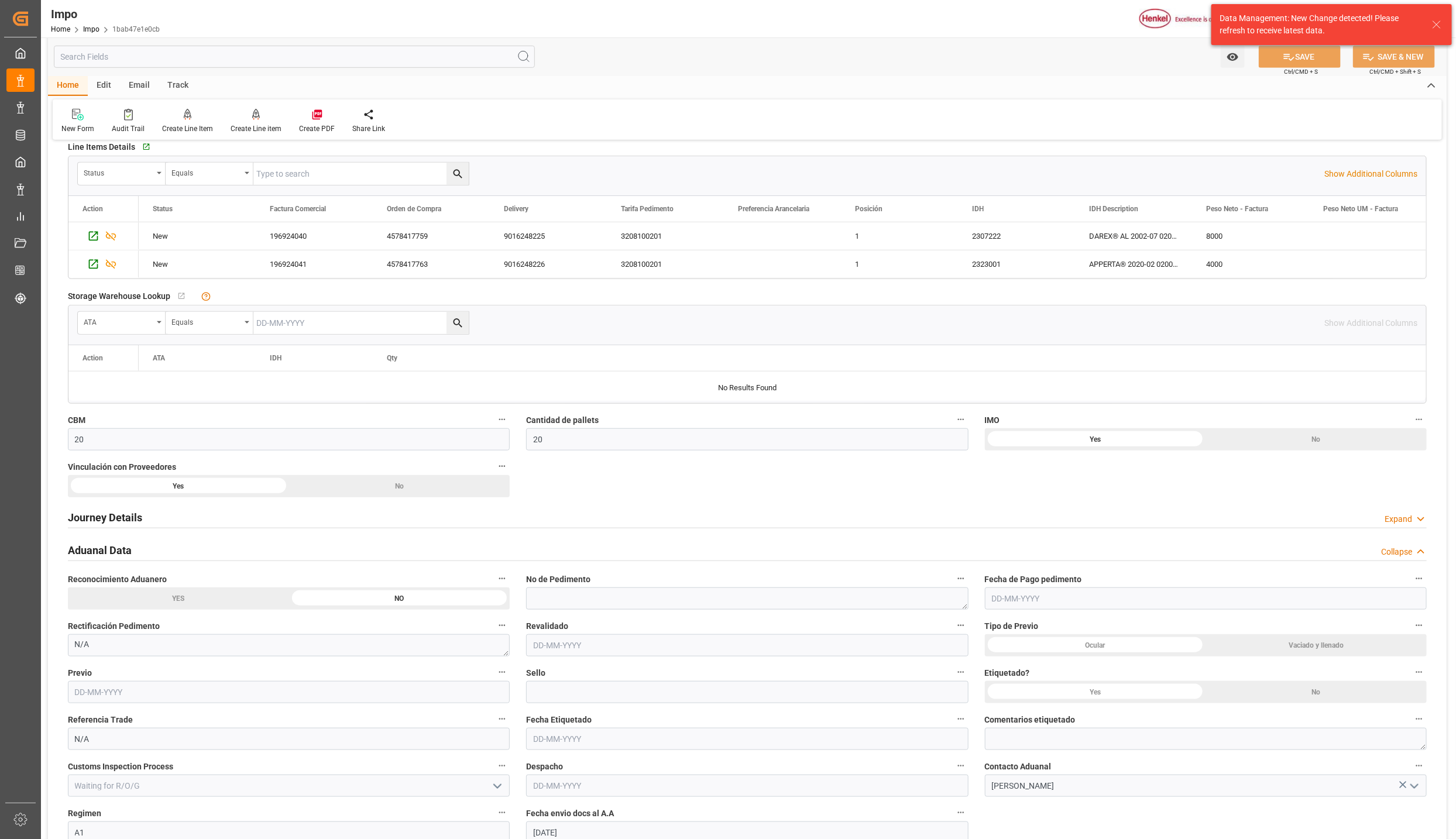
scroll to position [638, 0]
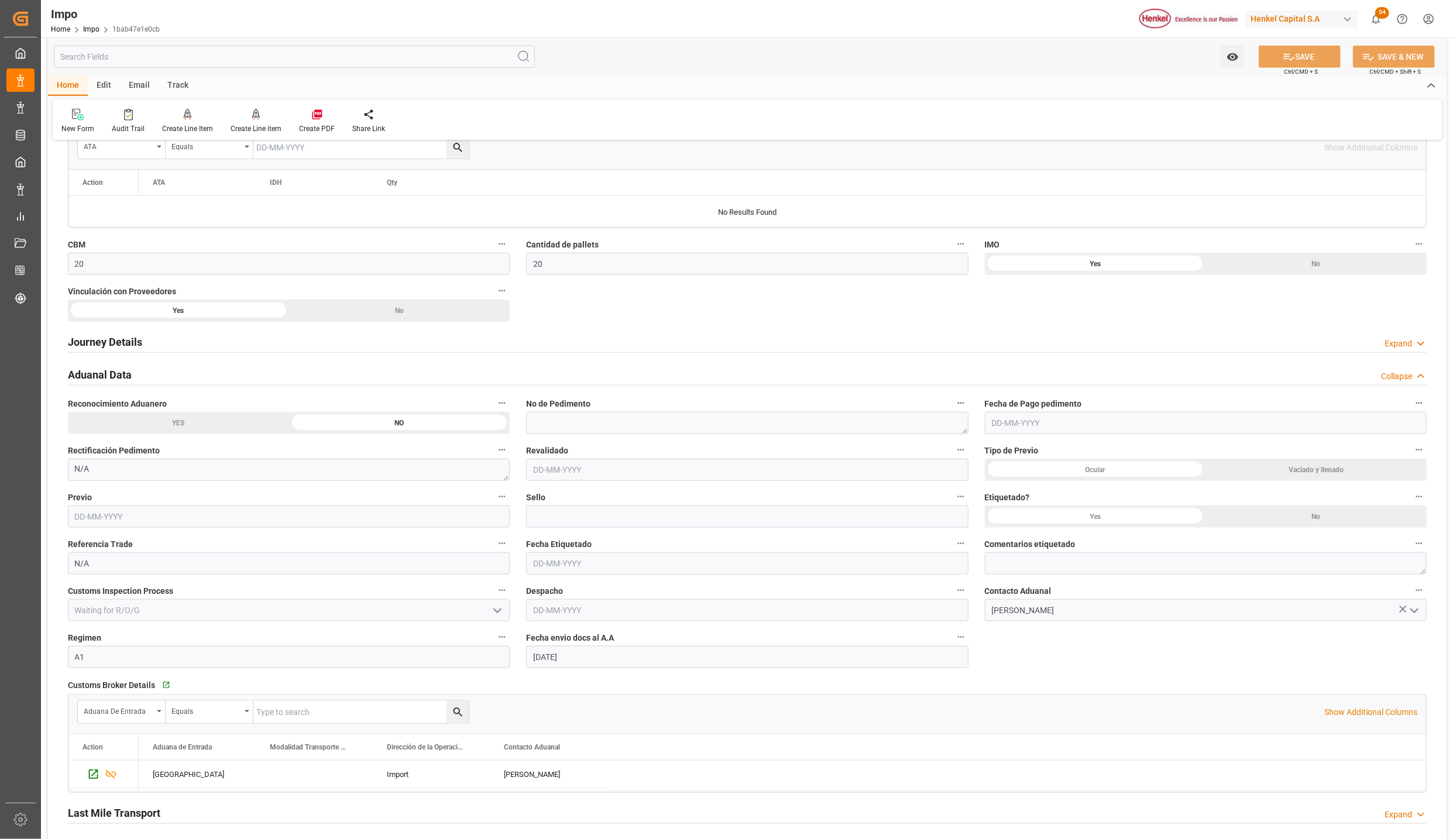
click at [1066, 515] on div "Yes" at bounding box center [1095, 516] width 221 height 22
click at [115, 564] on input "N/A" at bounding box center [288, 563] width 442 height 22
click at [632, 517] on input at bounding box center [747, 516] width 442 height 22
click at [1050, 569] on textarea at bounding box center [1205, 563] width 442 height 22
type textarea "NOM-003"
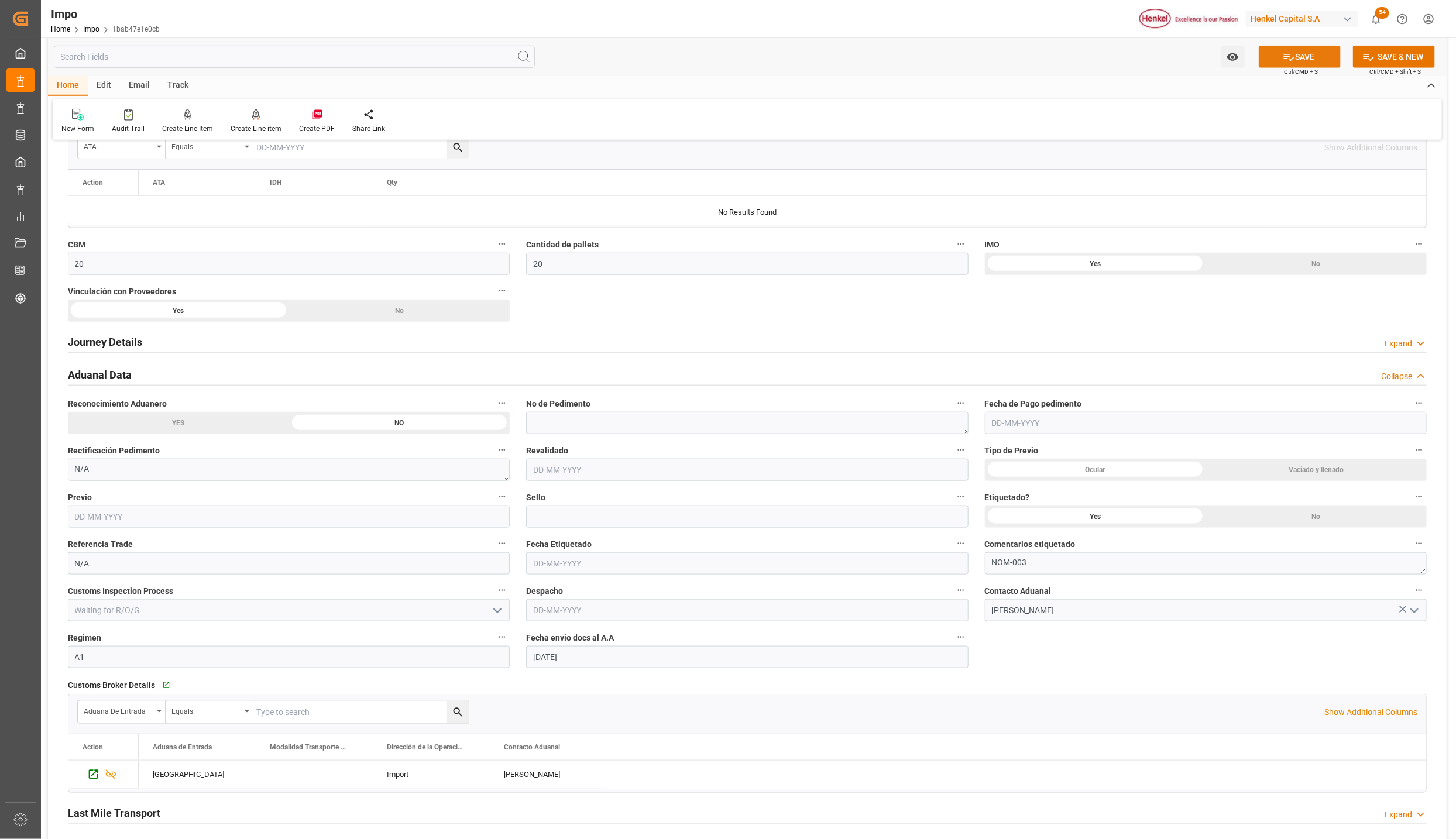
click at [1298, 53] on button "SAVE" at bounding box center [1299, 56] width 82 height 22
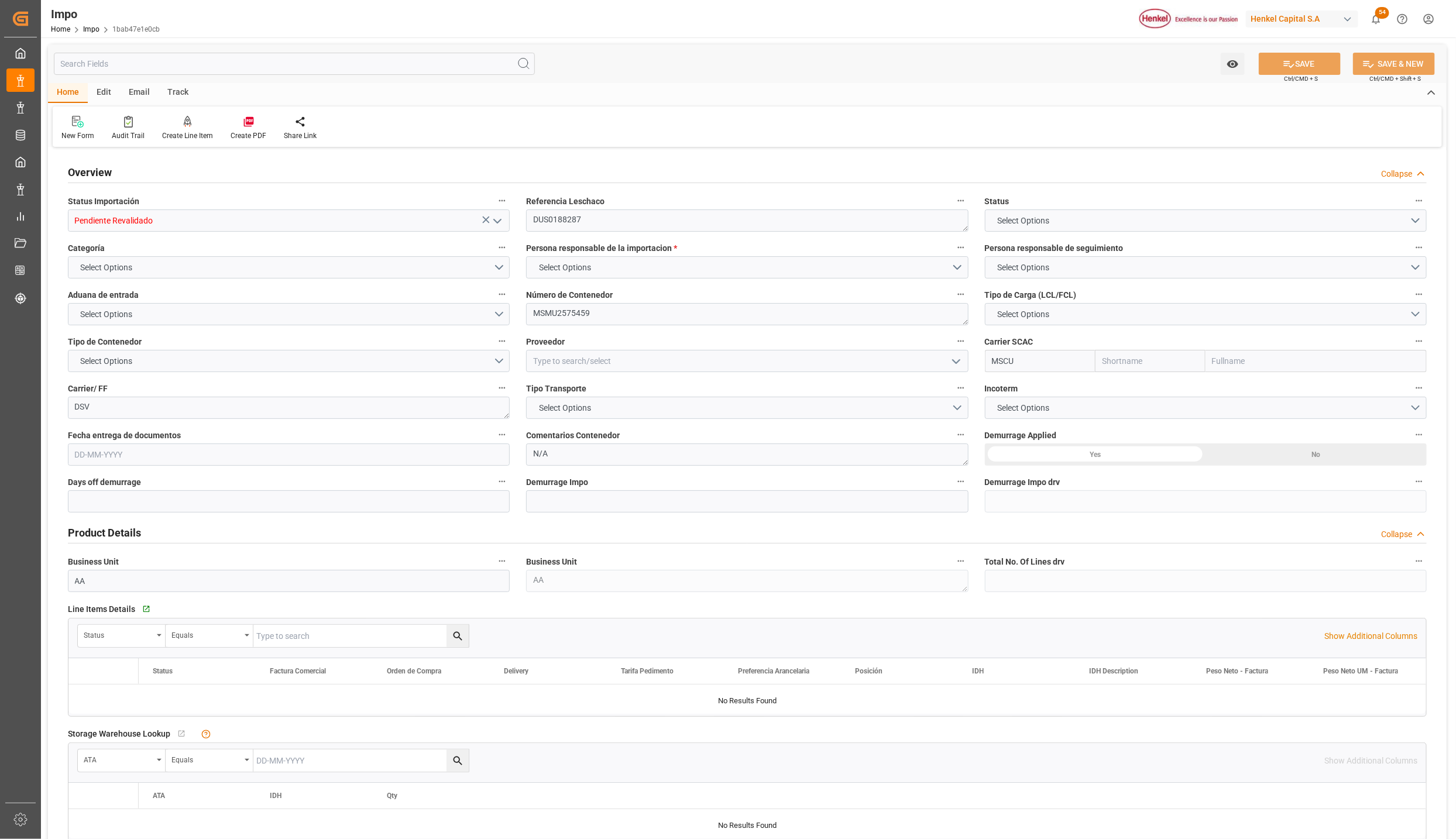
type input "MSC"
type input "Mediterranean Shipping Company"
type input "2"
type input "20"
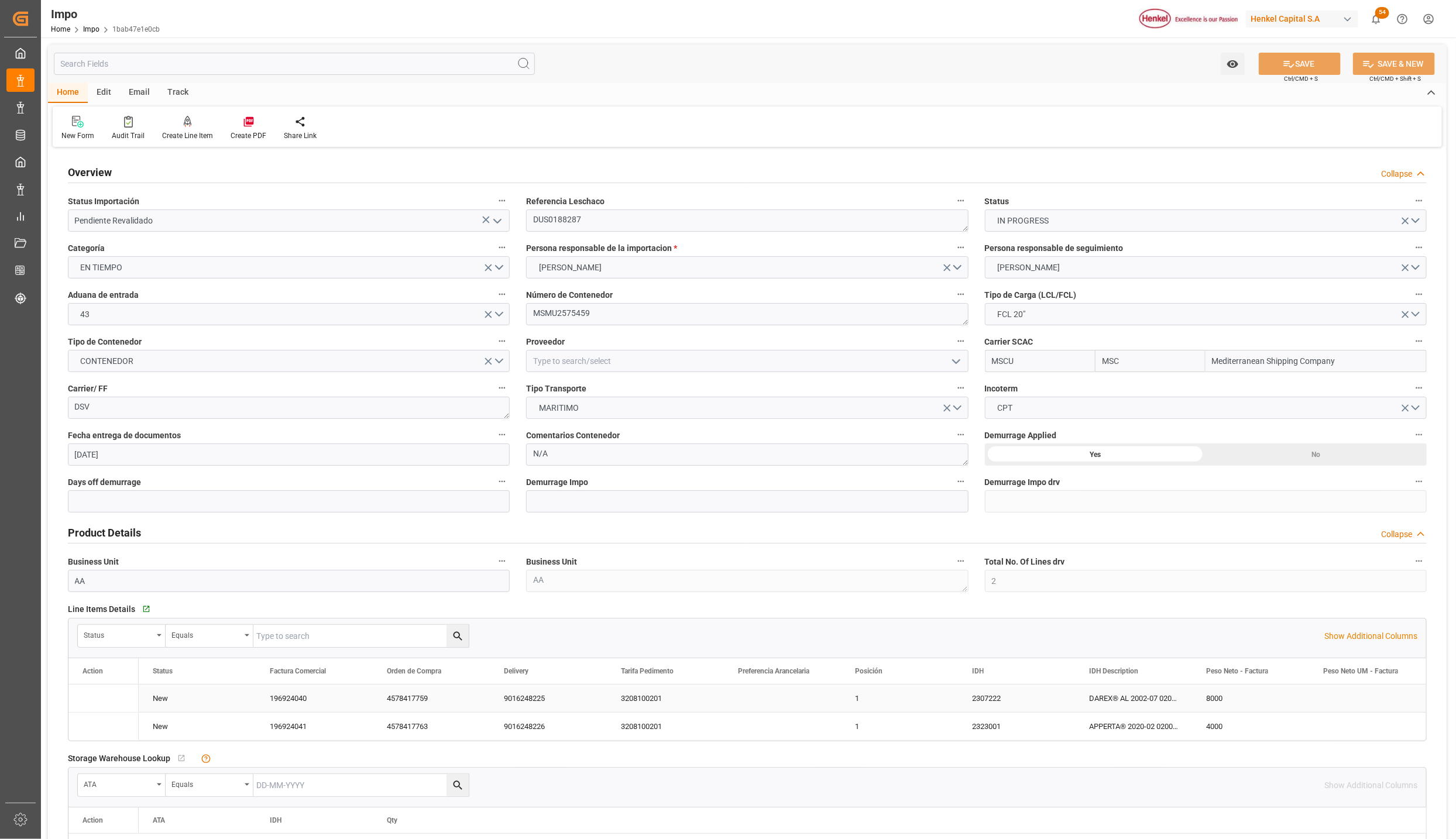
type input "[DATE]"
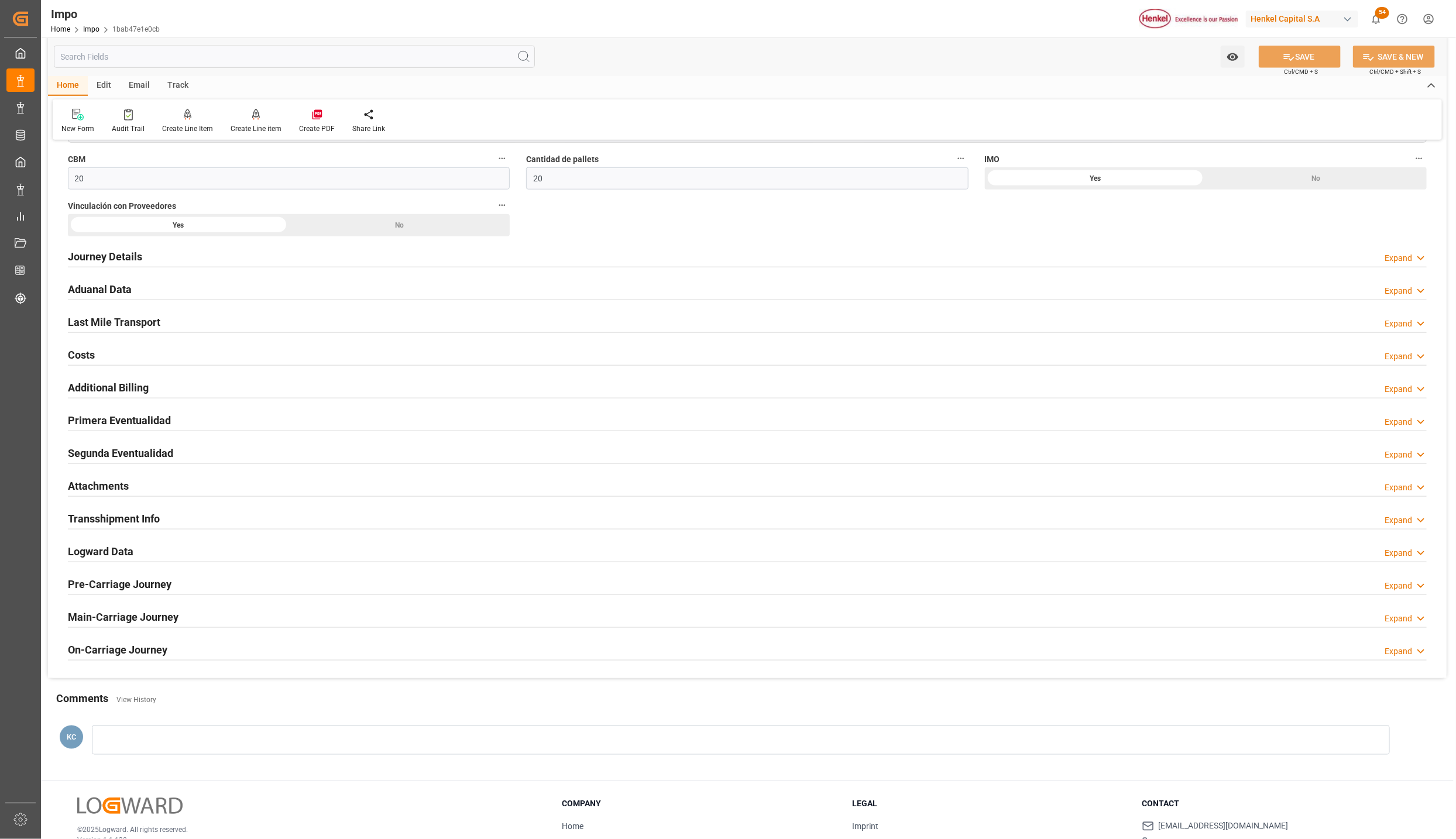
scroll to position [804, 0]
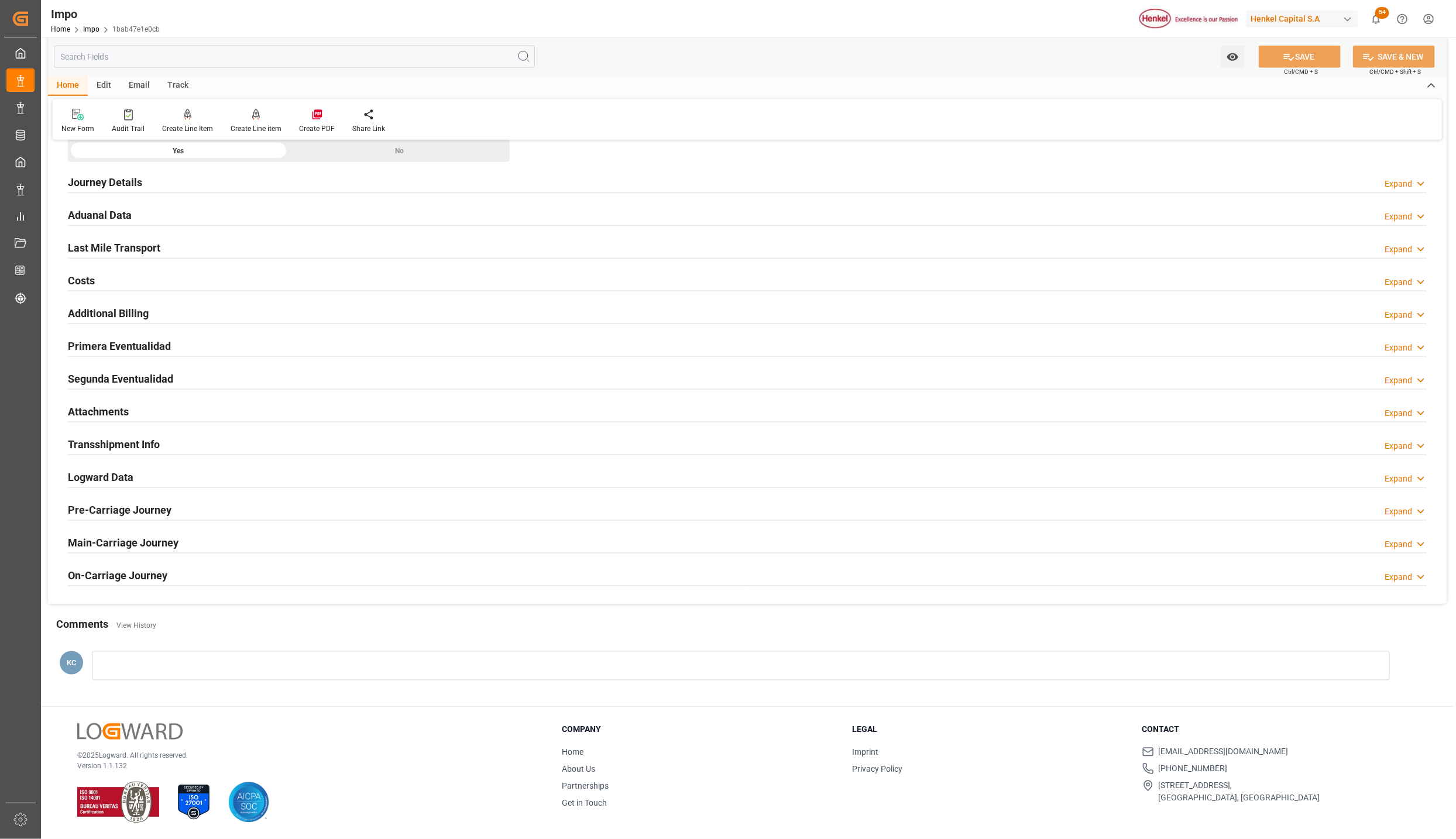
click at [104, 397] on div "Attachments Expand" at bounding box center [747, 412] width 1375 height 33
click at [106, 404] on h2 "Attachments" at bounding box center [98, 411] width 61 height 16
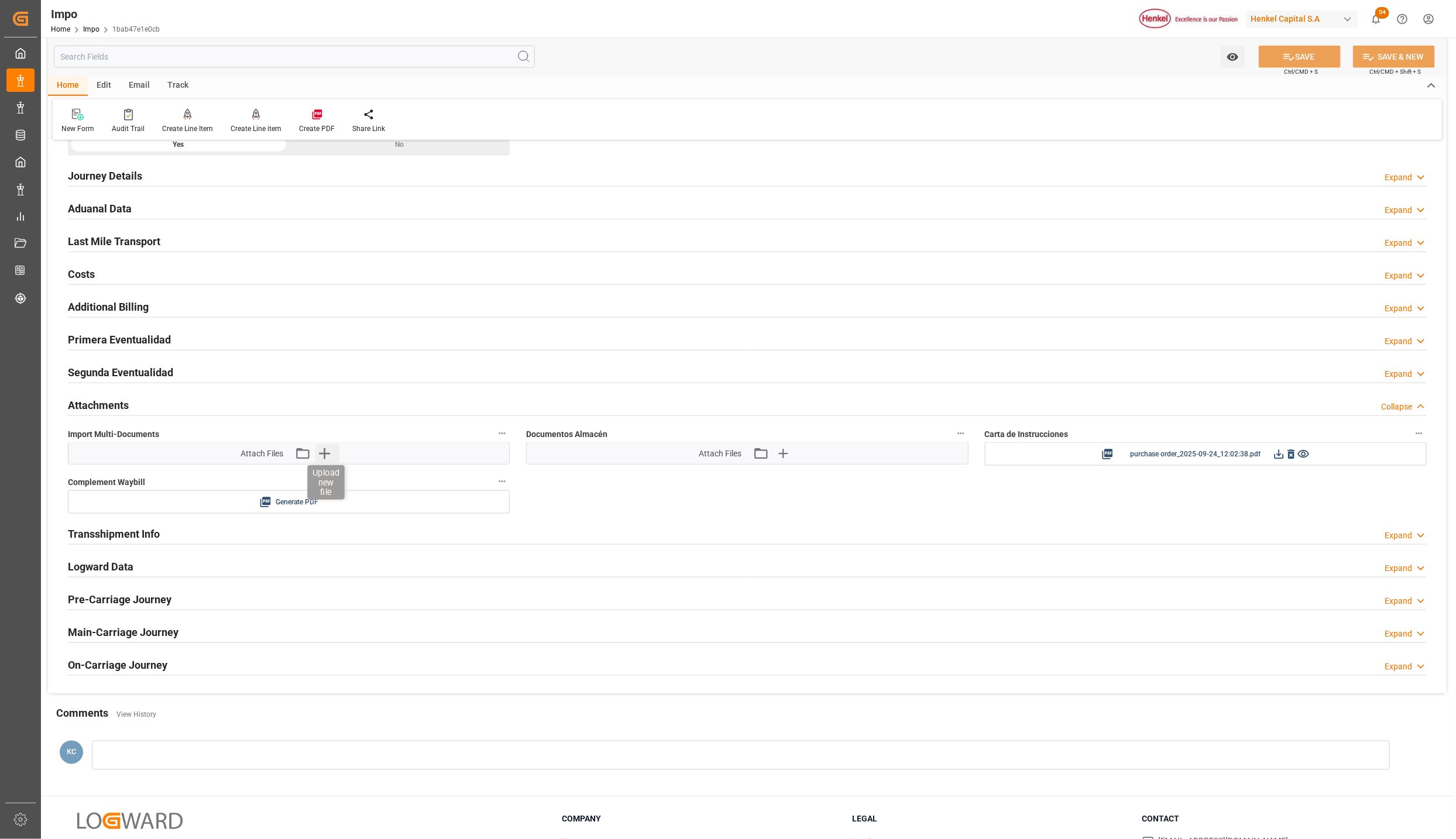
click icon "button"
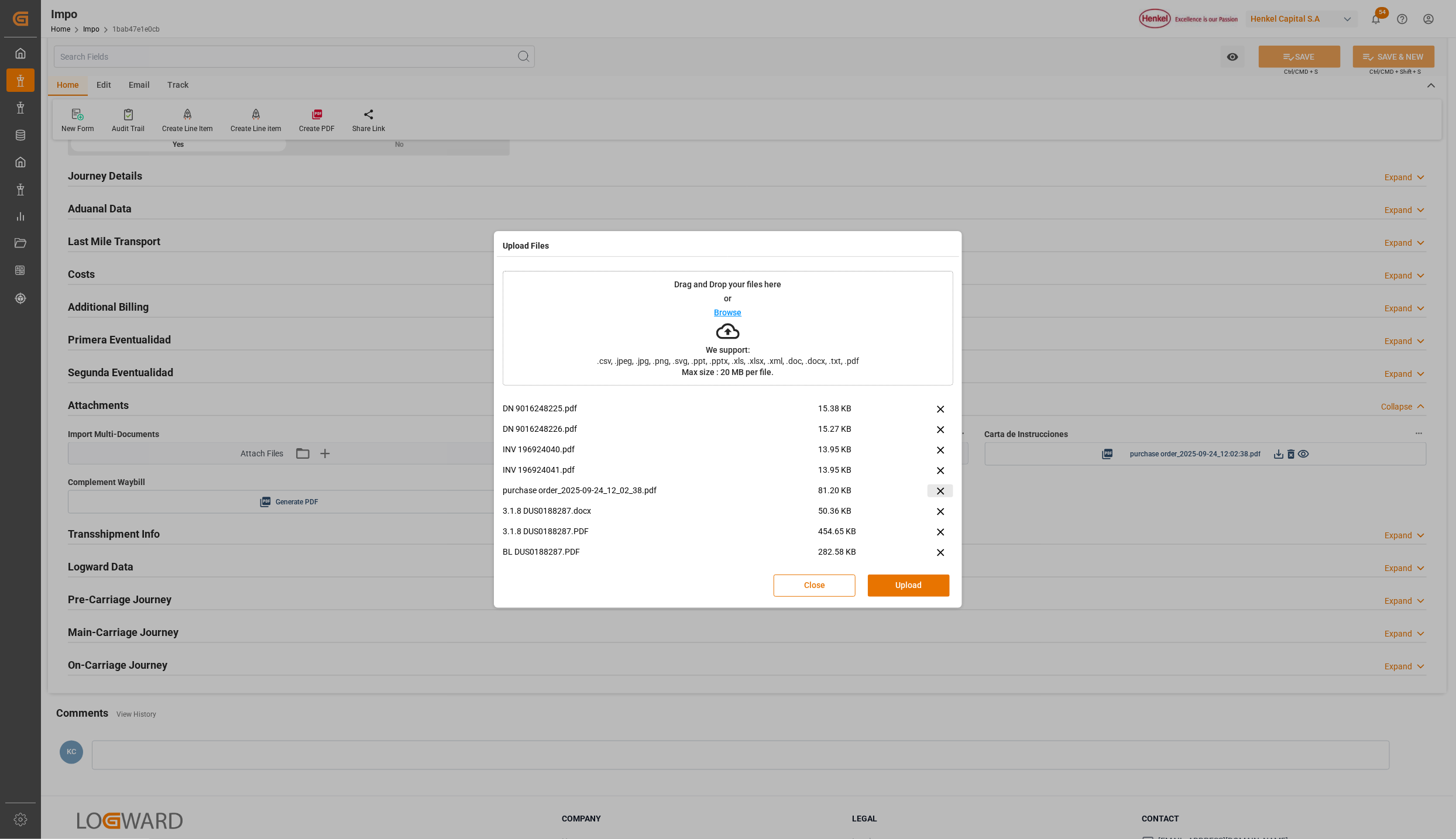
click icon
click button "Upload"
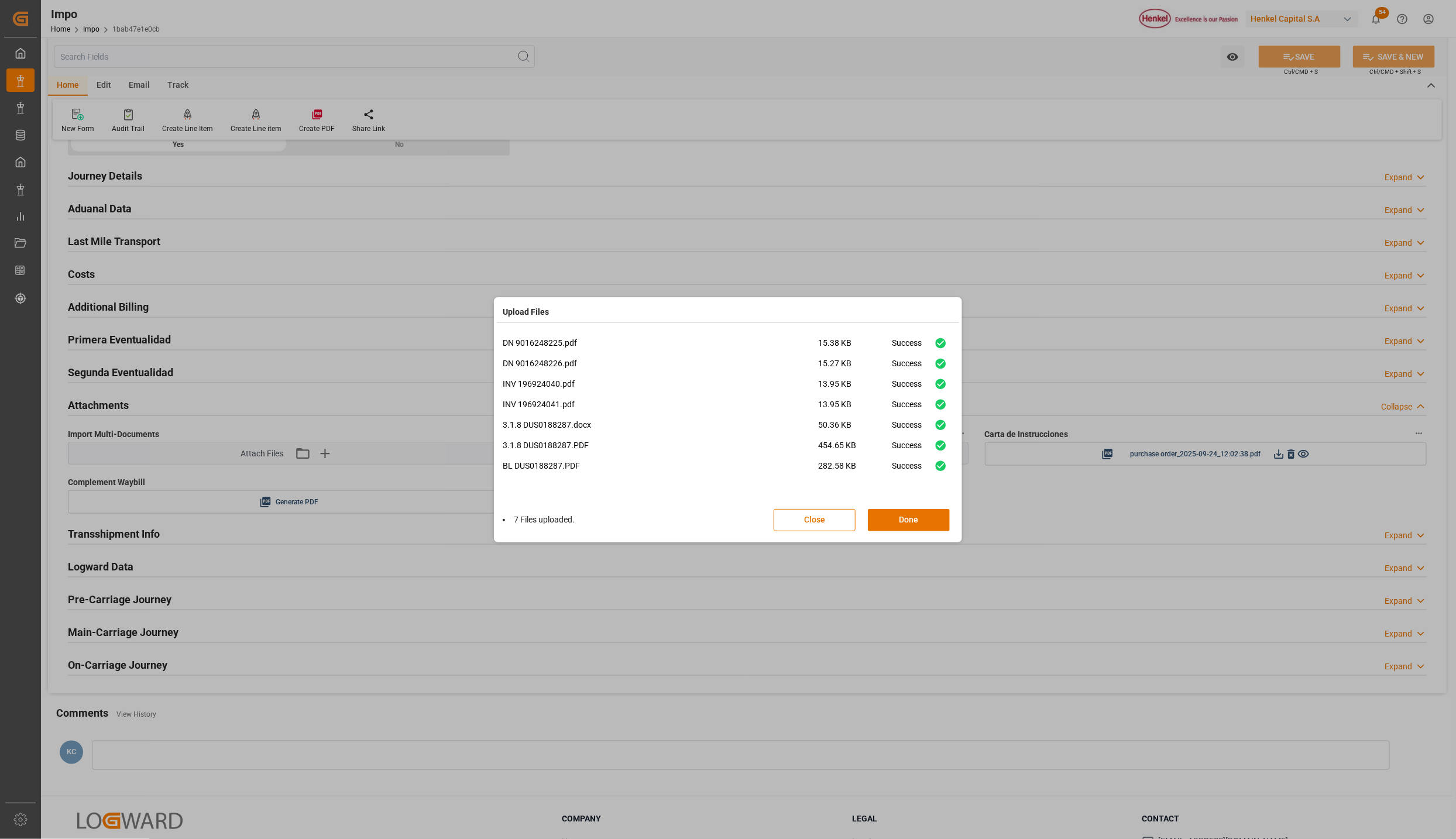
click button "Done"
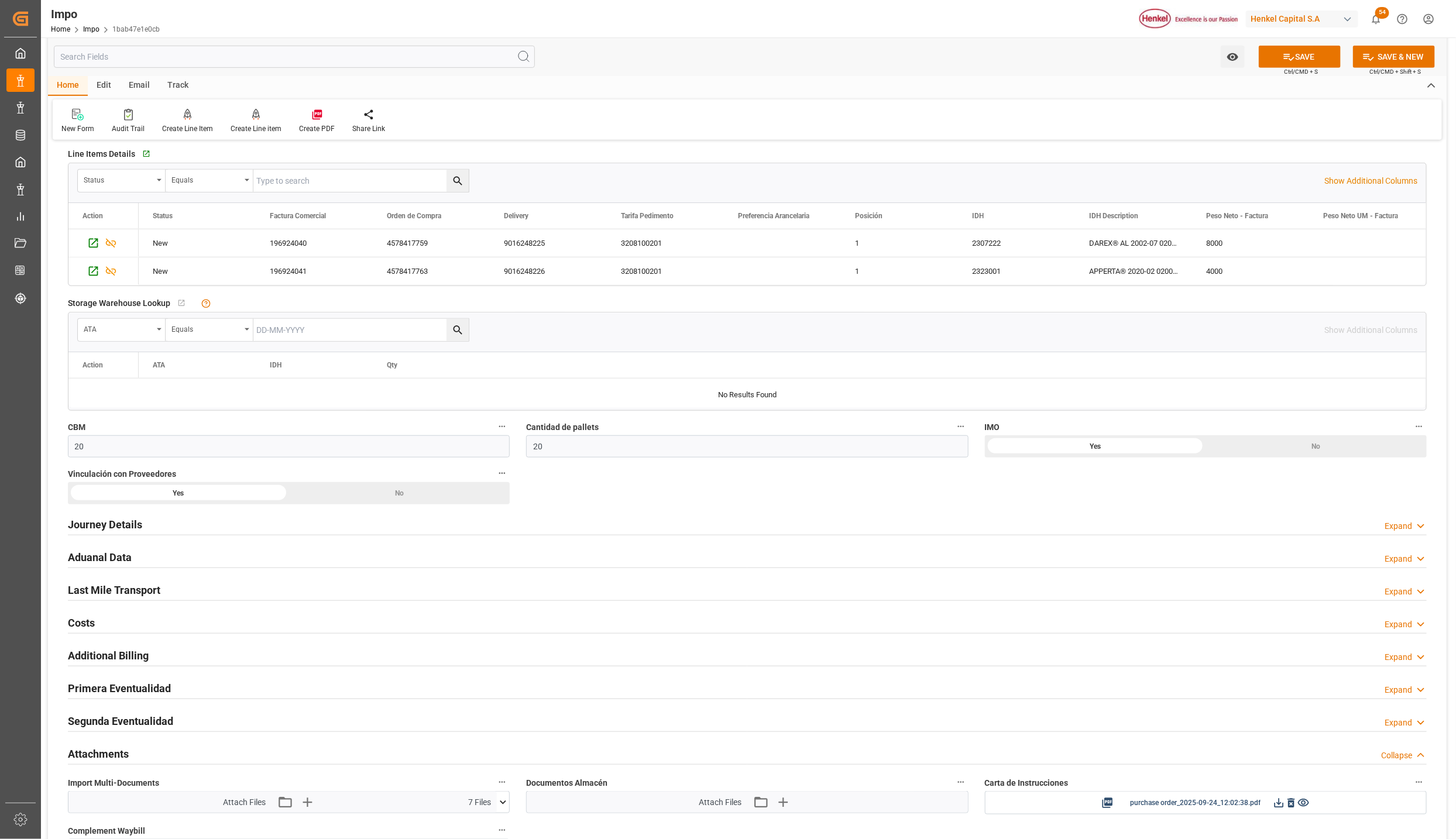
scroll to position [453, 0]
click h2 "Aduanal Data"
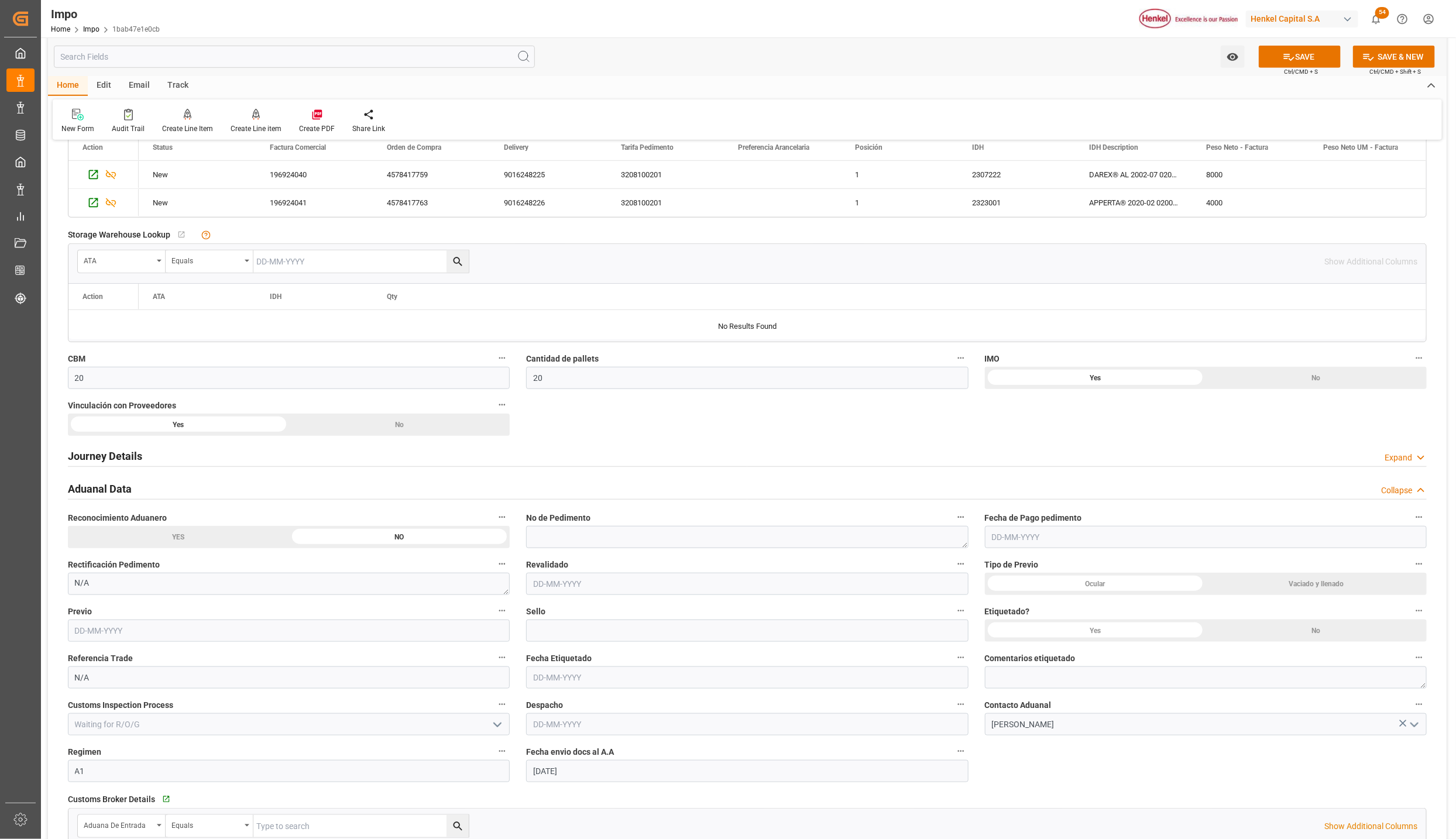
scroll to position [629, 0]
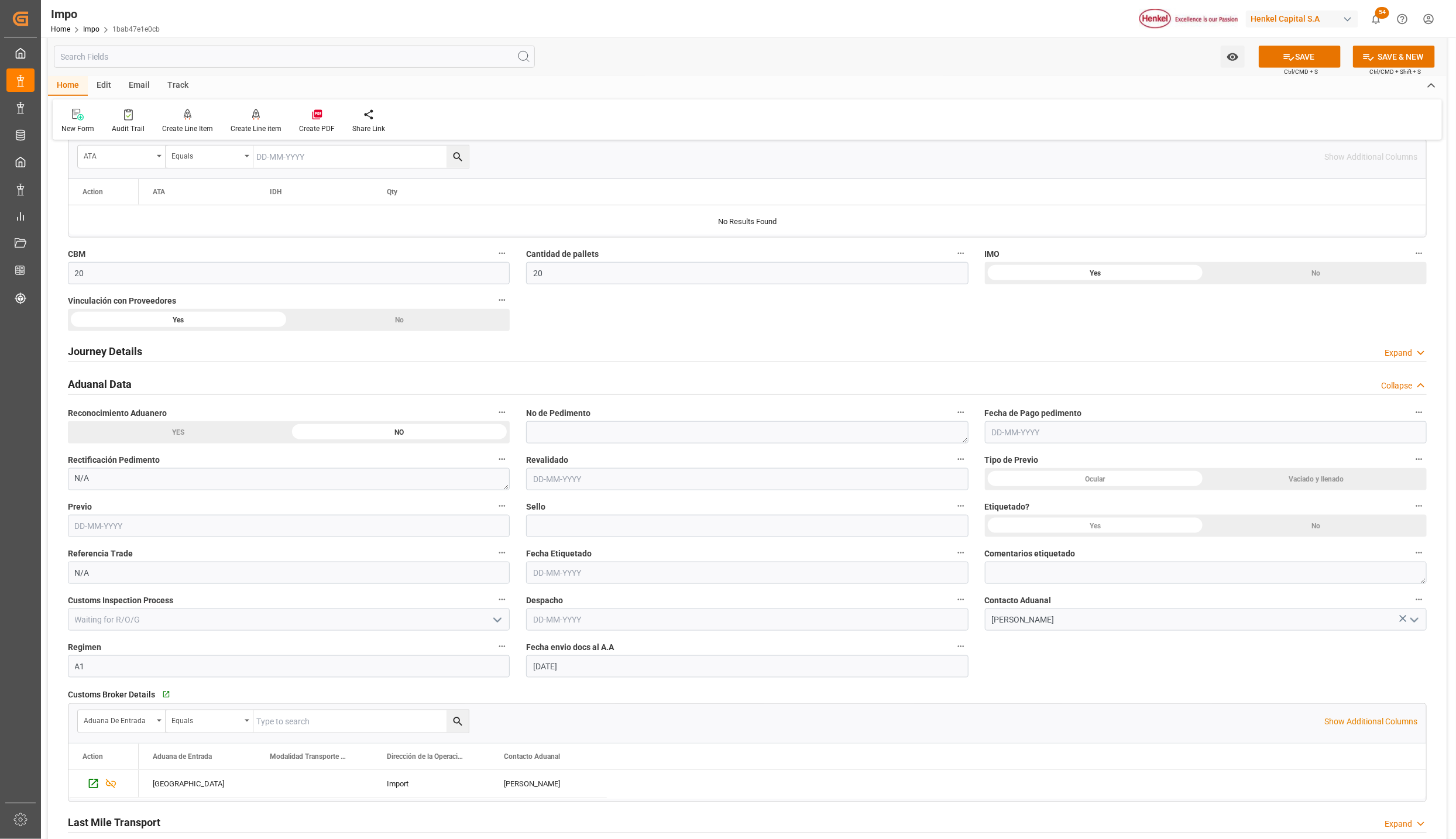
click div "Yes"
click textarea
type textarea "NOM-003"
click button "SAVE"
